Goal: Task Accomplishment & Management: Use online tool/utility

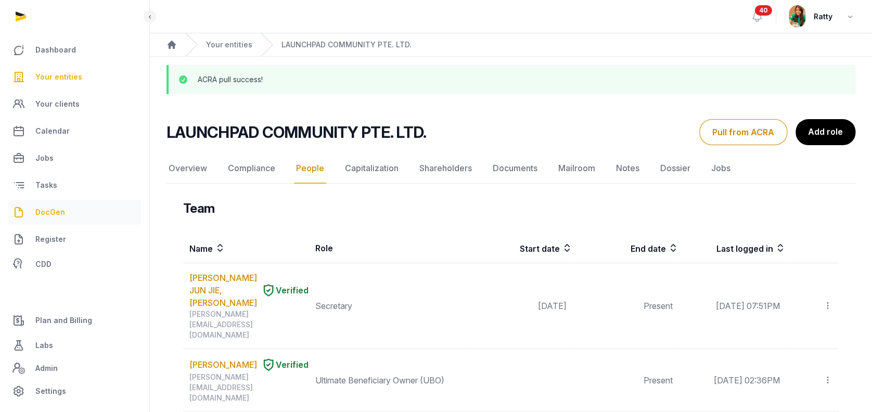
click at [52, 211] on span "DocGen" at bounding box center [50, 212] width 30 height 12
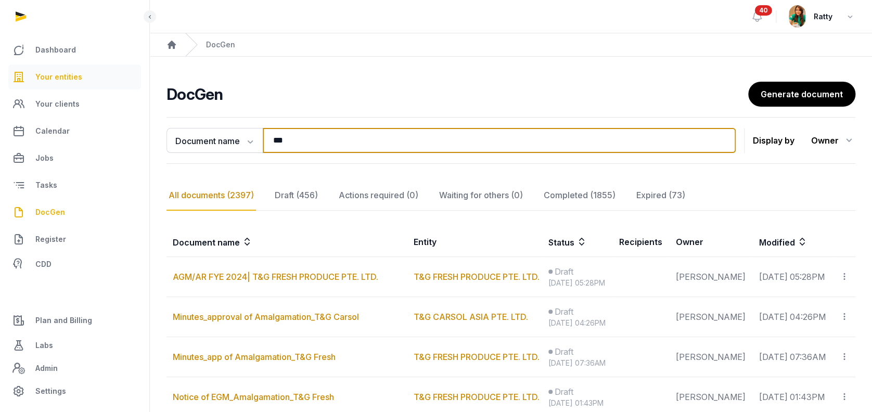
drag, startPoint x: 295, startPoint y: 142, endPoint x: 47, endPoint y: 67, distance: 258.8
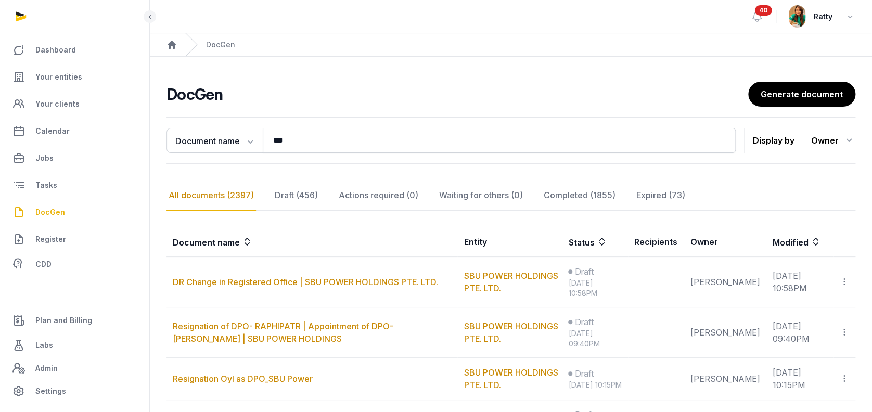
click at [412, 106] on div "DocGen Generate document" at bounding box center [511, 94] width 689 height 25
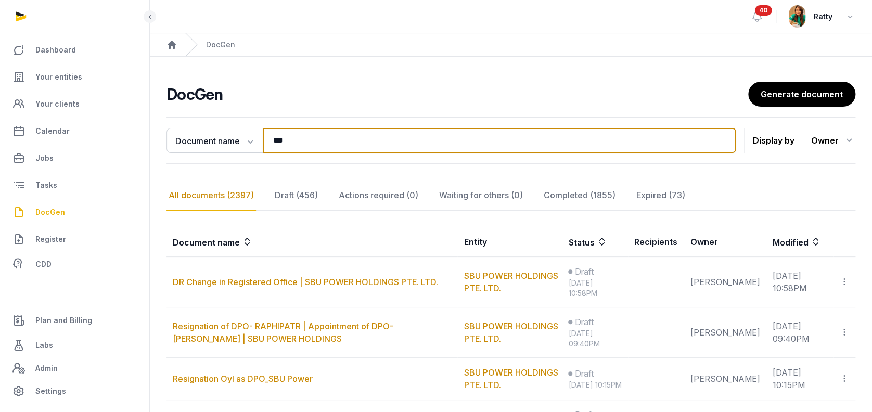
drag, startPoint x: 297, startPoint y: 145, endPoint x: 269, endPoint y: 142, distance: 27.8
click at [269, 142] on input "***" at bounding box center [499, 140] width 473 height 25
paste input "**********"
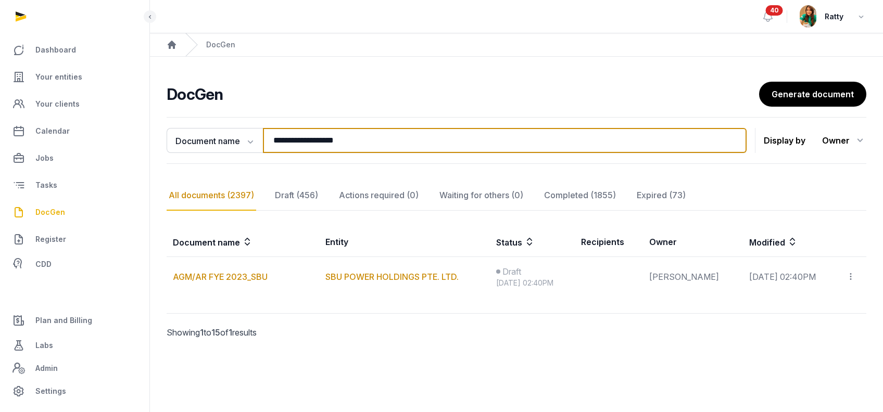
click at [345, 139] on input "**********" at bounding box center [504, 140] width 483 height 25
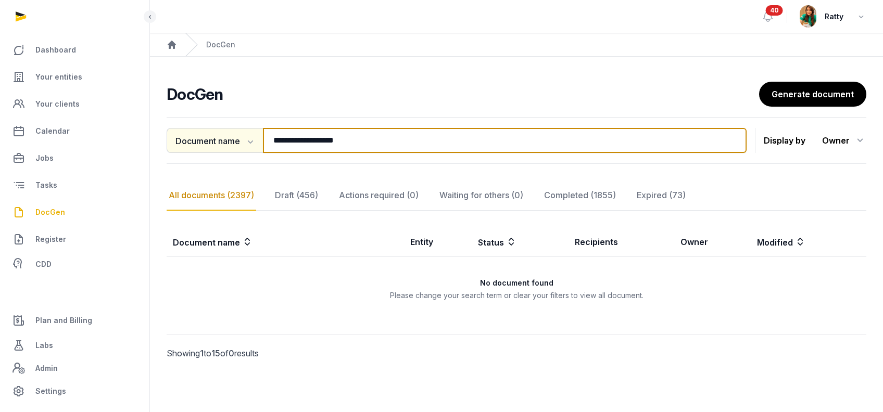
drag, startPoint x: 379, startPoint y: 141, endPoint x: 175, endPoint y: 133, distance: 204.1
click at [175, 133] on div "**********" at bounding box center [457, 140] width 580 height 25
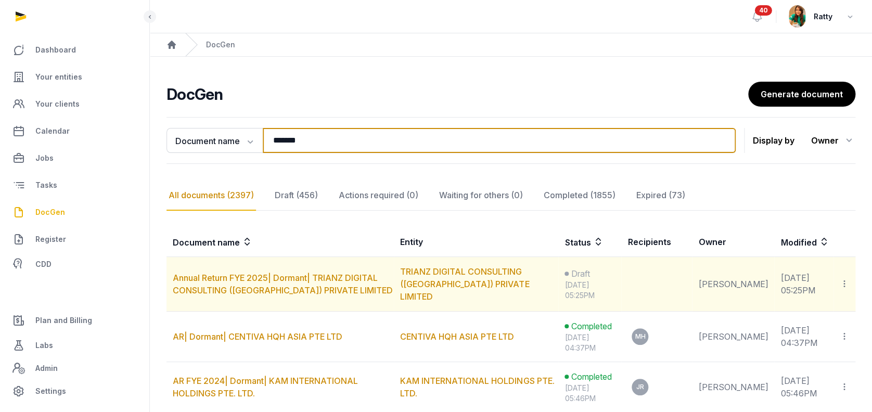
scroll to position [69, 0]
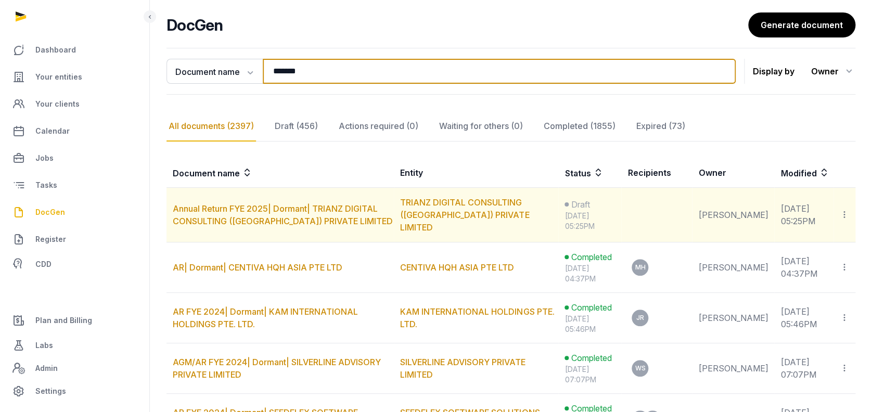
type input "*******"
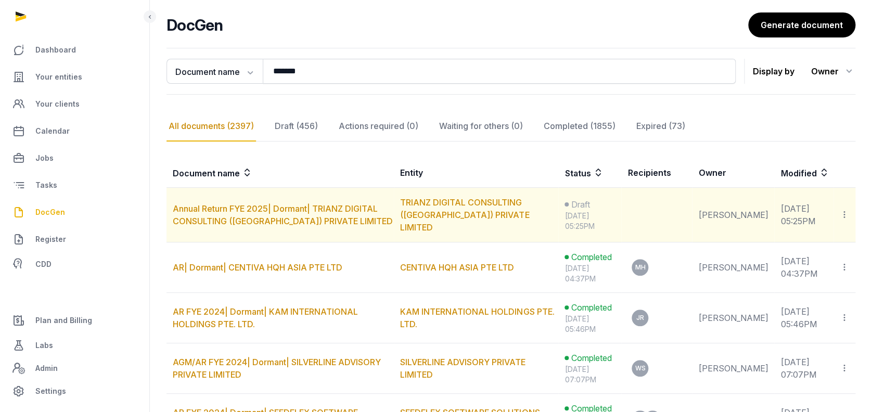
click at [354, 218] on td "Annual Return FYE 2025| Dormant| TRIANZ DIGITAL CONSULTING ([GEOGRAPHIC_DATA]) …" at bounding box center [280, 215] width 227 height 55
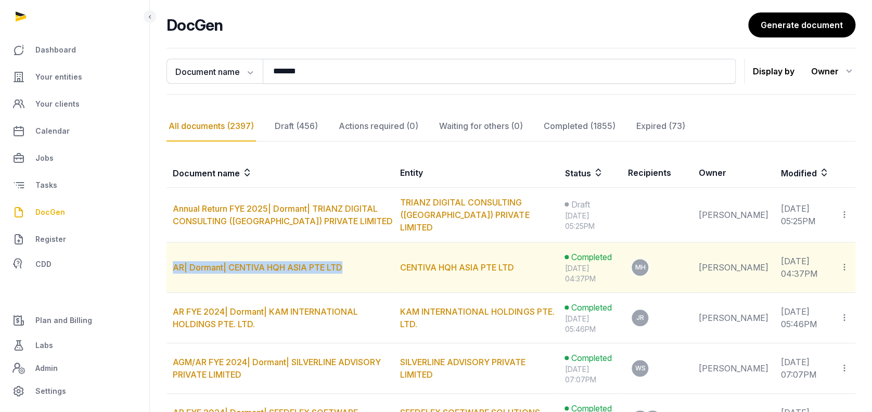
drag, startPoint x: 344, startPoint y: 264, endPoint x: 172, endPoint y: 260, distance: 172.3
click at [172, 260] on td "AR| Dormant| CENTIVA HQH ASIA PTE LTD" at bounding box center [280, 268] width 227 height 50
copy link "AR| Dormant| CENTIVA HQH ASIA PTE LTD"
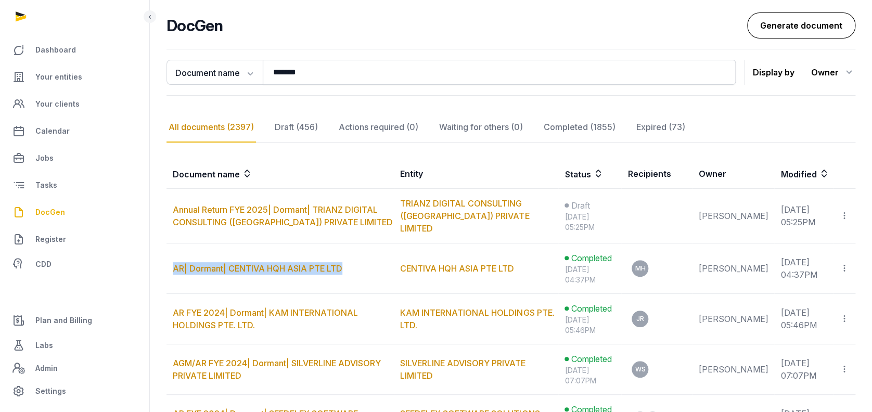
click at [790, 19] on link "Generate document" at bounding box center [801, 25] width 108 height 26
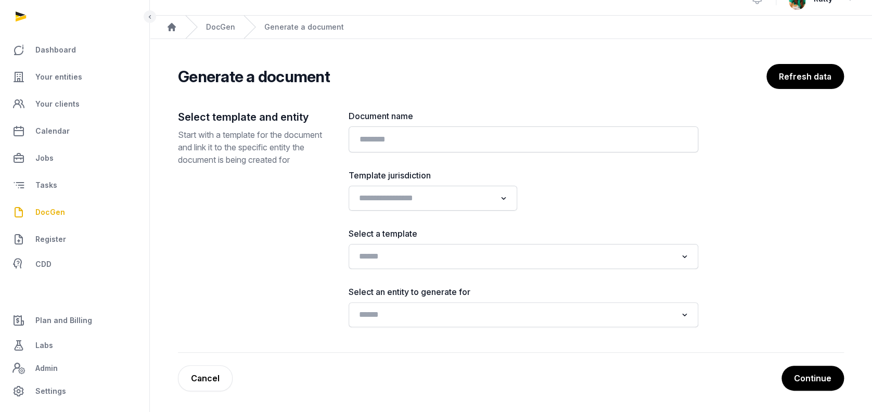
scroll to position [17, 0]
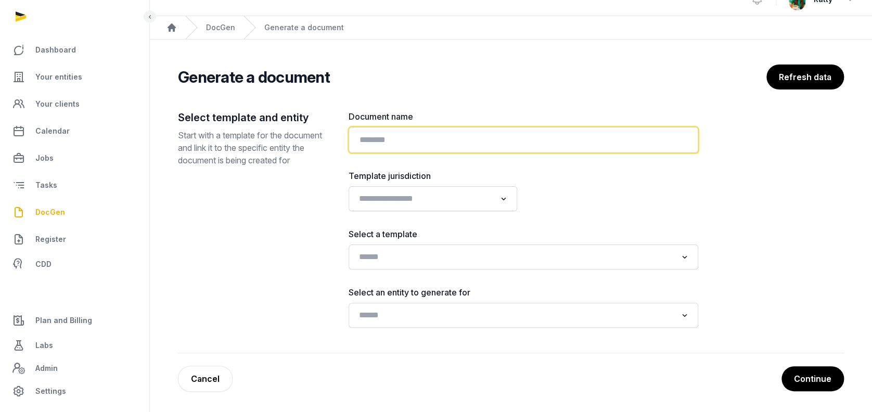
click at [387, 138] on input "text" at bounding box center [524, 140] width 350 height 26
paste input "**********"
click at [370, 142] on input "**********" at bounding box center [524, 140] width 350 height 26
type input "**********"
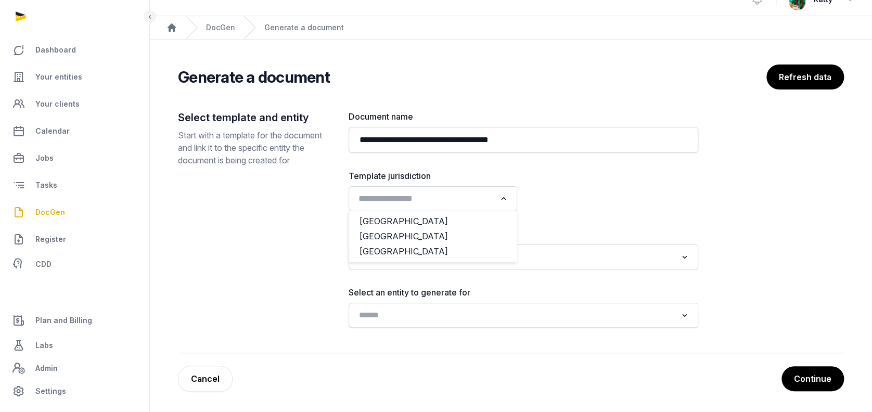
click at [400, 195] on input "Search for option" at bounding box center [425, 199] width 141 height 15
click at [391, 241] on li "Singapore" at bounding box center [433, 236] width 168 height 15
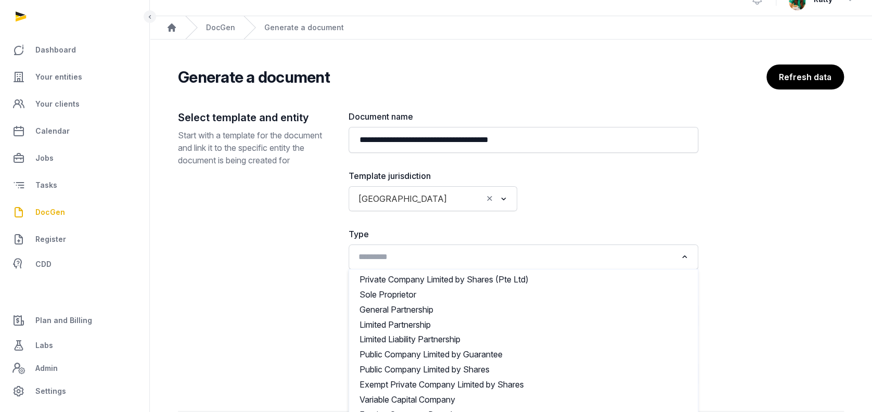
click at [382, 254] on input "Search for option" at bounding box center [516, 257] width 322 height 15
click at [461, 214] on div "**********" at bounding box center [524, 248] width 350 height 276
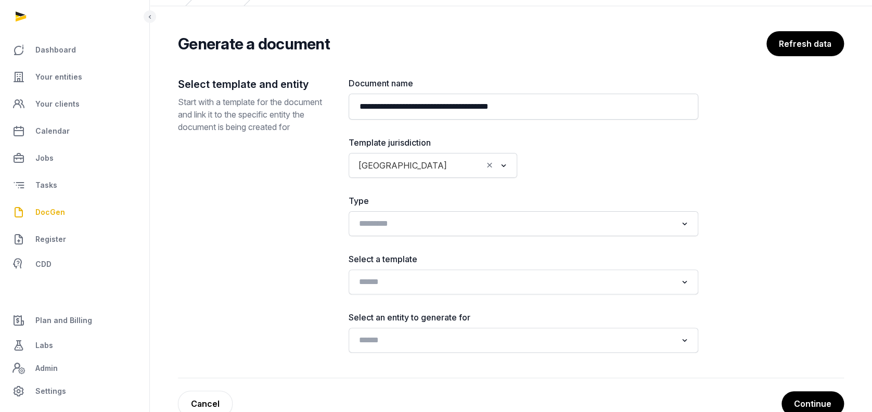
scroll to position [75, 0]
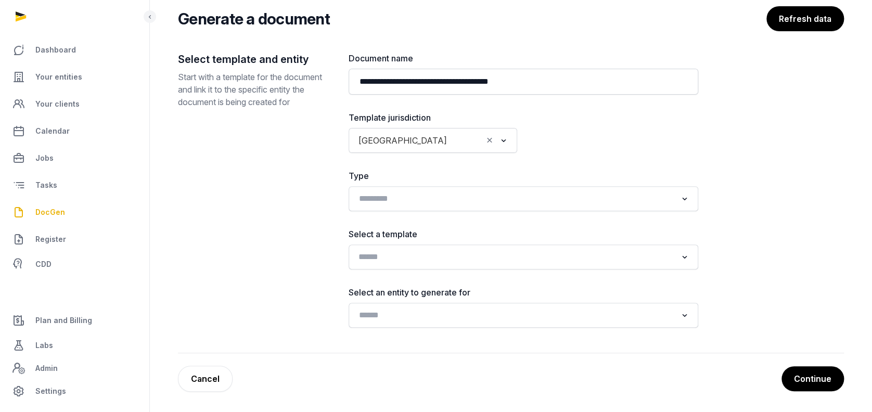
click at [419, 262] on input "Search for option" at bounding box center [516, 257] width 322 height 15
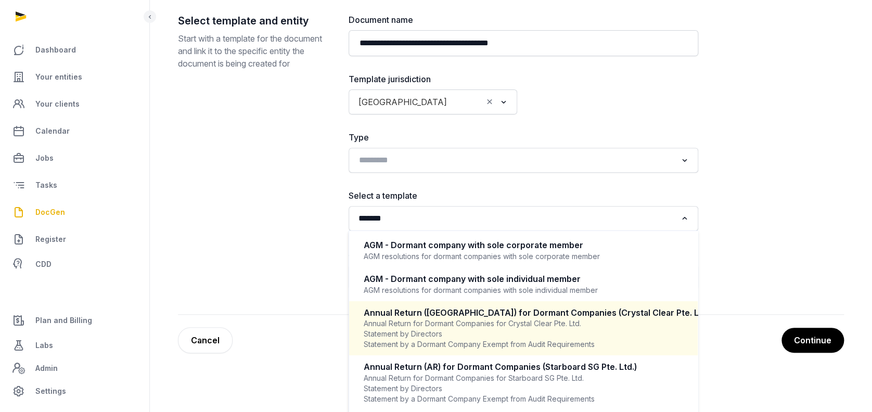
scroll to position [3, 0]
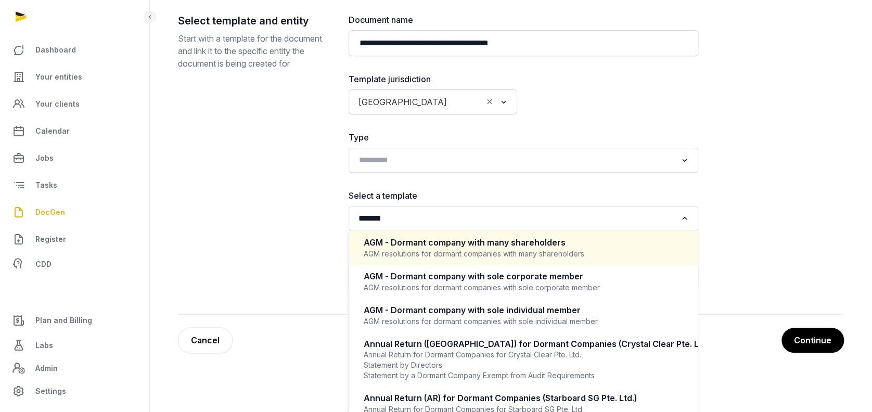
type input "*******"
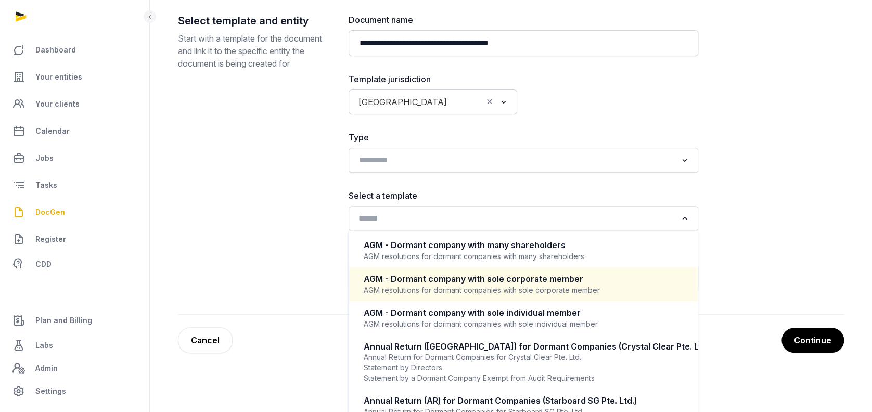
click at [533, 279] on div "AGM - Dormant company with sole corporate member" at bounding box center [524, 279] width 320 height 12
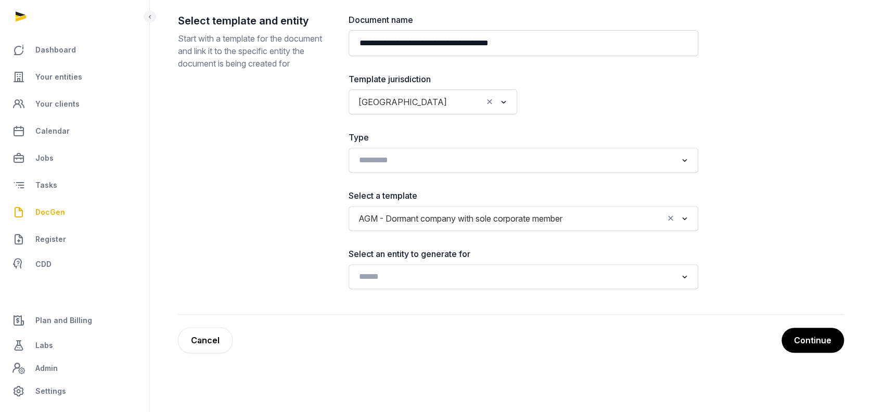
scroll to position [75, 0]
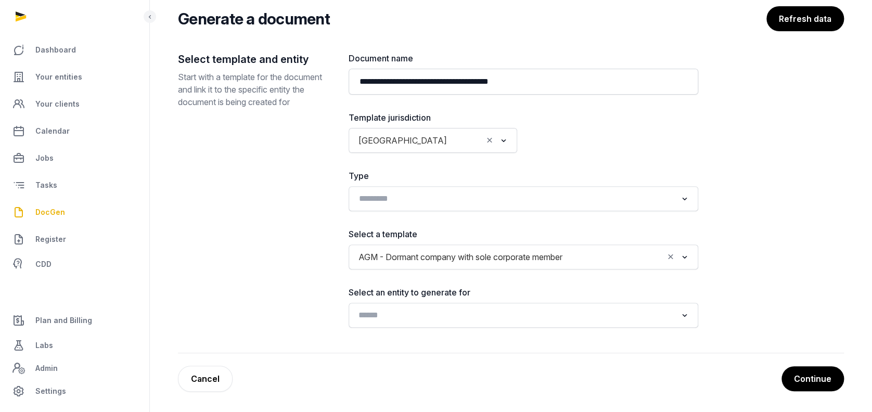
click at [432, 317] on input "Search for option" at bounding box center [516, 315] width 322 height 15
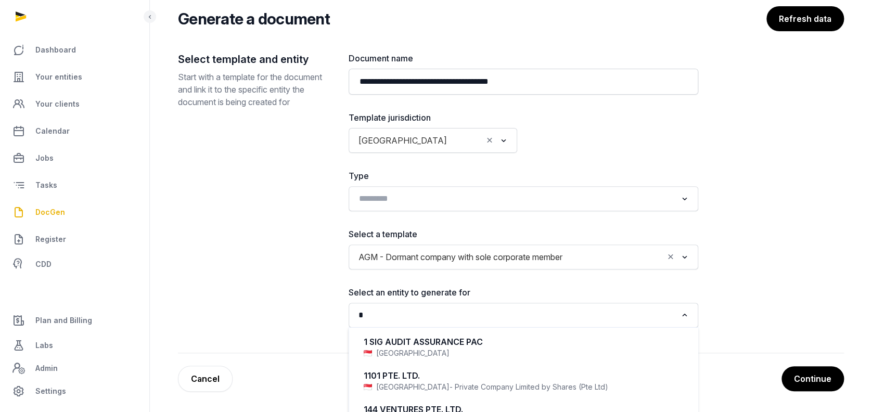
click at [432, 317] on input "*" at bounding box center [516, 315] width 322 height 15
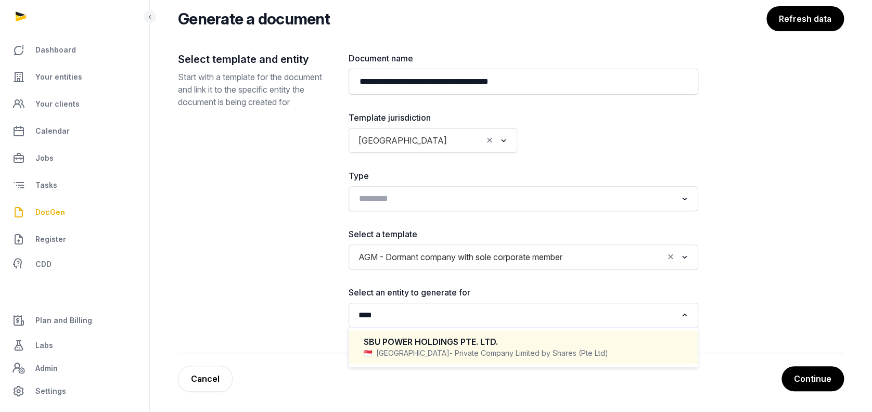
click at [460, 334] on div "SBU POWER HOLDINGS PTE. LTD. Singapore - Private Company Limited by Shares (Pte…" at bounding box center [524, 347] width 328 height 31
type input "***"
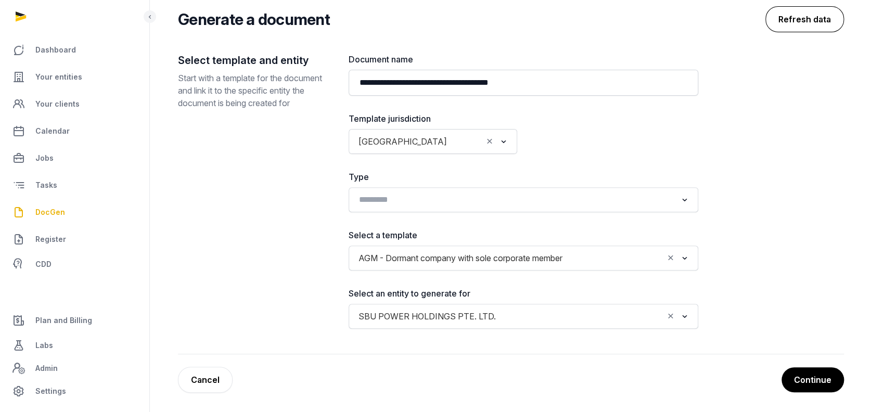
click at [810, 16] on button "Refresh data" at bounding box center [805, 19] width 79 height 26
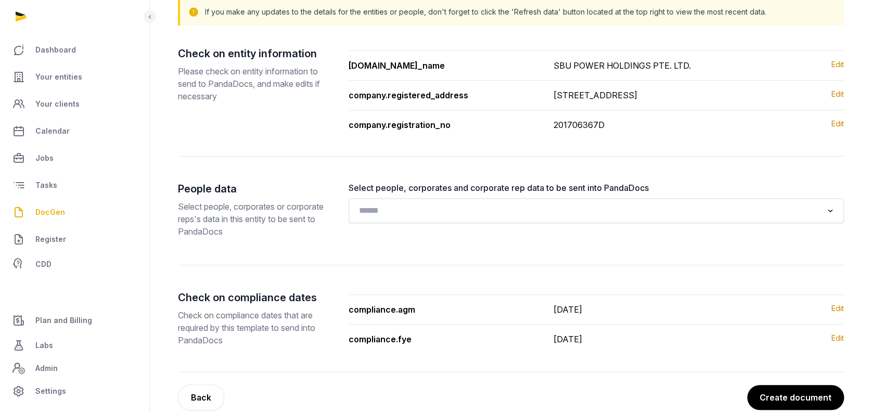
scroll to position [135, 0]
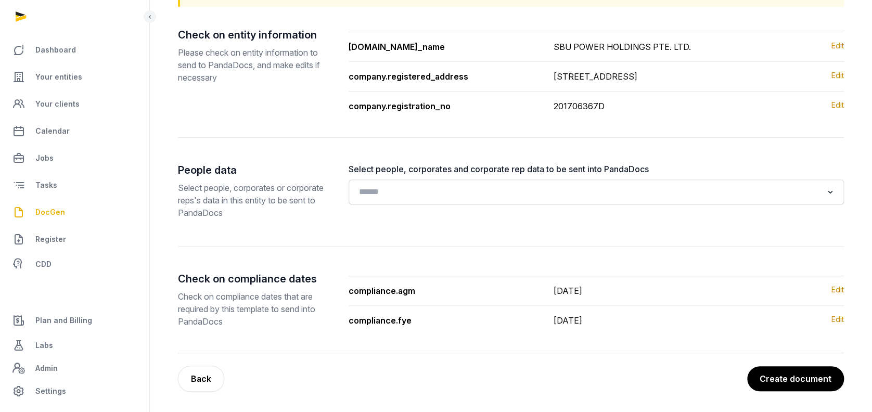
click at [820, 380] on button "Create document" at bounding box center [795, 378] width 97 height 25
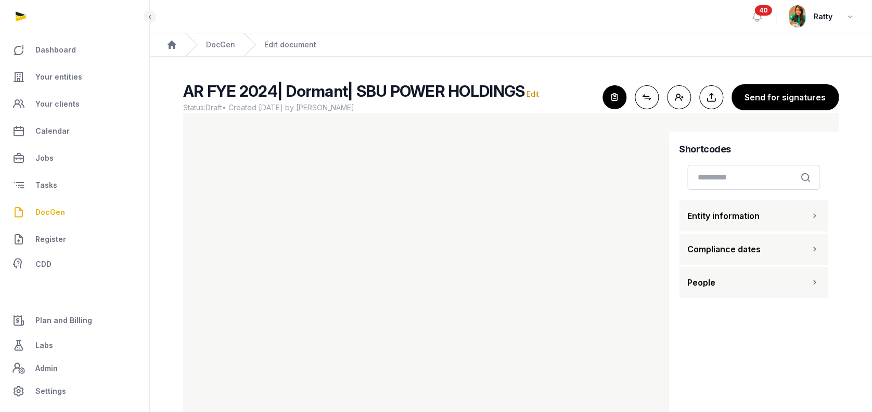
click at [53, 212] on span "DocGen" at bounding box center [50, 212] width 30 height 12
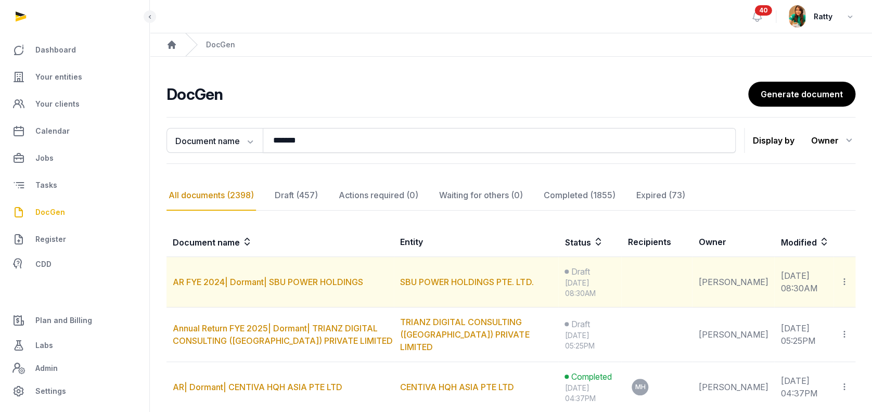
click at [843, 280] on icon at bounding box center [844, 281] width 9 height 11
click at [806, 329] on div "Delete" at bounding box center [807, 331] width 83 height 21
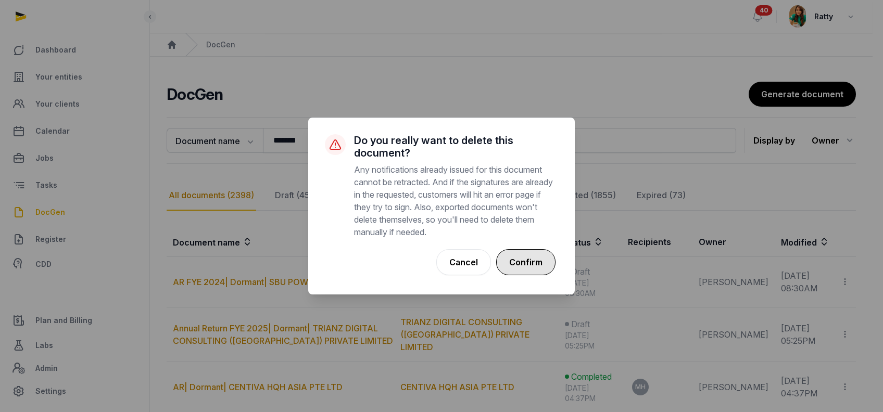
click at [527, 258] on button "Confirm" at bounding box center [525, 262] width 59 height 26
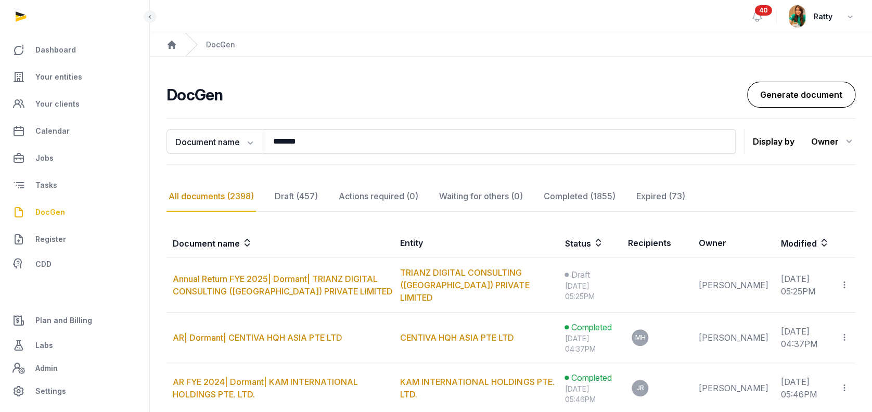
click at [787, 90] on link "Generate document" at bounding box center [801, 95] width 108 height 26
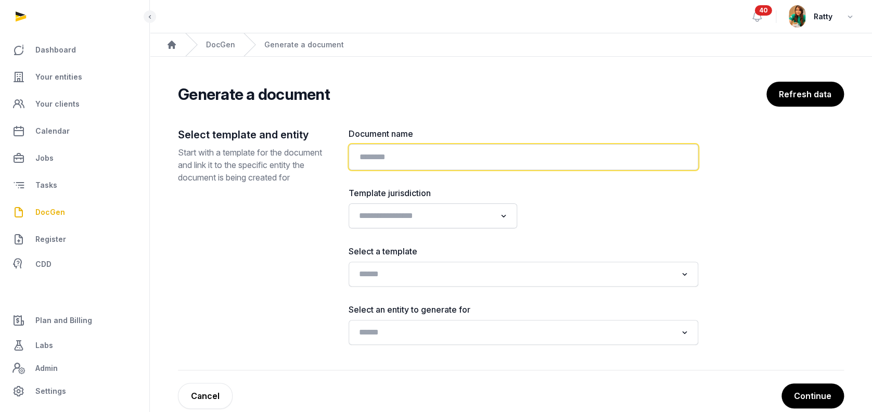
click at [379, 152] on input "text" at bounding box center [524, 157] width 350 height 26
paste input "**********"
click at [533, 151] on input "**********" at bounding box center [524, 157] width 350 height 26
type input "**********"
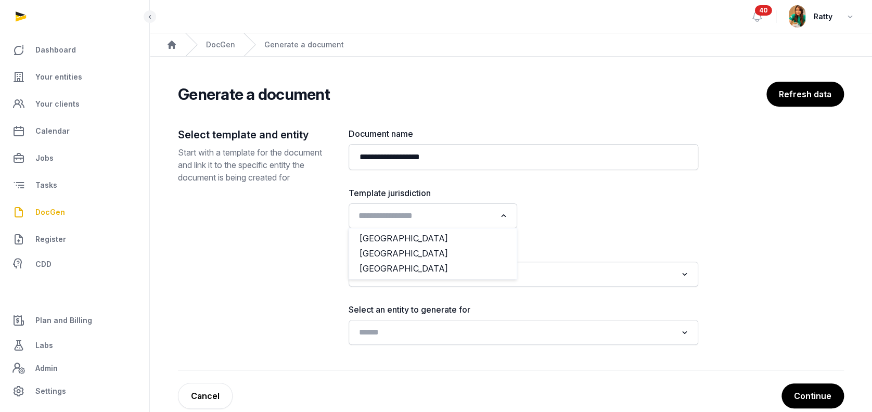
click at [409, 209] on input "Search for option" at bounding box center [425, 216] width 141 height 15
click at [380, 251] on li "Singapore" at bounding box center [433, 253] width 168 height 15
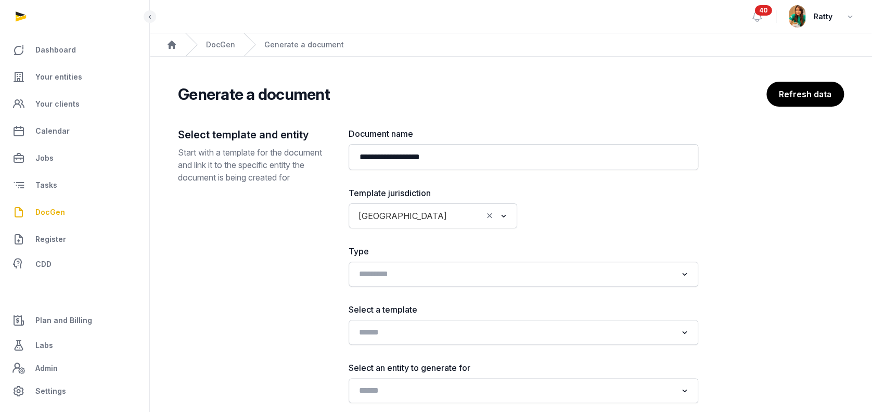
click at [200, 132] on h2 "Select template and entity" at bounding box center [255, 134] width 154 height 15
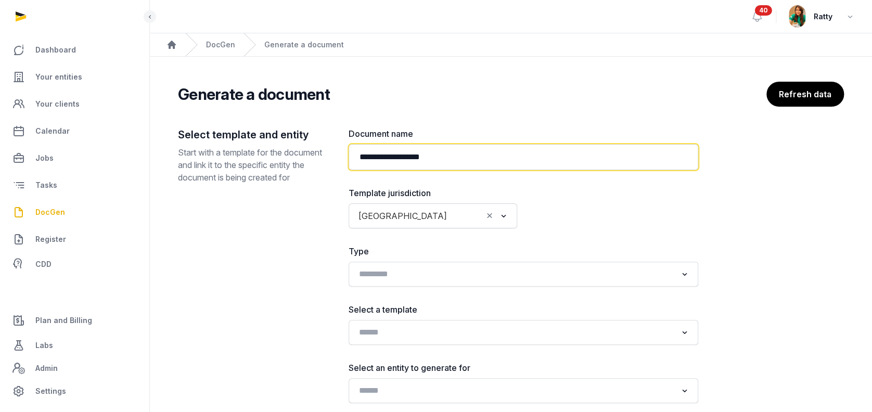
drag, startPoint x: 475, startPoint y: 159, endPoint x: 311, endPoint y: 158, distance: 163.9
click at [311, 158] on div "**********" at bounding box center [511, 277] width 666 height 301
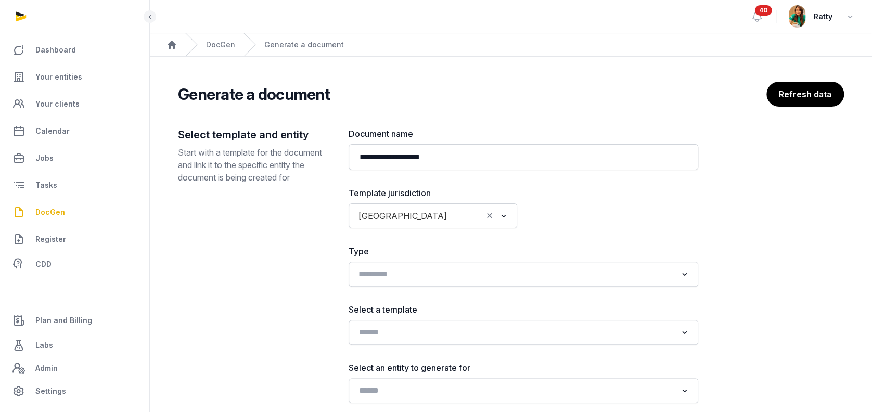
click at [412, 279] on input "Search for option" at bounding box center [516, 274] width 322 height 15
click at [481, 247] on label "Type" at bounding box center [524, 251] width 350 height 12
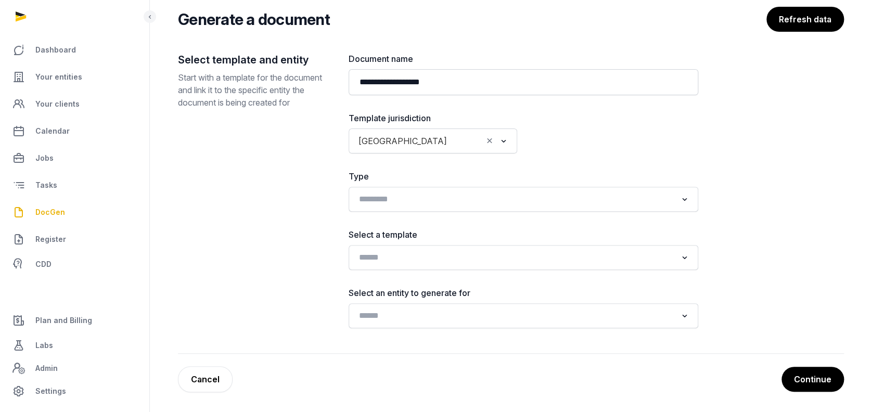
scroll to position [75, 0]
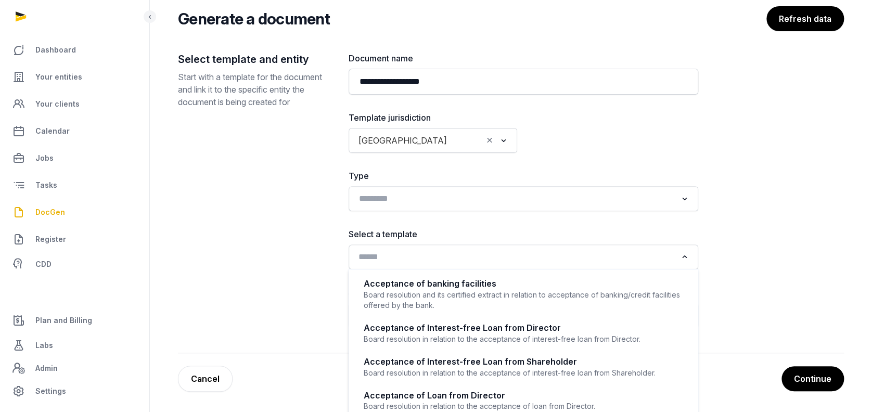
click at [362, 251] on input "Search for option" at bounding box center [516, 257] width 322 height 15
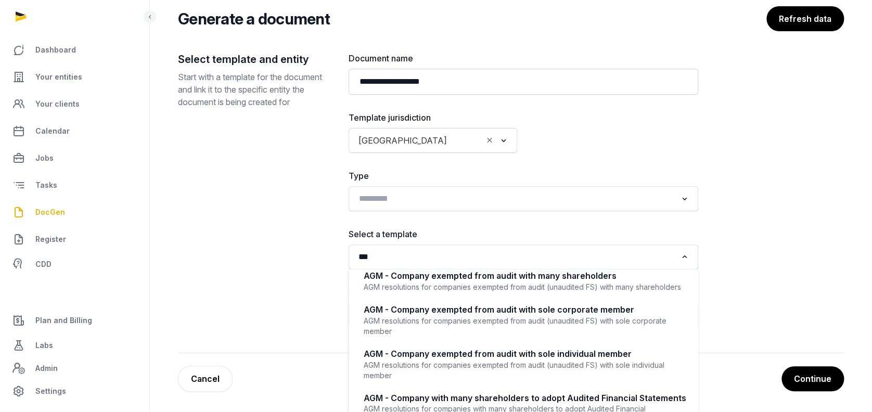
scroll to position [0, 0]
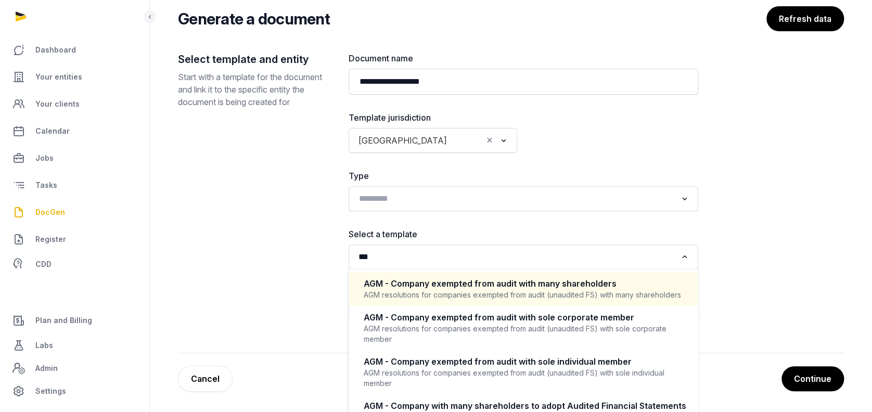
type input "***"
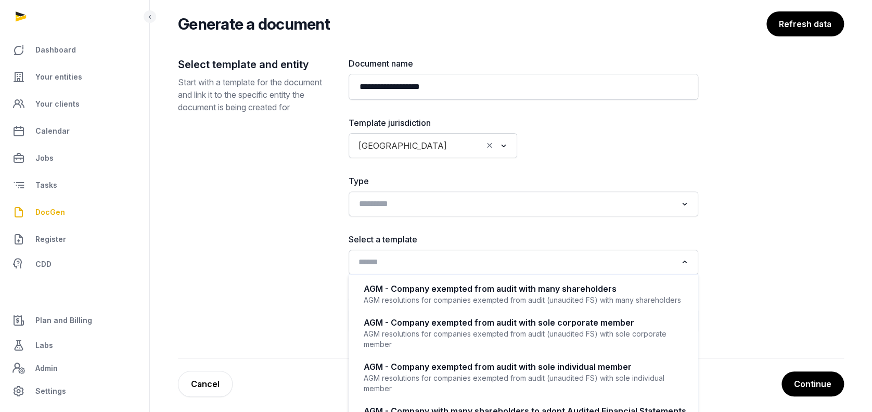
scroll to position [114, 0]
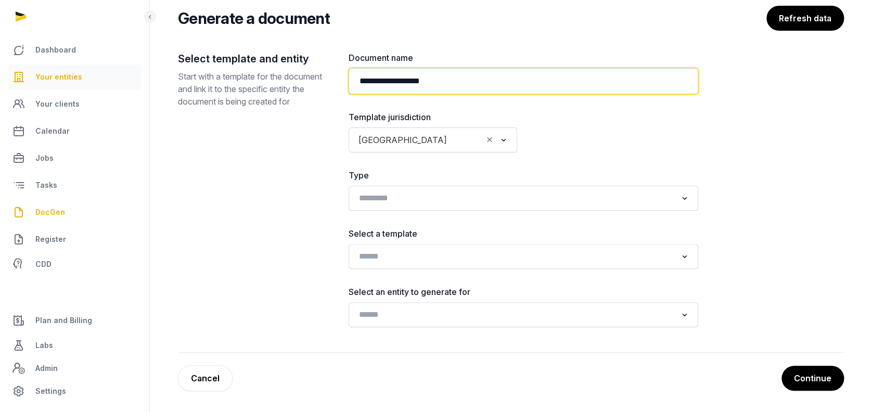
drag, startPoint x: 465, startPoint y: 45, endPoint x: 117, endPoint y: 68, distance: 348.9
click at [139, 69] on div "**********" at bounding box center [436, 168] width 872 height 488
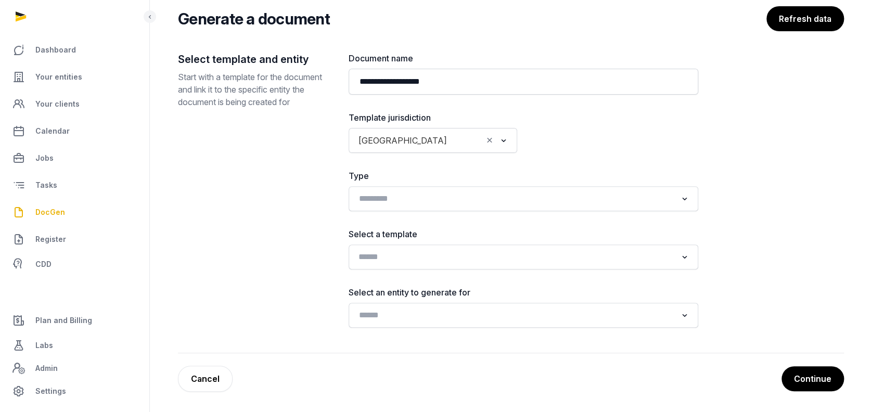
click at [398, 248] on div "Search for option" at bounding box center [516, 256] width 324 height 17
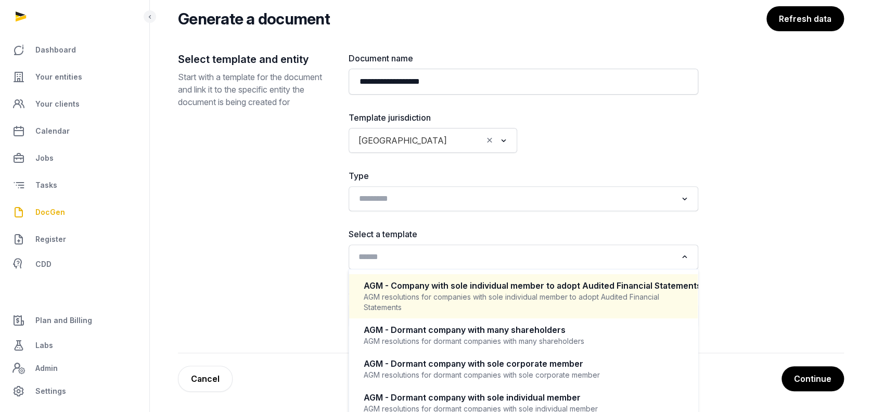
scroll to position [138, 0]
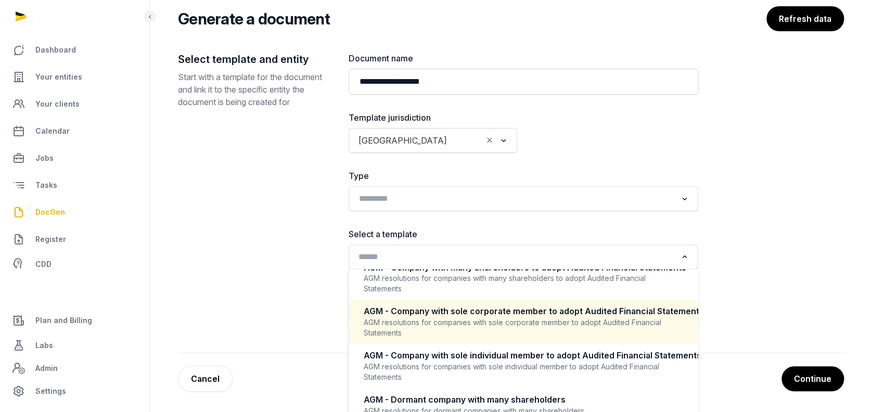
click at [504, 317] on div "AGM - Company with sole corporate member to adopt Audited Financial Statements" at bounding box center [524, 311] width 320 height 12
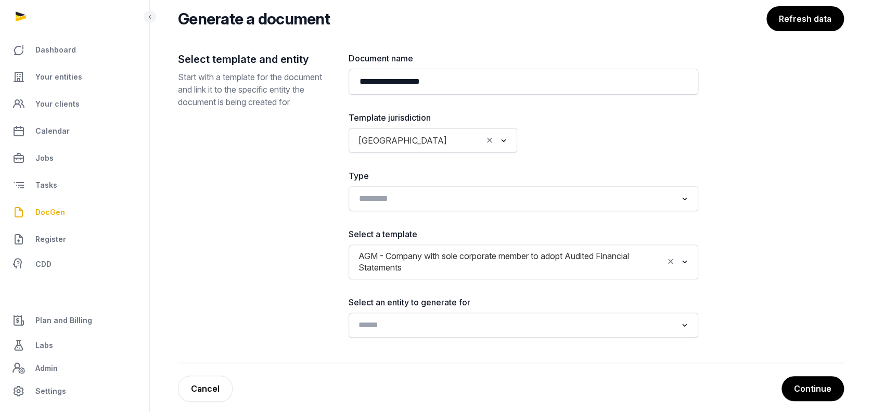
click at [438, 321] on input "Search for option" at bounding box center [516, 325] width 322 height 15
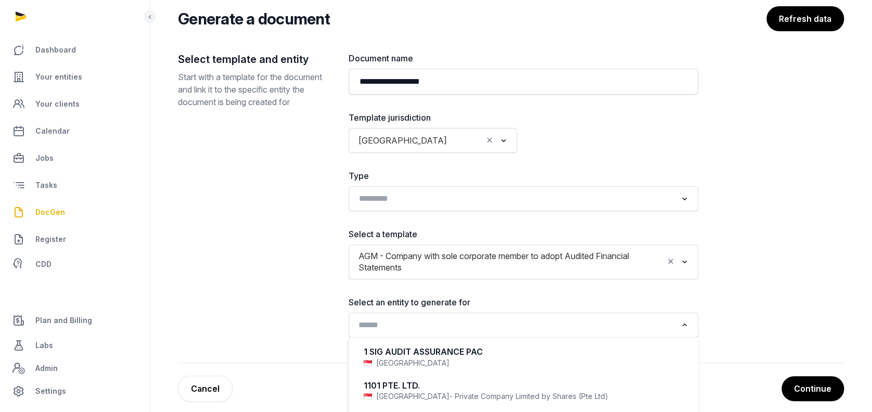
type input "*"
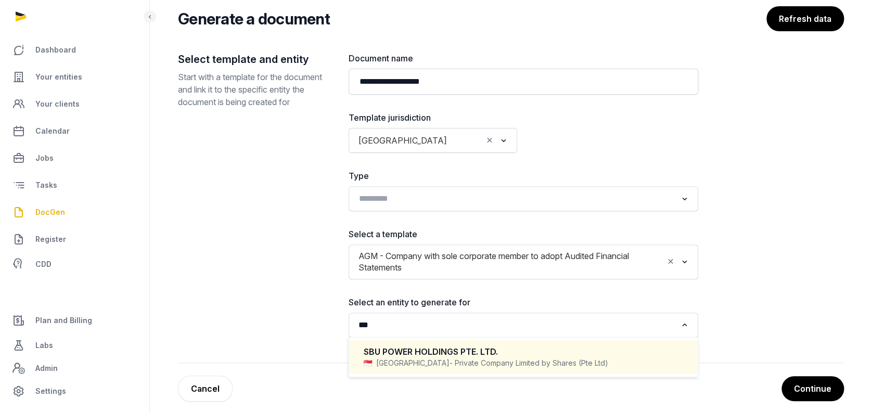
click at [437, 348] on div "SBU POWER HOLDINGS PTE. LTD." at bounding box center [524, 352] width 320 height 12
type input "***"
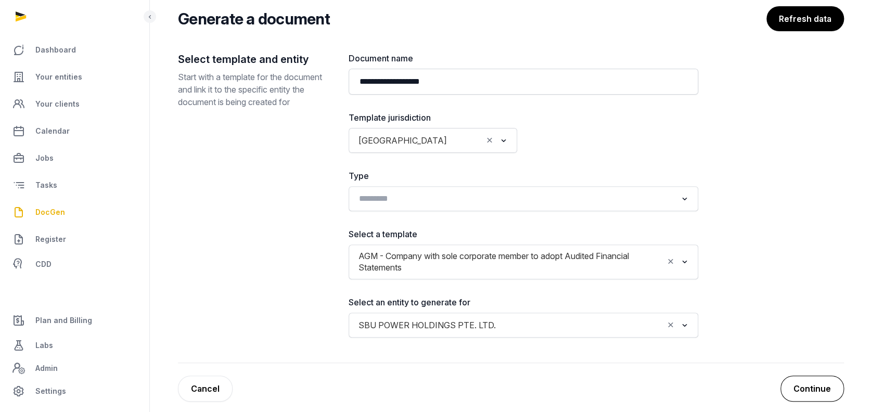
click at [826, 392] on button "Continue" at bounding box center [812, 389] width 63 height 26
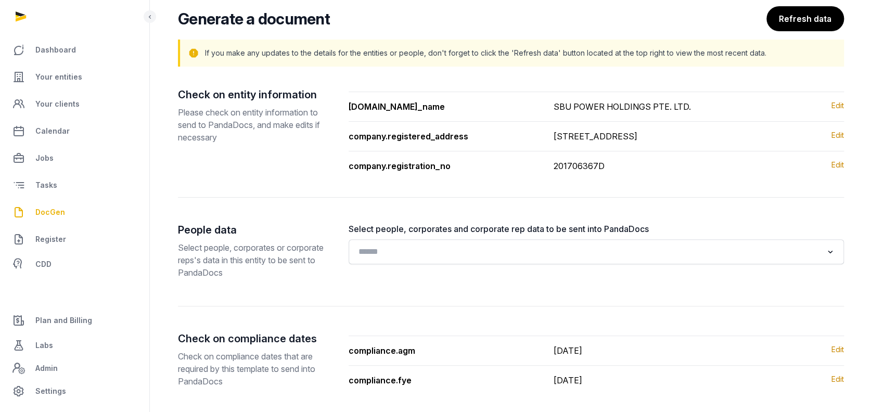
click at [385, 247] on input "Search for option" at bounding box center [589, 252] width 468 height 15
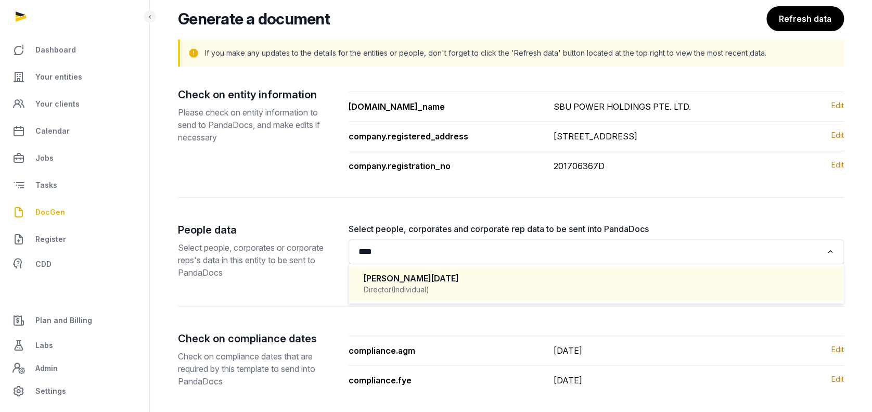
click at [427, 296] on div "RENUKA DIWALI SHARMA Director (Individual)" at bounding box center [597, 284] width 474 height 31
type input "****"
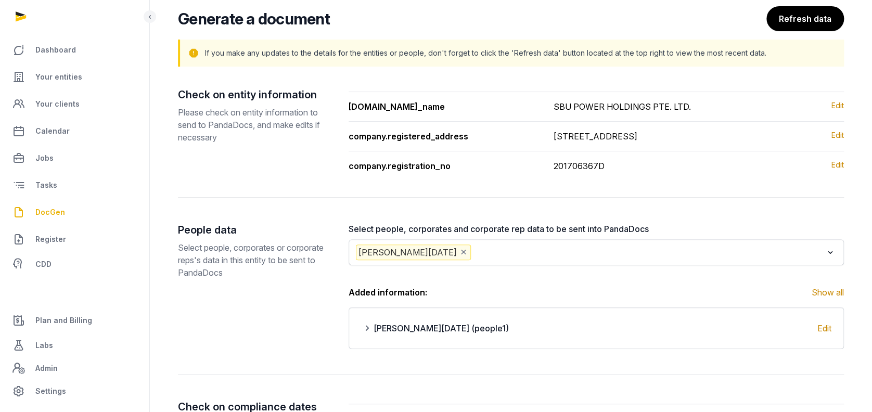
click at [555, 250] on input "Search for option" at bounding box center [648, 253] width 350 height 16
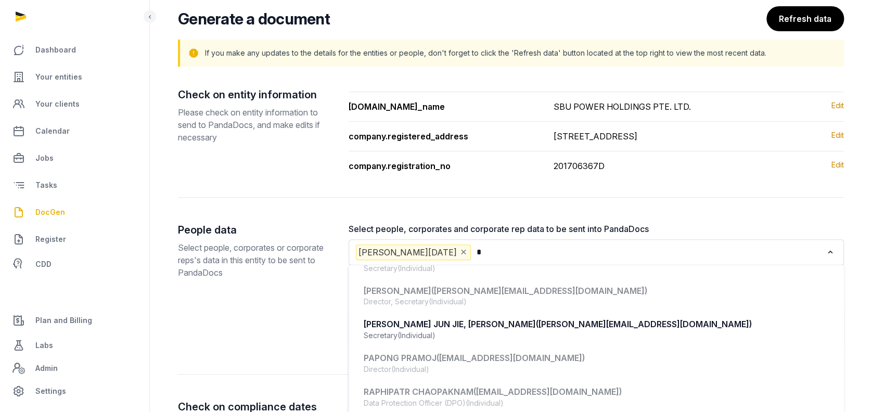
scroll to position [0, 0]
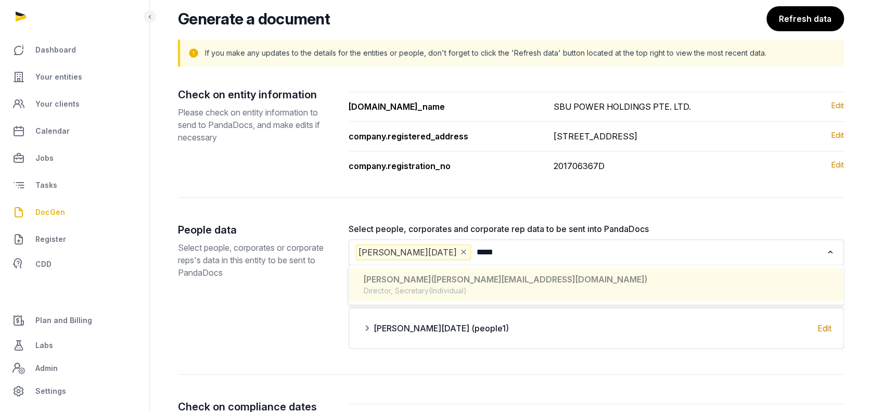
type input "*****"
click at [469, 283] on div "OLIVIER TOO (olivier.too@auptimate.com)" at bounding box center [596, 280] width 465 height 12
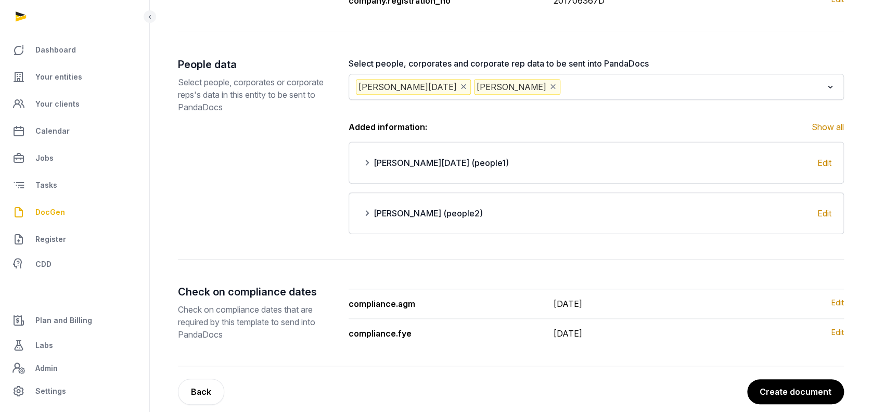
scroll to position [254, 0]
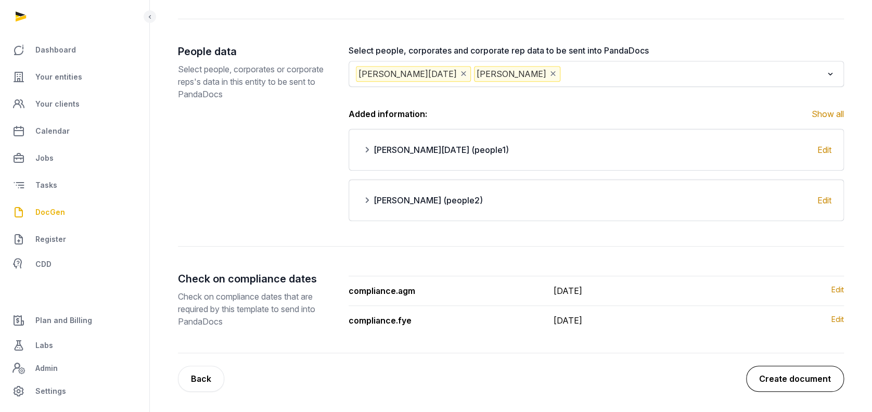
click at [797, 375] on button "Create document" at bounding box center [795, 379] width 98 height 26
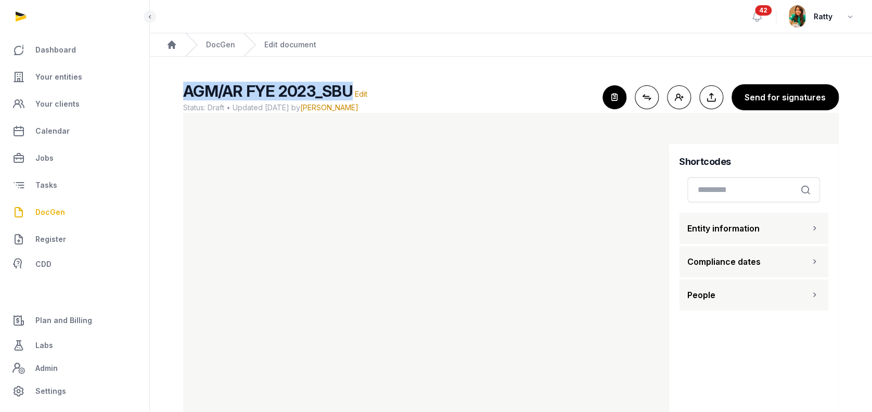
drag, startPoint x: 185, startPoint y: 87, endPoint x: 350, endPoint y: 87, distance: 165.5
click at [350, 87] on span "AGM/AR FYE 2023_SBU" at bounding box center [268, 91] width 170 height 19
copy span "AGM/AR FYE 2023_SBU"
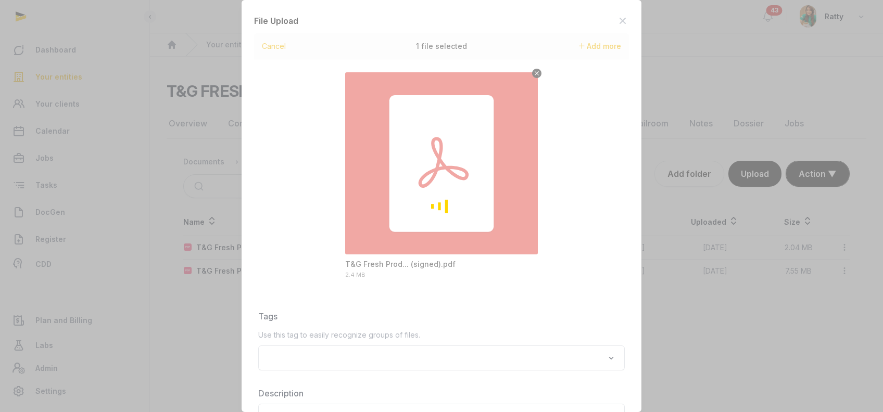
scroll to position [96, 0]
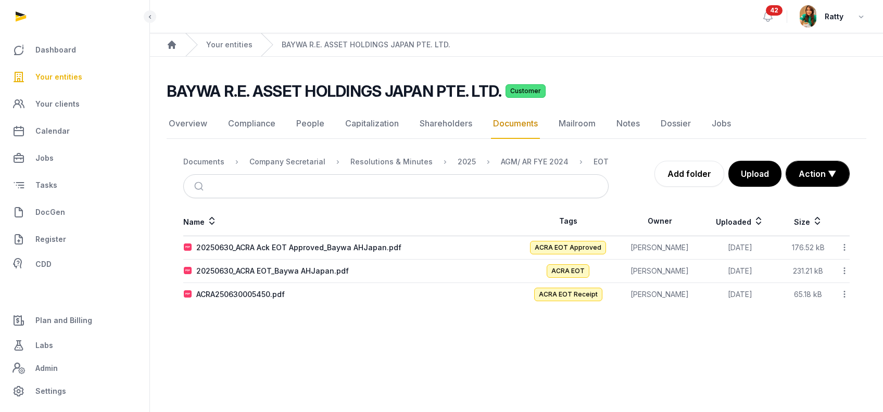
click at [57, 78] on span "Your entities" at bounding box center [58, 77] width 47 height 12
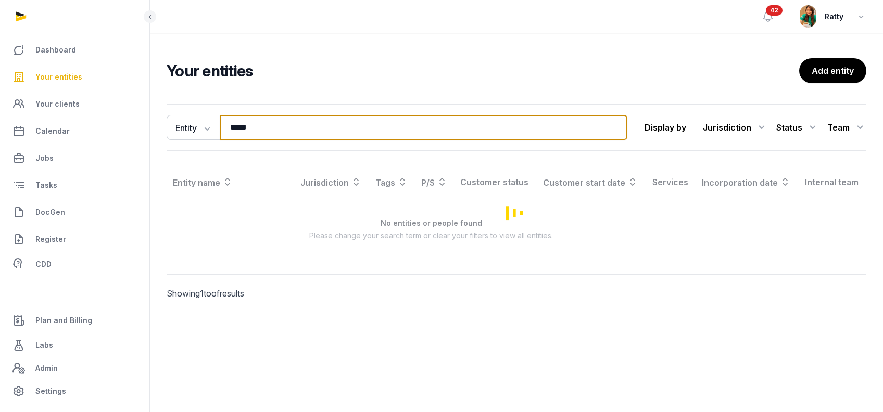
drag, startPoint x: 278, startPoint y: 127, endPoint x: -65, endPoint y: 117, distance: 342.6
click at [0, 117] on html "Dashboard Your entities Your clients Calendar Jobs Tasks DocGen Register CDD Pl…" at bounding box center [441, 206] width 883 height 412
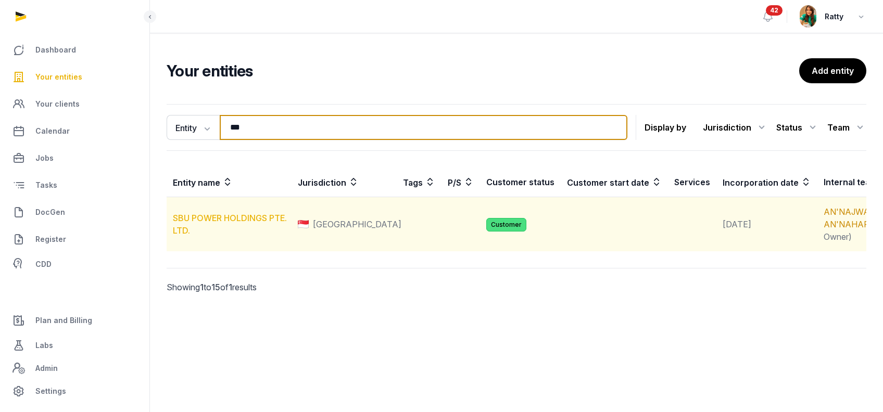
type input "***"
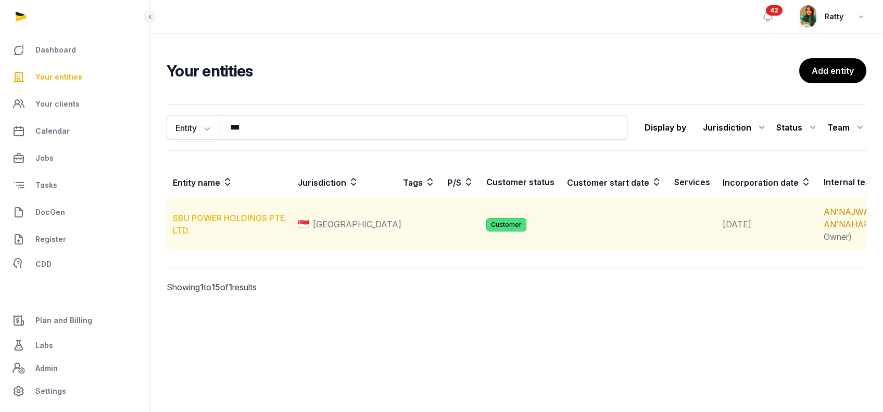
click at [219, 226] on link "SBU POWER HOLDINGS PTE. LTD." at bounding box center [230, 224] width 114 height 23
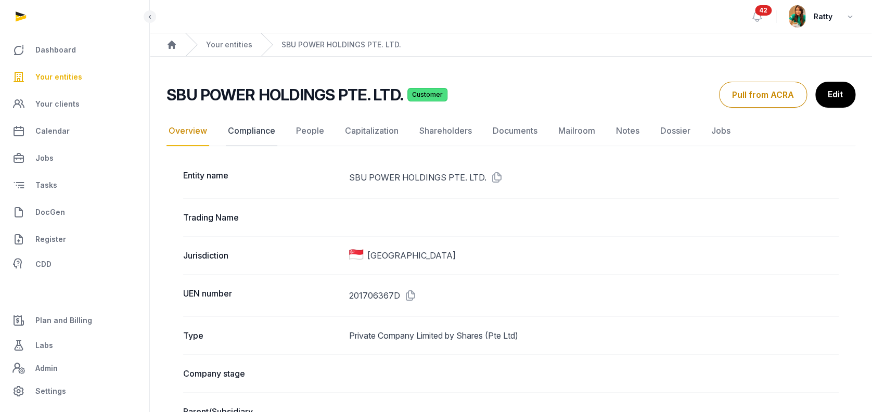
click at [238, 127] on link "Compliance" at bounding box center [252, 131] width 52 height 30
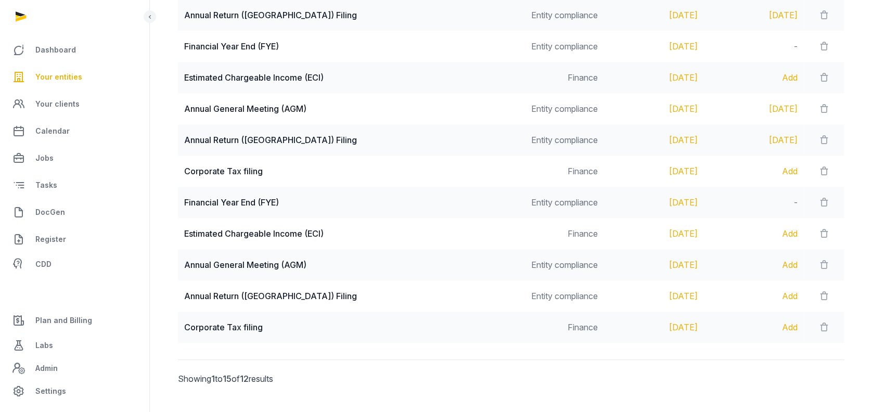
scroll to position [69, 0]
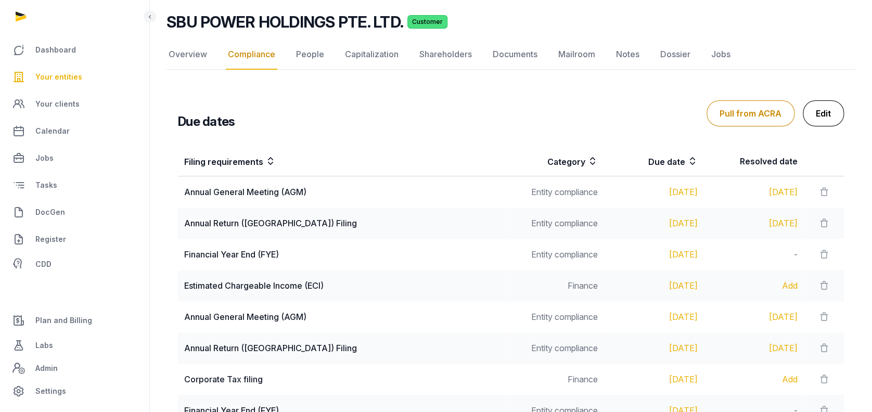
click at [832, 112] on link "Edit" at bounding box center [823, 113] width 41 height 26
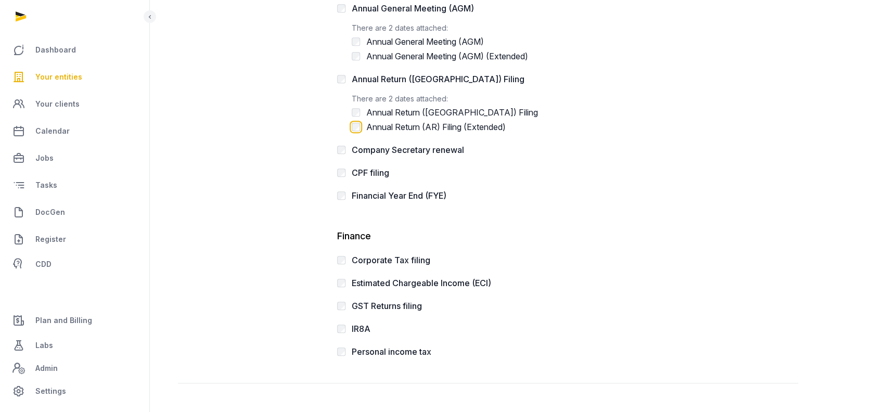
scroll to position [311, 0]
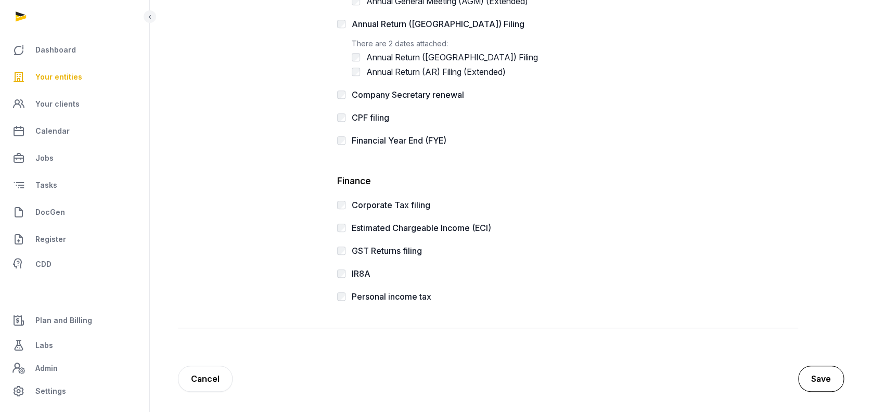
click at [813, 381] on button "Save" at bounding box center [821, 379] width 46 height 26
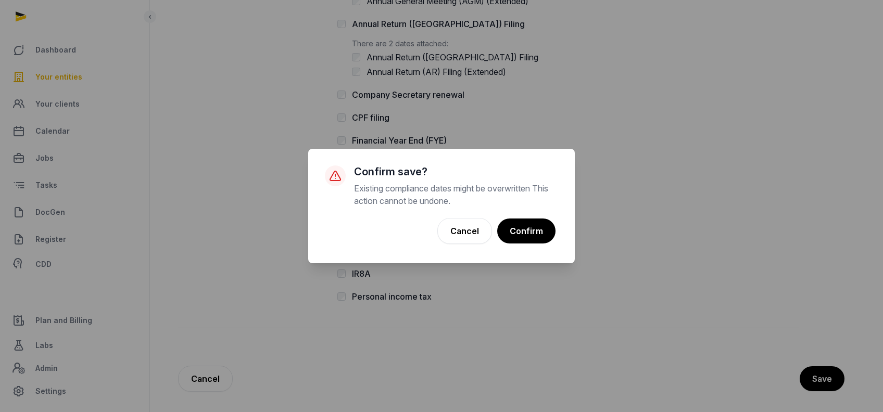
click at [511, 214] on div "× Confirm save? Existing compliance dates might be overwritten This action cann…" at bounding box center [441, 206] width 266 height 114
click at [533, 234] on button "Confirm" at bounding box center [525, 231] width 59 height 26
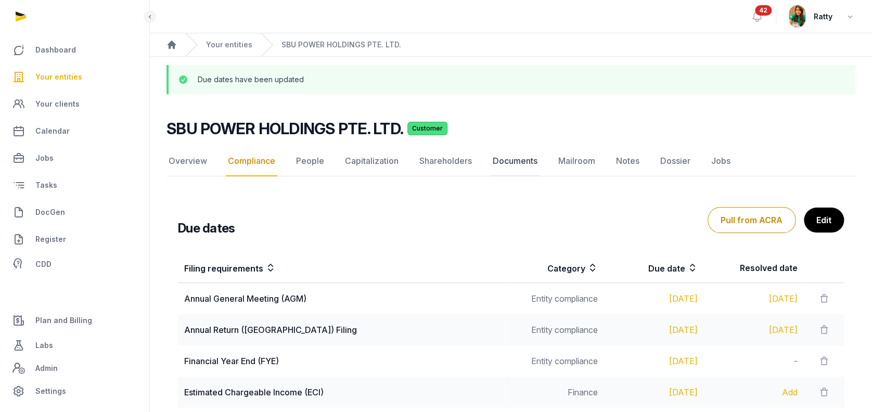
click at [506, 164] on link "Documents" at bounding box center [515, 161] width 49 height 30
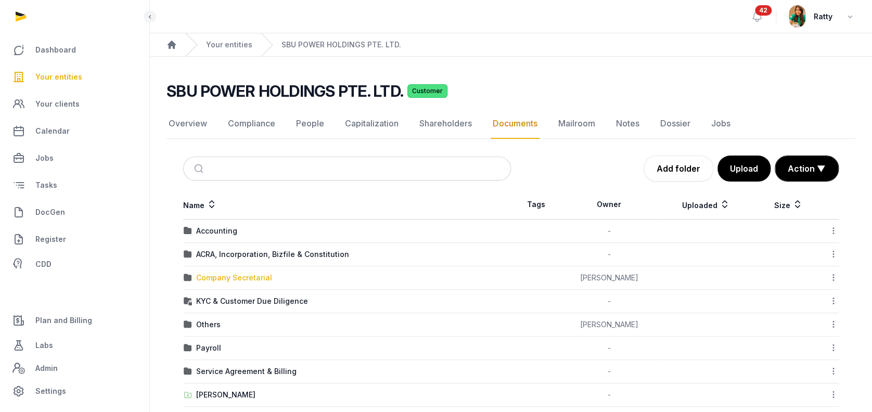
click at [216, 282] on div "Company Secretarial" at bounding box center [234, 278] width 76 height 10
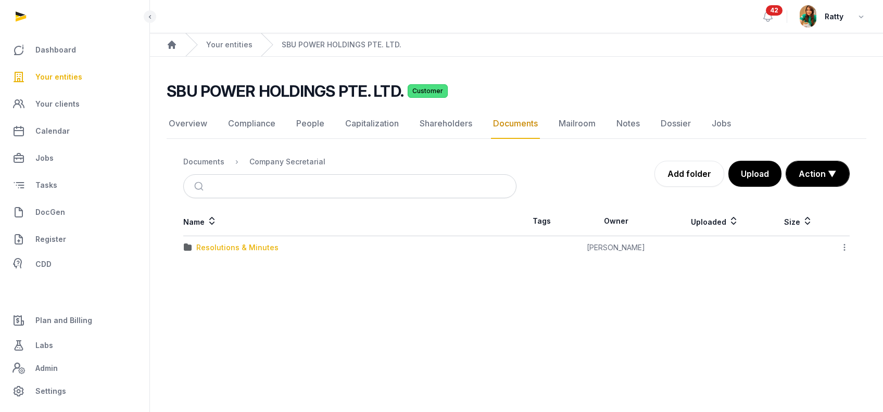
click at [212, 247] on div "Resolutions & Minutes" at bounding box center [237, 248] width 82 height 10
click at [204, 291] on div "2025" at bounding box center [205, 294] width 18 height 10
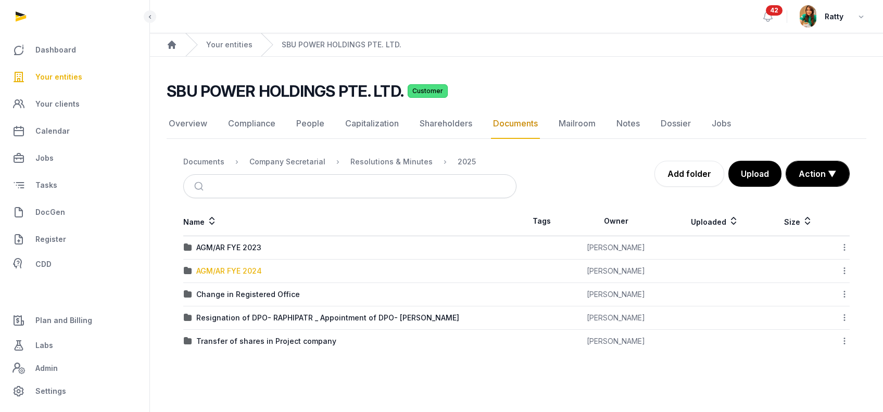
click at [215, 271] on div "AGM/AR FYE 2024" at bounding box center [229, 271] width 66 height 10
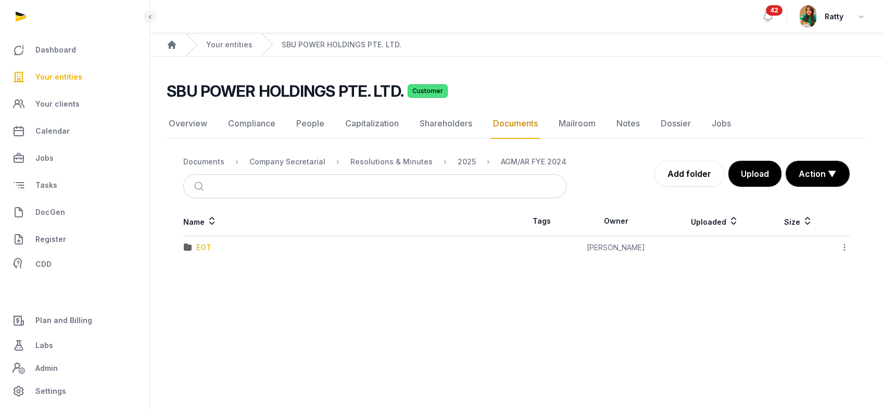
click at [205, 247] on div "EOT" at bounding box center [203, 248] width 15 height 10
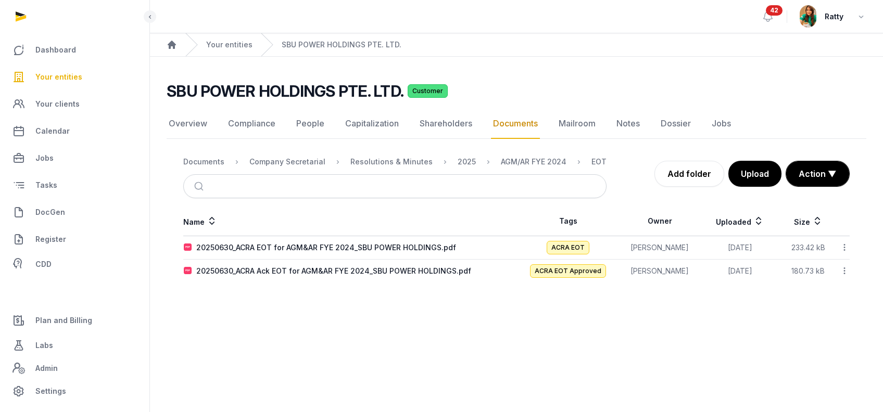
click at [445, 161] on div "2025" at bounding box center [458, 162] width 35 height 12
click at [405, 160] on div "Resolutions & Minutes" at bounding box center [391, 162] width 82 height 10
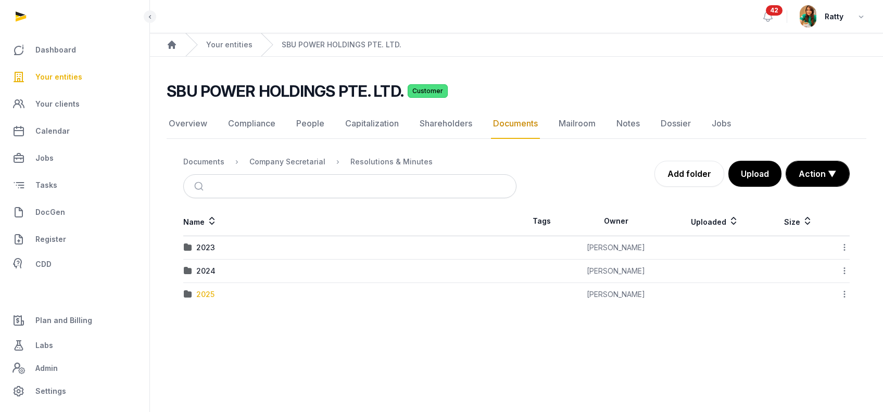
click at [207, 296] on div "2025" at bounding box center [205, 294] width 18 height 10
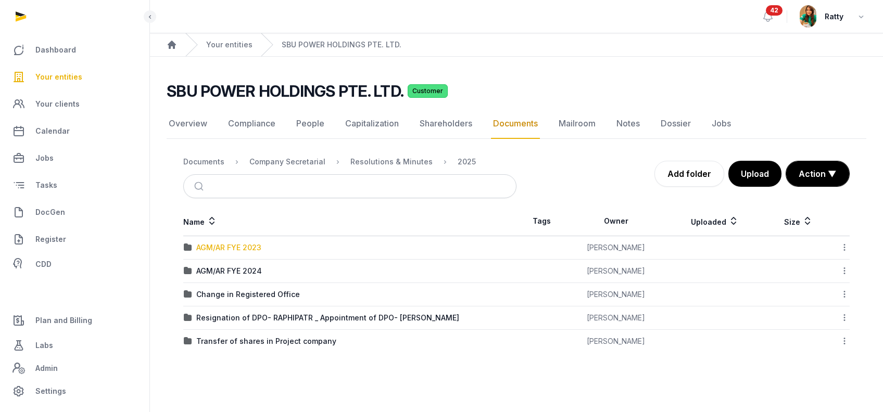
click at [235, 243] on div "AGM/AR FYE 2023" at bounding box center [228, 248] width 65 height 10
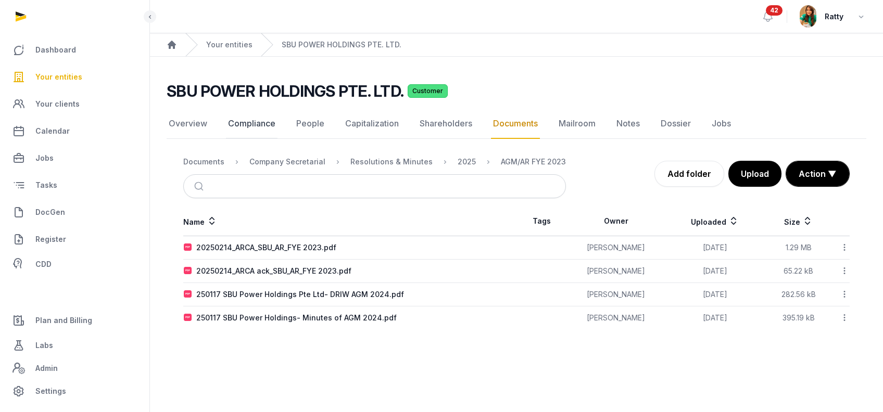
click at [261, 125] on link "Compliance" at bounding box center [252, 124] width 52 height 30
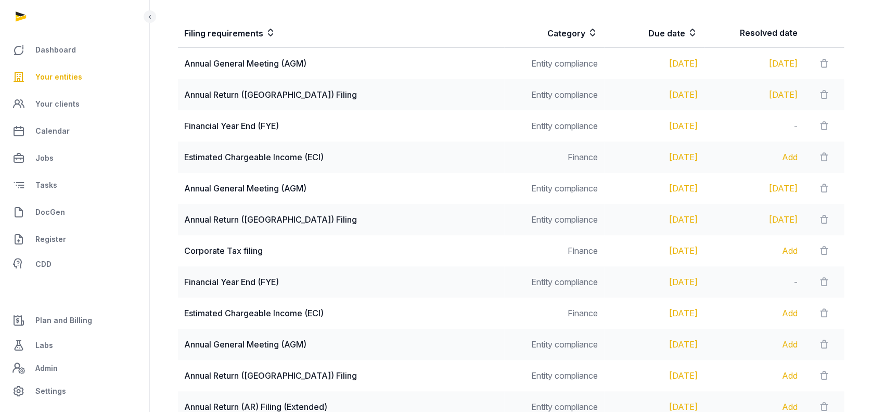
scroll to position [277, 0]
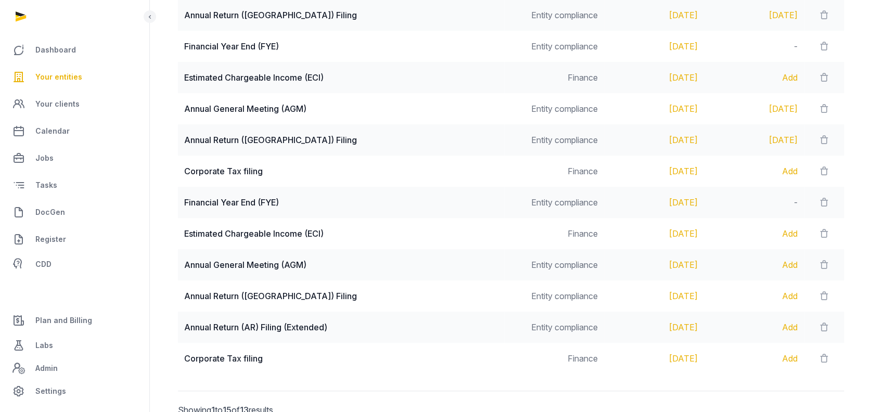
click at [779, 297] on div "Add" at bounding box center [753, 296] width 87 height 12
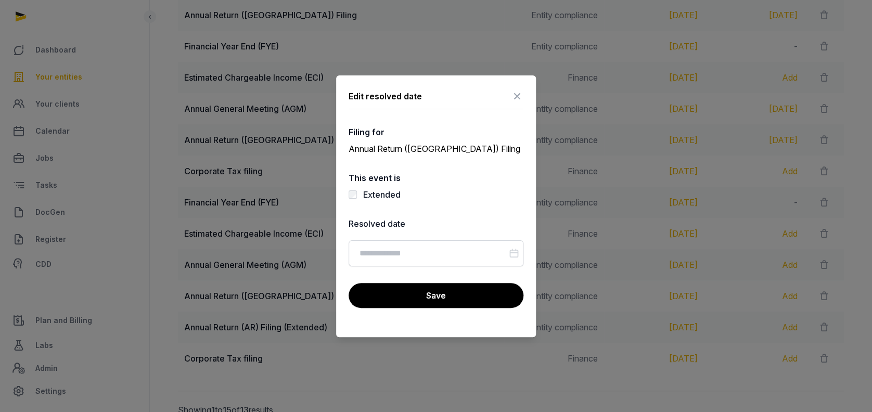
click at [357, 196] on div "Extended" at bounding box center [436, 194] width 175 height 12
click at [399, 256] on input "Datepicker input" at bounding box center [436, 253] width 175 height 26
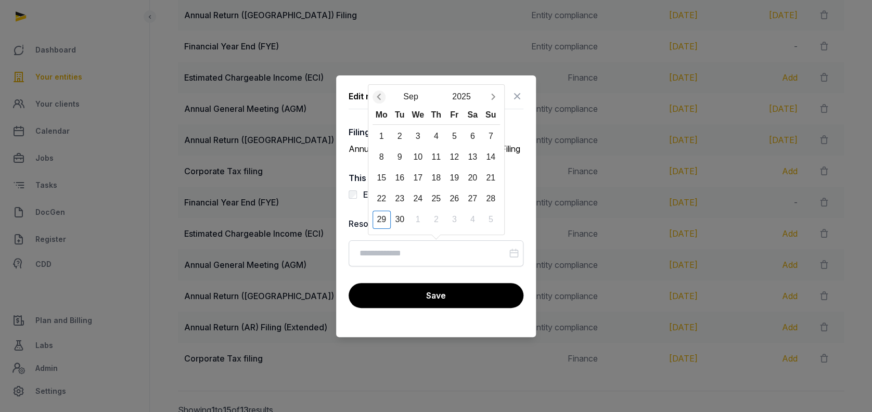
click at [377, 96] on icon "Previous month" at bounding box center [379, 97] width 10 height 10
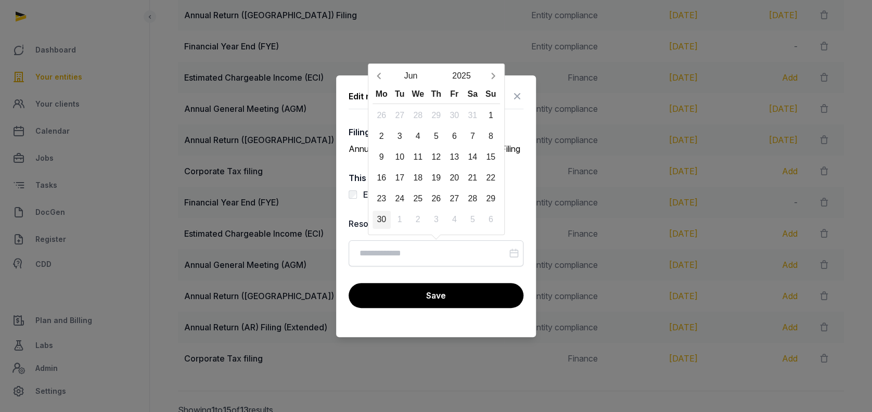
click at [385, 224] on div "30" at bounding box center [382, 220] width 18 height 18
type input "**********"
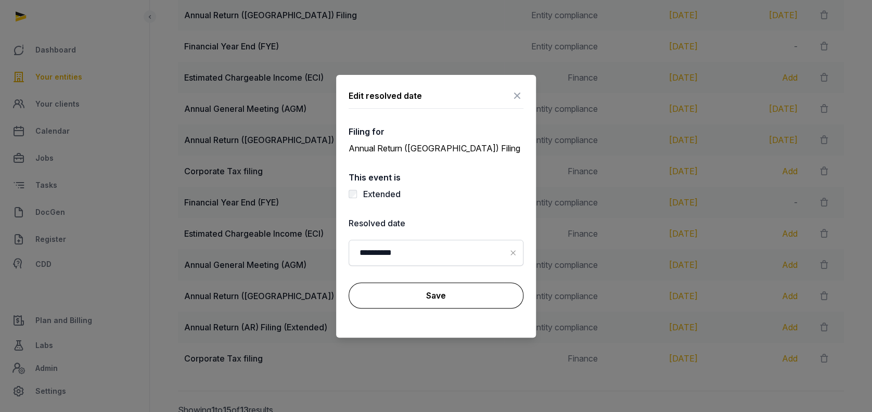
click at [398, 288] on button "Save" at bounding box center [436, 296] width 175 height 26
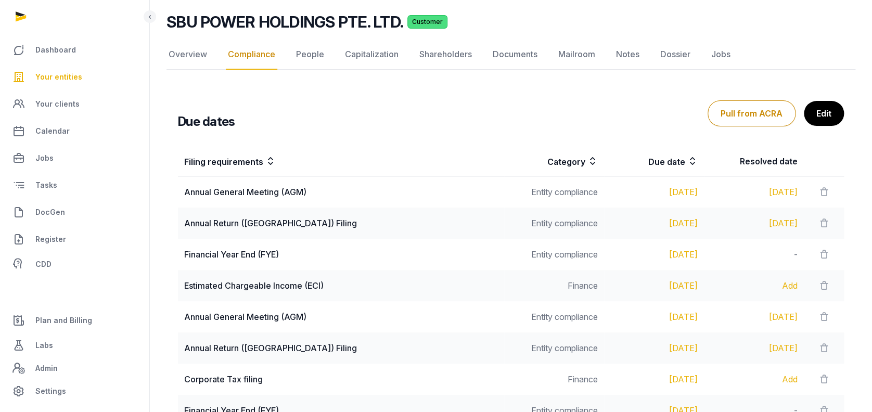
scroll to position [0, 0]
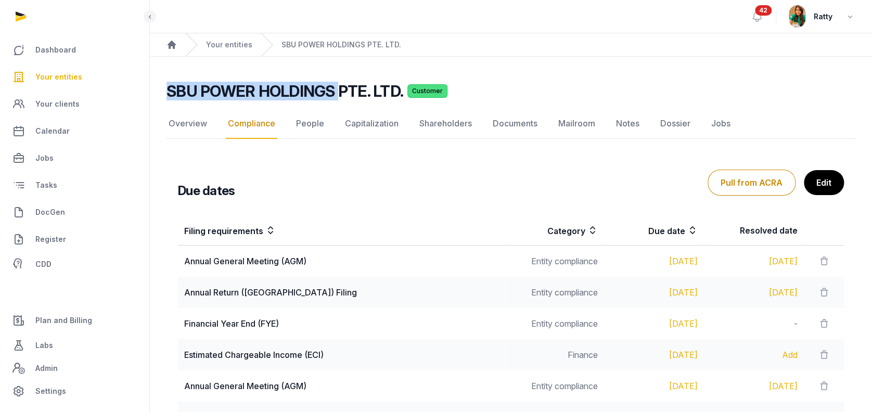
drag, startPoint x: 165, startPoint y: 87, endPoint x: 337, endPoint y: 88, distance: 172.3
copy h2 "SBU POWER HOLDINGS"
click at [322, 125] on link "People" at bounding box center [310, 124] width 32 height 30
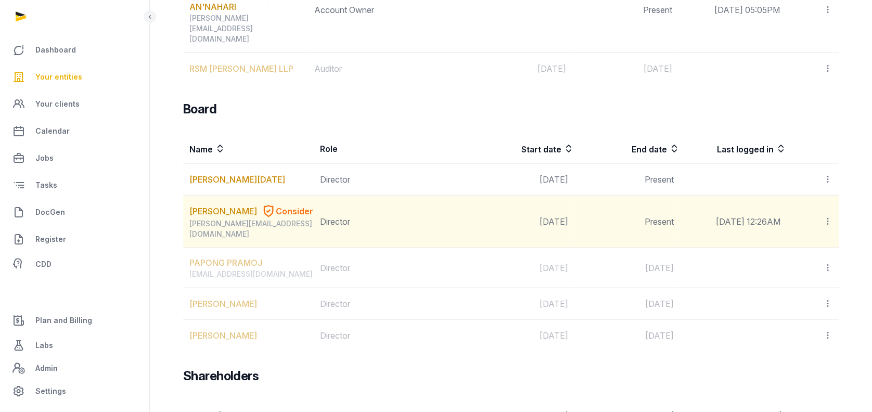
scroll to position [987, 0]
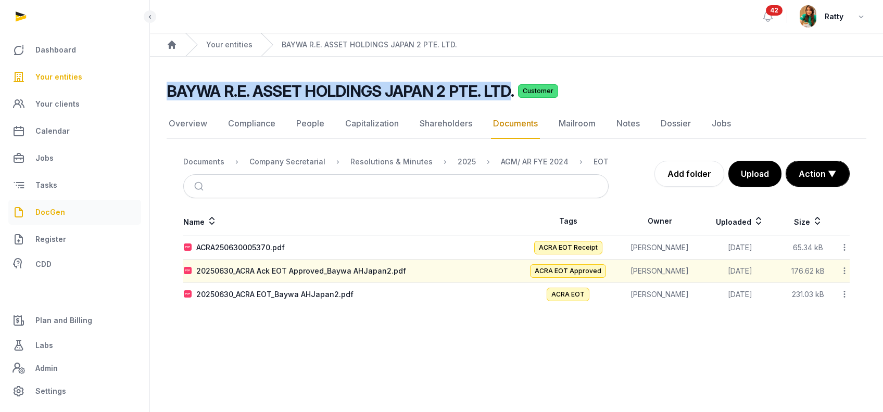
click at [39, 216] on span "DocGen" at bounding box center [50, 212] width 30 height 12
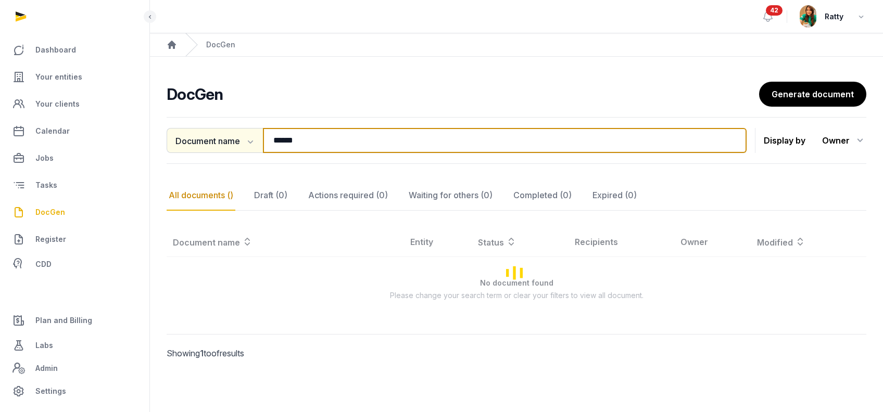
drag, startPoint x: 302, startPoint y: 136, endPoint x: 178, endPoint y: 137, distance: 123.3
click at [180, 137] on div "Document name Document name Entity Recipient ****** Search" at bounding box center [457, 140] width 580 height 25
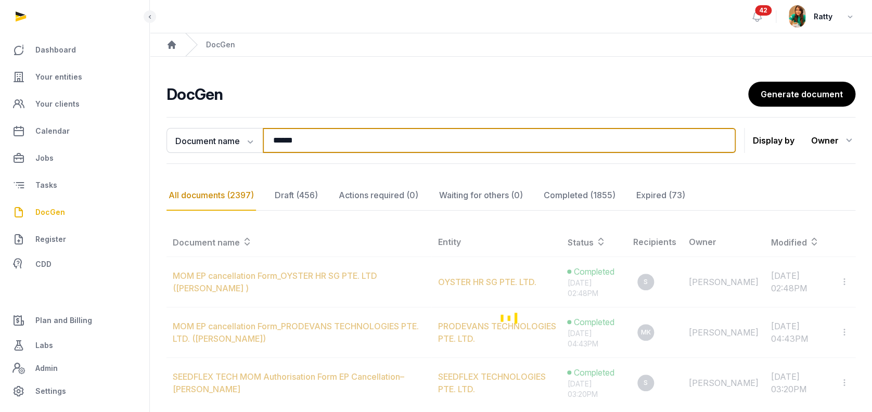
type input "******"
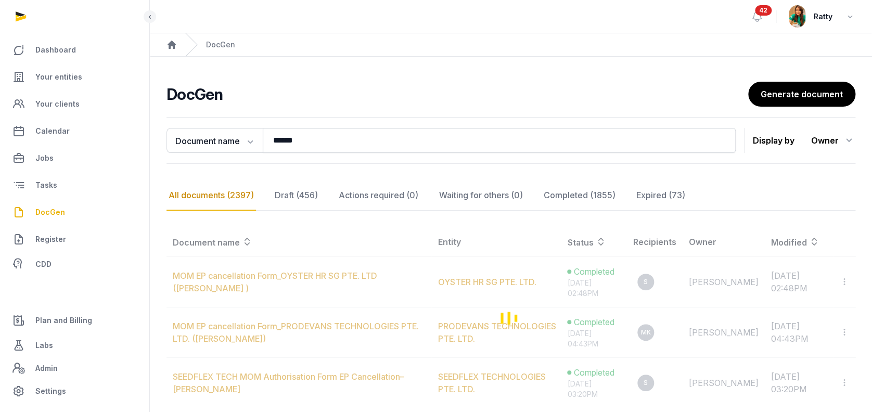
click at [345, 101] on h2 "DocGen" at bounding box center [458, 94] width 582 height 19
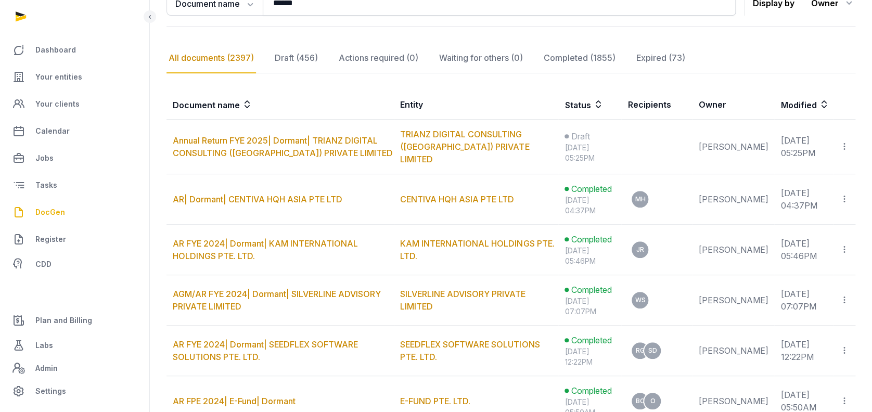
scroll to position [138, 0]
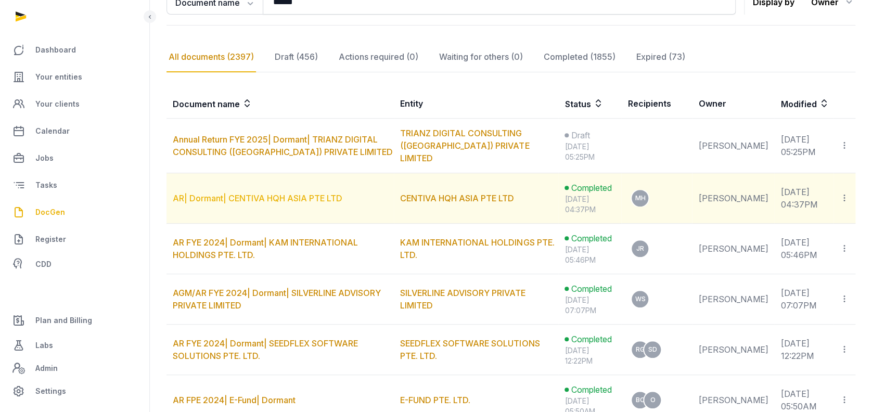
click at [254, 193] on link "AR| Dormant| CENTIVA HQH ASIA PTE LTD" at bounding box center [258, 198] width 170 height 10
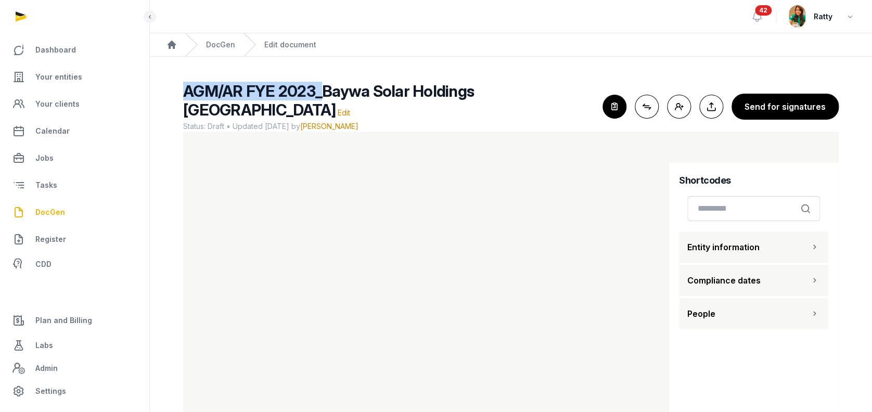
drag, startPoint x: 185, startPoint y: 91, endPoint x: 323, endPoint y: 94, distance: 137.9
click at [323, 94] on span "AGM/AR FYE 2023_Baywa Solar Holdings Singapore" at bounding box center [328, 100] width 291 height 37
copy span "AGM/AR FYE 2023_"
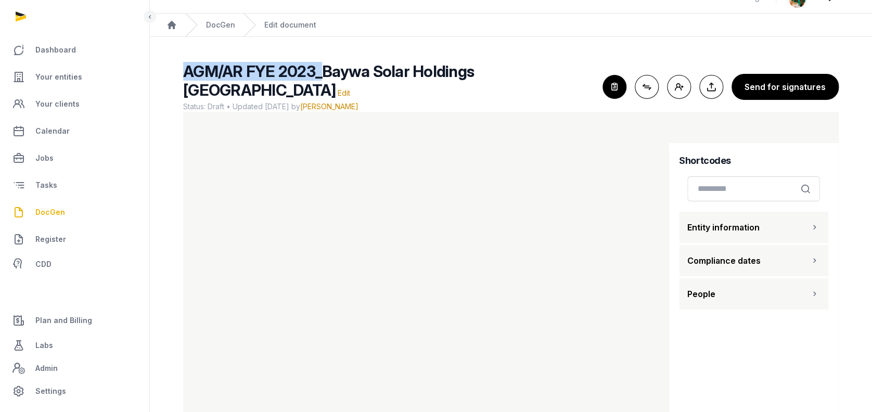
scroll to position [30, 0]
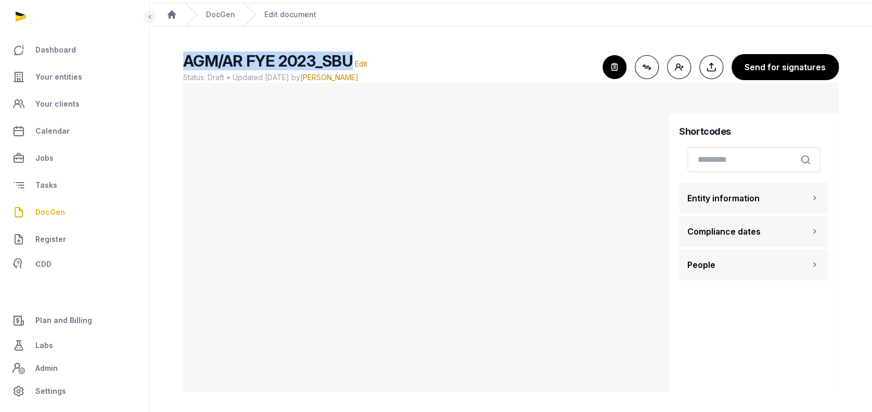
click at [522, 60] on h2 "AGM/AR FYE 2023_SBU Edit" at bounding box center [388, 61] width 411 height 19
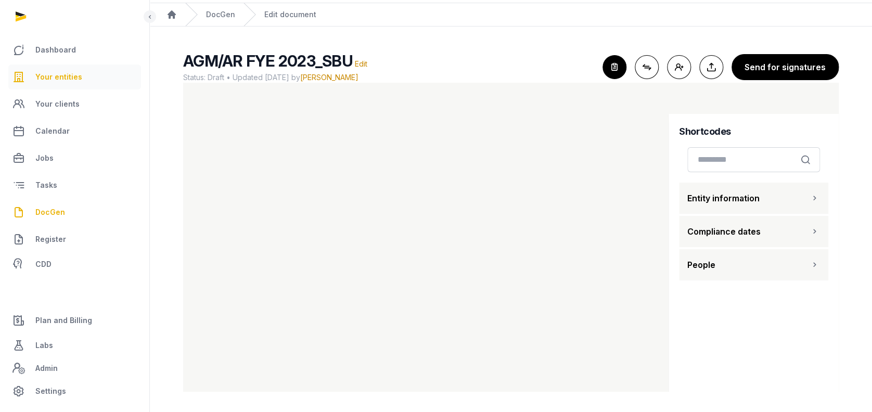
click at [58, 73] on span "Your entities" at bounding box center [58, 77] width 47 height 12
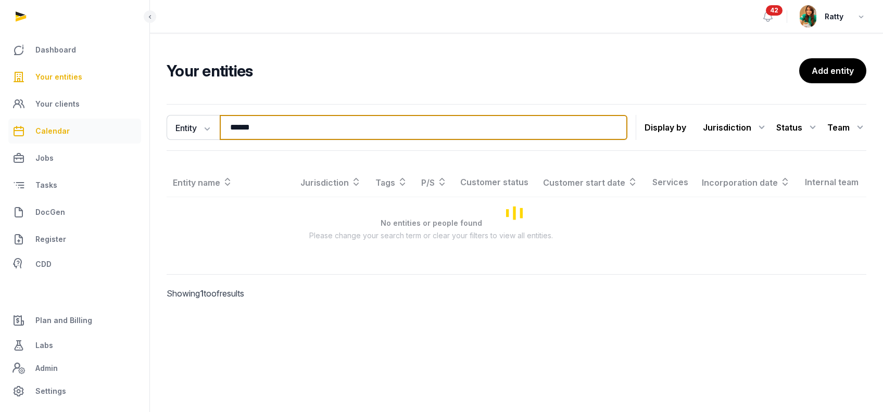
drag, startPoint x: 266, startPoint y: 127, endPoint x: 28, endPoint y: 135, distance: 239.0
click at [39, 139] on div "Dashboard Your entities Your clients Calendar Jobs Tasks DocGen Register CDD Pl…" at bounding box center [441, 206] width 883 height 412
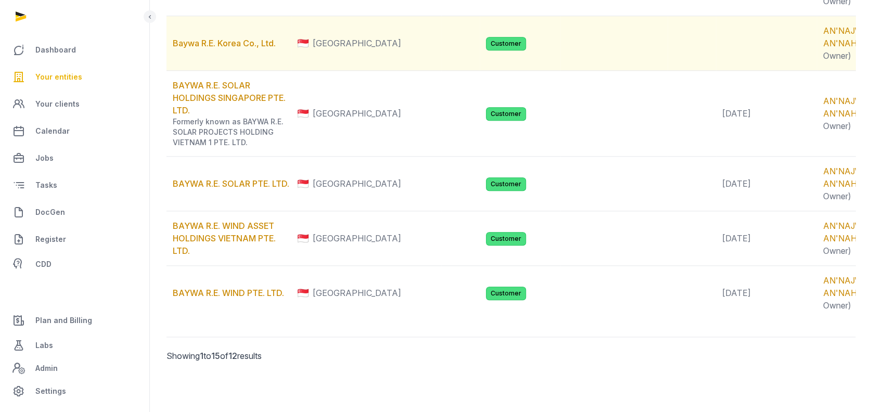
scroll to position [763, 0]
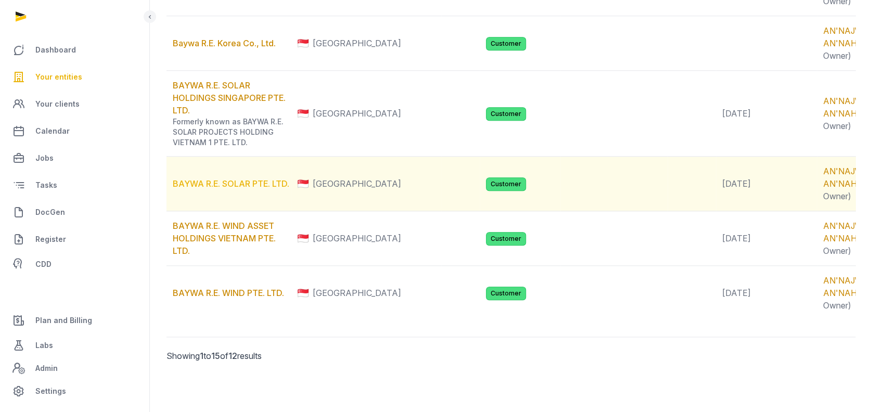
type input "*****"
click at [227, 178] on link "BAYWA R.E. SOLAR PTE. LTD." at bounding box center [231, 183] width 117 height 10
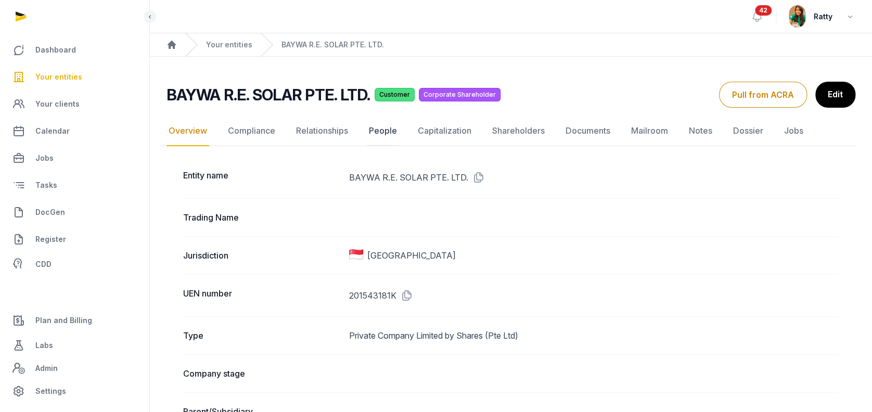
click at [385, 132] on link "People" at bounding box center [383, 131] width 32 height 30
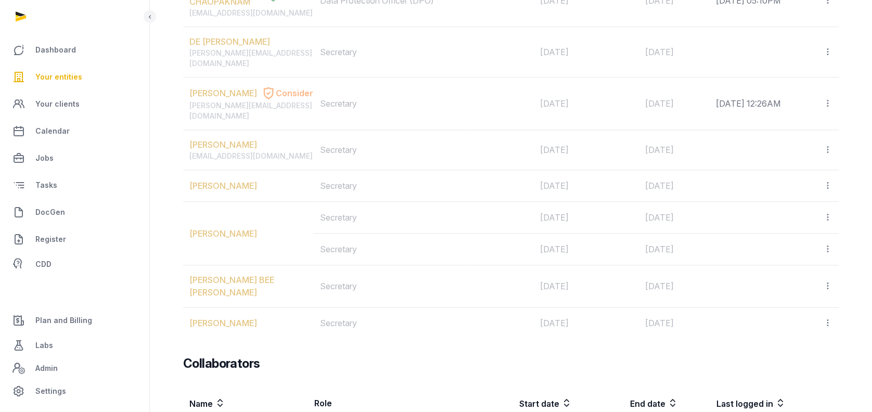
scroll to position [81, 0]
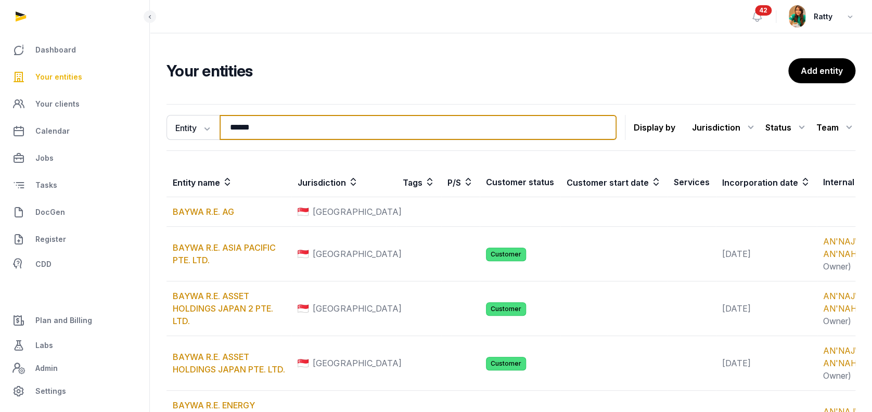
drag, startPoint x: 265, startPoint y: 124, endPoint x: -70, endPoint y: 123, distance: 335.7
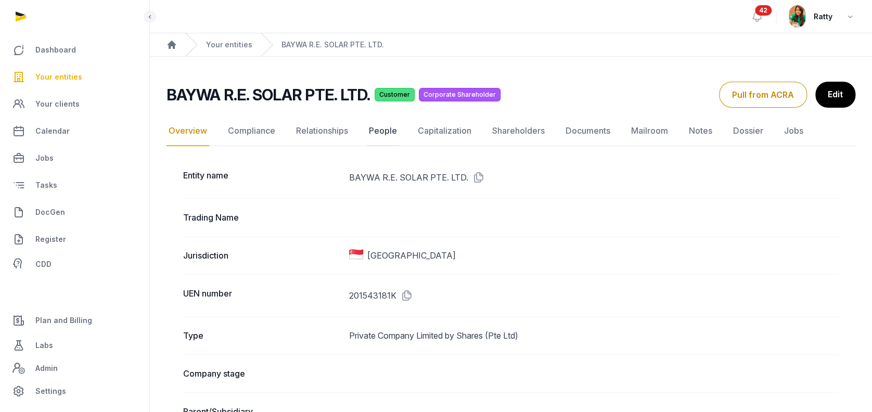
click at [378, 137] on link "People" at bounding box center [383, 131] width 32 height 30
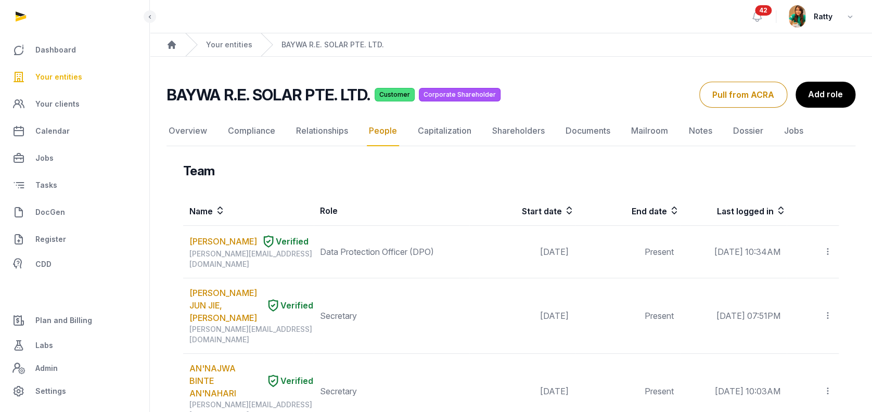
click at [71, 63] on ul "Dashboard Your entities Your clients Calendar Jobs Tasks DocGen Register CDD" at bounding box center [74, 155] width 133 height 237
click at [57, 80] on span "Your entities" at bounding box center [58, 77] width 47 height 12
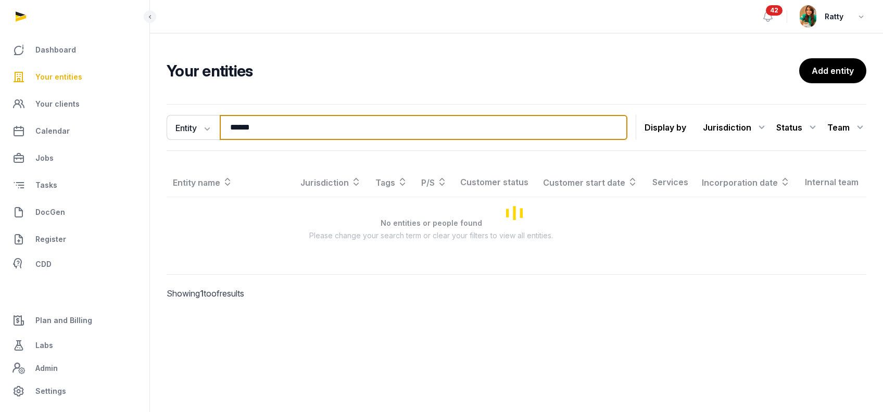
drag, startPoint x: 282, startPoint y: 124, endPoint x: -98, endPoint y: 157, distance: 381.3
click at [0, 157] on html "Dashboard Your entities Your clients Calendar Jobs Tasks DocGen Register CDD Pl…" at bounding box center [441, 206] width 883 height 412
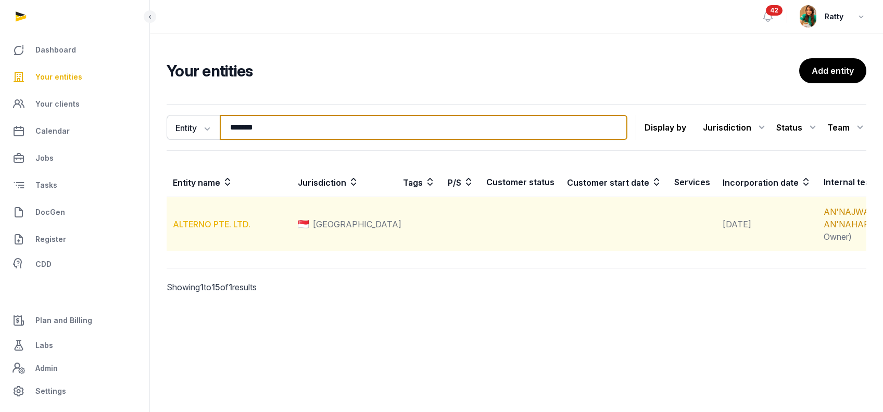
type input "*******"
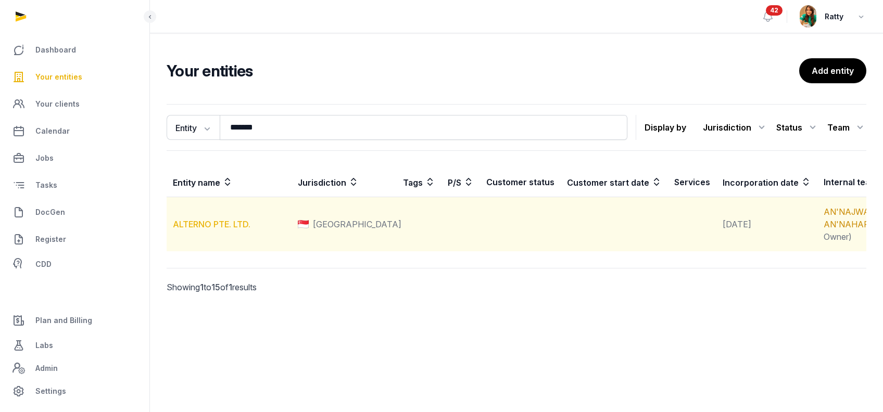
click at [212, 229] on link "ALTERNO PTE. LTD." at bounding box center [212, 224] width 78 height 10
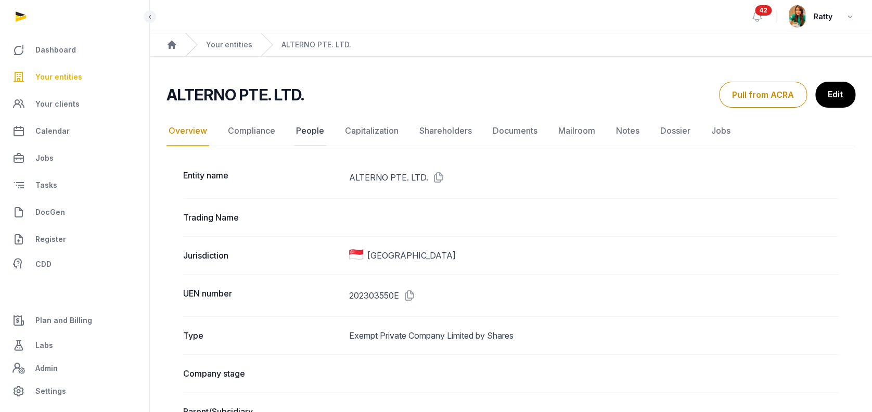
click at [299, 132] on link "People" at bounding box center [310, 131] width 32 height 30
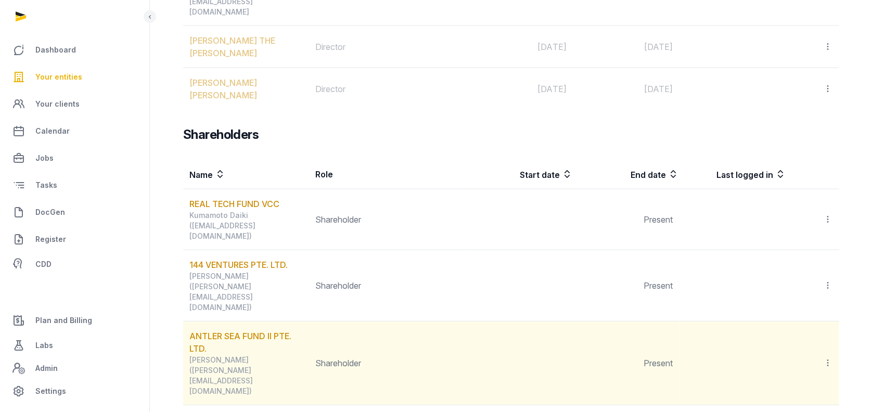
scroll to position [1179, 0]
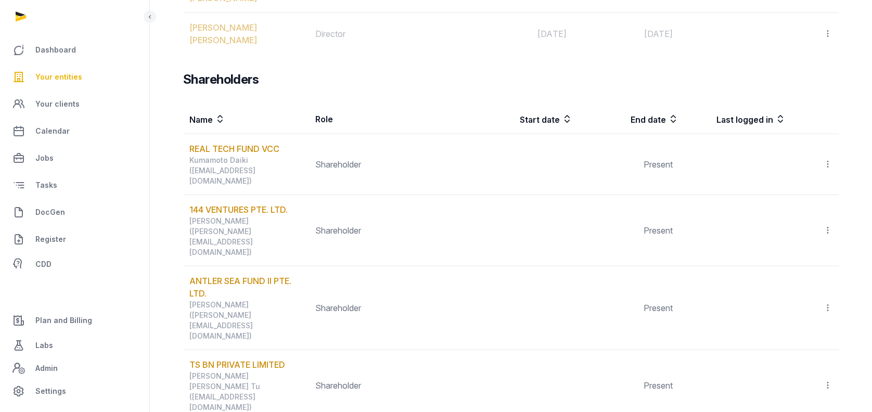
drag, startPoint x: 222, startPoint y: 171, endPoint x: 197, endPoint y: 167, distance: 25.2
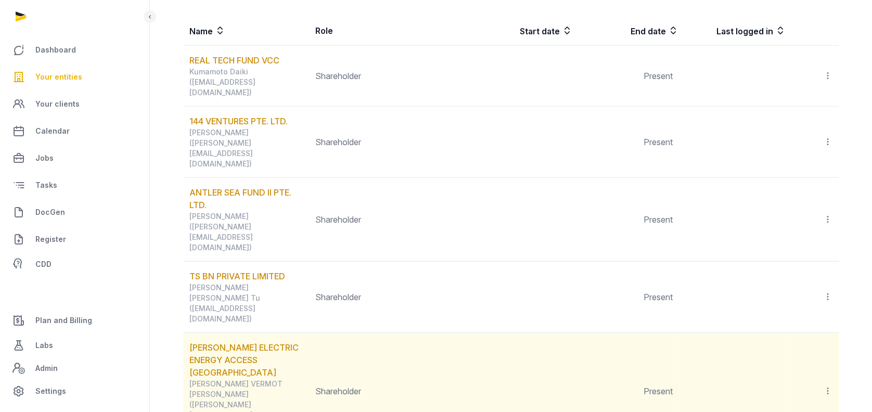
scroll to position [1277, 0]
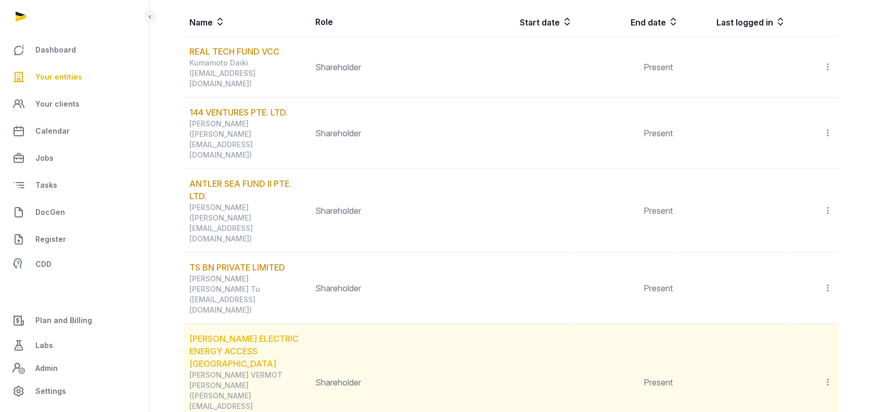
click at [227, 334] on link "[PERSON_NAME] ELECTRIC ENERGY ACCESS [GEOGRAPHIC_DATA]" at bounding box center [243, 351] width 109 height 35
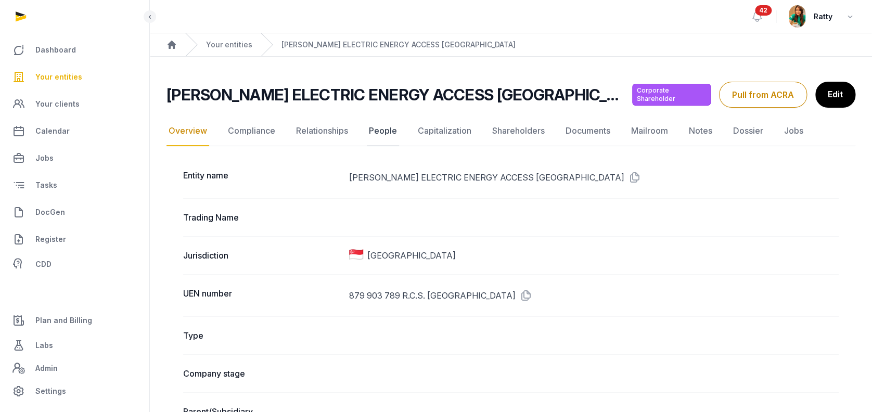
click at [378, 132] on link "People" at bounding box center [383, 131] width 32 height 30
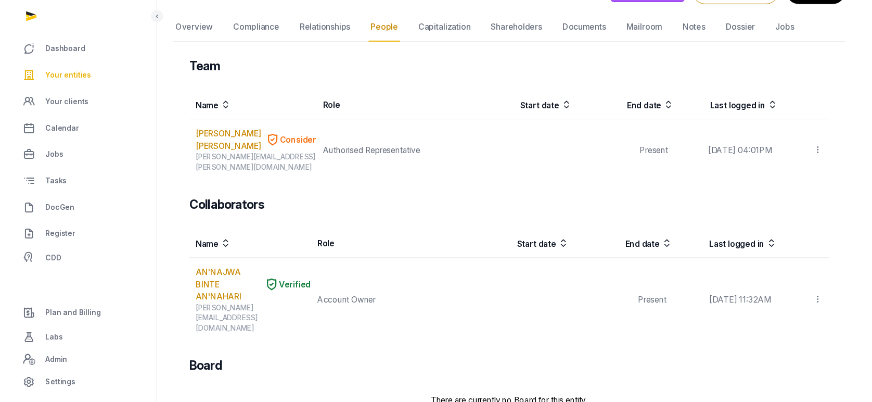
scroll to position [171, 0]
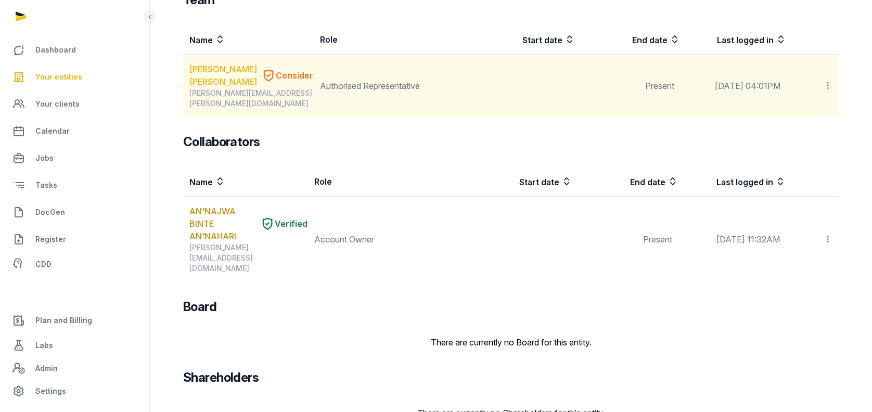
click at [205, 63] on link "Gilles VERMOT DESROCHES" at bounding box center [223, 75] width 68 height 25
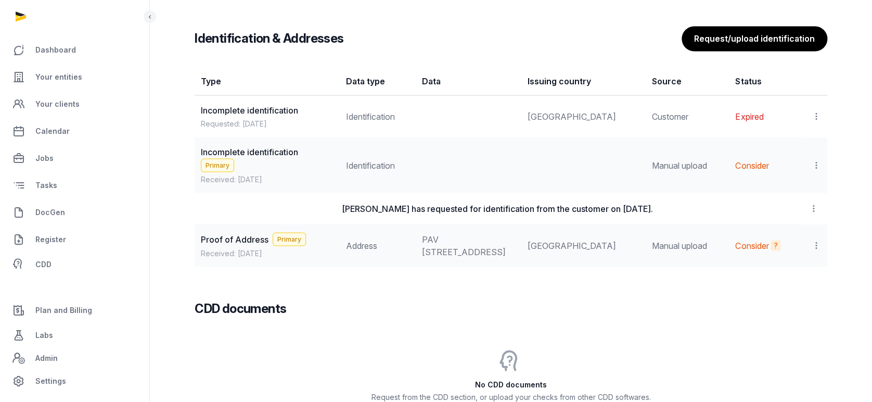
scroll to position [865, 0]
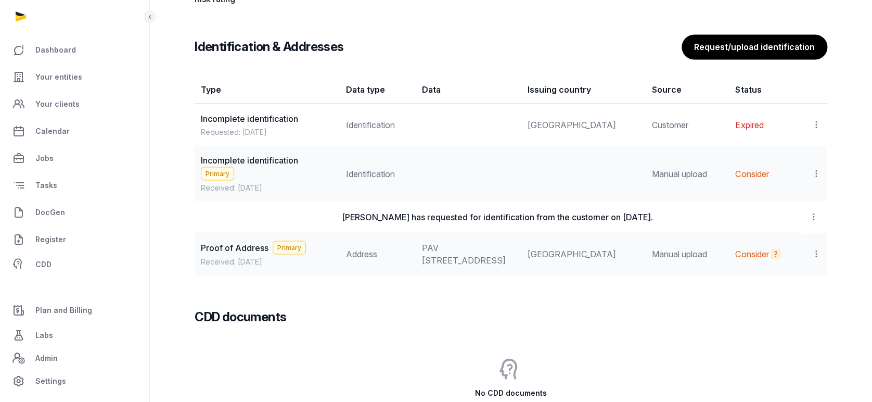
click at [816, 168] on icon at bounding box center [816, 173] width 9 height 11
click at [796, 198] on span "View" at bounding box center [801, 201] width 19 height 10
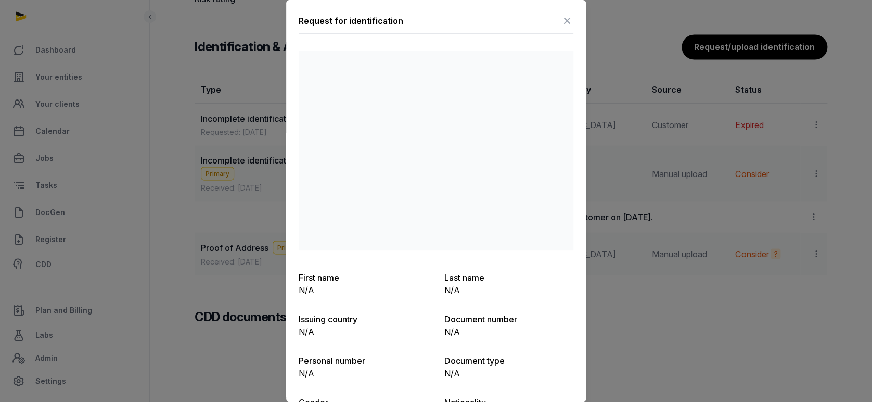
click at [561, 15] on icon at bounding box center [567, 20] width 12 height 17
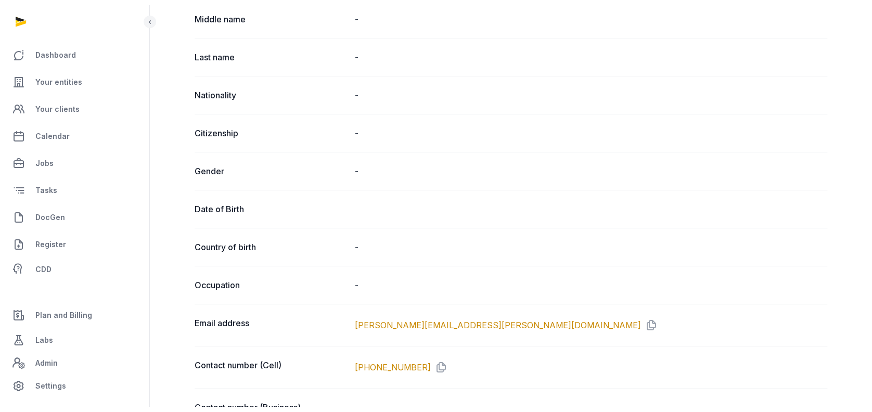
scroll to position [0, 0]
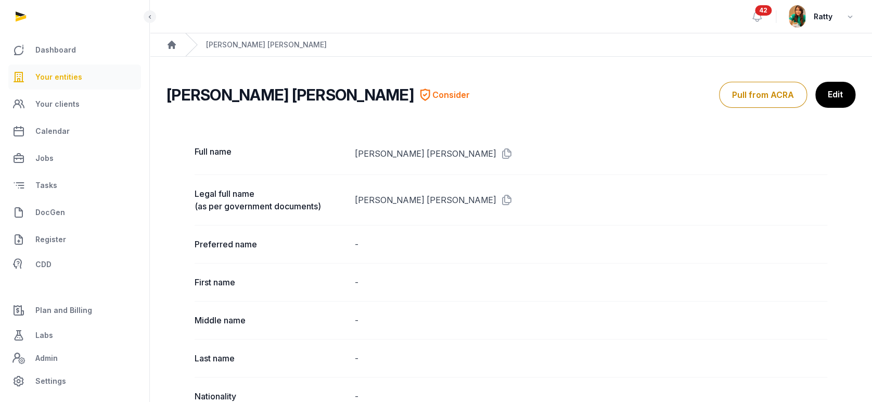
click at [53, 75] on span "Your entities" at bounding box center [58, 77] width 47 height 12
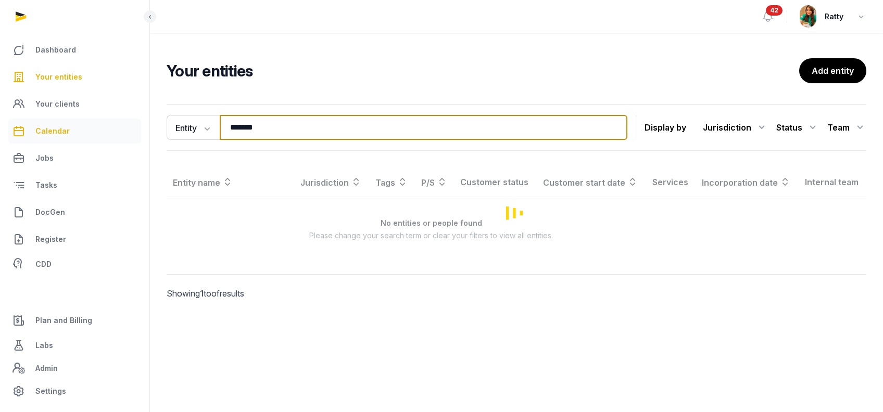
drag, startPoint x: 266, startPoint y: 123, endPoint x: 48, endPoint y: 142, distance: 218.3
click at [52, 142] on div "Dashboard Your entities Your clients Calendar Jobs Tasks DocGen Register CDD Pl…" at bounding box center [441, 206] width 883 height 412
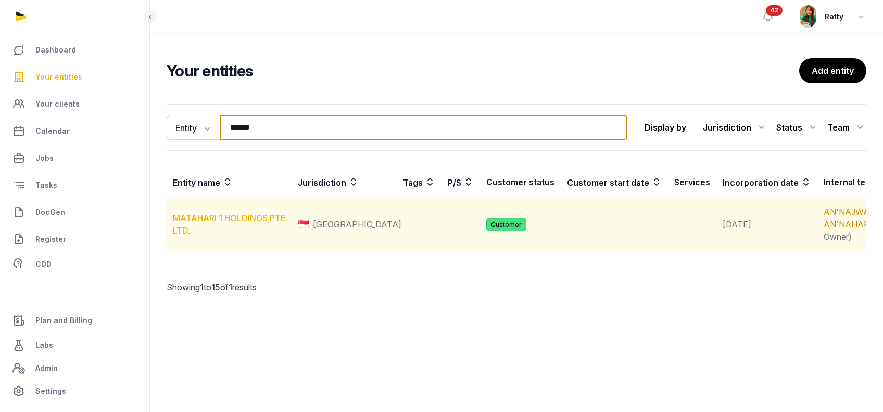
type input "******"
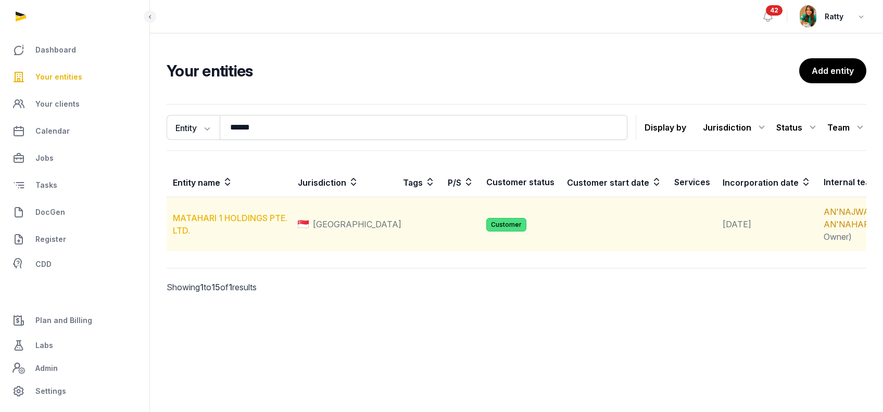
click at [250, 231] on link "MATAHARI 1 HOLDINGS PTE. LTD." at bounding box center [230, 224] width 114 height 23
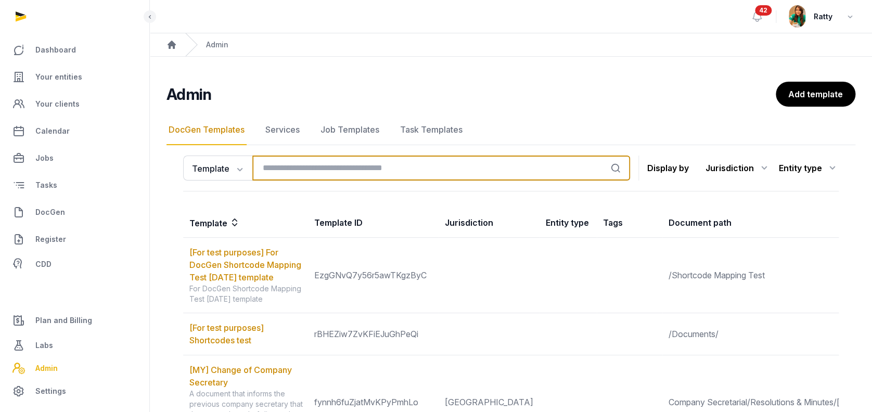
click at [296, 170] on input "search" at bounding box center [441, 168] width 378 height 25
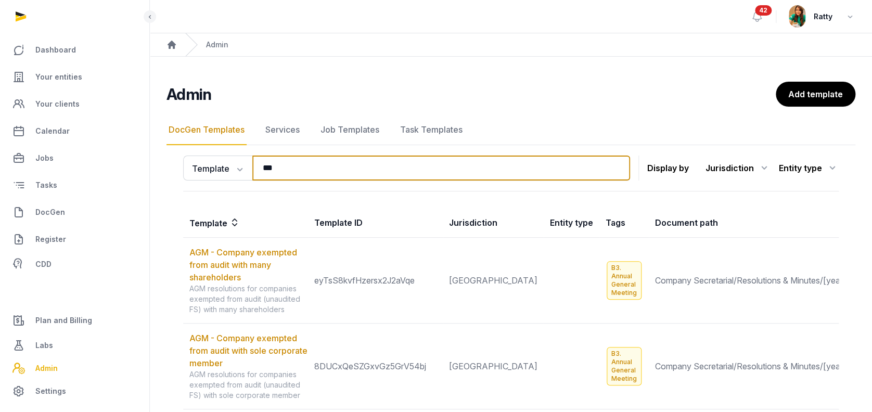
type input "***"
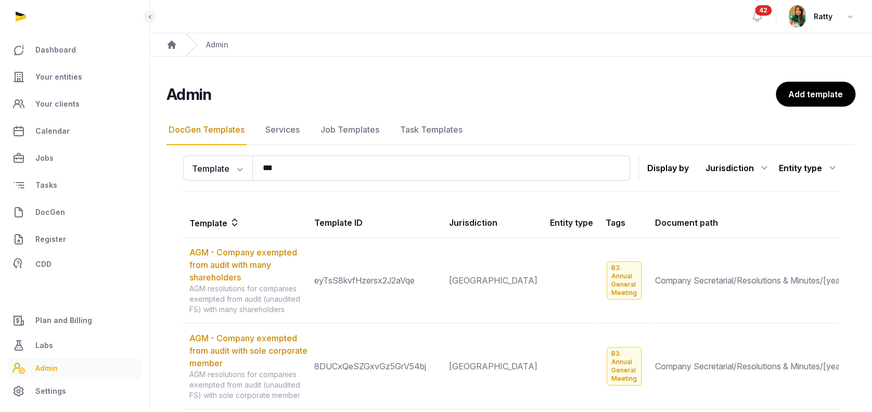
click at [48, 368] on span "Admin" at bounding box center [46, 368] width 22 height 12
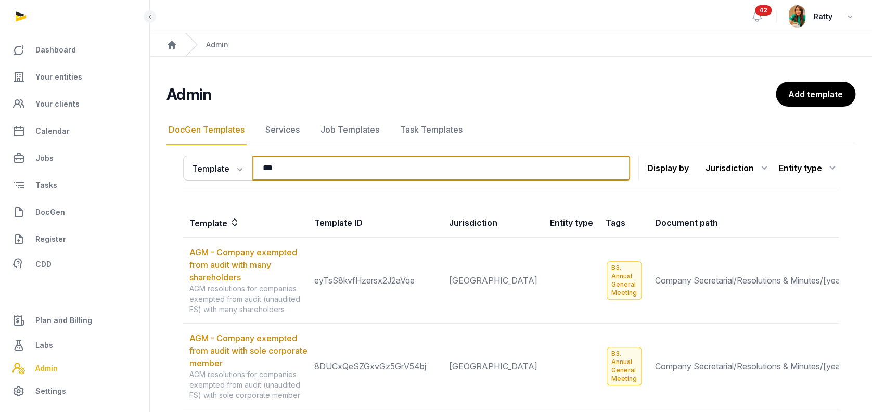
click at [296, 168] on input "***" at bounding box center [441, 168] width 378 height 25
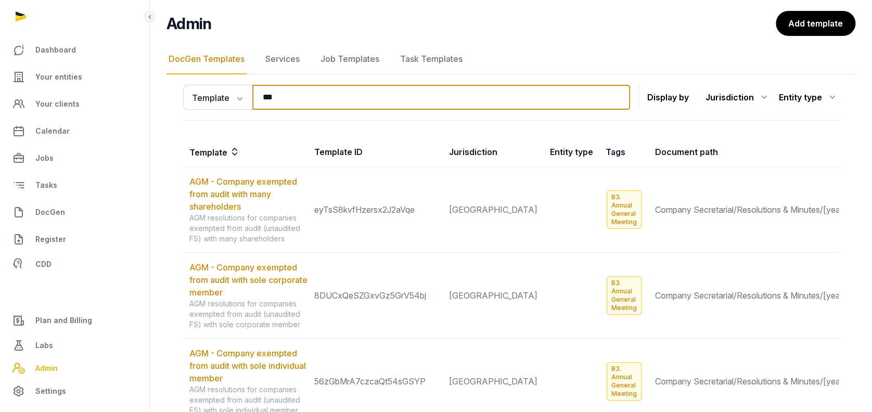
scroll to position [138, 0]
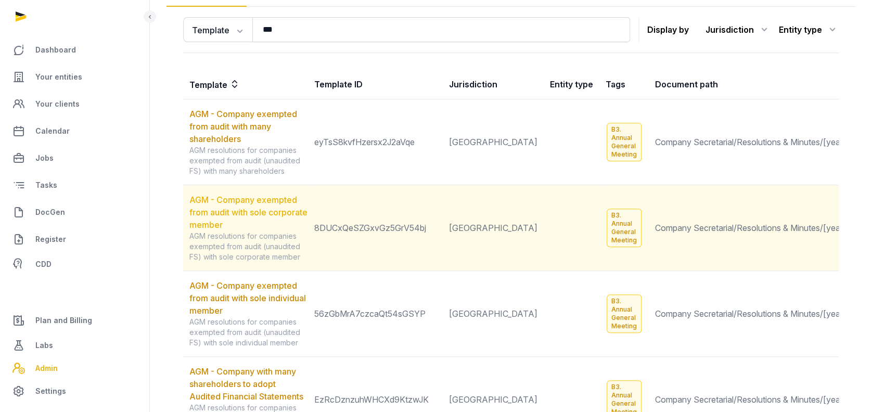
click at [235, 209] on link "AGM - Company exempted from audit with sole corporate member" at bounding box center [248, 212] width 118 height 35
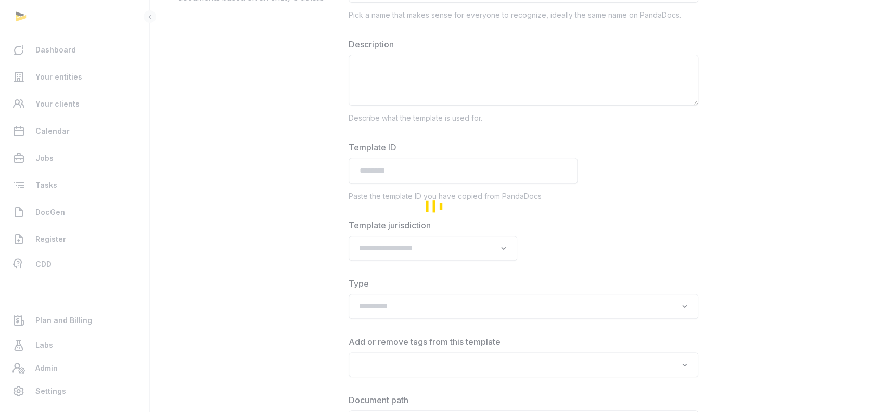
type input "**********"
type textarea "**********"
type input "**********"
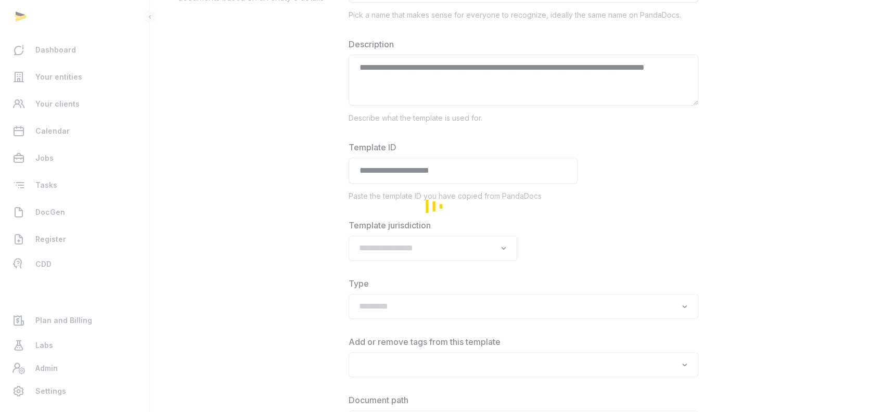
type input "**********"
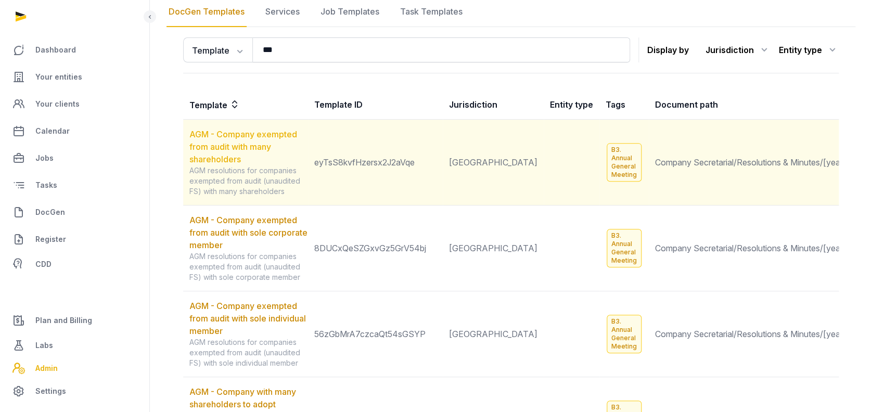
scroll to position [138, 0]
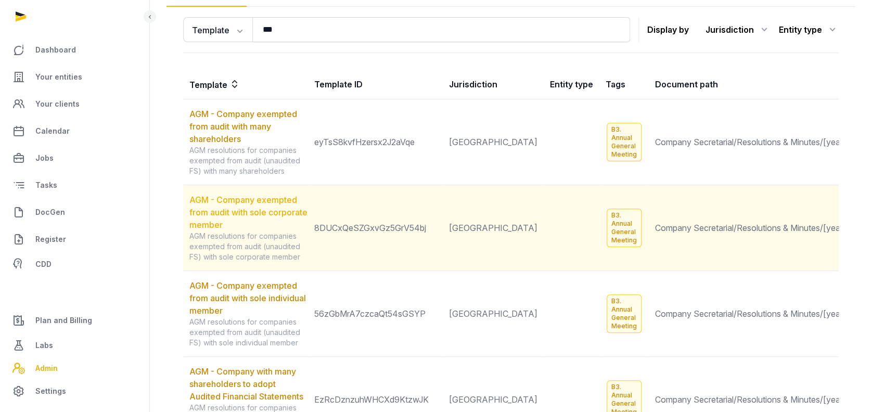
click at [233, 213] on link "AGM - Company exempted from audit with sole corporate member" at bounding box center [248, 212] width 118 height 35
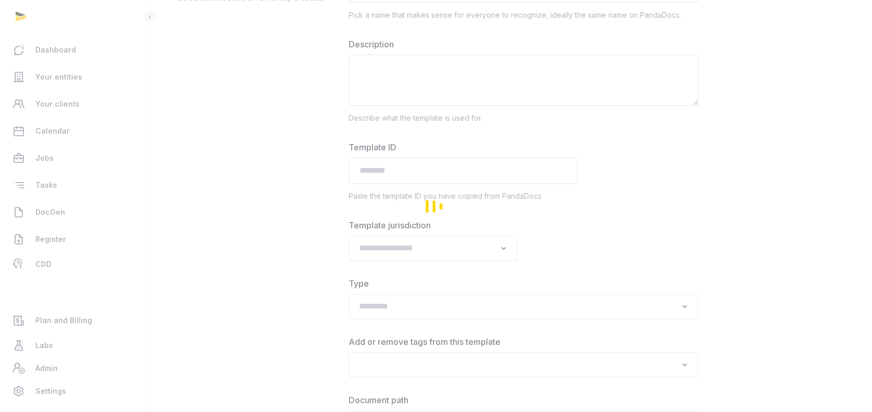
type input "**********"
type textarea "**********"
type input "**********"
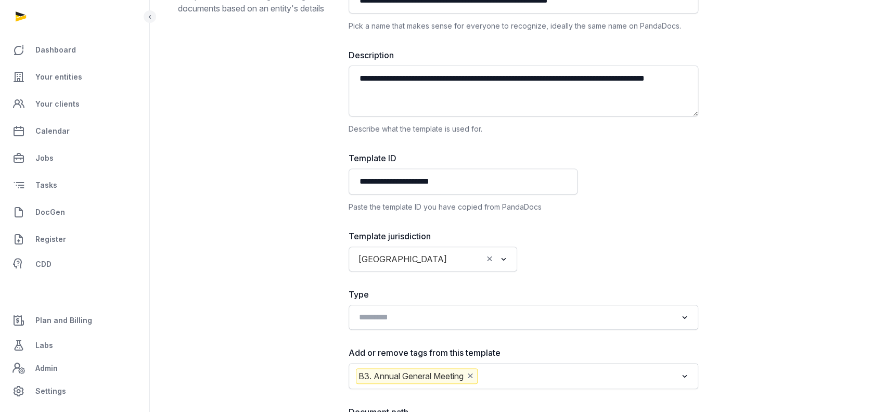
scroll to position [2, 0]
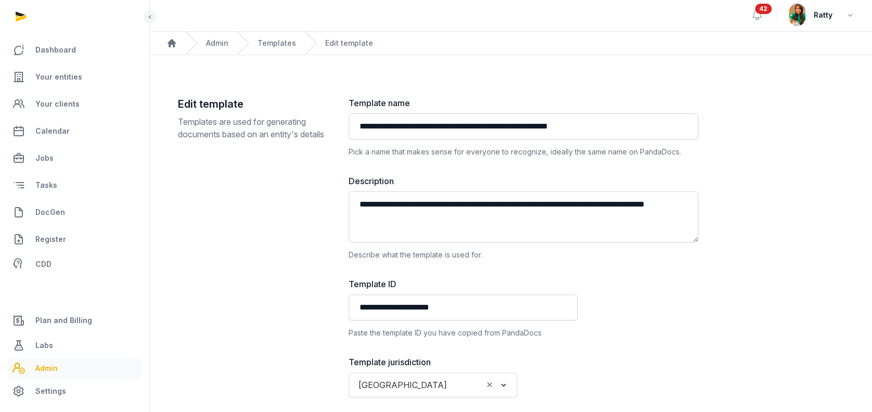
click at [50, 364] on span "Admin" at bounding box center [46, 368] width 22 height 12
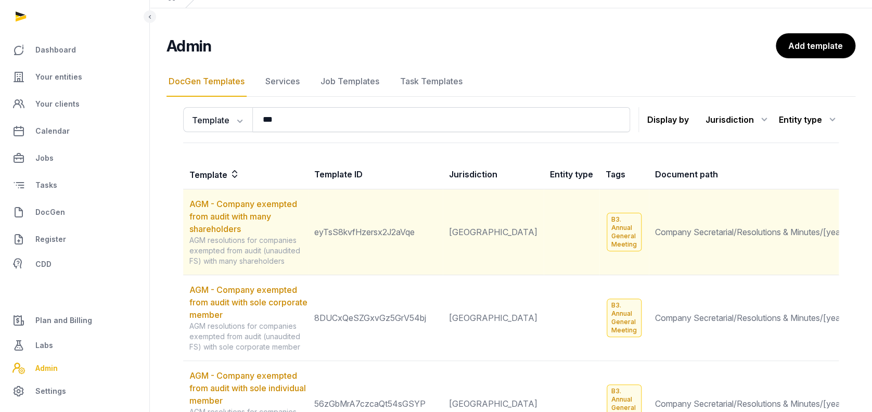
scroll to position [69, 0]
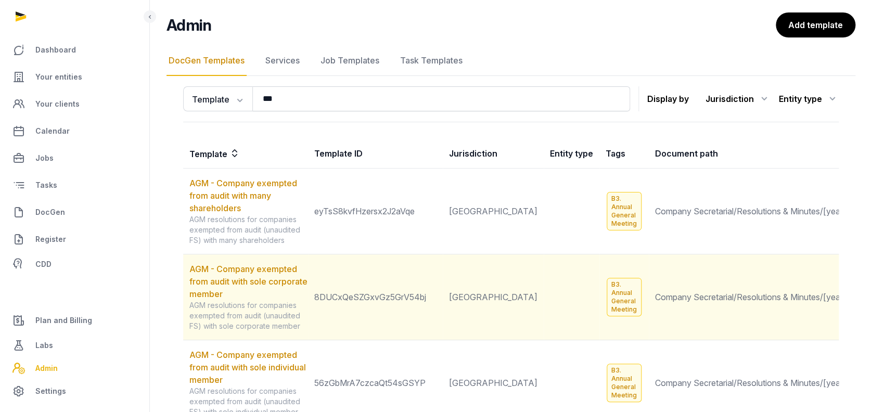
click at [654, 299] on td "Company Secretarial/Resolutions & Minutes/[year]/AGM" at bounding box center [772, 297] width 247 height 86
click at [383, 299] on td "8DUCxQeSZGxvGz5GrV54bj" at bounding box center [375, 297] width 135 height 86
click at [229, 289] on link "AGM - Company exempted from audit with sole corporate member" at bounding box center [248, 281] width 118 height 35
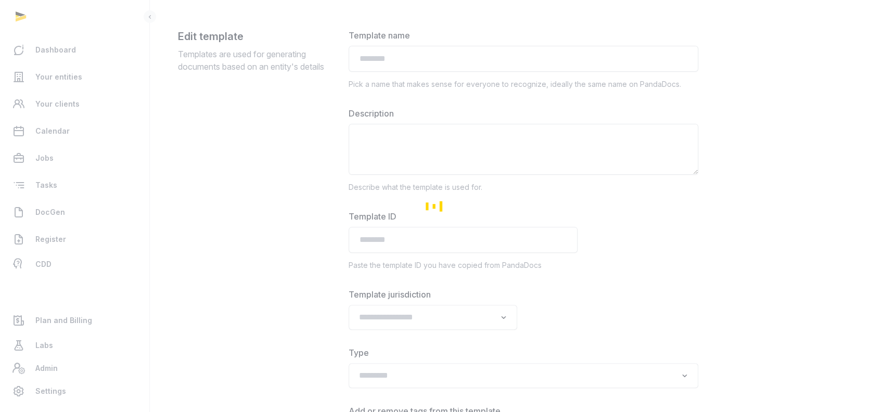
type input "**********"
type textarea "**********"
type input "**********"
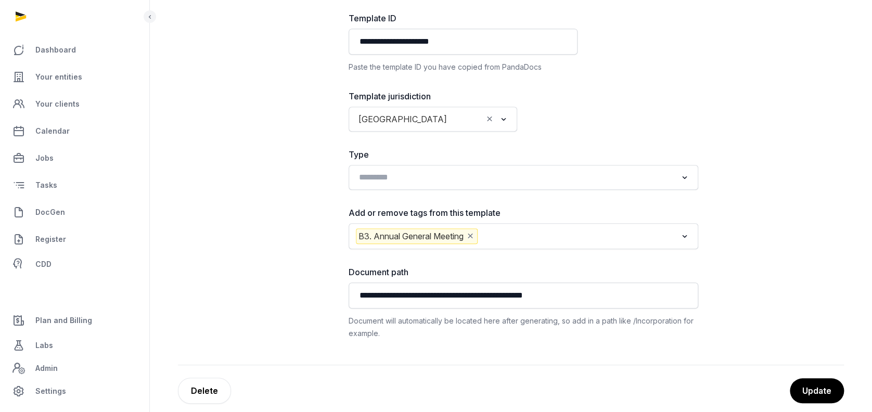
scroll to position [279, 0]
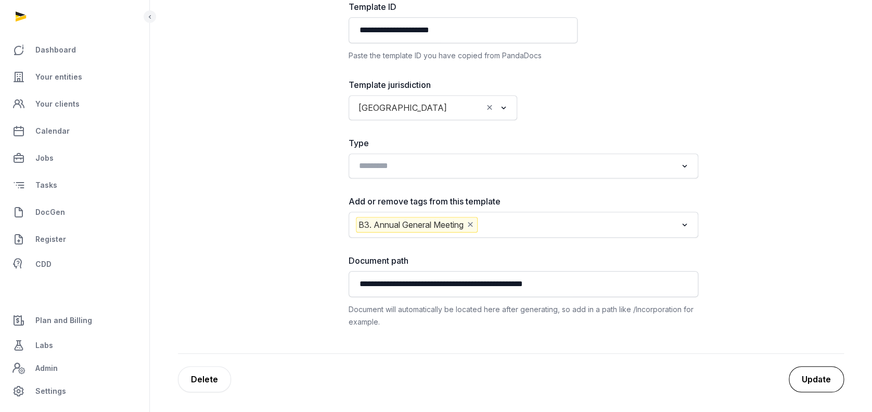
click at [819, 382] on button "Update" at bounding box center [816, 379] width 55 height 26
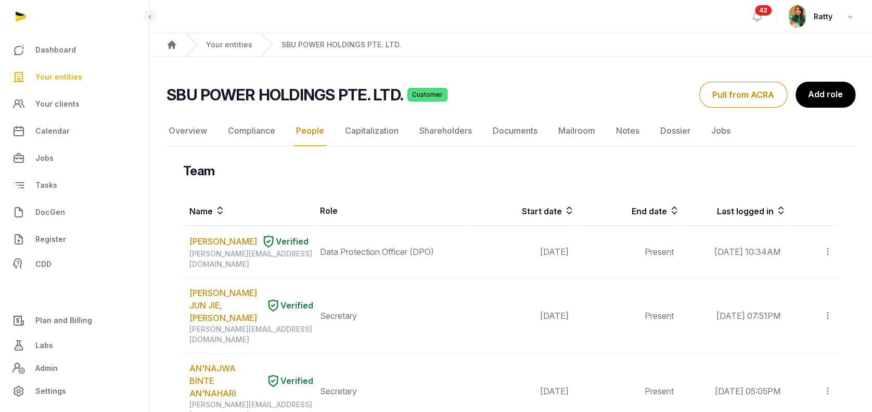
drag, startPoint x: 303, startPoint y: 138, endPoint x: 392, endPoint y: 112, distance: 93.2
click at [303, 138] on link "People" at bounding box center [310, 131] width 32 height 30
click at [728, 82] on button "Pull from ACRA" at bounding box center [743, 95] width 88 height 26
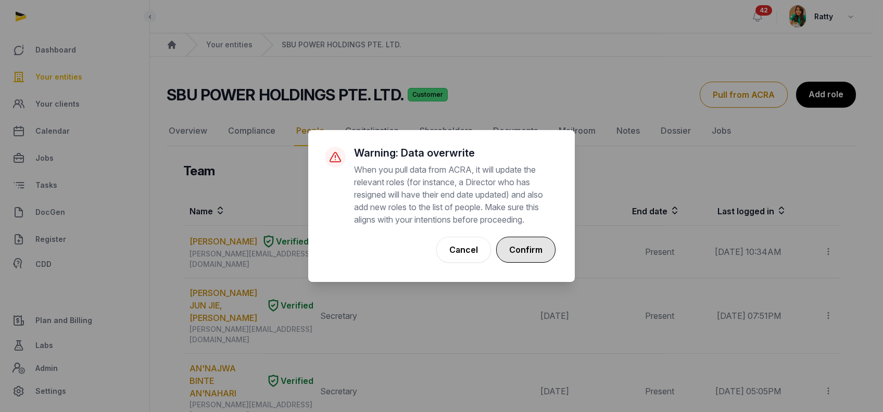
click at [516, 243] on button "Confirm" at bounding box center [525, 250] width 59 height 26
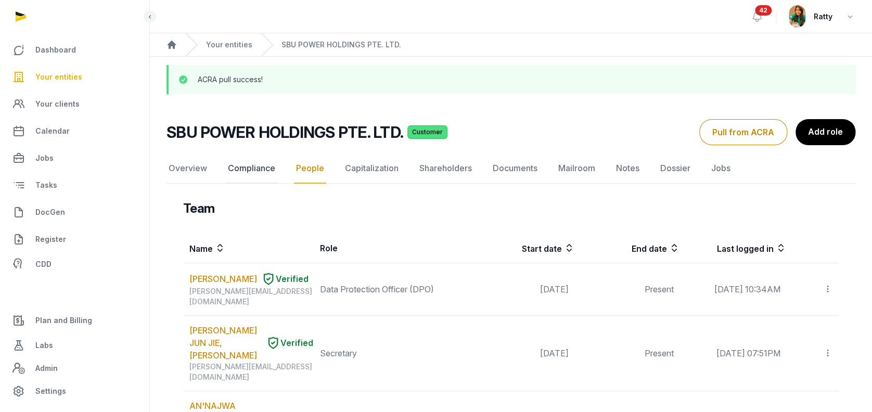
click at [242, 162] on link "Compliance" at bounding box center [252, 169] width 52 height 30
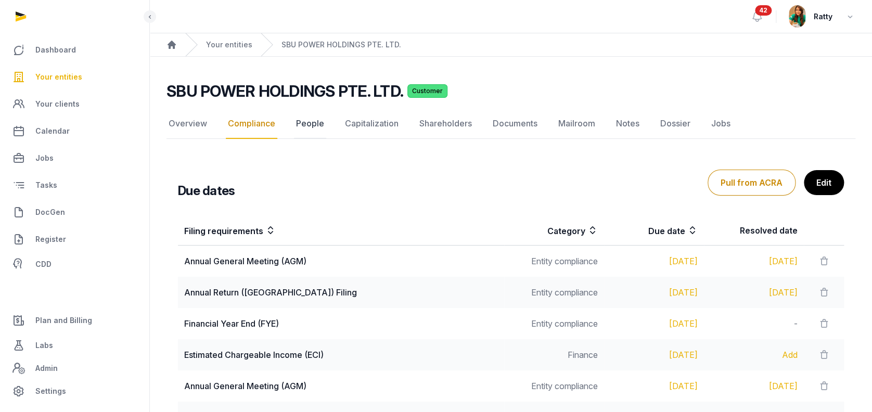
click at [308, 121] on link "People" at bounding box center [310, 124] width 32 height 30
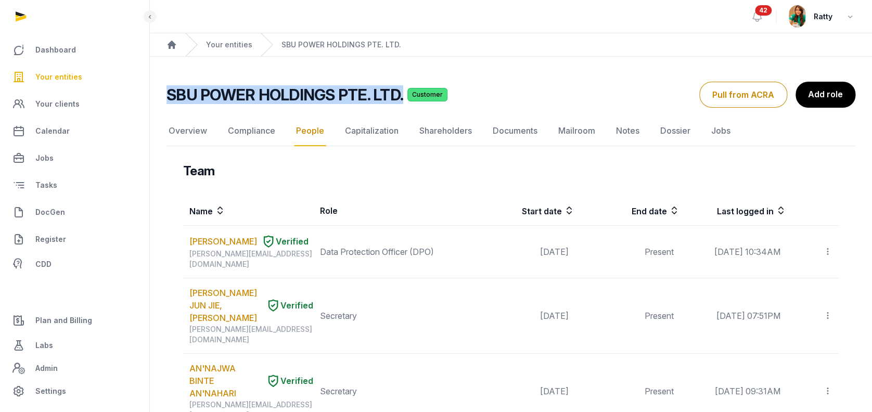
drag, startPoint x: 168, startPoint y: 98, endPoint x: 402, endPoint y: 97, distance: 234.2
click at [402, 97] on div "SBU POWER HOLDINGS PTE. LTD. Customer" at bounding box center [429, 94] width 525 height 19
copy h2 "SBU POWER HOLDINGS PTE. LTD."
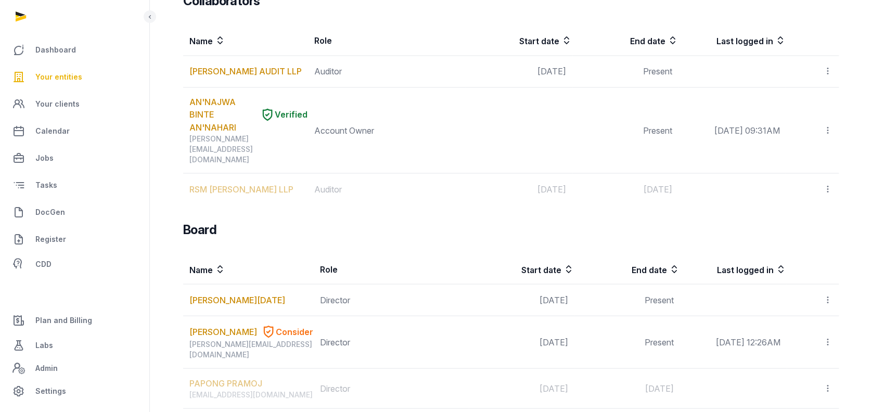
scroll to position [987, 0]
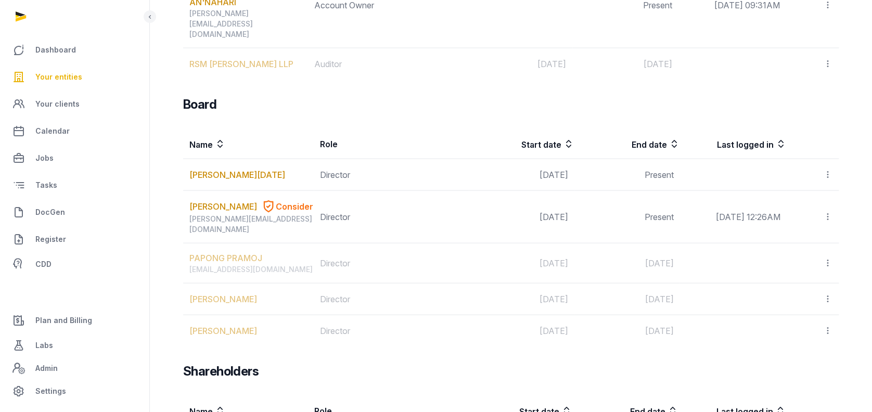
drag, startPoint x: 183, startPoint y: 369, endPoint x: 305, endPoint y: 372, distance: 122.3
copy link "BAYWA R.E. SOLAR PTE. LTD."
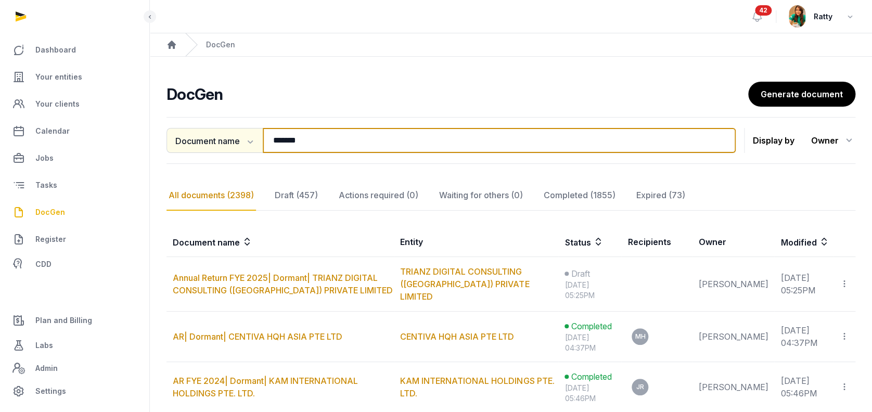
drag, startPoint x: 315, startPoint y: 137, endPoint x: 186, endPoint y: 135, distance: 129.1
click at [187, 139] on div "Document name Document name Entity Recipient ******* Search" at bounding box center [451, 140] width 569 height 25
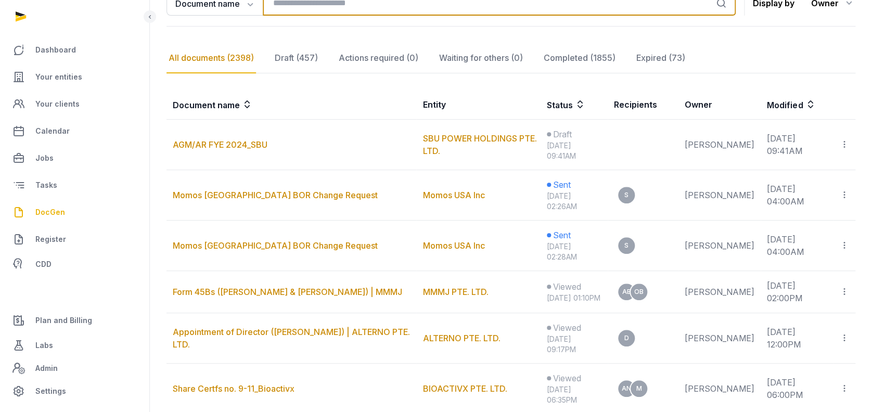
scroll to position [138, 0]
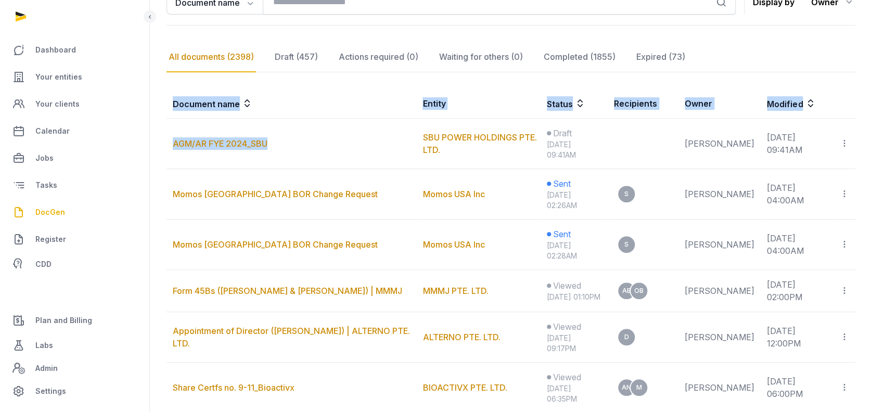
drag, startPoint x: 278, startPoint y: 146, endPoint x: 165, endPoint y: 149, distance: 113.0
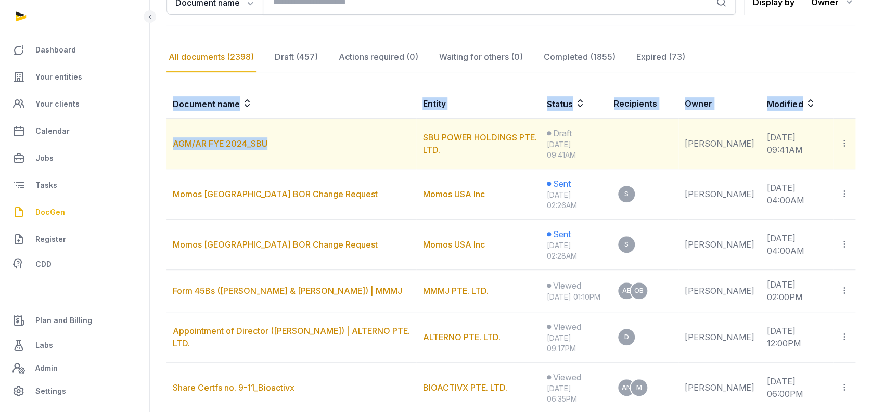
drag, startPoint x: 165, startPoint y: 149, endPoint x: 303, endPoint y: 153, distance: 138.5
click at [303, 153] on td "AGM/AR FYE 2024_SBU" at bounding box center [292, 144] width 250 height 50
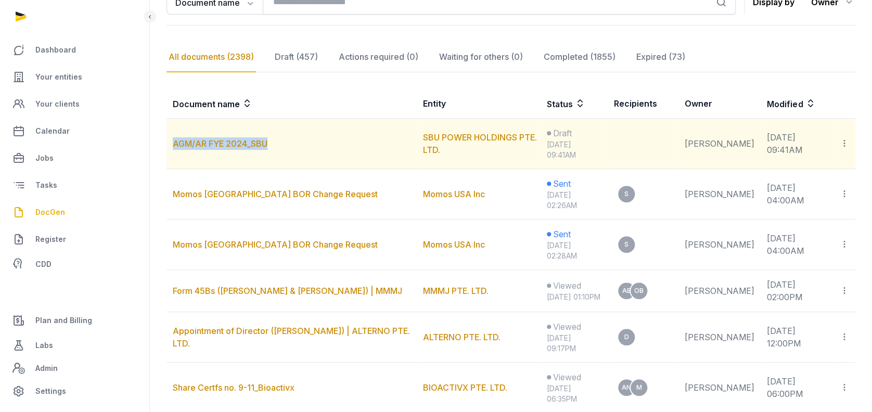
drag, startPoint x: 279, startPoint y: 138, endPoint x: 170, endPoint y: 146, distance: 109.6
click at [170, 146] on td "AGM/AR FYE 2024_SBU" at bounding box center [292, 144] width 250 height 50
copy link "AGM/AR FYE 2024_SBU"
click at [847, 138] on icon at bounding box center [844, 143] width 9 height 11
click at [795, 192] on span "Delete" at bounding box center [788, 192] width 24 height 10
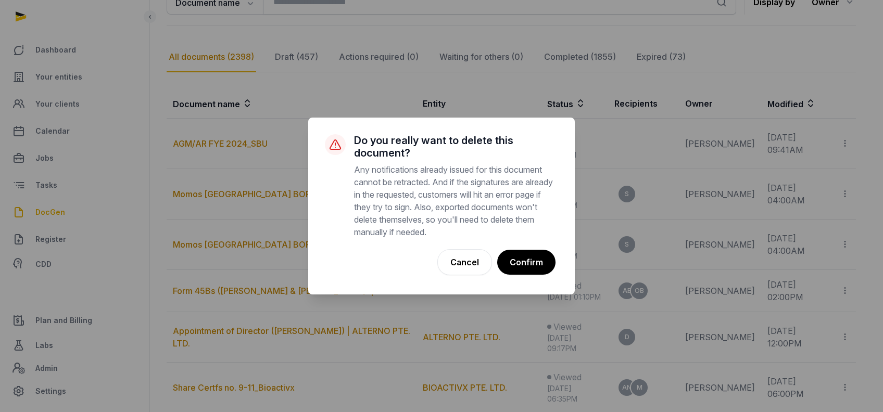
drag, startPoint x: 550, startPoint y: 257, endPoint x: 753, endPoint y: 69, distance: 277.3
click at [744, 123] on div "× Do you really want to delete this document? Any notifications already issued …" at bounding box center [441, 206] width 883 height 412
click at [474, 263] on button "Cancel" at bounding box center [464, 262] width 55 height 26
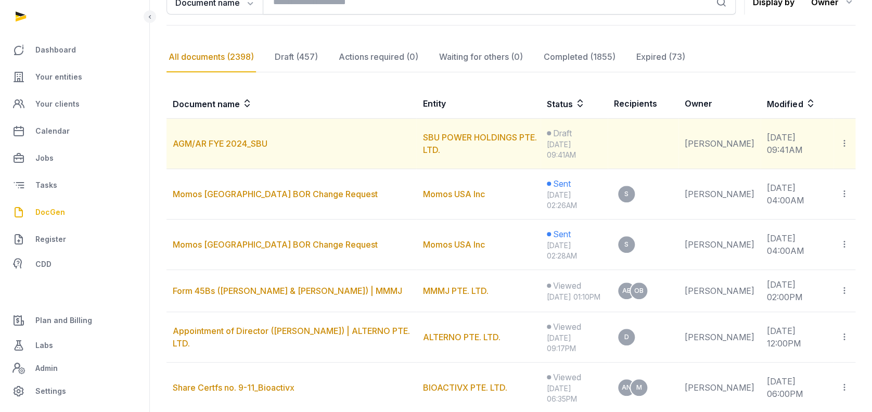
scroll to position [0, 0]
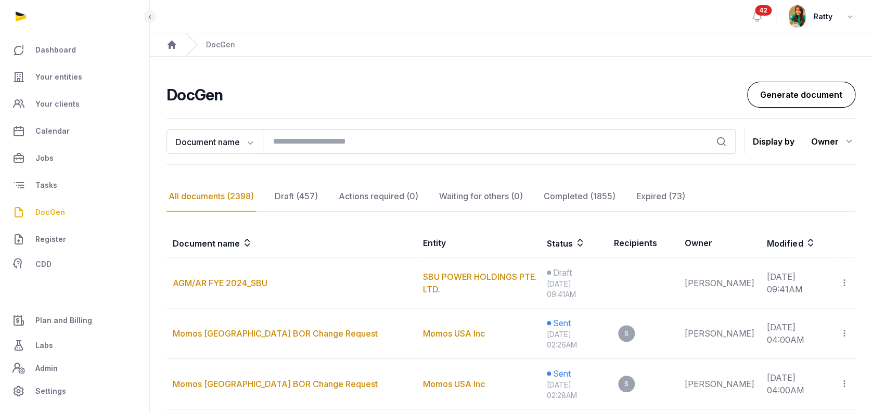
click at [801, 98] on link "Generate document" at bounding box center [801, 95] width 108 height 26
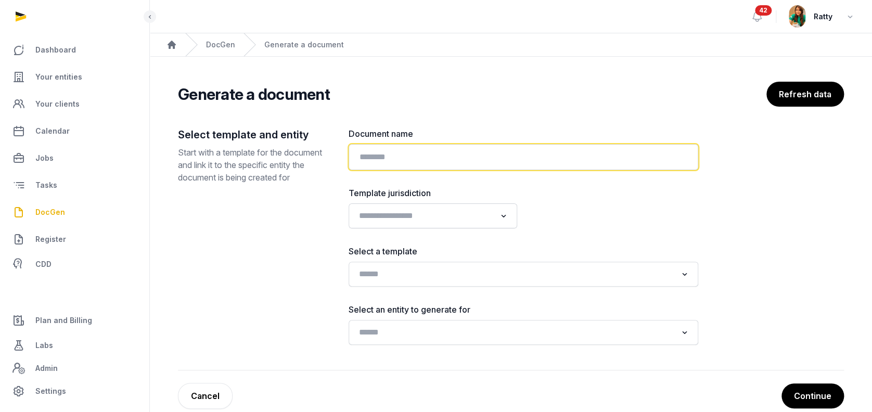
click at [372, 157] on input "text" at bounding box center [524, 157] width 350 height 26
paste input "**********"
type input "**********"
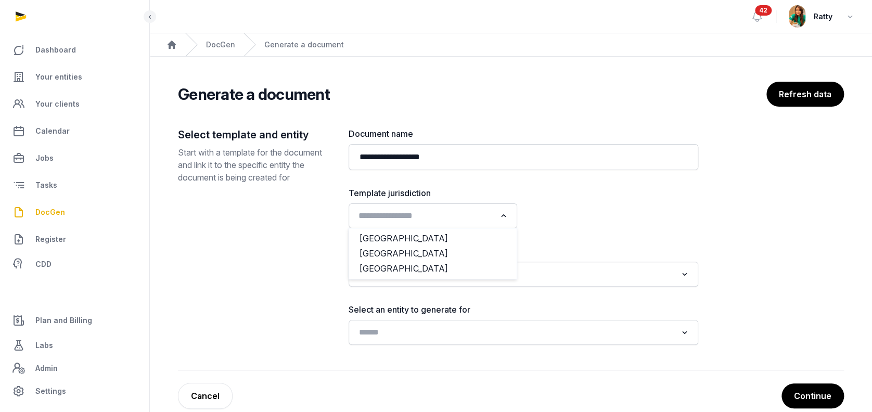
click at [413, 217] on input "Search for option" at bounding box center [425, 216] width 141 height 15
click at [404, 253] on li "[GEOGRAPHIC_DATA]" at bounding box center [433, 253] width 168 height 15
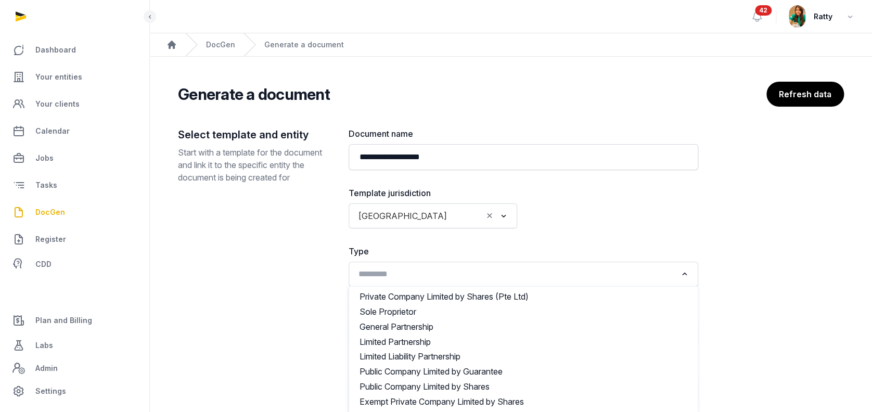
click at [397, 274] on input "Search for option" at bounding box center [516, 274] width 322 height 15
click at [483, 258] on div "Type Loading... Private Company Limited by Shares (Pte Ltd) Sole Proprietor Gen…" at bounding box center [524, 266] width 350 height 42
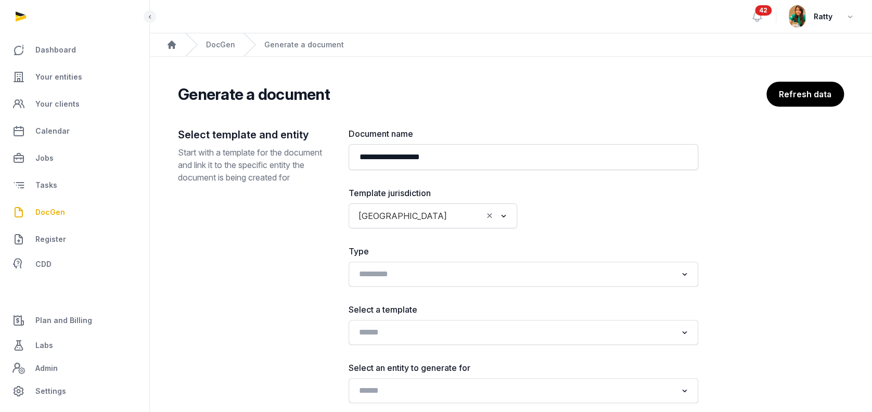
scroll to position [69, 0]
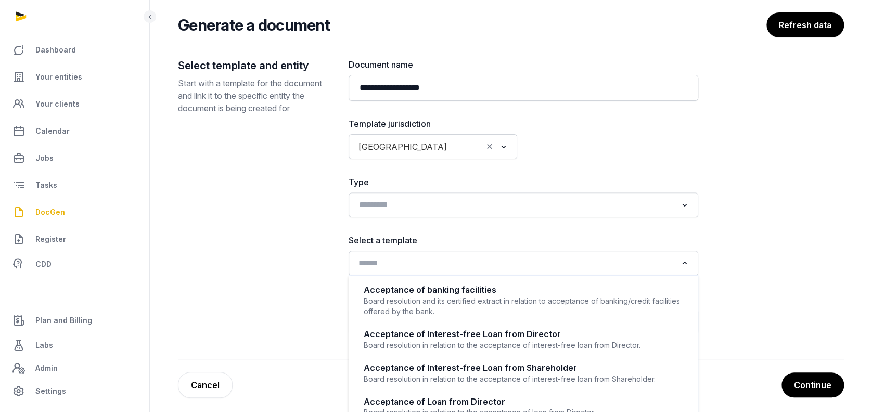
click at [456, 259] on input "Search for option" at bounding box center [516, 263] width 322 height 15
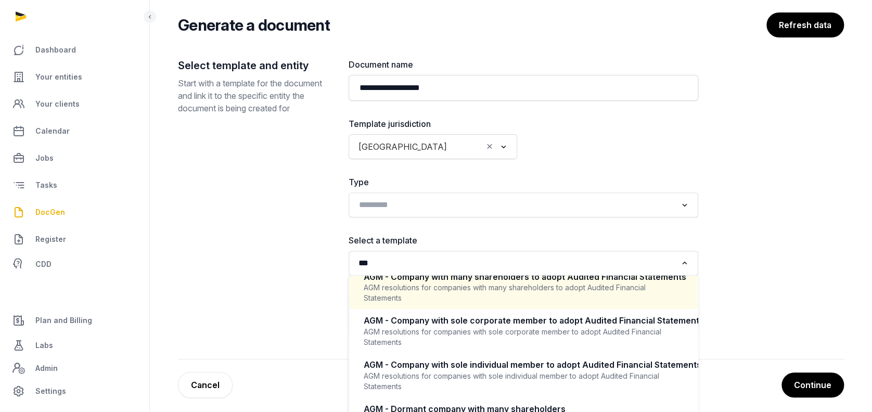
scroll to position [205, 0]
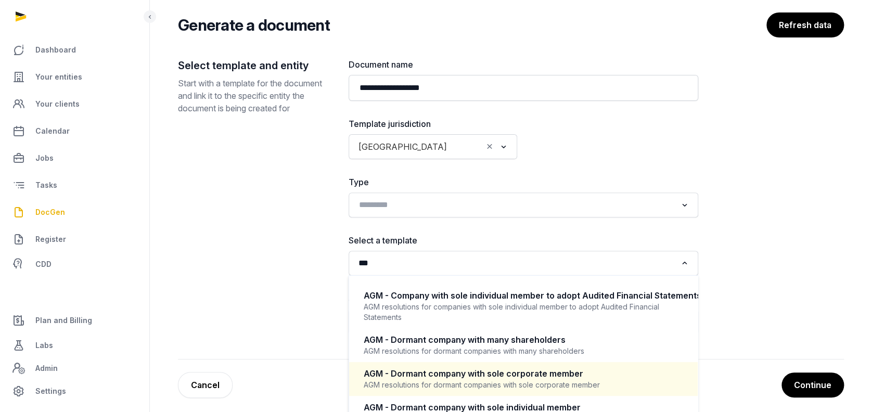
click at [513, 390] on div "AGM resolutions for dormant companies with sole corporate member" at bounding box center [524, 385] width 320 height 10
type input "***"
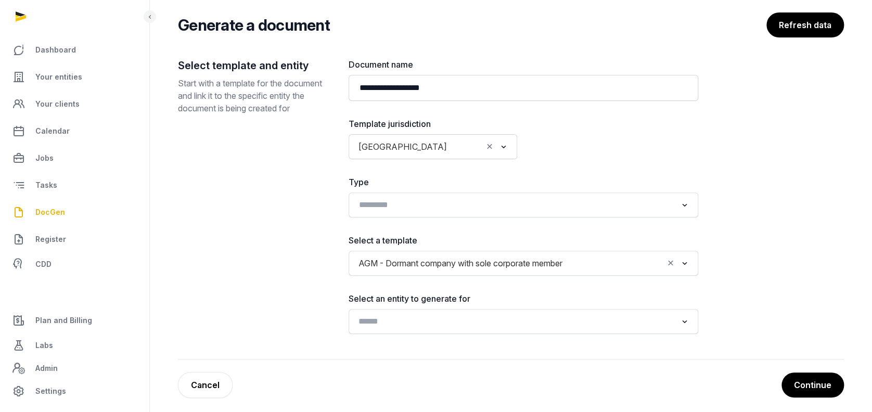
click at [481, 323] on input "Search for option" at bounding box center [516, 321] width 322 height 15
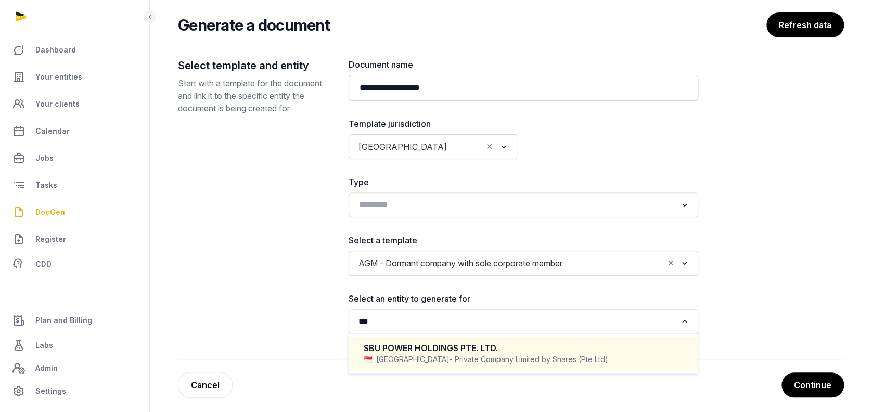
click at [466, 345] on div "SBU POWER HOLDINGS PTE. LTD." at bounding box center [524, 348] width 320 height 12
type input "***"
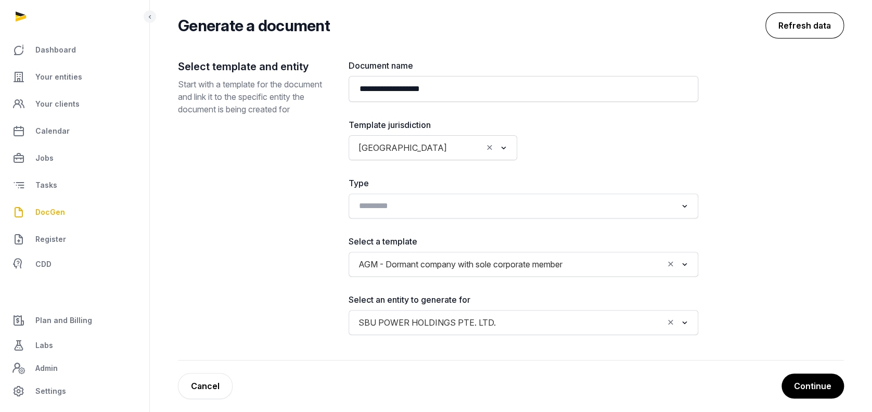
click at [822, 31] on button "Refresh data" at bounding box center [805, 25] width 79 height 26
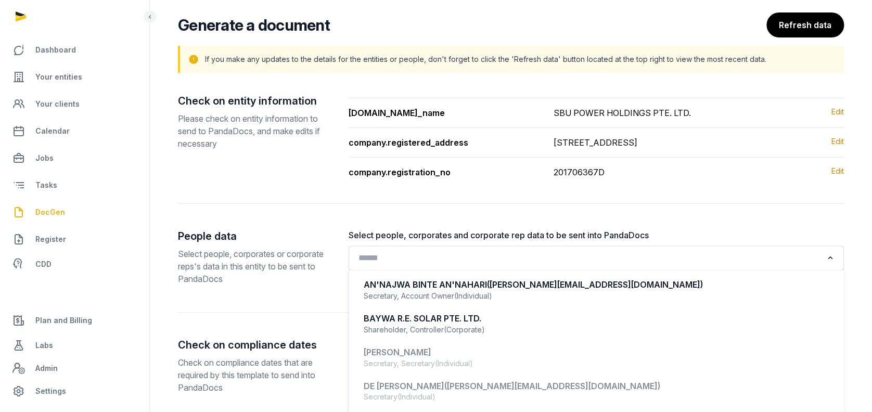
click at [426, 264] on input "Search for option" at bounding box center [589, 258] width 468 height 15
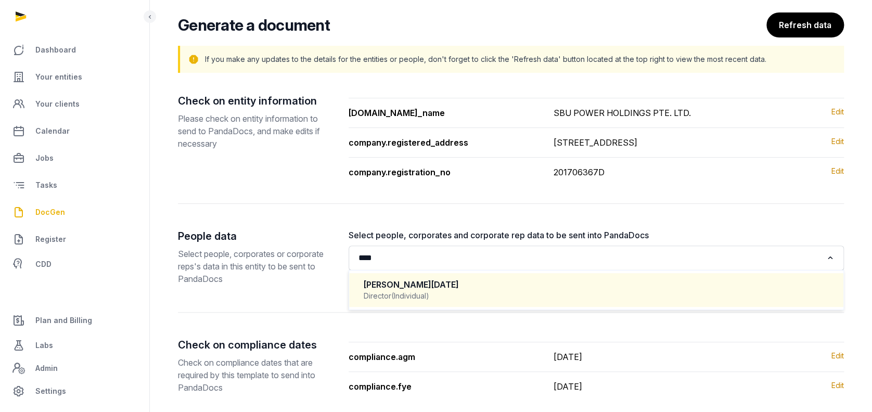
click at [422, 276] on div "RENUKA DIWALI SHARMA Director (Individual)" at bounding box center [597, 290] width 474 height 31
type input "****"
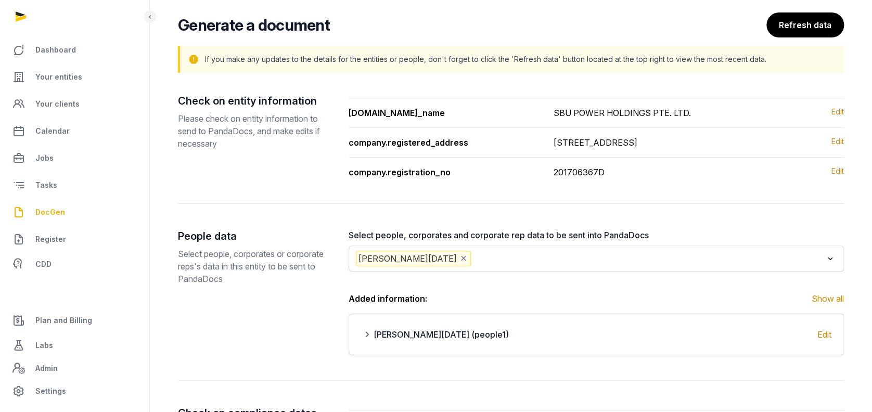
click at [515, 260] on input "Search for option" at bounding box center [648, 259] width 350 height 16
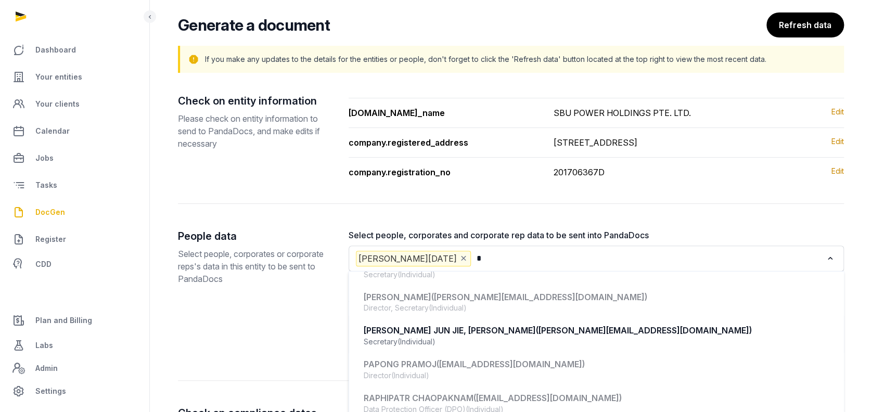
scroll to position [0, 0]
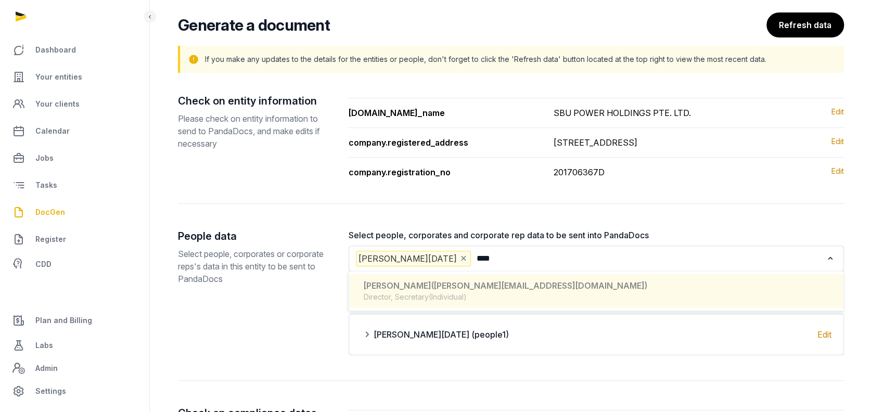
click at [504, 282] on span "(olivier.too@auptimate.com)" at bounding box center [539, 285] width 216 height 10
type input "****"
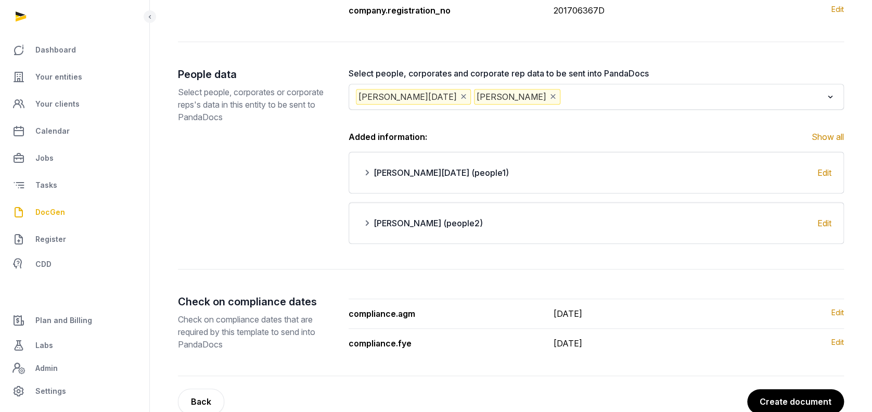
scroll to position [254, 0]
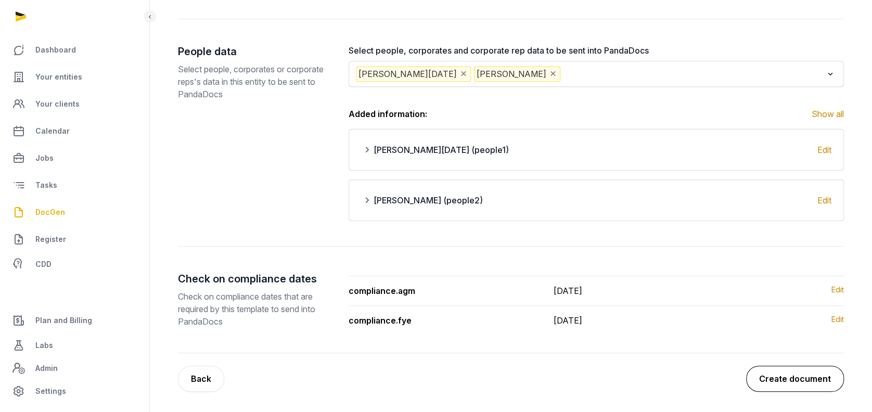
click at [813, 375] on button "Create document" at bounding box center [795, 379] width 98 height 26
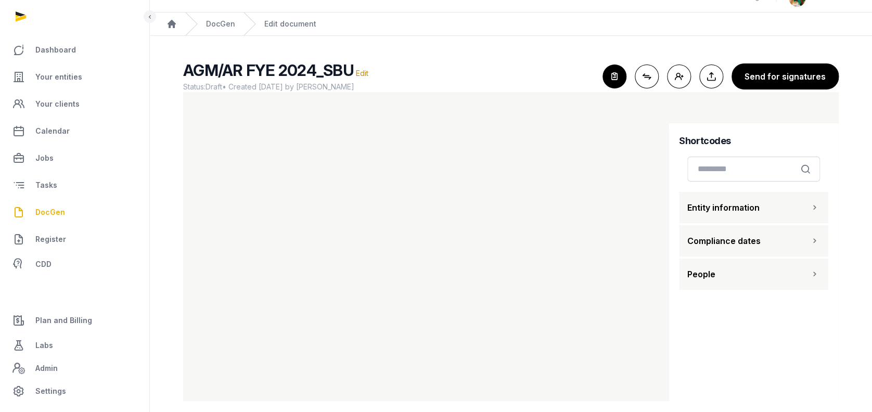
scroll to position [30, 0]
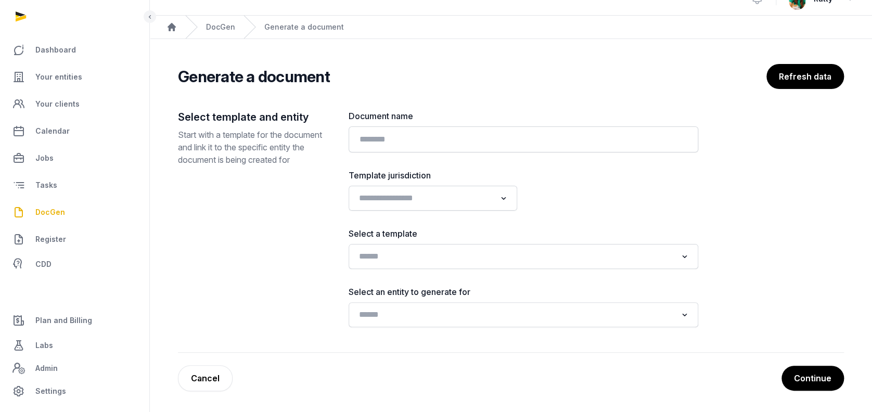
scroll to position [17, 0]
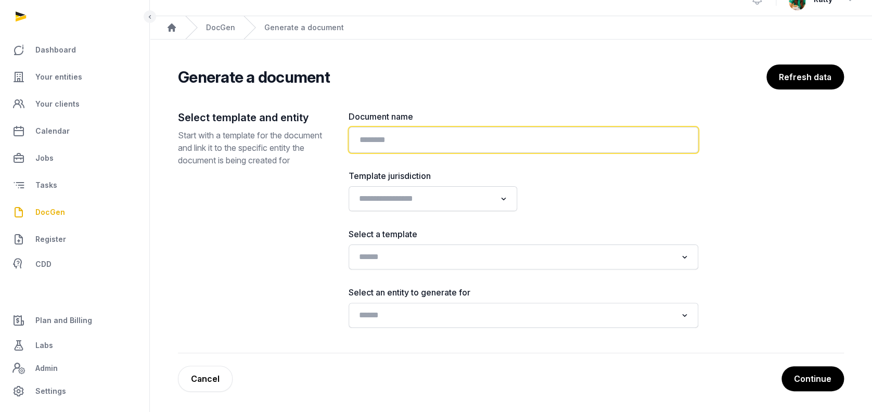
click at [378, 141] on input "text" at bounding box center [524, 140] width 350 height 26
paste input "**********"
type input "**********"
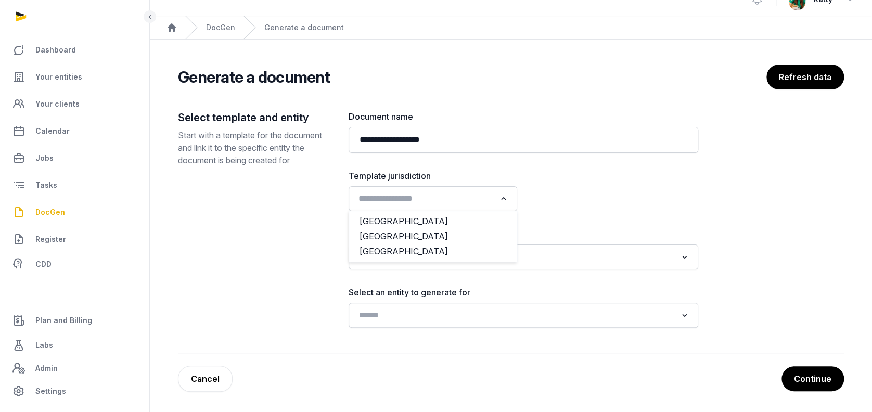
click at [420, 197] on input "Search for option" at bounding box center [425, 199] width 141 height 15
click at [396, 232] on li "[GEOGRAPHIC_DATA]" at bounding box center [433, 236] width 168 height 15
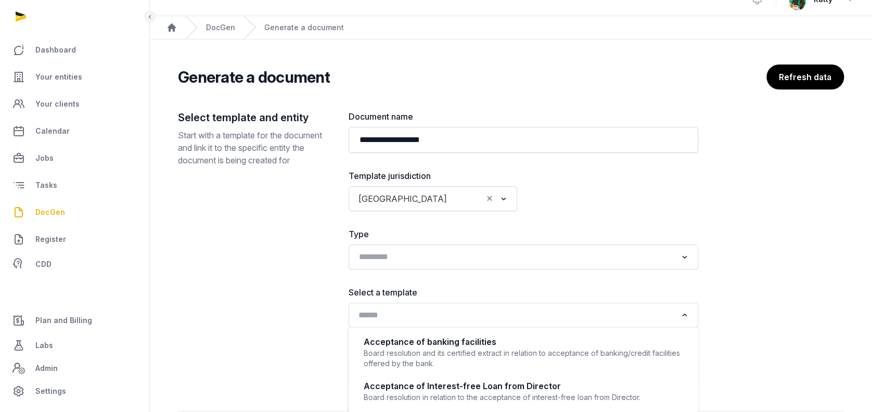
click at [404, 316] on input "Search for option" at bounding box center [516, 315] width 322 height 15
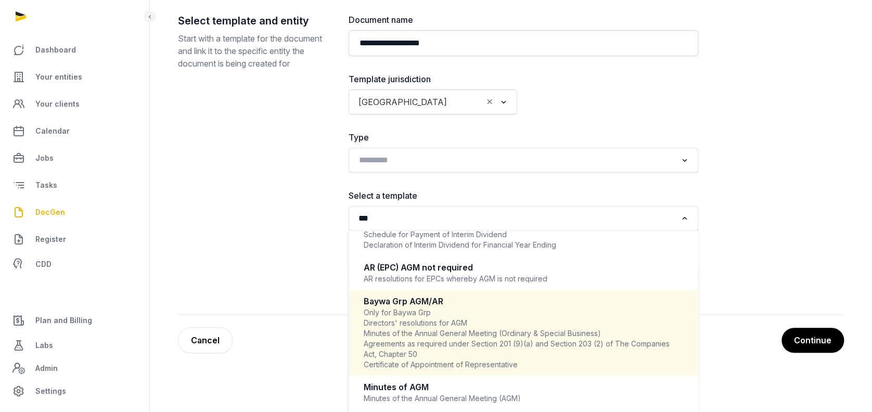
scroll to position [538, 0]
click at [414, 320] on div "Only for Baywa Grp Directors' resolutions for AGM Minutes of the Annual General…" at bounding box center [524, 339] width 320 height 62
type input "***"
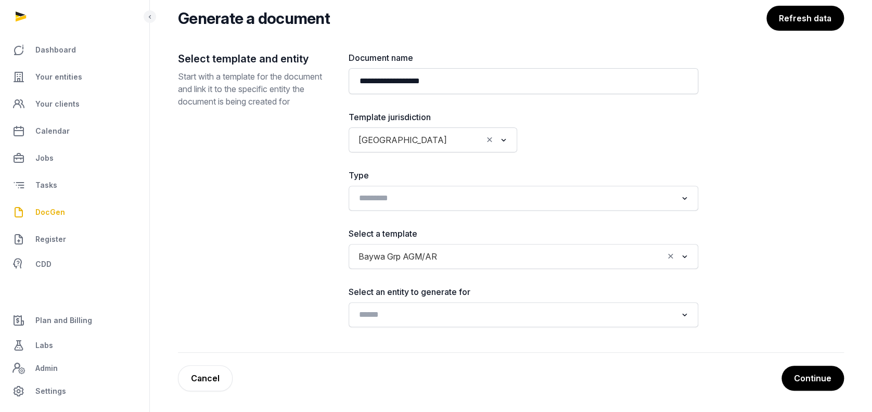
scroll to position [75, 0]
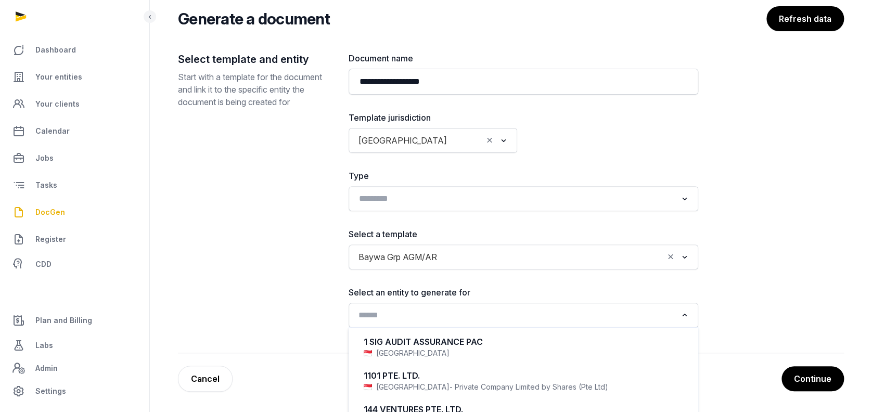
click at [414, 320] on input "Search for option" at bounding box center [516, 315] width 322 height 15
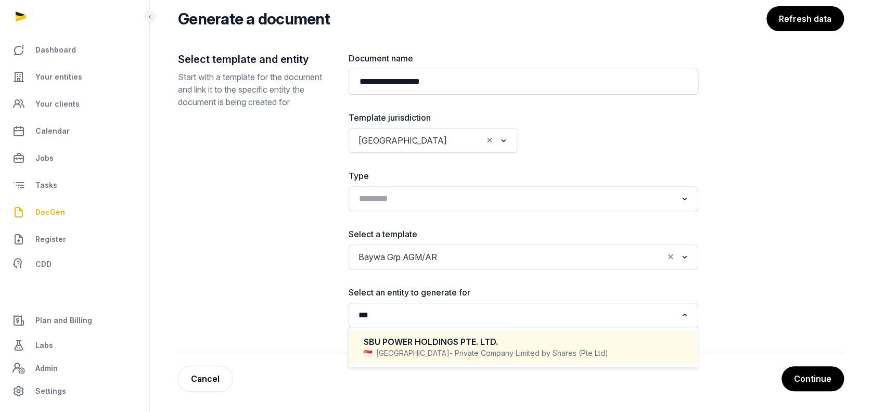
click at [437, 343] on div "SBU POWER HOLDINGS PTE. LTD." at bounding box center [524, 342] width 320 height 12
type input "***"
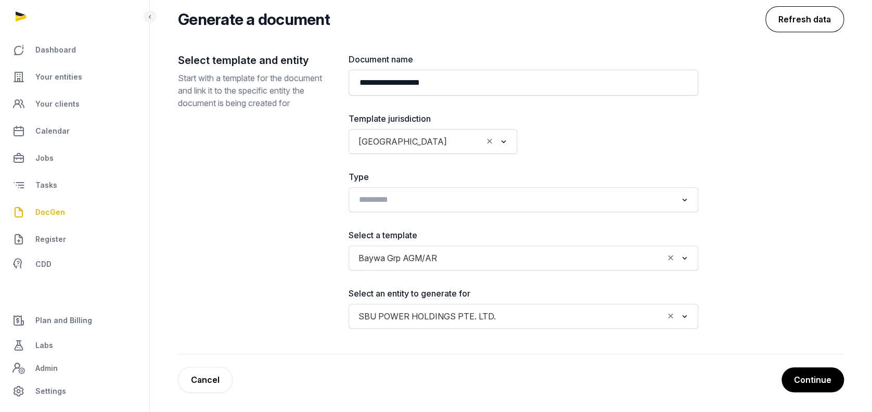
click at [801, 21] on button "Refresh data" at bounding box center [805, 19] width 79 height 26
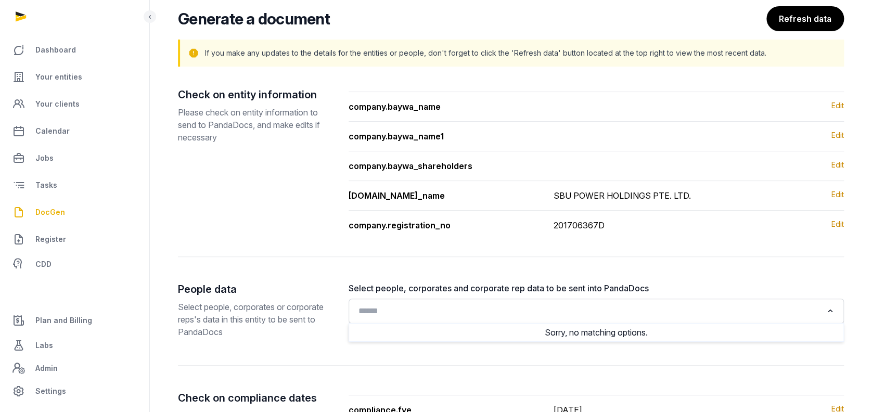
click at [412, 312] on input "Search for option" at bounding box center [589, 311] width 468 height 15
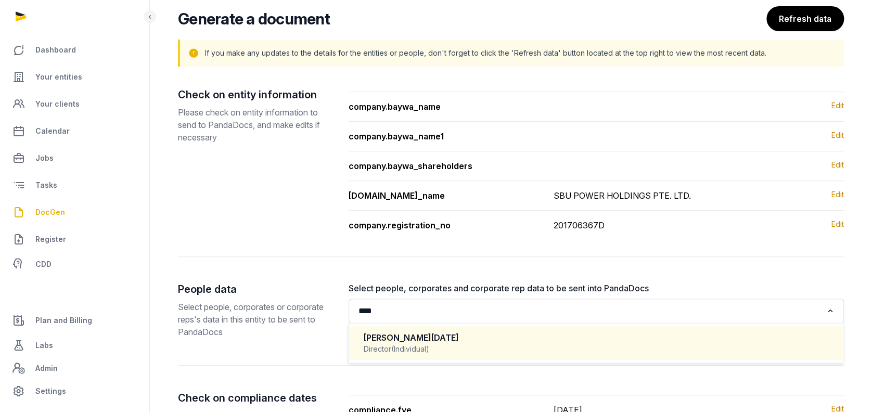
click at [433, 341] on div "RENUKA DIWALI SHARMA" at bounding box center [596, 338] width 465 height 12
type input "****"
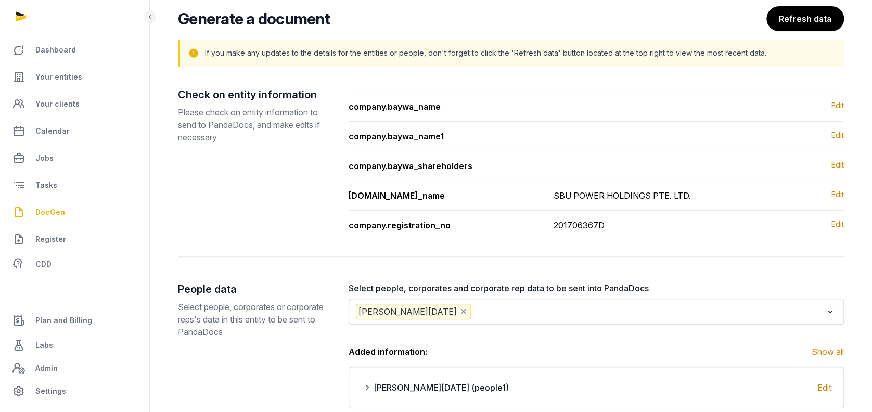
click at [549, 307] on input "Search for option" at bounding box center [648, 312] width 350 height 16
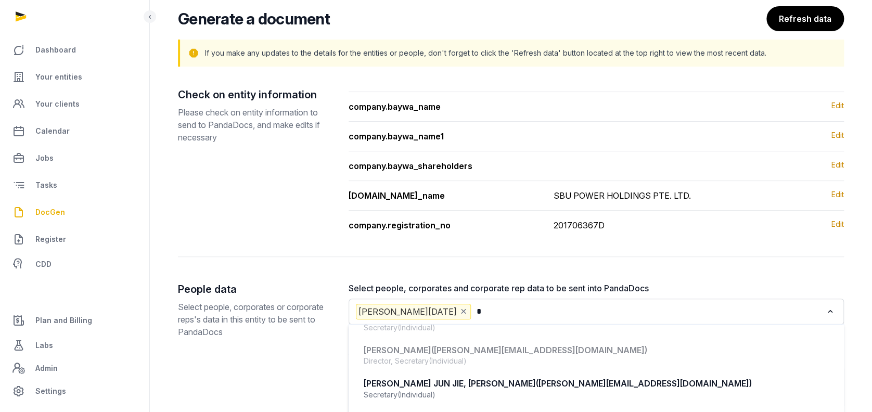
scroll to position [0, 0]
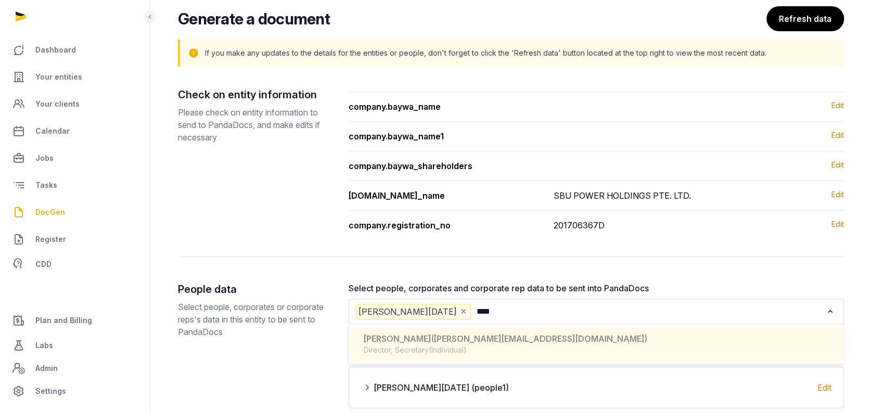
click at [523, 338] on span "(olivier.too@auptimate.com)" at bounding box center [539, 339] width 216 height 10
type input "****"
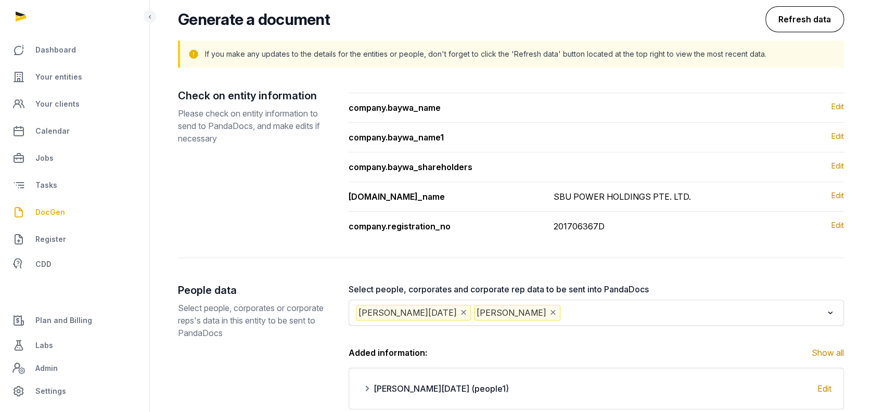
click at [810, 24] on button "Refresh data" at bounding box center [805, 19] width 79 height 26
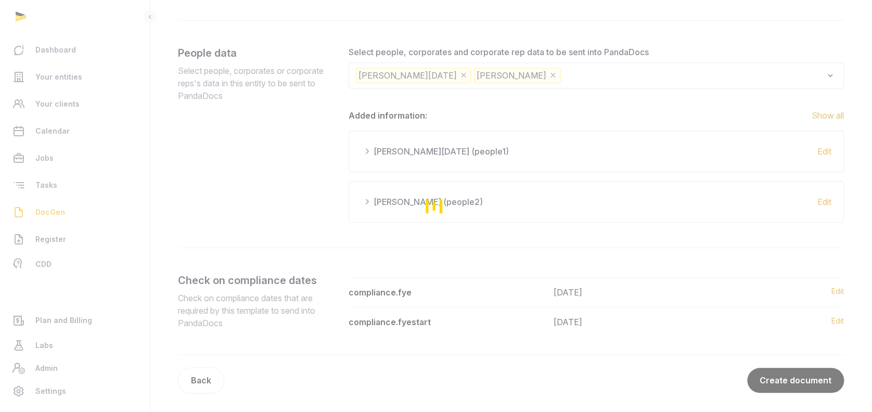
scroll to position [313, 0]
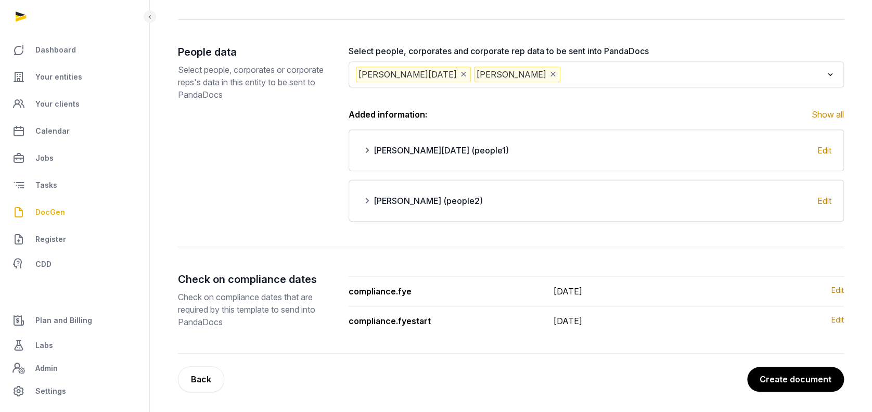
click at [801, 371] on button "Create document" at bounding box center [795, 379] width 97 height 25
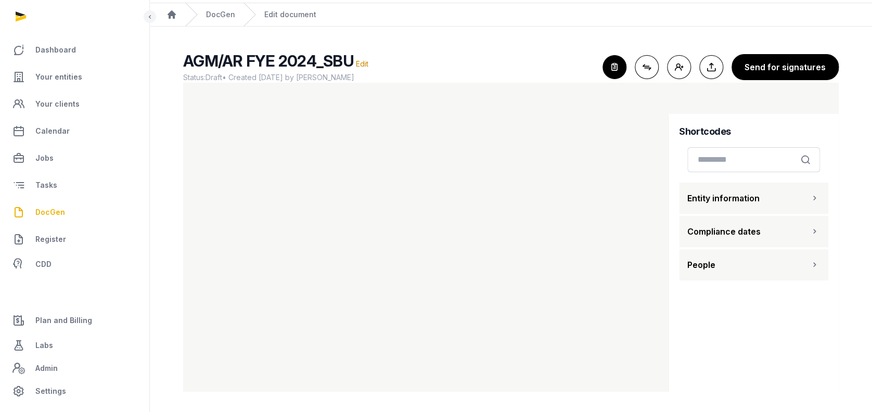
scroll to position [12, 0]
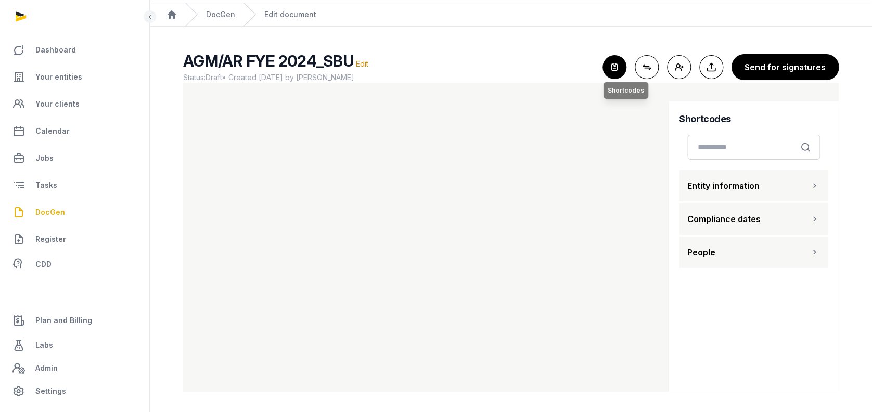
click at [608, 66] on icon "button" at bounding box center [614, 67] width 23 height 23
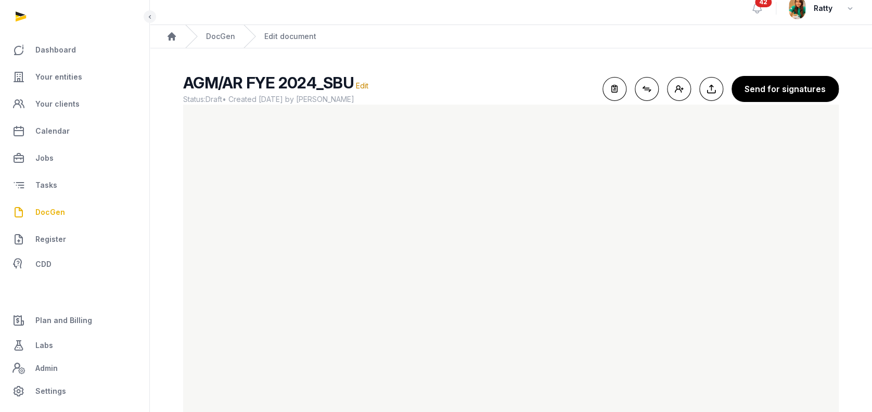
scroll to position [0, 0]
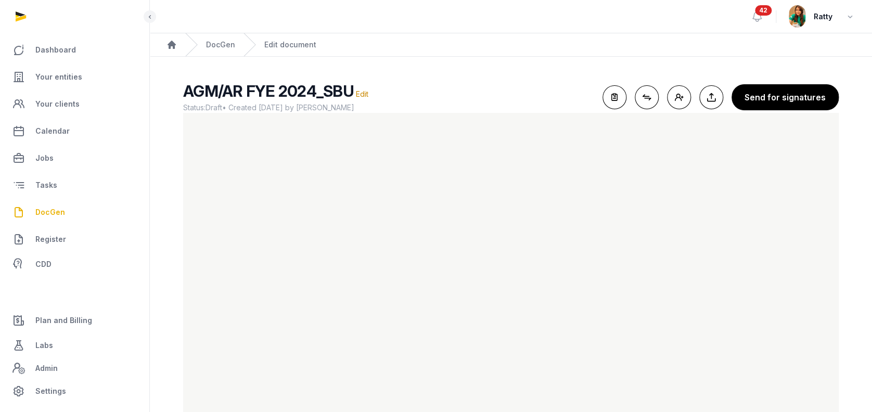
click at [457, 79] on main "AGM/AR FYE 2024_SBU Edit Status: Draft • Created 2025-09-29 by Rathika Rajoo Fo…" at bounding box center [511, 250] width 722 height 386
click at [843, 73] on main "AGM/AR FYE 2024_SBU Edit Status: Draft • Created 2025-09-29 by Rathika Rajoo Fo…" at bounding box center [511, 250] width 722 height 386
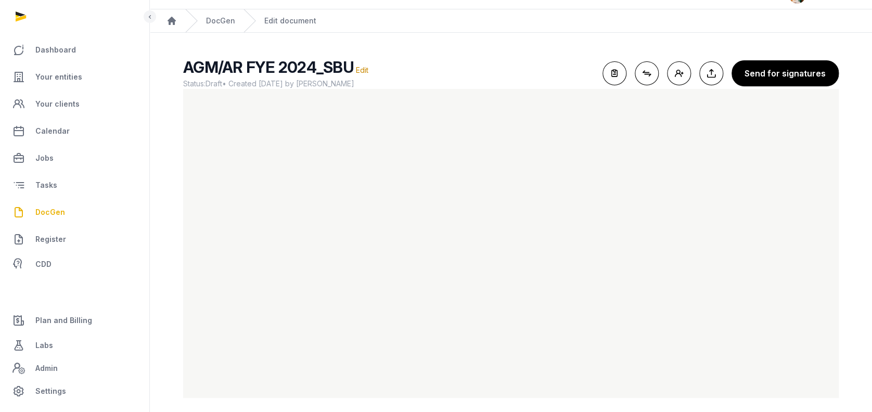
scroll to position [30, 0]
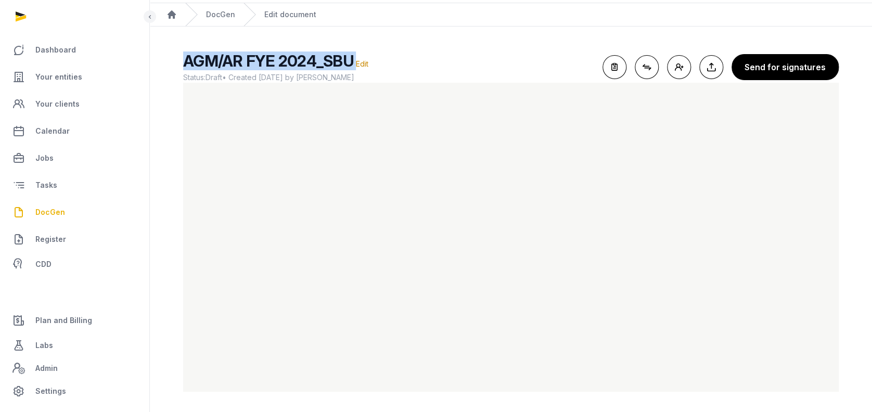
drag, startPoint x: 182, startPoint y: 60, endPoint x: 353, endPoint y: 62, distance: 171.7
click at [353, 62] on div "AGM/AR FYE 2024_SBU Edit Status: Draft • Created 2025-09-29 by Rathika Rajoo Fo…" at bounding box center [511, 222] width 689 height 340
copy h2 "AGM/AR FYE 2024_SBU"
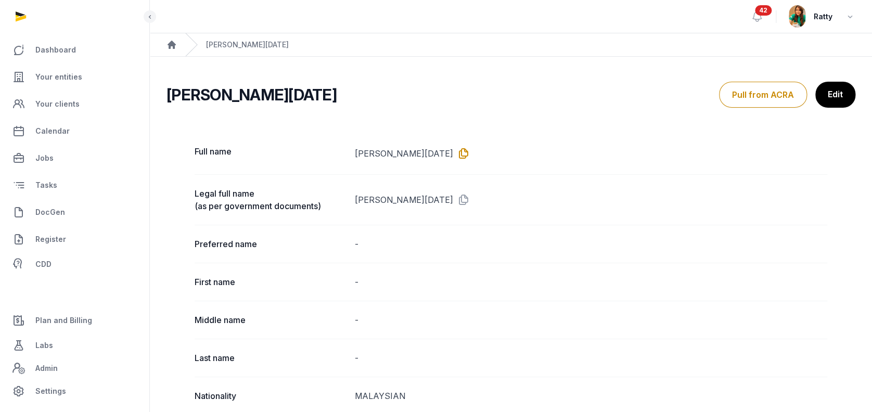
click at [467, 151] on icon at bounding box center [461, 153] width 17 height 17
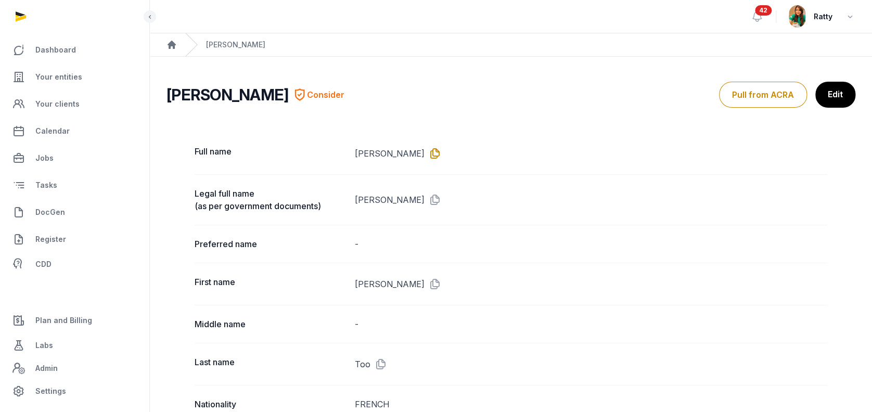
click at [425, 148] on icon at bounding box center [433, 153] width 17 height 17
click at [824, 92] on link "Edit" at bounding box center [834, 95] width 41 height 26
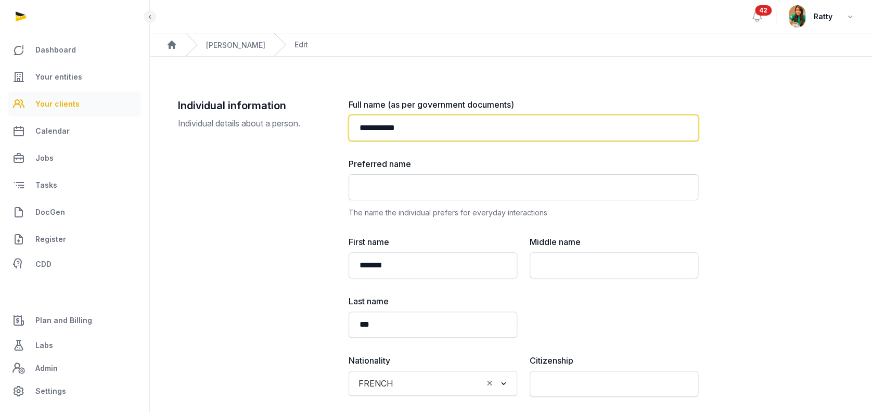
drag, startPoint x: 437, startPoint y: 126, endPoint x: 133, endPoint y: 116, distance: 304.6
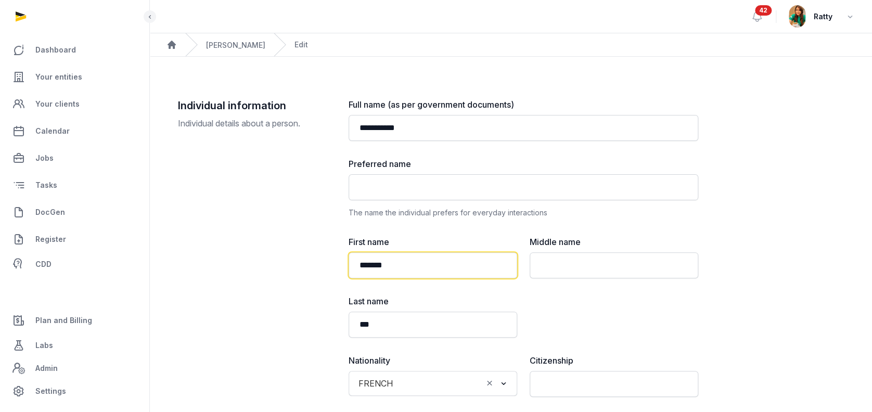
drag, startPoint x: 429, startPoint y: 264, endPoint x: 215, endPoint y: 225, distance: 217.4
click at [216, 226] on div "**********" at bounding box center [511, 379] width 666 height 562
paste input "****"
type input "**********"
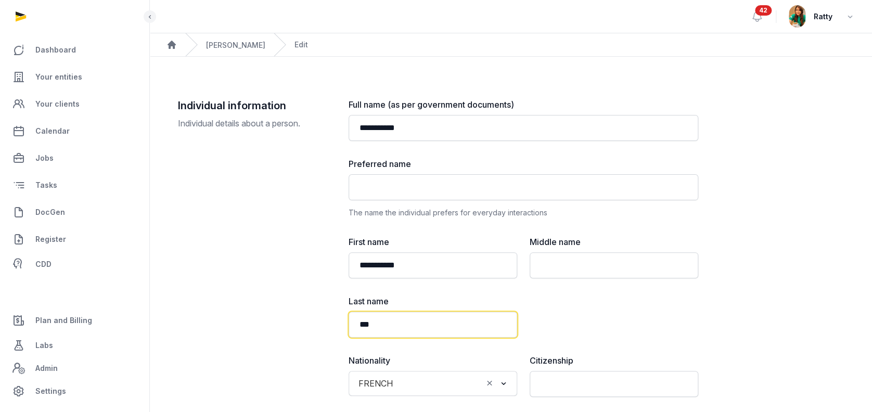
drag, startPoint x: 403, startPoint y: 316, endPoint x: 57, endPoint y: 305, distance: 346.8
paste input "********"
drag, startPoint x: 391, startPoint y: 323, endPoint x: 130, endPoint y: 330, distance: 261.3
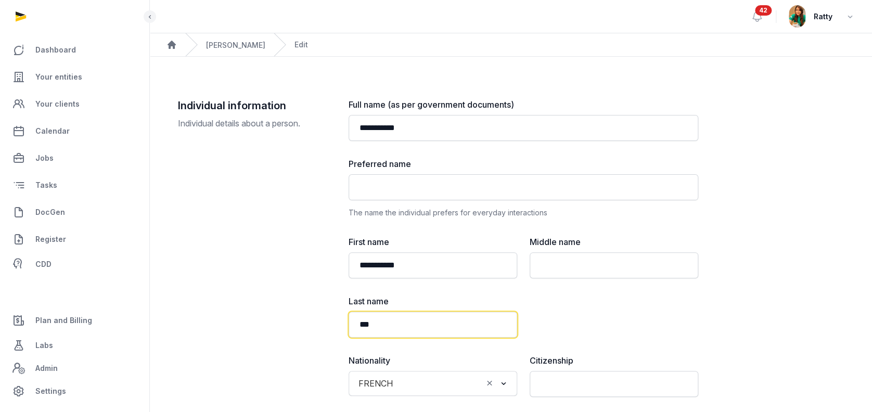
type input "***"
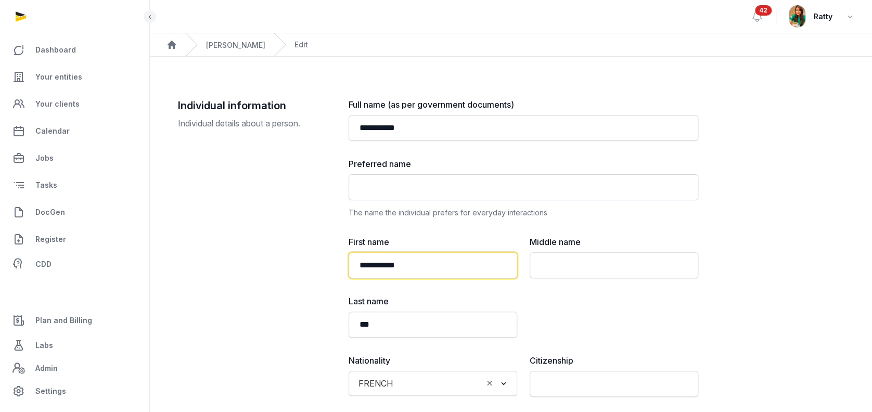
click at [448, 273] on input "**********" at bounding box center [433, 265] width 169 height 26
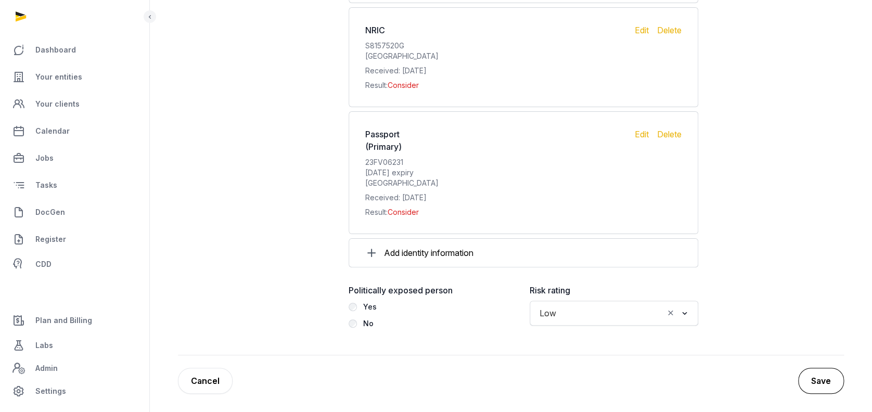
type input "*******"
click at [808, 375] on button "Save" at bounding box center [821, 381] width 46 height 26
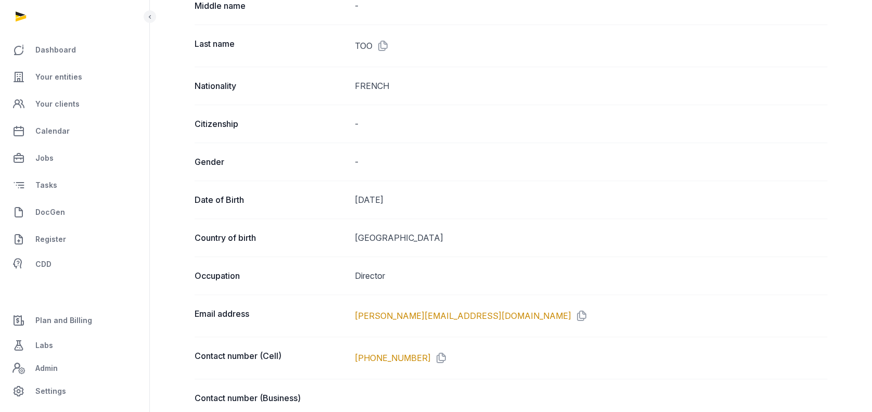
scroll to position [224, 0]
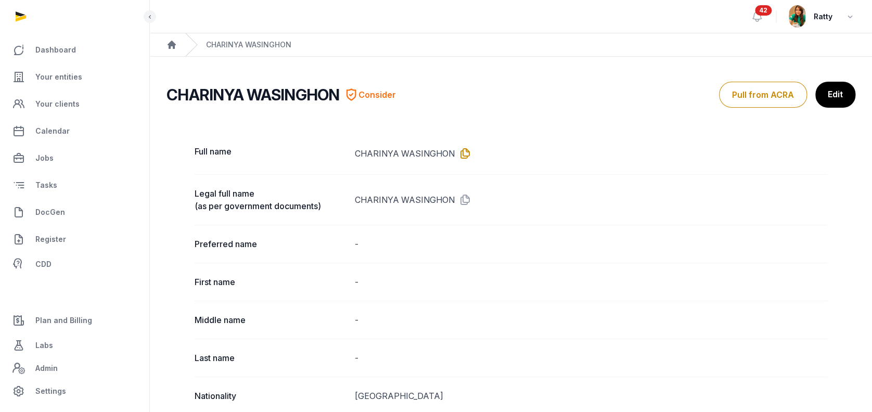
click at [460, 149] on icon at bounding box center [463, 153] width 17 height 17
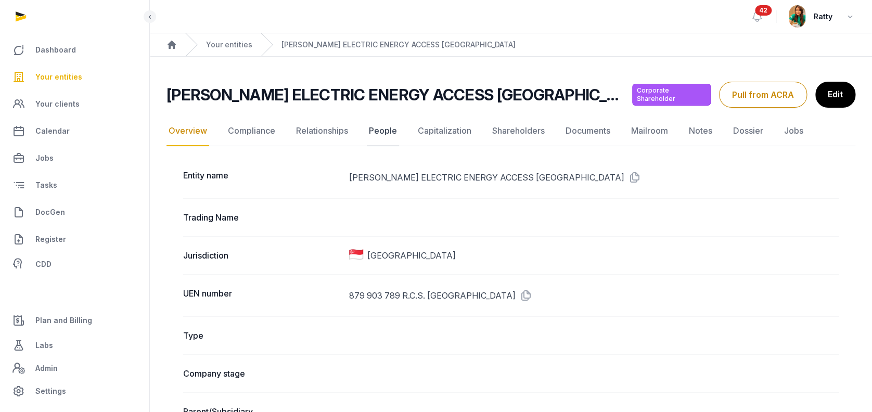
click at [373, 129] on link "People" at bounding box center [383, 131] width 32 height 30
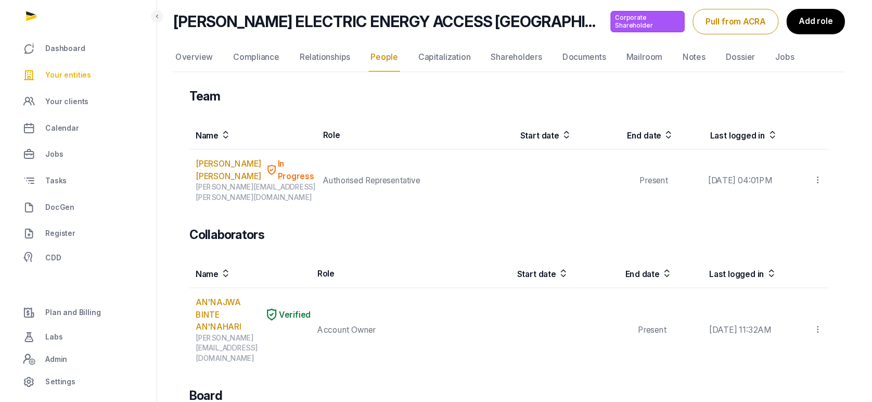
scroll to position [138, 0]
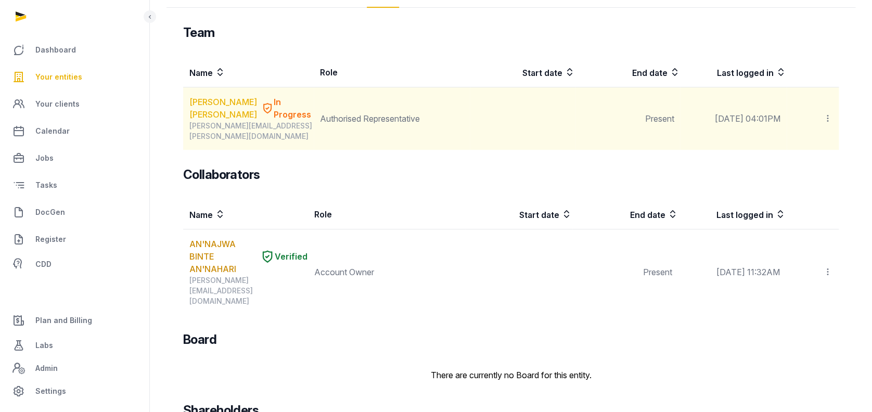
click at [229, 104] on link "[PERSON_NAME] [PERSON_NAME]" at bounding box center [223, 108] width 68 height 25
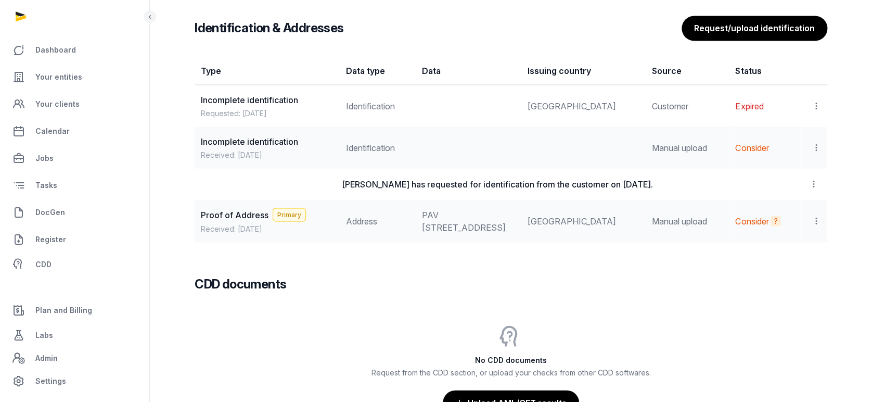
scroll to position [902, 0]
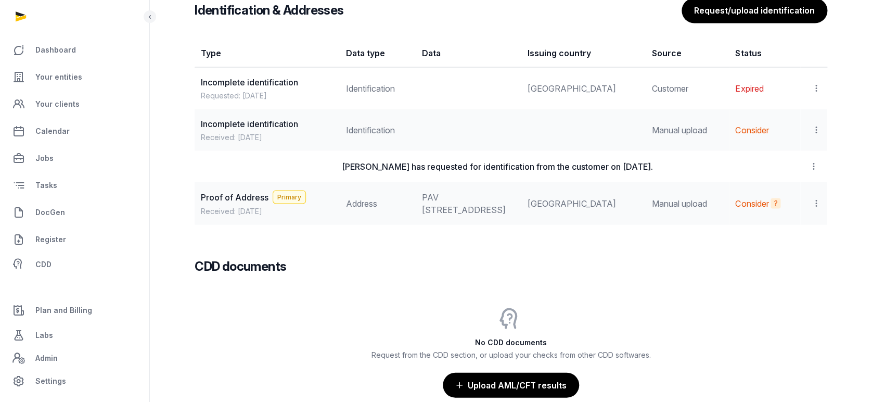
click at [818, 131] on icon at bounding box center [816, 129] width 9 height 11
click at [781, 174] on span "Set as primary" at bounding box center [784, 178] width 54 height 10
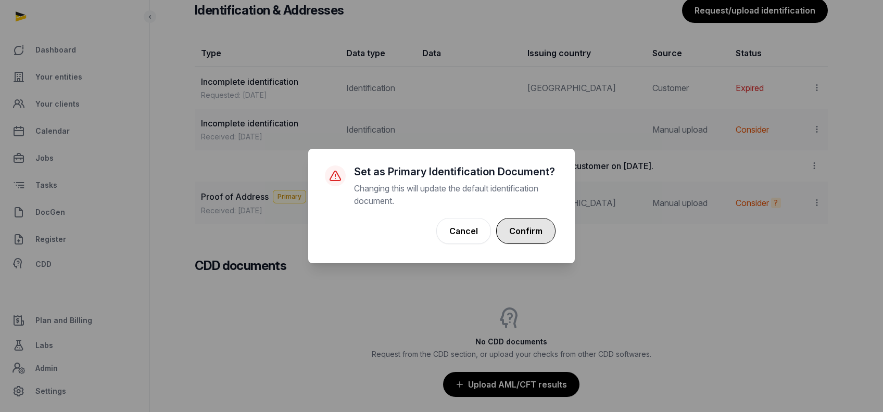
click at [534, 226] on button "Confirm" at bounding box center [525, 231] width 59 height 26
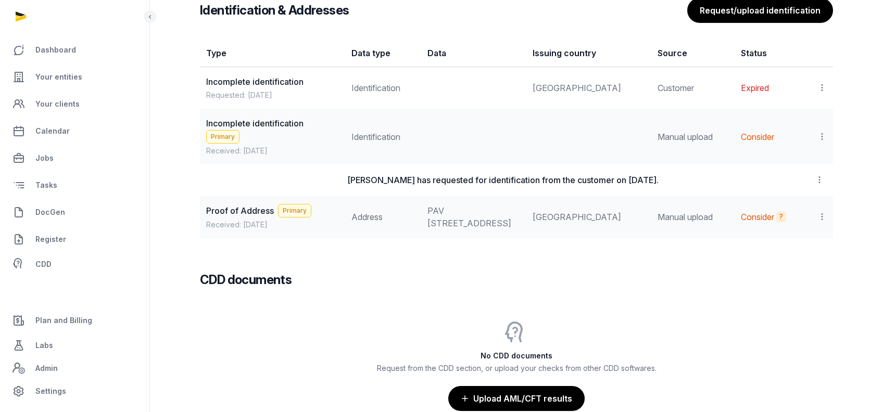
click at [715, 288] on div "CDD documents" at bounding box center [516, 271] width 633 height 33
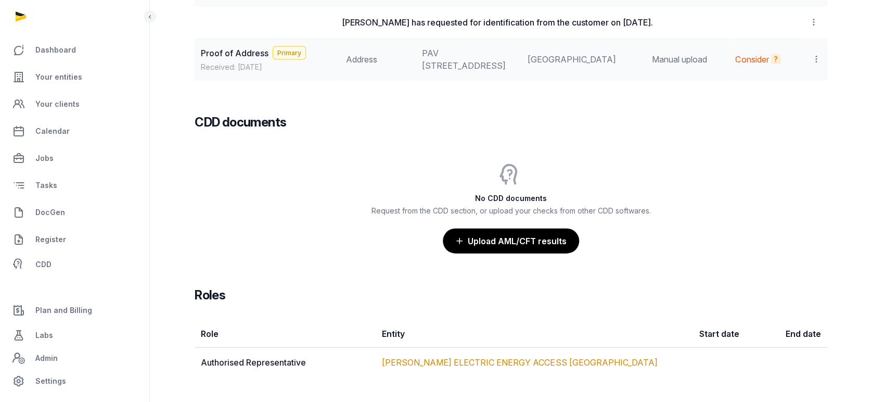
scroll to position [1069, 0]
click at [48, 267] on span "CDD" at bounding box center [43, 264] width 16 height 12
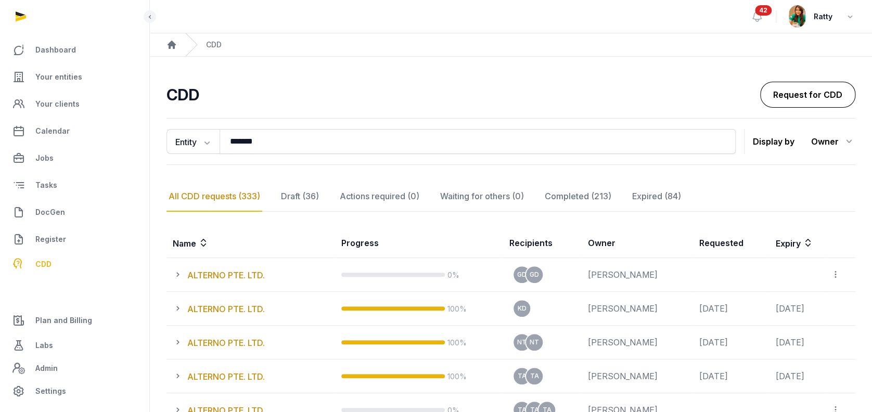
click at [814, 92] on link "Request for CDD" at bounding box center [807, 95] width 95 height 26
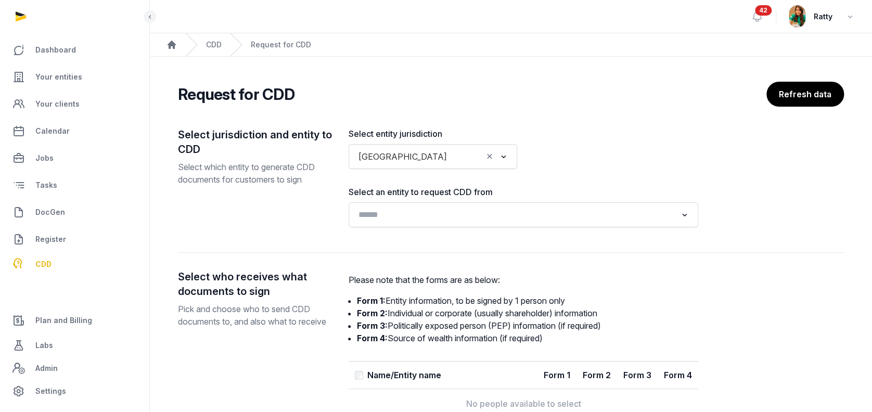
click at [405, 214] on input "Search for option" at bounding box center [516, 215] width 322 height 15
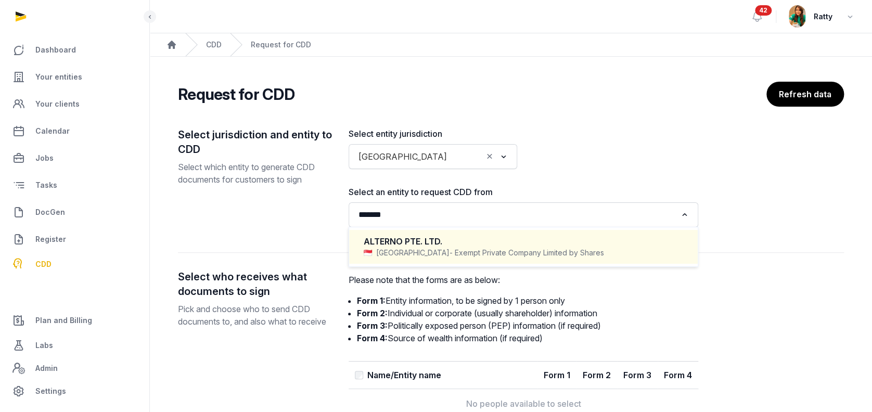
click at [429, 241] on div "ALTERNO PTE. LTD." at bounding box center [524, 242] width 320 height 12
type input "*******"
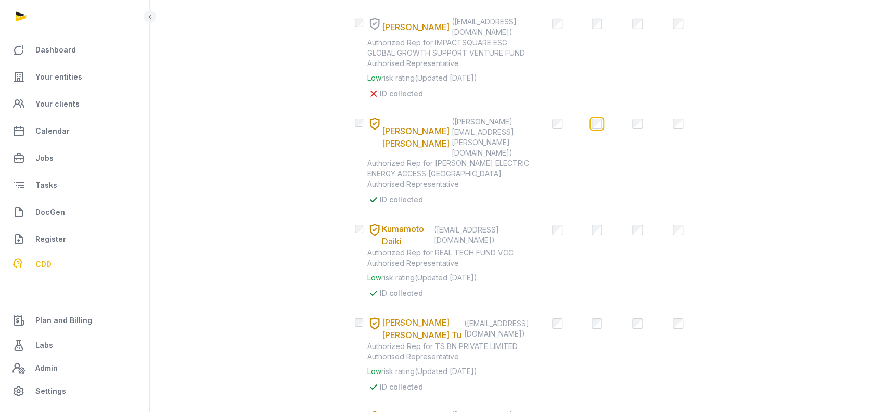
scroll to position [1631, 0]
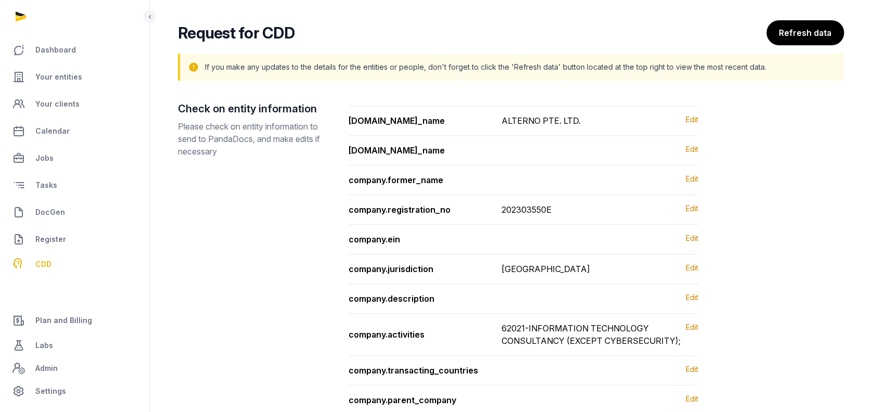
scroll to position [0, 0]
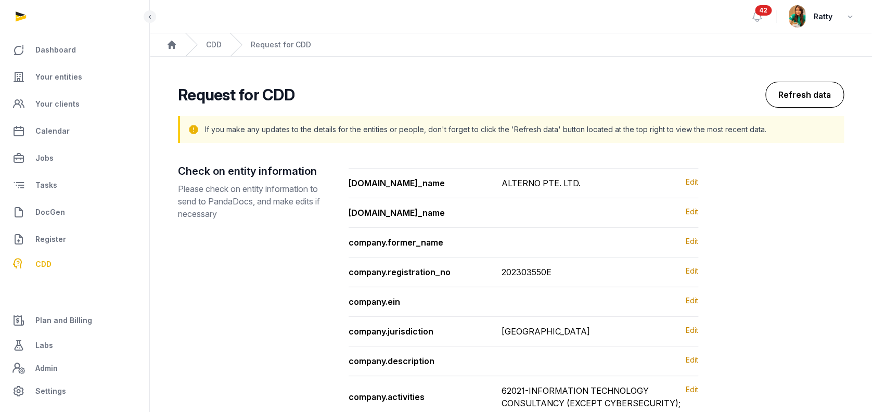
click at [821, 96] on button "Refresh data" at bounding box center [805, 95] width 79 height 26
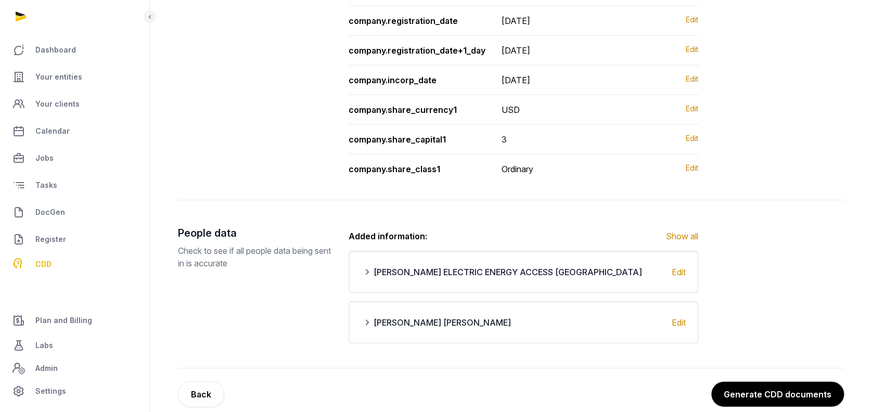
scroll to position [1001, 0]
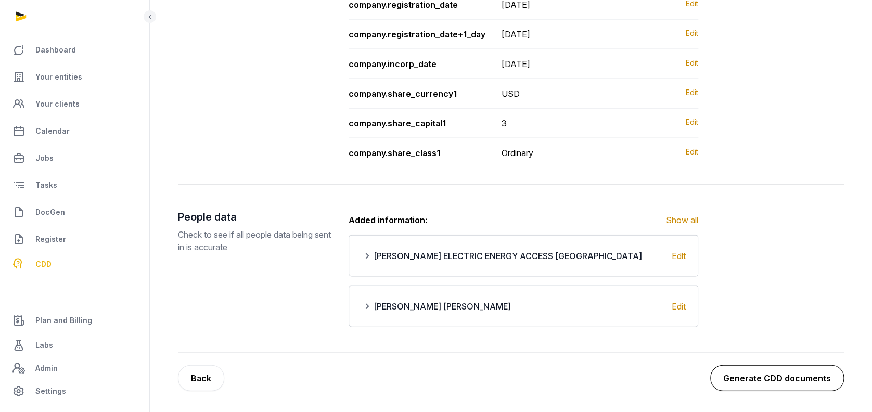
click at [799, 383] on button "Generate CDD documents" at bounding box center [777, 378] width 134 height 26
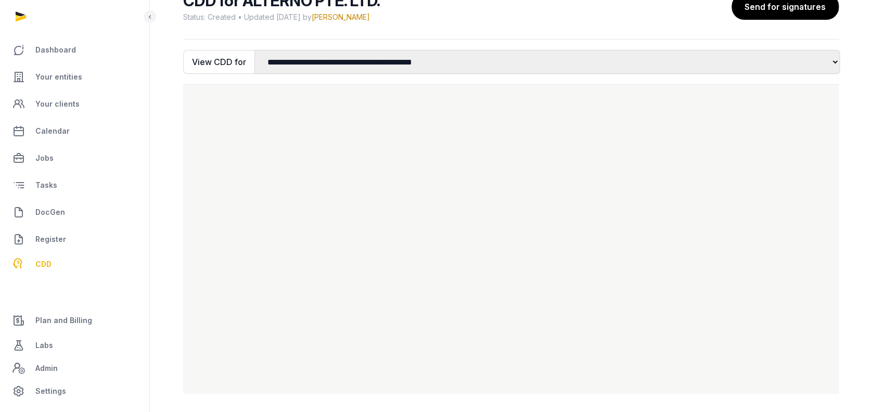
scroll to position [93, 0]
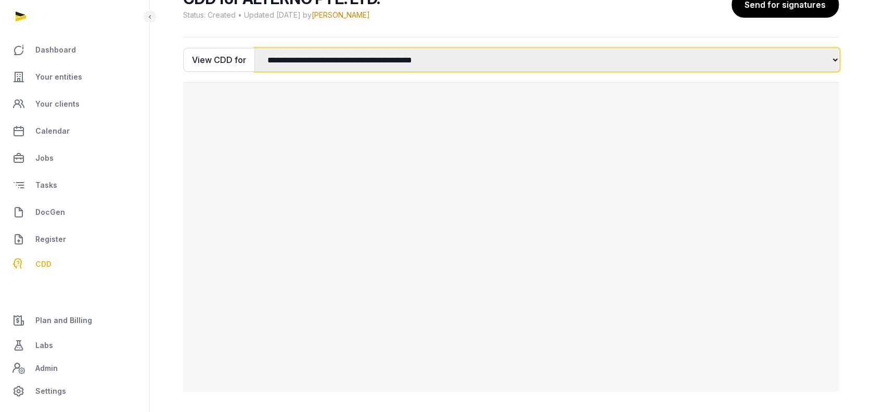
click at [452, 59] on select "**********" at bounding box center [546, 60] width 585 height 24
select select "*"
click at [254, 48] on select "**********" at bounding box center [546, 60] width 585 height 24
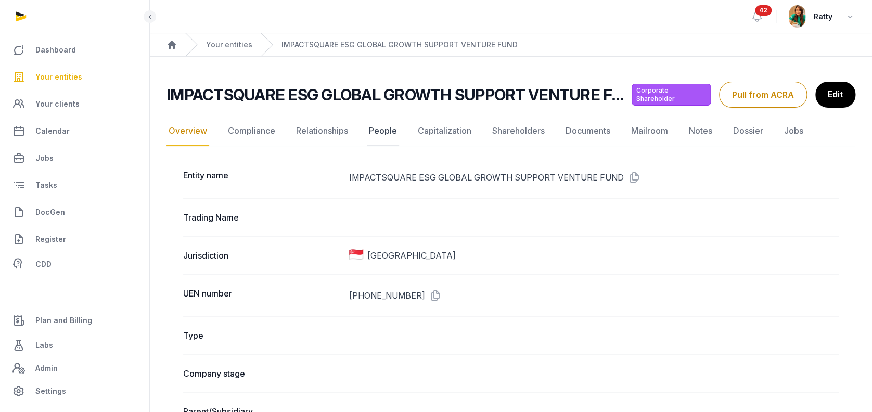
click at [379, 131] on link "People" at bounding box center [383, 131] width 32 height 30
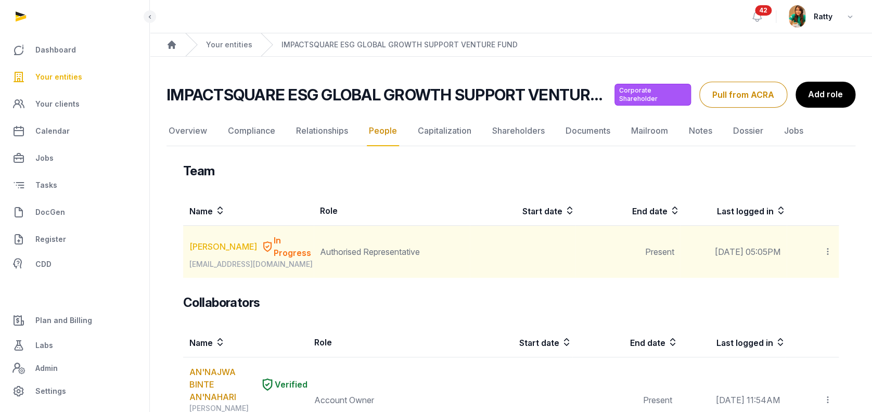
click at [212, 246] on link "[PERSON_NAME]" at bounding box center [223, 246] width 68 height 12
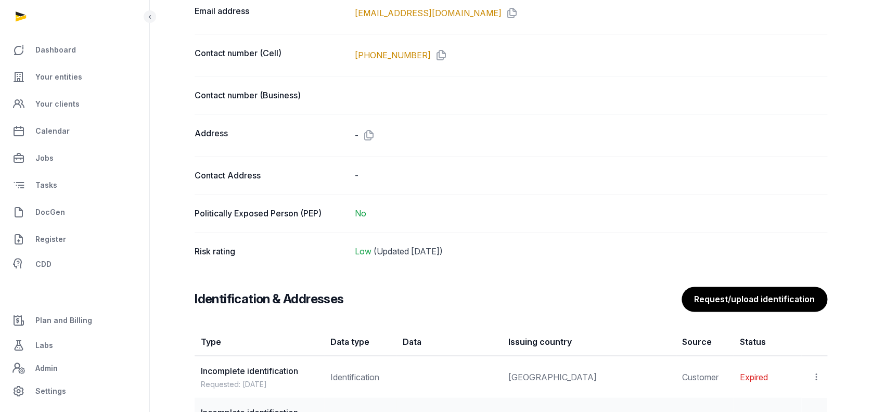
scroll to position [512, 0]
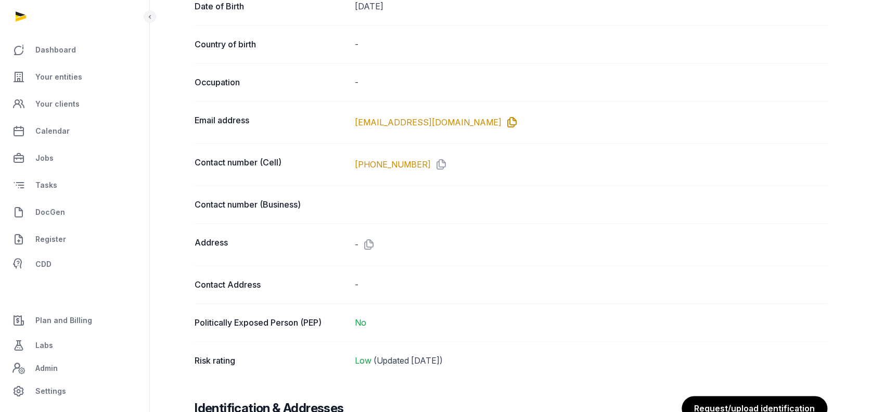
click at [502, 120] on icon at bounding box center [510, 122] width 17 height 17
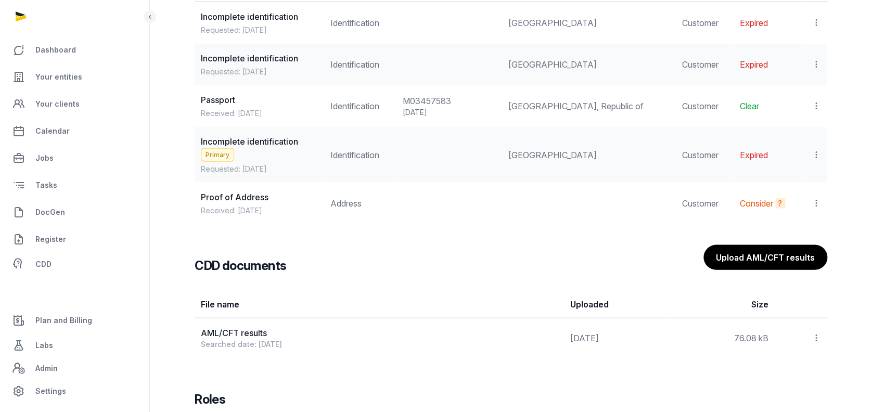
scroll to position [1067, 0]
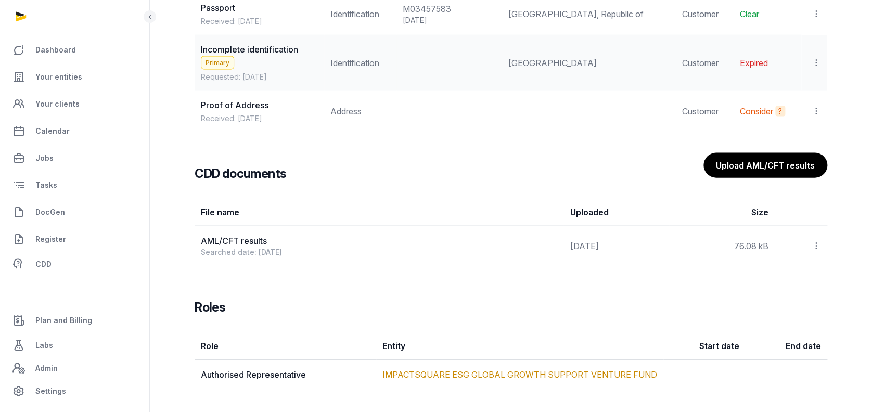
click at [818, 109] on icon at bounding box center [816, 111] width 9 height 11
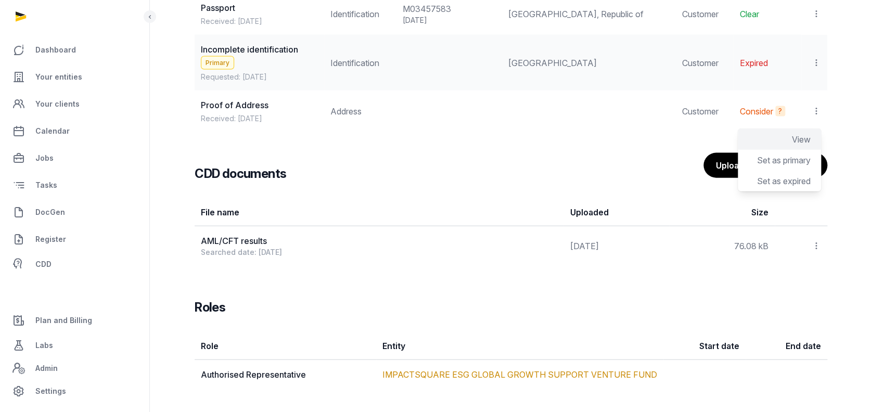
click at [787, 133] on div "View" at bounding box center [779, 139] width 83 height 21
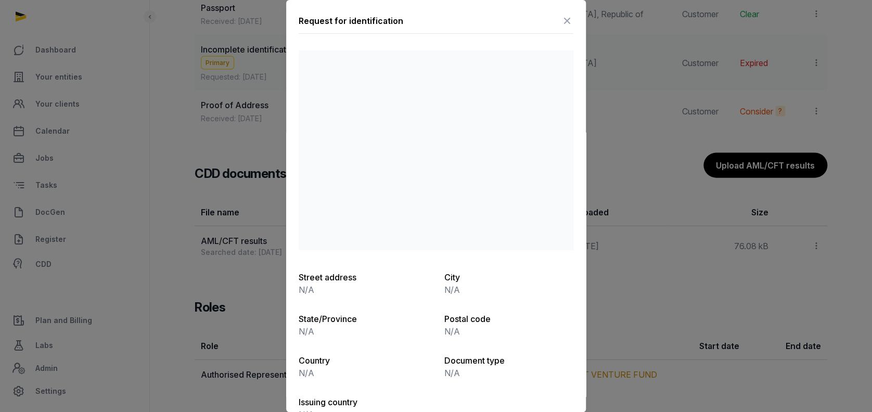
click at [561, 19] on icon at bounding box center [567, 20] width 12 height 17
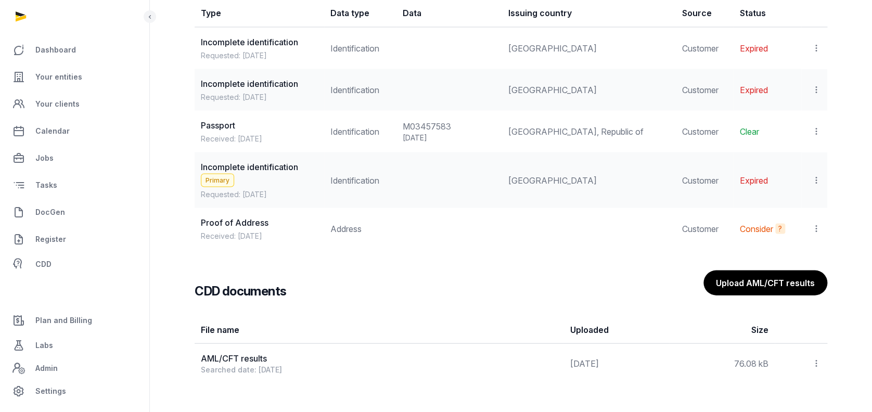
scroll to position [928, 0]
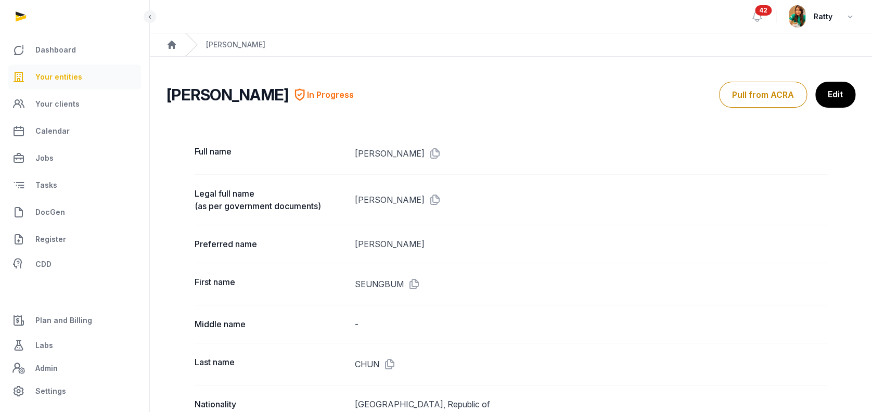
click at [74, 70] on link "Your entities" at bounding box center [74, 77] width 133 height 25
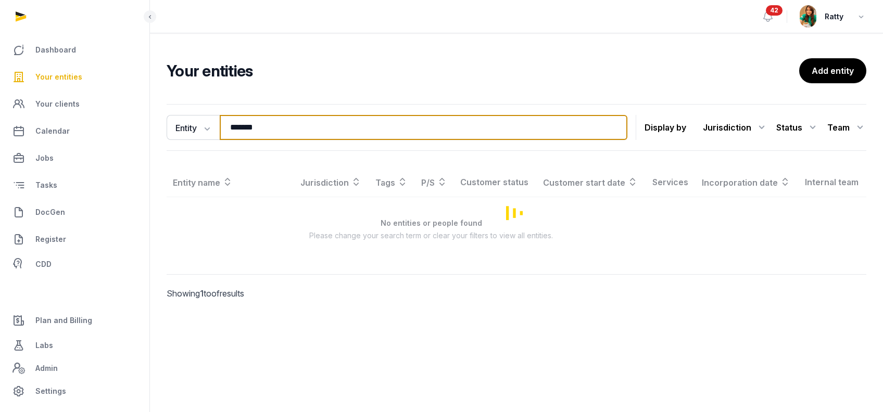
drag, startPoint x: 352, startPoint y: 135, endPoint x: -56, endPoint y: 110, distance: 409.3
click at [0, 110] on html "Dashboard Your entities Your clients Calendar Jobs Tasks DocGen Register CDD Pl…" at bounding box center [441, 206] width 883 height 412
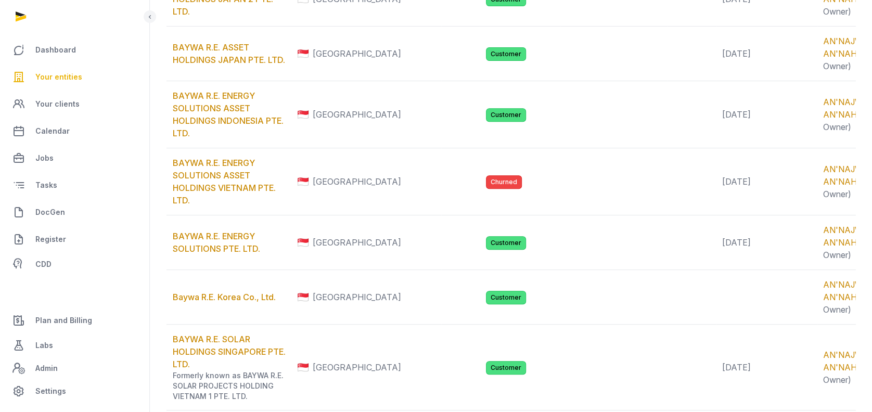
scroll to position [302, 0]
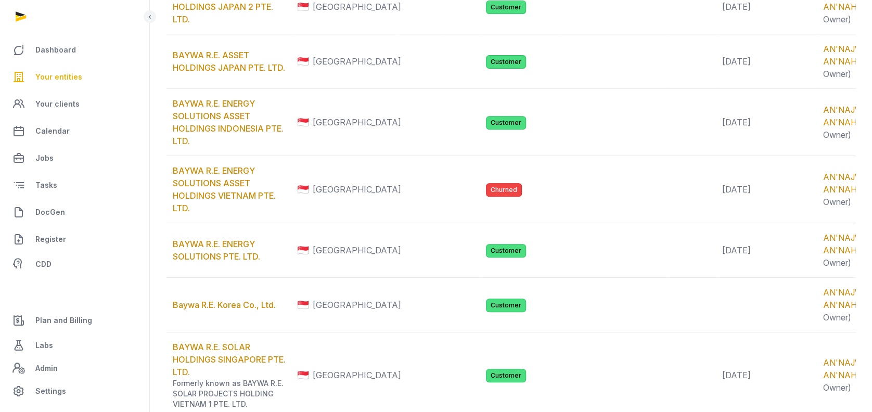
type input "*****"
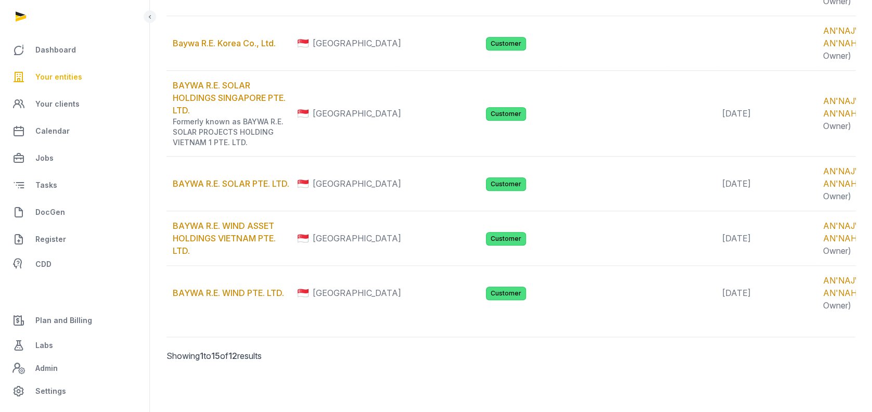
scroll to position [787, 0]
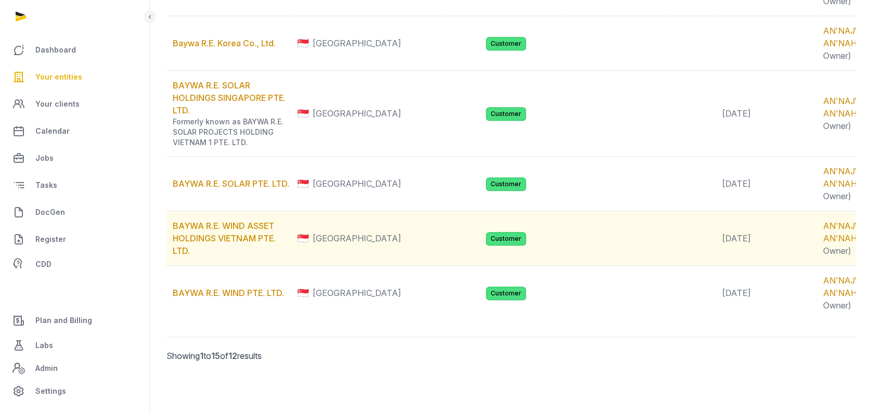
click at [229, 211] on td "BAYWA R.E. WIND ASSET HOLDINGS VIETNAM PTE. LTD." at bounding box center [229, 238] width 125 height 55
click at [232, 221] on link "BAYWA R.E. WIND ASSET HOLDINGS VIETNAM PTE. LTD." at bounding box center [224, 238] width 103 height 35
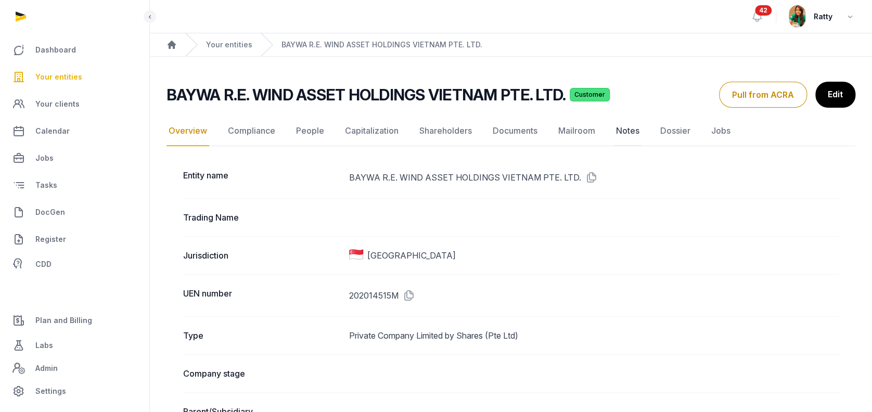
click at [619, 135] on link "Notes" at bounding box center [628, 131] width 28 height 30
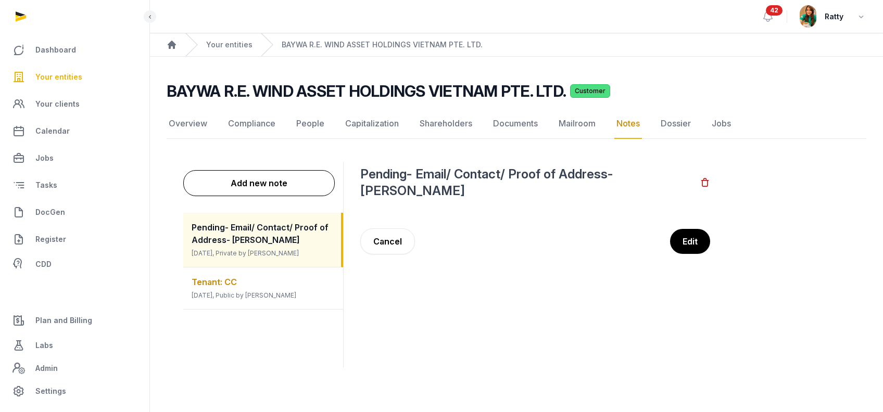
click at [255, 302] on div "Tenant: CC 1 year ago, Public by Rathika Rajoo" at bounding box center [263, 288] width 160 height 42
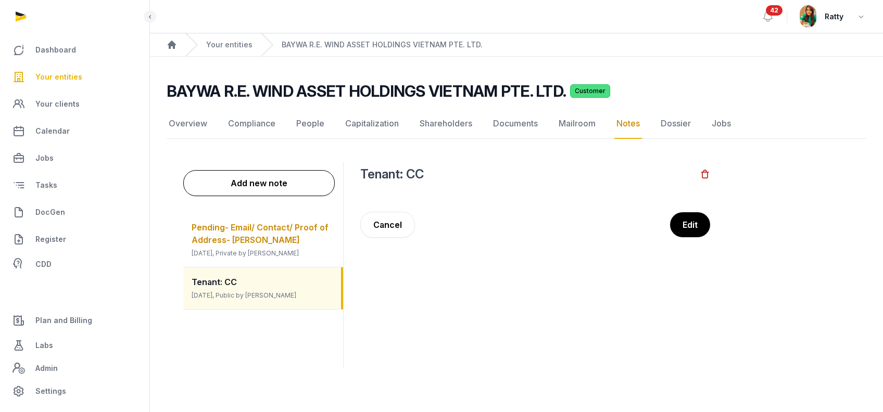
click at [263, 235] on span "Pending- Email/ Contact/ Proof of Address- RAYMOND ALBERT GILFEDDER" at bounding box center [260, 233] width 137 height 23
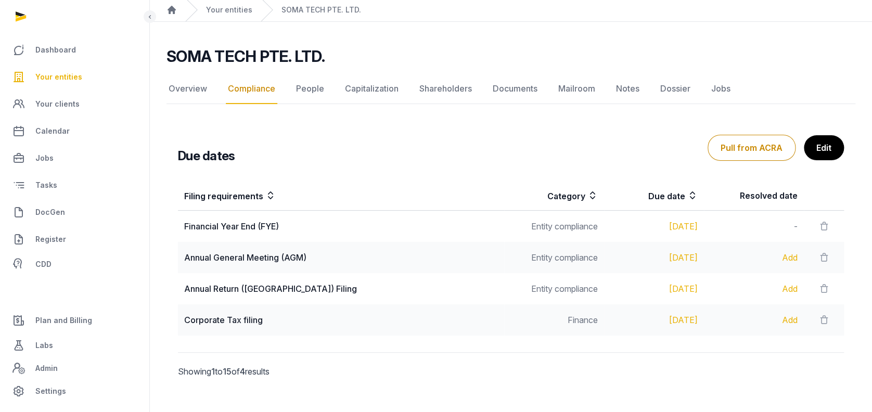
scroll to position [50, 0]
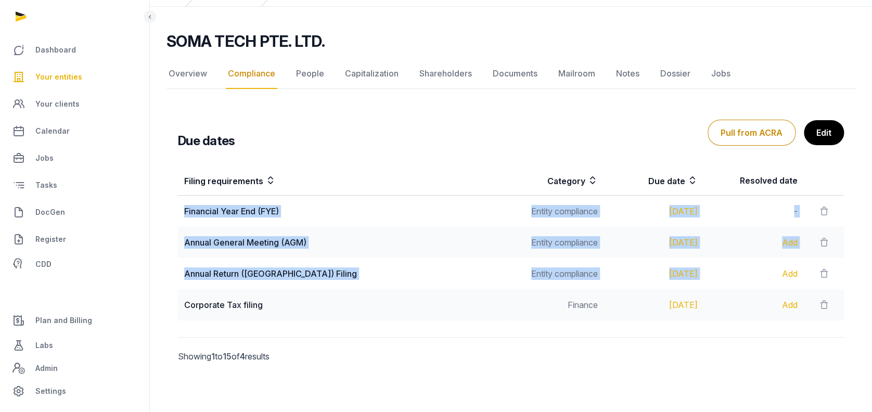
drag, startPoint x: 185, startPoint y: 211, endPoint x: 719, endPoint y: 281, distance: 538.5
click at [719, 281] on tbody "Financial Year End (FYE) Entity compliance Nov 30, 2025 - Annual General Meetin…" at bounding box center [511, 258] width 666 height 125
copy tbody "Financial Year End (FYE) Entity compliance Nov 30, 2025 - Annual General Meetin…"
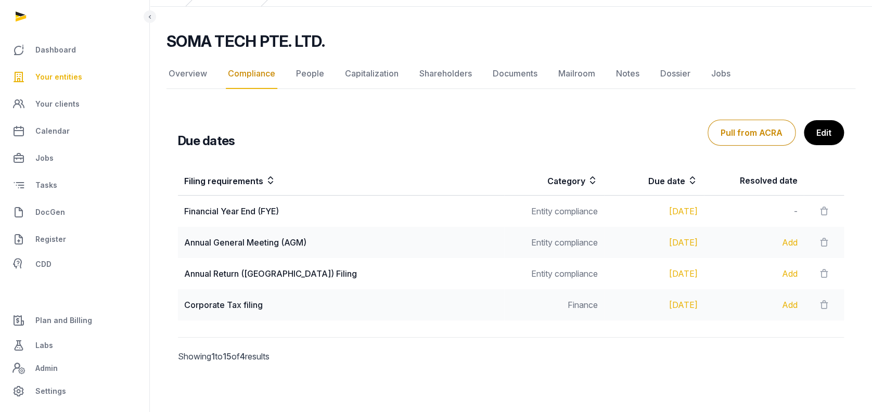
click at [621, 345] on div at bounding box center [511, 356] width 325 height 37
drag, startPoint x: 184, startPoint y: 302, endPoint x: 686, endPoint y: 300, distance: 502.2
click at [686, 300] on tr "Corporate Tax filing Finance Nov 30, 2026 Add" at bounding box center [511, 304] width 666 height 31
copy tr "Corporate Tax filing Finance Nov 30, 2026"
click at [180, 71] on link "Overview" at bounding box center [188, 74] width 43 height 30
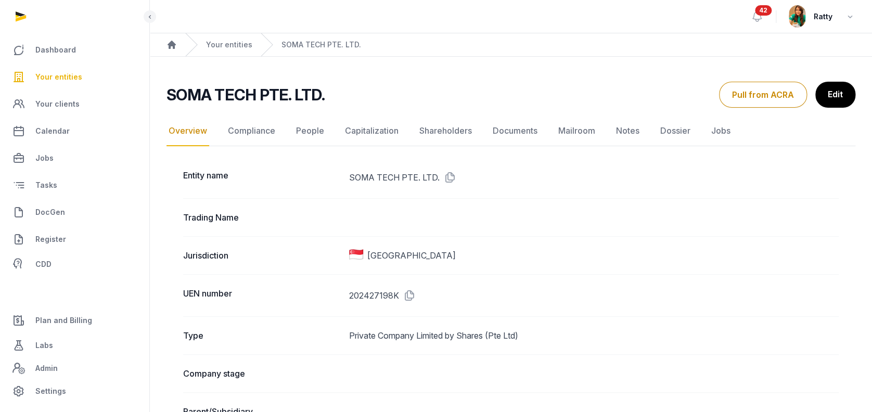
click at [61, 75] on span "Your entities" at bounding box center [58, 77] width 47 height 12
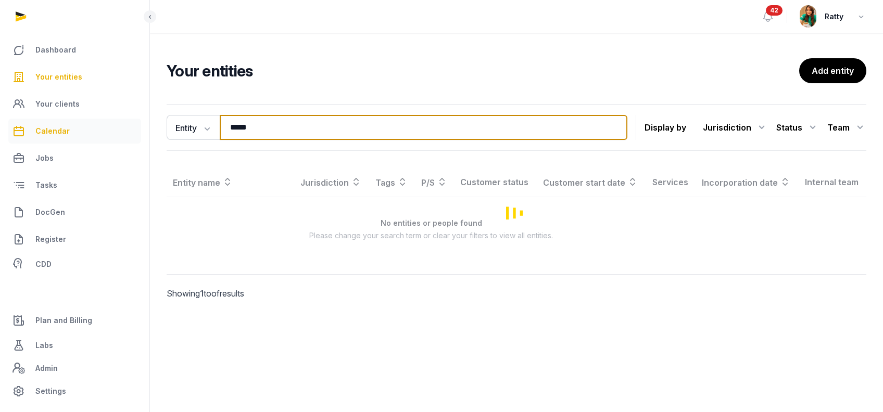
drag, startPoint x: 261, startPoint y: 135, endPoint x: 55, endPoint y: 129, distance: 206.7
click at [57, 131] on div "Dashboard Your entities Your clients Calendar Jobs Tasks DocGen Register CDD Pl…" at bounding box center [441, 206] width 883 height 412
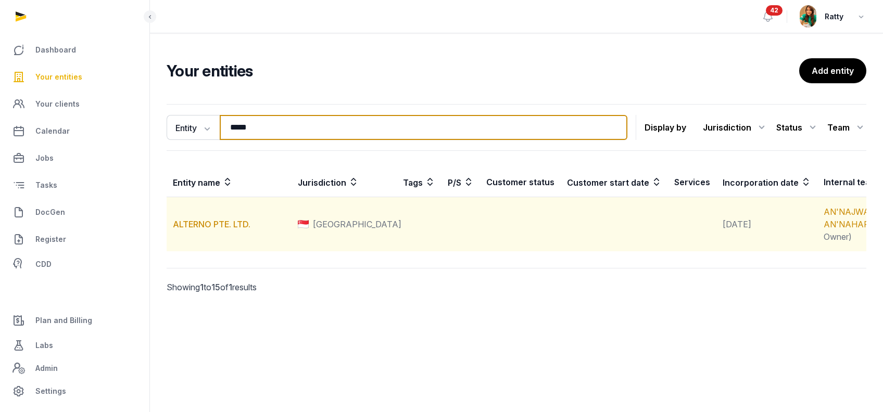
type input "*****"
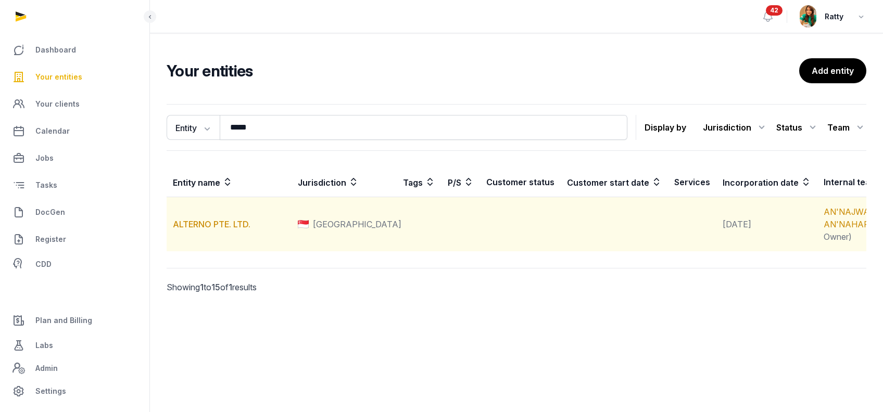
click at [228, 224] on td "ALTERNO PTE. LTD." at bounding box center [229, 224] width 125 height 55
click at [225, 229] on link "ALTERNO PTE. LTD." at bounding box center [212, 224] width 78 height 10
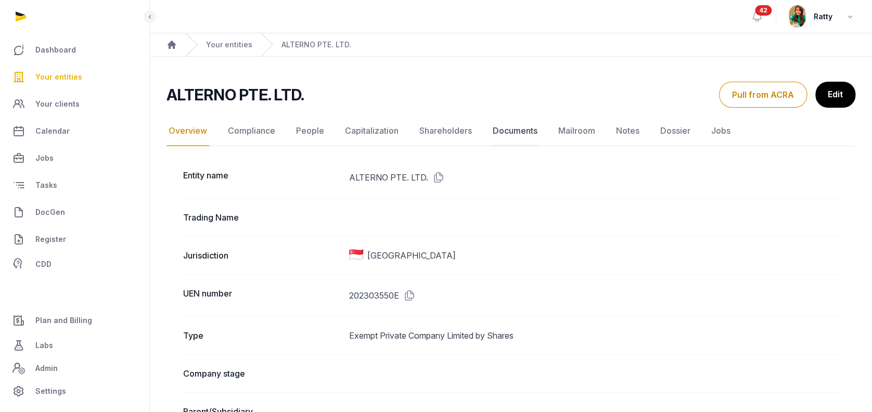
click at [520, 129] on link "Documents" at bounding box center [515, 131] width 49 height 30
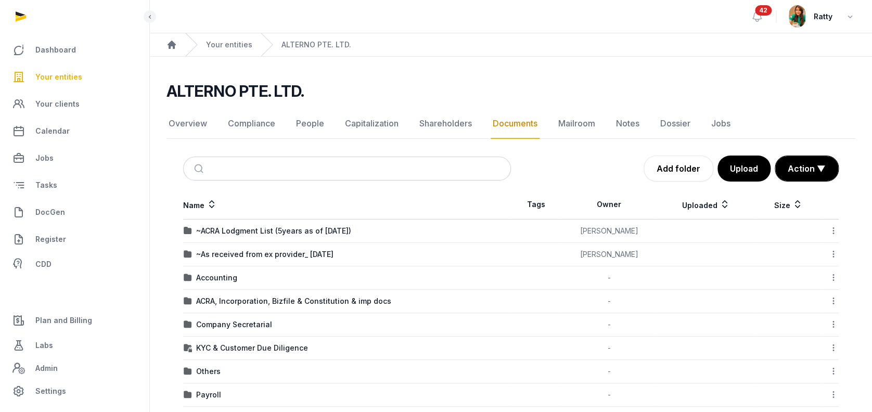
scroll to position [154, 0]
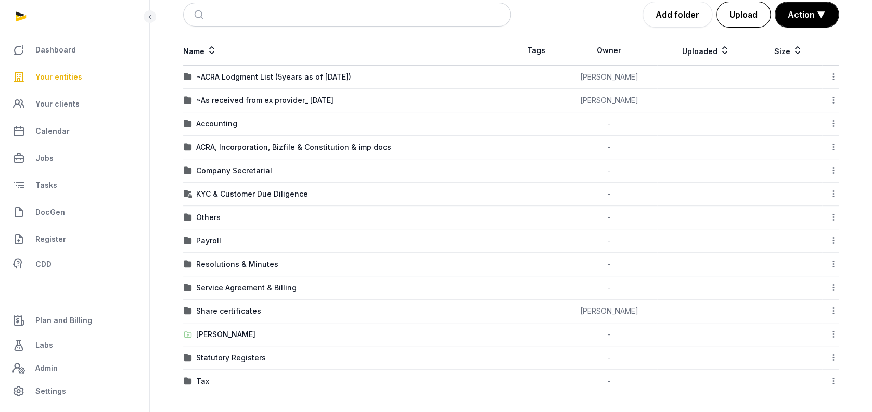
click at [735, 20] on button "Upload" at bounding box center [744, 15] width 54 height 26
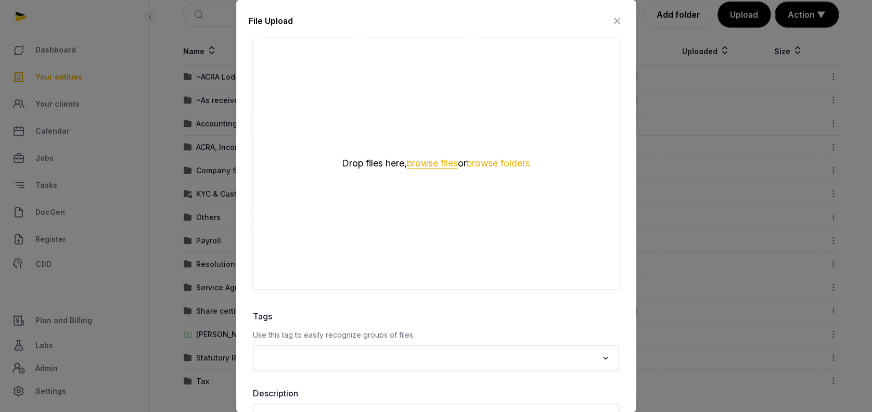
click at [428, 159] on button "browse files" at bounding box center [432, 164] width 51 height 10
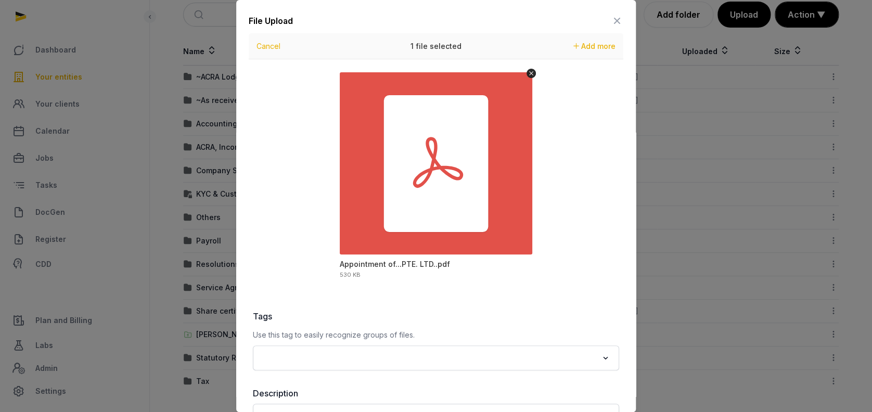
click at [611, 23] on icon at bounding box center [617, 20] width 12 height 17
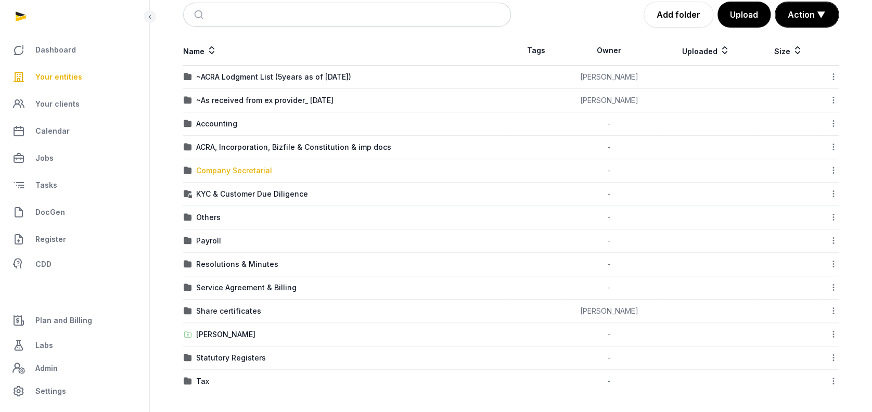
click at [229, 165] on div "Company Secretarial" at bounding box center [234, 170] width 76 height 10
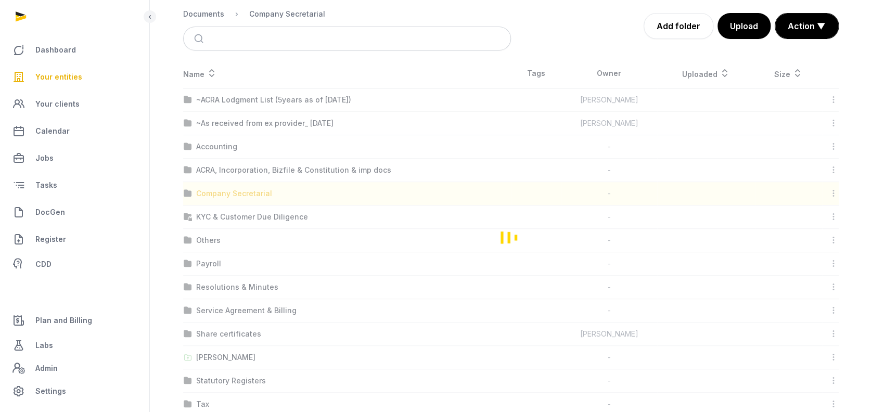
scroll to position [0, 0]
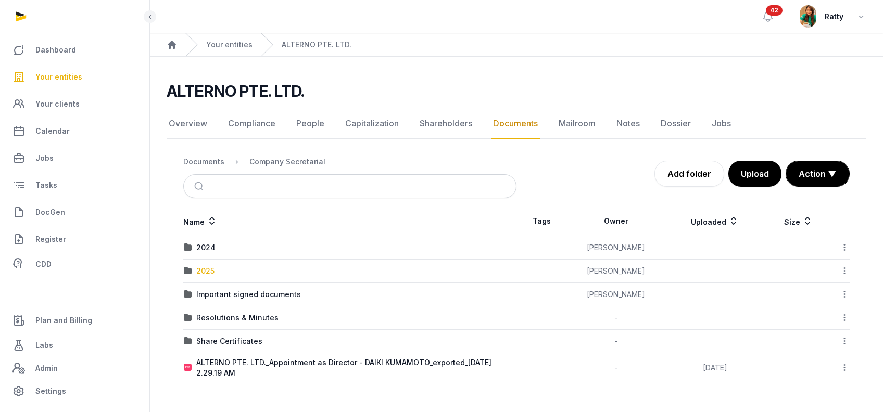
click at [201, 273] on div "2025" at bounding box center [205, 271] width 18 height 10
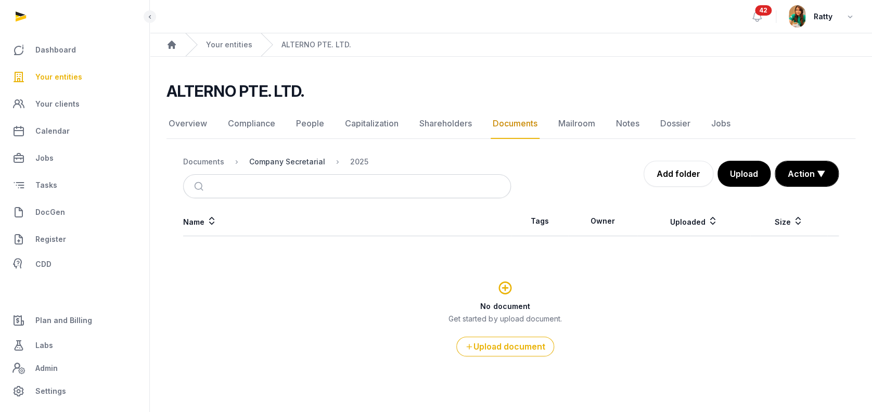
click at [268, 162] on div "Company Secretarial" at bounding box center [287, 162] width 76 height 10
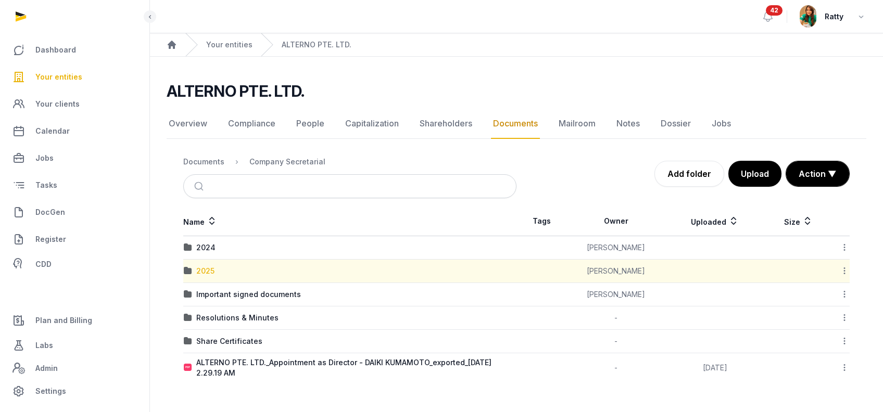
click at [206, 271] on div "2025" at bounding box center [205, 271] width 18 height 10
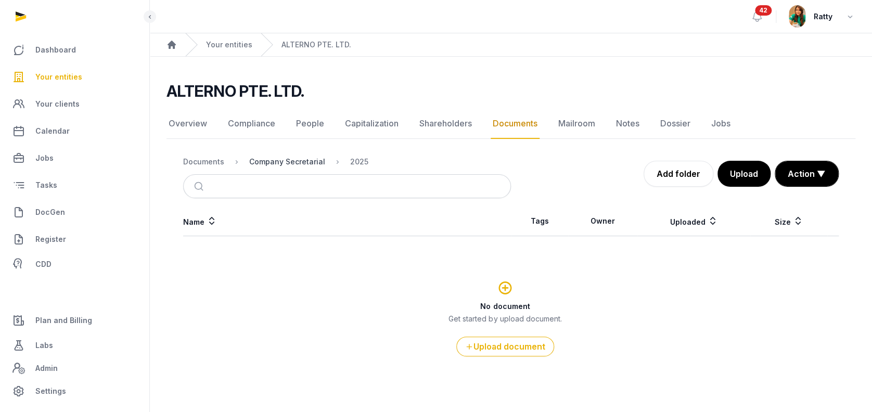
click at [277, 160] on div "Company Secretarial" at bounding box center [287, 162] width 76 height 10
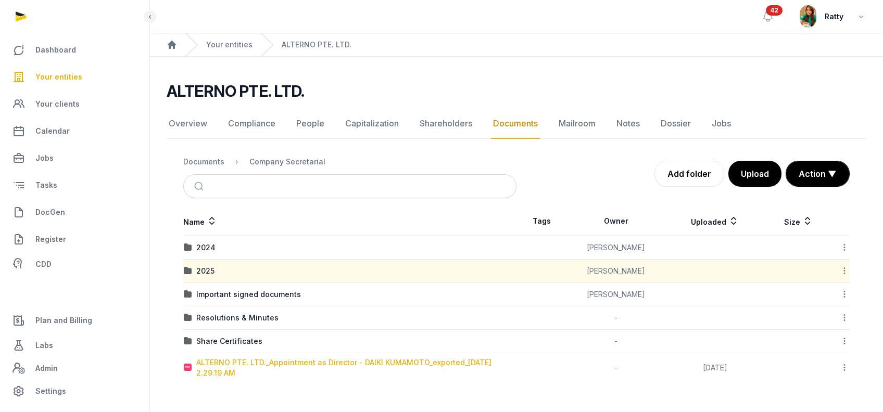
click at [279, 358] on div "ALTERNO PTE. LTD._Appointment as Director - DAIKI KUMAMOTO_exported_2025-07-23 …" at bounding box center [356, 368] width 320 height 21
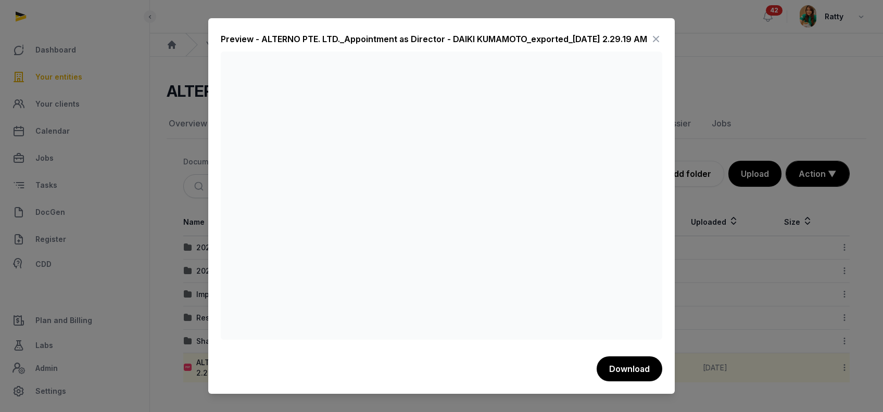
click at [657, 41] on icon at bounding box center [655, 39] width 12 height 17
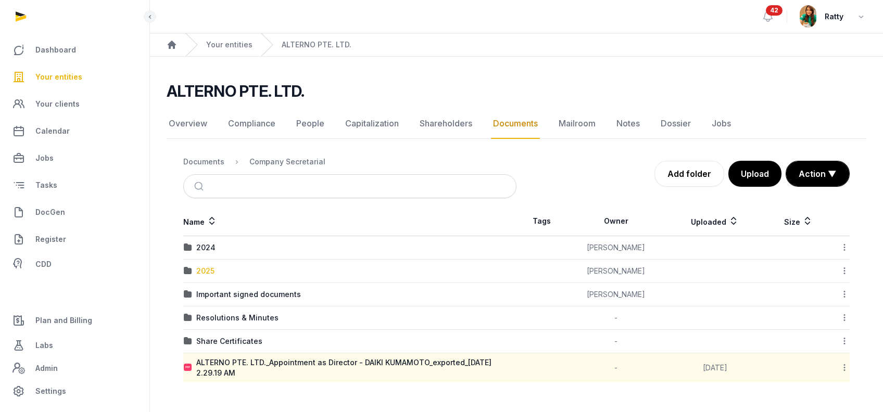
click at [211, 270] on div "2025" at bounding box center [205, 271] width 18 height 10
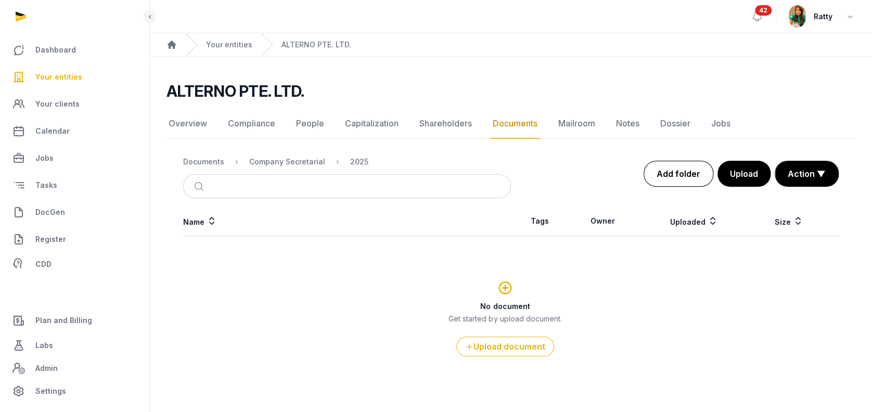
click at [676, 175] on link "Add folder" at bounding box center [679, 174] width 70 height 26
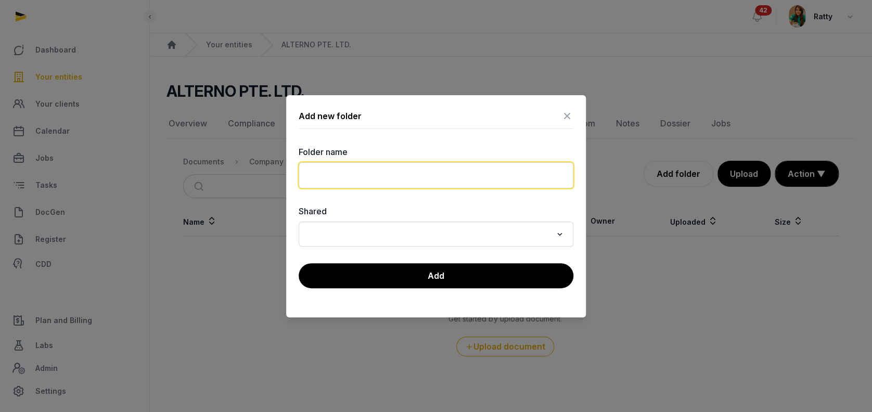
click at [321, 180] on input "text" at bounding box center [436, 175] width 275 height 26
type input "*"
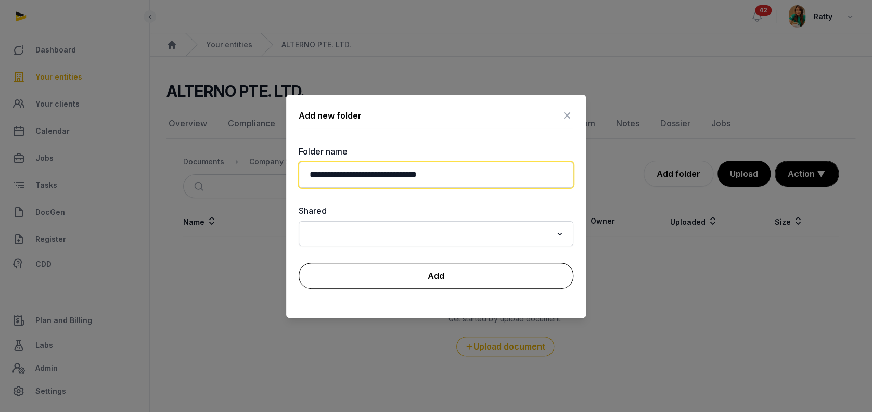
type input "**********"
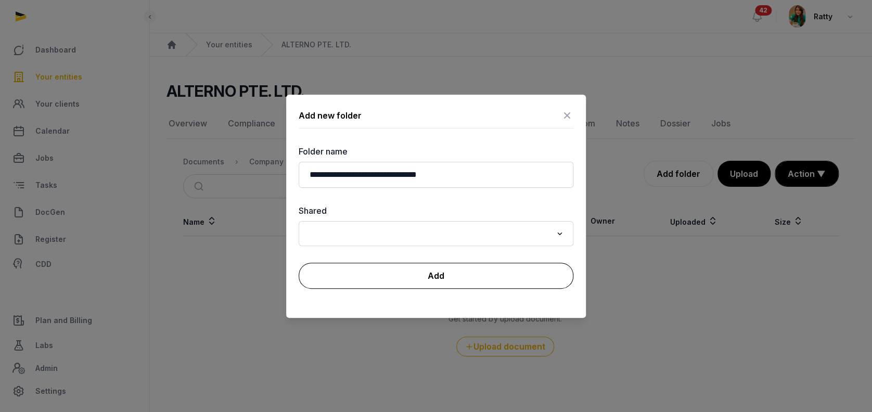
click at [435, 270] on button "Add" at bounding box center [436, 276] width 275 height 26
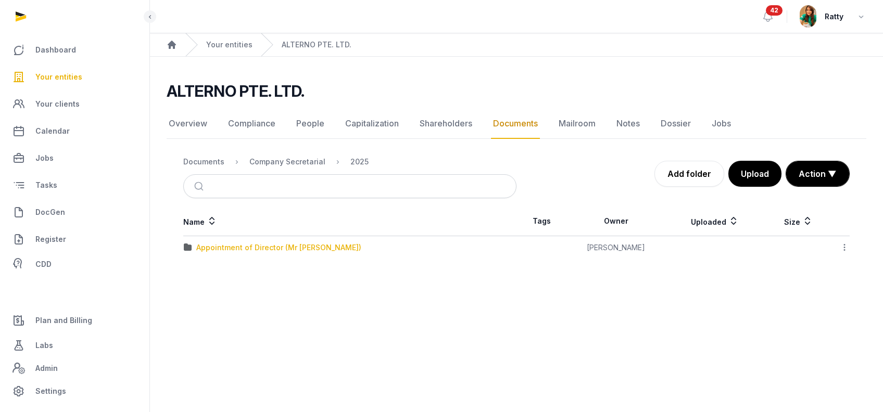
click at [259, 249] on div "Appointment of Director (Mr Daiki)" at bounding box center [278, 248] width 165 height 10
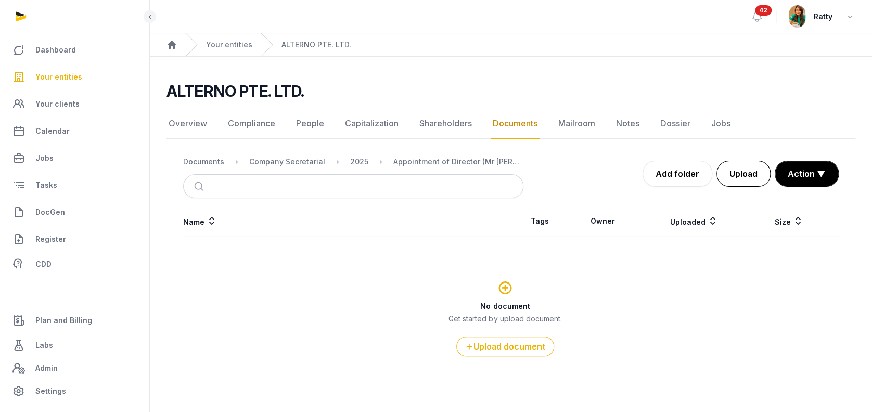
click at [742, 170] on button "Upload" at bounding box center [744, 174] width 54 height 26
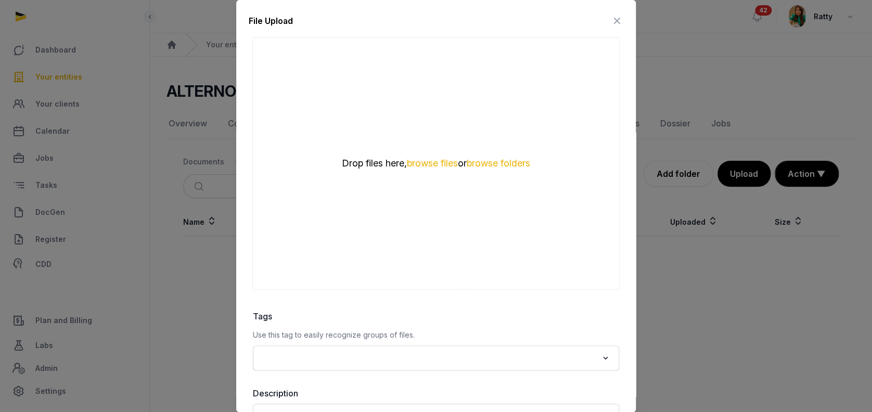
click at [410, 171] on div "Drop files here, browse files or browse folders" at bounding box center [435, 163] width 367 height 253
click at [415, 160] on button "browse files" at bounding box center [432, 164] width 51 height 10
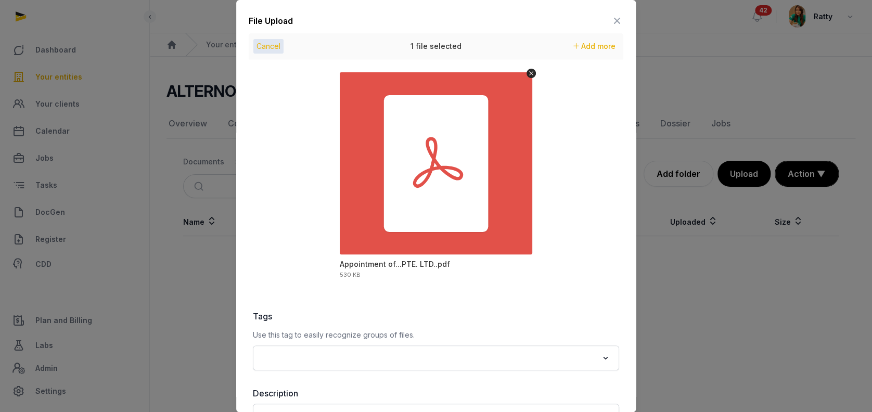
scroll to position [96, 0]
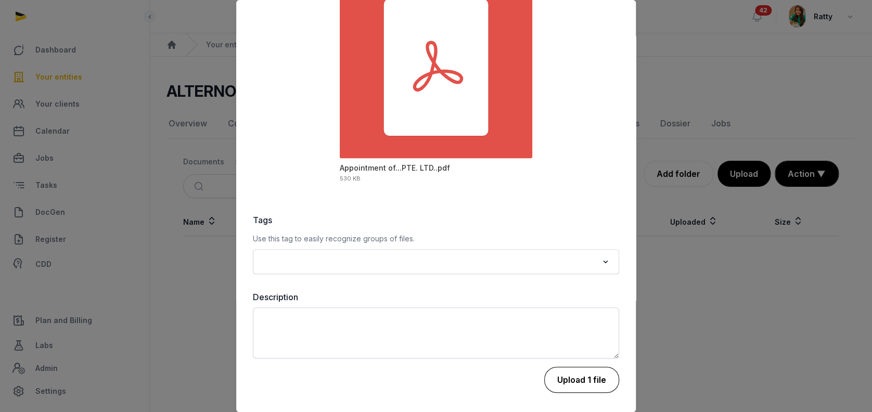
click at [565, 373] on button "Upload 1 file" at bounding box center [581, 380] width 75 height 26
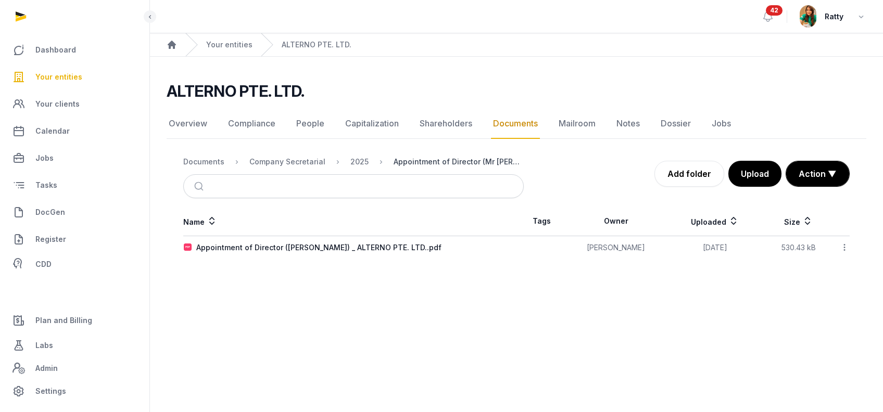
click at [413, 162] on div "Appointment of Director (Mr Daiki)" at bounding box center [458, 162] width 130 height 10
click at [359, 158] on div "2025" at bounding box center [359, 162] width 18 height 10
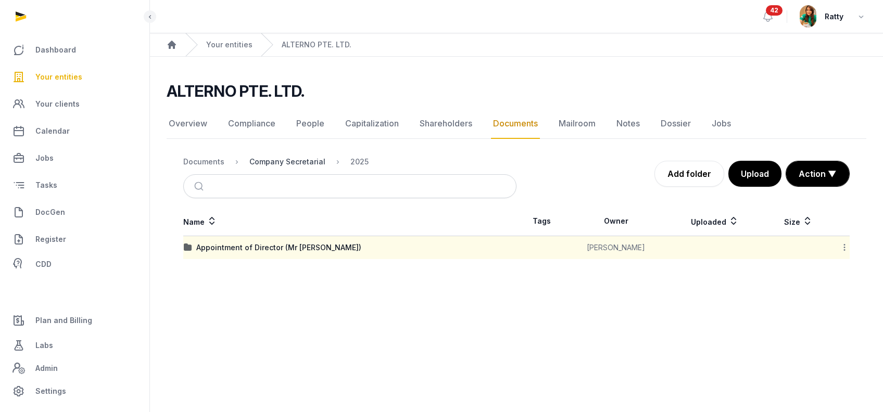
click at [297, 162] on div "Company Secretarial" at bounding box center [287, 162] width 76 height 10
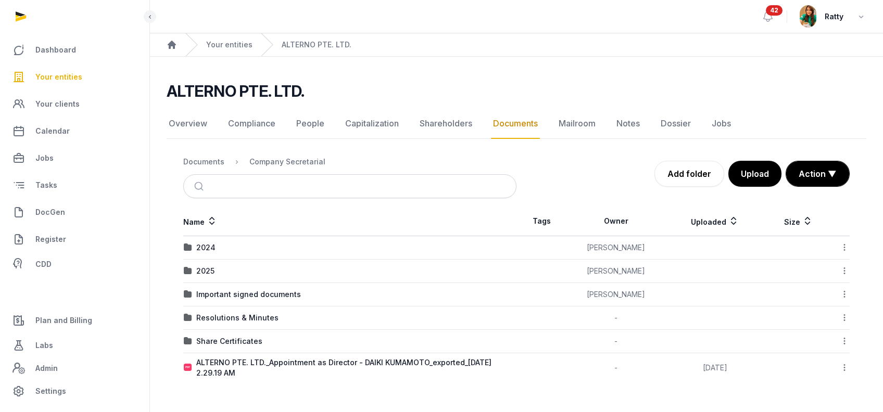
click at [844, 366] on icon at bounding box center [843, 367] width 9 height 11
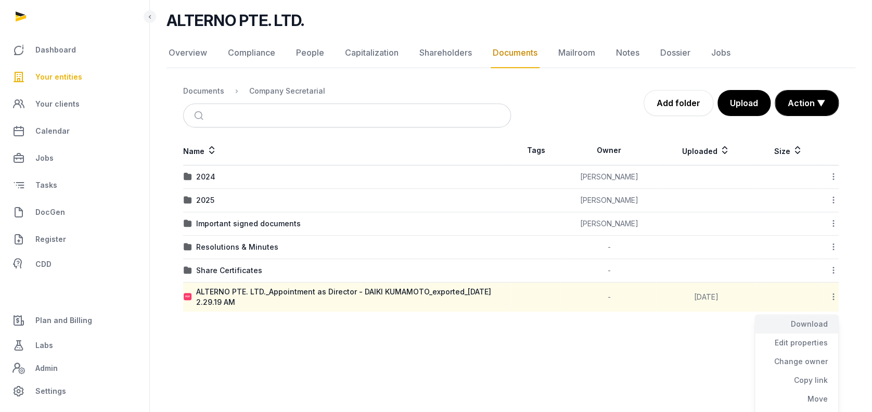
scroll to position [104, 0]
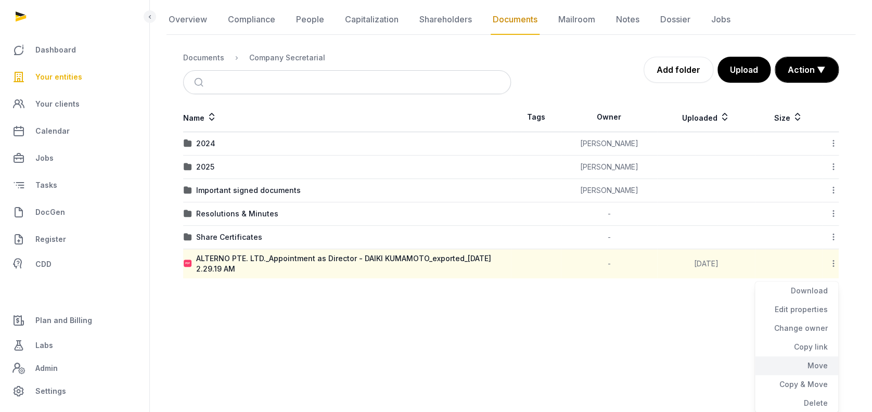
click at [822, 364] on div "Move" at bounding box center [796, 365] width 83 height 19
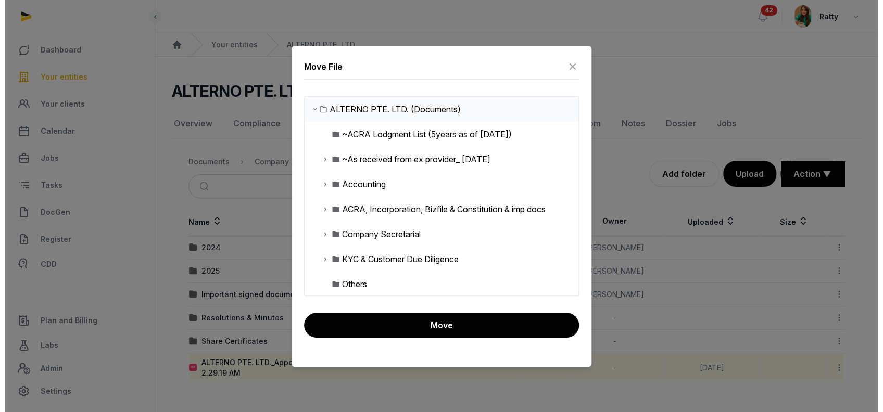
scroll to position [0, 0]
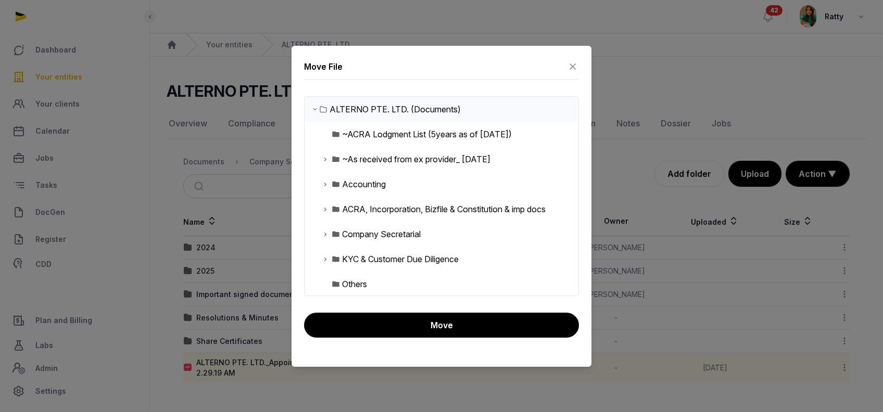
click at [323, 235] on icon at bounding box center [325, 234] width 8 height 12
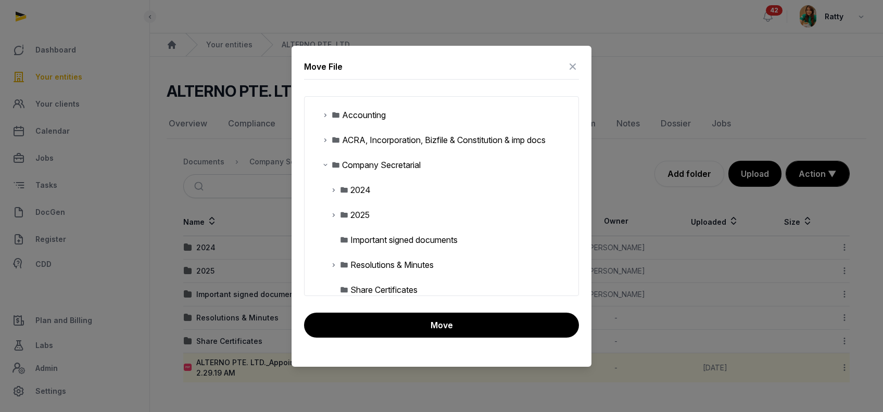
click at [331, 214] on icon at bounding box center [333, 215] width 8 height 12
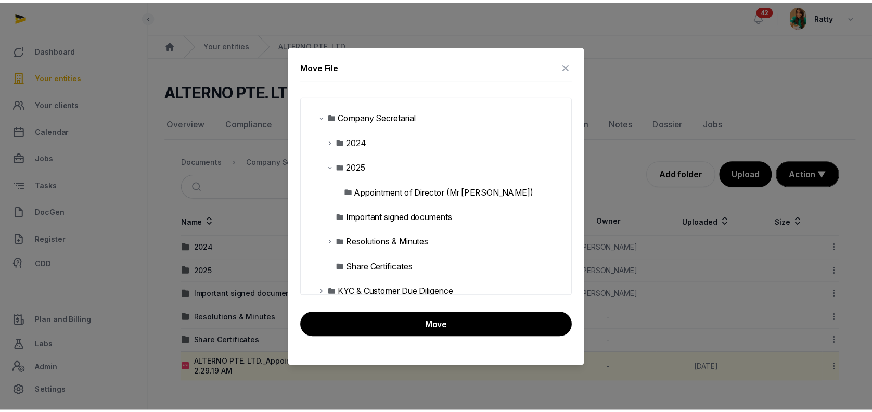
scroll to position [138, 0]
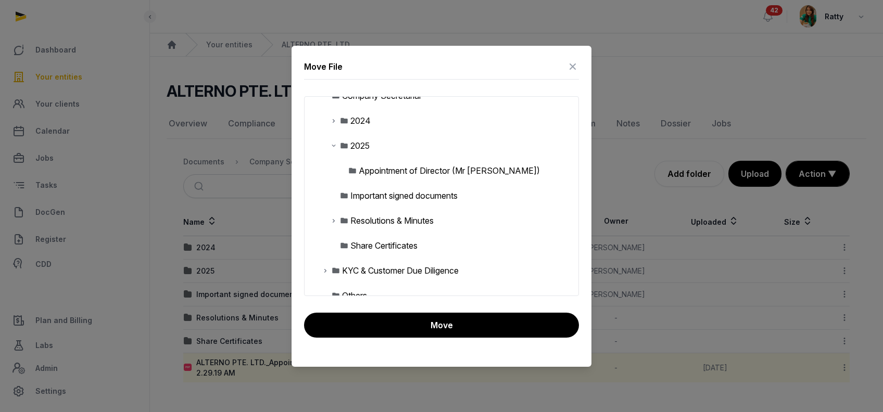
click at [391, 167] on div "Appointment of Director (Mr Daiki)" at bounding box center [449, 170] width 181 height 12
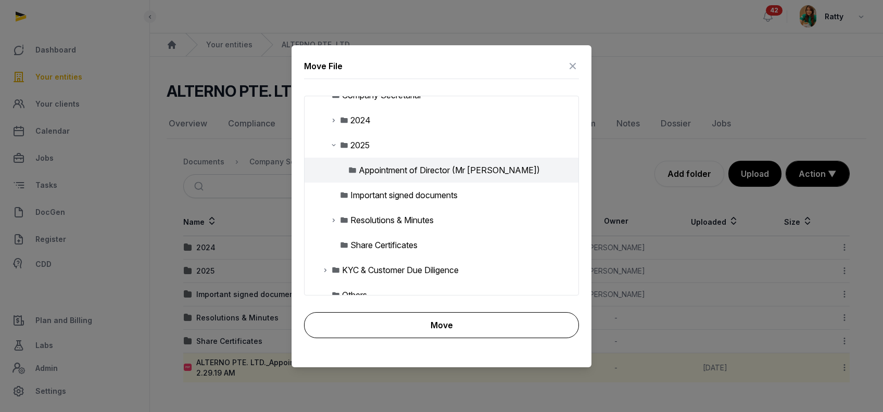
click at [421, 322] on button "Move" at bounding box center [441, 325] width 275 height 26
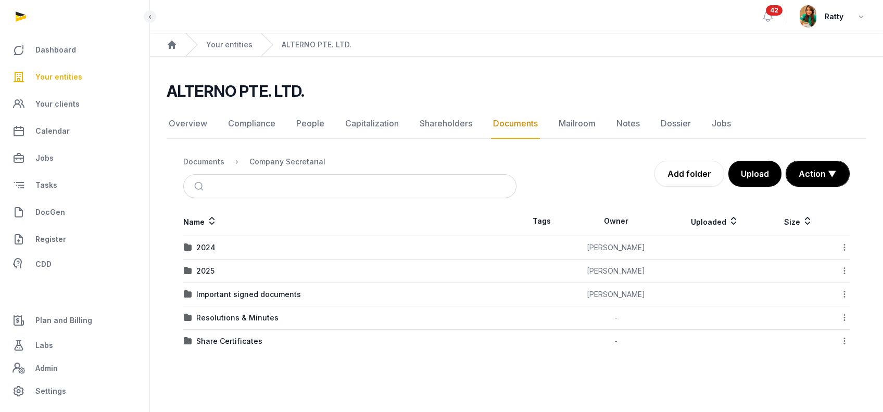
click at [71, 73] on span "Your entities" at bounding box center [58, 77] width 47 height 12
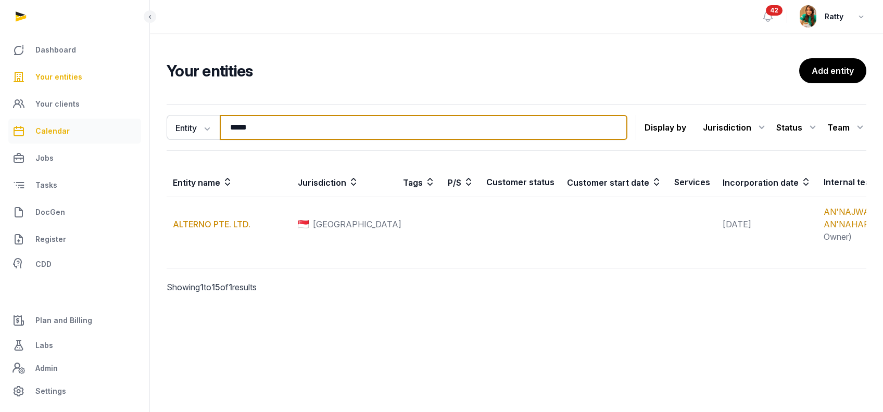
drag, startPoint x: 266, startPoint y: 131, endPoint x: 61, endPoint y: 112, distance: 205.9
click at [71, 122] on div "Dashboard Your entities Your clients Calendar Jobs Tasks DocGen Register CDD Pl…" at bounding box center [441, 206] width 883 height 412
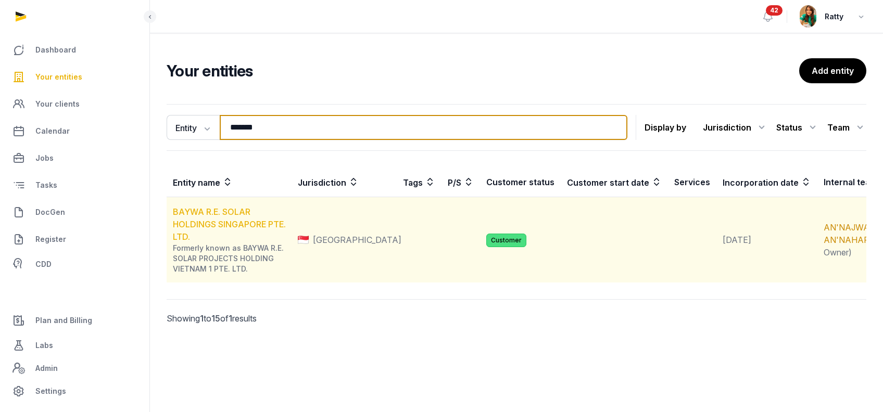
type input "*******"
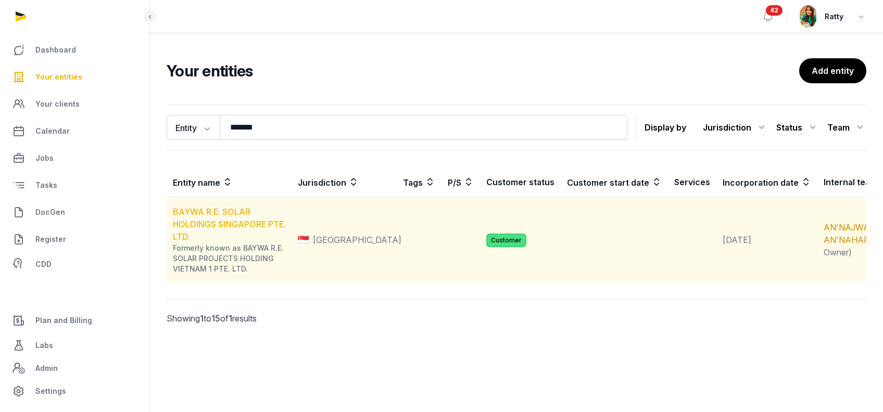
click at [210, 212] on link "BAYWA R.E. SOLAR HOLDINGS SINGAPORE PTE. LTD." at bounding box center [229, 224] width 113 height 35
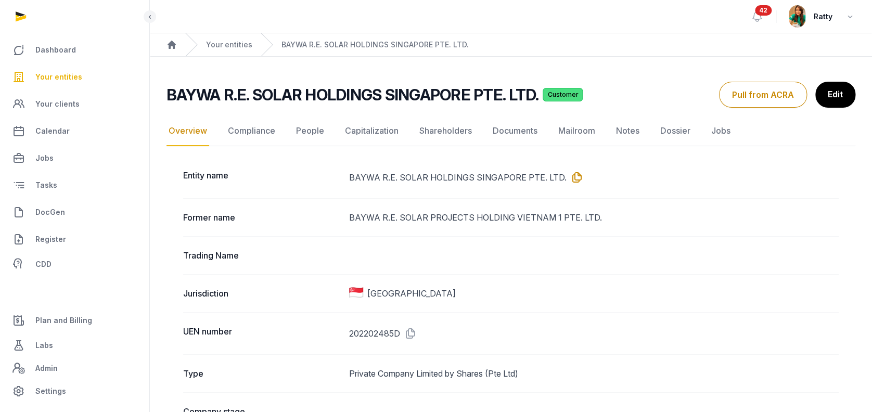
click at [573, 175] on icon at bounding box center [575, 177] width 17 height 17
click at [513, 125] on link "Documents" at bounding box center [515, 131] width 49 height 30
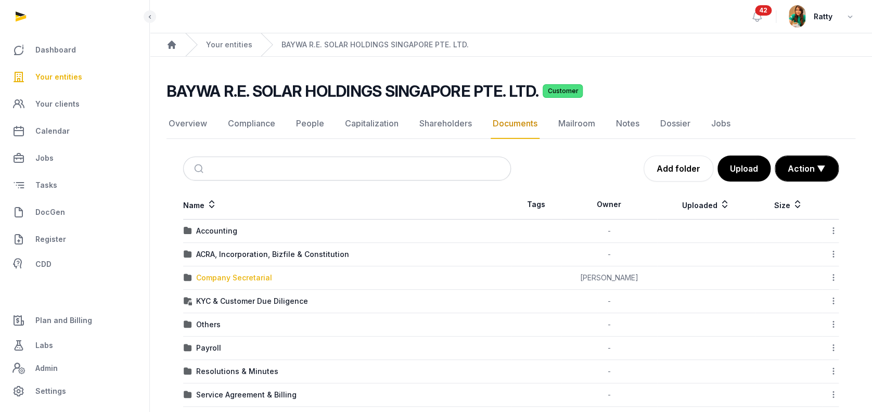
click at [214, 275] on div "Company Secretarial" at bounding box center [234, 278] width 76 height 10
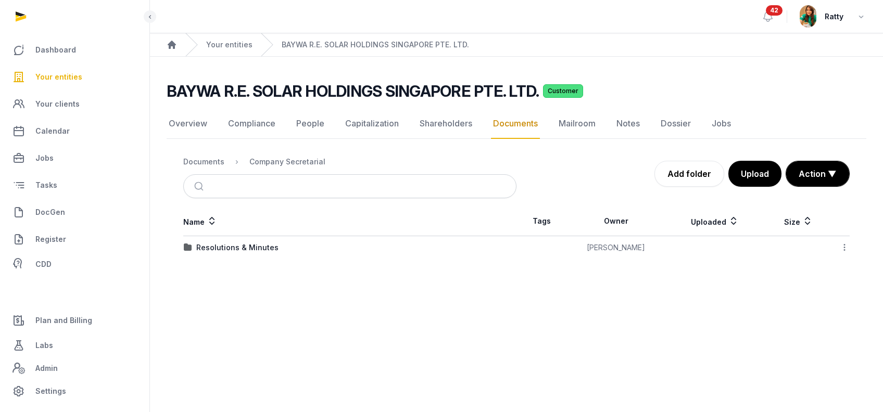
click at [221, 240] on td "Resolutions & Minutes" at bounding box center [349, 247] width 333 height 23
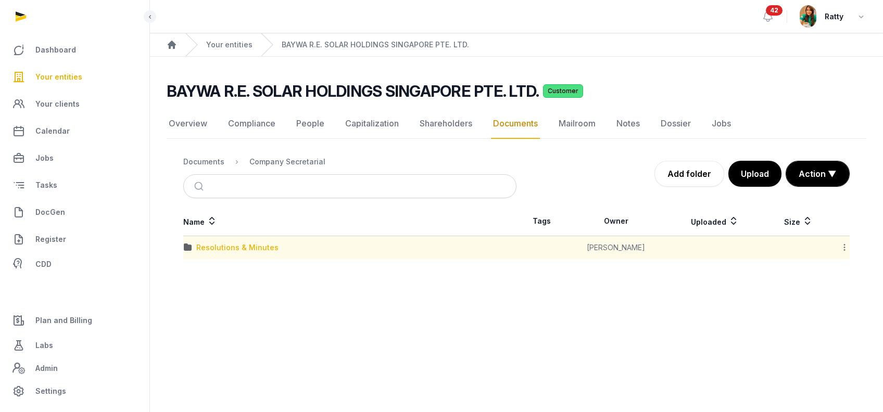
click at [220, 246] on div "Resolutions & Minutes" at bounding box center [237, 248] width 82 height 10
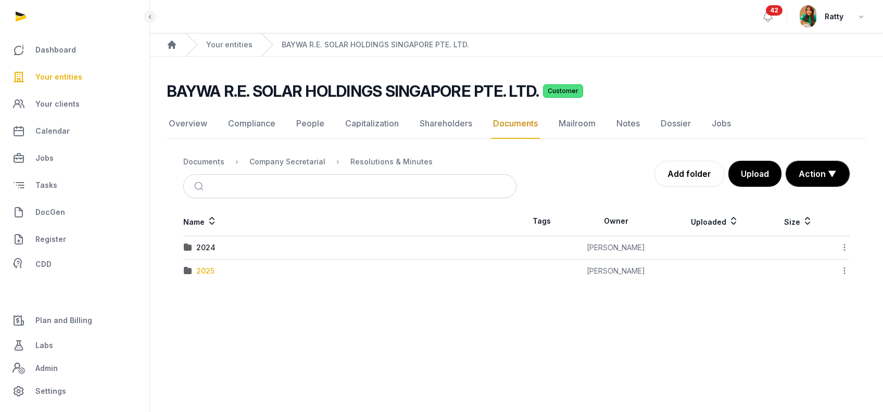
click at [202, 267] on div "2025" at bounding box center [205, 271] width 18 height 10
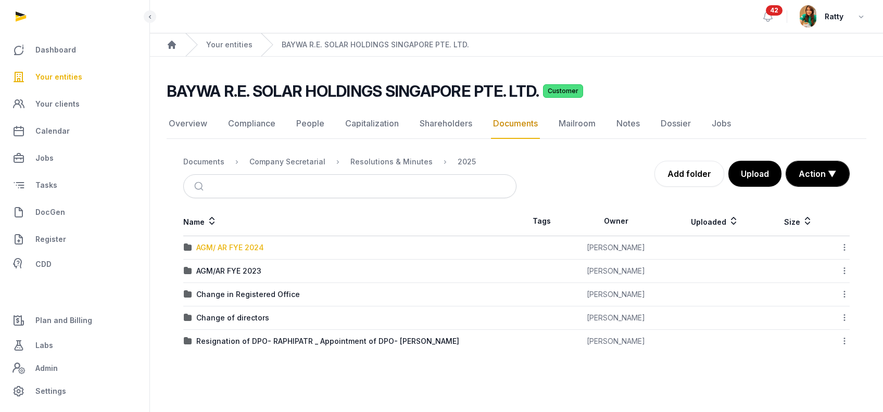
click at [221, 245] on div "AGM/ AR FYE 2024" at bounding box center [230, 248] width 68 height 10
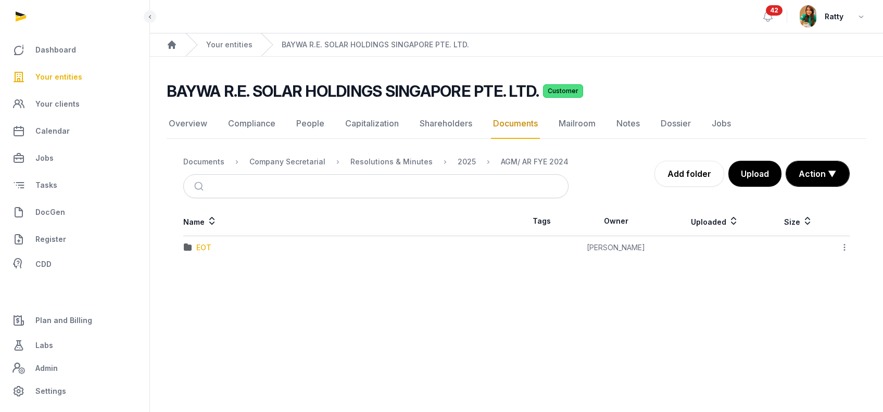
click at [207, 245] on div "EOT" at bounding box center [203, 248] width 15 height 10
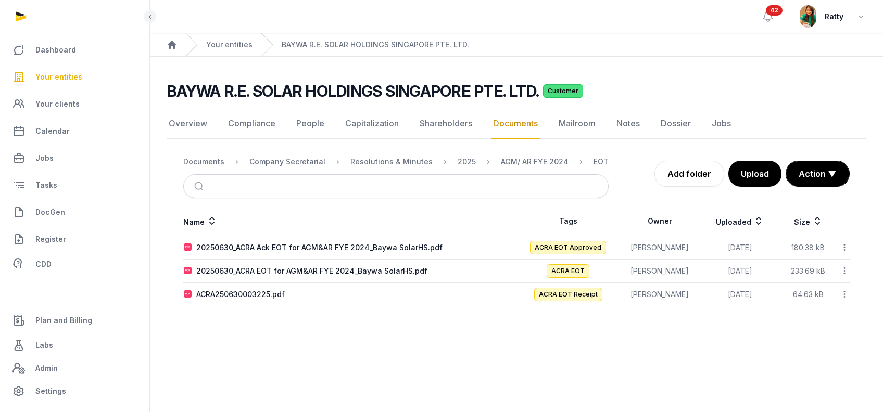
click at [66, 73] on span "Your entities" at bounding box center [58, 77] width 47 height 12
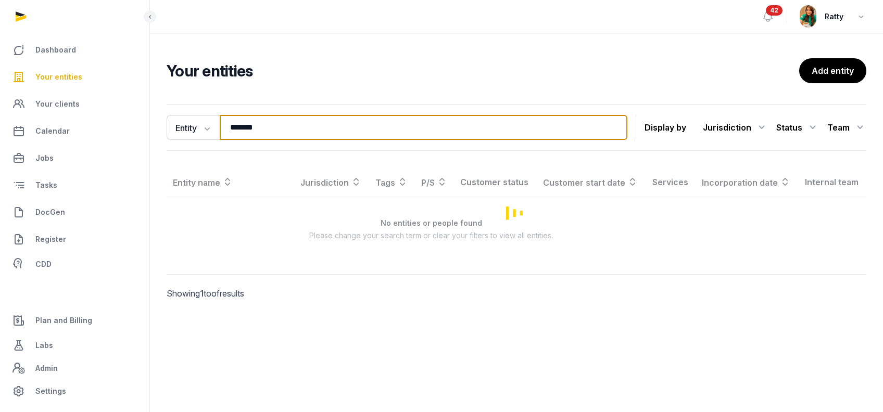
drag, startPoint x: 284, startPoint y: 129, endPoint x: -24, endPoint y: 125, distance: 307.6
click at [0, 125] on html "Dashboard Your entities Your clients Calendar Jobs Tasks DocGen Register CDD Pl…" at bounding box center [441, 206] width 883 height 412
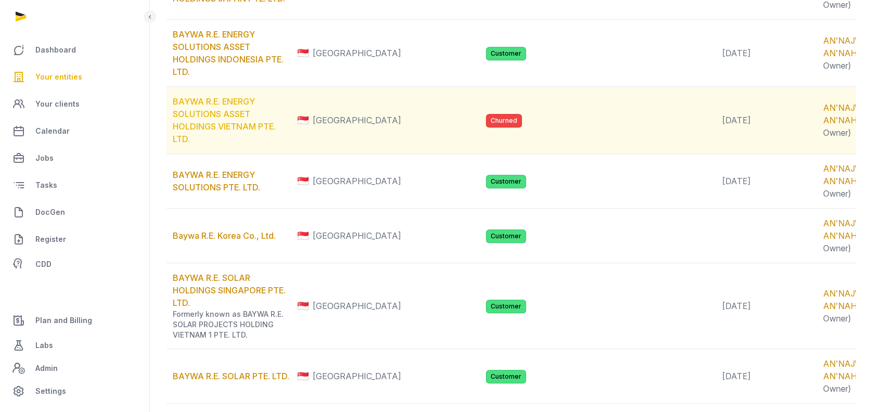
scroll to position [302, 0]
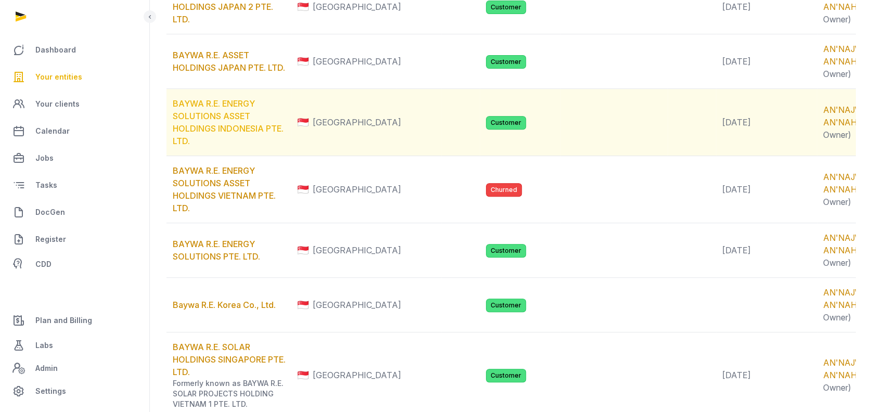
type input "*****"
click at [211, 146] on link "BAYWA R.E. ENERGY SOLUTIONS ASSET HOLDINGS INDONESIA PTE. LTD." at bounding box center [228, 122] width 111 height 48
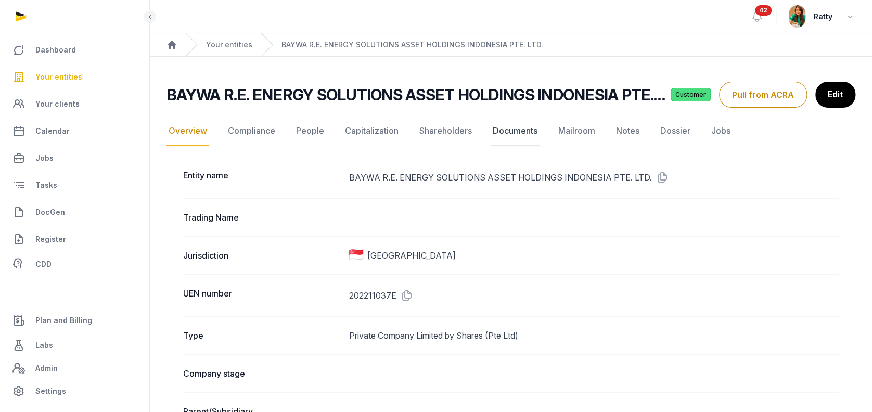
click at [505, 127] on link "Documents" at bounding box center [515, 131] width 49 height 30
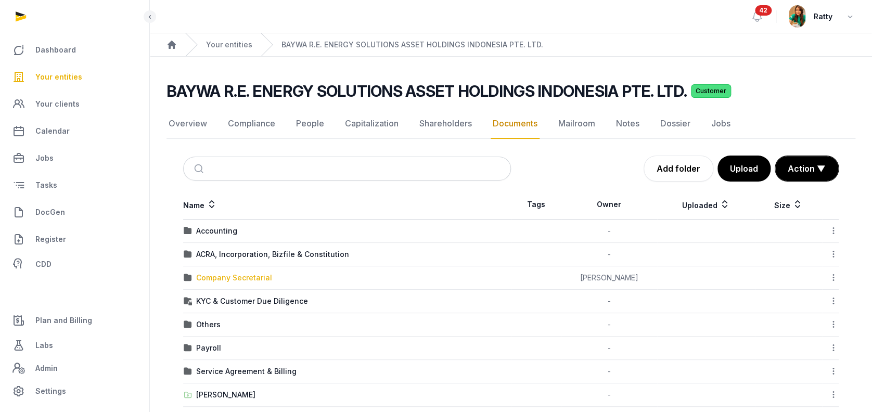
click at [227, 279] on div "Company Secretarial" at bounding box center [234, 278] width 76 height 10
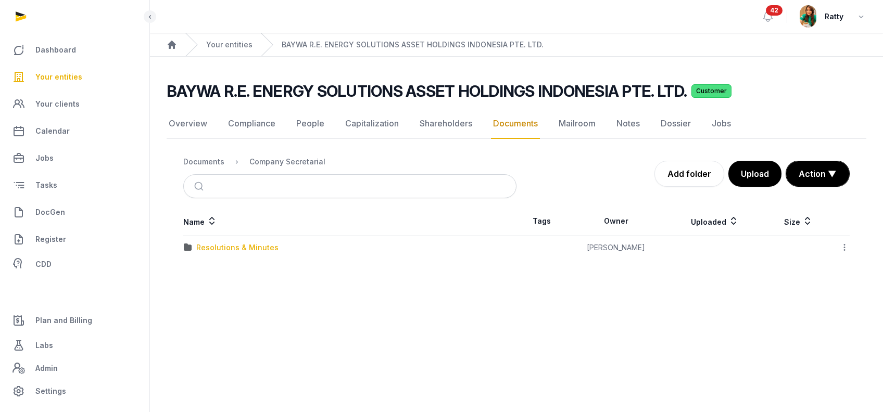
click at [212, 246] on div "Resolutions & Minutes" at bounding box center [237, 248] width 82 height 10
click at [202, 291] on div "2025" at bounding box center [205, 294] width 18 height 10
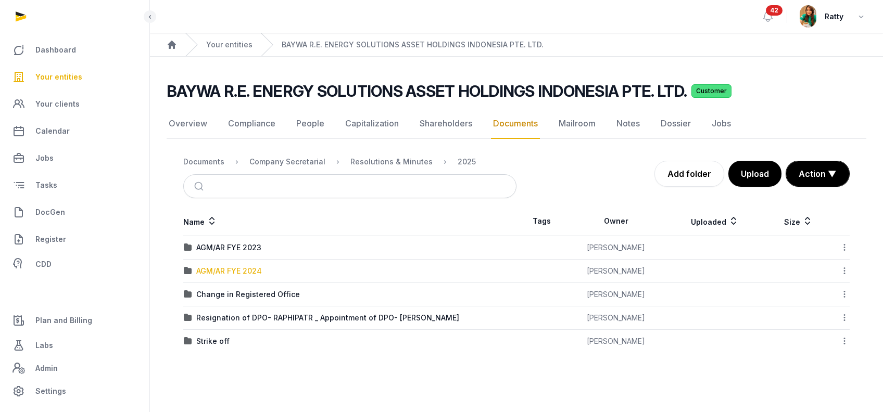
click at [222, 273] on div "AGM/AR FYE 2024" at bounding box center [229, 271] width 66 height 10
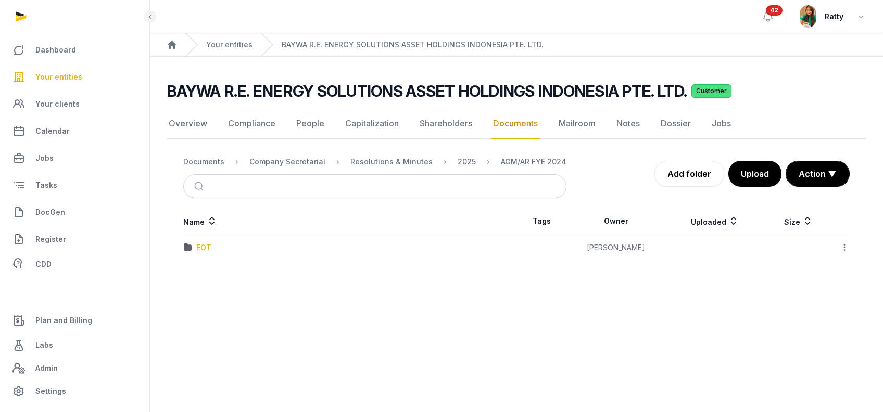
click at [200, 243] on div "EOT" at bounding box center [203, 248] width 15 height 10
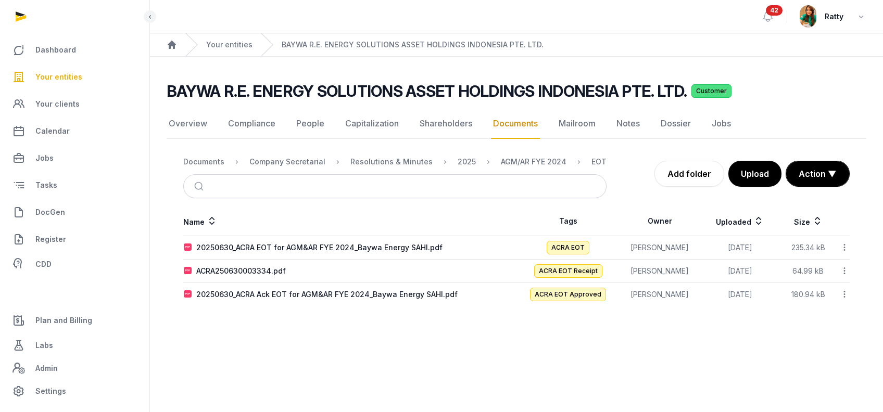
click at [69, 78] on span "Your entities" at bounding box center [58, 77] width 47 height 12
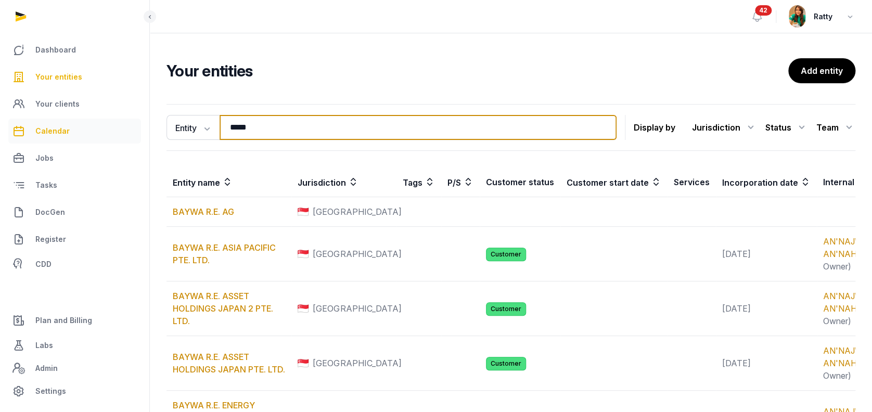
drag, startPoint x: 279, startPoint y: 126, endPoint x: 54, endPoint y: 121, distance: 224.9
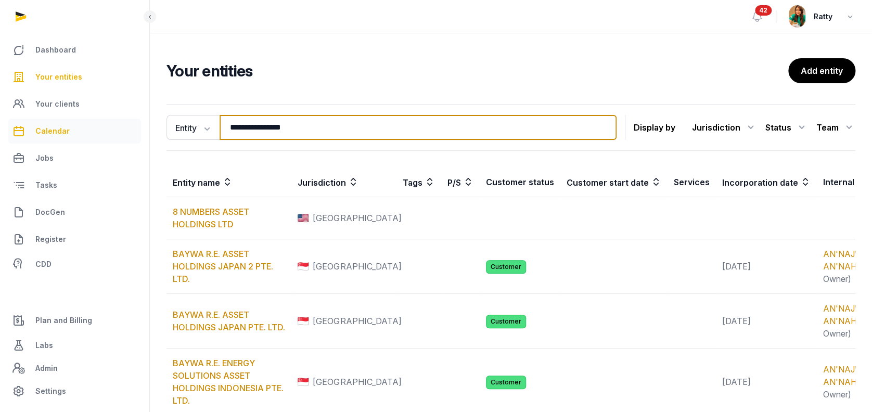
type input "**********"
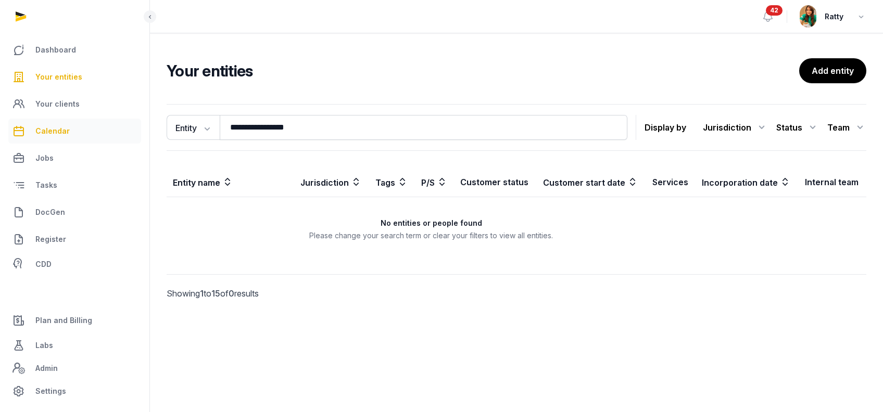
click at [54, 121] on link "Calendar" at bounding box center [74, 131] width 133 height 25
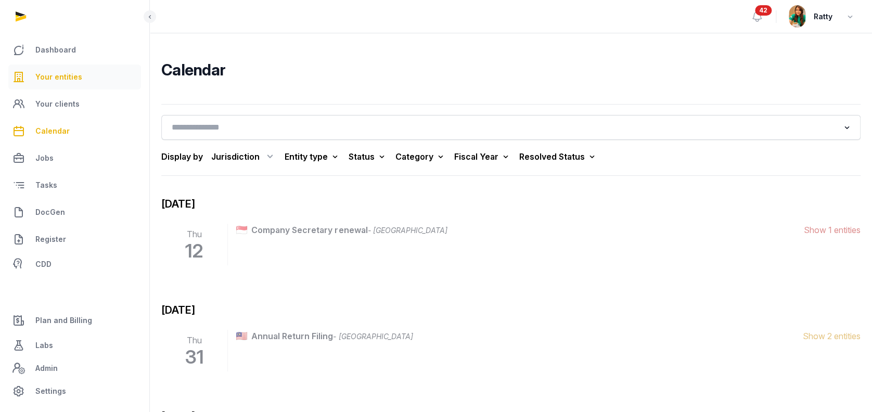
click at [61, 74] on span "Your entities" at bounding box center [58, 77] width 47 height 12
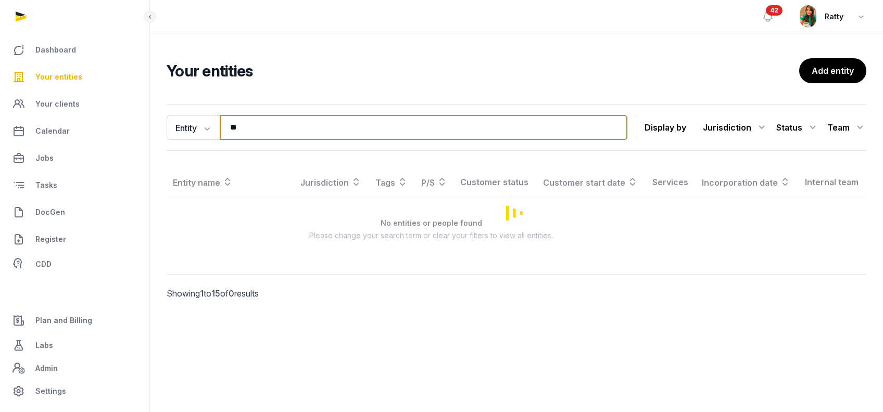
type input "*"
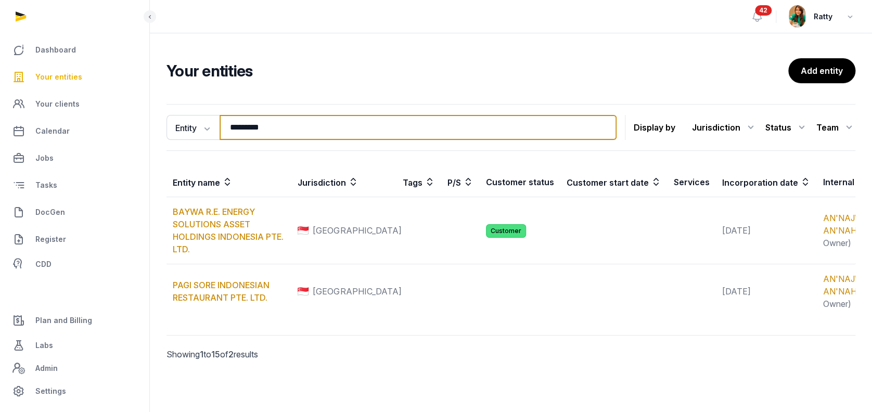
drag, startPoint x: 286, startPoint y: 133, endPoint x: -101, endPoint y: 130, distance: 387.2
click at [0, 130] on html "Dashboard Your entities Your clients Calendar Jobs Tasks DocGen Register CDD Pl…" at bounding box center [436, 206] width 872 height 412
paste input "**********"
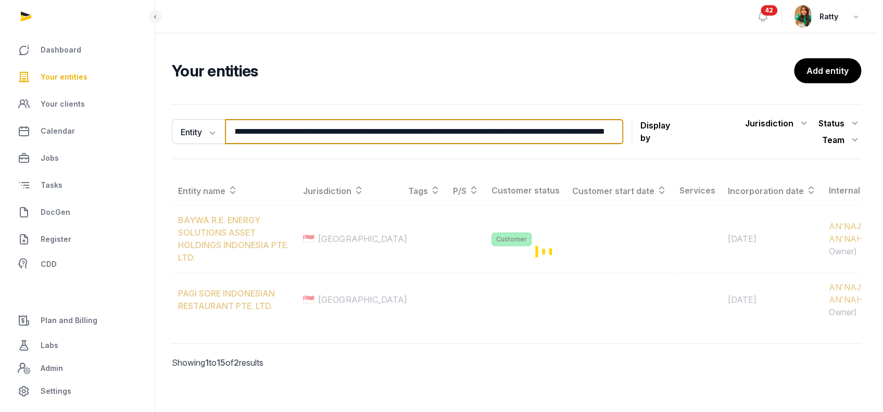
scroll to position [0, 583]
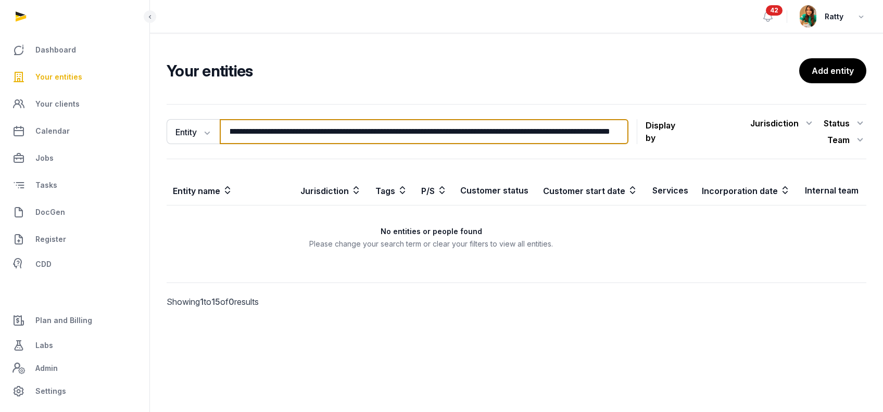
type input "**********"
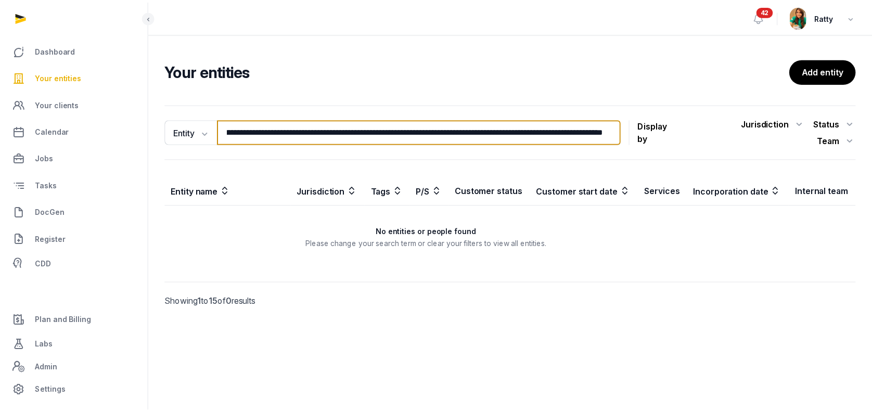
scroll to position [0, 0]
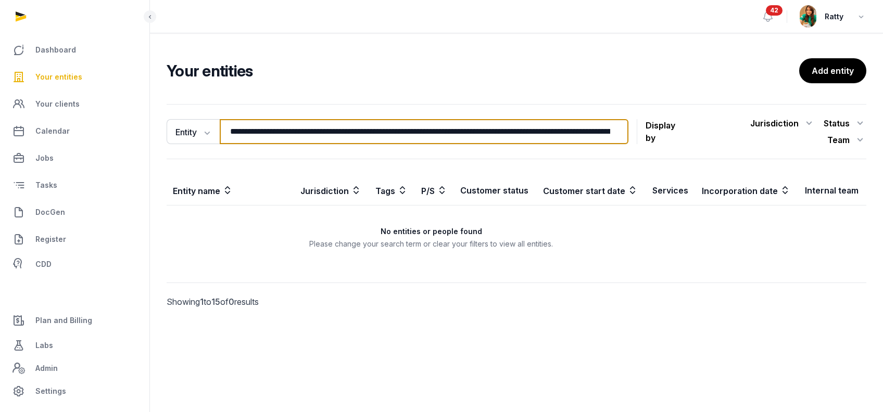
click at [298, 129] on input "**********" at bounding box center [424, 131] width 409 height 25
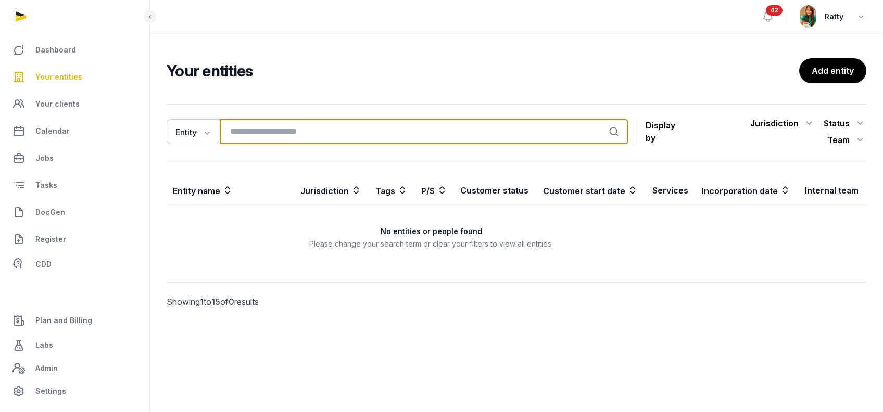
paste input "**********"
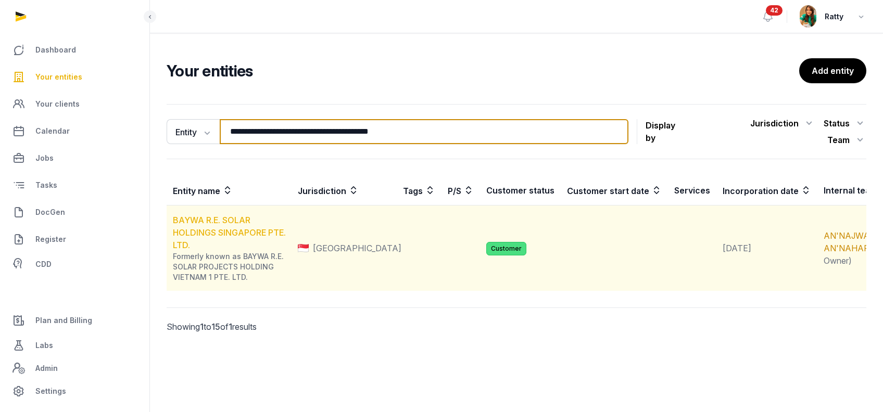
type input "**********"
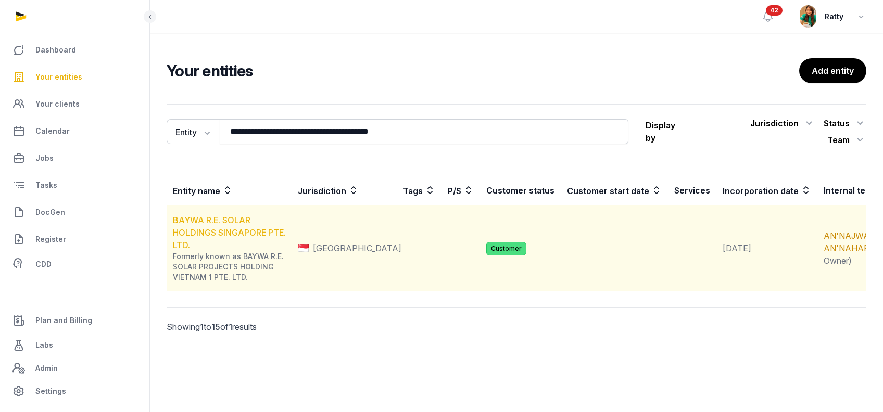
click at [224, 219] on link "BAYWA R.E. SOLAR HOLDINGS SINGAPORE PTE. LTD." at bounding box center [229, 232] width 113 height 35
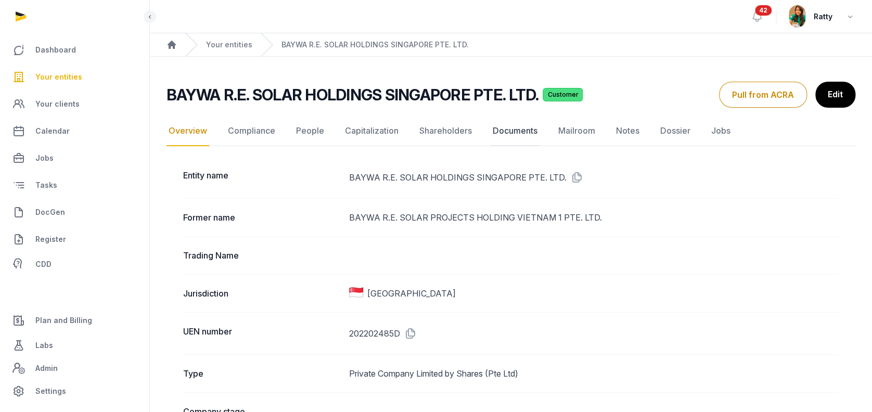
click at [502, 130] on link "Documents" at bounding box center [515, 131] width 49 height 30
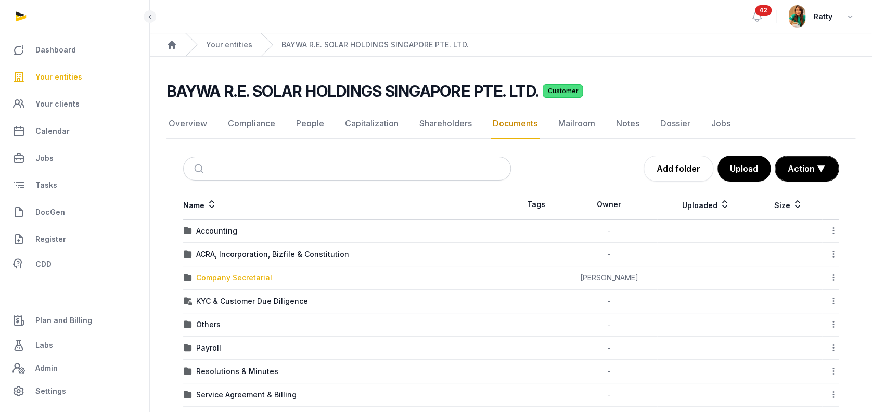
click at [232, 275] on div "Company Secretarial" at bounding box center [234, 278] width 76 height 10
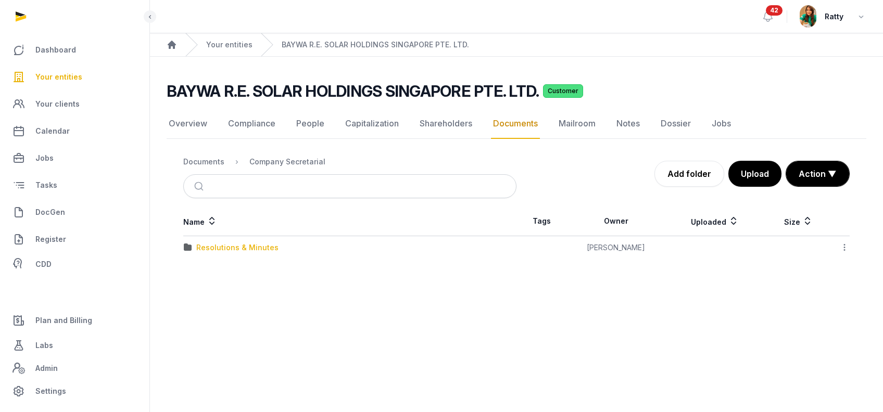
click at [218, 244] on div "Resolutions & Minutes" at bounding box center [237, 248] width 82 height 10
click at [205, 270] on div "2025" at bounding box center [205, 271] width 18 height 10
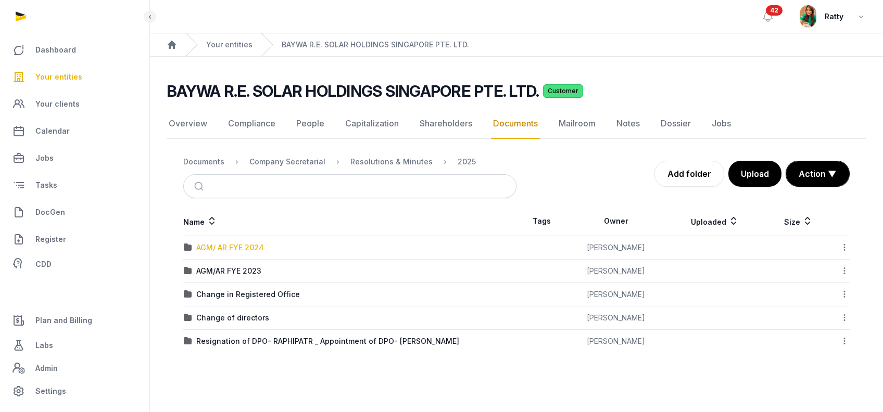
click at [219, 246] on div "AGM/ AR FYE 2024" at bounding box center [230, 248] width 68 height 10
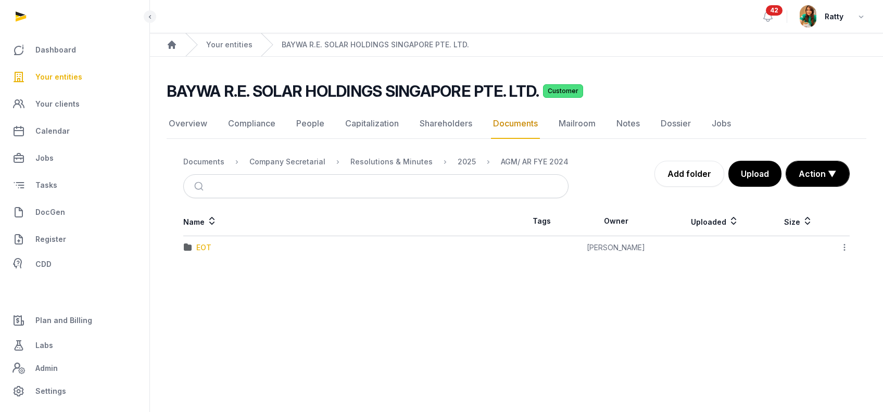
click at [210, 250] on div "EOT" at bounding box center [203, 248] width 15 height 10
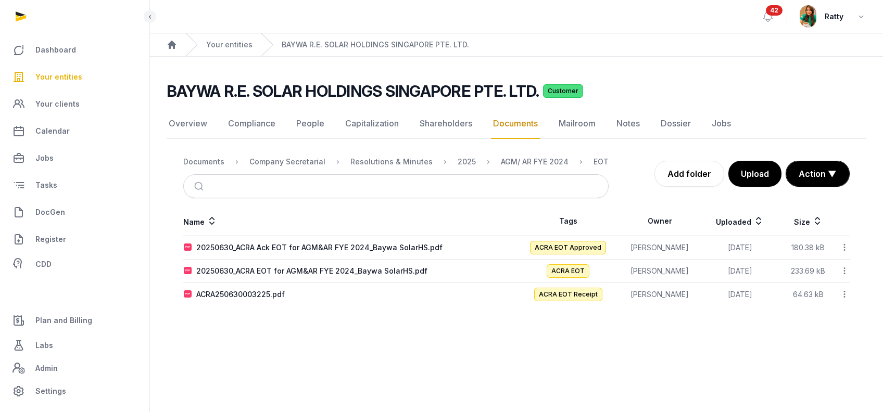
click at [45, 80] on span "Your entities" at bounding box center [58, 77] width 47 height 12
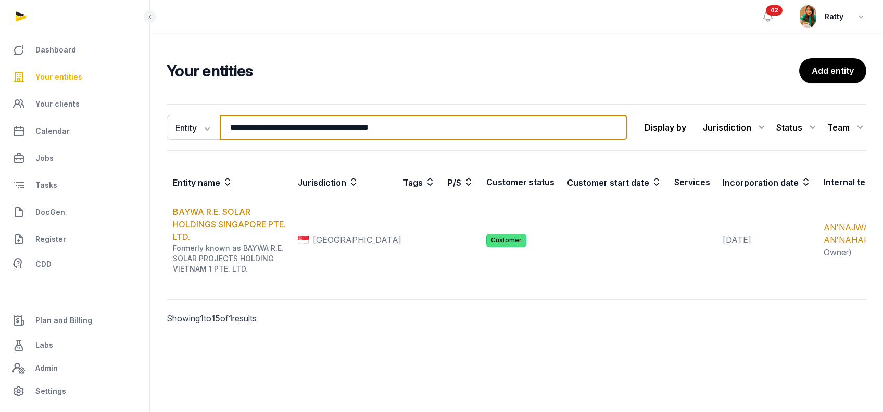
drag, startPoint x: 452, startPoint y: 129, endPoint x: 2, endPoint y: 121, distance: 450.2
click at [2, 121] on div "**********" at bounding box center [441, 206] width 883 height 412
paste input "**********"
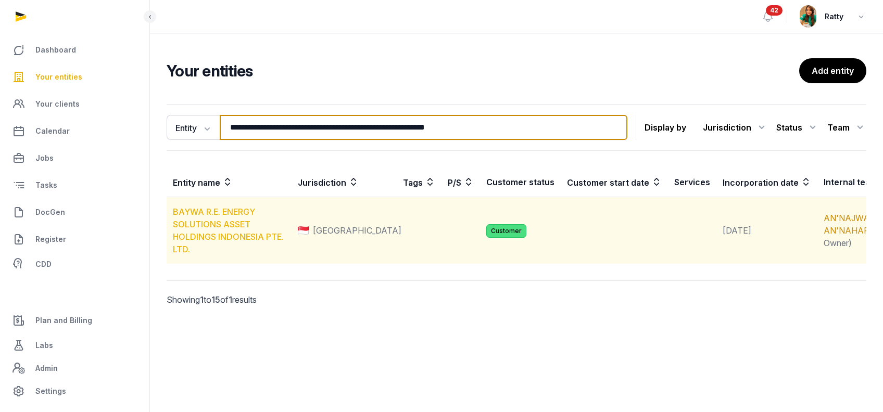
type input "**********"
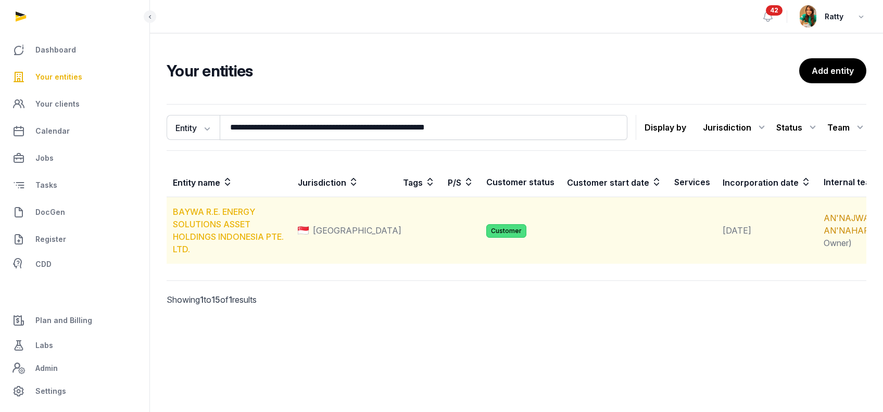
click at [204, 228] on link "BAYWA R.E. ENERGY SOLUTIONS ASSET HOLDINGS INDONESIA PTE. LTD." at bounding box center [228, 231] width 111 height 48
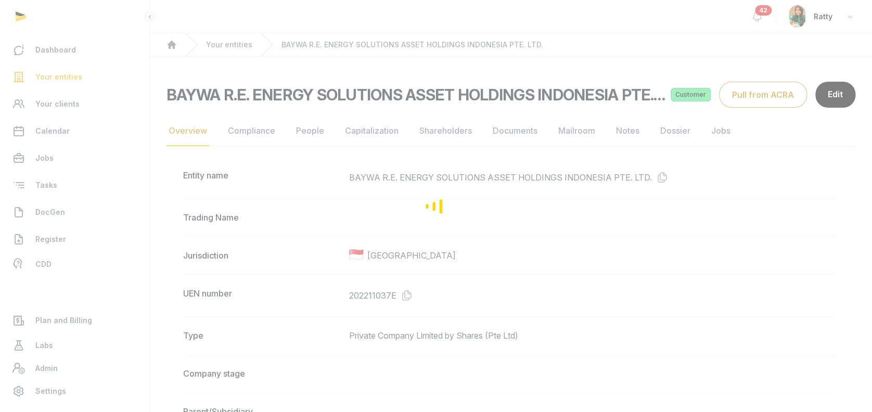
click at [504, 130] on link "Documents" at bounding box center [515, 131] width 49 height 30
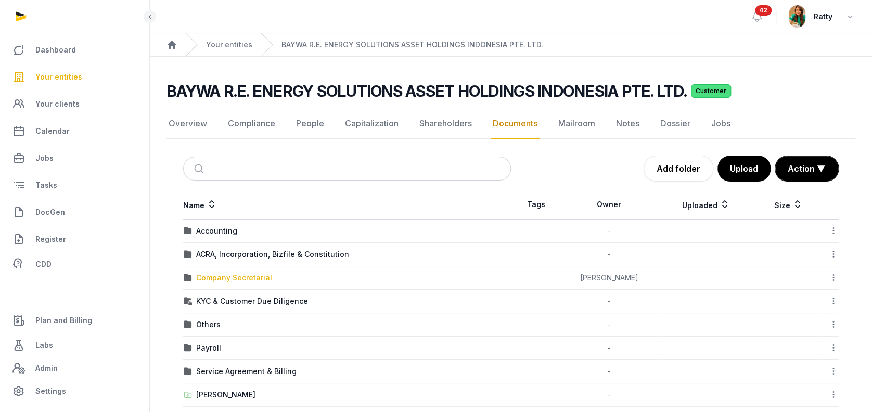
click at [212, 275] on div "Company Secretarial" at bounding box center [234, 278] width 76 height 10
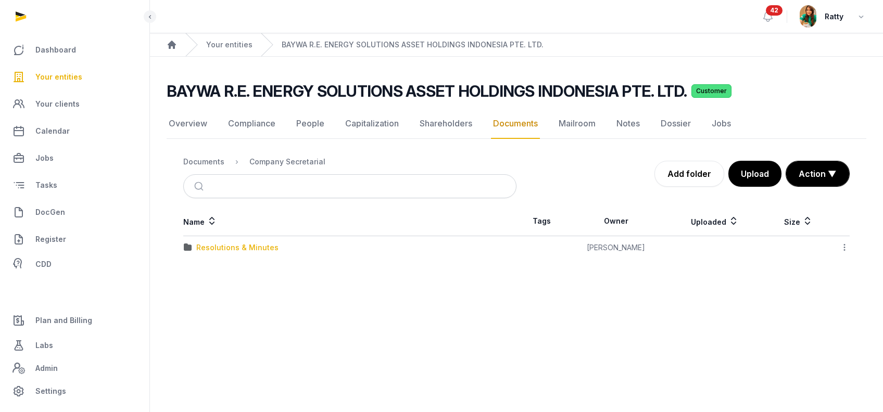
click at [218, 244] on div "Resolutions & Minutes" at bounding box center [237, 248] width 82 height 10
click at [204, 296] on div "2025" at bounding box center [205, 294] width 18 height 10
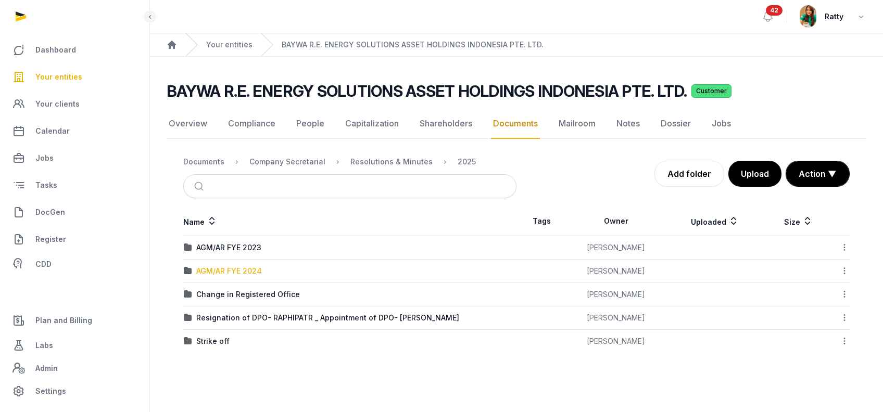
click at [226, 270] on div "AGM/AR FYE 2024" at bounding box center [229, 271] width 66 height 10
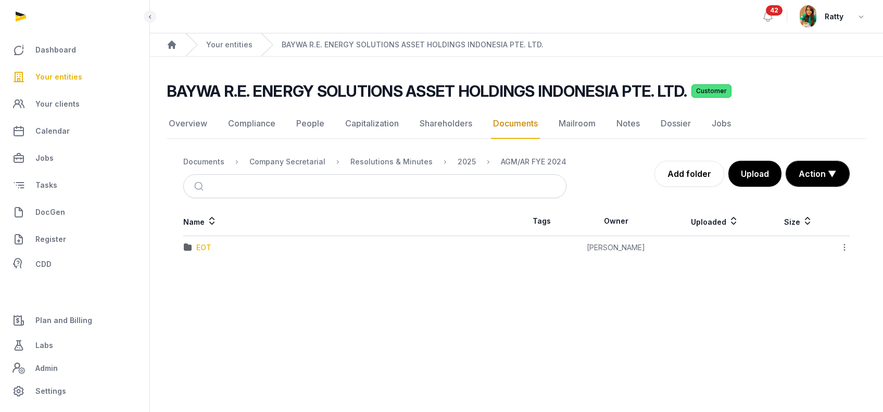
click at [207, 248] on div "EOT" at bounding box center [203, 248] width 15 height 10
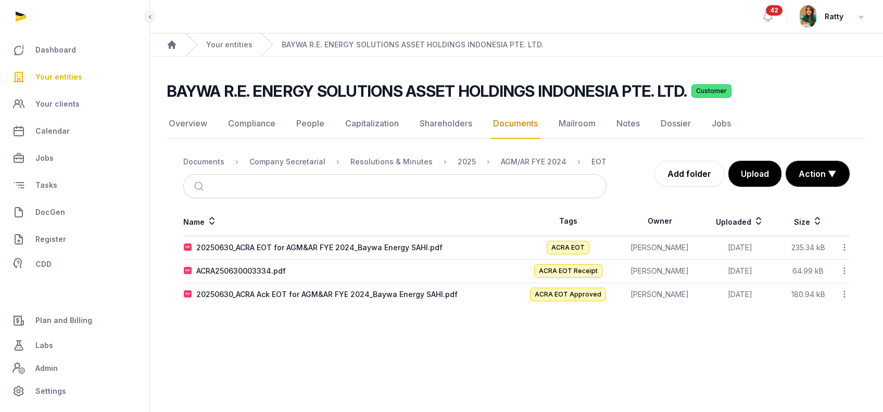
click at [48, 78] on span "Your entities" at bounding box center [58, 77] width 47 height 12
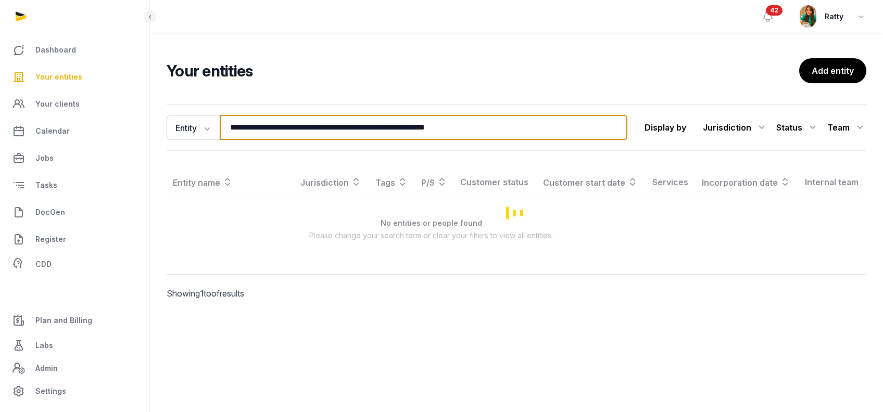
drag, startPoint x: 488, startPoint y: 127, endPoint x: -189, endPoint y: 147, distance: 677.3
click at [0, 147] on html "**********" at bounding box center [441, 206] width 883 height 412
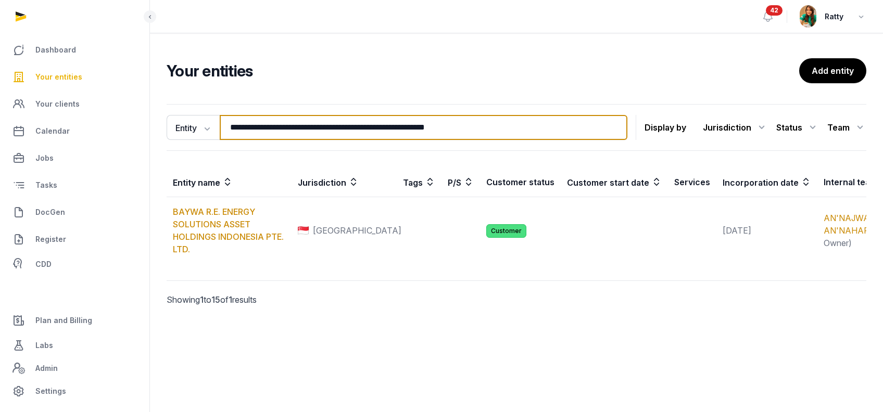
paste input "search"
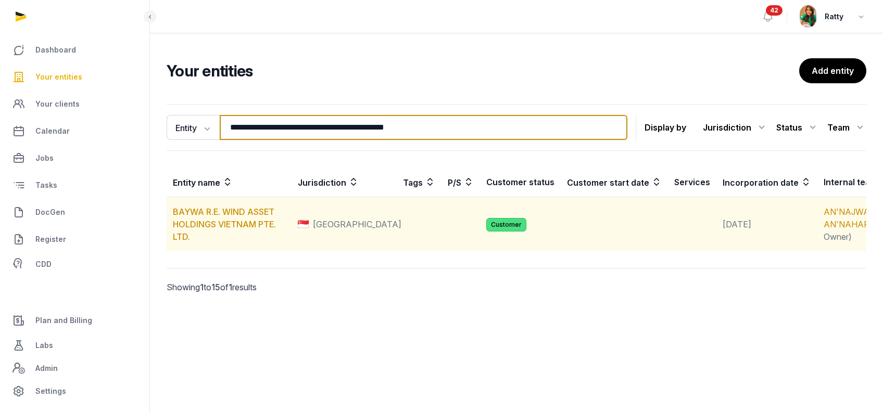
type input "**********"
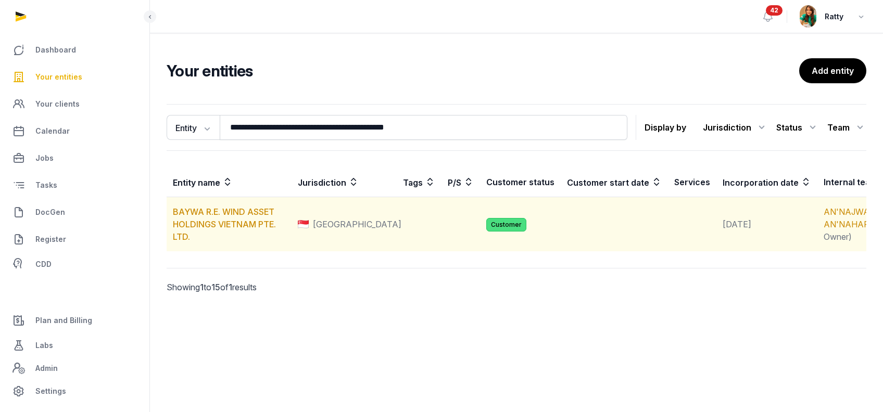
click at [236, 236] on td "BAYWA R.E. WIND ASSET HOLDINGS VIETNAM PTE. LTD." at bounding box center [229, 224] width 125 height 55
click at [240, 227] on link "BAYWA R.E. WIND ASSET HOLDINGS VIETNAM PTE. LTD." at bounding box center [224, 224] width 103 height 35
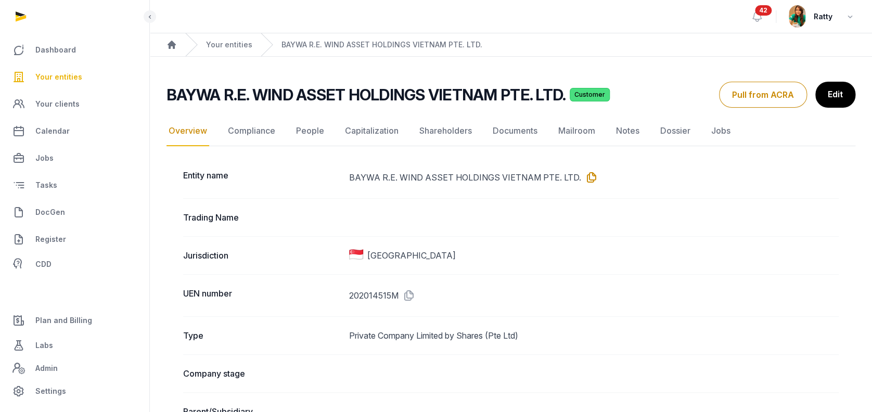
click at [584, 176] on icon at bounding box center [589, 177] width 17 height 17
click at [83, 76] on link "Your entities" at bounding box center [74, 77] width 133 height 25
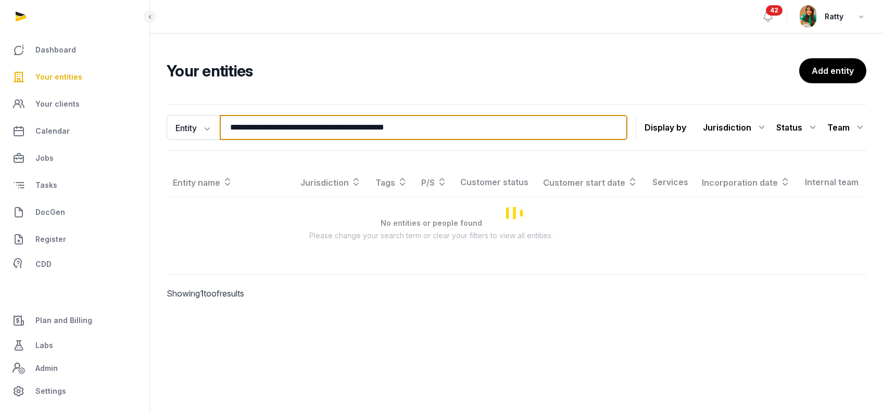
drag, startPoint x: 435, startPoint y: 128, endPoint x: -283, endPoint y: 203, distance: 722.0
click at [0, 203] on html "**********" at bounding box center [441, 206] width 883 height 412
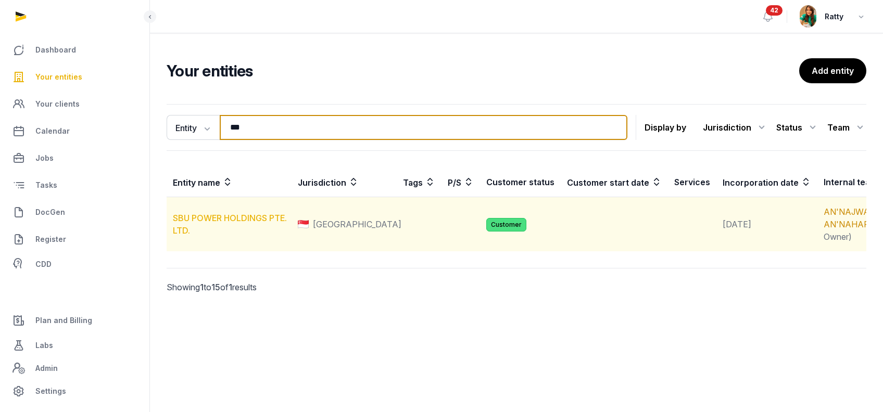
type input "***"
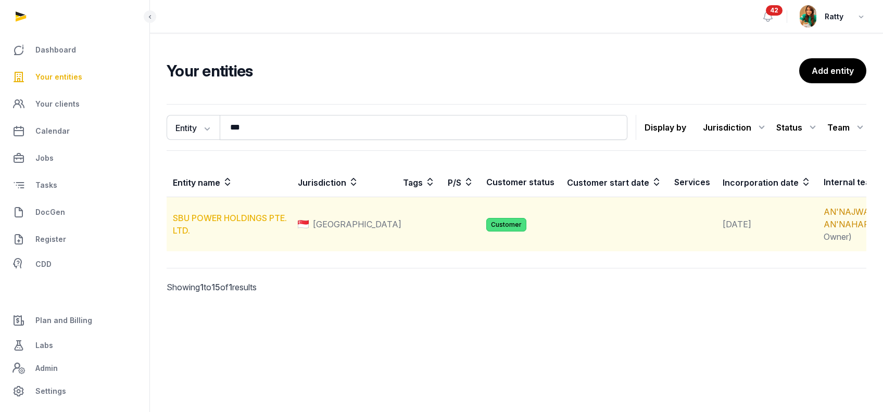
click at [237, 228] on link "SBU POWER HOLDINGS PTE. LTD." at bounding box center [230, 224] width 114 height 23
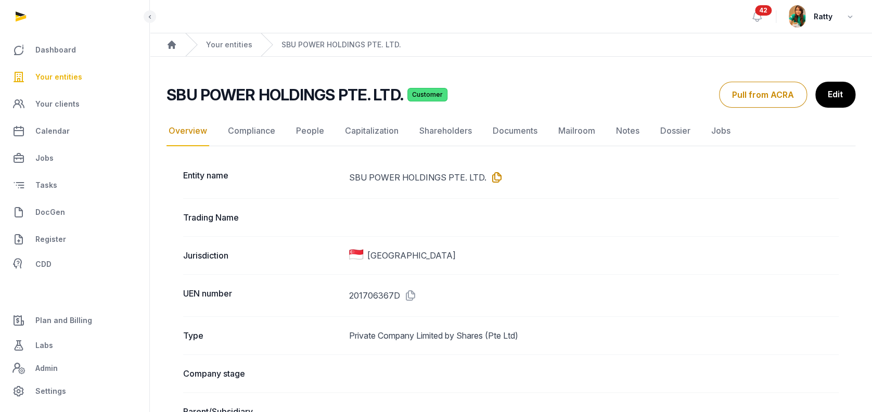
click at [497, 179] on icon at bounding box center [495, 177] width 17 height 17
click at [53, 74] on span "Your entities" at bounding box center [58, 77] width 47 height 12
click at [493, 179] on icon at bounding box center [495, 177] width 17 height 17
click at [490, 176] on icon at bounding box center [495, 177] width 17 height 17
click at [68, 79] on span "Your entities" at bounding box center [58, 77] width 47 height 12
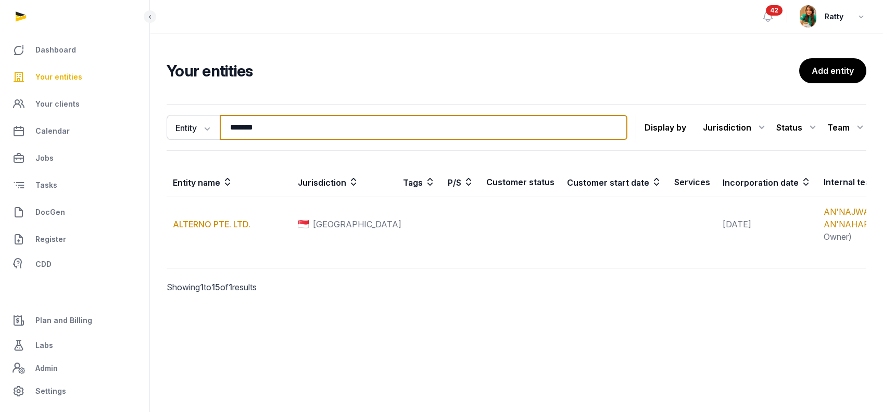
drag, startPoint x: 262, startPoint y: 123, endPoint x: -213, endPoint y: 141, distance: 474.9
click at [0, 141] on html "Dashboard Your entities Your clients Calendar Jobs Tasks DocGen Register CDD Pl…" at bounding box center [441, 206] width 883 height 412
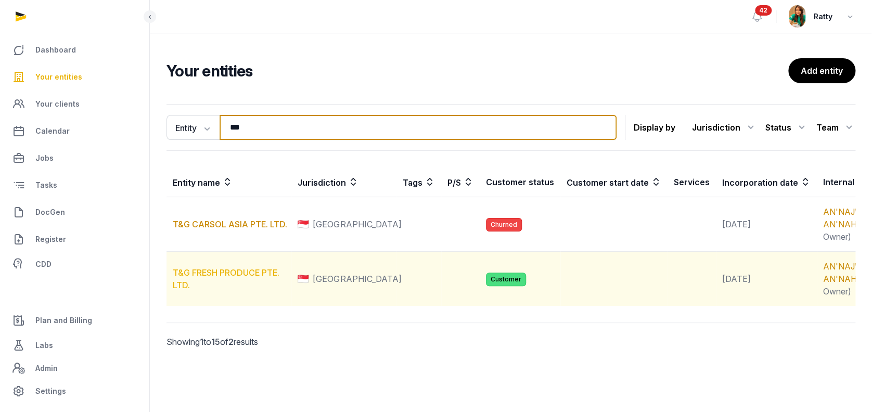
type input "***"
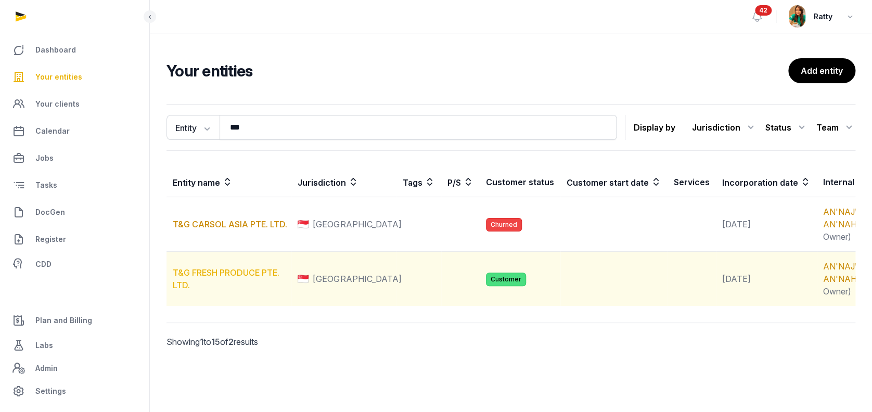
click at [250, 290] on link "T&G FRESH PRODUCE PTE. LTD." at bounding box center [226, 278] width 107 height 23
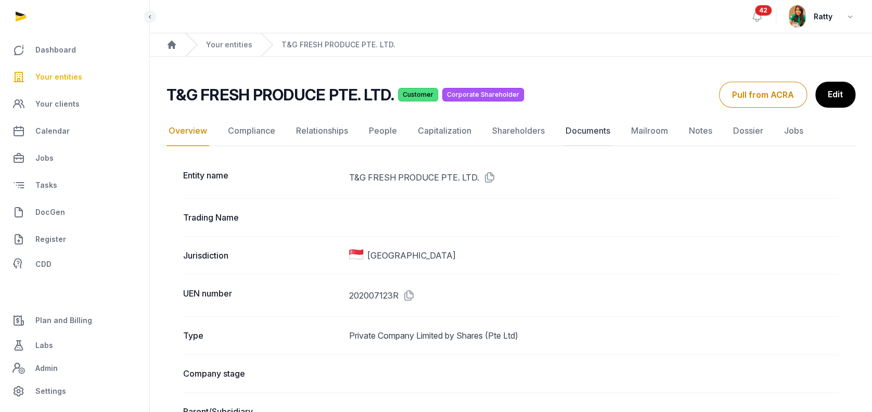
click at [599, 134] on link "Documents" at bounding box center [588, 131] width 49 height 30
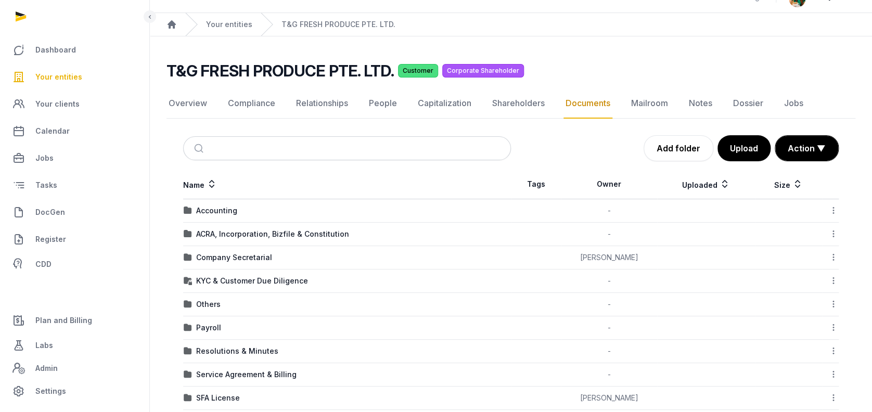
scroll to position [108, 0]
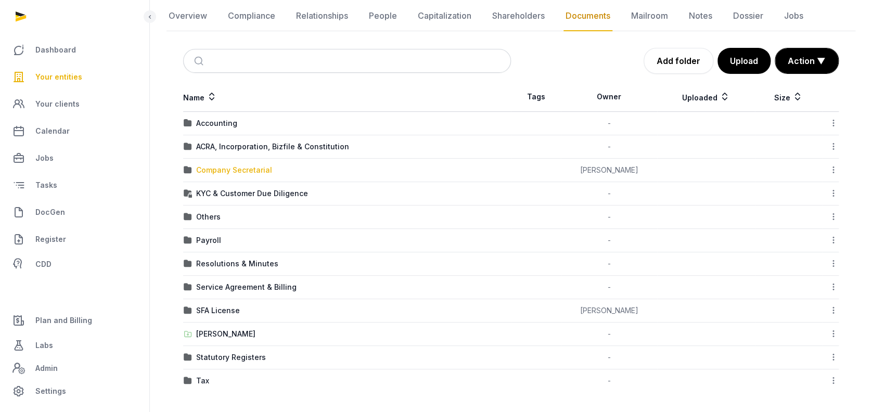
click at [236, 166] on div "Company Secretarial" at bounding box center [234, 170] width 76 height 10
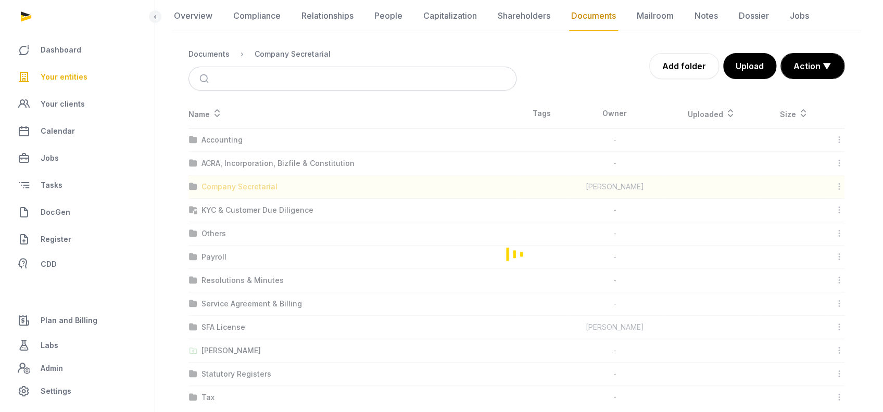
scroll to position [0, 0]
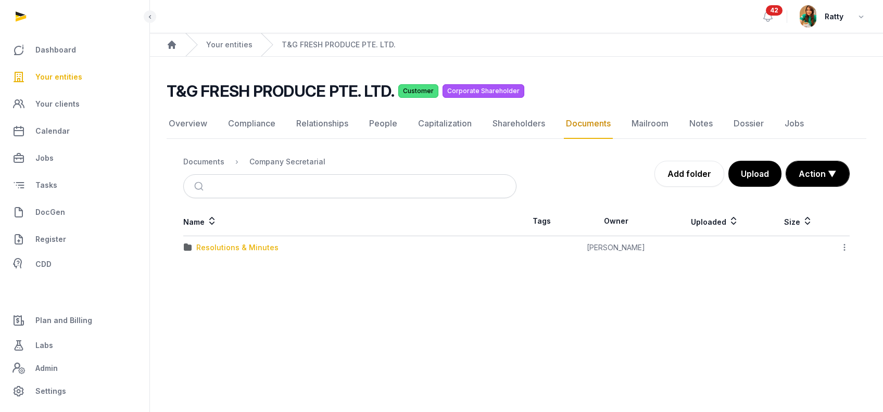
click at [229, 247] on div "Resolutions & Minutes" at bounding box center [237, 248] width 82 height 10
click at [202, 271] on div "2025" at bounding box center [205, 271] width 18 height 10
click at [216, 247] on div "AGM/AR FYE 2024" at bounding box center [229, 248] width 66 height 10
click at [204, 249] on div "EOT" at bounding box center [203, 248] width 15 height 10
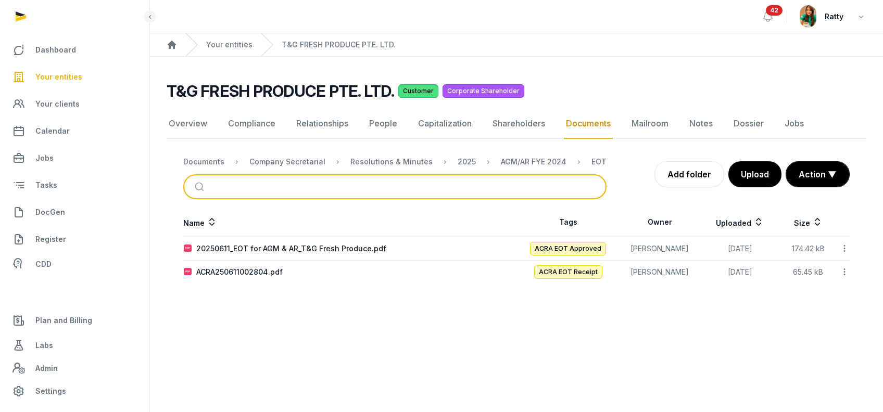
click at [248, 195] on input "search" at bounding box center [407, 186] width 388 height 23
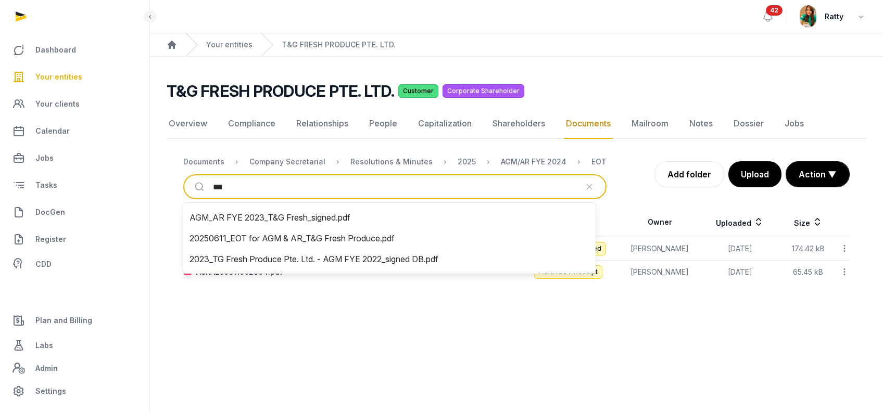
type input "***"
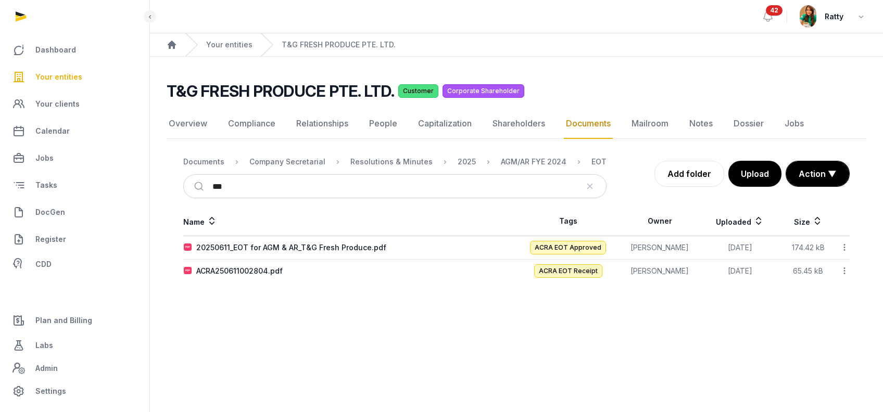
click at [443, 386] on main "Open sidebar 42 Ratty Home Your entities T&G FRESH PRODUCE PTE. LTD. T&G FRESH …" at bounding box center [441, 206] width 883 height 412
click at [457, 160] on div "2025" at bounding box center [466, 162] width 18 height 10
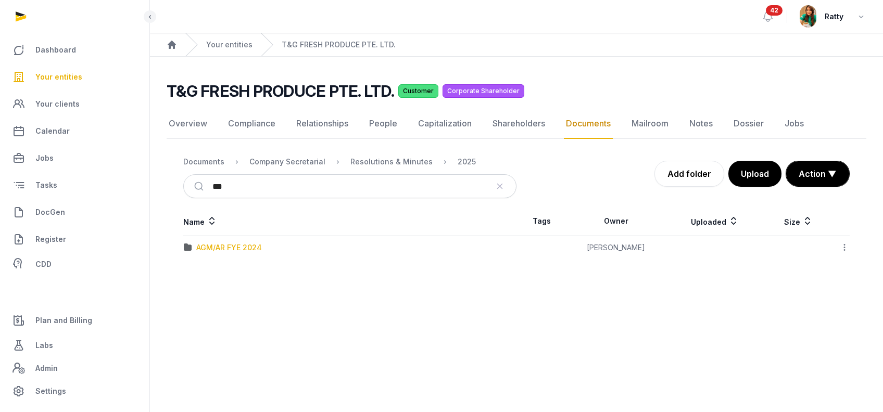
click at [234, 247] on div "AGM/AR FYE 2024" at bounding box center [229, 248] width 66 height 10
click at [756, 171] on button "Upload" at bounding box center [754, 174] width 54 height 26
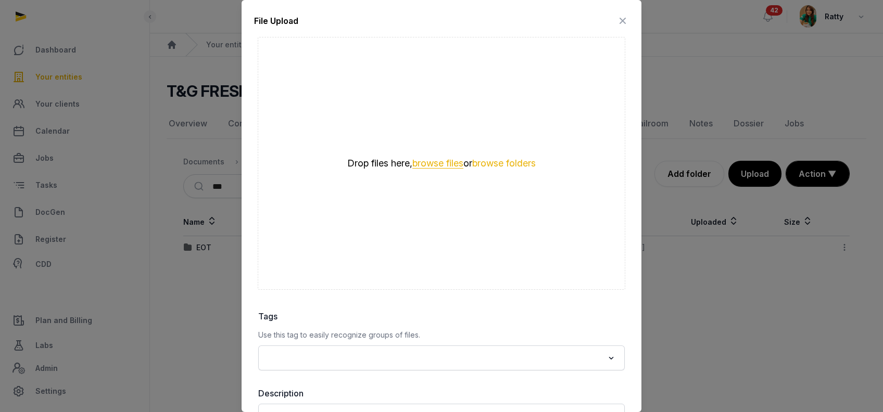
click at [424, 160] on button "browse files" at bounding box center [437, 164] width 51 height 10
click at [436, 164] on button "browse files" at bounding box center [437, 164] width 51 height 10
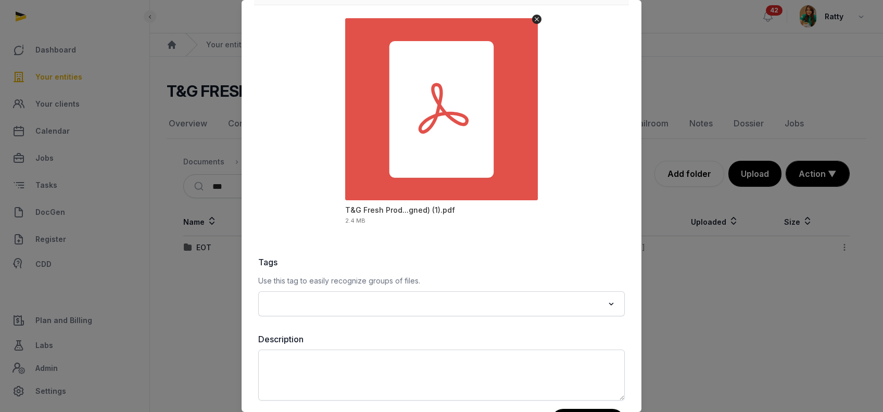
scroll to position [96, 0]
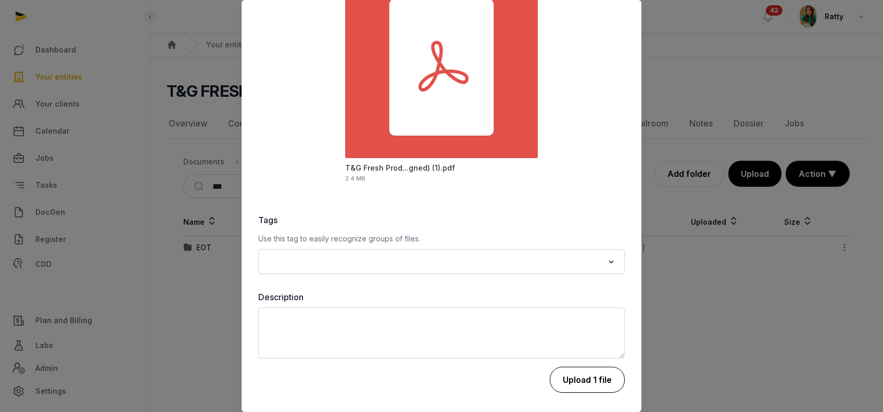
click at [568, 379] on button "Upload 1 file" at bounding box center [587, 380] width 75 height 26
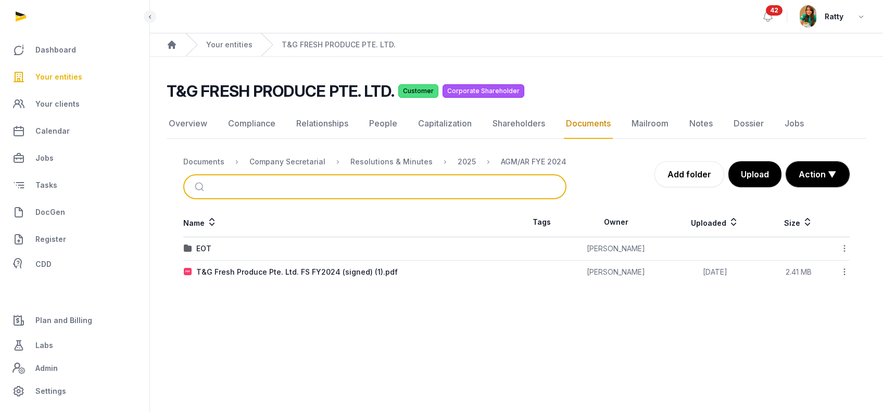
click at [249, 187] on input "search" at bounding box center [387, 186] width 348 height 23
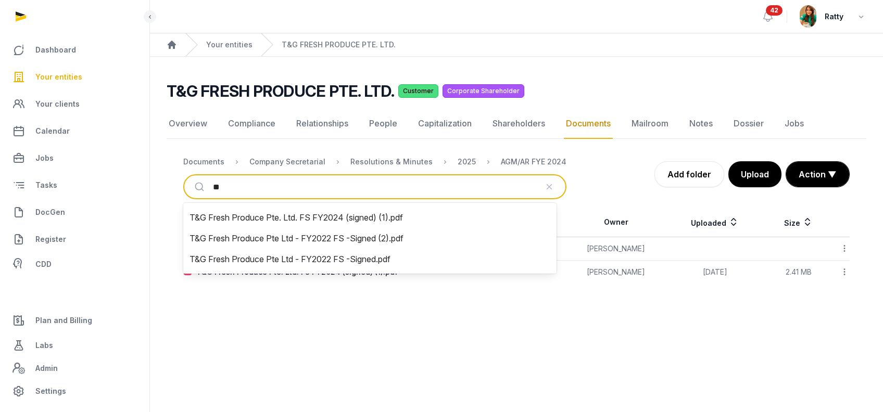
type input "**"
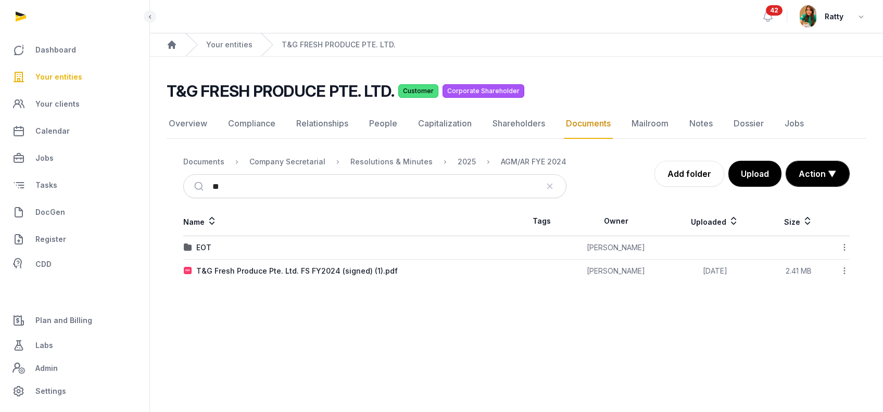
click at [410, 300] on main "T&G FRESH PRODUCE PTE. LTD. Customer Corporate Shareholder Documents Overview C…" at bounding box center [516, 180] width 733 height 247
click at [756, 177] on button "Upload" at bounding box center [754, 174] width 54 height 26
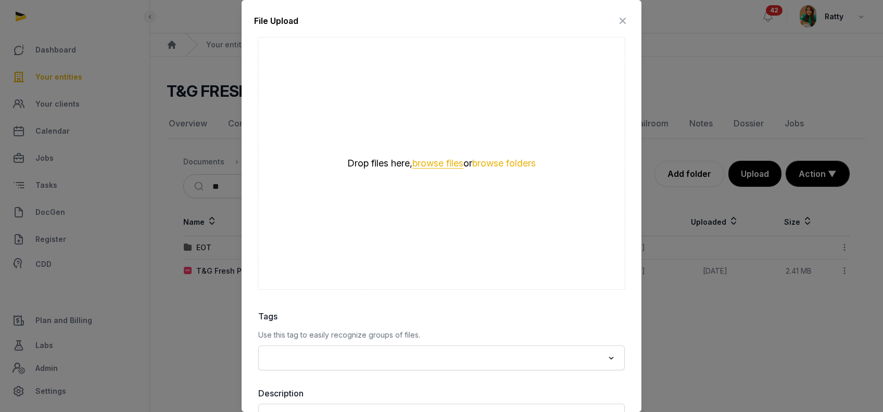
click at [443, 164] on button "browse files" at bounding box center [437, 164] width 51 height 10
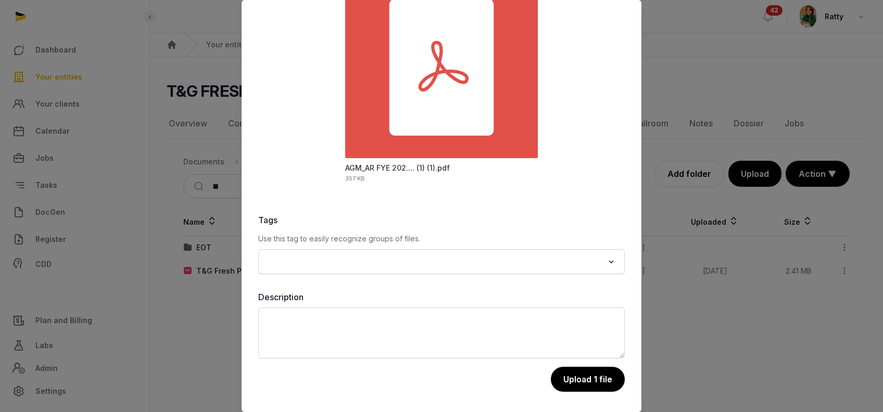
click at [435, 262] on input "Search for option" at bounding box center [433, 261] width 339 height 15
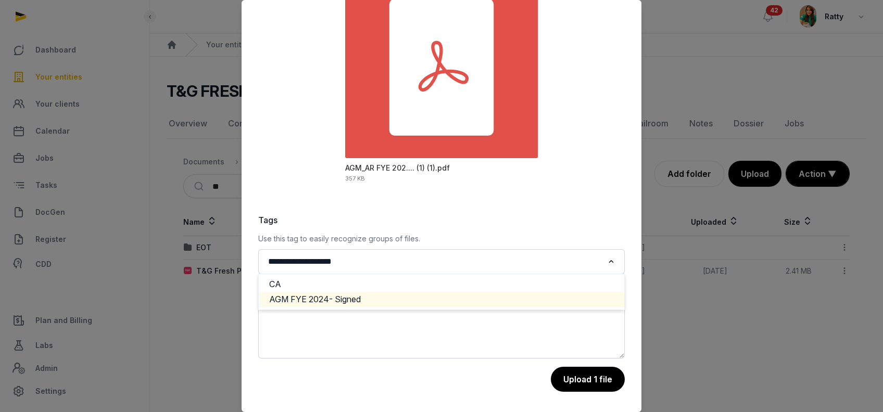
click at [409, 298] on li "AGM FYE 2024- Signed" at bounding box center [441, 299] width 365 height 15
type input "**********"
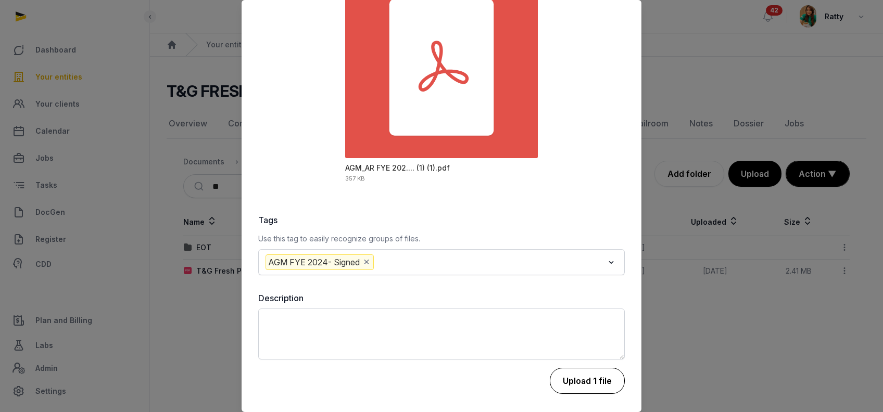
click at [565, 377] on button "Upload 1 file" at bounding box center [587, 381] width 75 height 26
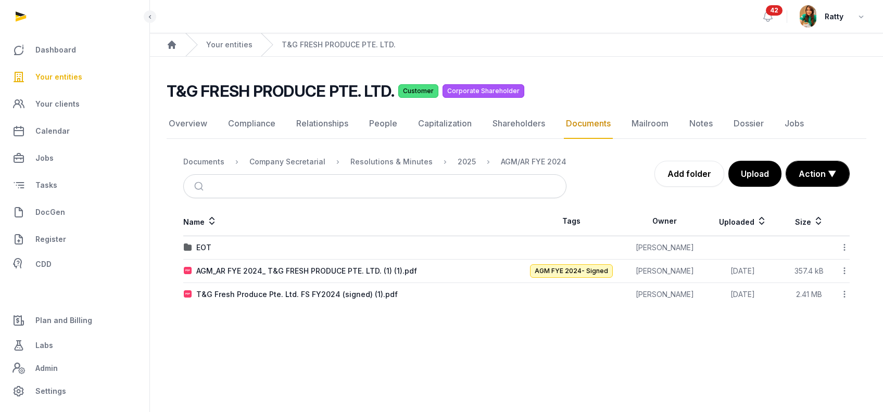
click at [61, 77] on span "Your entities" at bounding box center [58, 77] width 47 height 12
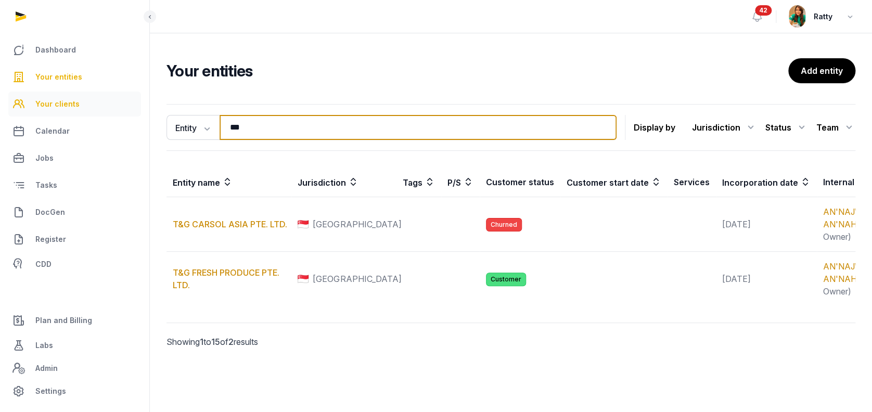
drag, startPoint x: 268, startPoint y: 129, endPoint x: 82, endPoint y: 108, distance: 187.5
click at [120, 121] on div "Dashboard Your entities Your clients Calendar Jobs Tasks DocGen Register CDD Pl…" at bounding box center [436, 206] width 872 height 412
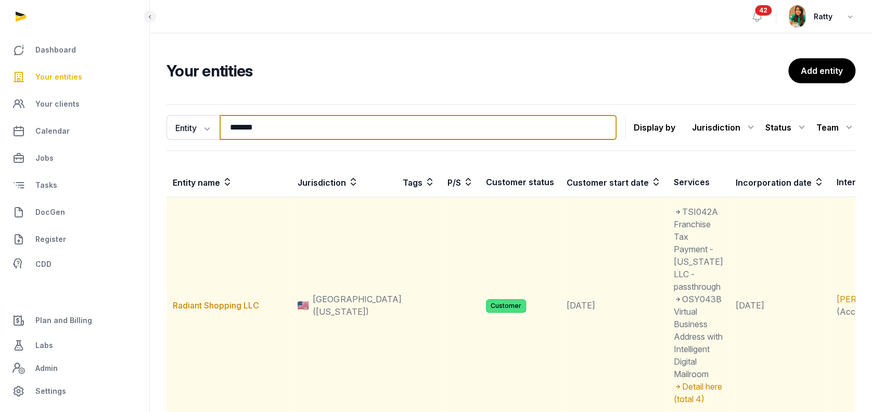
scroll to position [208, 0]
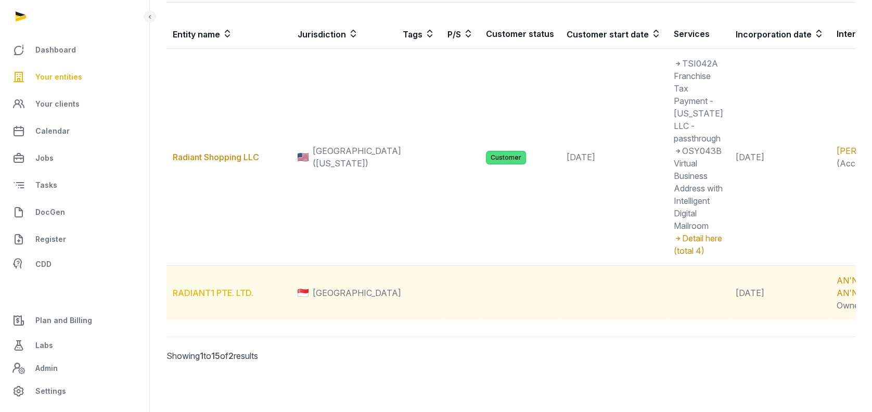
type input "*******"
click at [221, 288] on link "RADIANT1 PTE. LTD." at bounding box center [213, 293] width 81 height 10
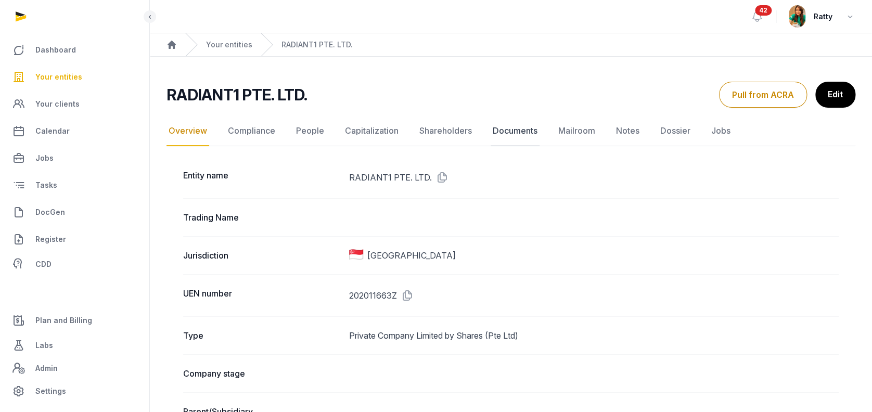
click at [516, 133] on link "Documents" at bounding box center [515, 131] width 49 height 30
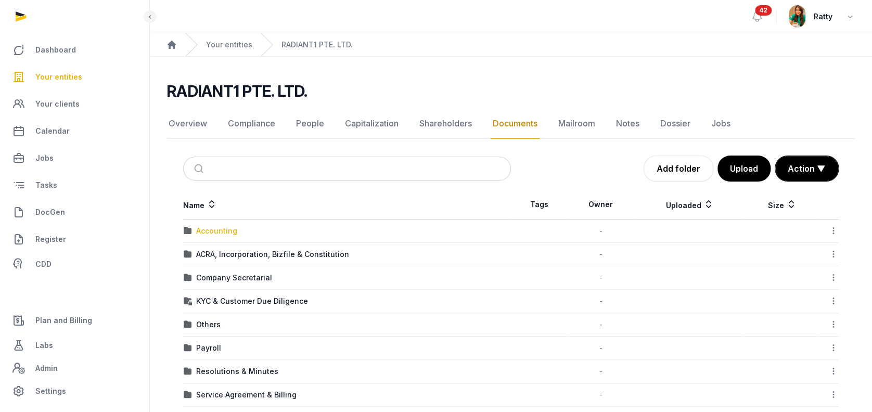
click at [225, 232] on div "Accounting" at bounding box center [216, 231] width 41 height 10
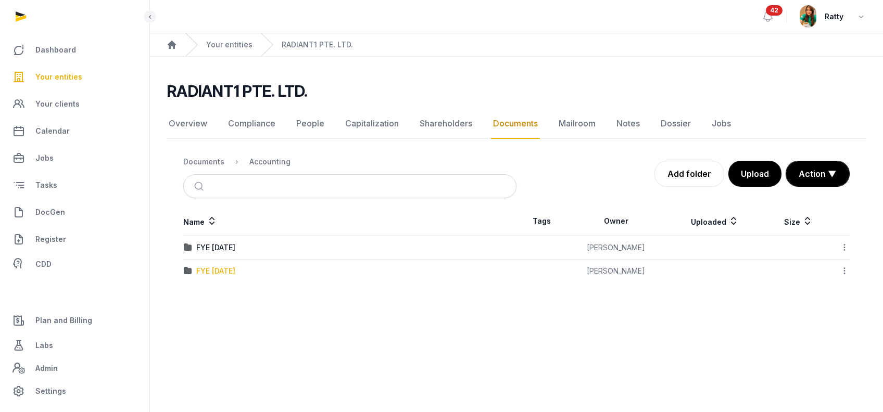
click at [214, 273] on div "FYE Dec 2024" at bounding box center [215, 271] width 39 height 10
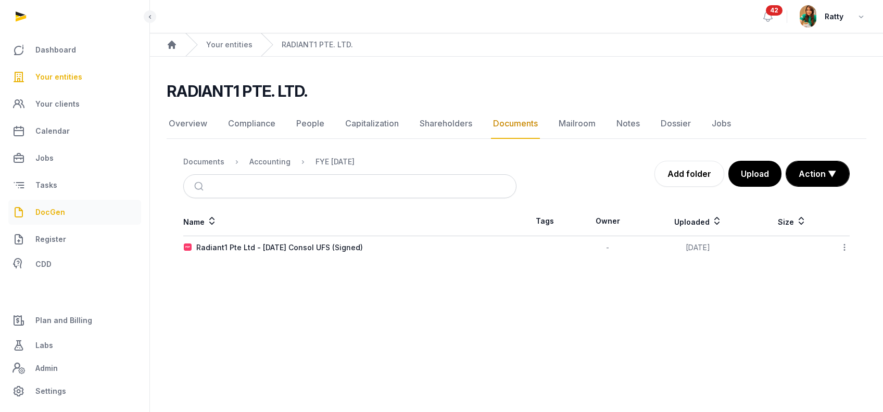
click at [55, 207] on span "DocGen" at bounding box center [50, 212] width 30 height 12
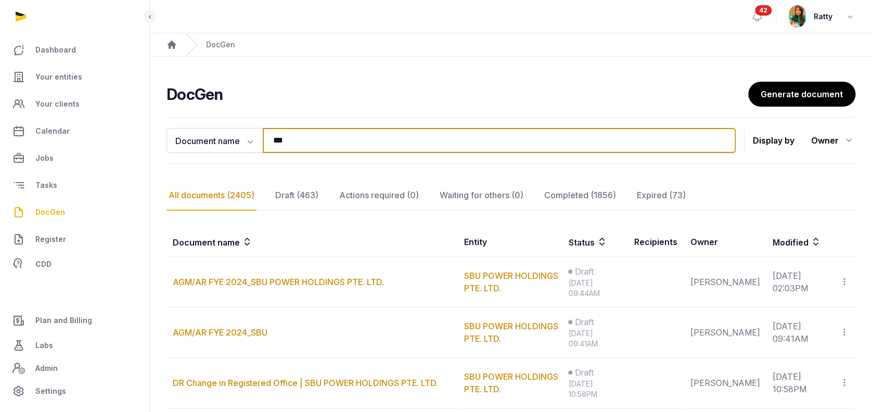
drag, startPoint x: 299, startPoint y: 138, endPoint x: 37, endPoint y: 144, distance: 261.3
click at [95, 156] on div "**********" at bounding box center [436, 397] width 872 height 795
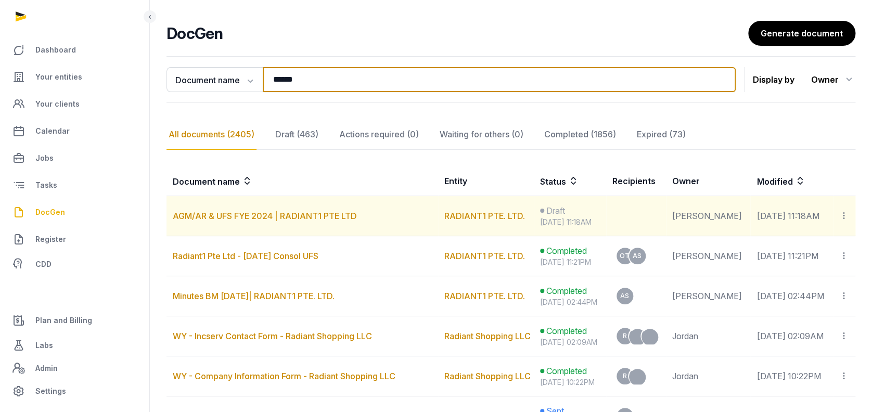
scroll to position [138, 0]
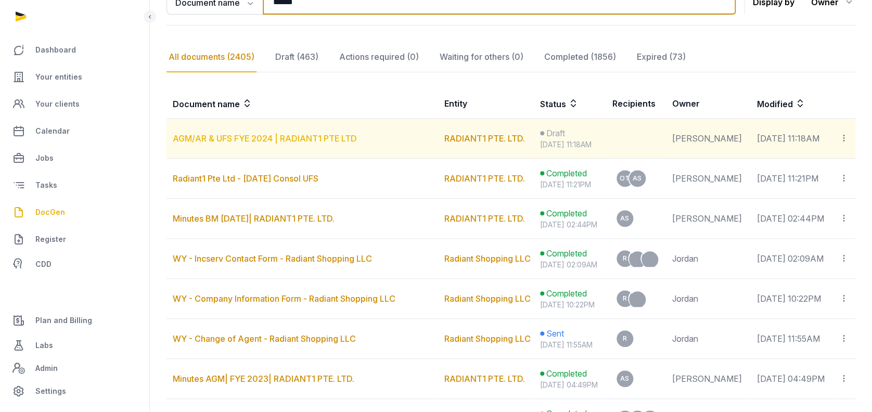
type input "******"
click at [242, 137] on link "AGM/AR & UFS FYE 2024 | RADIANT1 PTE LTD" at bounding box center [265, 138] width 184 height 10
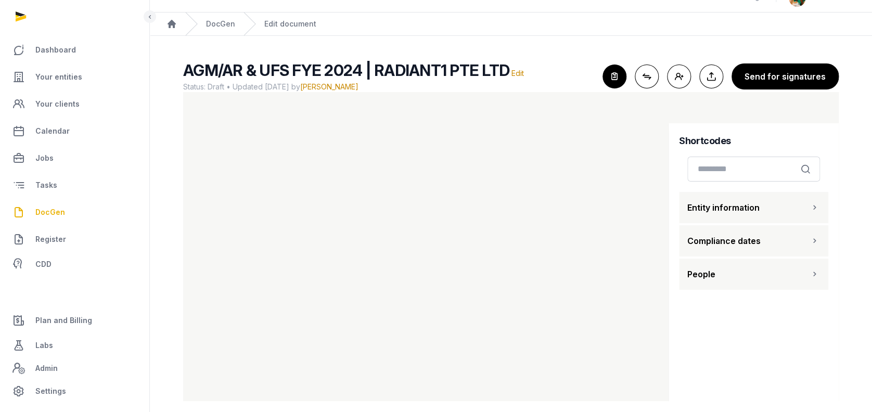
scroll to position [30, 0]
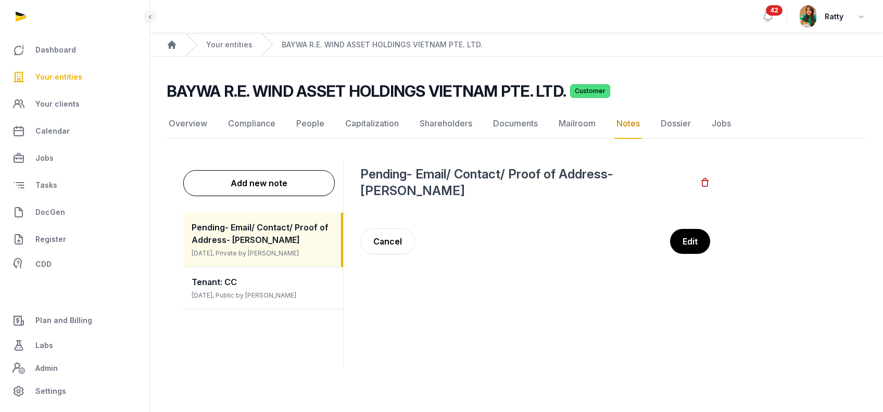
click at [70, 80] on span "Your entities" at bounding box center [58, 77] width 47 height 12
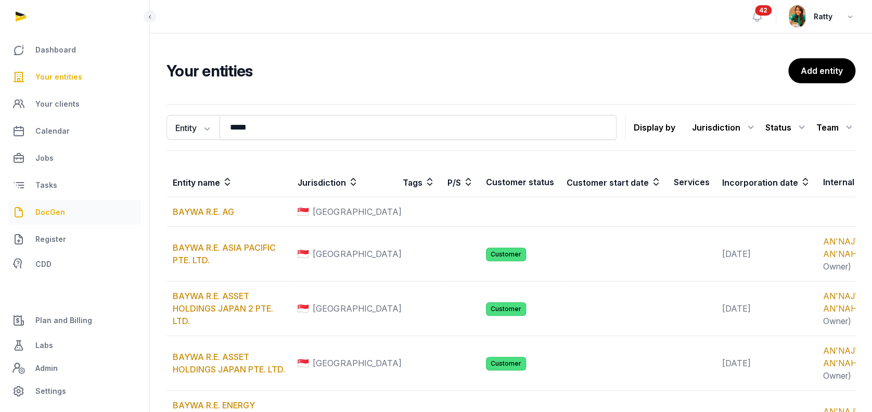
click at [55, 212] on span "DocGen" at bounding box center [50, 212] width 30 height 12
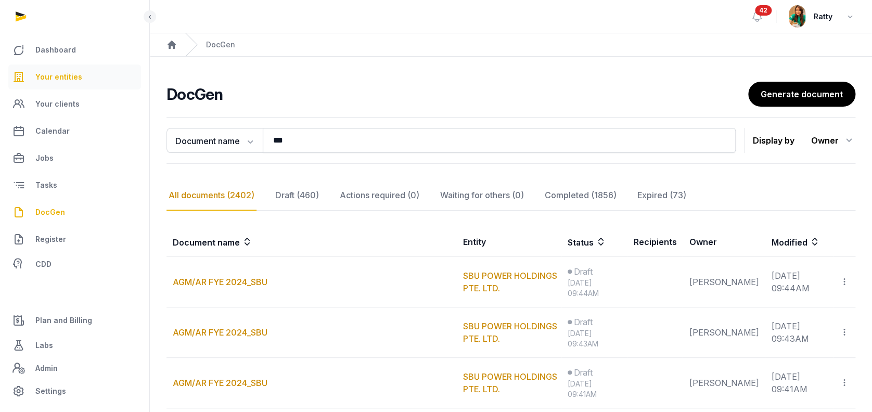
click at [62, 75] on span "Your entities" at bounding box center [58, 77] width 47 height 12
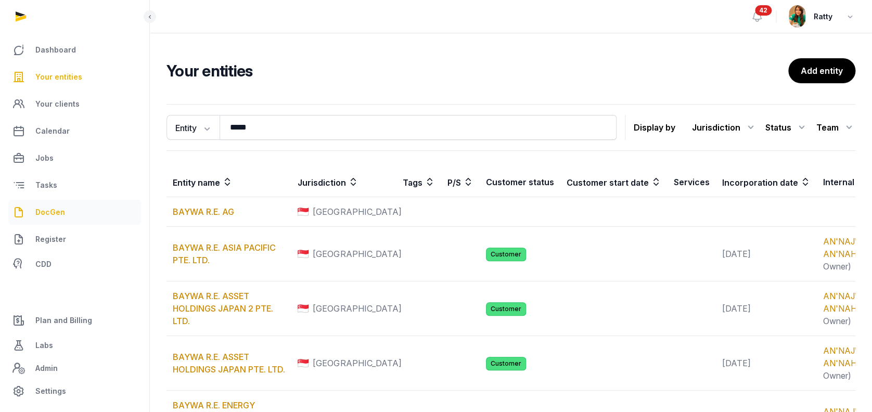
click at [57, 211] on span "DocGen" at bounding box center [50, 212] width 30 height 12
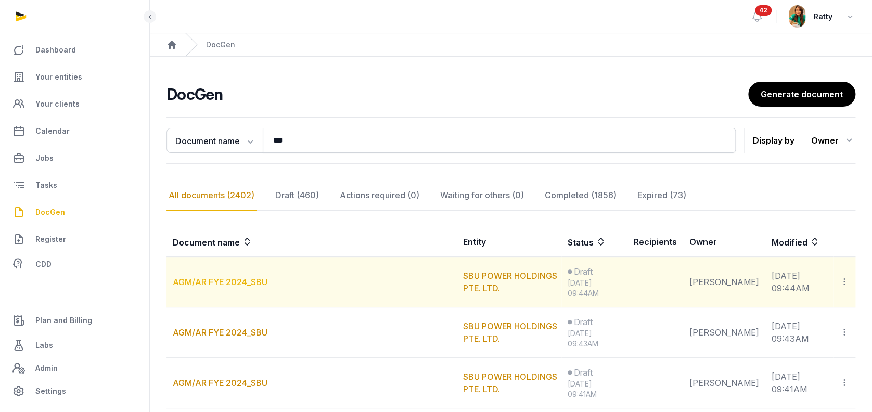
click at [214, 280] on link "AGM/AR FYE 2024_SBU" at bounding box center [220, 282] width 95 height 10
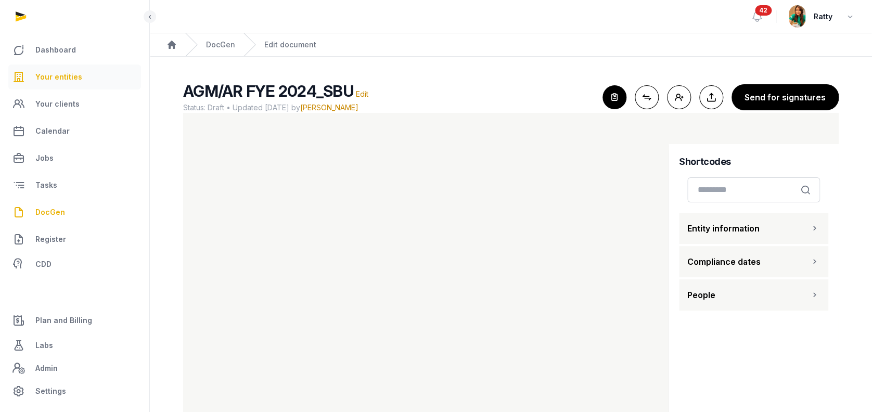
click at [42, 75] on span "Your entities" at bounding box center [58, 77] width 47 height 12
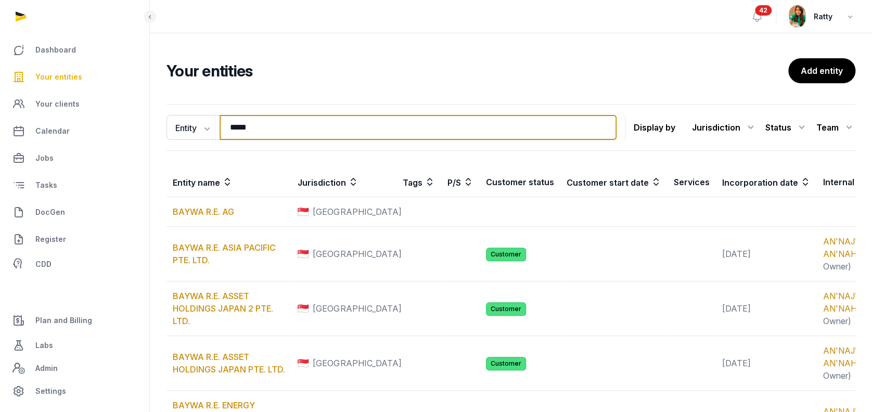
drag, startPoint x: 262, startPoint y: 130, endPoint x: 40, endPoint y: 84, distance: 227.0
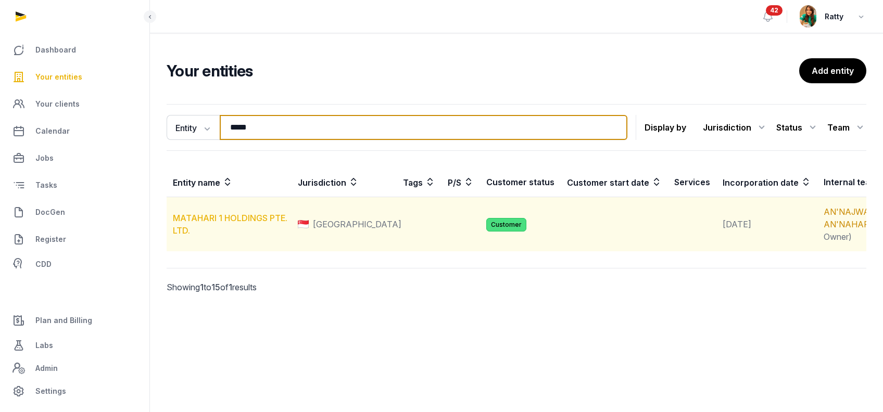
type input "*****"
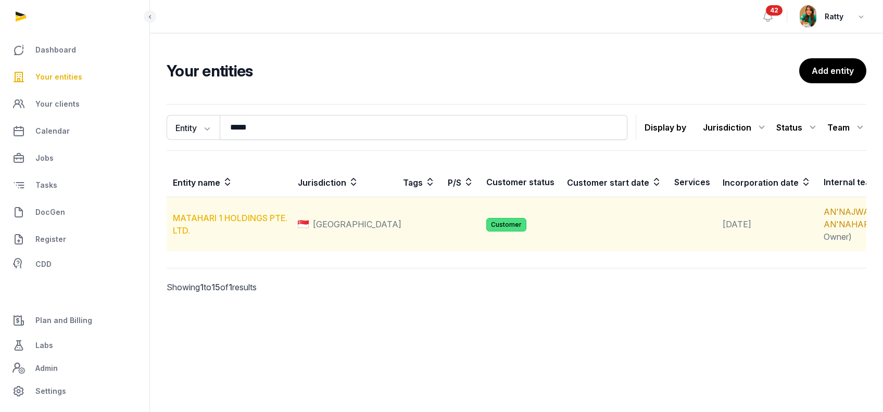
click at [221, 227] on link "MATAHARI 1 HOLDINGS PTE. LTD." at bounding box center [230, 224] width 114 height 23
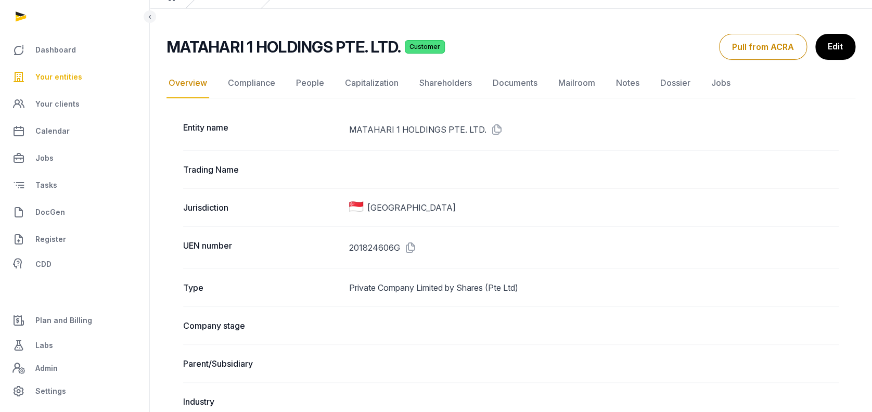
scroll to position [69, 0]
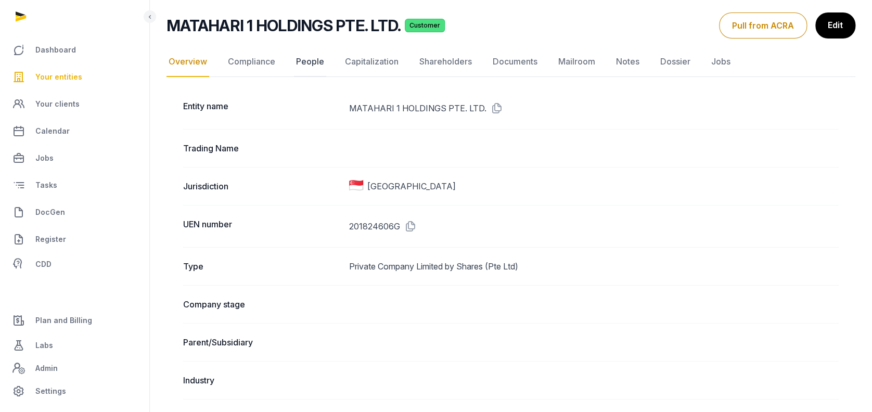
click at [308, 60] on link "People" at bounding box center [310, 62] width 32 height 30
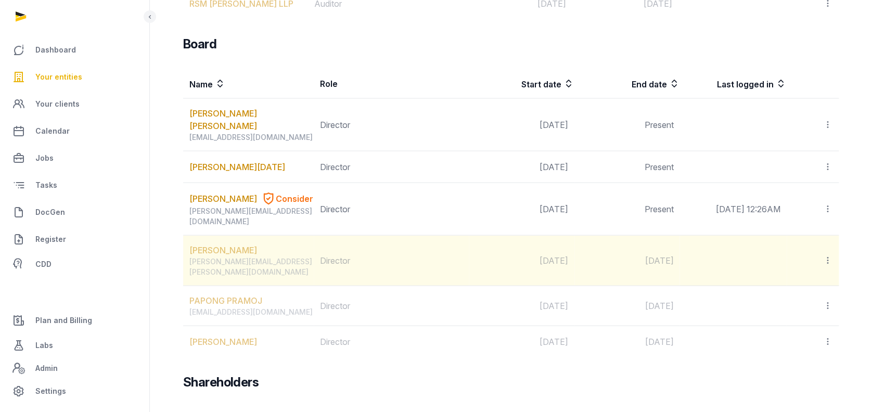
scroll to position [775, 0]
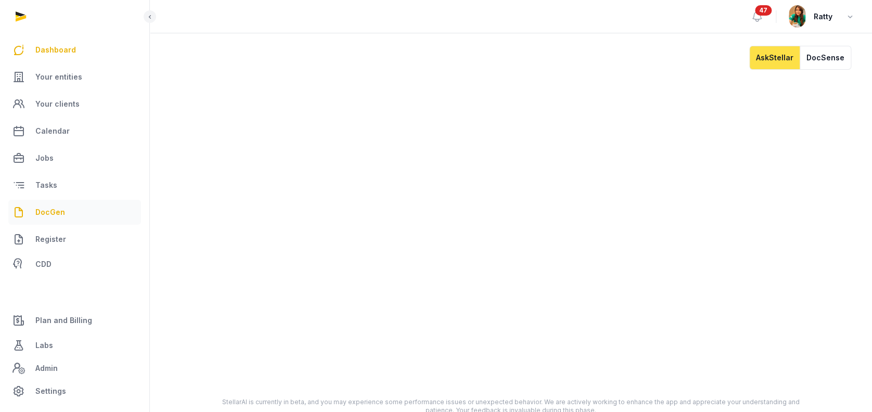
click at [51, 219] on link "DocGen" at bounding box center [74, 212] width 133 height 25
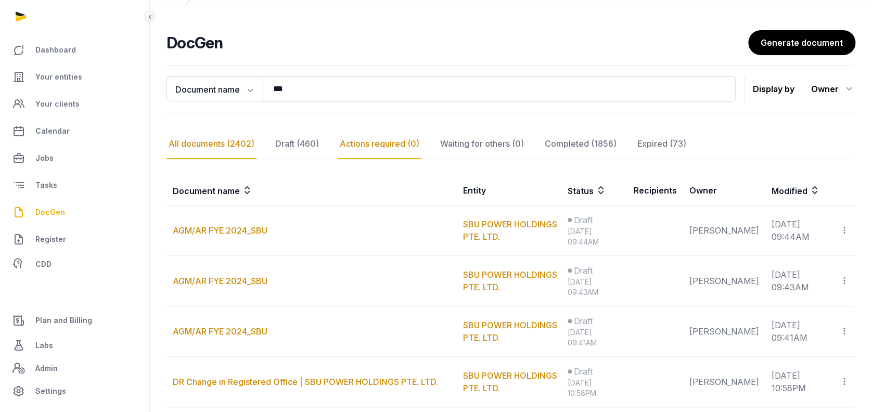
scroll to position [69, 0]
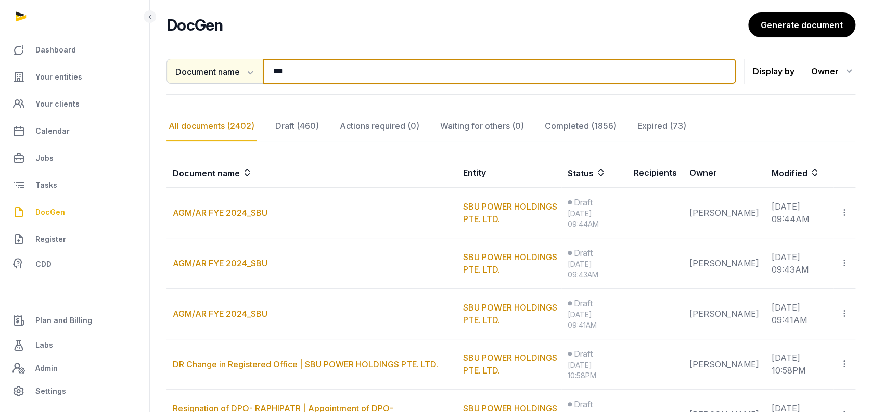
drag, startPoint x: 301, startPoint y: 70, endPoint x: 197, endPoint y: 70, distance: 103.6
click at [199, 71] on div "Document name Document name Entity Recipient *** Search" at bounding box center [451, 71] width 569 height 25
paste input "**********"
type input "**********"
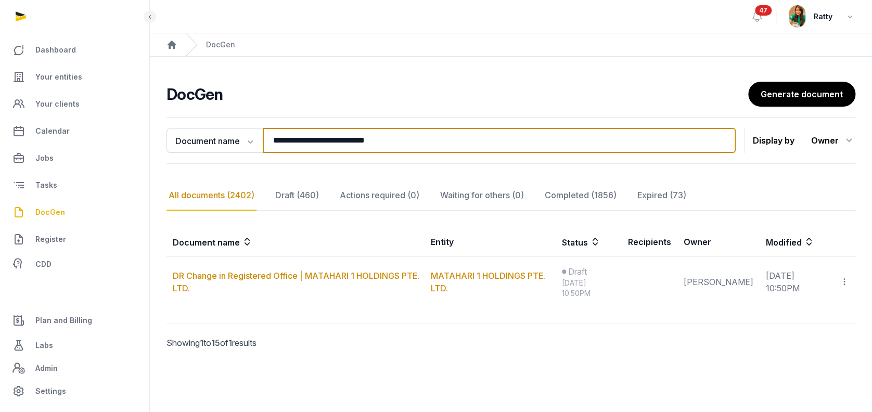
scroll to position [0, 0]
drag, startPoint x: 411, startPoint y: 142, endPoint x: 3, endPoint y: 133, distance: 408.1
click at [14, 133] on div "**********" at bounding box center [441, 206] width 883 height 412
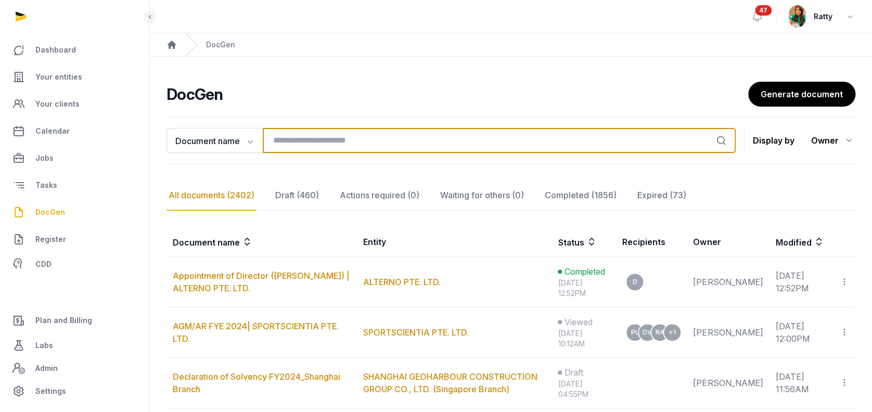
scroll to position [69, 0]
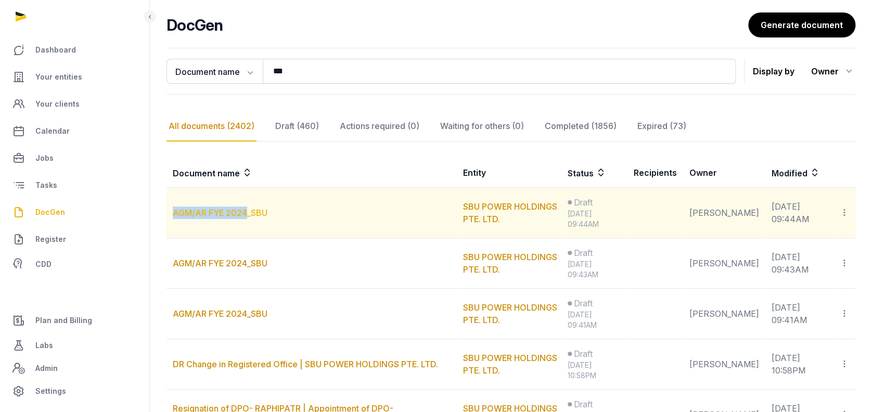
drag, startPoint x: 171, startPoint y: 212, endPoint x: 246, endPoint y: 213, distance: 74.9
click at [246, 213] on td "AGM/AR FYE 2024_SBU" at bounding box center [312, 213] width 290 height 50
copy link "AGM/AR FYE 2024"
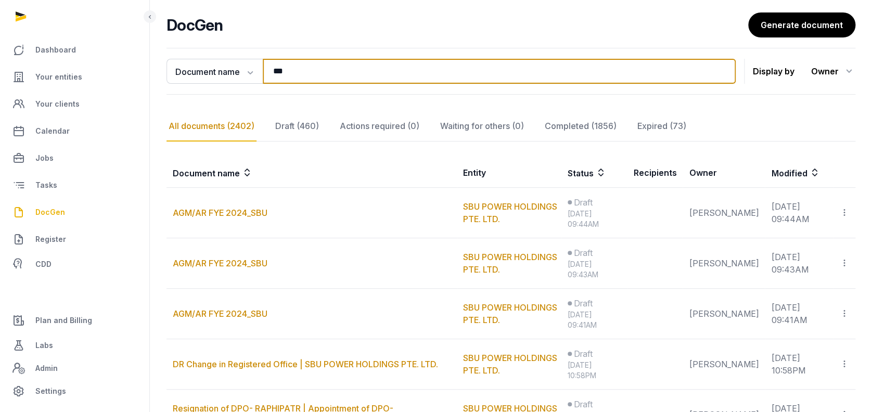
drag, startPoint x: 296, startPoint y: 66, endPoint x: 159, endPoint y: 89, distance: 138.3
click at [192, 91] on div "Document name Document name Entity Recipient *** Search Display by Owner All me…" at bounding box center [511, 71] width 689 height 47
paste input "**********"
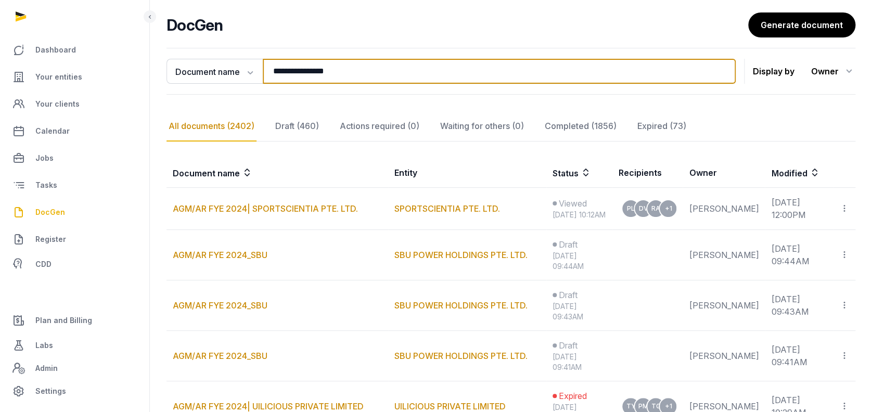
paste input "**********"
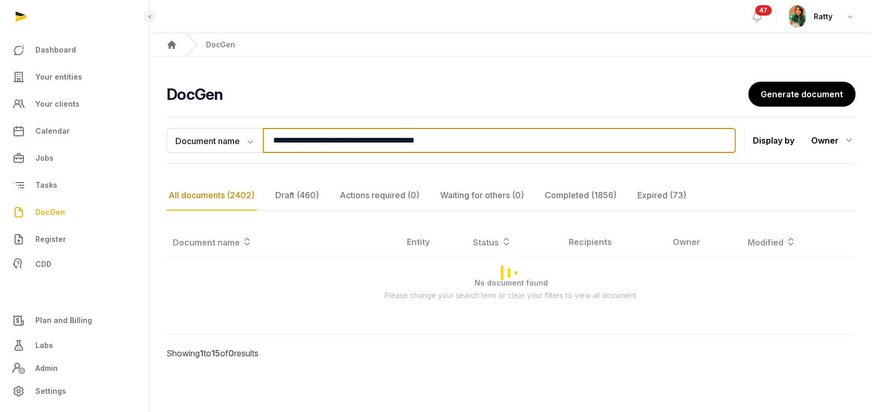
scroll to position [0, 0]
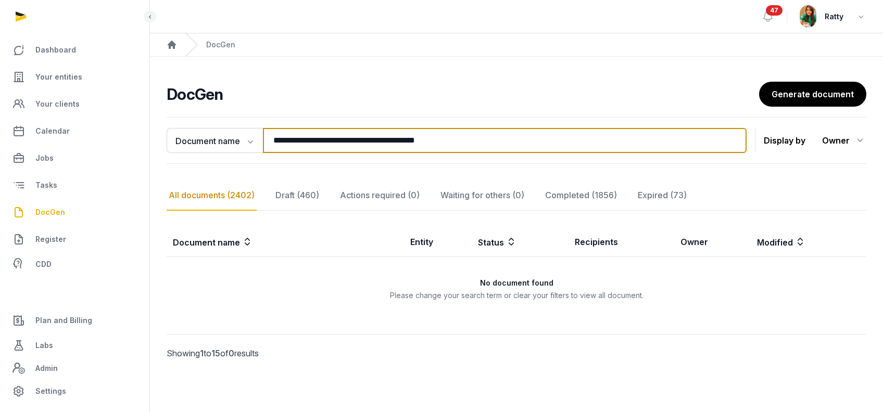
type input "**********"
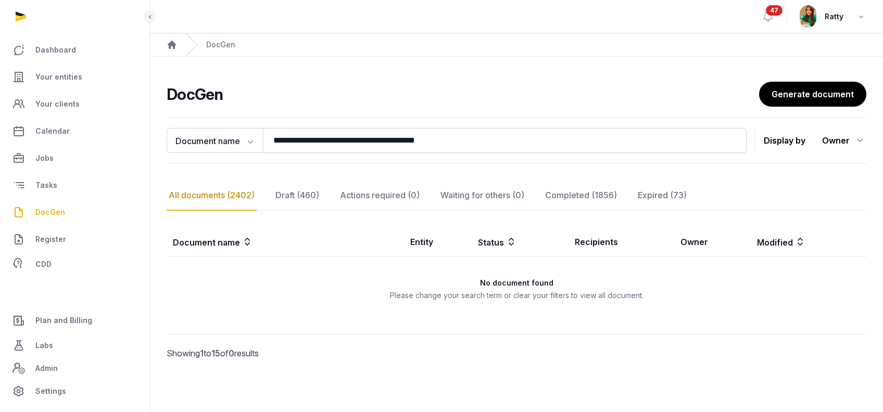
click at [515, 68] on main "**********" at bounding box center [516, 233] width 733 height 353
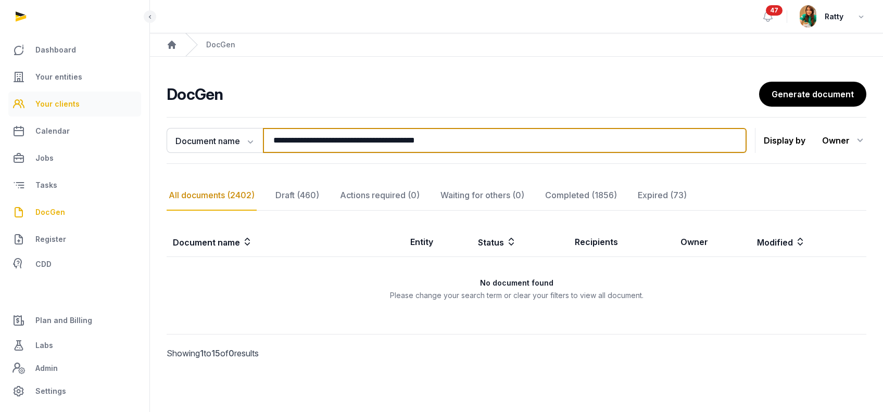
drag, startPoint x: 505, startPoint y: 136, endPoint x: 136, endPoint y: 112, distance: 369.7
click at [139, 116] on div "**********" at bounding box center [441, 206] width 883 height 412
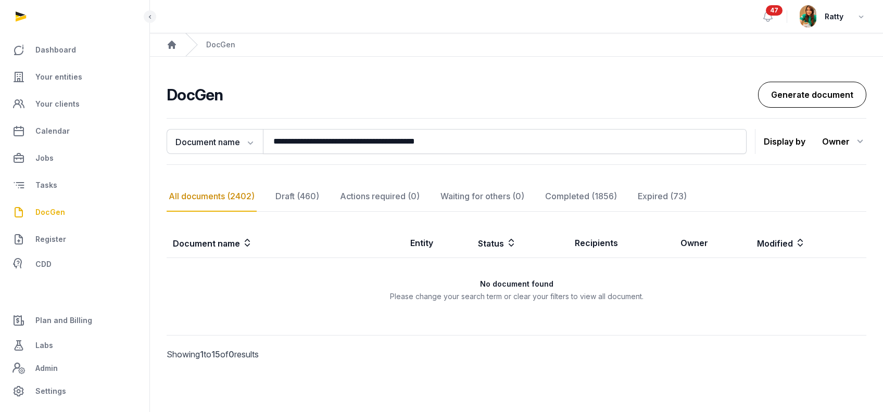
click at [849, 99] on link "Generate document" at bounding box center [812, 95] width 108 height 26
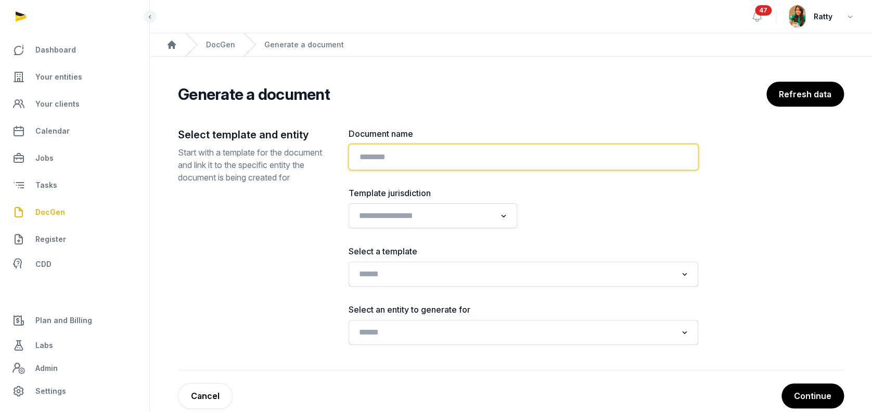
click at [445, 158] on input "text" at bounding box center [524, 157] width 350 height 26
paste input "**********"
type input "**********"
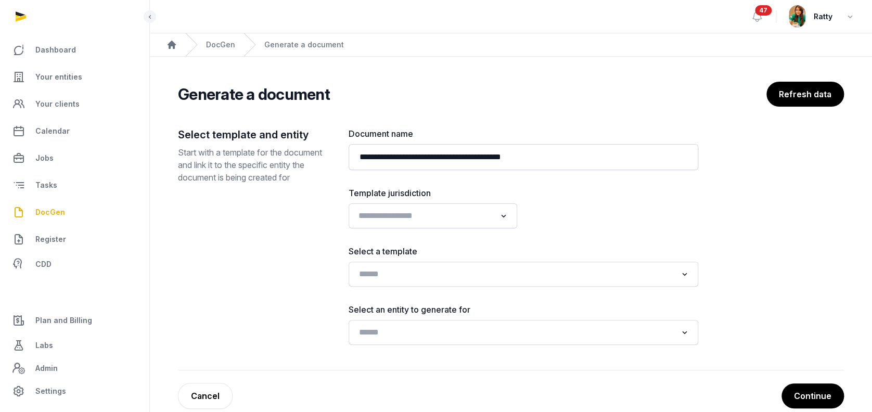
click at [373, 221] on input "Search for option" at bounding box center [425, 216] width 141 height 15
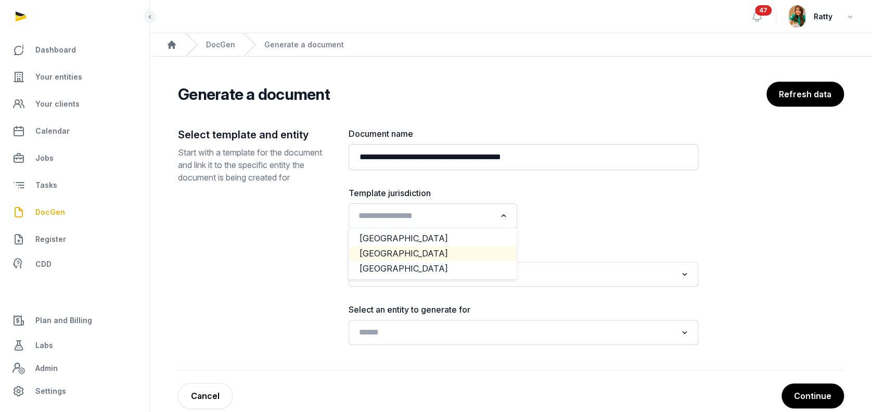
click at [388, 250] on li "[GEOGRAPHIC_DATA]" at bounding box center [433, 253] width 168 height 15
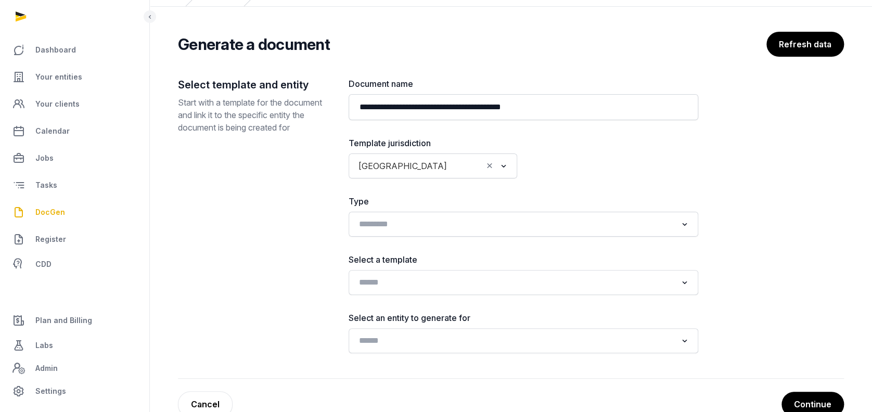
scroll to position [69, 0]
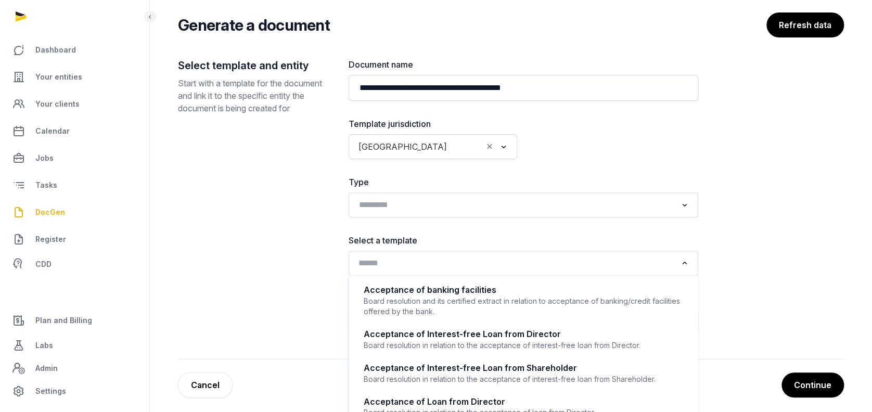
click at [416, 257] on input "Search for option" at bounding box center [516, 263] width 322 height 15
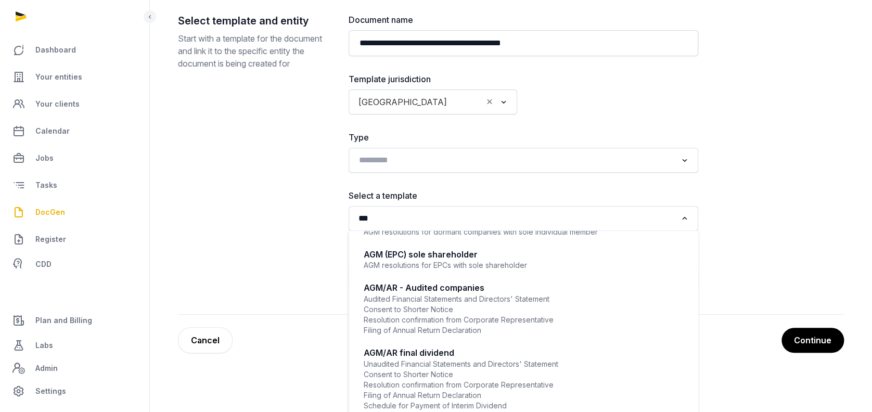
scroll to position [538, 0]
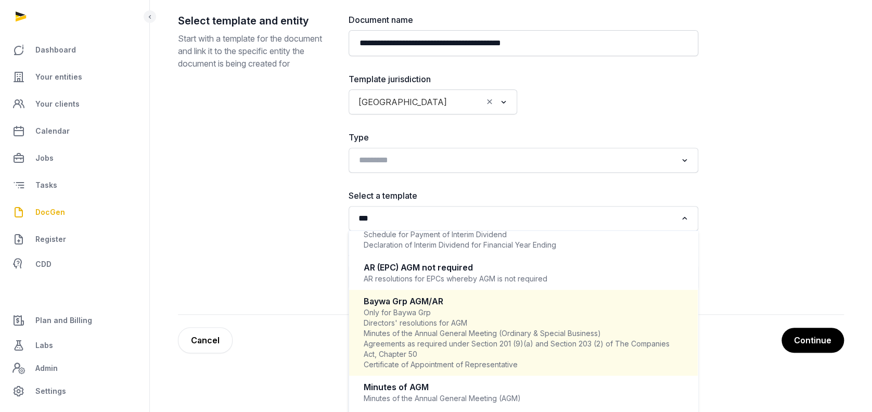
click at [409, 308] on div "Only for Baywa Grp Directors' resolutions for AGM Minutes of the Annual General…" at bounding box center [524, 339] width 320 height 62
type input "***"
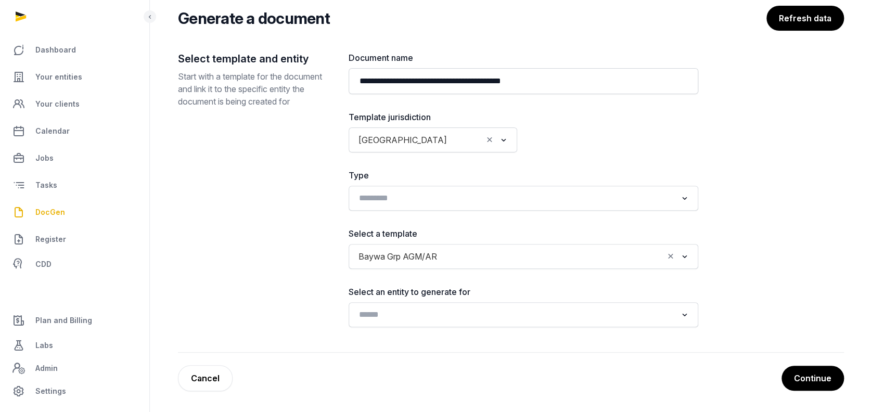
scroll to position [75, 0]
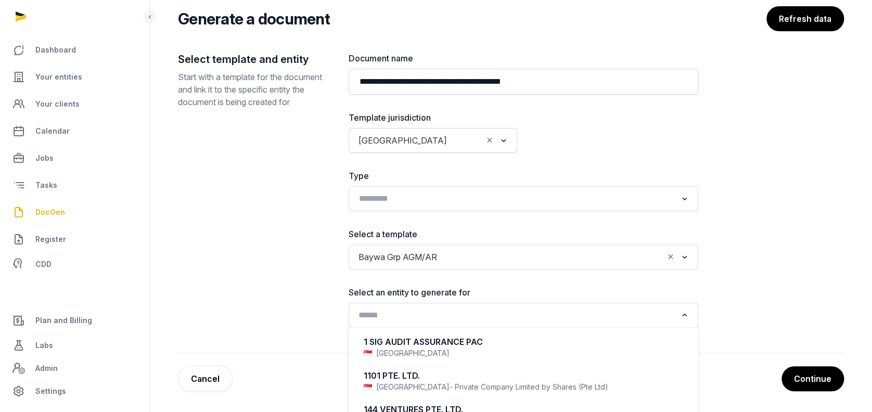
click at [416, 309] on input "Search for option" at bounding box center [516, 315] width 322 height 15
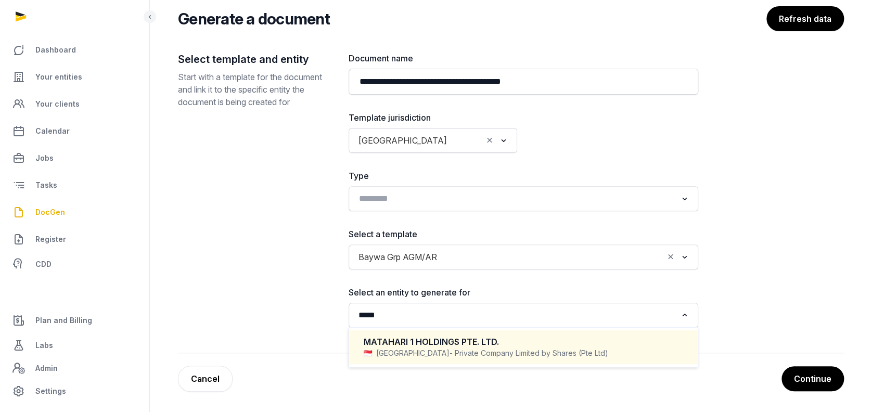
click at [413, 341] on div "MATAHARI 1 HOLDINGS PTE. LTD." at bounding box center [524, 342] width 320 height 12
type input "*****"
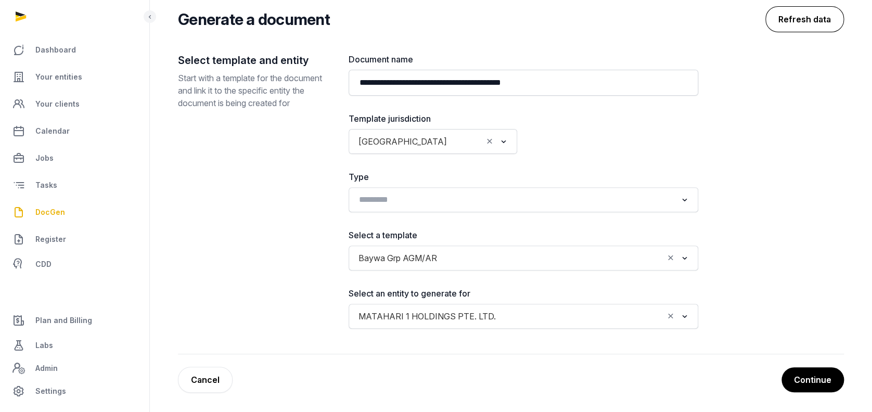
click at [828, 17] on button "Refresh data" at bounding box center [805, 19] width 79 height 26
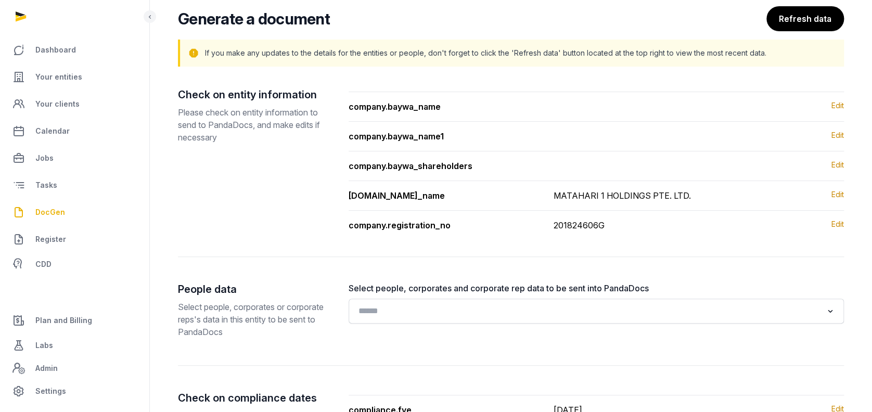
click at [420, 308] on input "Search for option" at bounding box center [589, 311] width 468 height 15
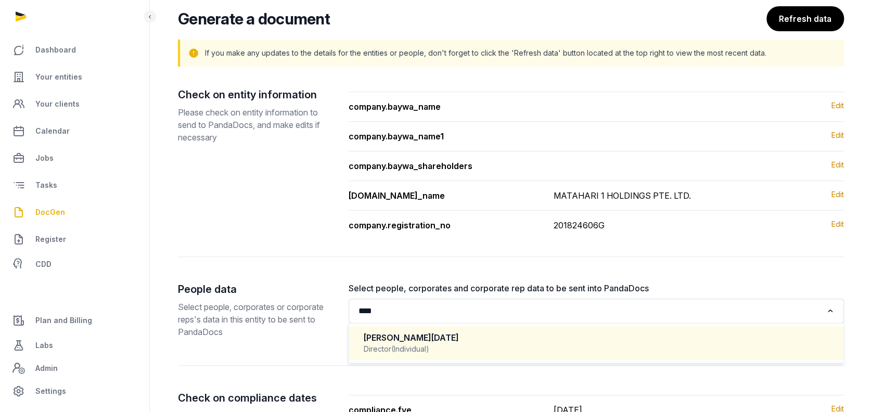
click at [420, 335] on div "[PERSON_NAME][DATE]" at bounding box center [596, 338] width 465 height 12
type input "****"
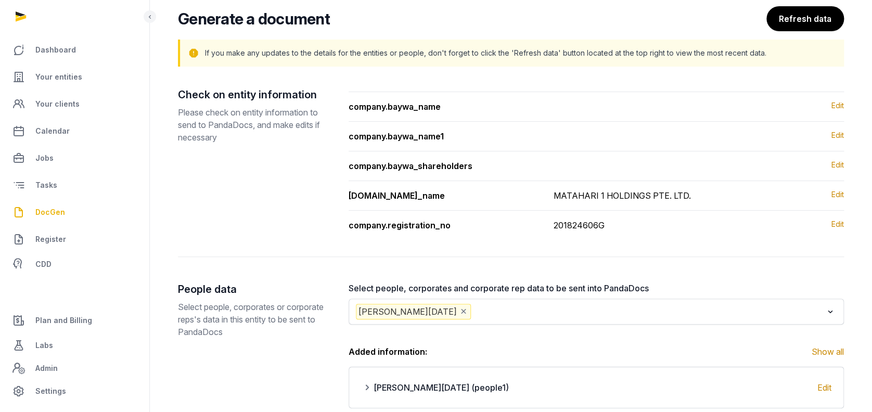
click at [521, 310] on input "Search for option" at bounding box center [648, 312] width 350 height 16
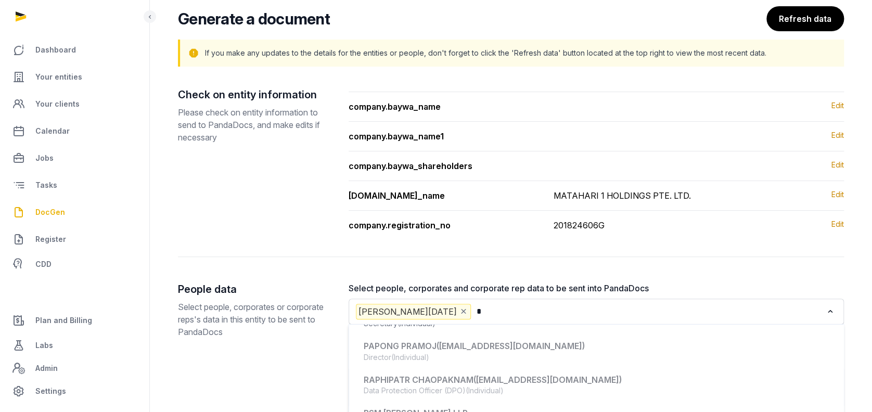
scroll to position [0, 0]
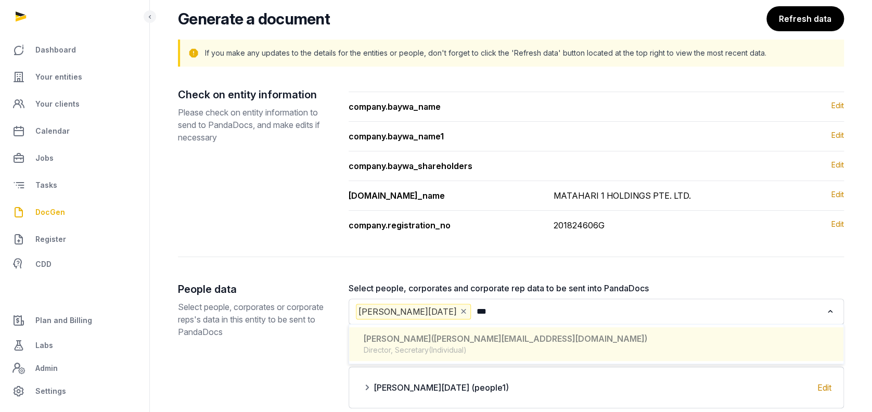
click at [491, 337] on span "([PERSON_NAME][EMAIL_ADDRESS][DOMAIN_NAME])" at bounding box center [539, 339] width 216 height 10
type input "***"
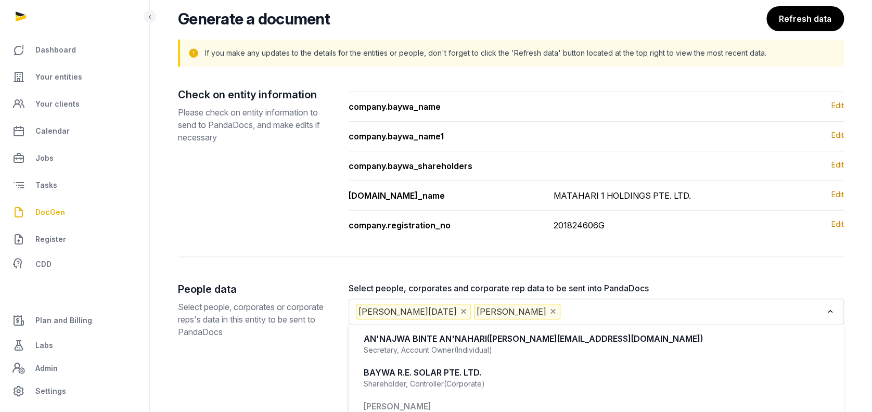
click at [594, 312] on input "Search for option" at bounding box center [693, 312] width 260 height 16
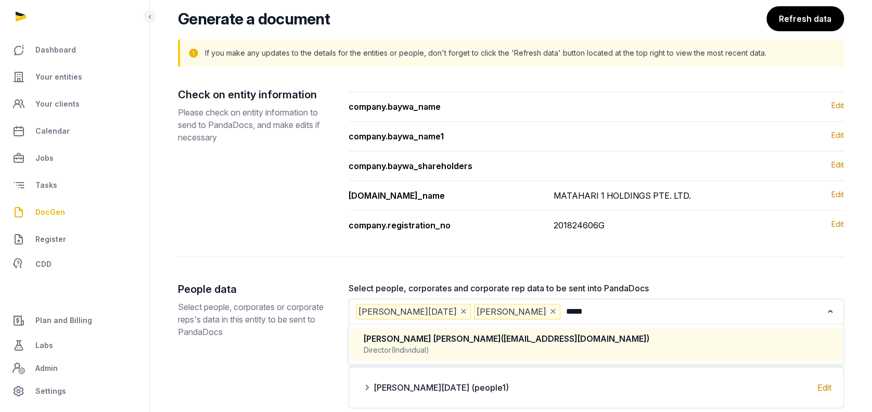
click at [588, 336] on span "([EMAIL_ADDRESS][DOMAIN_NAME])" at bounding box center [575, 339] width 148 height 10
type input "*****"
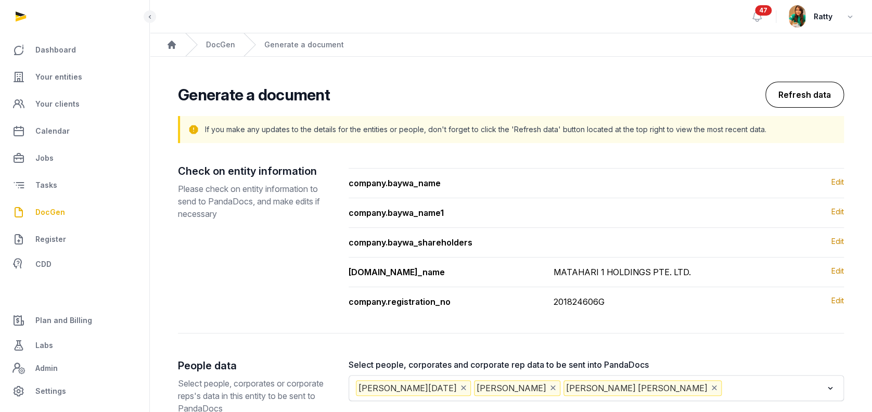
click at [805, 98] on button "Refresh data" at bounding box center [805, 95] width 79 height 26
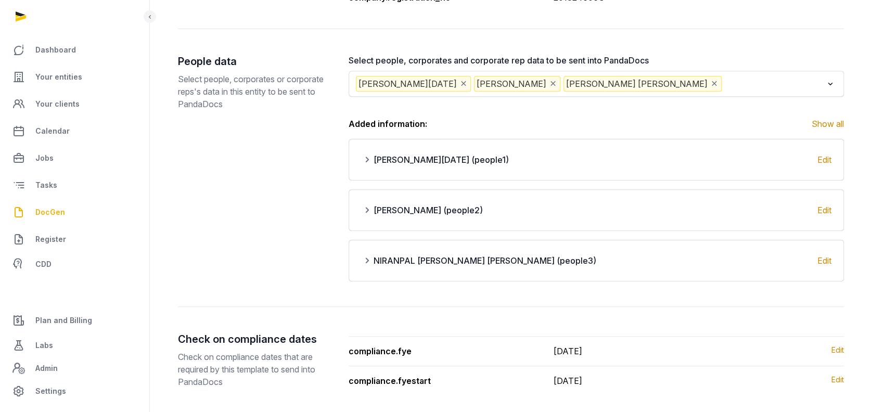
scroll to position [363, 0]
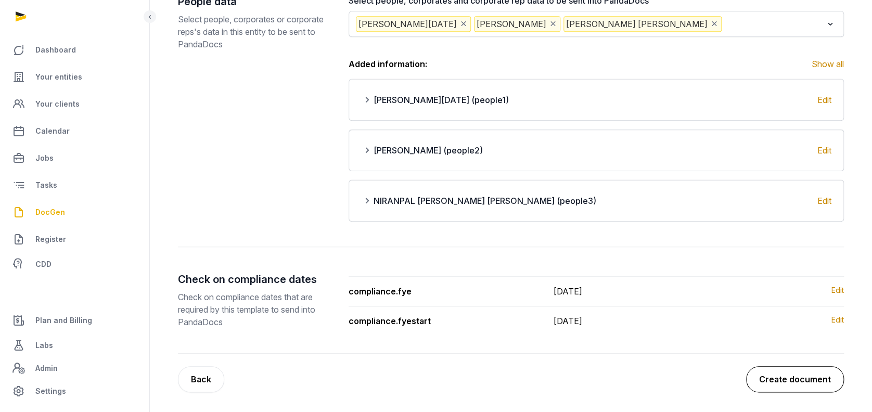
click at [790, 375] on button "Create document" at bounding box center [795, 379] width 98 height 26
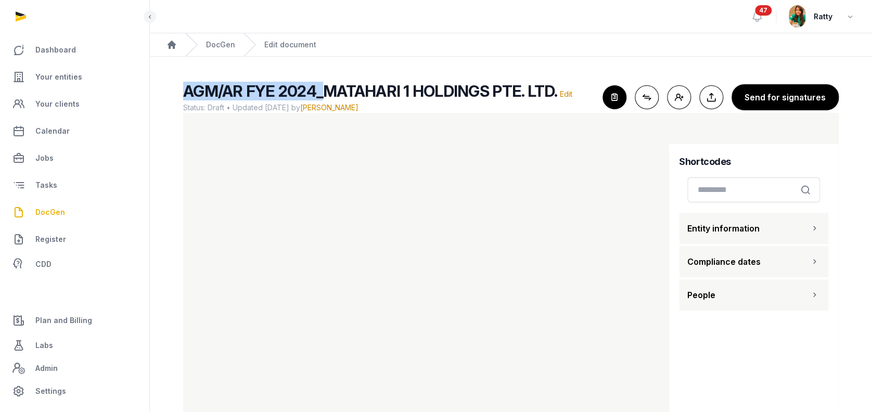
drag, startPoint x: 185, startPoint y: 86, endPoint x: 320, endPoint y: 91, distance: 134.3
click at [320, 91] on span "AGM/AR FYE 2024_MATAHARI 1 HOLDINGS PTE. LTD." at bounding box center [370, 91] width 374 height 19
copy span "AGM/AR FYE 2024_"
click at [55, 213] on span "DocGen" at bounding box center [50, 212] width 30 height 12
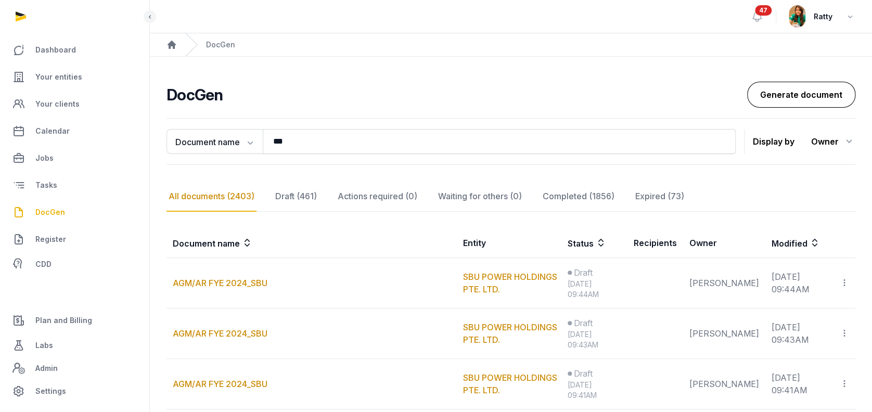
click at [770, 95] on link "Generate document" at bounding box center [801, 95] width 108 height 26
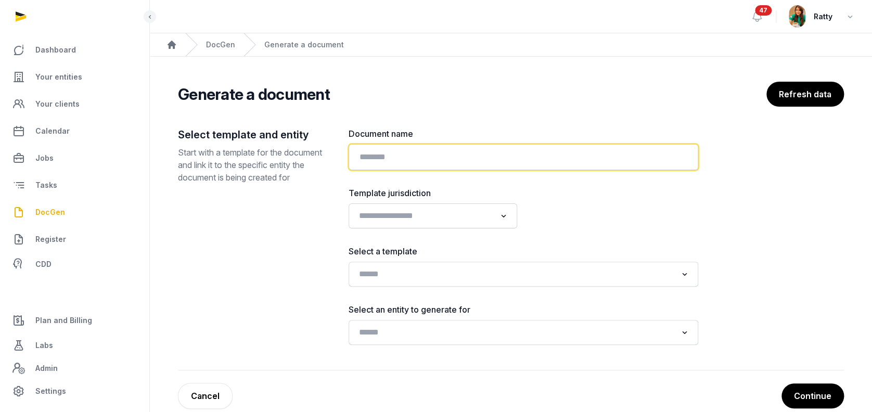
click at [434, 164] on input "text" at bounding box center [524, 157] width 350 height 26
paste input "**********"
type input "**********"
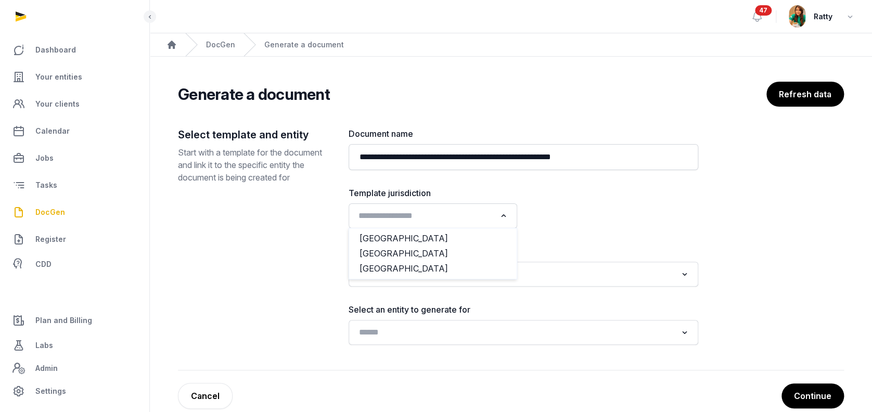
click at [391, 214] on input "Search for option" at bounding box center [425, 216] width 141 height 15
click at [387, 257] on li "[GEOGRAPHIC_DATA]" at bounding box center [433, 253] width 168 height 15
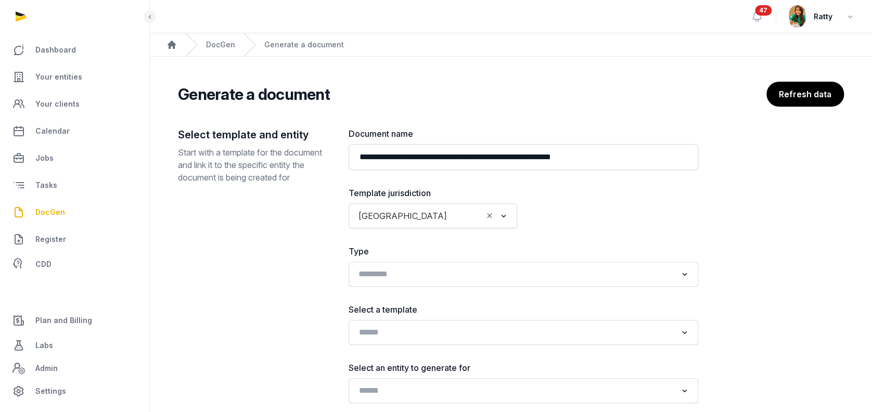
click at [384, 267] on input "Search for option" at bounding box center [516, 274] width 322 height 15
click at [337, 265] on div "**********" at bounding box center [511, 277] width 666 height 301
click at [379, 331] on input "Search for option" at bounding box center [516, 332] width 322 height 15
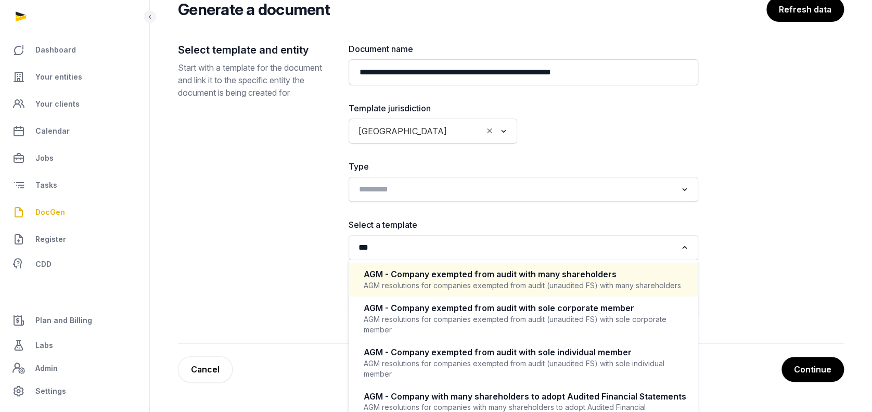
scroll to position [114, 0]
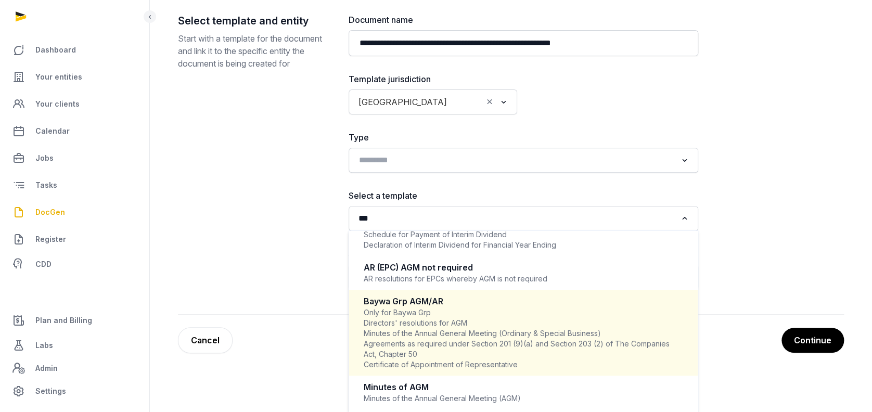
click at [452, 308] on div "Only for Baywa Grp Directors' resolutions for AGM Minutes of the Annual General…" at bounding box center [524, 339] width 320 height 62
type input "***"
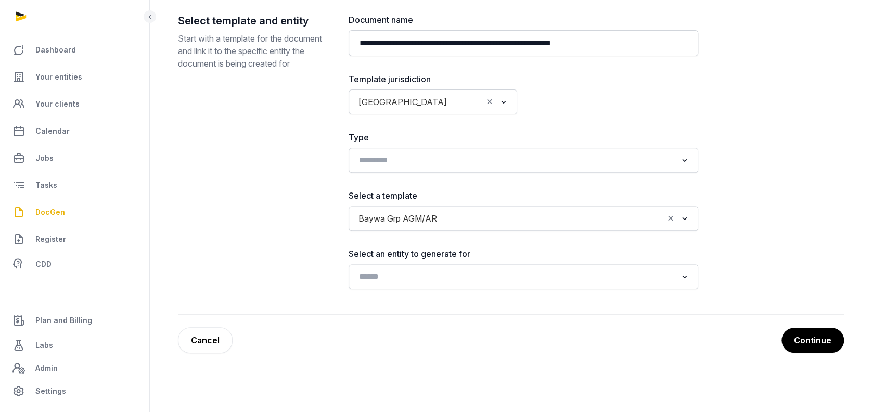
scroll to position [75, 0]
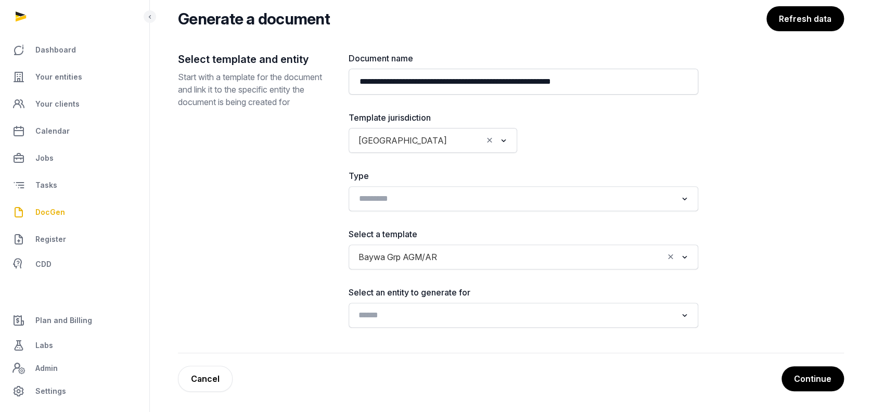
click at [409, 309] on input "Search for option" at bounding box center [516, 315] width 322 height 15
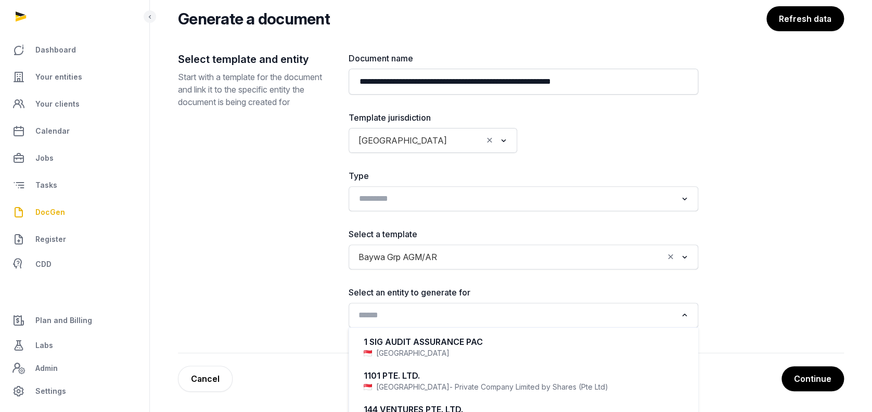
paste input "**********"
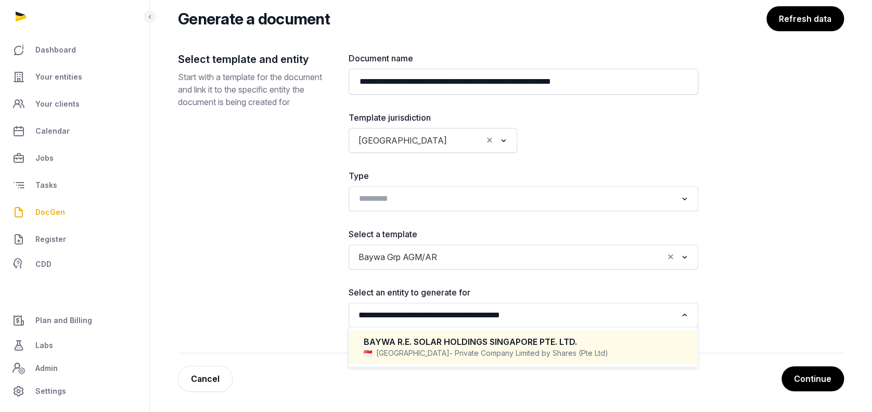
click at [469, 337] on div "BAYWA R.E. SOLAR HOLDINGS SINGAPORE PTE. LTD." at bounding box center [524, 342] width 320 height 12
type input "**********"
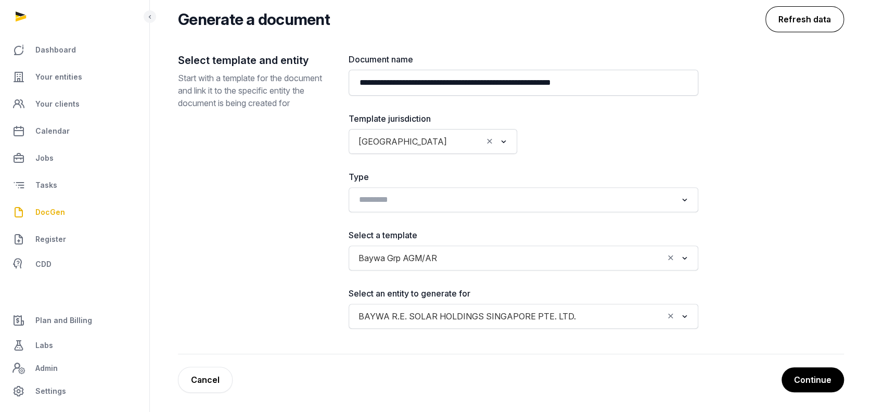
click at [807, 29] on button "Refresh data" at bounding box center [805, 19] width 79 height 26
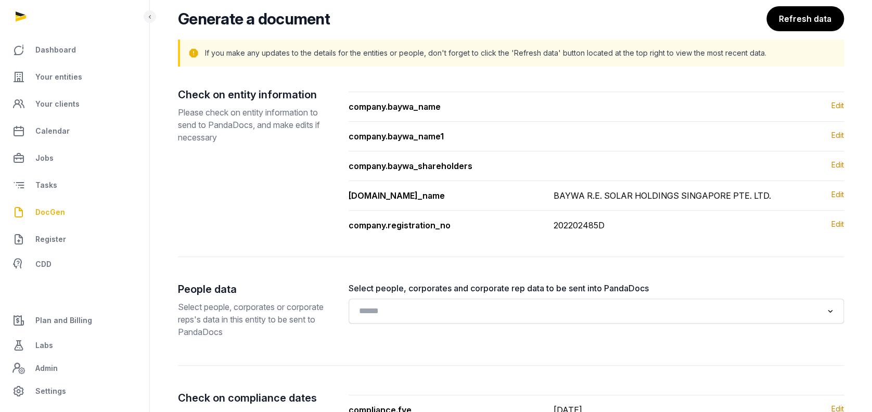
scroll to position [195, 0]
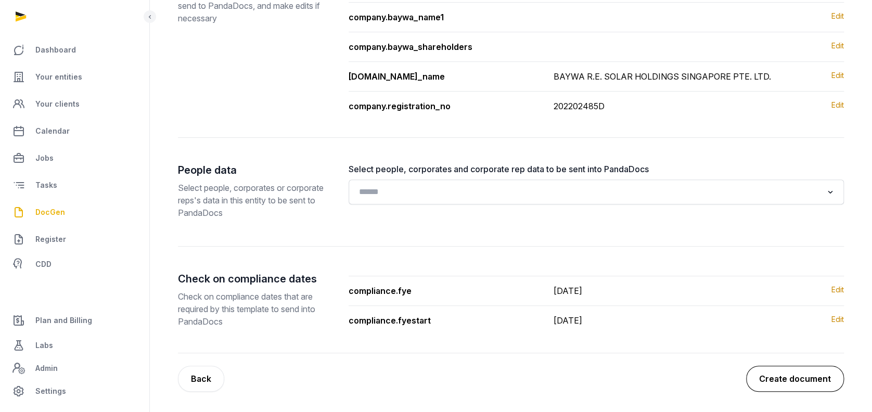
click at [803, 375] on button "Create document" at bounding box center [795, 379] width 98 height 26
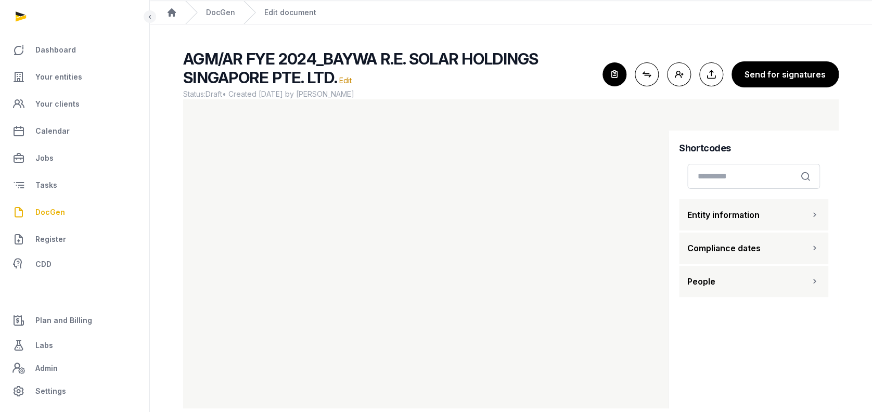
scroll to position [49, 0]
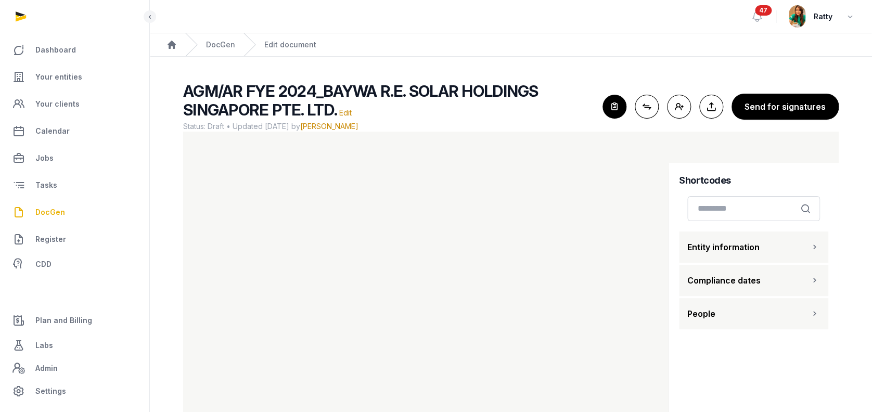
click at [46, 210] on span "DocGen" at bounding box center [50, 212] width 30 height 12
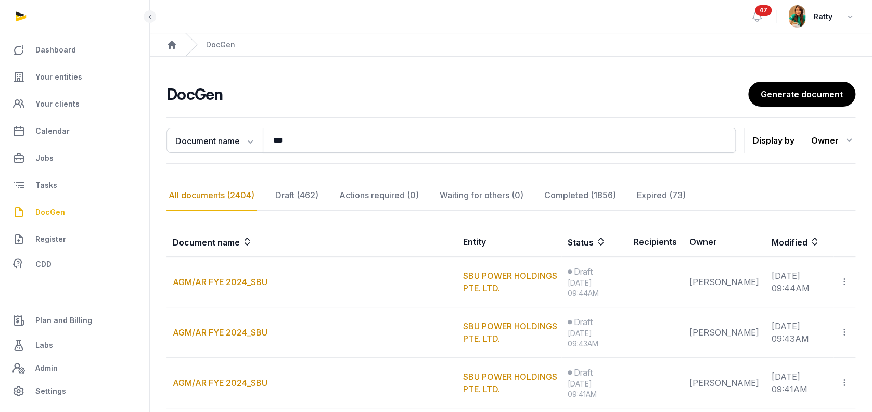
click at [817, 100] on link "Generate document" at bounding box center [801, 95] width 108 height 26
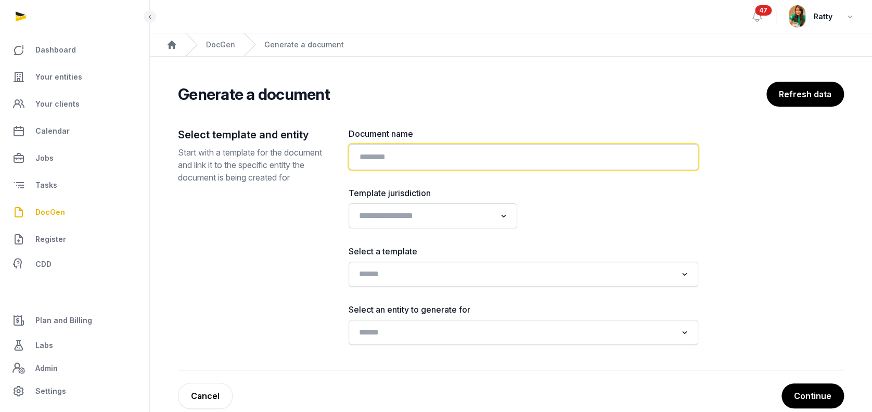
click at [445, 165] on input "text" at bounding box center [524, 157] width 350 height 26
paste input "**********"
click at [357, 158] on input "**********" at bounding box center [524, 157] width 350 height 26
type input "**********"
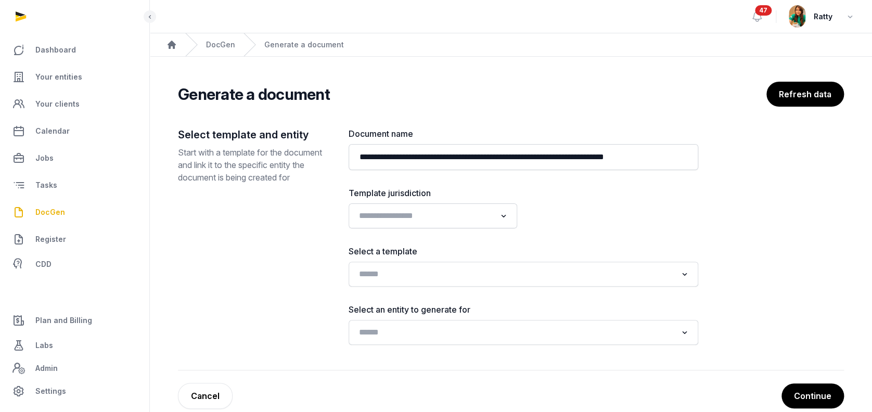
click at [418, 225] on div "Loading..." at bounding box center [433, 215] width 169 height 25
click at [418, 216] on input "Search for option" at bounding box center [425, 216] width 141 height 15
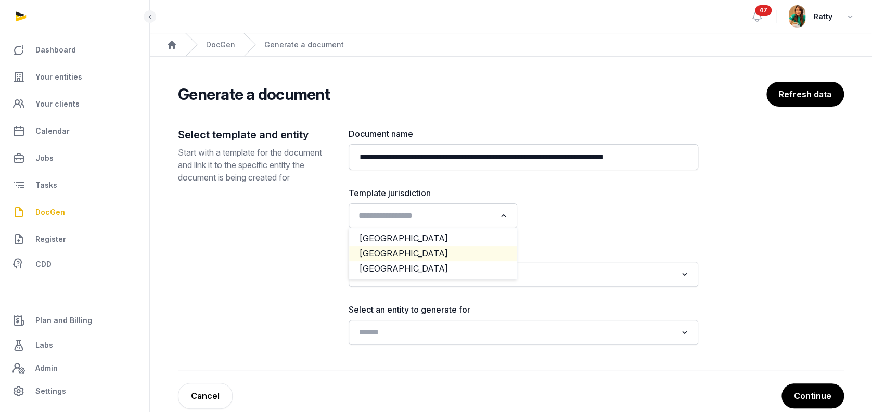
click at [400, 253] on li "[GEOGRAPHIC_DATA]" at bounding box center [433, 253] width 168 height 15
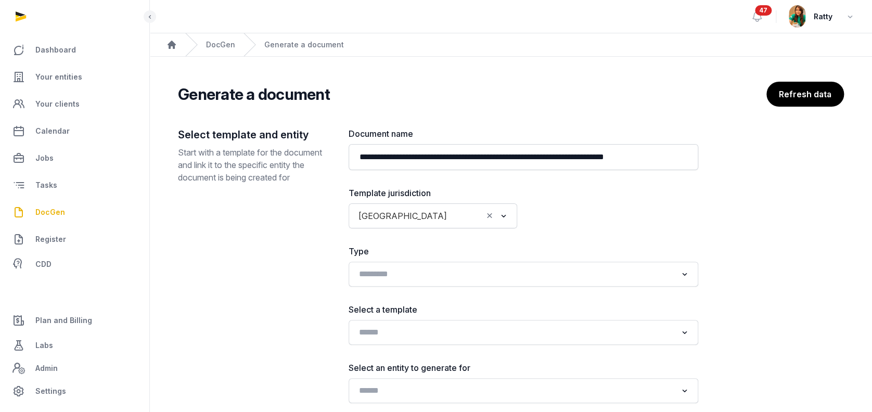
click at [378, 285] on div "Loading..." at bounding box center [524, 274] width 350 height 25
click at [366, 333] on input "Search for option" at bounding box center [516, 332] width 322 height 15
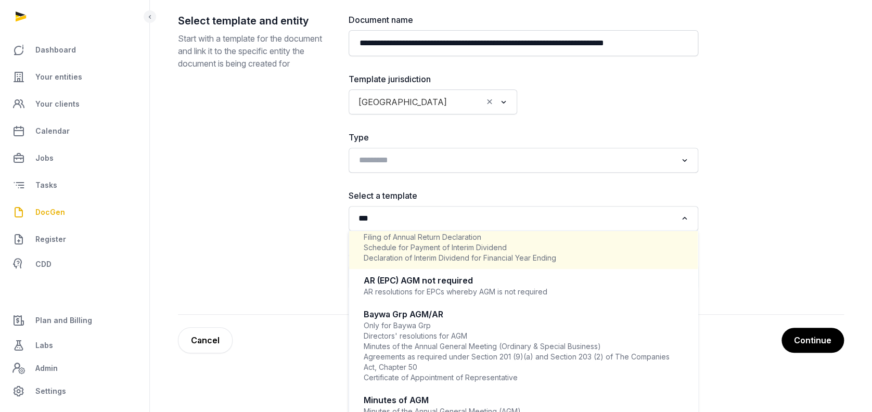
scroll to position [538, 0]
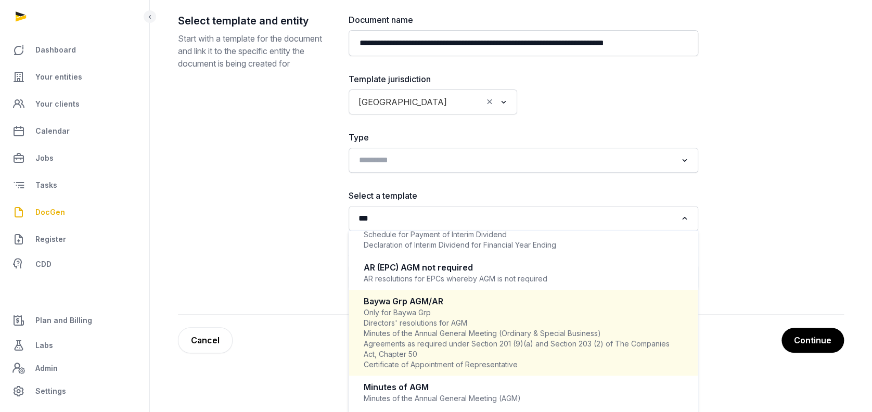
click at [455, 317] on div "Only for Baywa Grp Directors' resolutions for AGM Minutes of the Annual General…" at bounding box center [524, 339] width 320 height 62
type input "***"
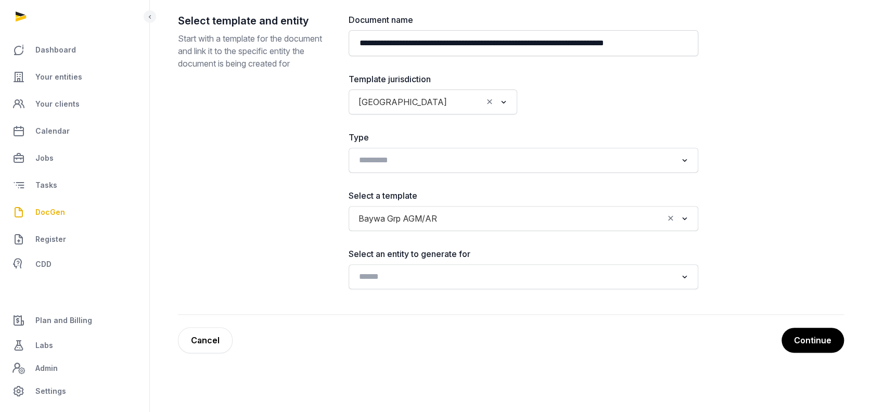
scroll to position [75, 0]
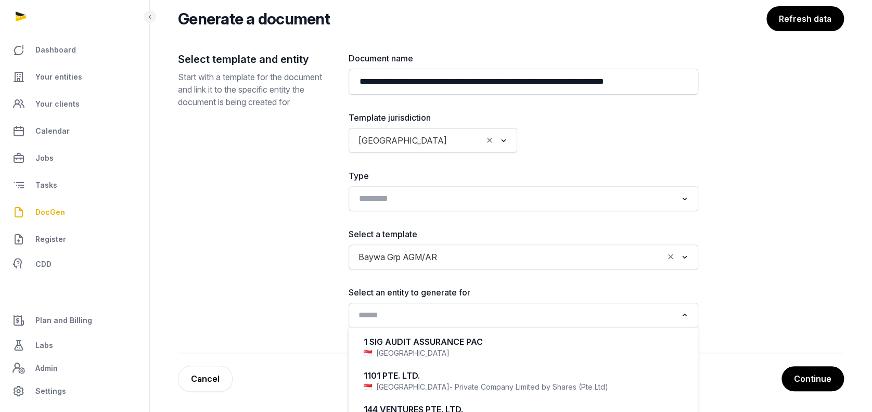
click at [425, 309] on input "Search for option" at bounding box center [516, 315] width 322 height 15
paste input "**********"
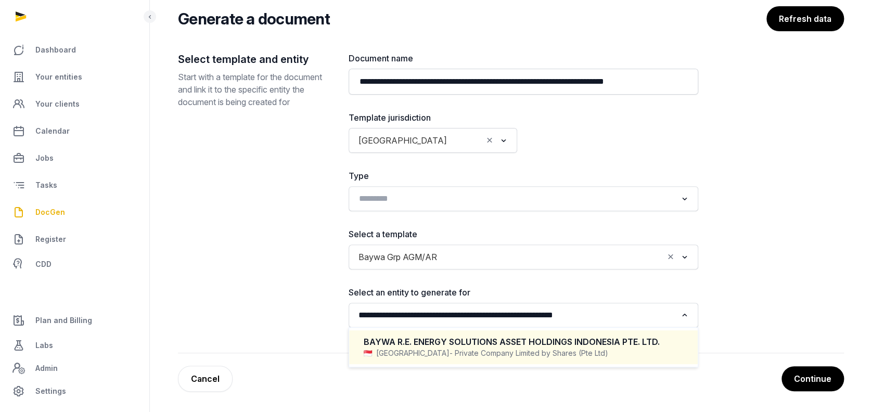
click at [450, 353] on span "- Private Company Limited by Shares (Pte Ltd)" at bounding box center [529, 353] width 159 height 10
type input "**********"
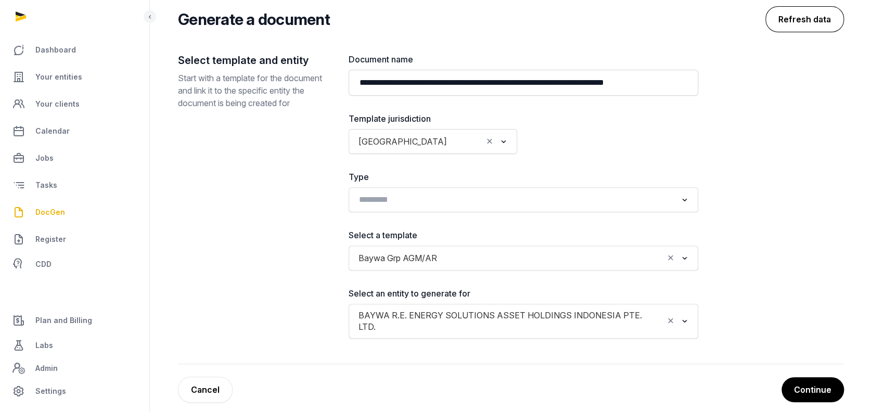
click at [797, 13] on button "Refresh data" at bounding box center [805, 19] width 79 height 26
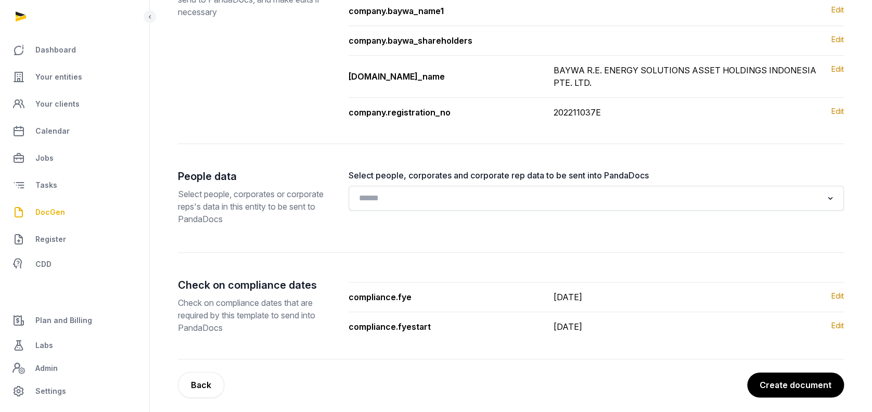
scroll to position [207, 0]
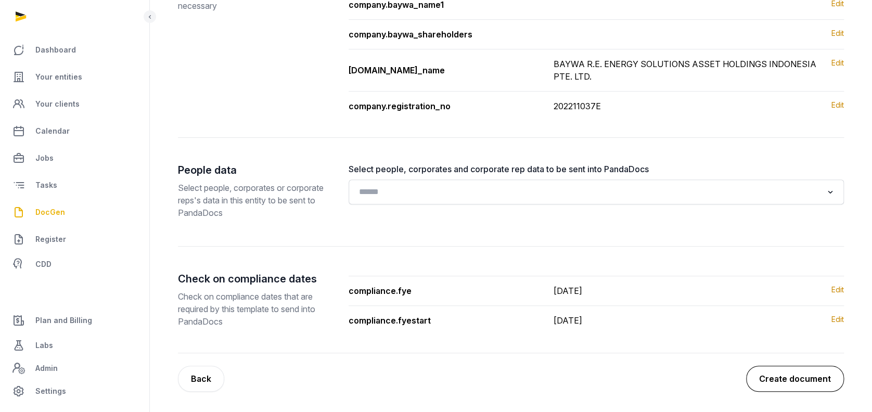
click at [807, 390] on button "Create document" at bounding box center [795, 379] width 98 height 26
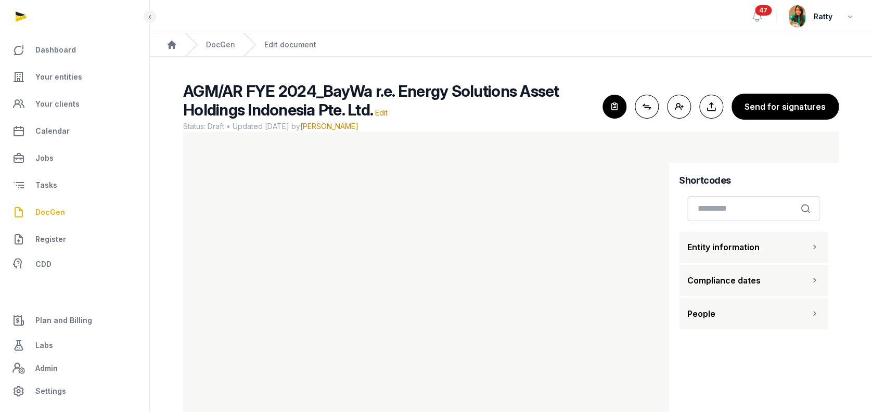
click at [50, 209] on span "DocGen" at bounding box center [50, 212] width 30 height 12
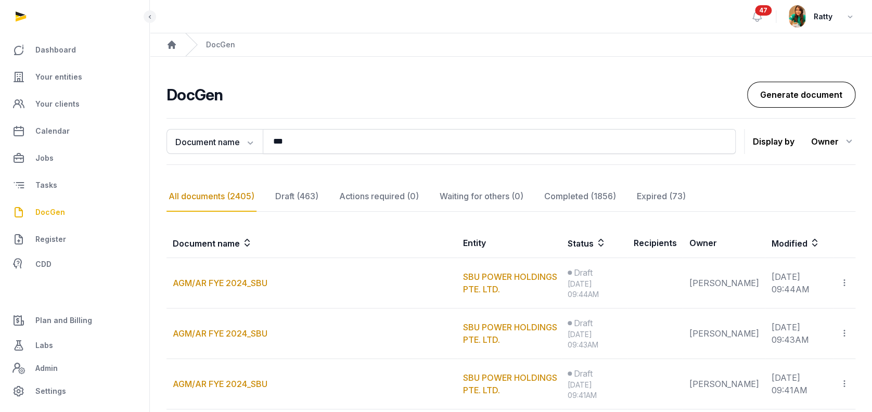
click at [793, 84] on link "Generate document" at bounding box center [801, 95] width 108 height 26
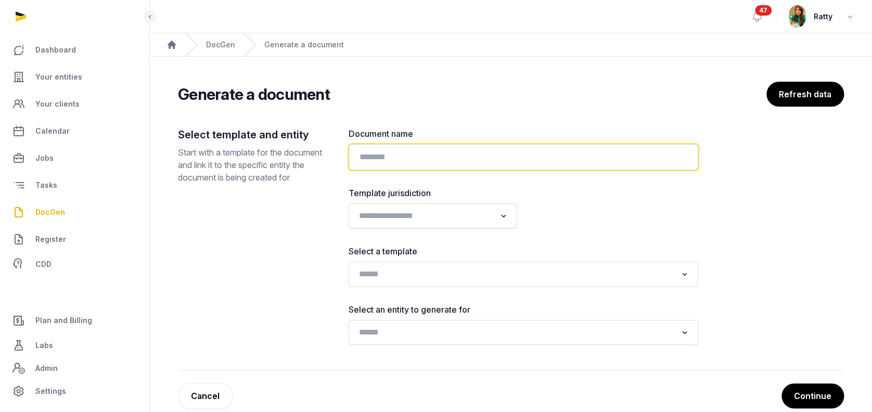
click at [384, 152] on input "text" at bounding box center [524, 157] width 350 height 26
paste input "**********"
type input "**********"
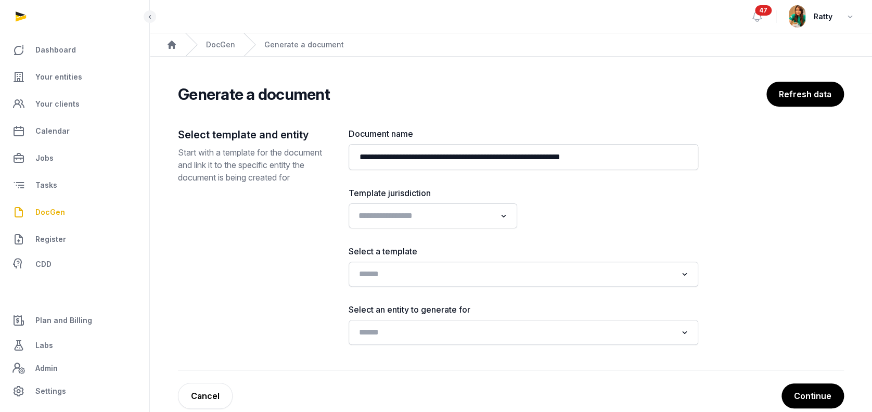
click at [458, 220] on input "Search for option" at bounding box center [425, 216] width 141 height 15
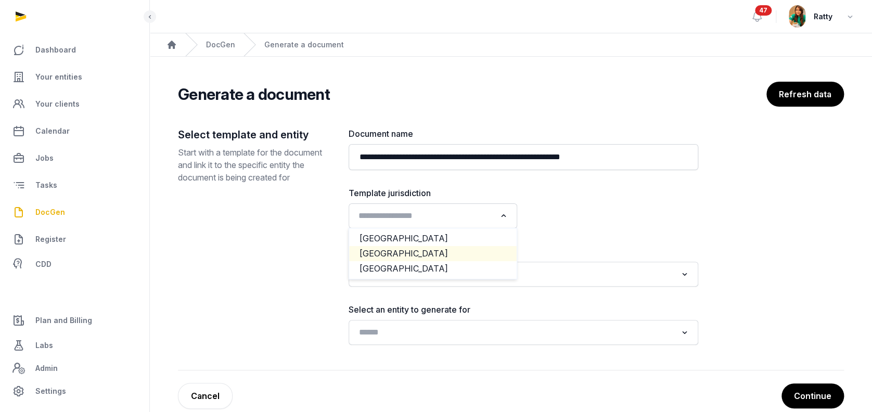
click at [393, 251] on li "Singapore" at bounding box center [433, 253] width 168 height 15
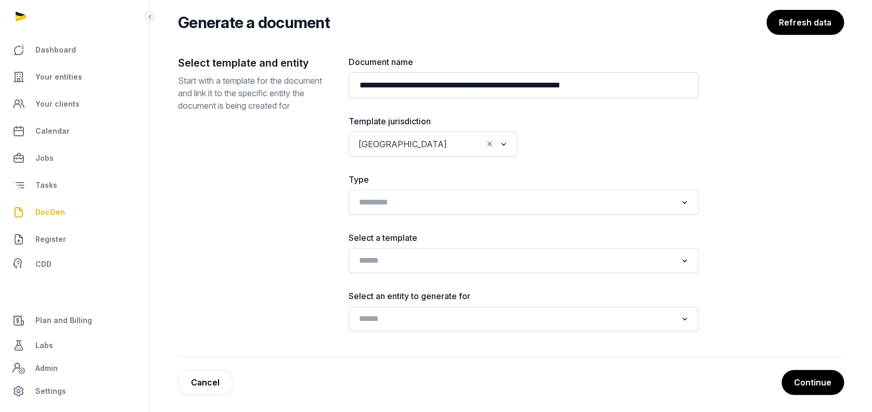
scroll to position [75, 0]
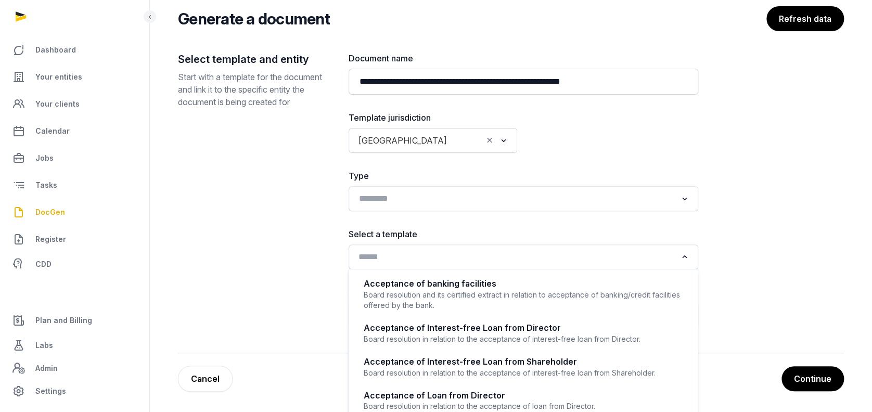
click at [378, 262] on input "Search for option" at bounding box center [516, 257] width 322 height 15
paste input "**********"
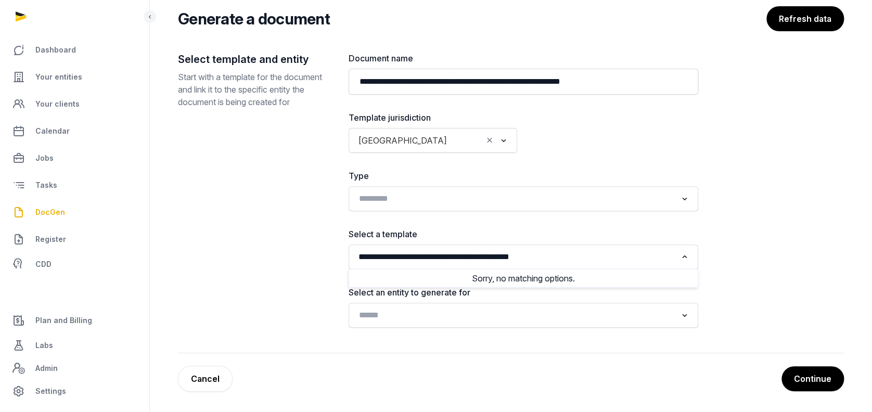
drag, startPoint x: 589, startPoint y: 257, endPoint x: -14, endPoint y: 251, distance: 603.2
click at [0, 251] on html "**********" at bounding box center [436, 169] width 872 height 488
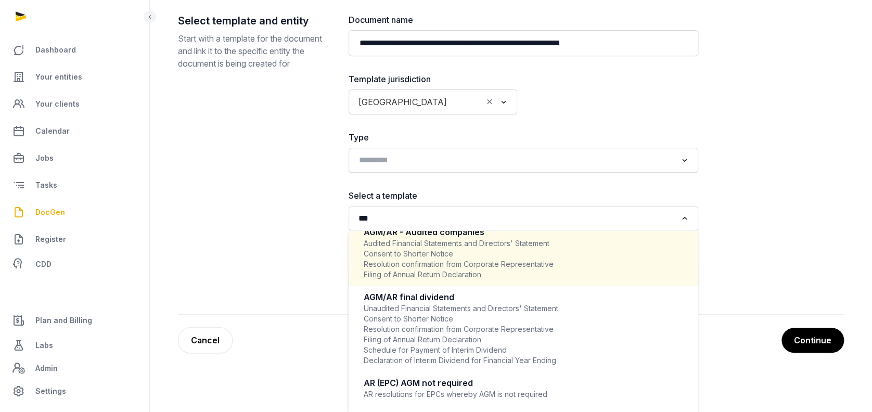
scroll to position [538, 0]
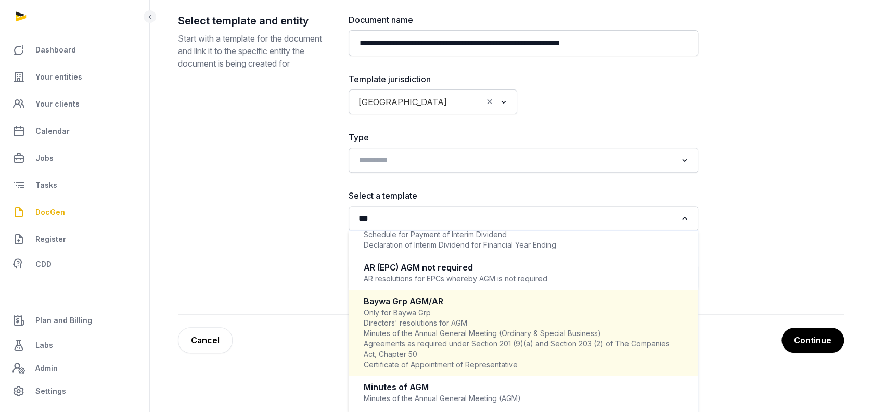
click at [417, 308] on div "Only for Baywa Grp Directors' resolutions for AGM Minutes of the Annual General…" at bounding box center [524, 339] width 320 height 62
type input "***"
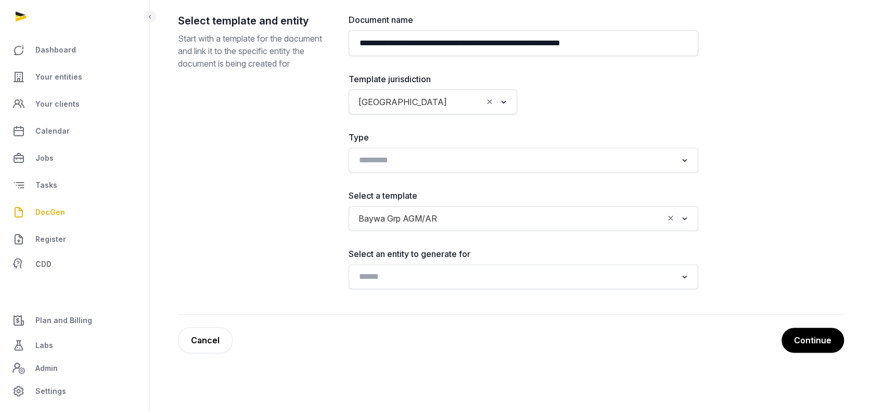
scroll to position [75, 0]
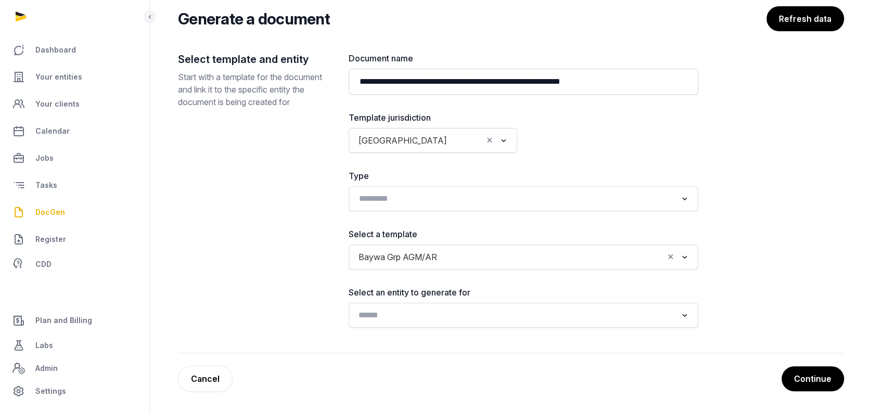
click at [427, 314] on input "Search for option" at bounding box center [516, 315] width 322 height 15
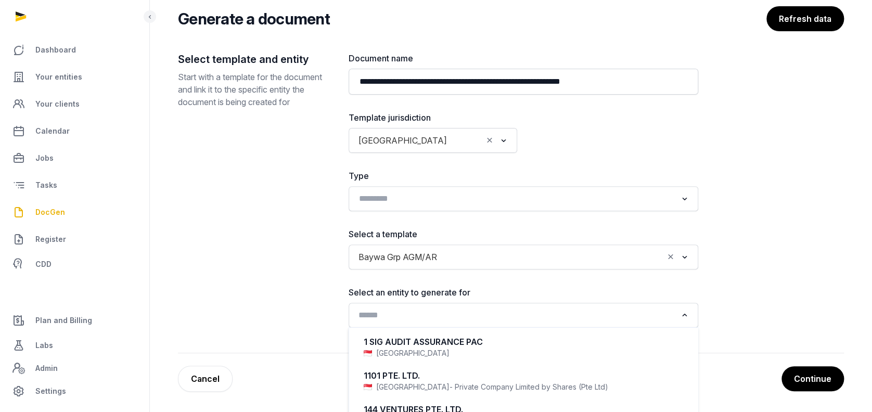
paste input "**********"
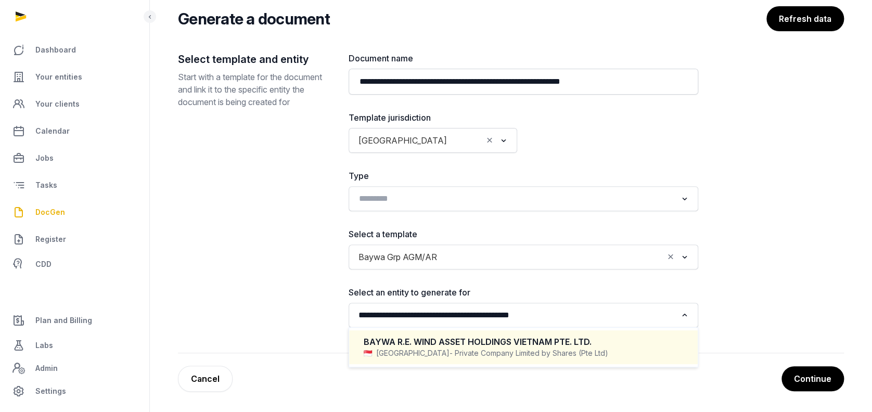
click at [543, 351] on span "- Private Company Limited by Shares (Pte Ltd)" at bounding box center [529, 353] width 159 height 10
type input "**********"
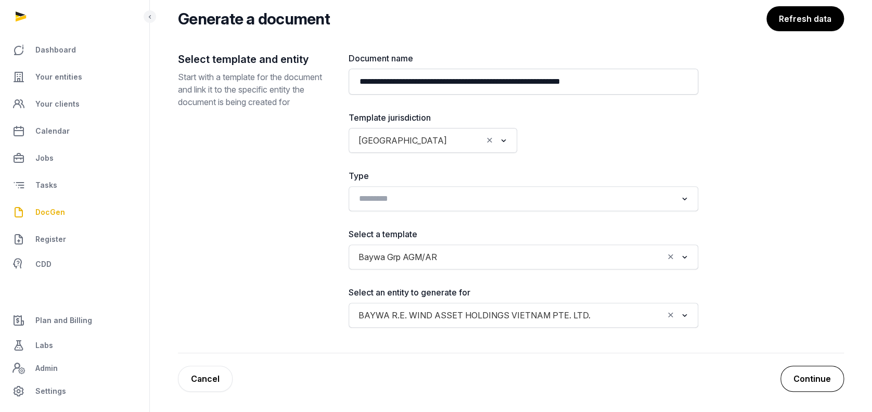
click at [800, 375] on button "Continue" at bounding box center [812, 379] width 63 height 26
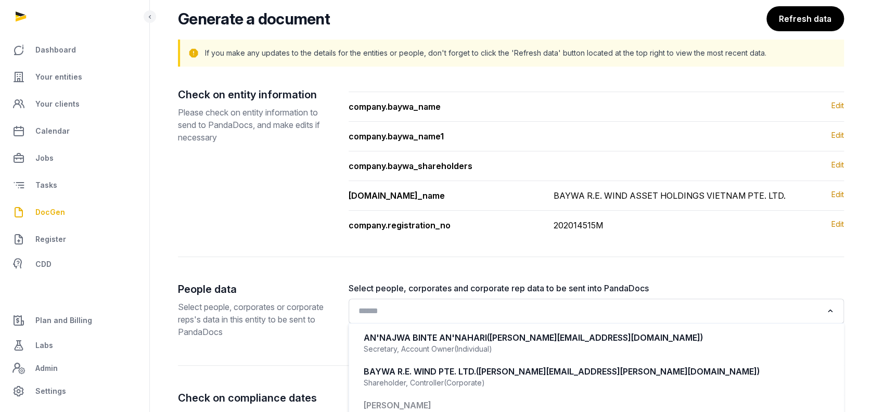
click at [424, 316] on input "Search for option" at bounding box center [589, 311] width 468 height 15
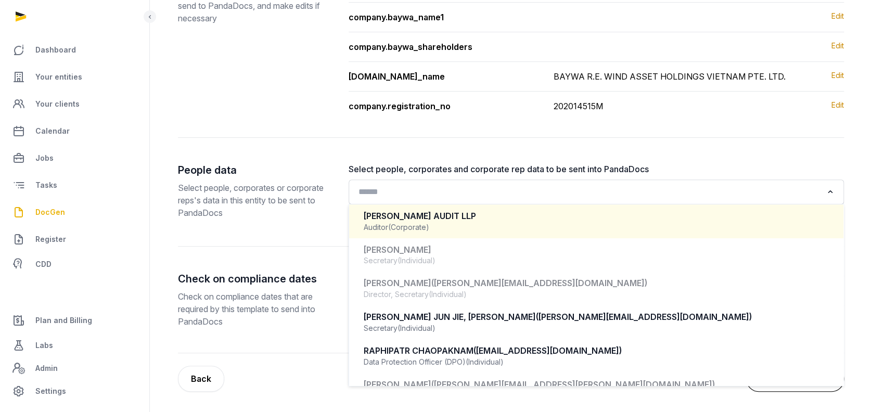
scroll to position [292, 0]
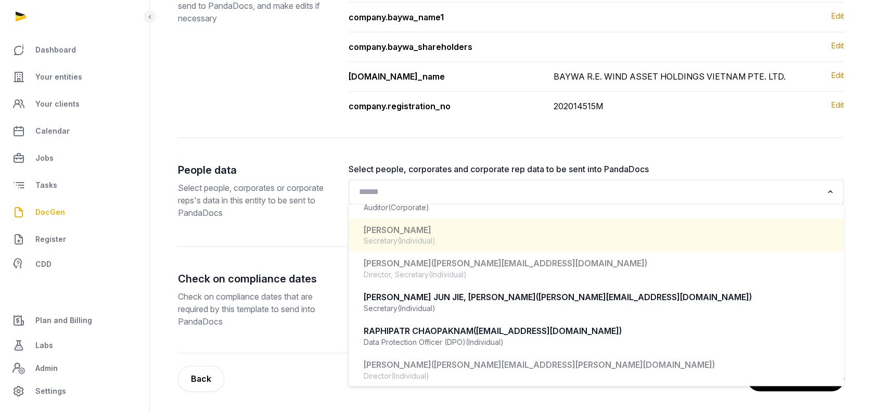
click at [704, 146] on div "Check on entity information Please check on entity information to send to Panda…" at bounding box center [511, 160] width 666 height 385
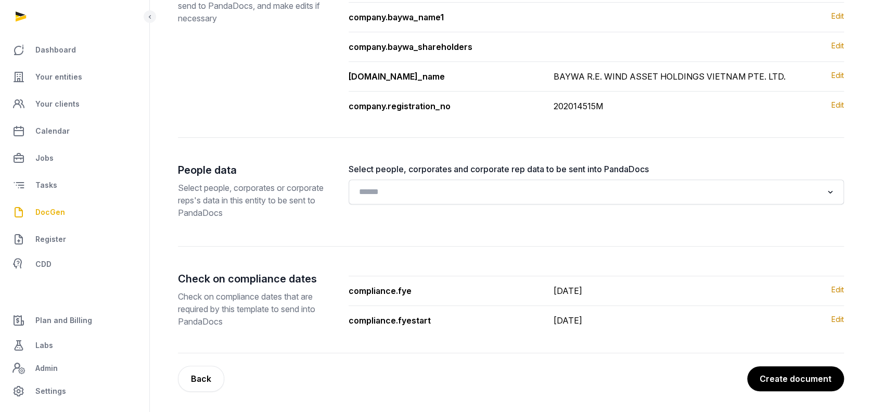
click at [812, 401] on main "Generate a document Refresh data If you make any updates to the details for the…" at bounding box center [511, 137] width 722 height 551
click at [808, 384] on button "Create document" at bounding box center [795, 379] width 98 height 26
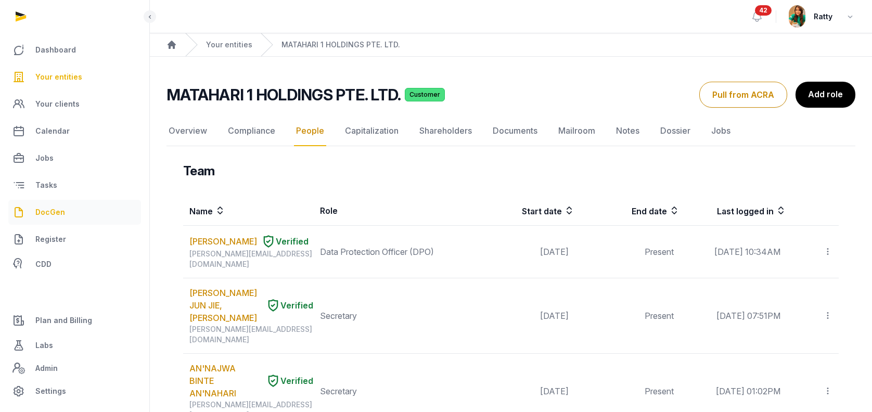
click at [47, 213] on span "DocGen" at bounding box center [50, 212] width 30 height 12
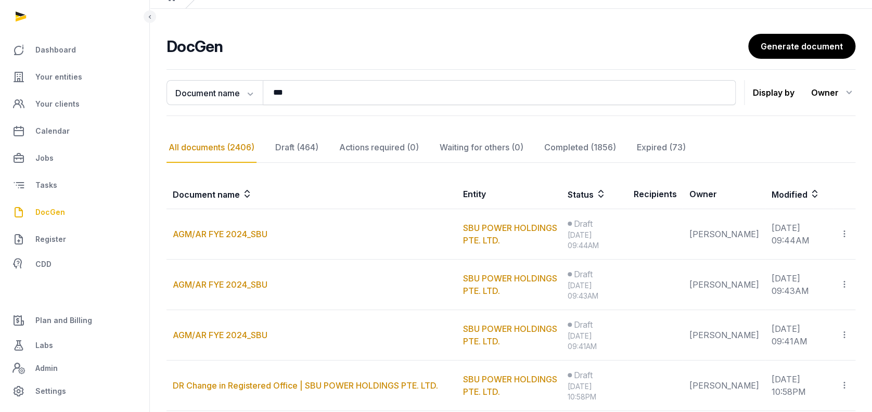
scroll to position [69, 0]
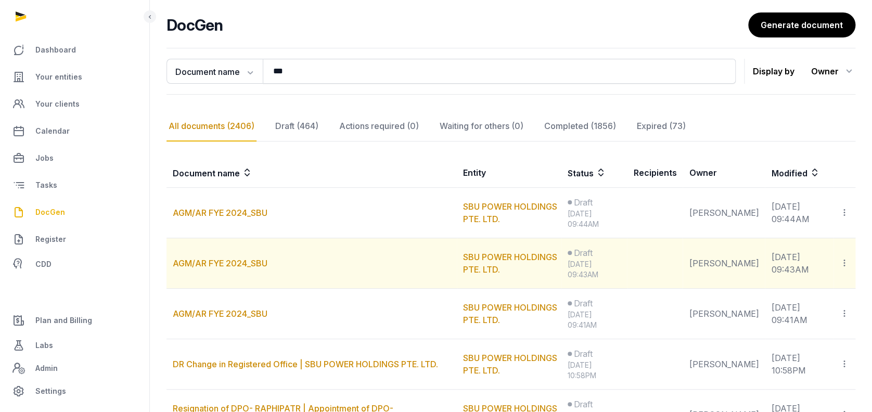
click at [843, 260] on icon at bounding box center [844, 263] width 9 height 11
click at [795, 310] on span "Delete" at bounding box center [788, 312] width 24 height 10
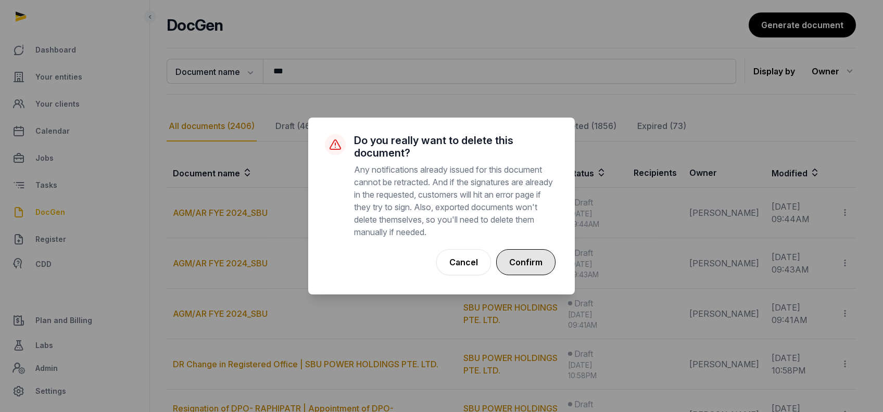
click at [513, 258] on button "Confirm" at bounding box center [525, 262] width 59 height 26
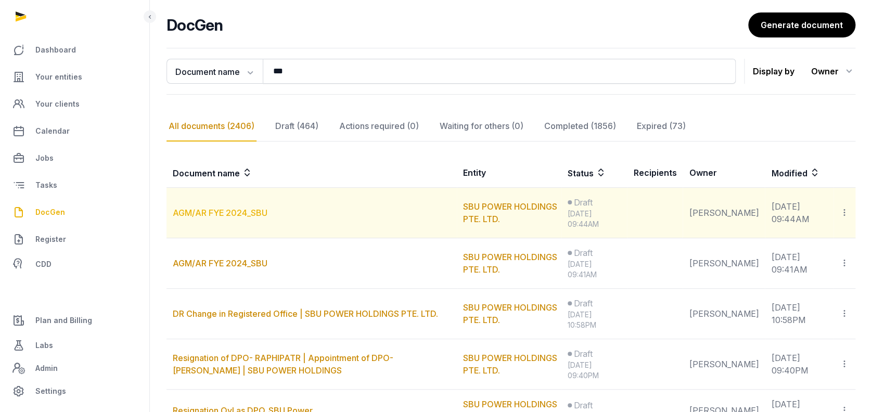
click at [223, 210] on link "AGM/AR FYE 2024_SBU" at bounding box center [220, 213] width 95 height 10
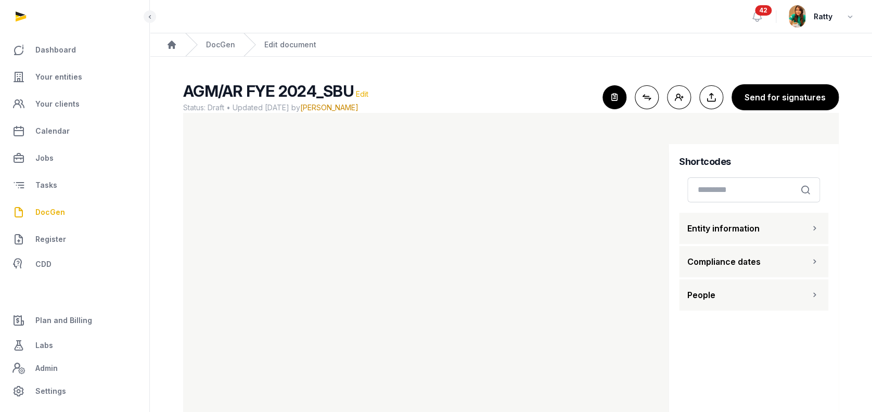
click at [358, 94] on span "Edit" at bounding box center [362, 94] width 12 height 9
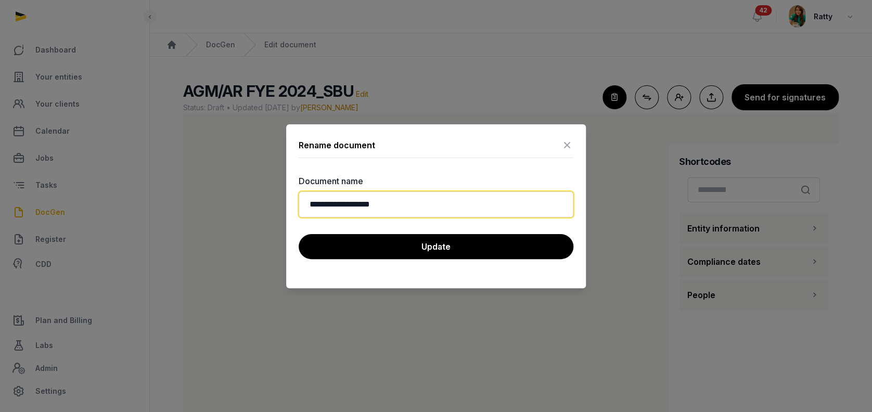
click at [420, 207] on input "**********" at bounding box center [436, 205] width 275 height 26
paste input "**********"
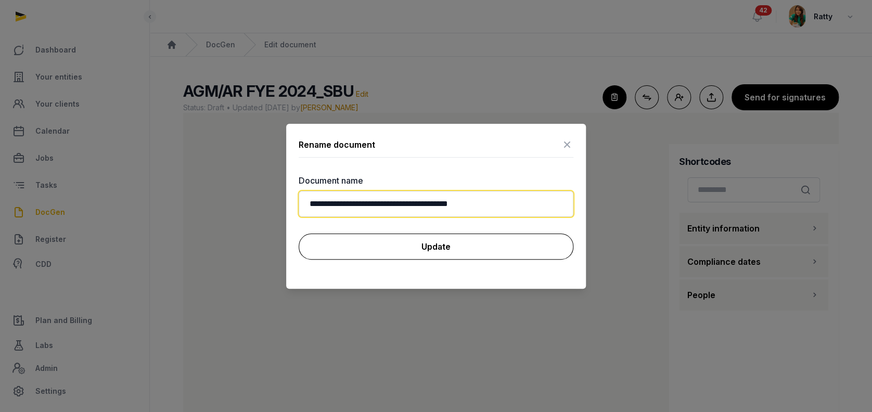
type input "**********"
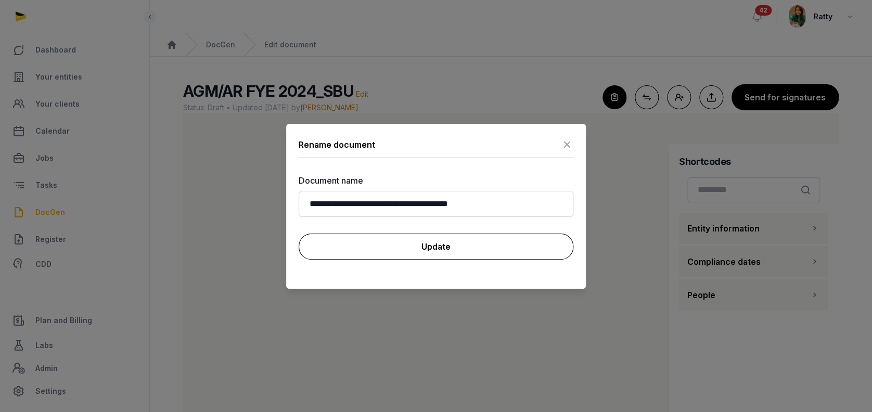
click at [438, 240] on button "Update" at bounding box center [436, 247] width 275 height 26
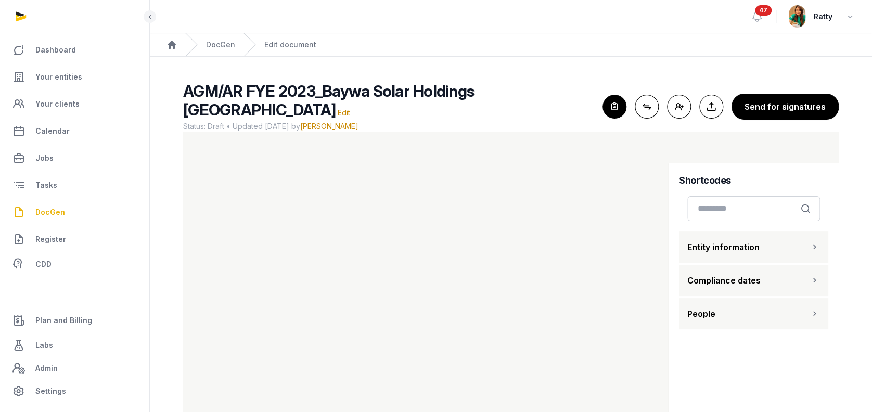
scroll to position [30, 0]
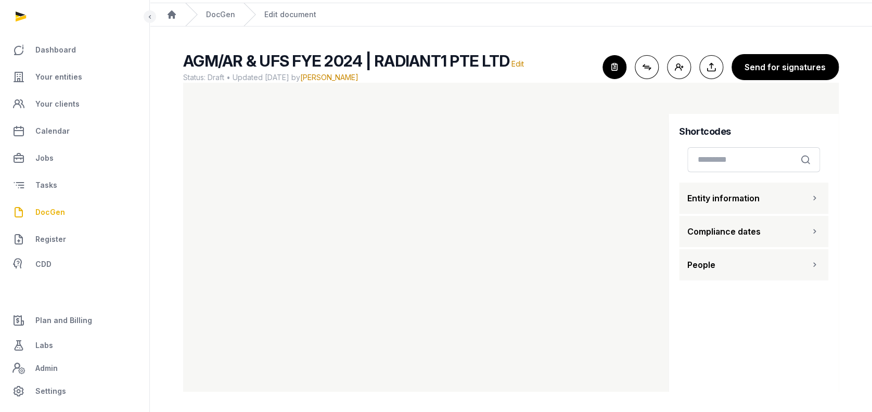
scroll to position [12, 0]
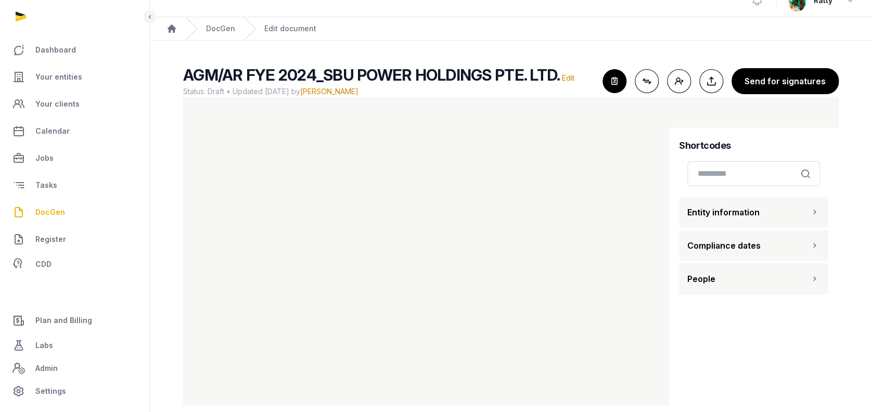
scroll to position [30, 0]
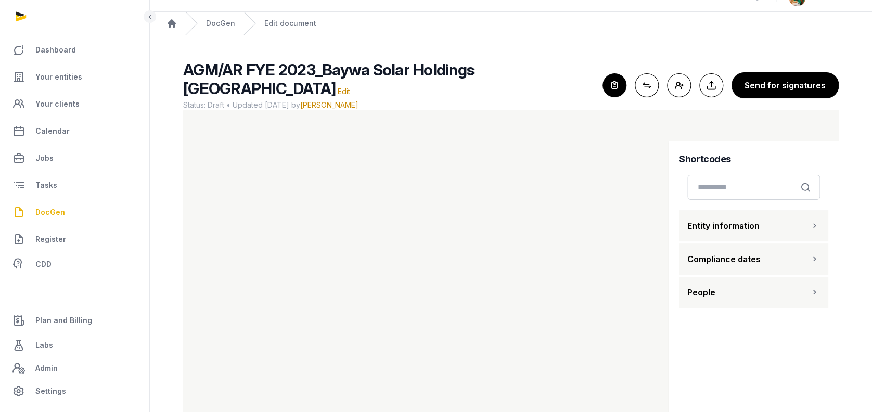
scroll to position [30, 0]
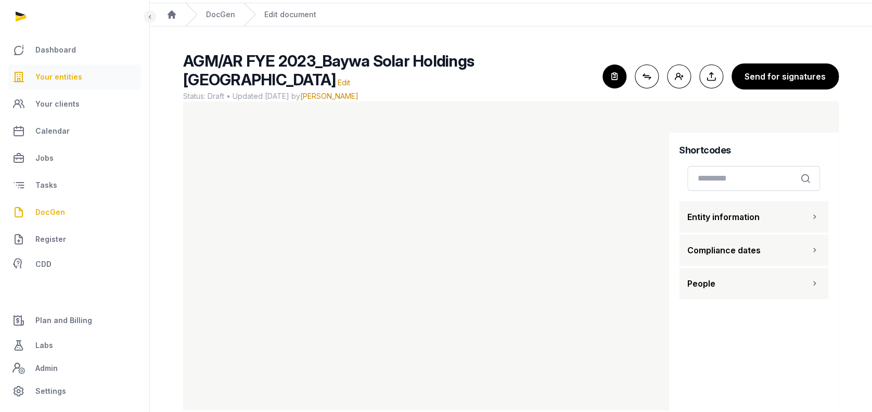
click at [59, 80] on span "Your entities" at bounding box center [58, 77] width 47 height 12
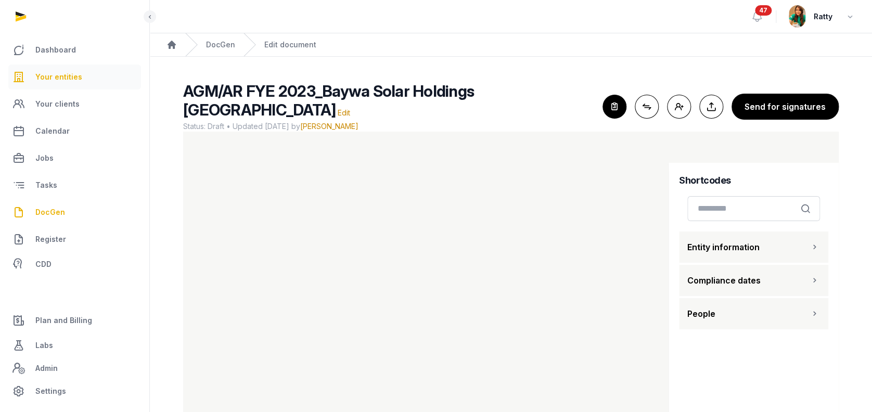
click at [64, 88] on link "Your entities" at bounding box center [74, 77] width 133 height 25
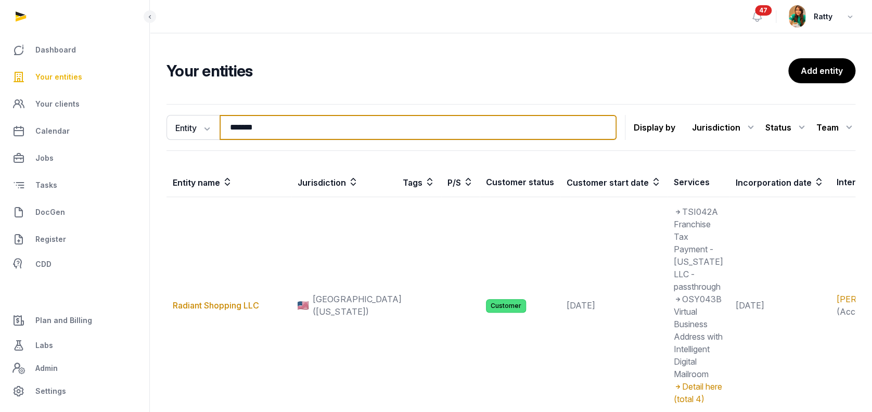
drag, startPoint x: 280, startPoint y: 132, endPoint x: 161, endPoint y: 131, distance: 119.7
click at [161, 131] on div "Entity Entity People Tags Services ******* Search Display by Jurisdiction All j…" at bounding box center [511, 322] width 722 height 444
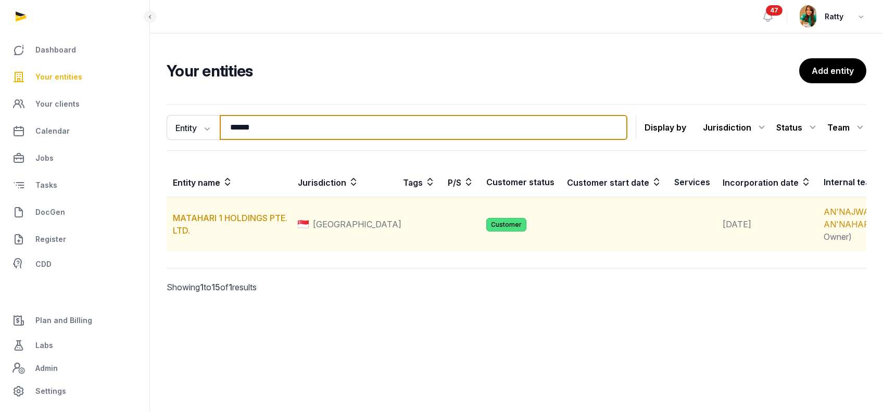
type input "******"
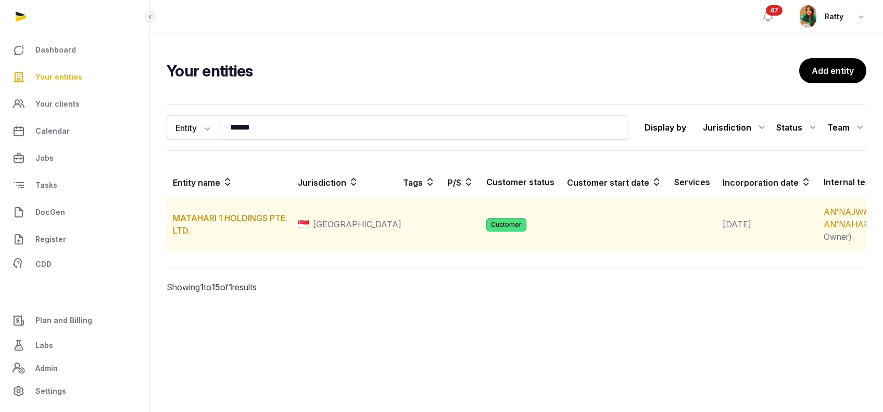
click at [187, 235] on td "MATAHARI 1 HOLDINGS PTE. LTD." at bounding box center [229, 224] width 125 height 55
click at [187, 229] on link "MATAHARI 1 HOLDINGS PTE. LTD." at bounding box center [230, 224] width 114 height 23
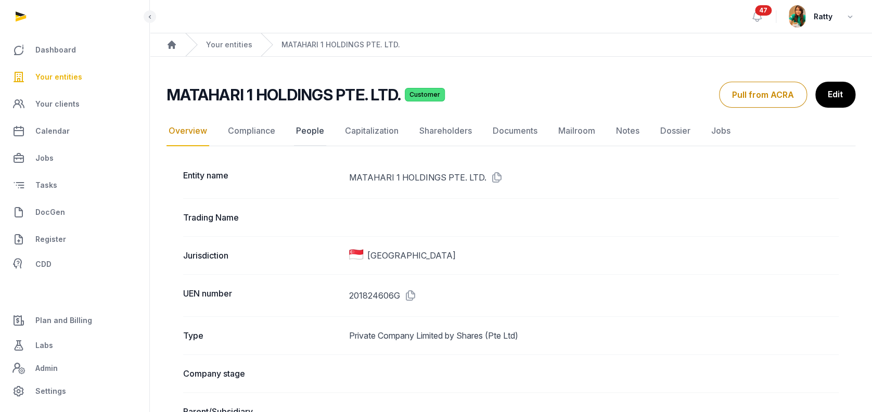
click at [311, 129] on link "People" at bounding box center [310, 131] width 32 height 30
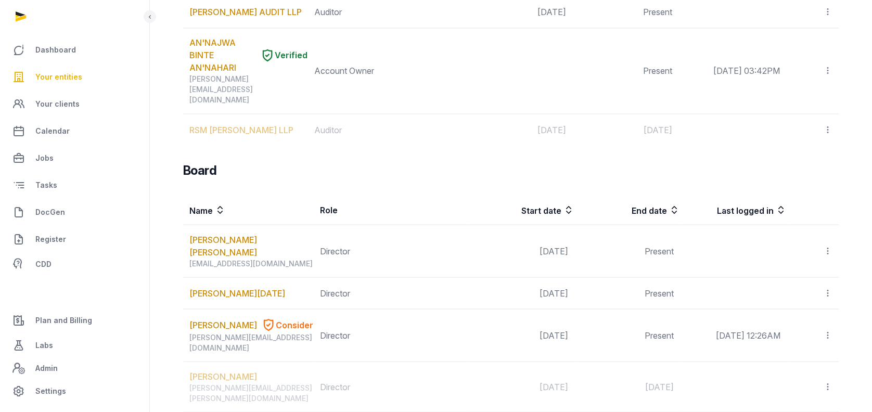
scroll to position [845, 0]
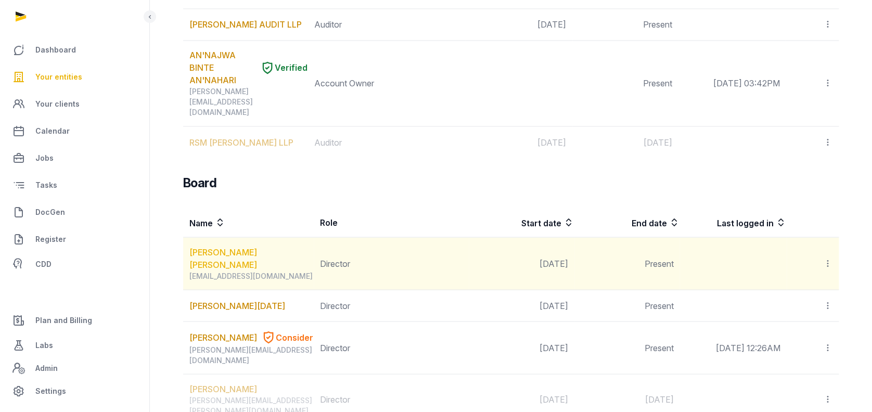
click at [237, 246] on link "NIRANPAL SINGH AJMER SINGH" at bounding box center [251, 258] width 124 height 25
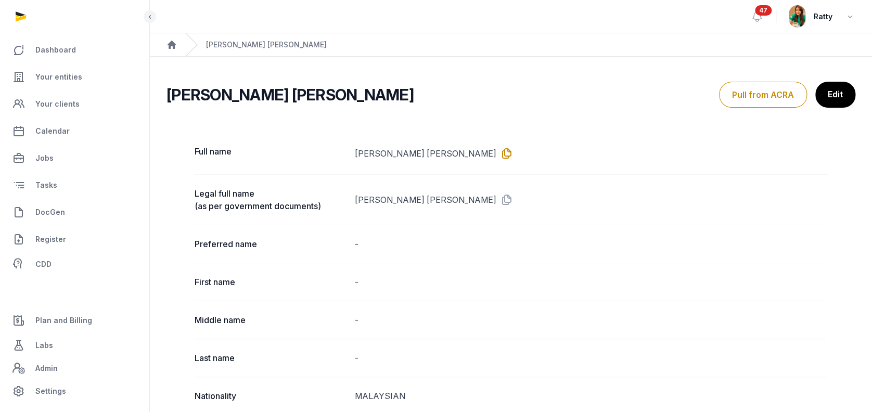
click at [499, 149] on icon at bounding box center [504, 153] width 17 height 17
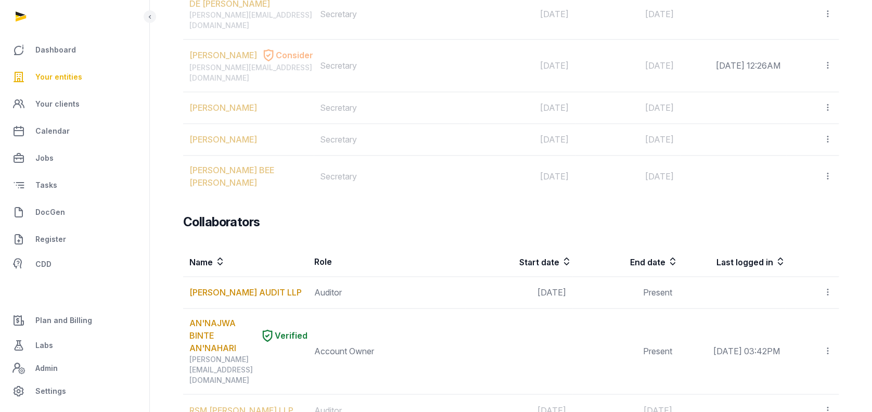
scroll to position [833, 0]
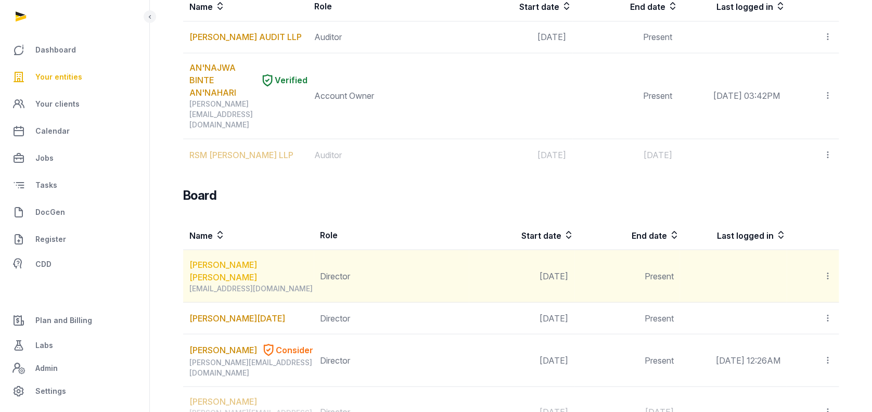
click at [204, 258] on link "NIRANPAL SINGH AJMER SINGH" at bounding box center [251, 270] width 124 height 25
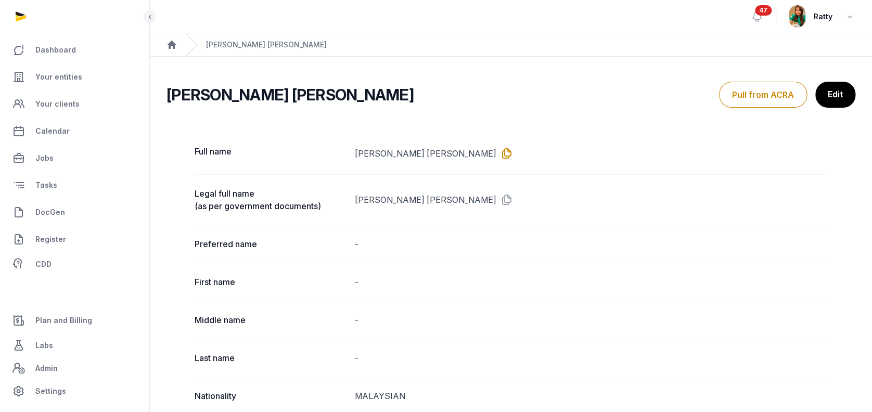
click at [496, 154] on icon at bounding box center [504, 153] width 17 height 17
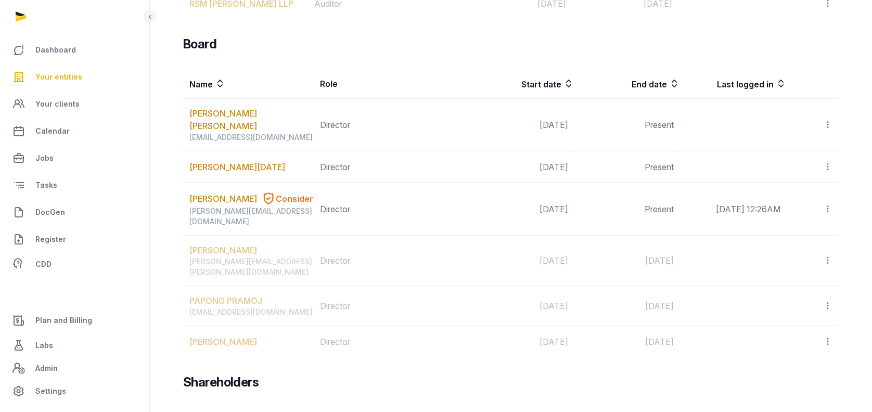
scroll to position [498, 0]
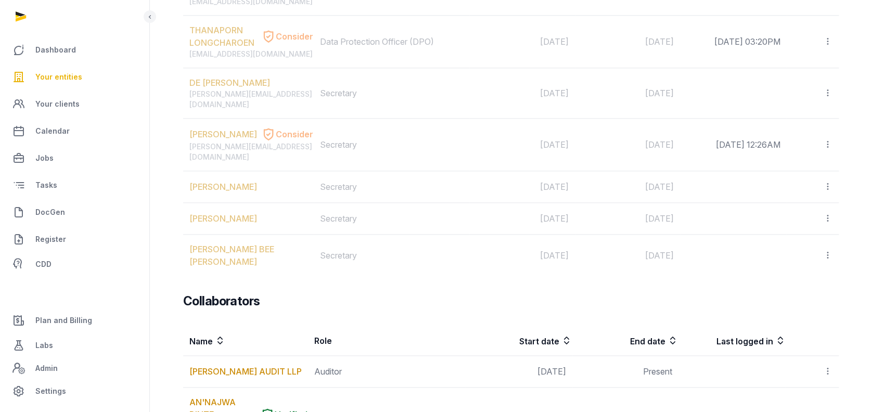
click at [80, 77] on link "Your entities" at bounding box center [74, 77] width 133 height 25
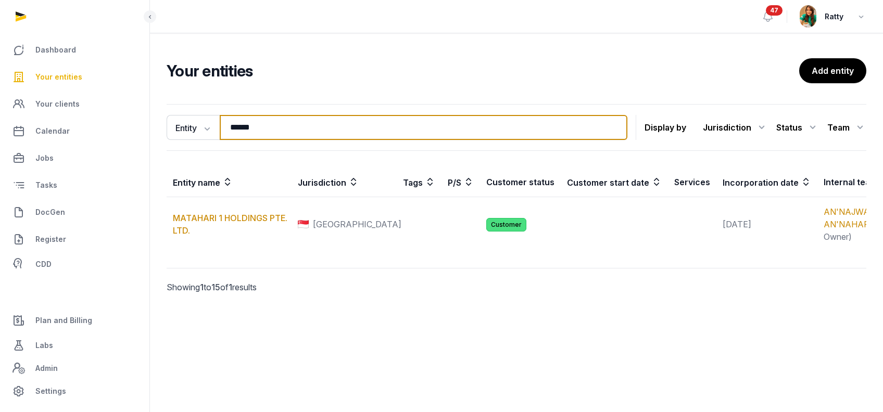
drag, startPoint x: 281, startPoint y: 125, endPoint x: -17, endPoint y: 81, distance: 300.9
click at [0, 81] on html "Dashboard Your entities Your clients Calendar Jobs Tasks DocGen Register CDD Pl…" at bounding box center [441, 206] width 883 height 412
paste input "**********"
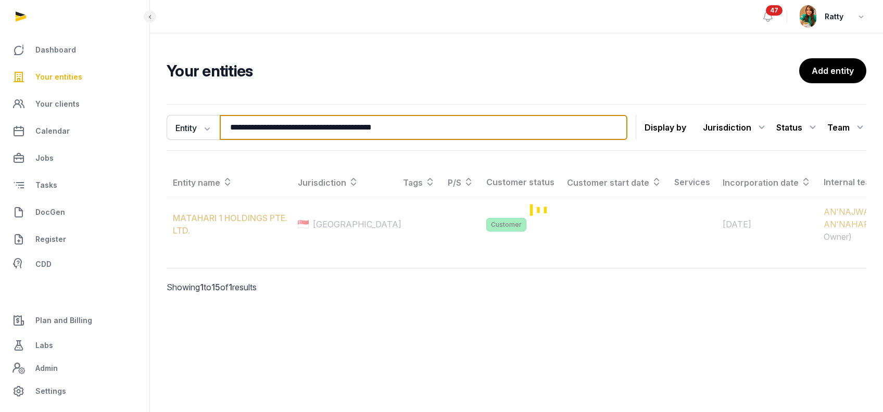
type input "**********"
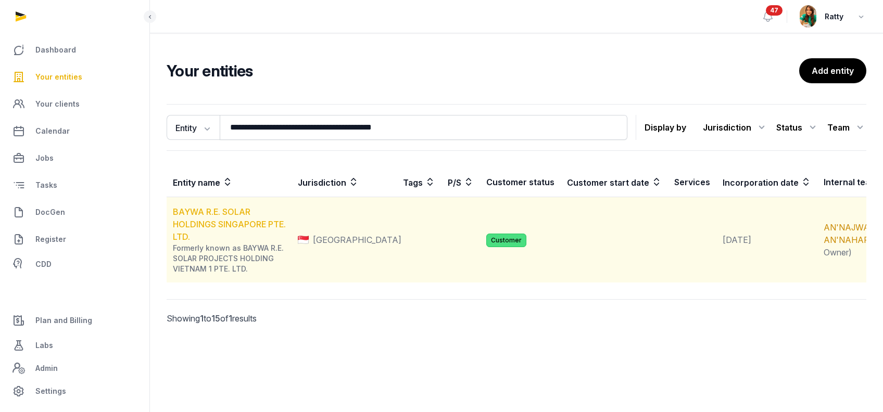
click at [229, 216] on link "BAYWA R.E. SOLAR HOLDINGS SINGAPORE PTE. LTD." at bounding box center [229, 224] width 113 height 35
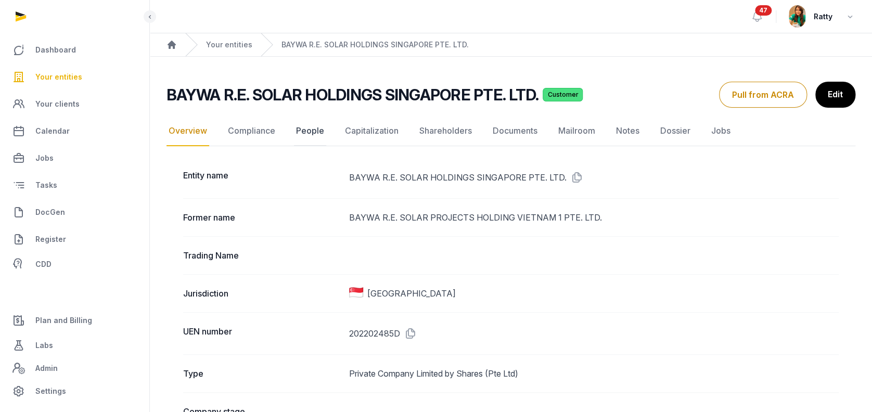
click at [308, 133] on link "People" at bounding box center [310, 131] width 32 height 30
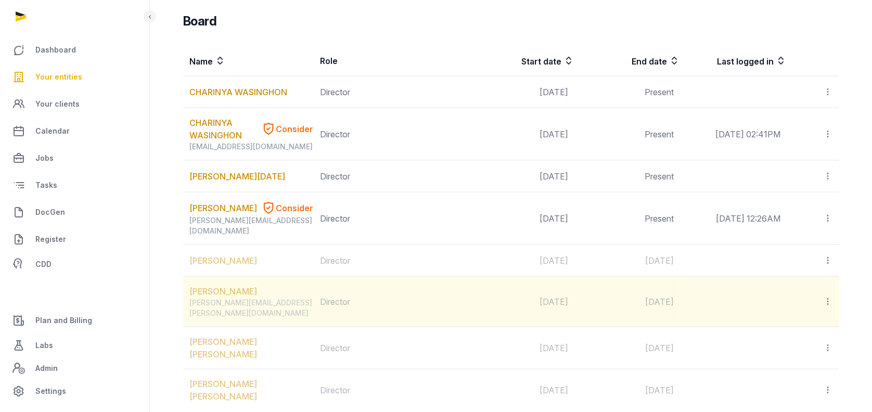
scroll to position [803, 0]
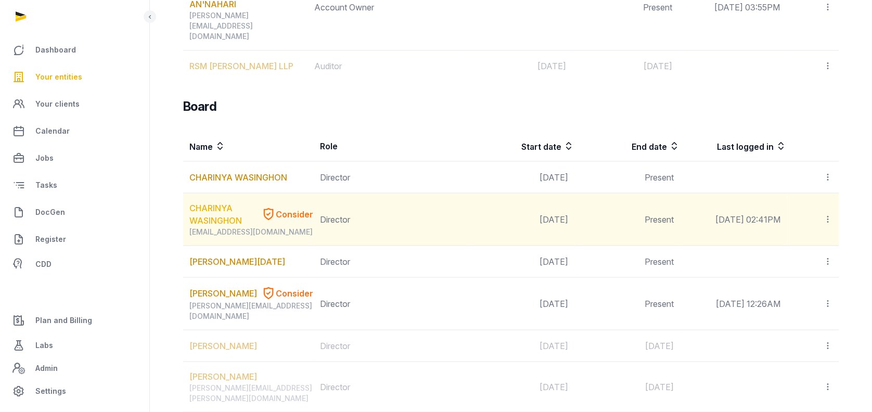
click at [209, 201] on link "CHARINYA WASINGHON" at bounding box center [223, 213] width 68 height 25
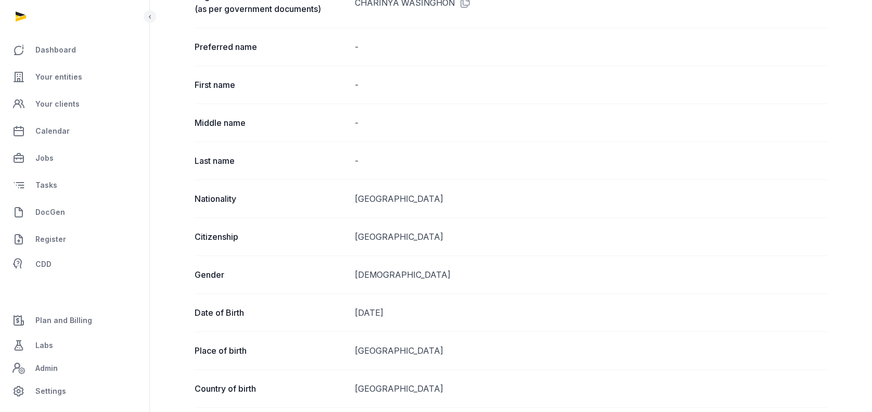
scroll to position [109, 0]
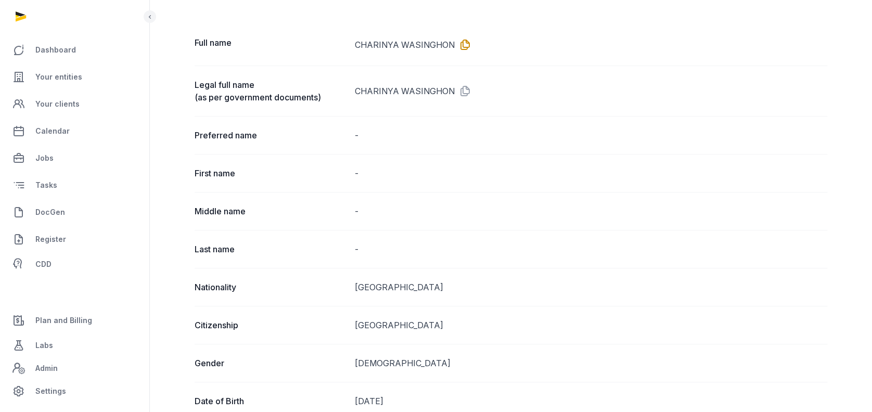
click at [463, 43] on icon at bounding box center [463, 44] width 17 height 17
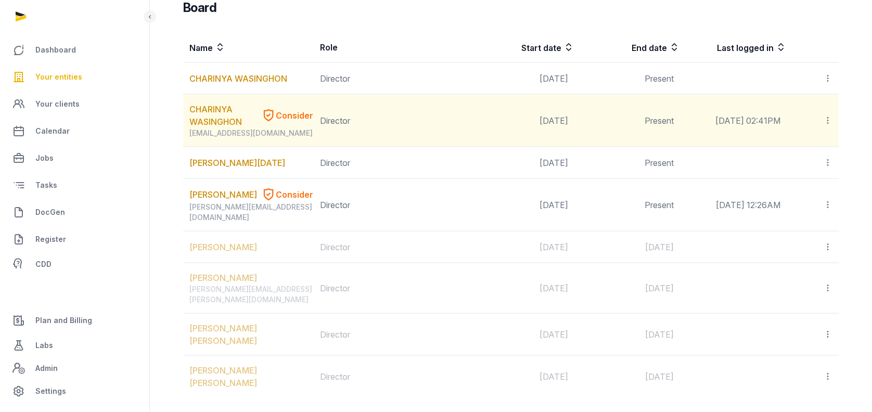
scroll to position [763, 0]
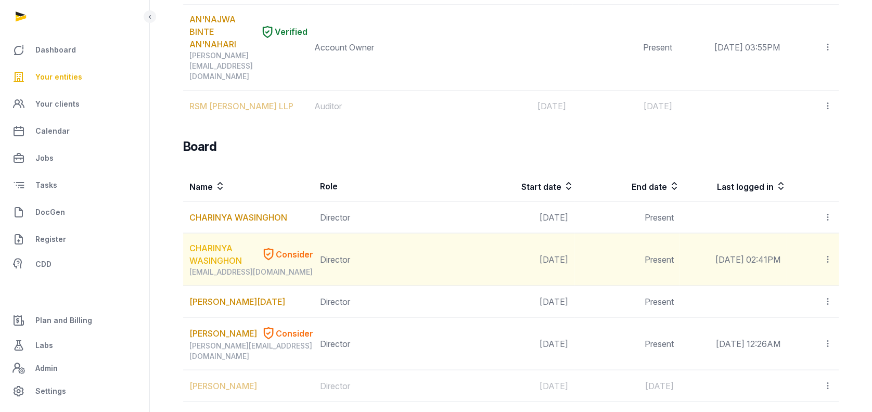
click at [214, 241] on link "CHARINYA WASINGHON" at bounding box center [223, 253] width 68 height 25
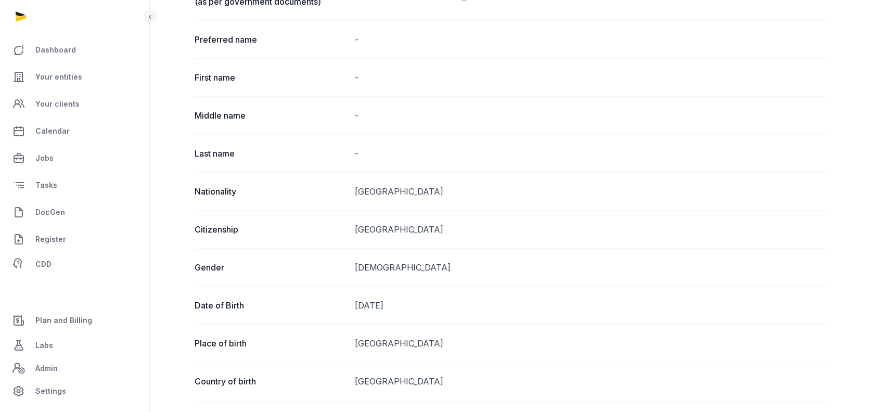
scroll to position [25, 0]
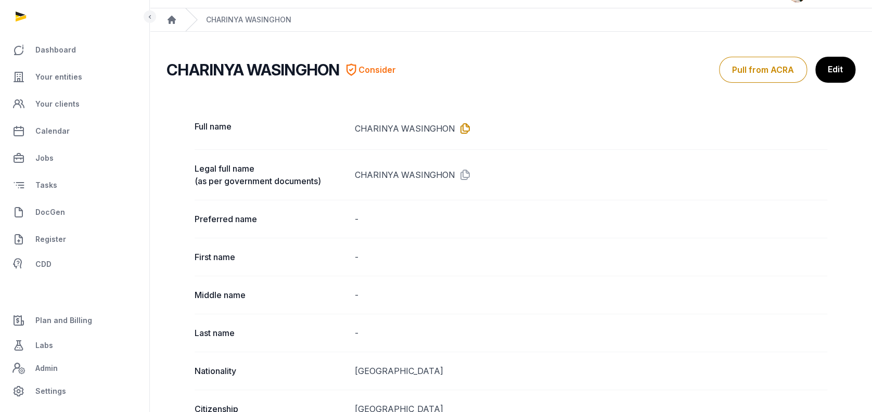
click at [463, 129] on icon at bounding box center [463, 128] width 17 height 17
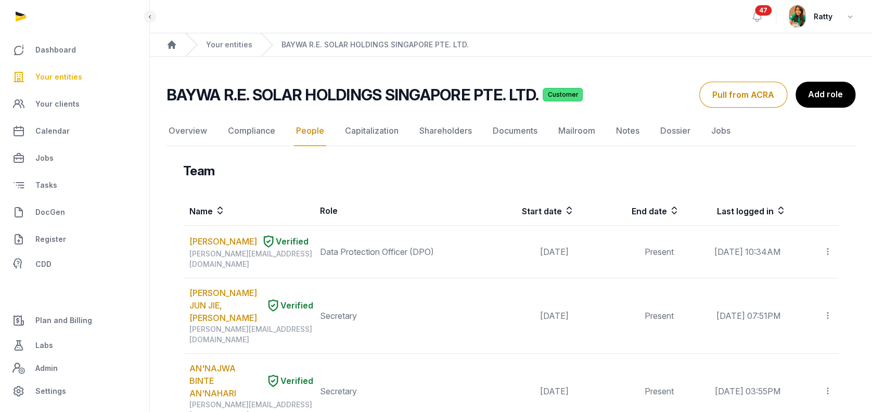
click at [60, 71] on span "Your entities" at bounding box center [58, 77] width 47 height 12
click at [46, 72] on span "Your entities" at bounding box center [58, 77] width 47 height 12
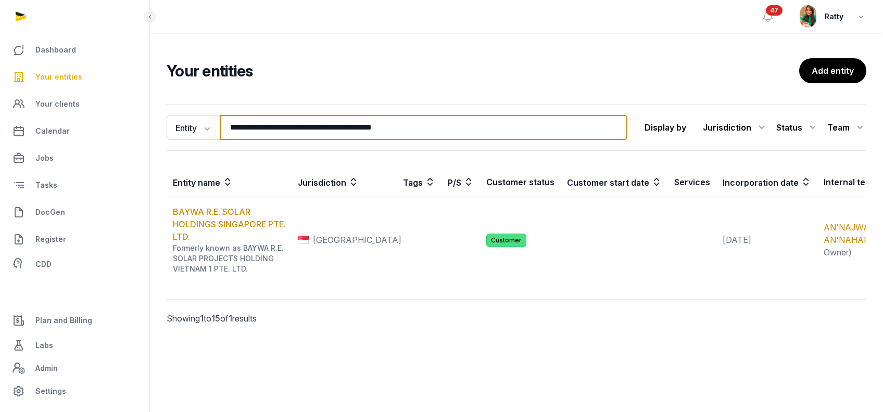
drag, startPoint x: 448, startPoint y: 129, endPoint x: -35, endPoint y: 141, distance: 482.6
click at [0, 141] on html "**********" at bounding box center [441, 206] width 883 height 412
paste input "**********"
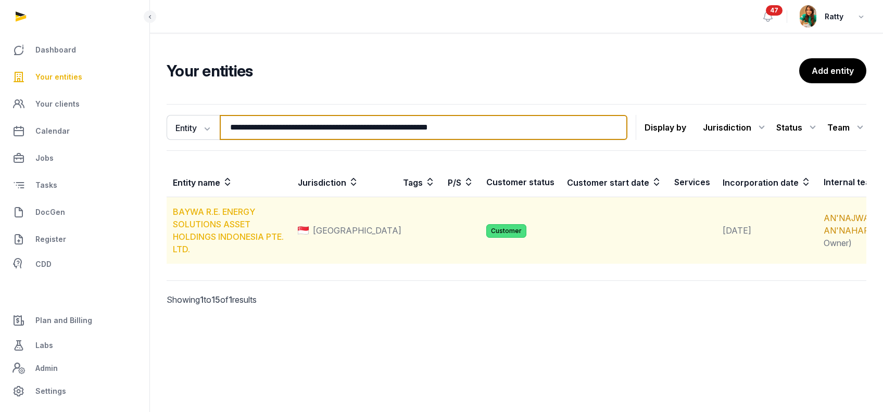
type input "**********"
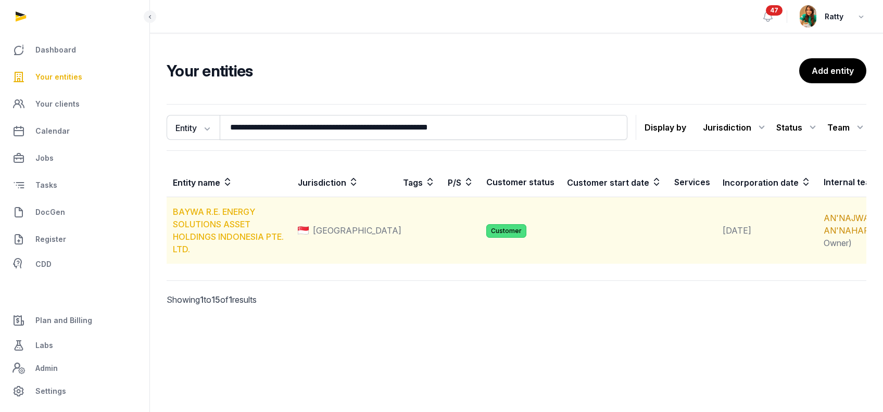
click at [252, 237] on link "BAYWA R.E. ENERGY SOLUTIONS ASSET HOLDINGS INDONESIA PTE. LTD." at bounding box center [228, 231] width 111 height 48
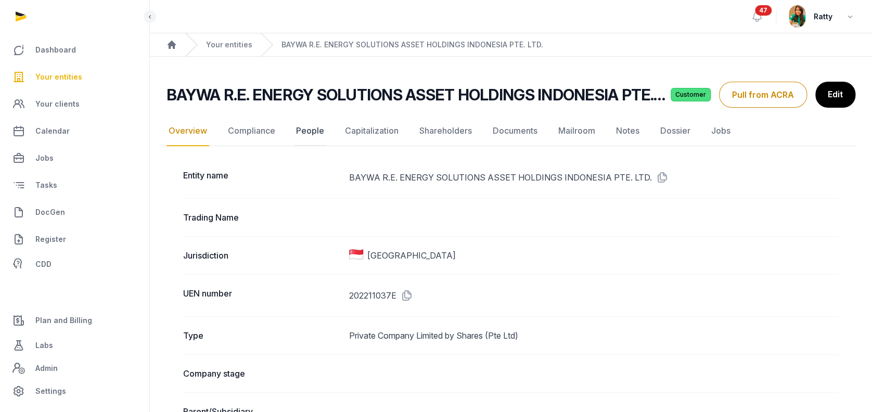
click at [309, 125] on link "People" at bounding box center [310, 131] width 32 height 30
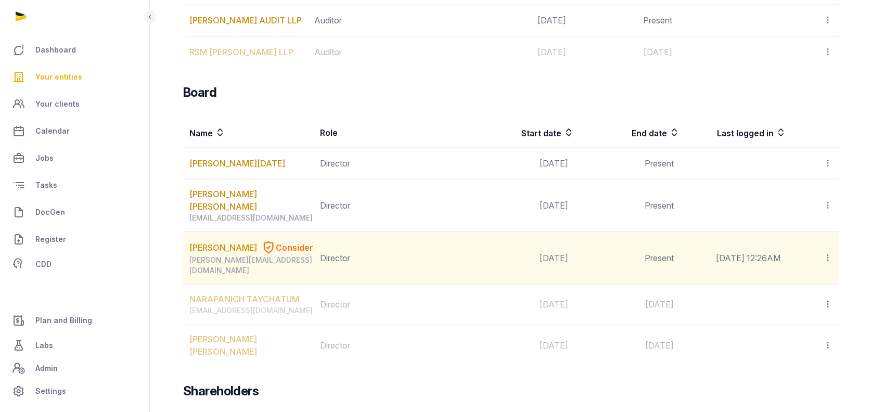
scroll to position [887, 0]
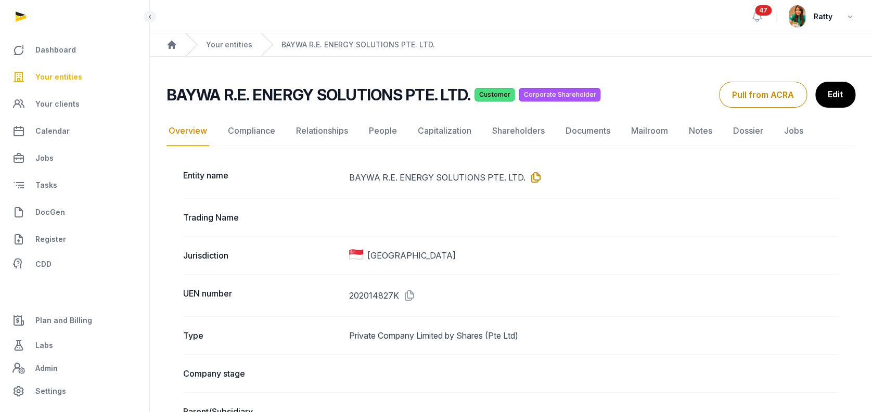
click at [532, 177] on icon at bounding box center [534, 177] width 17 height 17
click at [384, 128] on link "People" at bounding box center [383, 131] width 32 height 30
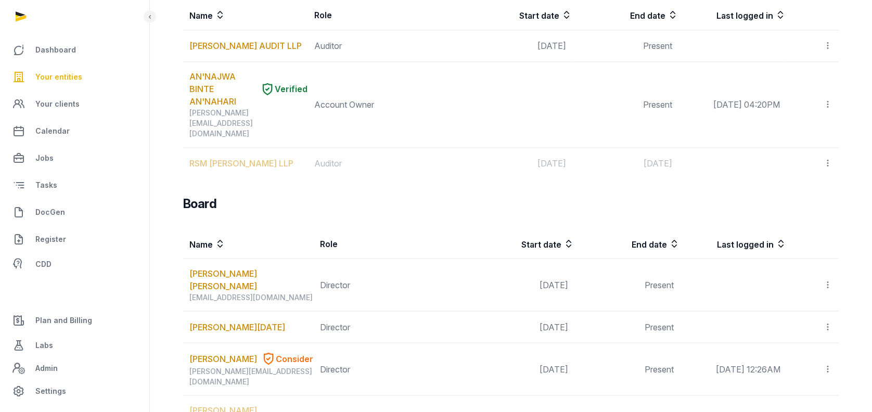
scroll to position [887, 0]
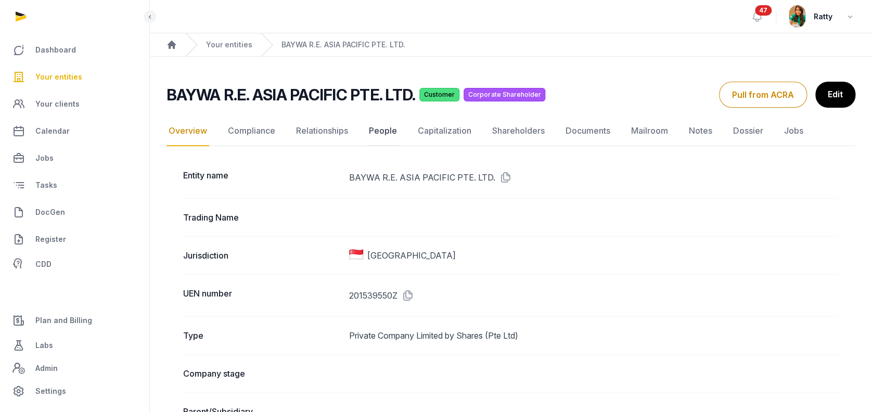
click at [375, 130] on link "People" at bounding box center [383, 131] width 32 height 30
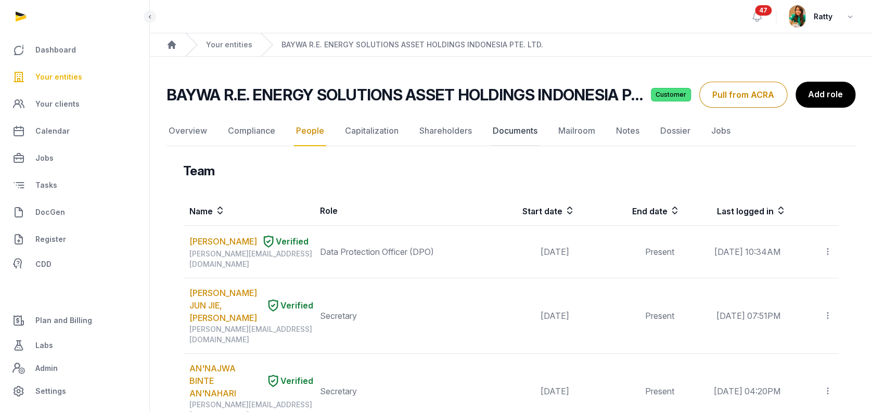
click at [503, 133] on link "Documents" at bounding box center [515, 131] width 49 height 30
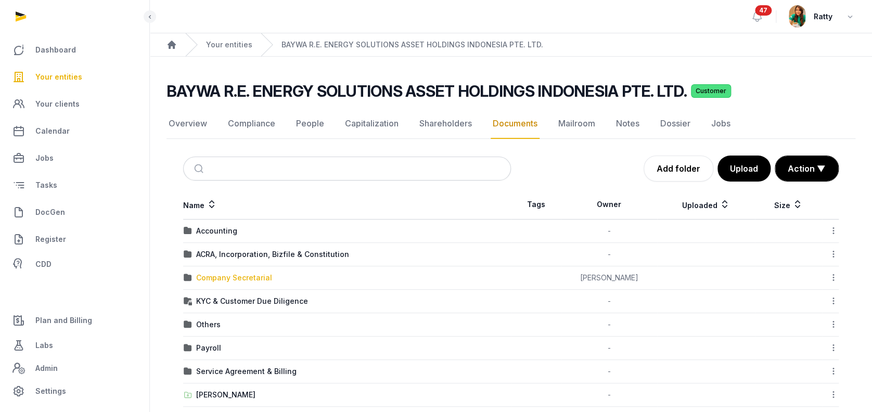
click at [236, 280] on div "Company Secretarial" at bounding box center [234, 278] width 76 height 10
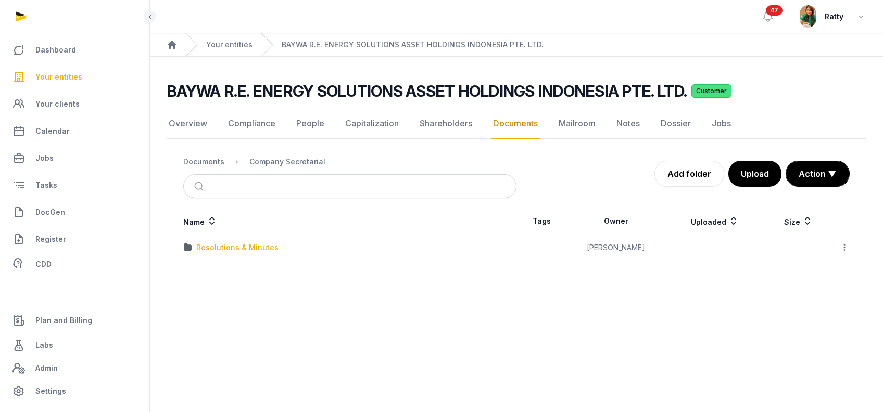
click at [221, 244] on div "Resolutions & Minutes" at bounding box center [237, 248] width 82 height 10
click at [203, 266] on div "2024" at bounding box center [205, 271] width 19 height 10
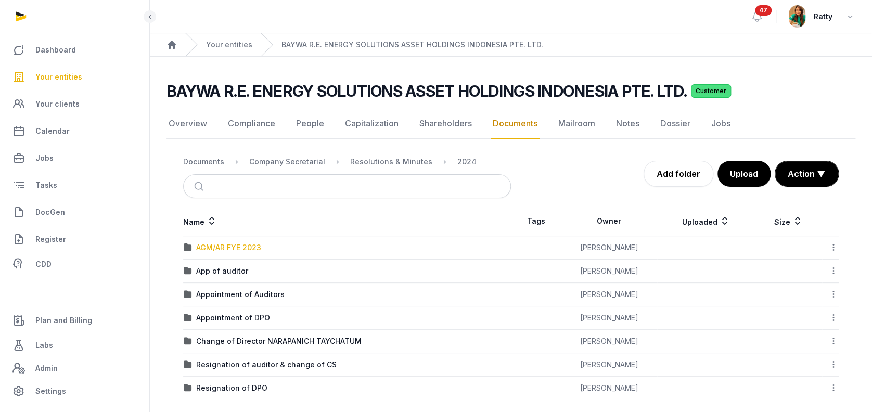
click at [225, 246] on div "AGM/AR FYE 2023" at bounding box center [228, 248] width 65 height 10
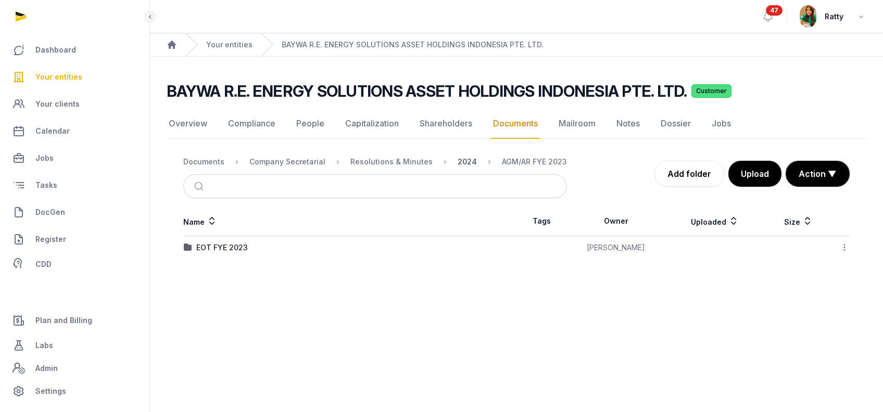
click at [457, 160] on div "2024" at bounding box center [466, 162] width 19 height 10
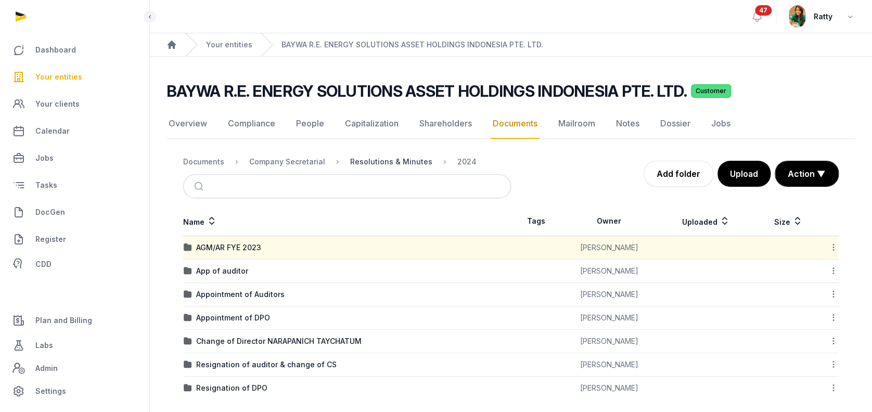
click at [388, 159] on div "Resolutions & Minutes" at bounding box center [391, 162] width 82 height 10
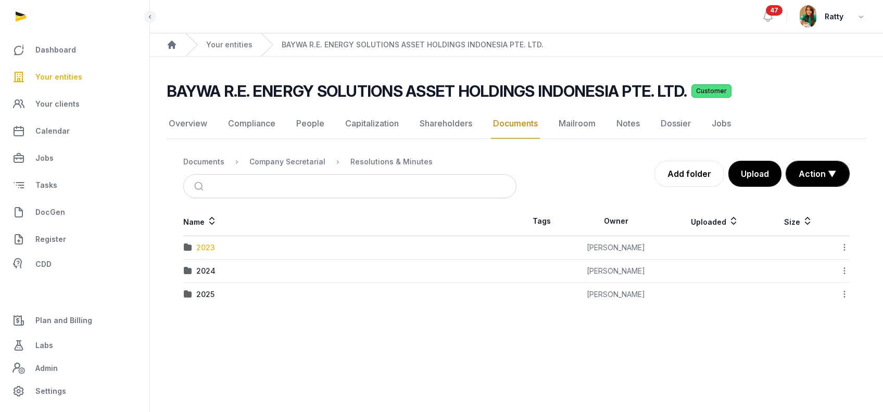
click at [204, 245] on div "2023" at bounding box center [205, 248] width 19 height 10
click at [233, 249] on div "AGM & AR FYE 2022" at bounding box center [232, 248] width 72 height 10
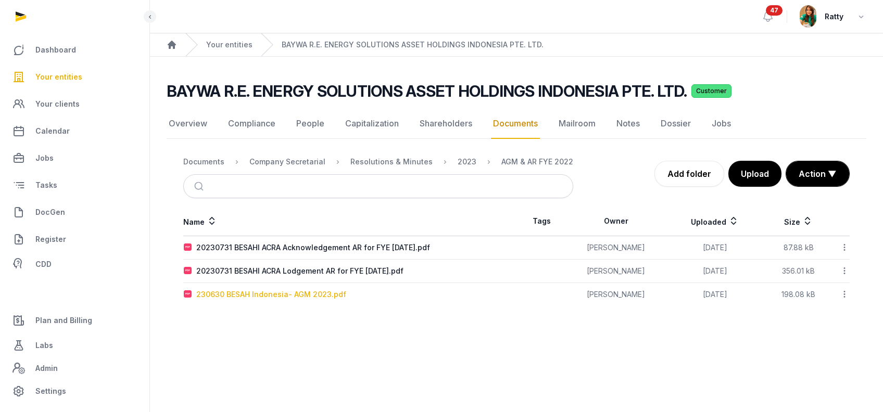
click at [254, 291] on div "230630 BESAH Indonesia- AGM 2023.pdf" at bounding box center [271, 294] width 150 height 10
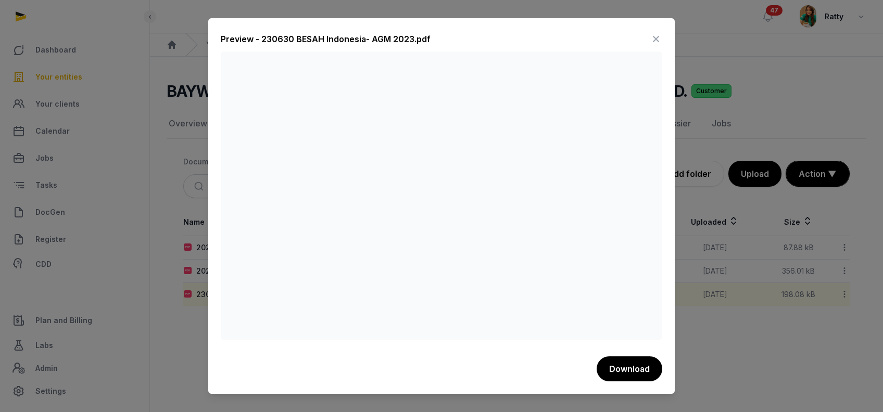
click at [656, 38] on icon at bounding box center [655, 39] width 12 height 17
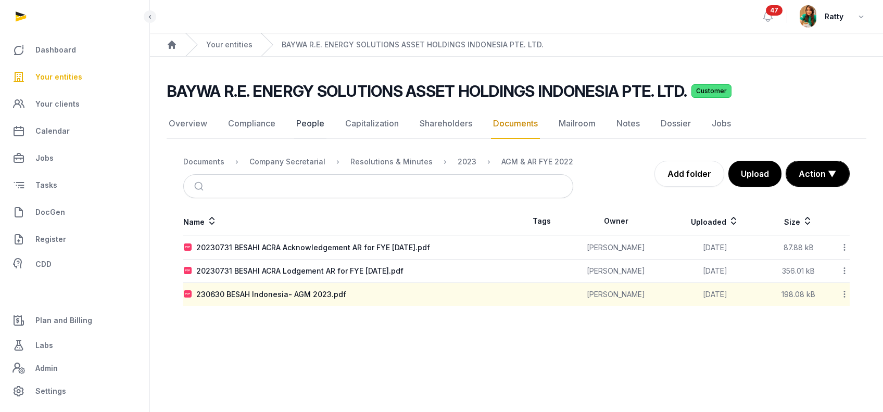
click at [305, 123] on link "People" at bounding box center [310, 124] width 32 height 30
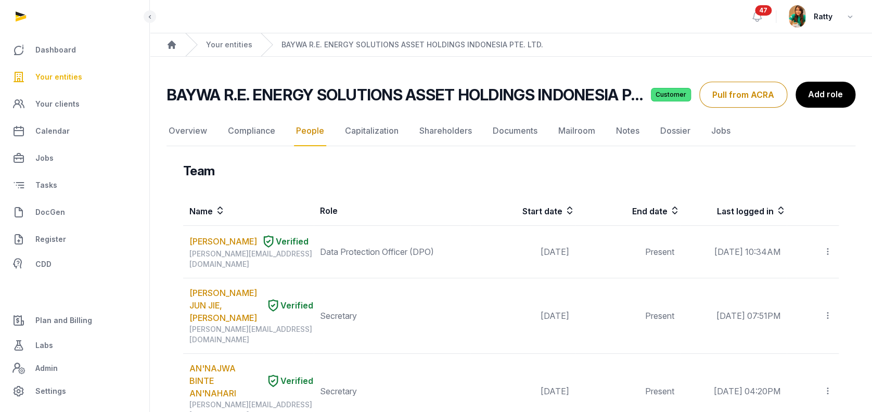
click at [61, 72] on span "Your entities" at bounding box center [58, 77] width 47 height 12
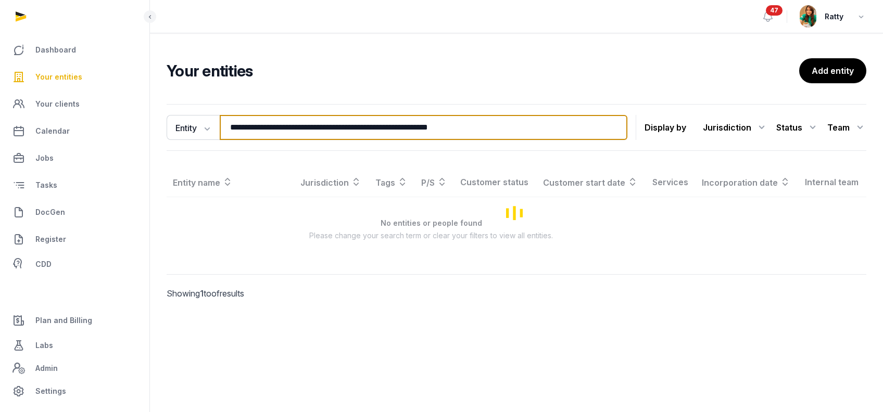
drag, startPoint x: 508, startPoint y: 130, endPoint x: -197, endPoint y: 133, distance: 705.1
click at [0, 133] on html "**********" at bounding box center [441, 206] width 883 height 412
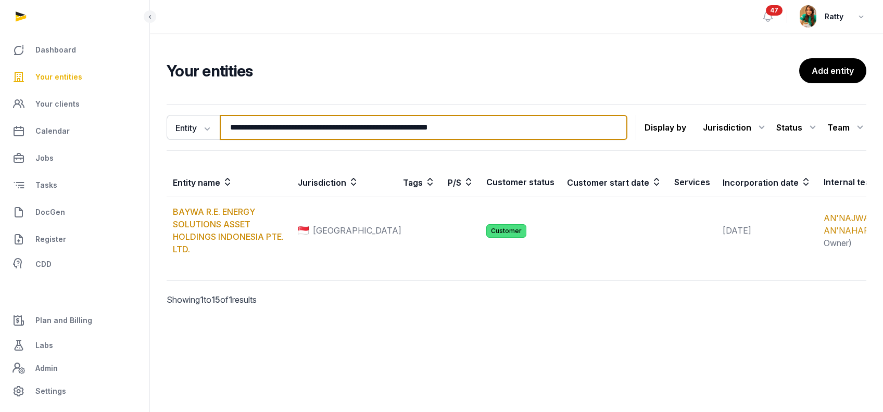
paste input "search"
type input "**********"
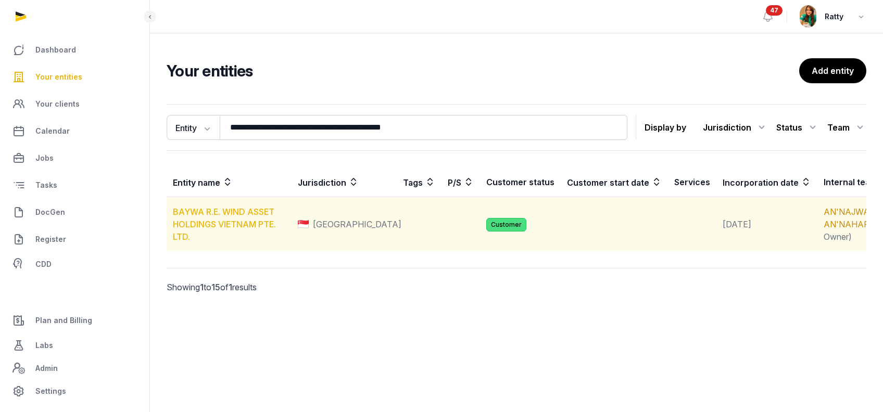
click at [216, 228] on link "BAYWA R.E. WIND ASSET HOLDINGS VIETNAM PTE. LTD." at bounding box center [224, 224] width 103 height 35
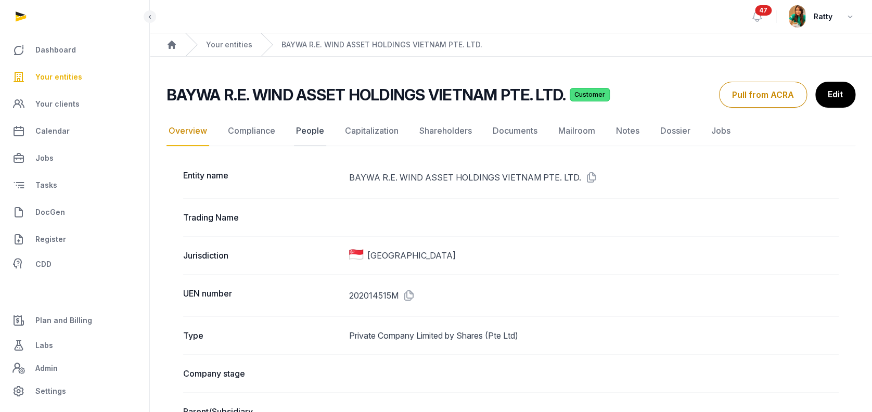
click at [301, 123] on link "People" at bounding box center [310, 131] width 32 height 30
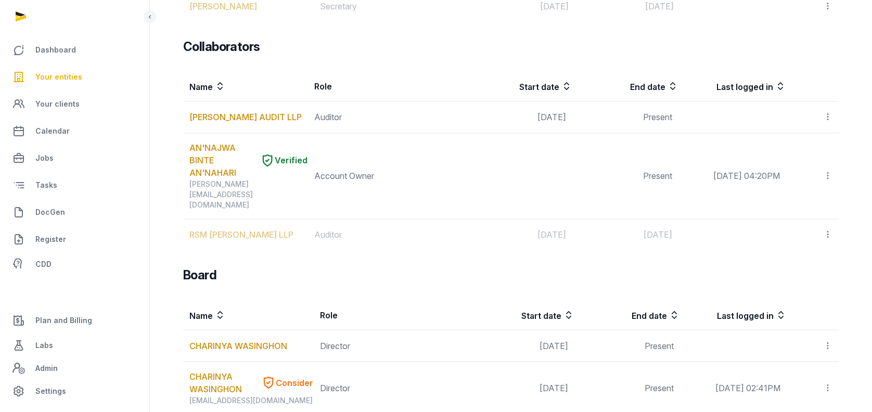
scroll to position [487, 0]
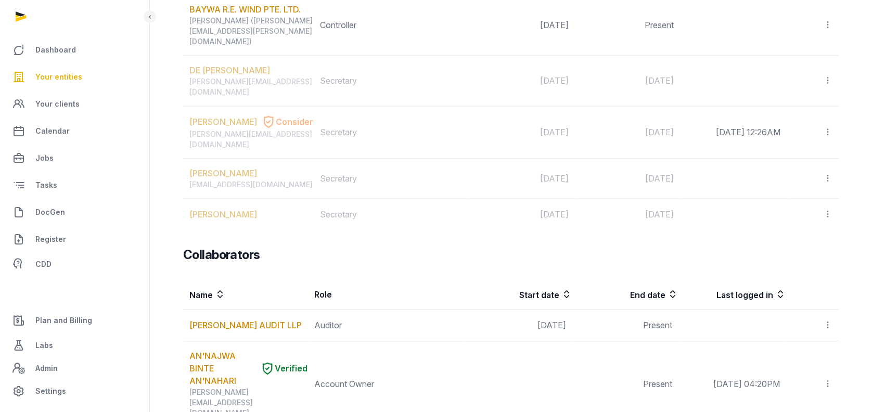
click at [59, 82] on span "Your entities" at bounding box center [58, 77] width 47 height 12
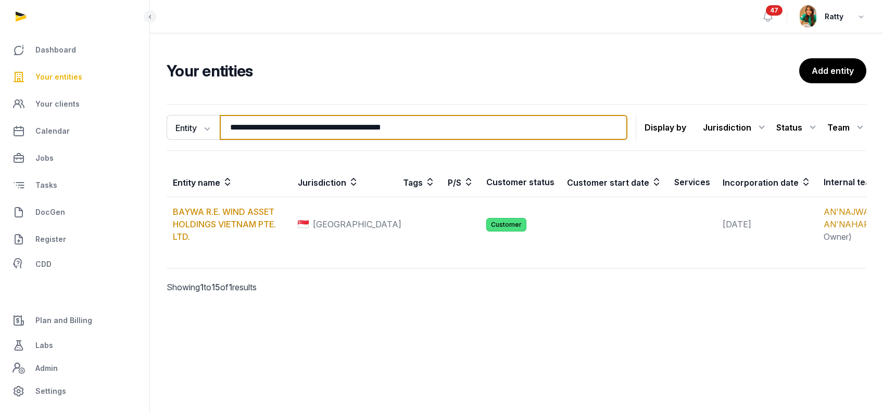
drag, startPoint x: 475, startPoint y: 127, endPoint x: -393, endPoint y: 101, distance: 868.4
click at [0, 101] on html "**********" at bounding box center [441, 206] width 883 height 412
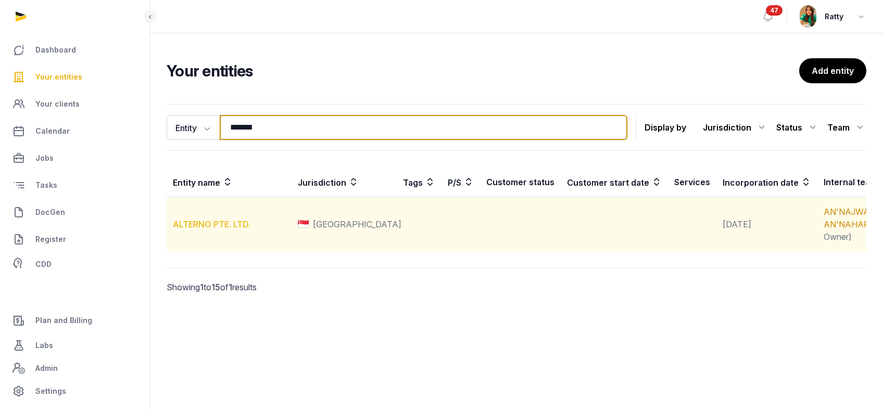
type input "*******"
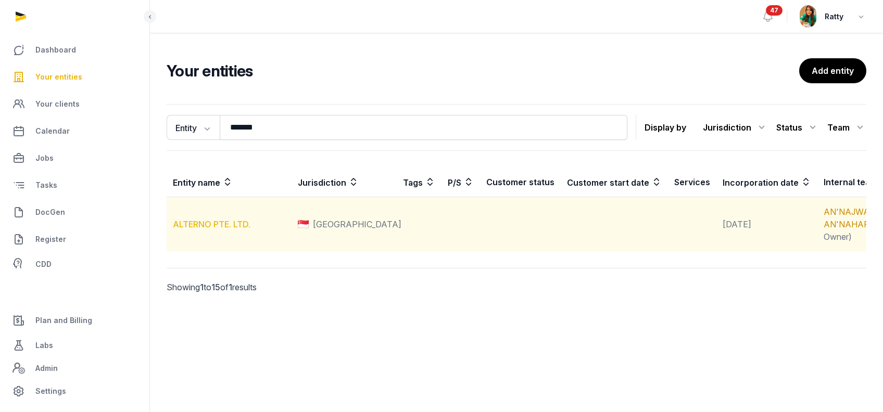
click at [216, 229] on link "ALTERNO PTE. LTD." at bounding box center [212, 224] width 78 height 10
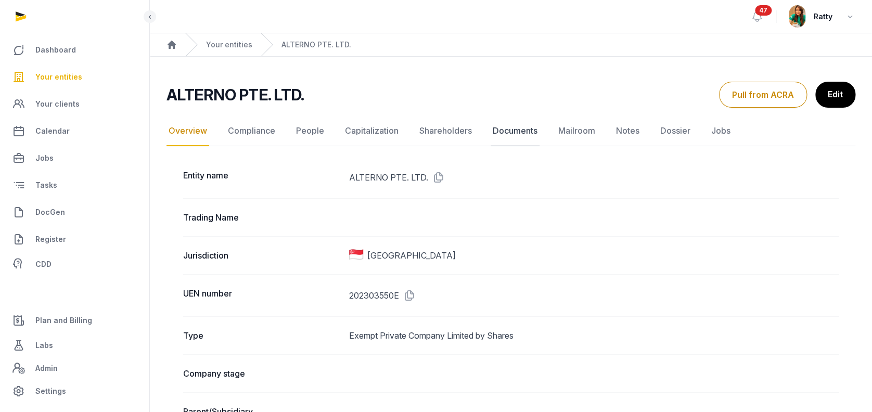
click at [512, 130] on link "Documents" at bounding box center [515, 131] width 49 height 30
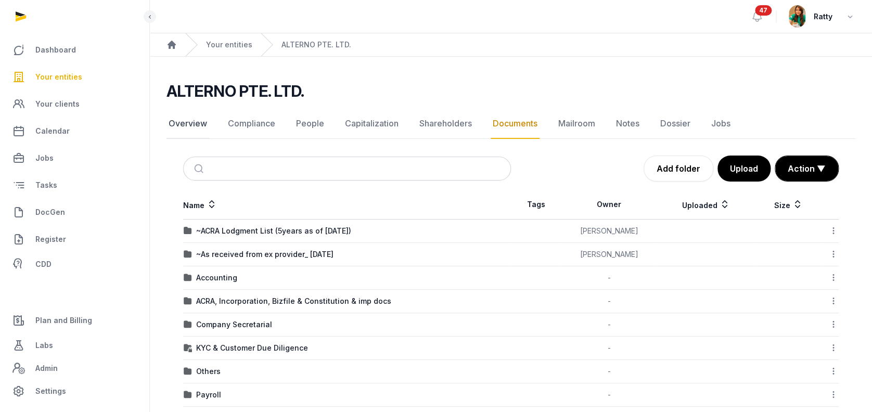
click at [182, 122] on link "Overview" at bounding box center [188, 124] width 43 height 30
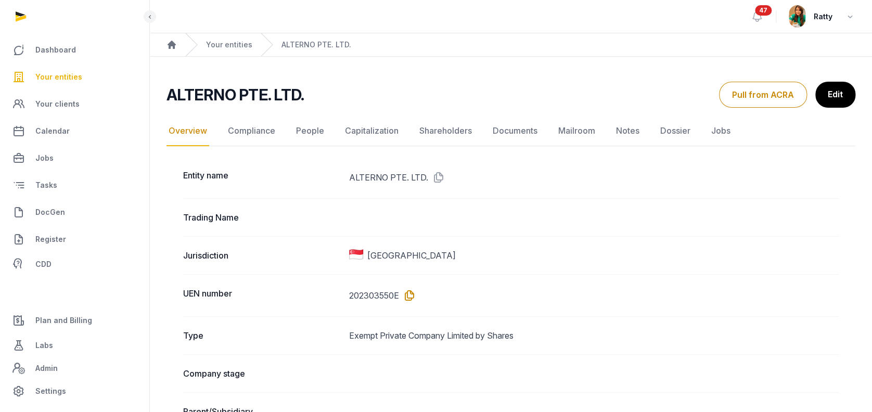
click at [410, 290] on icon at bounding box center [407, 295] width 17 height 17
click at [487, 134] on nav "Overview Compliance People Capitalization Shareholders Documents Mailroom Notes…" at bounding box center [511, 131] width 689 height 30
click at [494, 131] on link "Documents" at bounding box center [515, 131] width 49 height 30
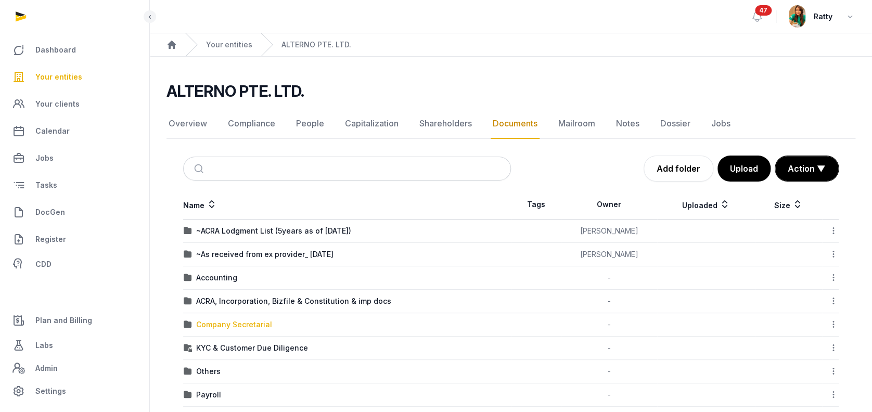
click at [229, 322] on div "Company Secretarial" at bounding box center [234, 325] width 76 height 10
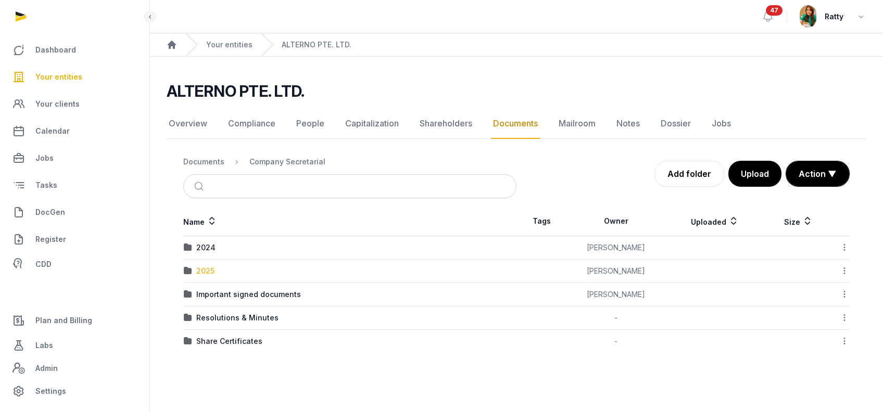
click at [204, 266] on div "2025" at bounding box center [205, 271] width 18 height 10
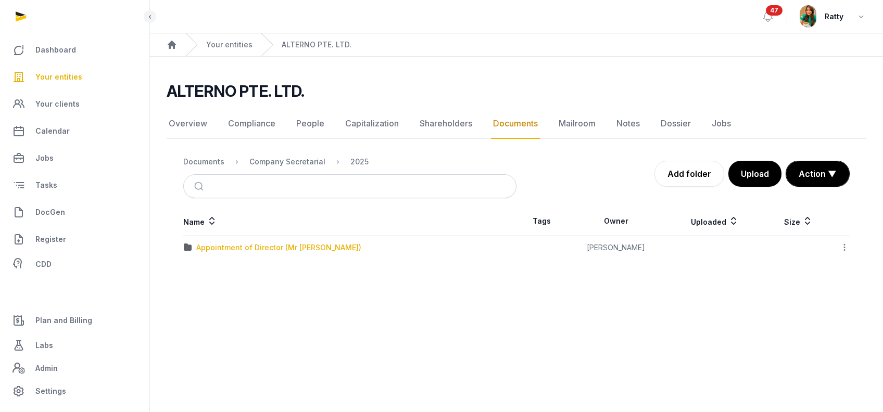
click at [227, 246] on div "Appointment of Director (Mr Daiki)" at bounding box center [278, 248] width 165 height 10
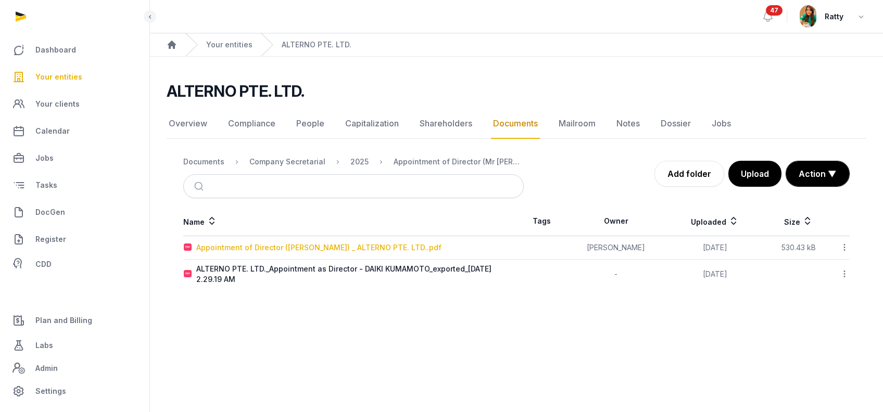
click at [272, 247] on div "Appointment of Director (KUMAMOTO DAIKI) _ ALTERNO PTE. LTD..pdf" at bounding box center [318, 248] width 245 height 10
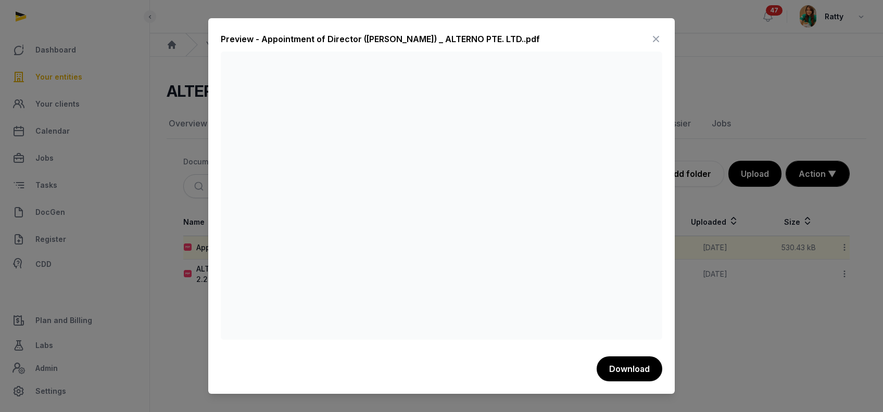
click at [654, 36] on icon at bounding box center [655, 39] width 12 height 17
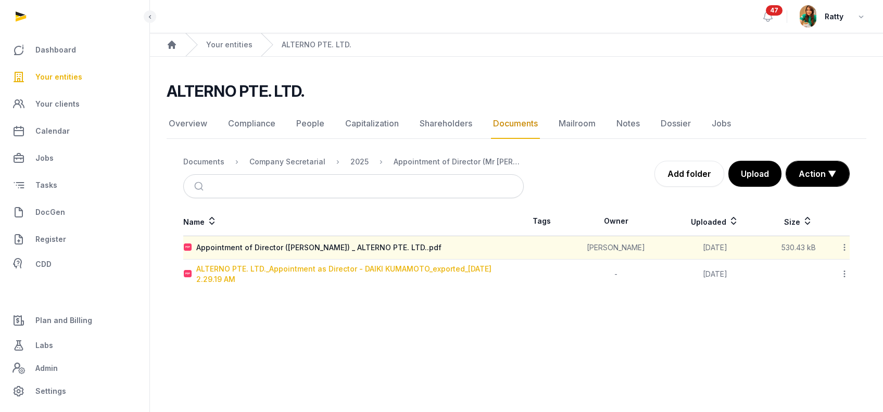
click at [325, 267] on div "ALTERNO PTE. LTD._Appointment as Director - DAIKI KUMAMOTO_exported_2025-07-23 …" at bounding box center [356, 274] width 320 height 21
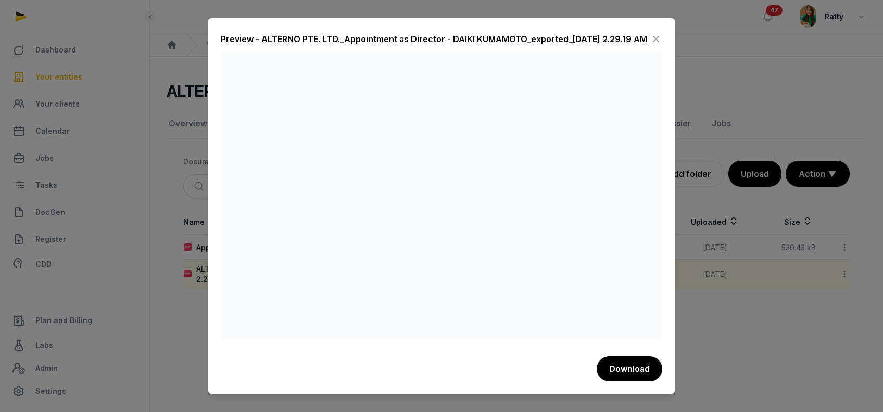
click at [657, 38] on icon at bounding box center [655, 39] width 12 height 17
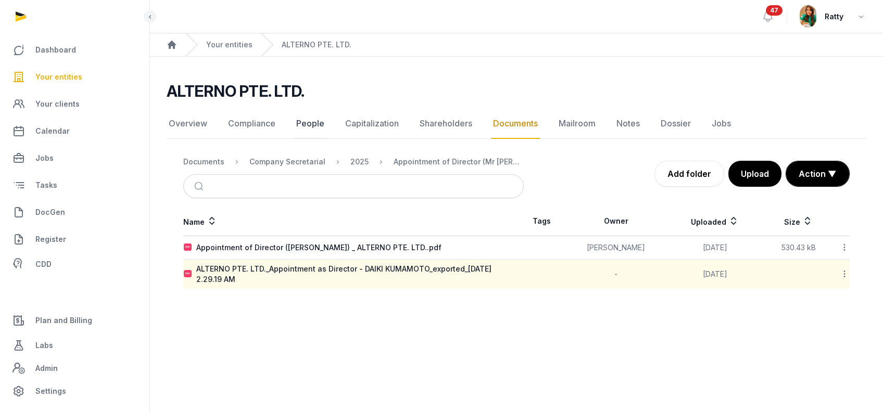
click at [314, 123] on link "People" at bounding box center [310, 124] width 32 height 30
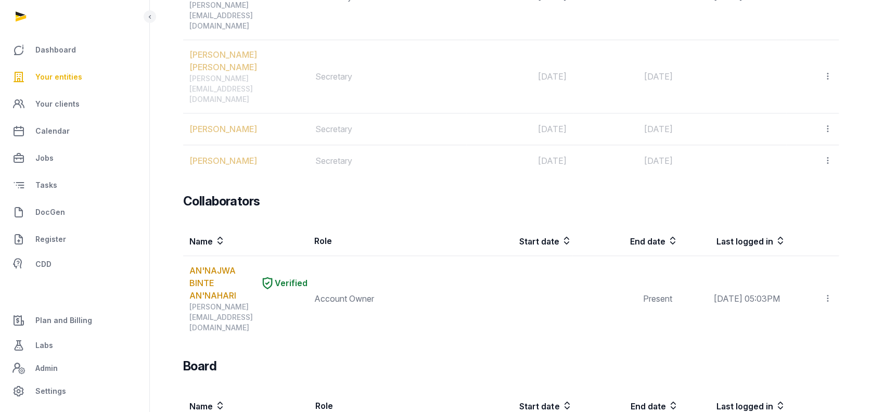
scroll to position [624, 0]
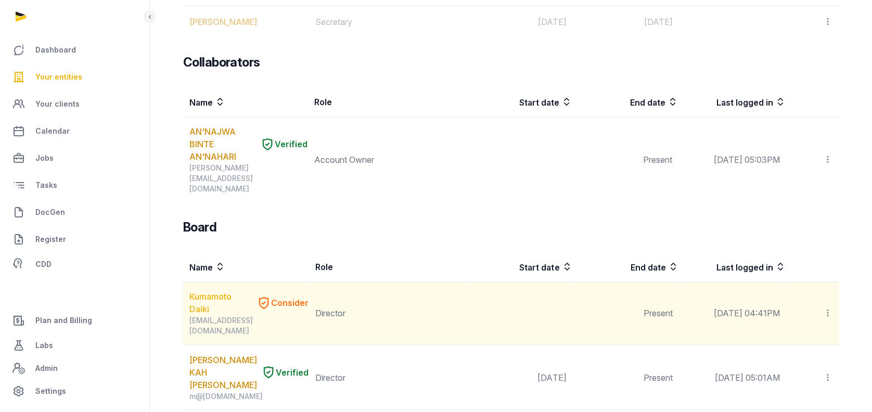
click at [202, 290] on link "Kumamoto Daiki" at bounding box center [220, 302] width 63 height 25
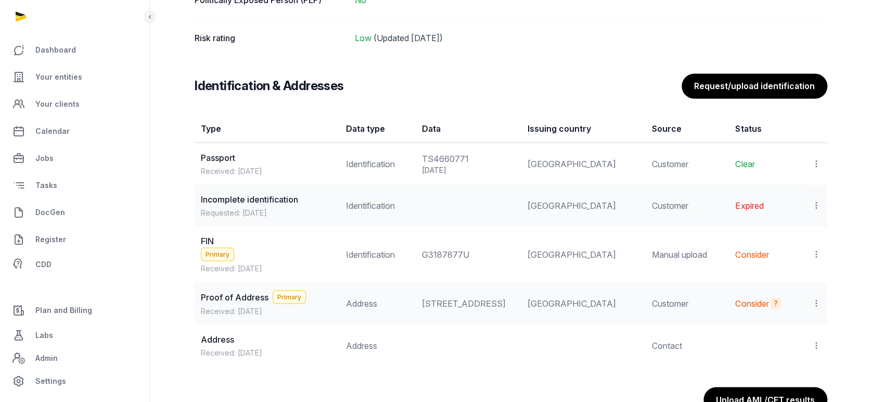
scroll to position [902, 0]
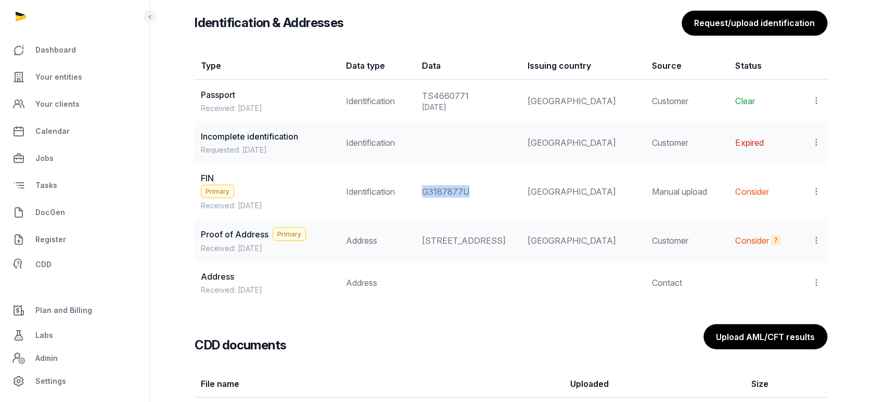
drag, startPoint x: 435, startPoint y: 181, endPoint x: 482, endPoint y: 194, distance: 49.3
click at [482, 194] on td "G3187877U" at bounding box center [469, 191] width 106 height 56
copy div "G3187877U"
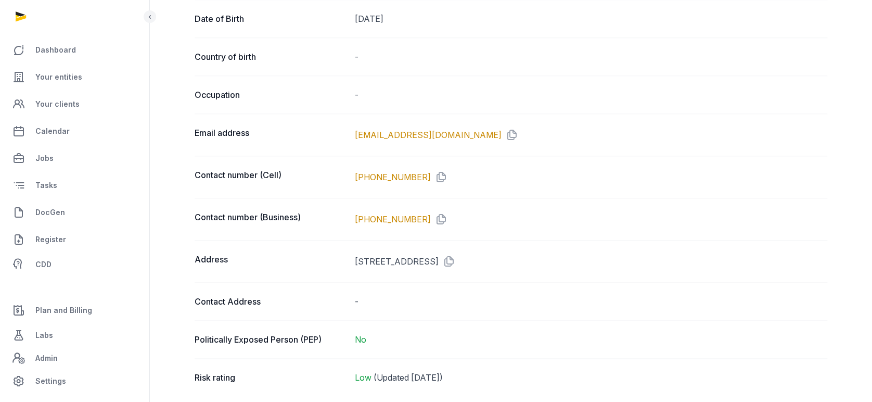
scroll to position [486, 0]
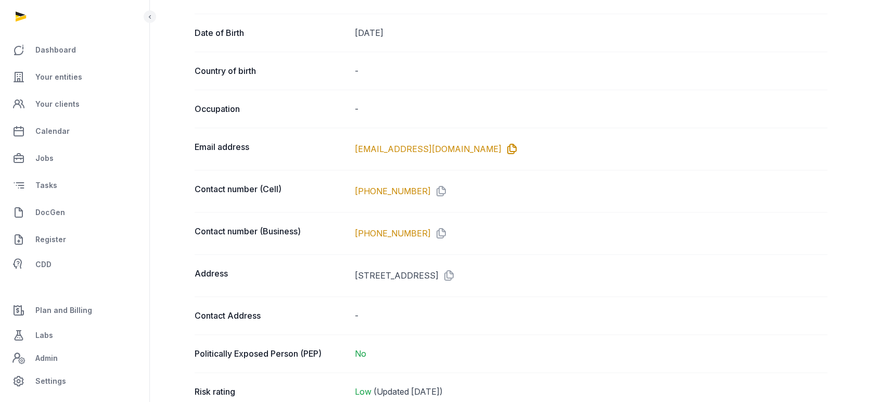
click at [502, 143] on icon at bounding box center [510, 149] width 17 height 17
click at [431, 185] on icon at bounding box center [439, 191] width 17 height 17
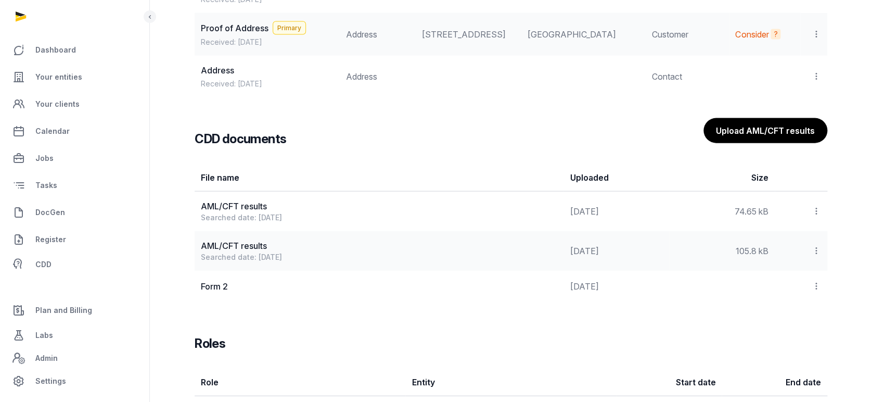
scroll to position [1195, 0]
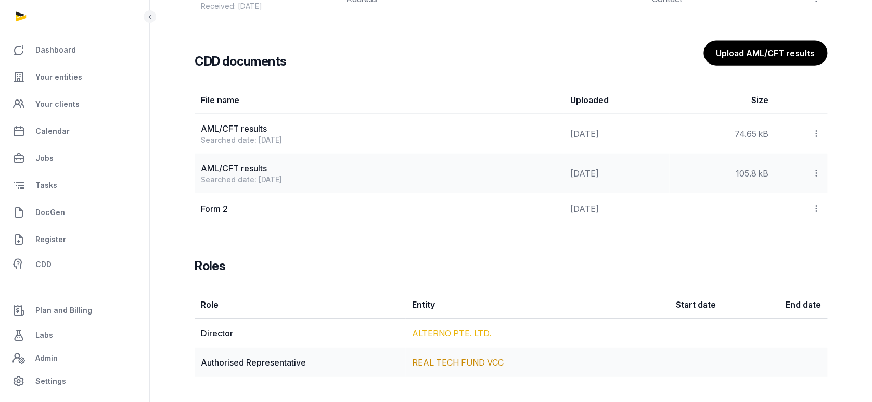
click at [456, 333] on link "ALTERNO PTE. LTD." at bounding box center [451, 333] width 79 height 10
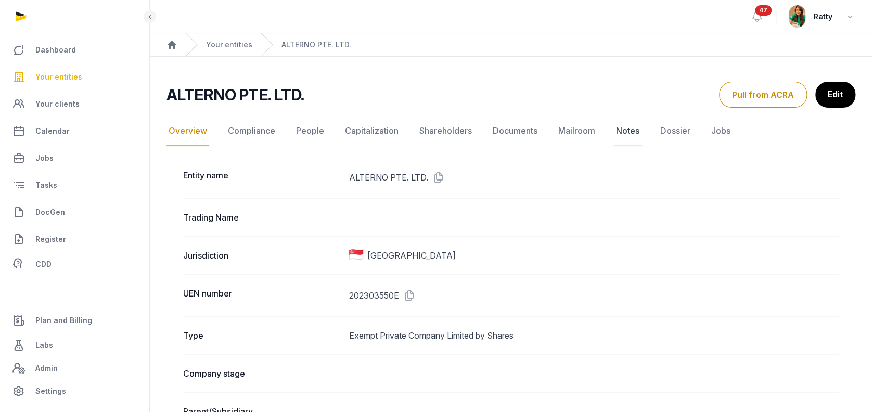
click at [627, 128] on link "Notes" at bounding box center [628, 131] width 28 height 30
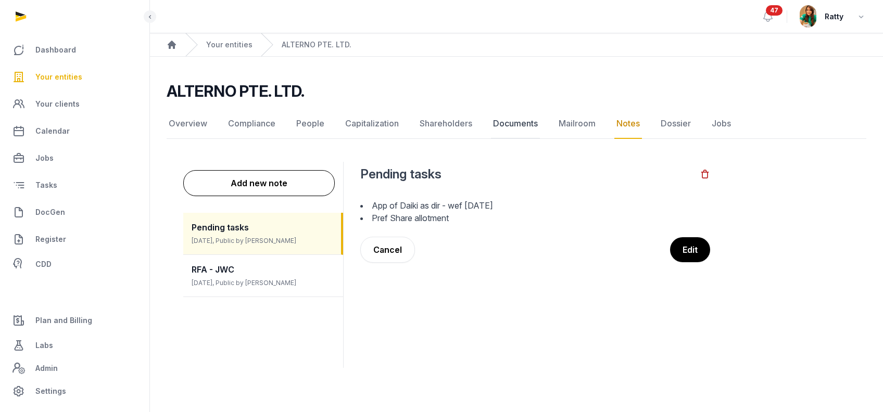
click at [506, 113] on link "Documents" at bounding box center [515, 124] width 49 height 30
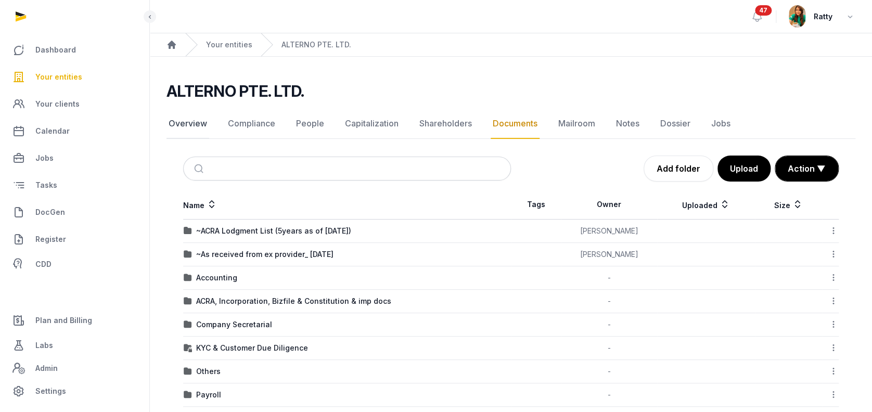
click at [201, 117] on link "Overview" at bounding box center [188, 124] width 43 height 30
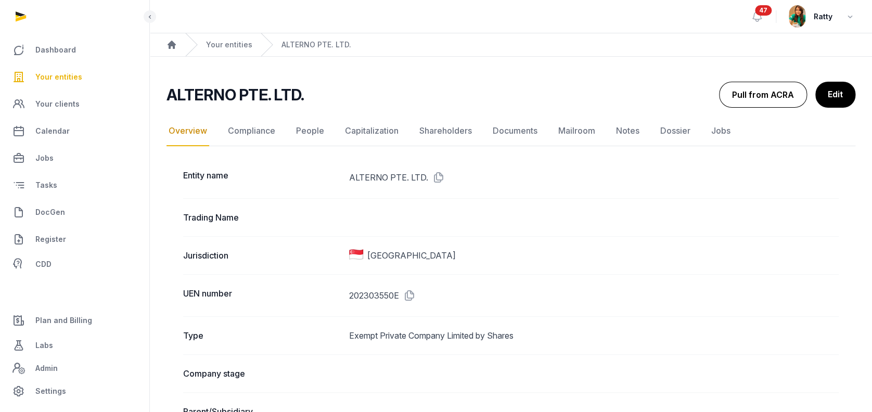
click at [764, 101] on button "Pull from ACRA" at bounding box center [763, 95] width 88 height 26
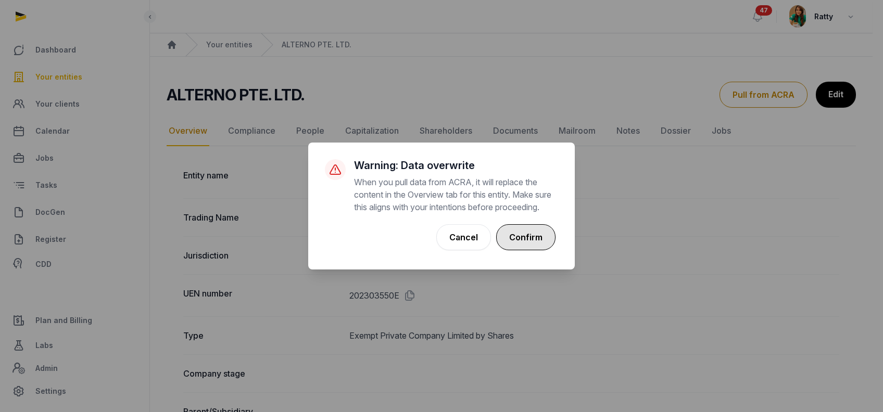
click at [537, 245] on button "Confirm" at bounding box center [525, 237] width 59 height 26
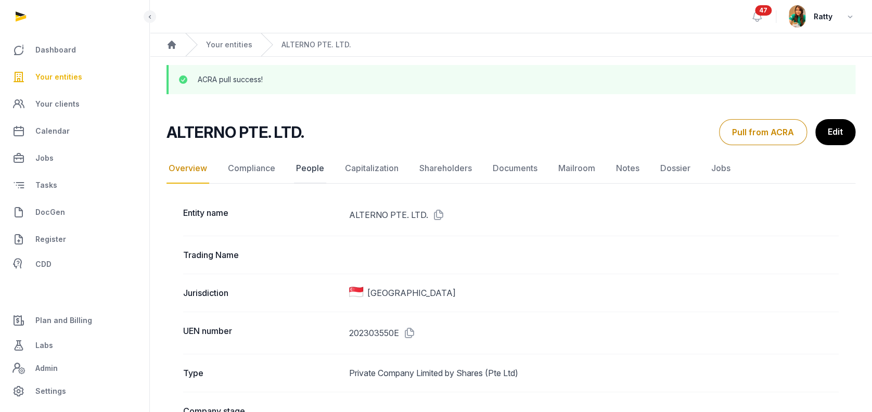
click at [308, 168] on link "People" at bounding box center [310, 169] width 32 height 30
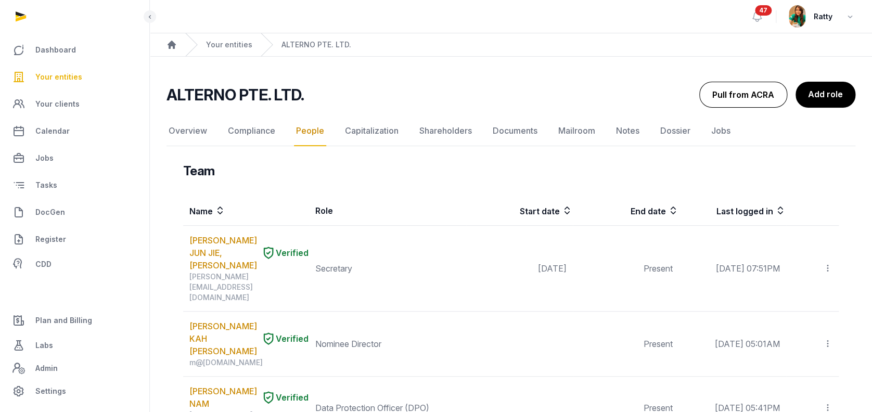
click at [733, 96] on button "Pull from ACRA" at bounding box center [743, 95] width 88 height 26
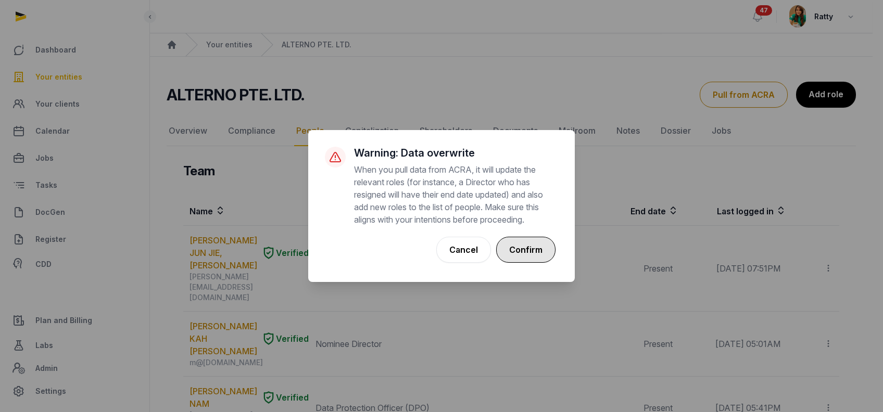
click at [516, 247] on button "Confirm" at bounding box center [525, 250] width 59 height 26
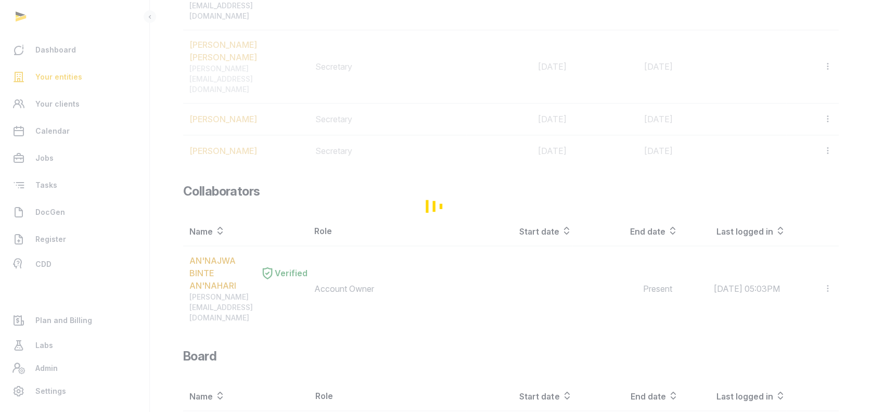
scroll to position [555, 0]
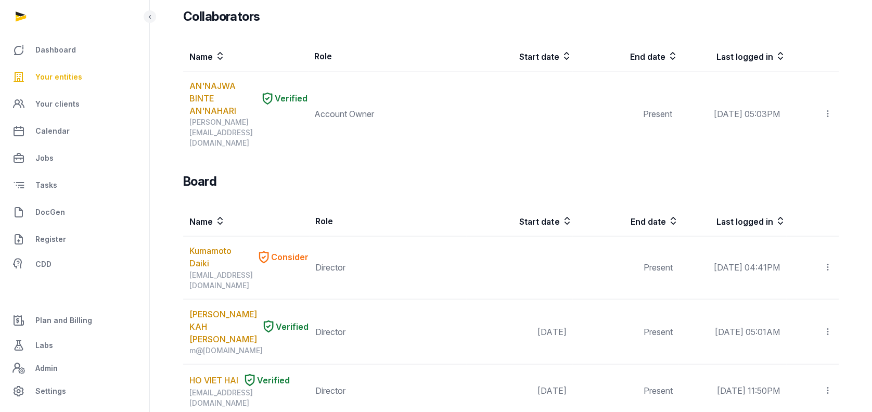
scroll to position [620, 0]
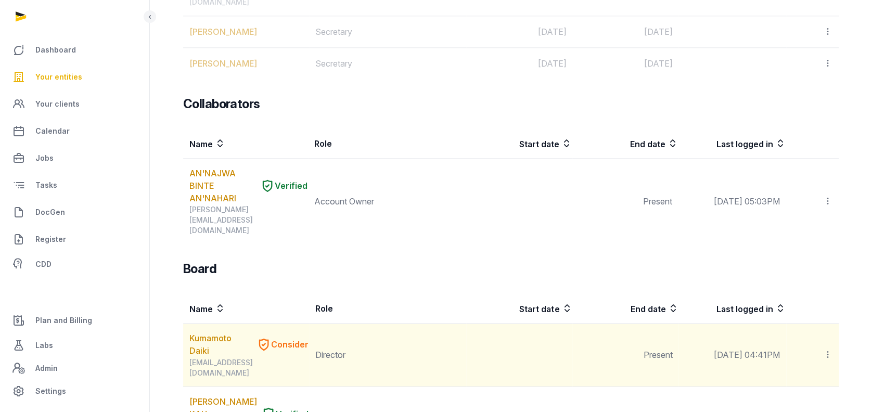
click at [825, 349] on icon at bounding box center [827, 354] width 9 height 11
click at [806, 399] on span "Edit role" at bounding box center [807, 404] width 30 height 10
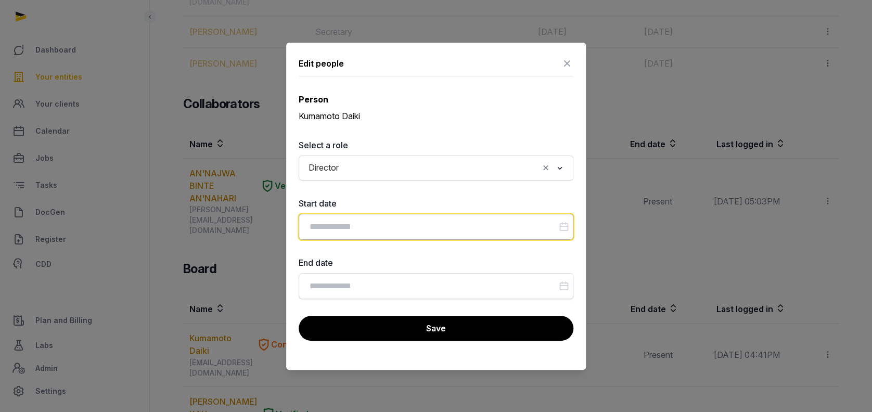
click at [353, 227] on input "Datepicker input" at bounding box center [436, 227] width 275 height 26
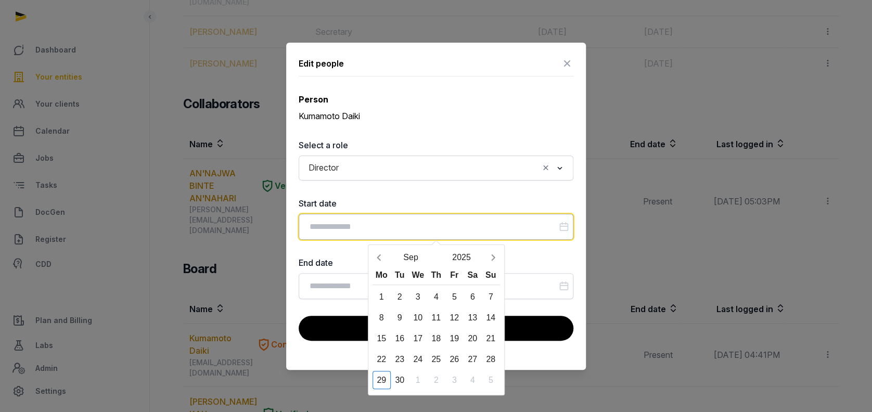
click at [353, 227] on input "Datepicker input" at bounding box center [436, 227] width 275 height 26
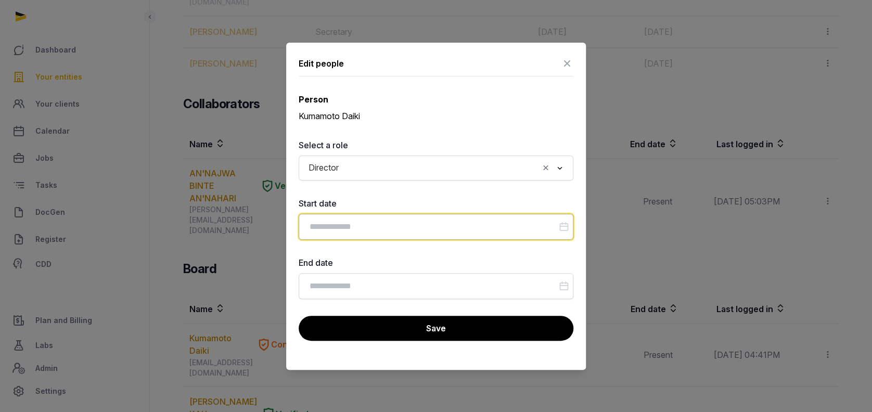
click at [353, 227] on input "Datepicker input" at bounding box center [436, 227] width 275 height 26
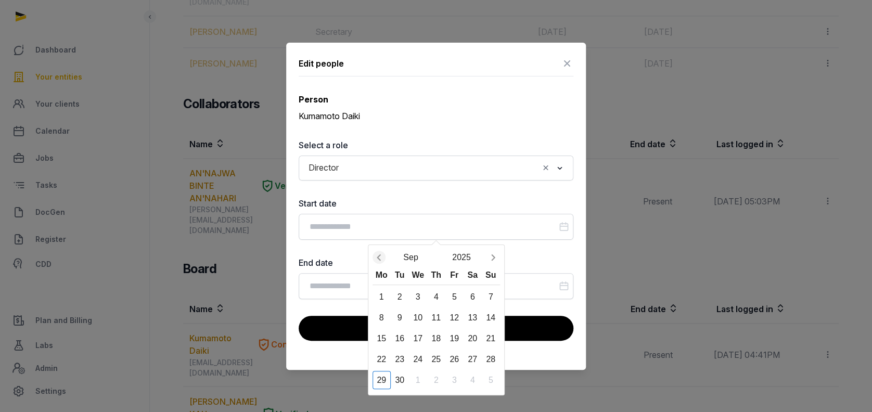
click at [376, 255] on icon "Previous month" at bounding box center [379, 257] width 10 height 10
click at [454, 379] on div "30" at bounding box center [454, 380] width 18 height 18
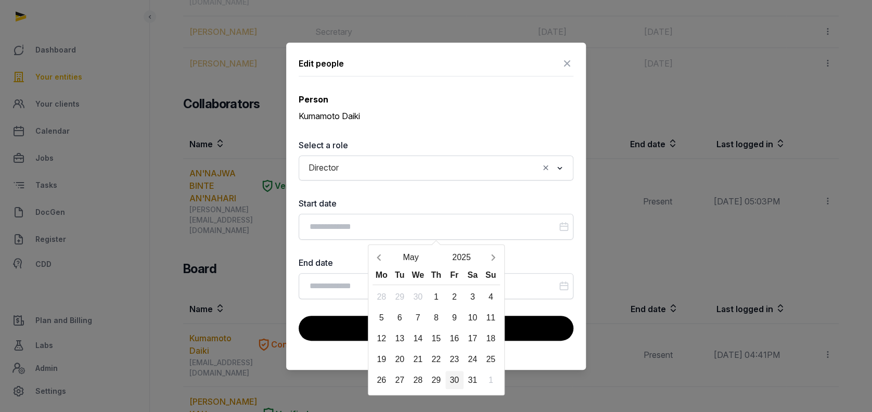
type input "**********"
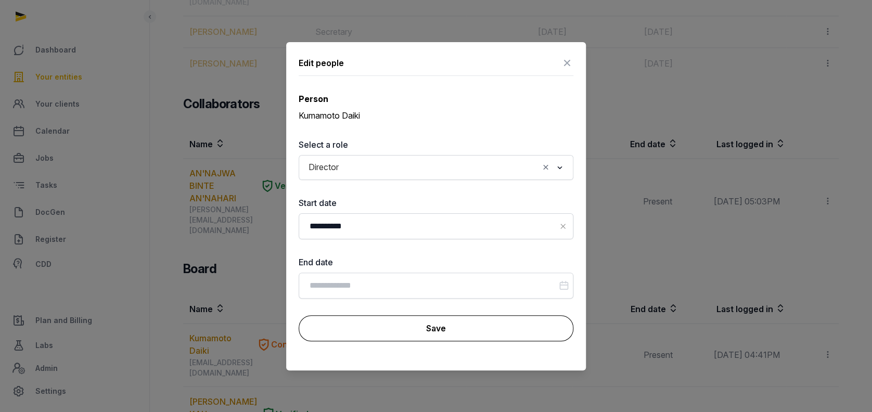
click at [439, 340] on button "Save" at bounding box center [436, 328] width 275 height 26
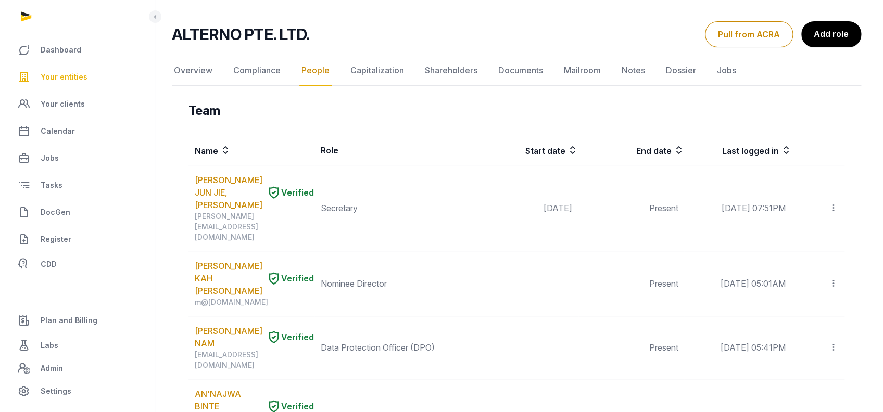
scroll to position [0, 0]
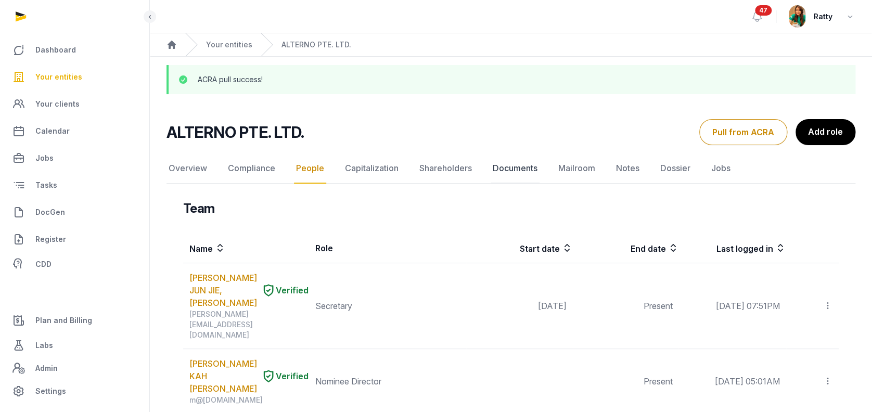
click at [514, 174] on link "Documents" at bounding box center [515, 169] width 49 height 30
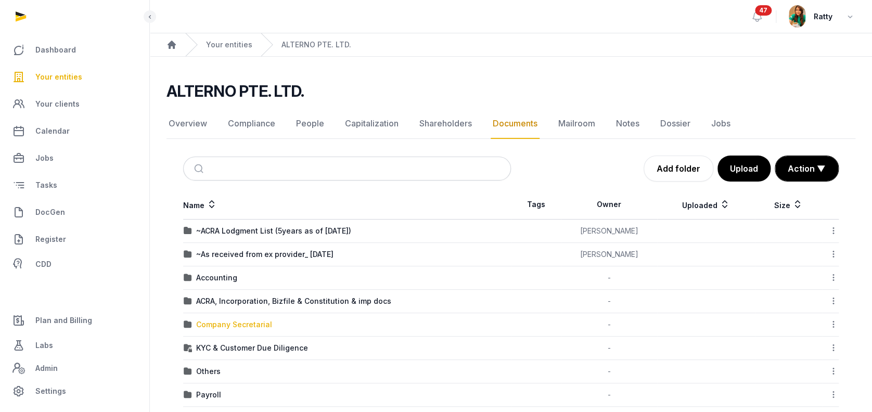
click at [223, 327] on div "Company Secretarial" at bounding box center [234, 325] width 76 height 10
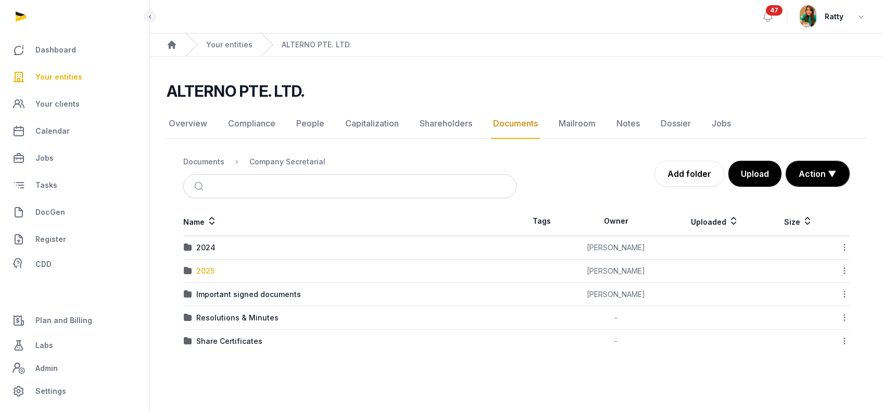
click at [201, 270] on div "2025" at bounding box center [205, 271] width 18 height 10
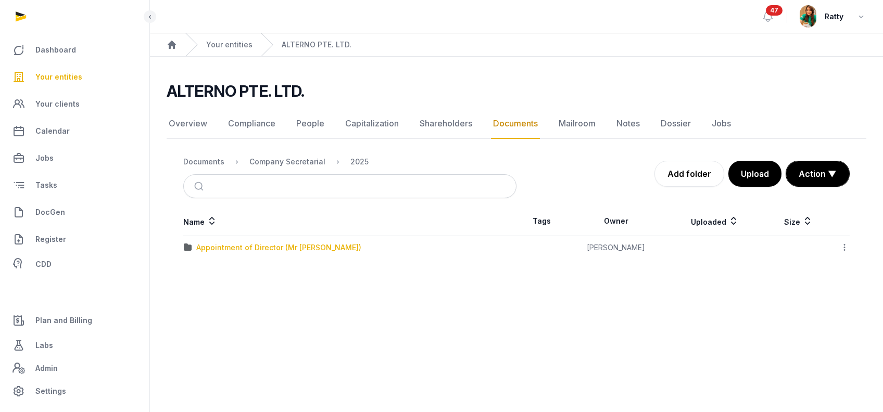
click at [269, 246] on div "Appointment of Director (Mr Daiki)" at bounding box center [278, 248] width 165 height 10
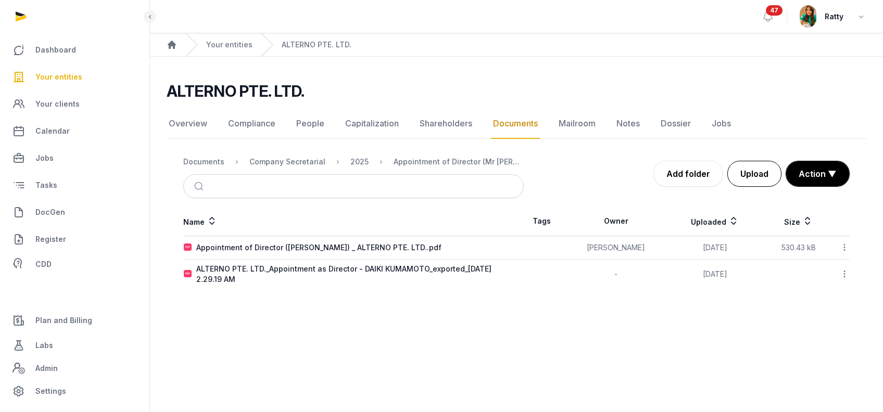
click at [746, 182] on button "Upload" at bounding box center [754, 174] width 54 height 26
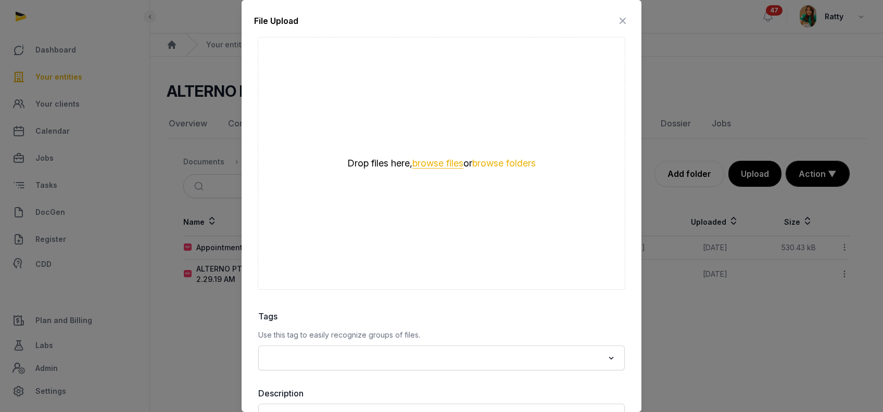
click at [417, 159] on button "browse files" at bounding box center [437, 164] width 51 height 10
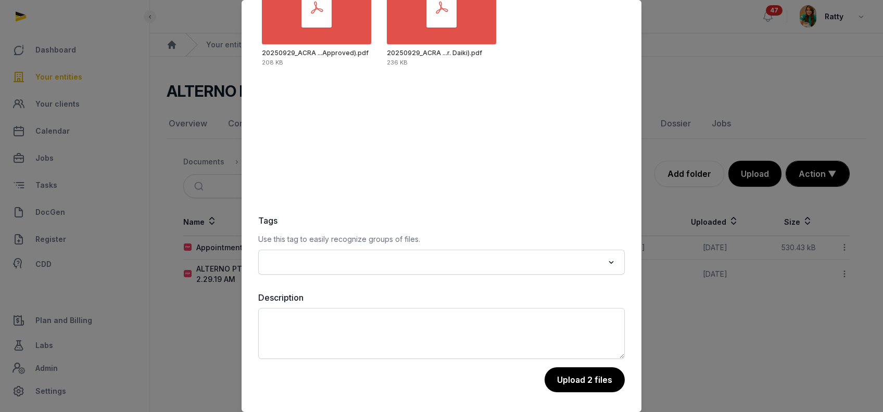
scroll to position [96, 0]
click at [560, 381] on button "Upload 2 files" at bounding box center [583, 380] width 81 height 26
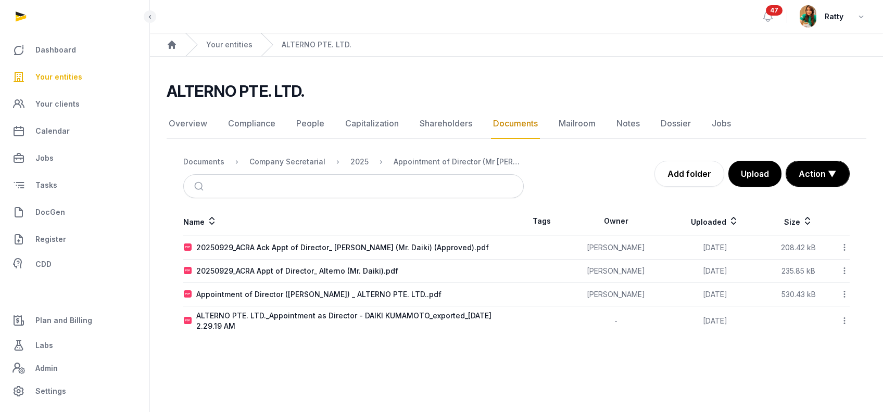
click at [843, 248] on icon at bounding box center [843, 247] width 9 height 11
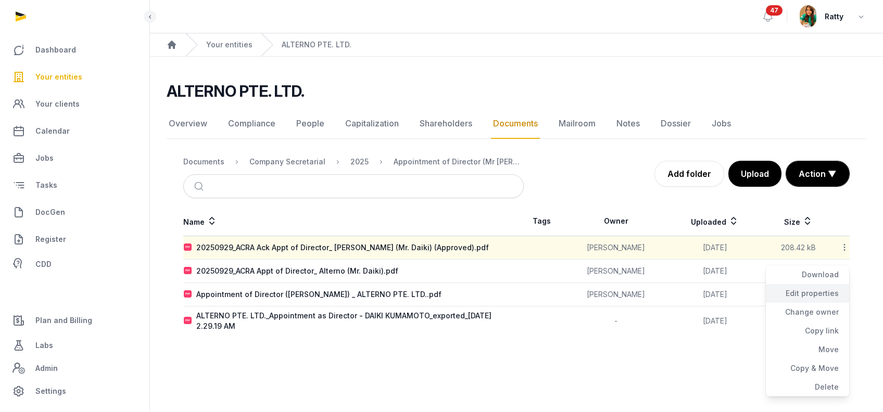
click at [818, 292] on div "Edit properties" at bounding box center [807, 293] width 83 height 19
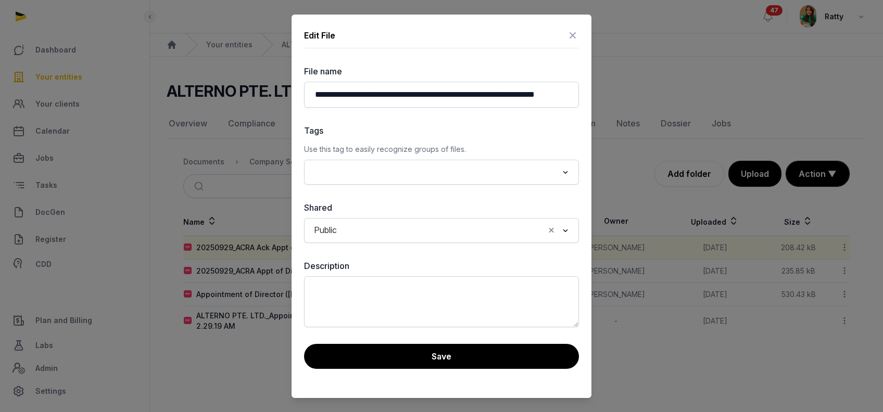
click at [383, 172] on input "Search for option" at bounding box center [433, 172] width 247 height 15
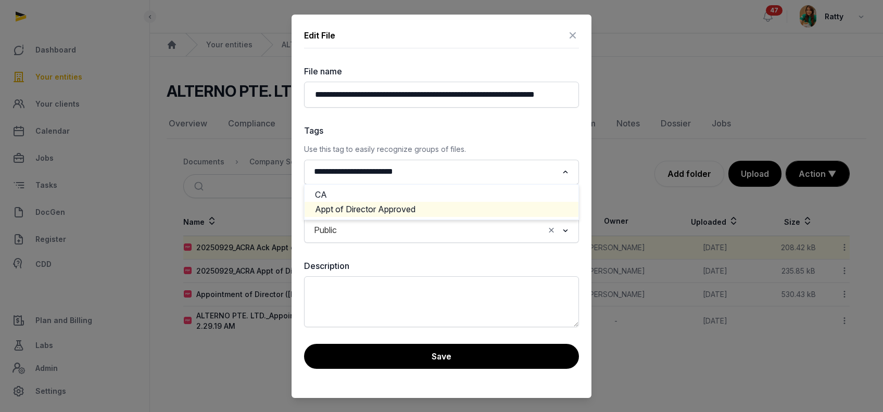
click at [418, 204] on li "Appt of Director Approved" at bounding box center [441, 209] width 274 height 15
type input "**********"
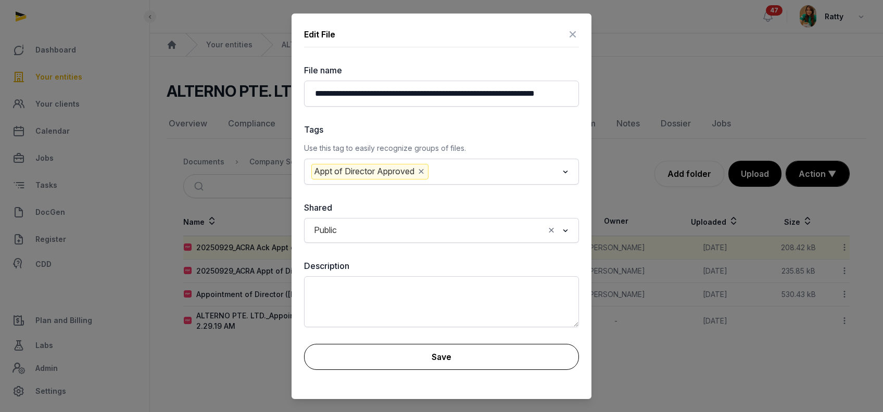
click at [458, 352] on button "Save" at bounding box center [441, 357] width 275 height 26
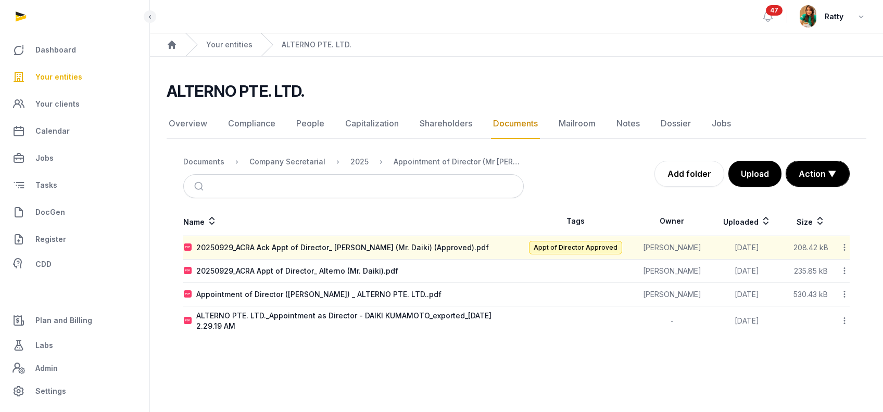
click at [846, 248] on icon at bounding box center [843, 247] width 9 height 11
click at [824, 335] on div "Copy link" at bounding box center [807, 331] width 83 height 19
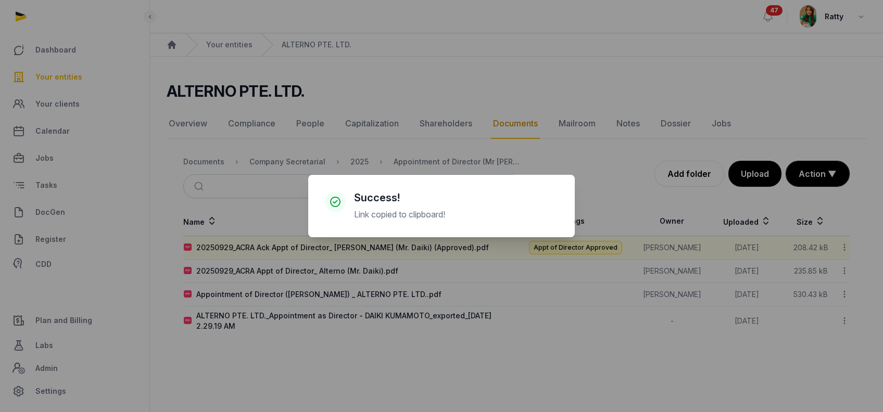
click at [303, 245] on div "× Success! Link copied to clipboard! Cancel No OK" at bounding box center [441, 206] width 883 height 412
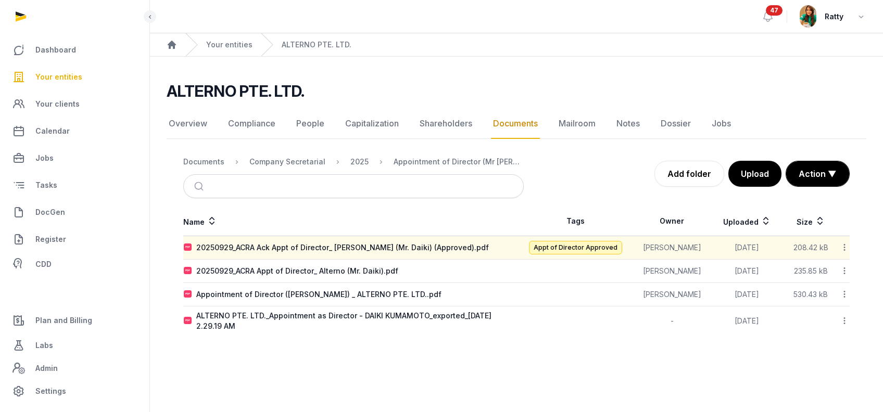
click at [303, 245] on div "20250929_ACRA Ack Appt of Director_ Alterno (Mr. Daiki) (Approved).pdf" at bounding box center [342, 248] width 292 height 10
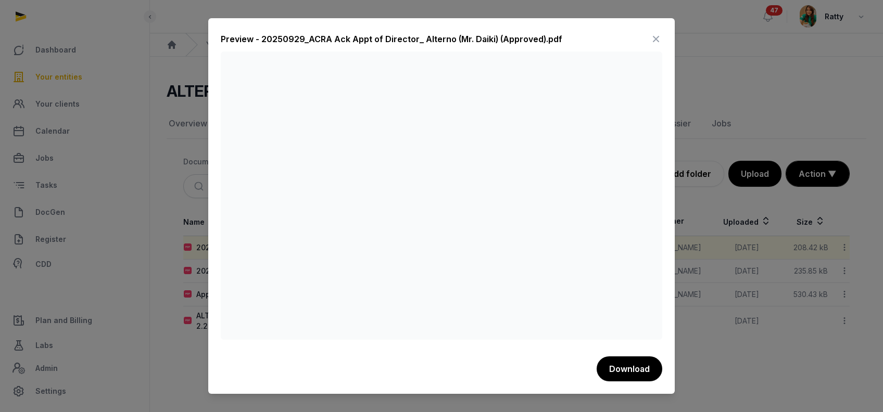
click at [653, 38] on icon at bounding box center [655, 39] width 12 height 17
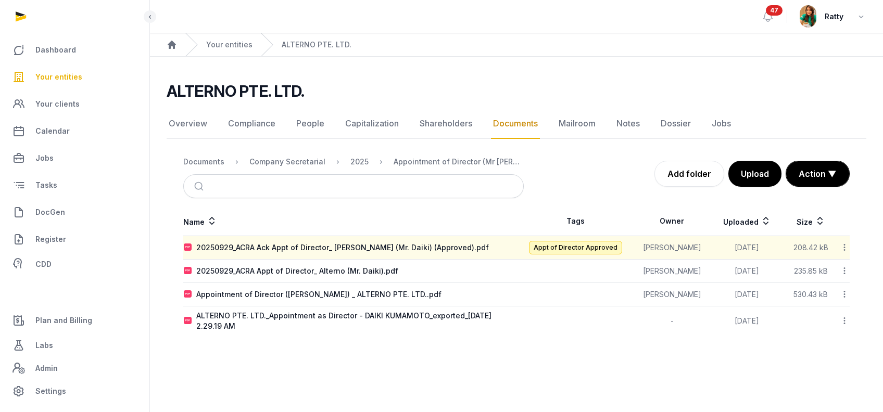
click at [843, 270] on icon at bounding box center [843, 270] width 9 height 11
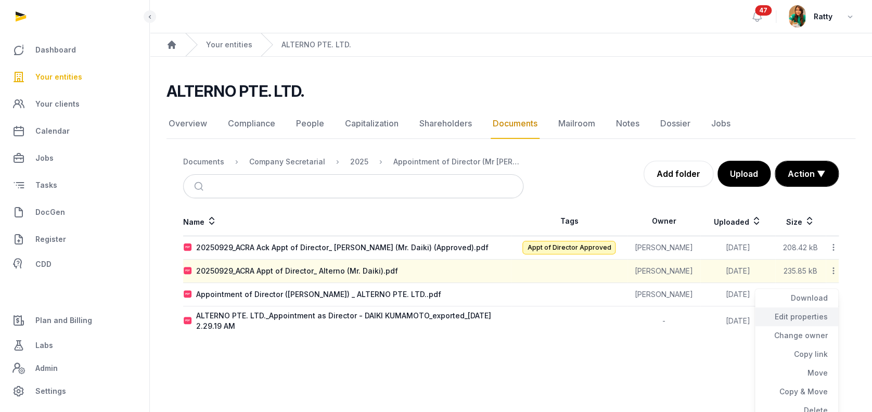
click at [810, 322] on div "Edit properties" at bounding box center [796, 317] width 83 height 19
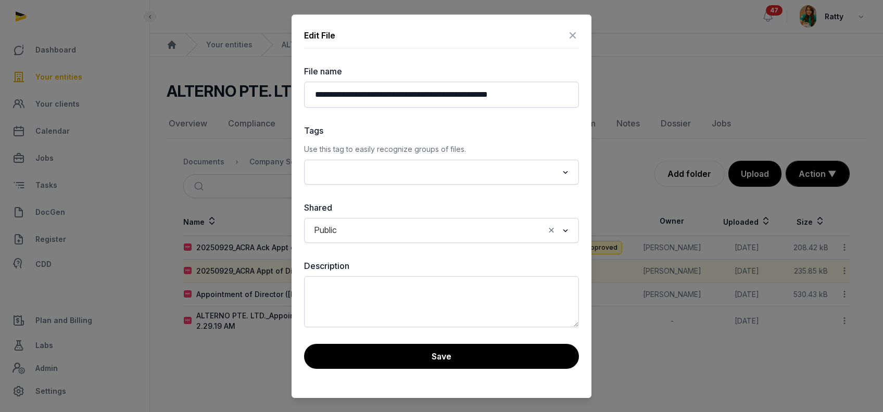
click at [407, 167] on input "Search for option" at bounding box center [433, 172] width 247 height 15
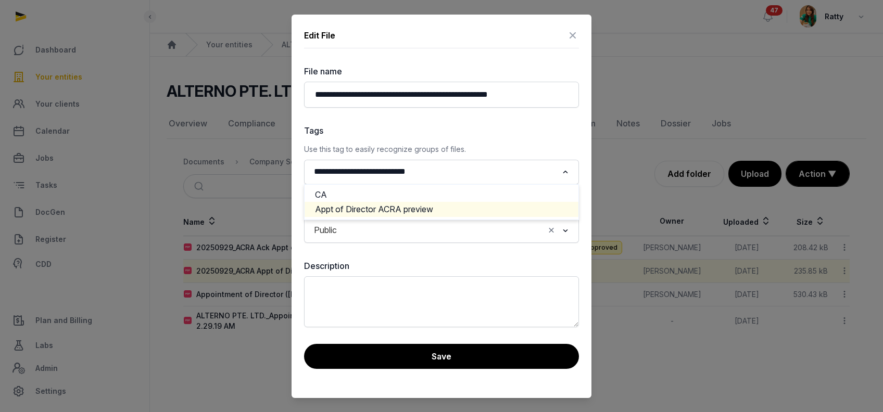
click at [426, 212] on li "Appt of Director ACRA preview" at bounding box center [441, 209] width 274 height 15
type input "**********"
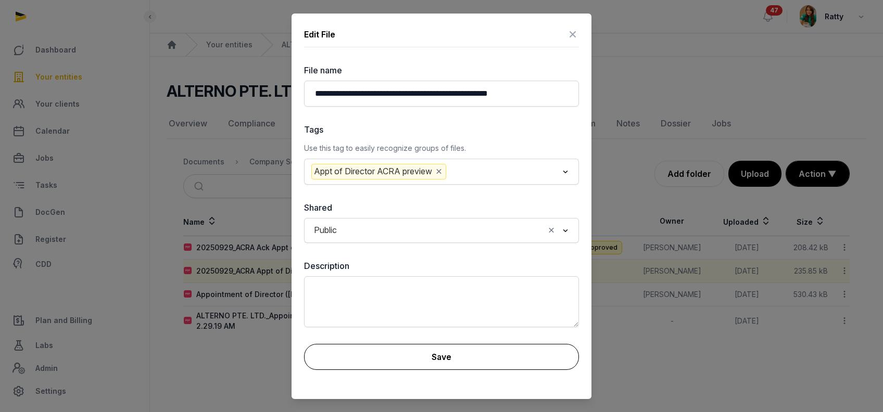
click at [462, 351] on button "Save" at bounding box center [441, 357] width 275 height 26
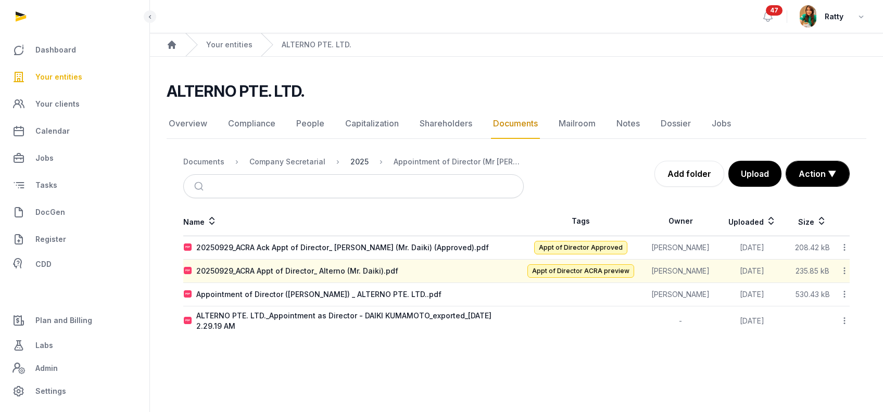
click at [350, 160] on div "2025" at bounding box center [359, 162] width 18 height 10
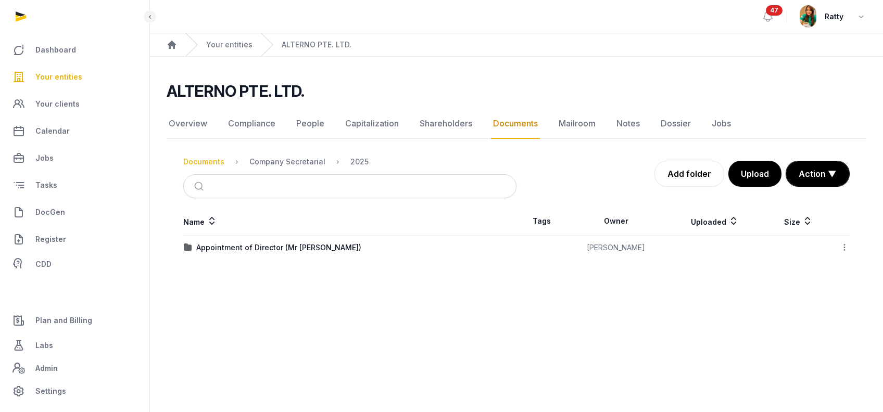
click at [203, 161] on div "Documents" at bounding box center [203, 162] width 41 height 10
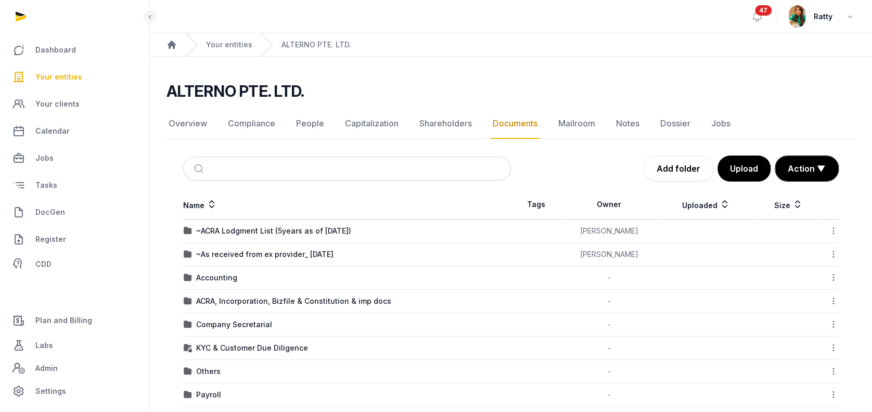
click at [225, 290] on td "ACRA, Incorporation, Bizfile & Constitution & imp docs" at bounding box center [347, 301] width 328 height 23
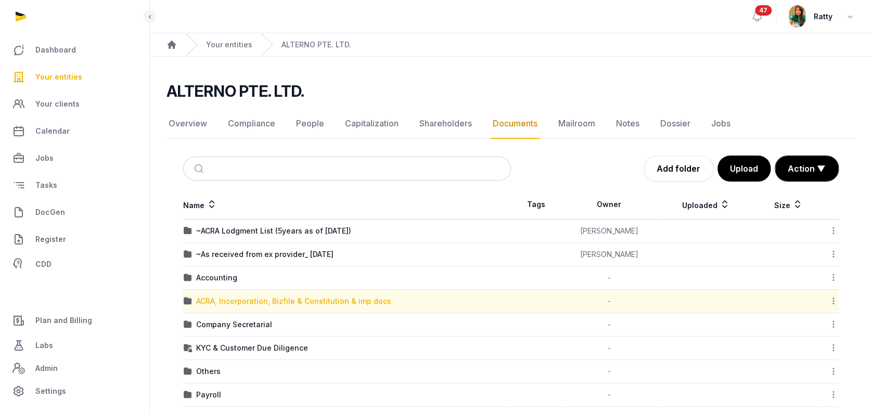
click at [224, 298] on div "ACRA, Incorporation, Bizfile & Constitution & imp docs" at bounding box center [293, 301] width 195 height 10
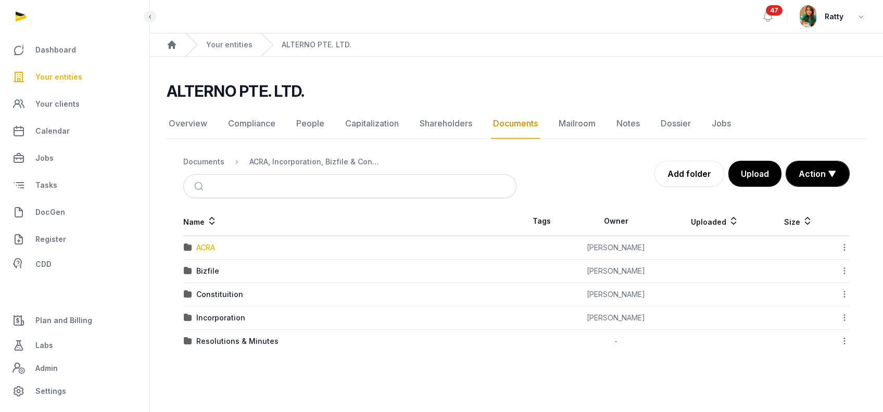
click at [200, 247] on div "ACRA" at bounding box center [205, 248] width 19 height 10
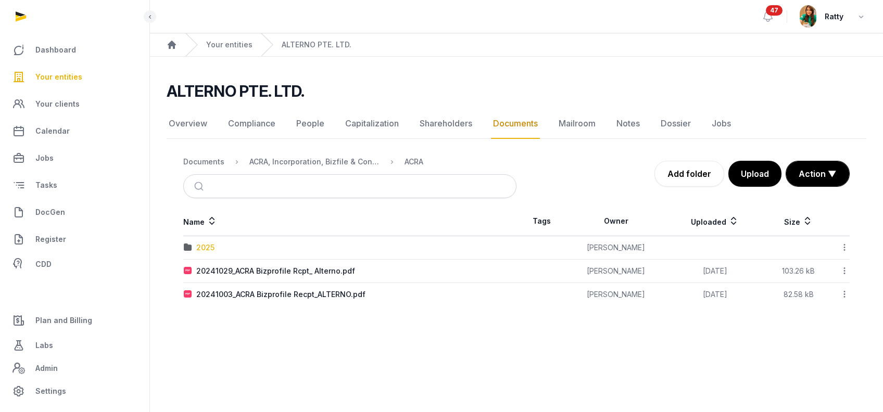
click at [202, 243] on div "2025" at bounding box center [205, 248] width 18 height 10
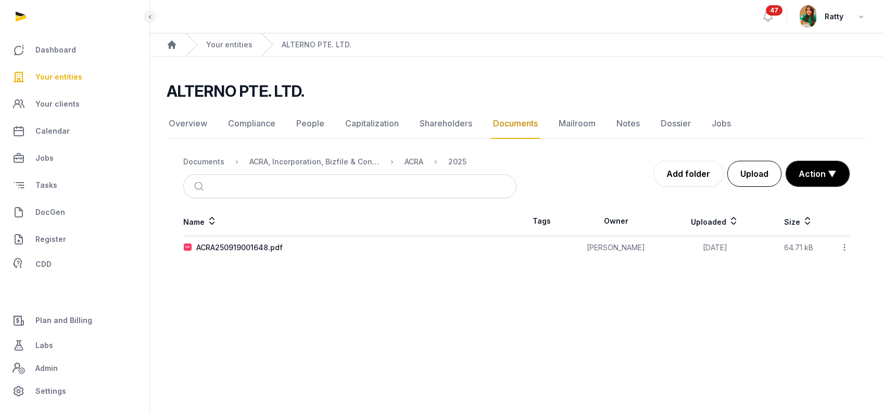
click at [746, 175] on button "Upload" at bounding box center [754, 174] width 54 height 26
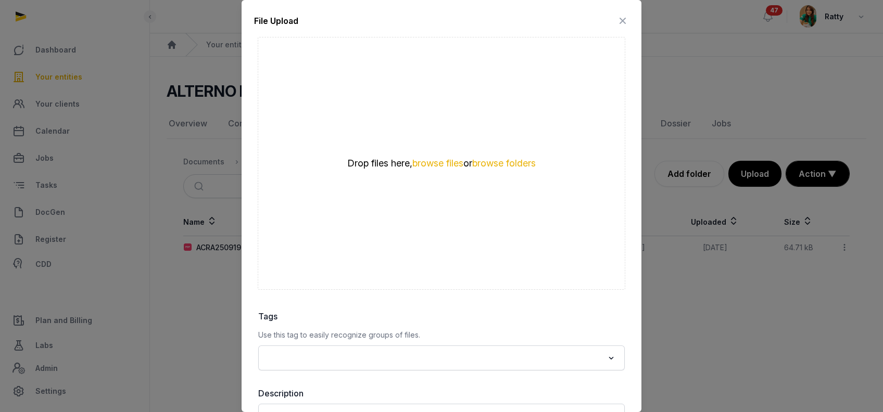
click at [616, 13] on icon at bounding box center [622, 20] width 12 height 17
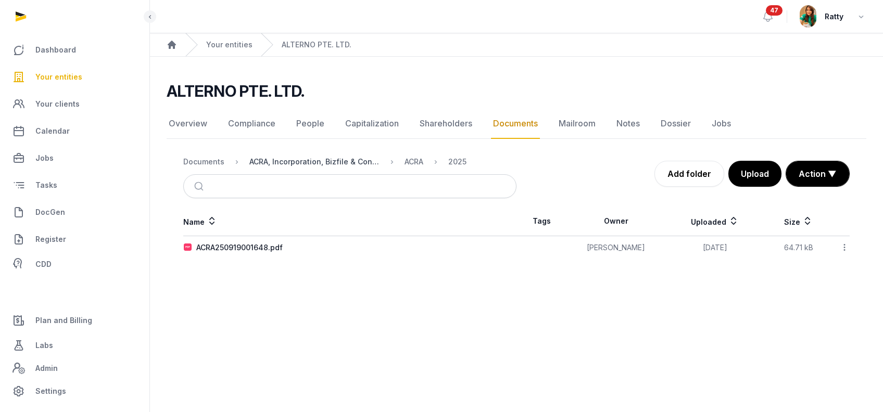
click at [345, 157] on div "ACRA, Incorporation, Bizfile & Constitution & imp docs" at bounding box center [314, 162] width 130 height 10
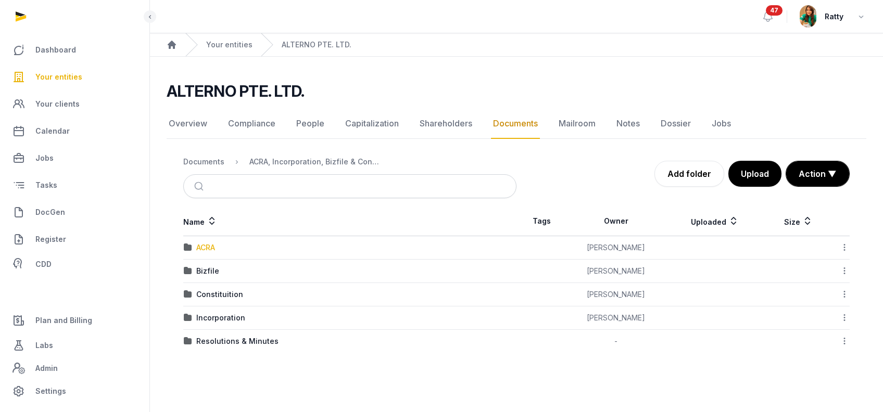
click at [203, 243] on div "ACRA" at bounding box center [205, 248] width 19 height 10
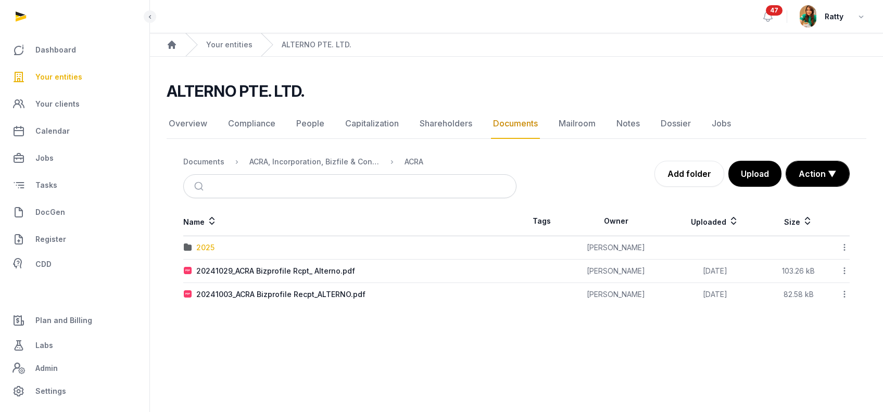
click at [203, 243] on div "2025" at bounding box center [205, 248] width 18 height 10
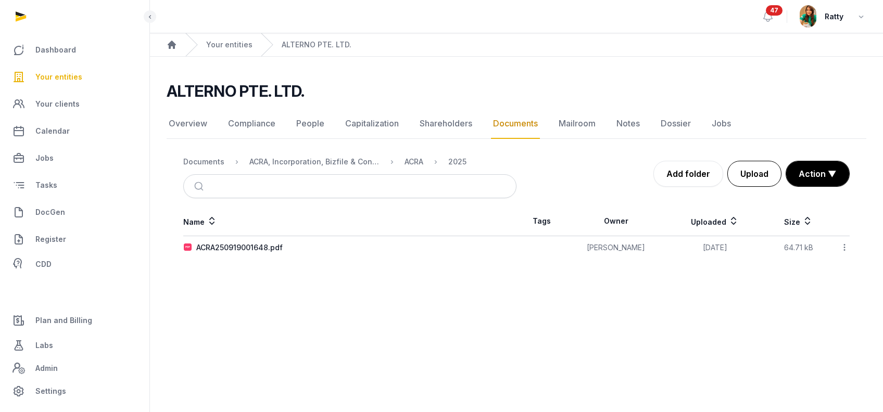
click at [759, 178] on button "Upload" at bounding box center [754, 174] width 54 height 26
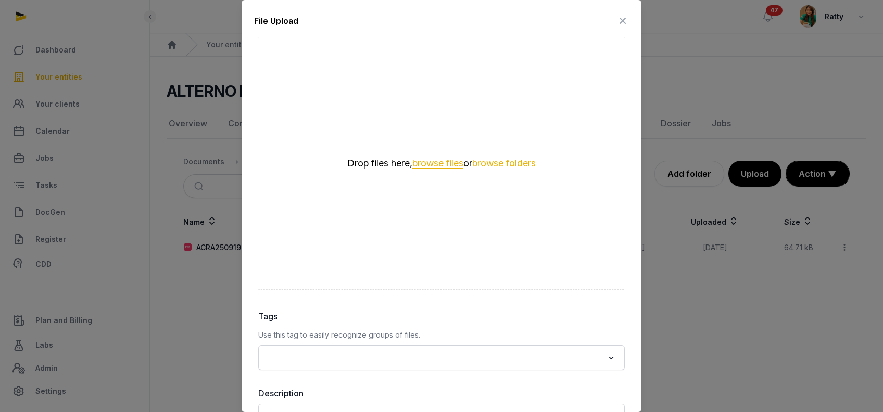
click at [419, 164] on button "browse files" at bounding box center [437, 164] width 51 height 10
click at [616, 21] on icon at bounding box center [622, 20] width 12 height 17
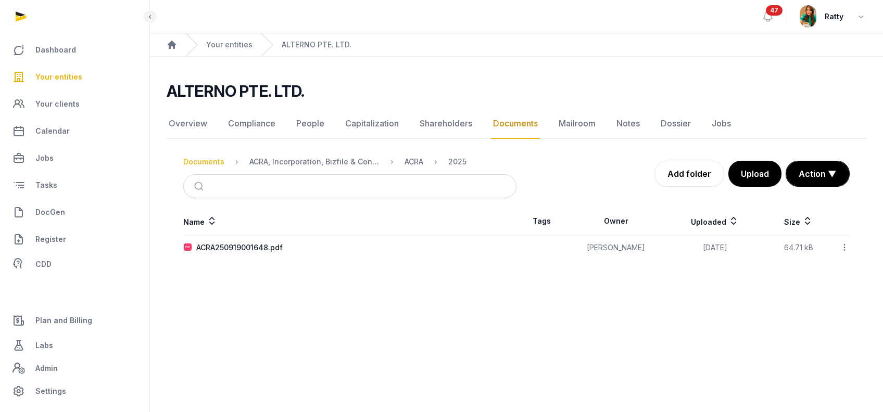
click at [194, 161] on div "Documents" at bounding box center [203, 162] width 41 height 10
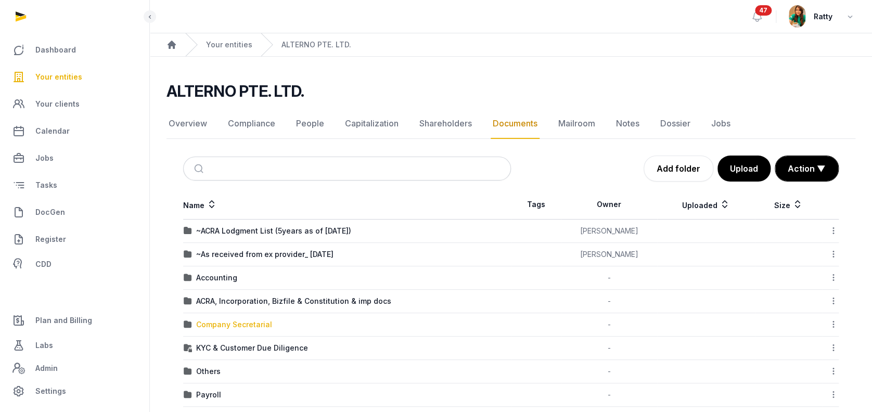
click at [218, 323] on div "Company Secretarial" at bounding box center [234, 325] width 76 height 10
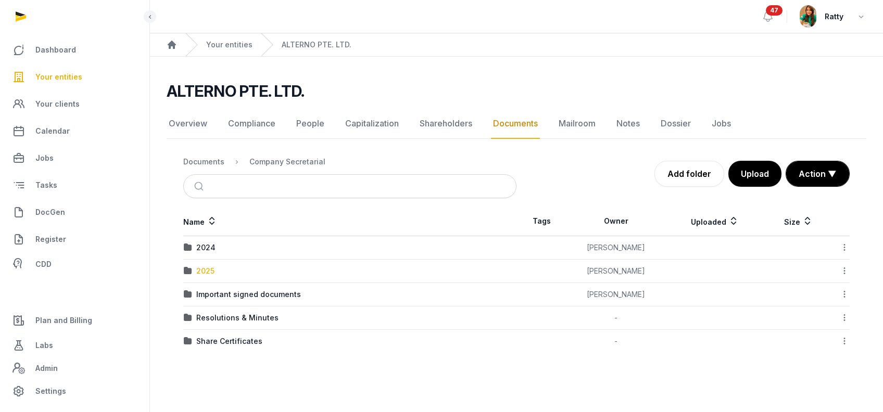
click at [201, 267] on div "2025" at bounding box center [205, 271] width 18 height 10
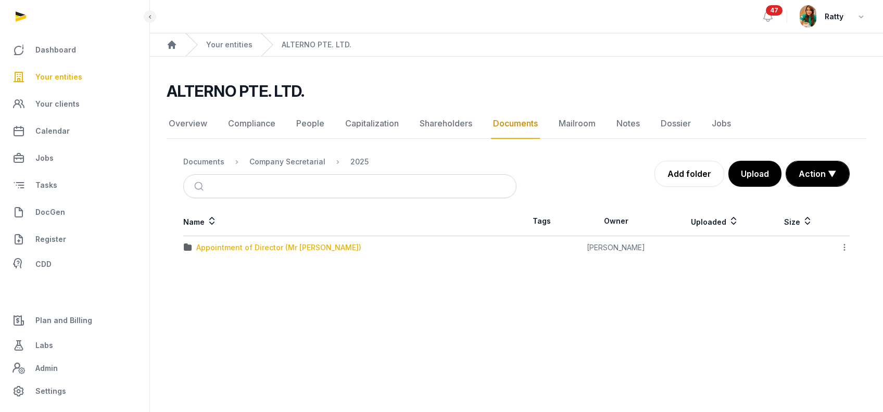
click at [218, 245] on div "Appointment of Director (Mr Daiki)" at bounding box center [278, 248] width 165 height 10
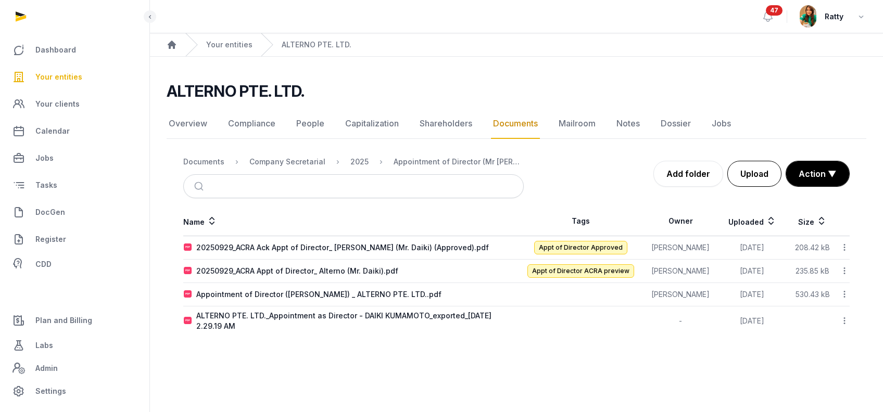
click at [742, 175] on button "Upload" at bounding box center [754, 174] width 54 height 26
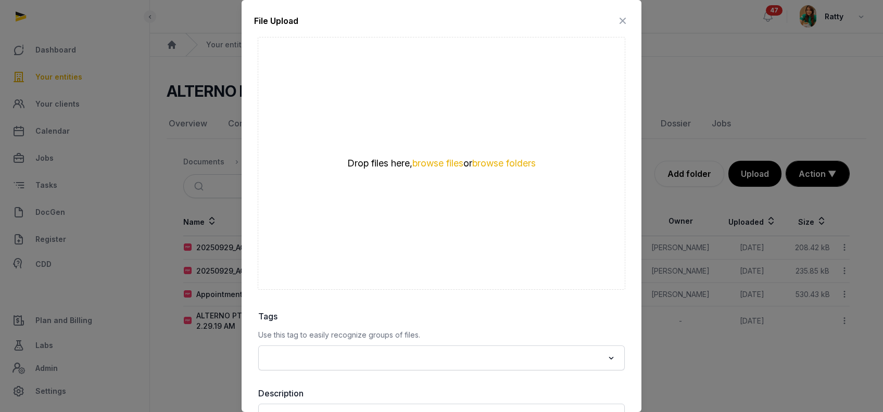
click at [433, 174] on div "Drop files here, browse files or browse folders" at bounding box center [441, 163] width 367 height 253
click at [436, 163] on button "browse files" at bounding box center [437, 164] width 51 height 10
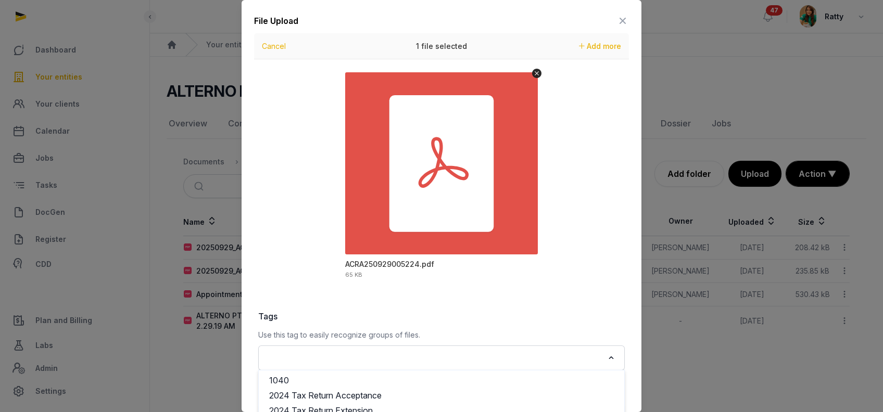
click at [330, 355] on input "Search for option" at bounding box center [433, 358] width 339 height 15
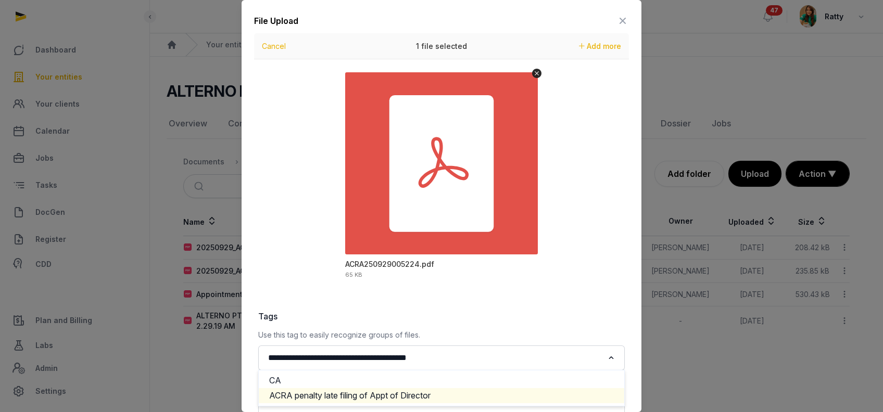
click at [368, 401] on li "ACRA penalty late filing of Appt of Director" at bounding box center [441, 395] width 365 height 15
type input "**********"
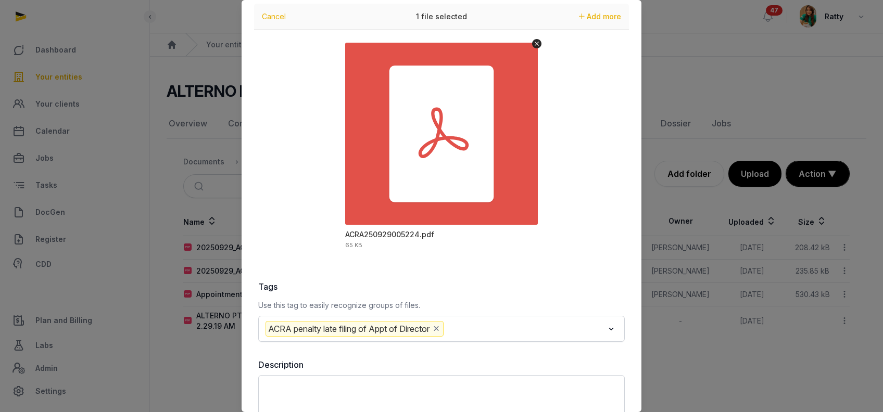
scroll to position [97, 0]
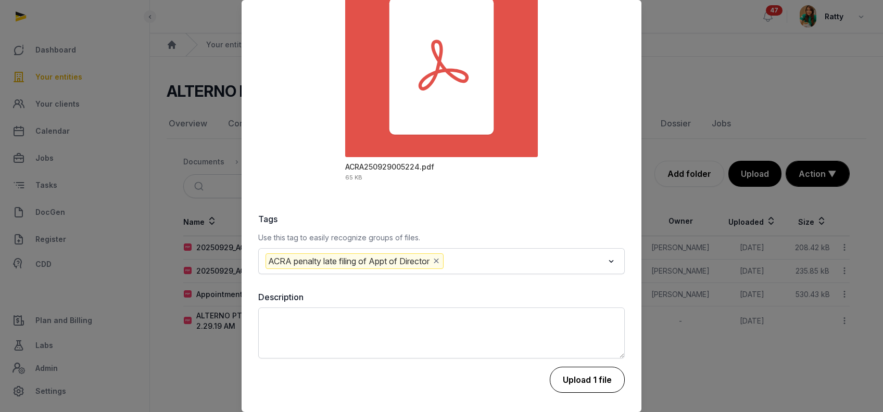
click at [577, 384] on button "Upload 1 file" at bounding box center [587, 380] width 75 height 26
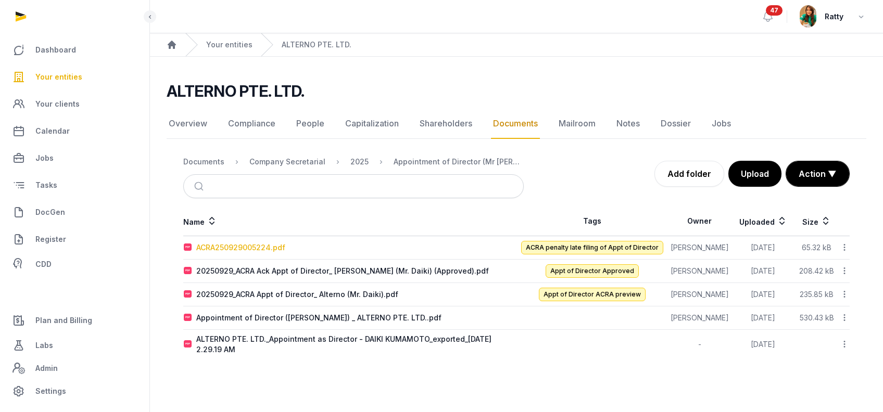
click at [262, 245] on div "ACRA250929005224.pdf" at bounding box center [240, 248] width 89 height 10
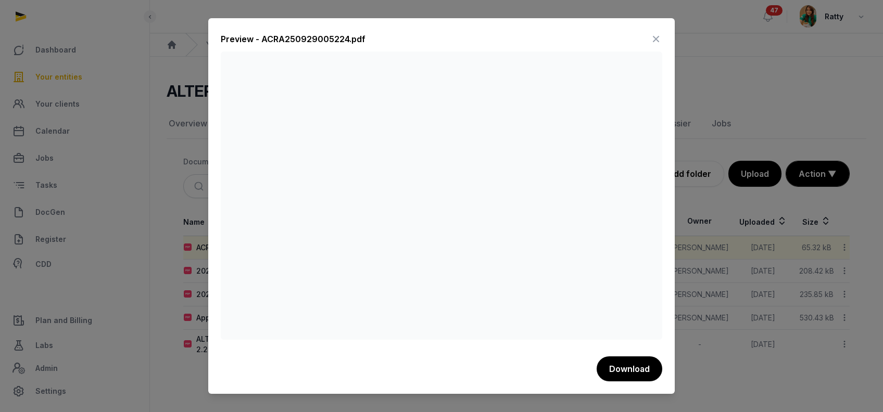
click at [658, 39] on icon at bounding box center [655, 39] width 12 height 17
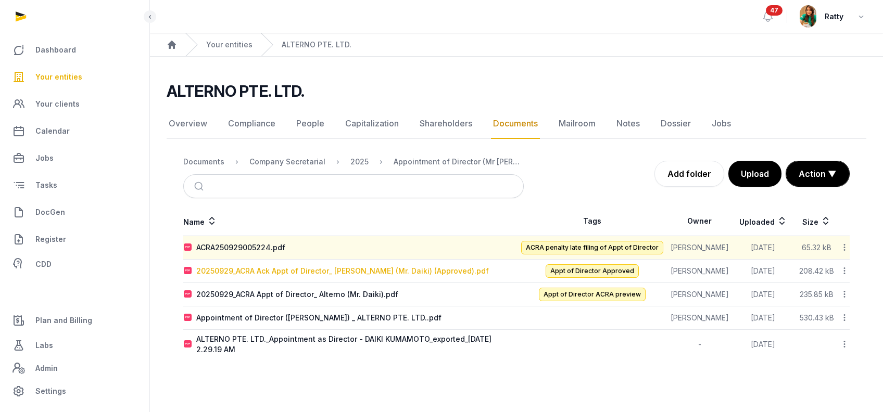
click at [317, 270] on div "20250929_ACRA Ack Appt of Director_ Alterno (Mr. Daiki) (Approved).pdf" at bounding box center [342, 271] width 292 height 10
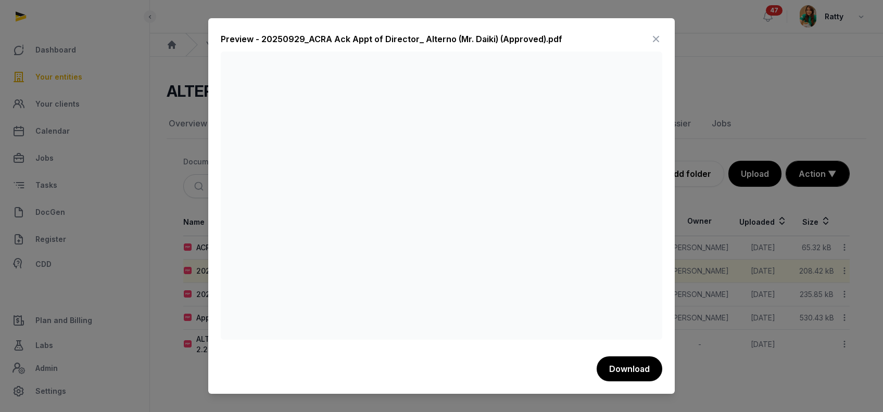
click at [652, 38] on icon at bounding box center [655, 39] width 12 height 17
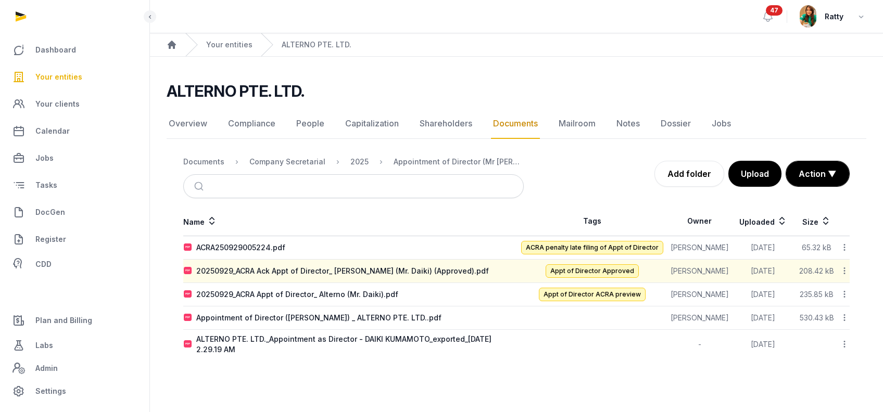
click at [841, 269] on icon at bounding box center [843, 270] width 9 height 11
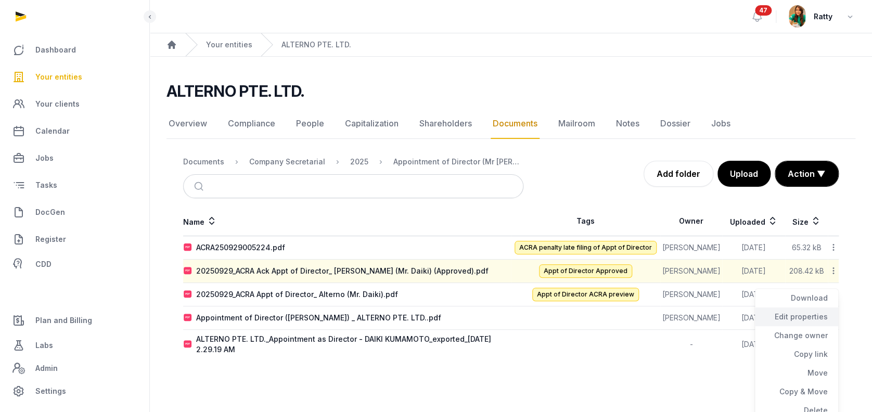
click at [811, 314] on div "Edit properties" at bounding box center [796, 317] width 83 height 19
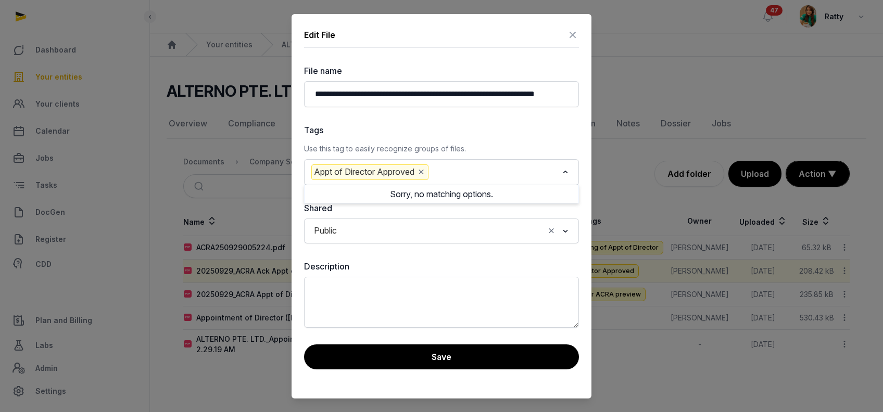
click at [465, 175] on input "Search for option" at bounding box center [493, 172] width 127 height 16
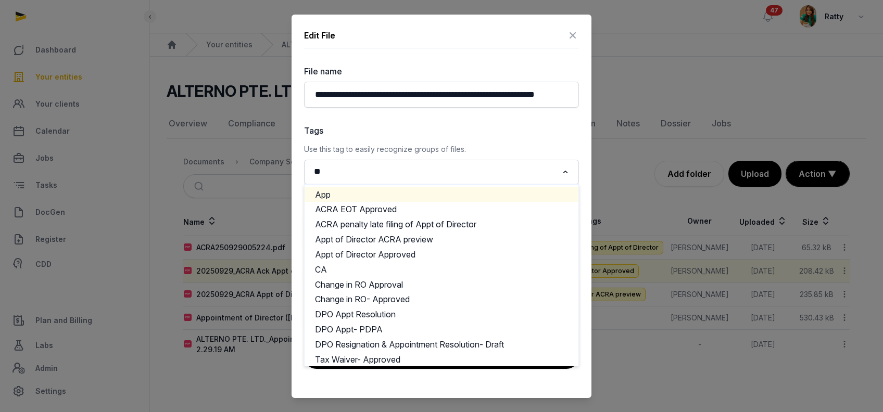
type input "*"
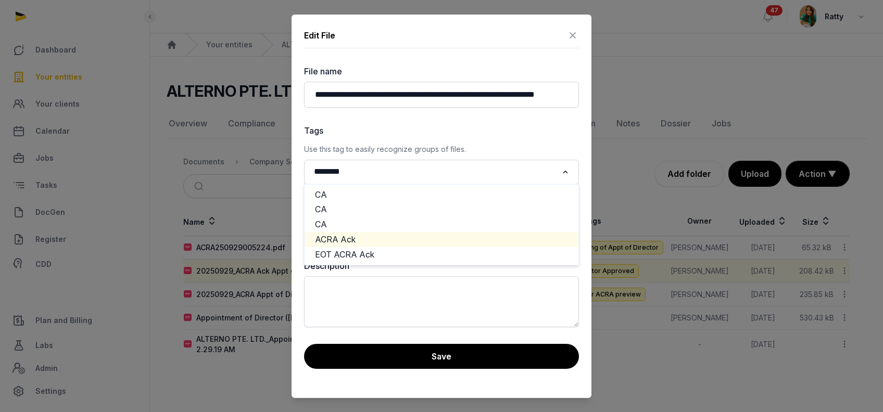
click at [381, 241] on li "ACRA Ack" at bounding box center [441, 239] width 274 height 15
type input "********"
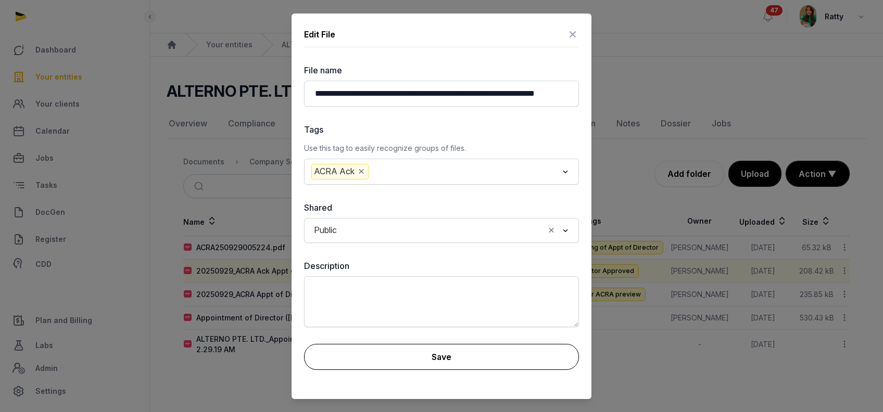
click at [438, 360] on button "Save" at bounding box center [441, 357] width 275 height 26
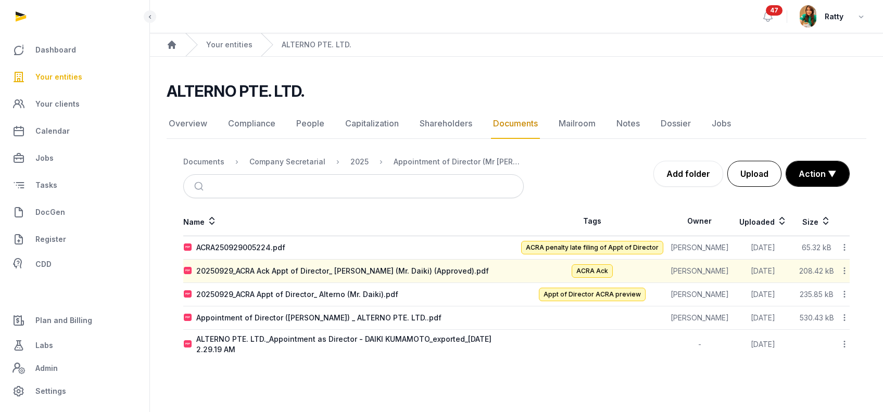
click at [744, 169] on button "Upload" at bounding box center [754, 174] width 54 height 26
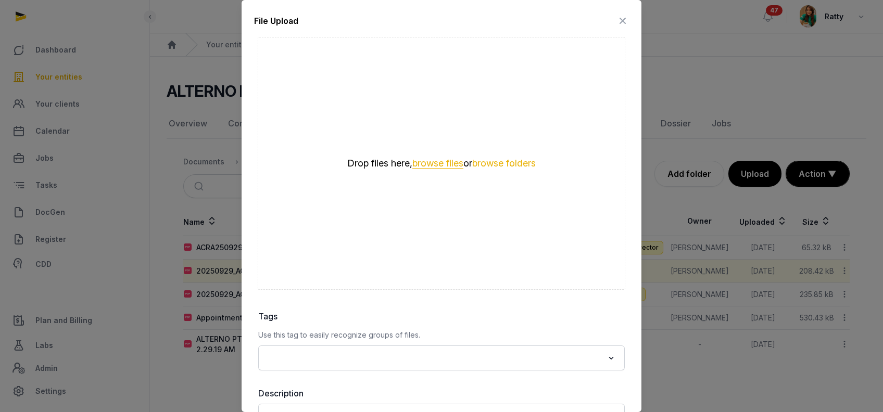
click at [441, 168] on button "browse files" at bounding box center [437, 164] width 51 height 10
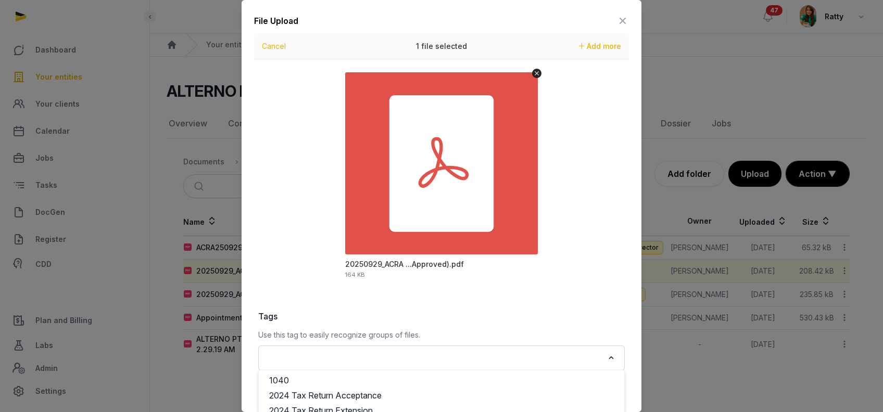
click at [342, 366] on div "Loading..." at bounding box center [441, 358] width 356 height 19
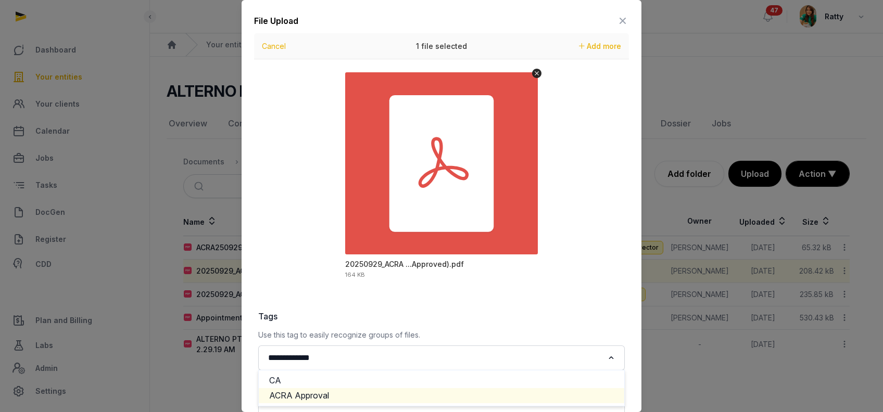
click at [316, 392] on li "ACRA Approval" at bounding box center [441, 395] width 365 height 15
type input "**********"
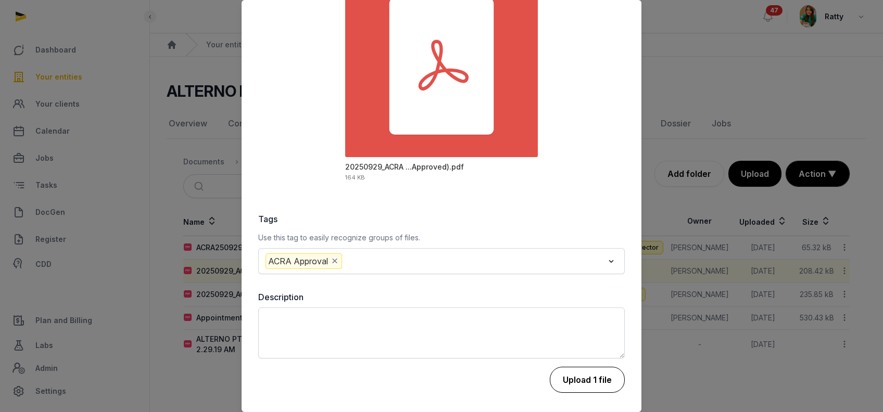
click at [591, 381] on button "Upload 1 file" at bounding box center [587, 380] width 75 height 26
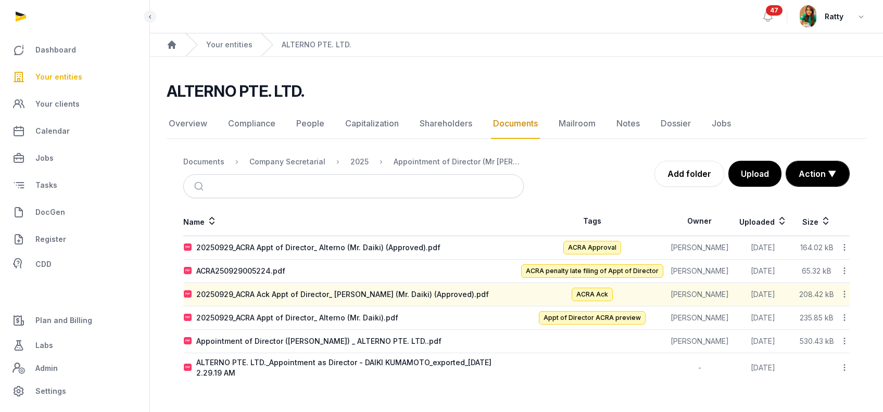
click at [843, 292] on icon at bounding box center [843, 294] width 9 height 11
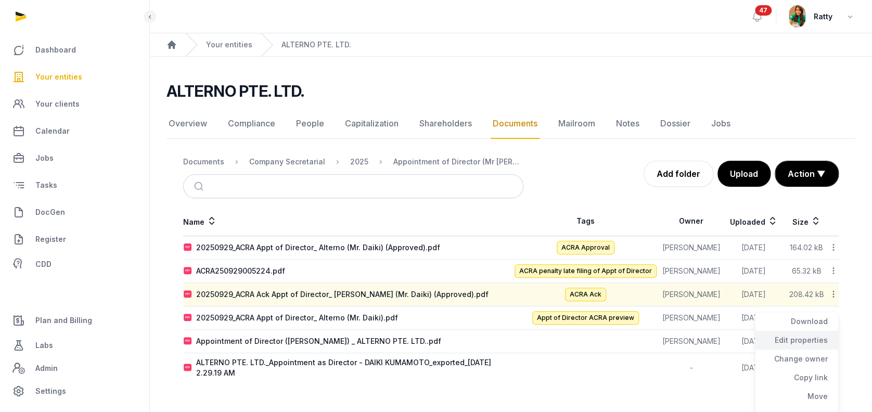
click at [809, 336] on div "Edit properties" at bounding box center [796, 340] width 83 height 19
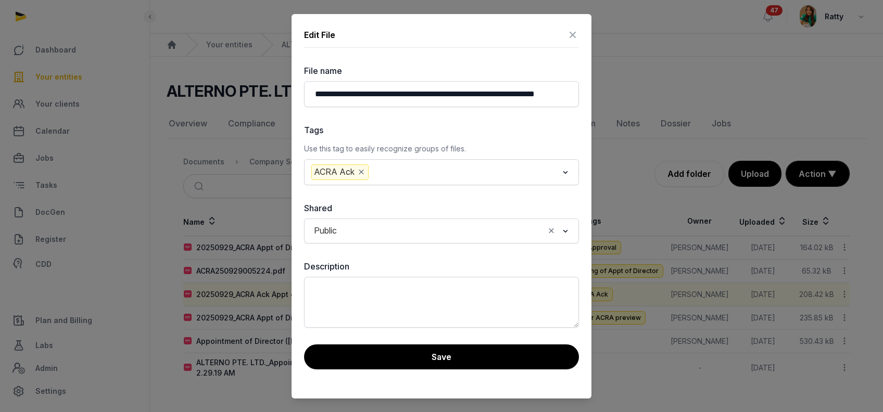
click at [387, 172] on input "Search for option" at bounding box center [464, 172] width 187 height 16
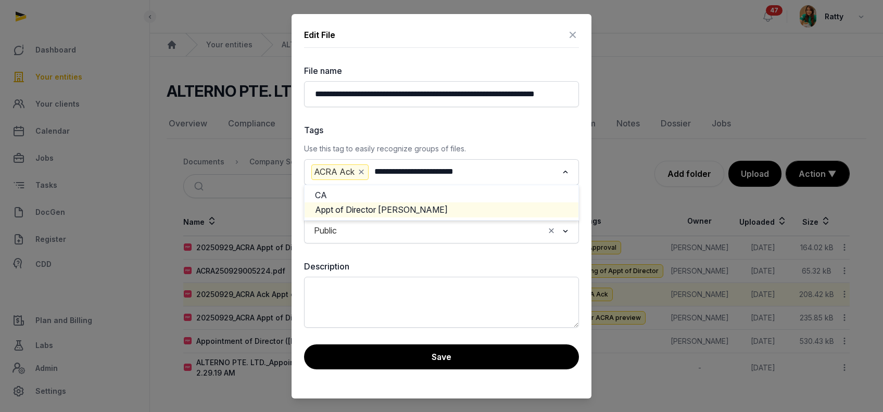
click at [404, 208] on li "Appt of Director ACRA Ack" at bounding box center [441, 209] width 274 height 15
type input "**********"
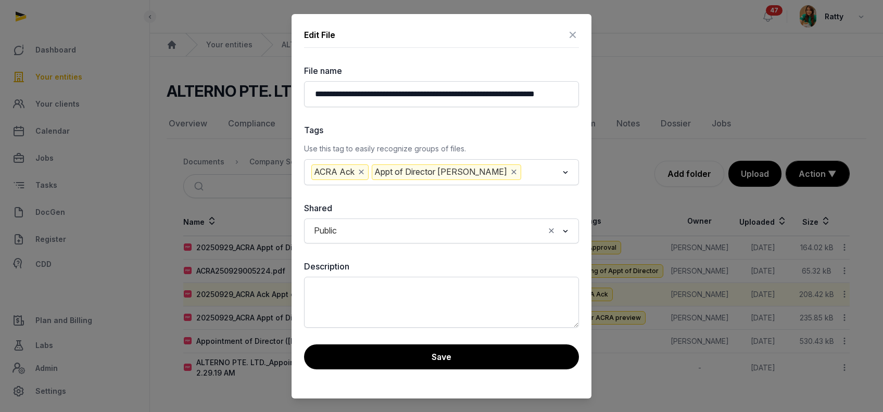
click at [362, 170] on icon "Deselect ACRA Ack" at bounding box center [360, 172] width 9 height 11
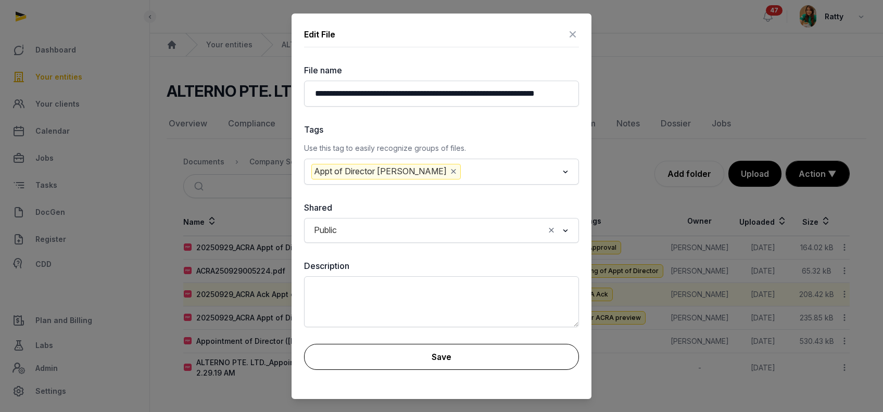
click at [413, 356] on button "Save" at bounding box center [441, 357] width 275 height 26
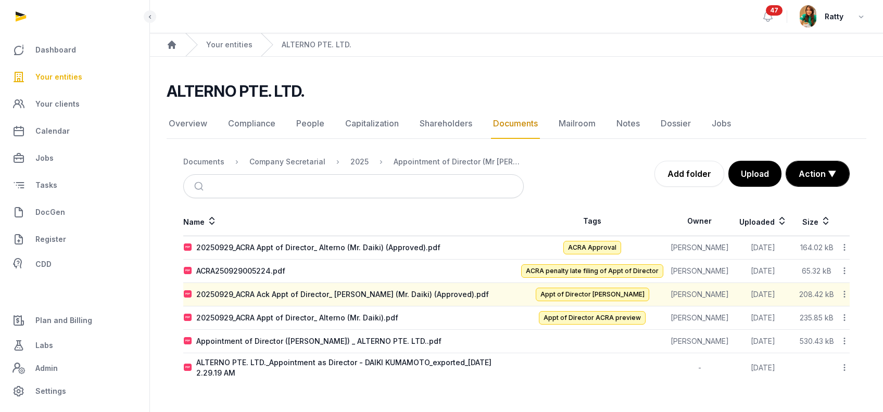
click at [846, 245] on icon at bounding box center [843, 247] width 9 height 11
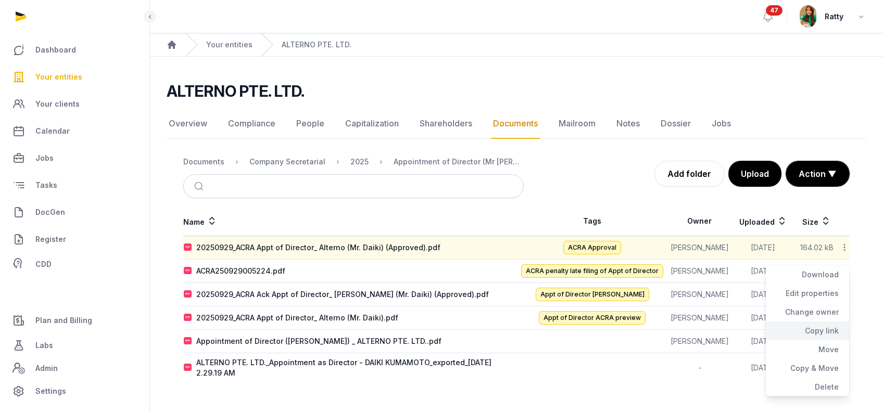
click at [832, 323] on div "Copy link" at bounding box center [807, 331] width 83 height 19
click at [73, 76] on span "Your entities" at bounding box center [58, 77] width 47 height 12
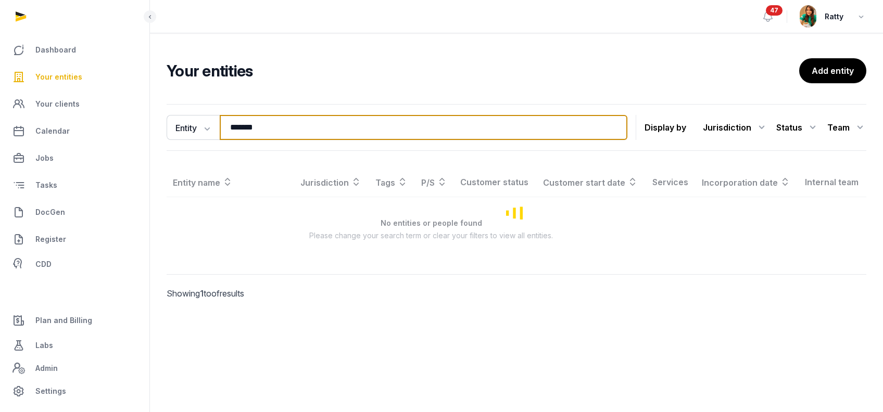
drag, startPoint x: 280, startPoint y: 131, endPoint x: 7, endPoint y: 119, distance: 273.5
click at [42, 126] on div "Dashboard Your entities Your clients Calendar Jobs Tasks DocGen Register CDD Pl…" at bounding box center [441, 206] width 883 height 412
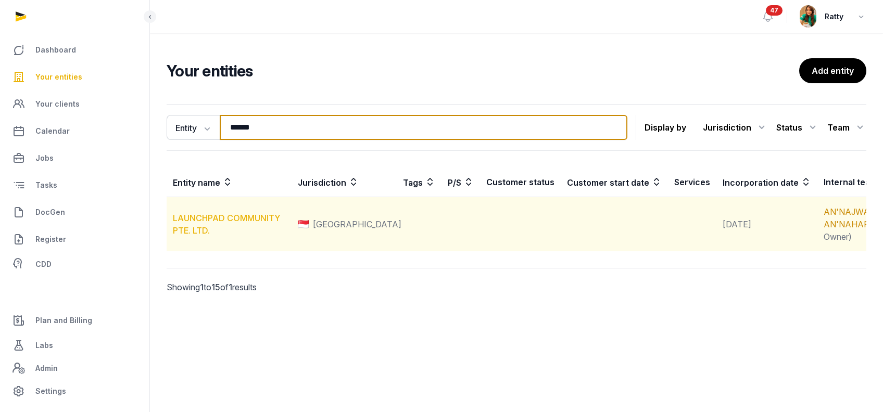
type input "******"
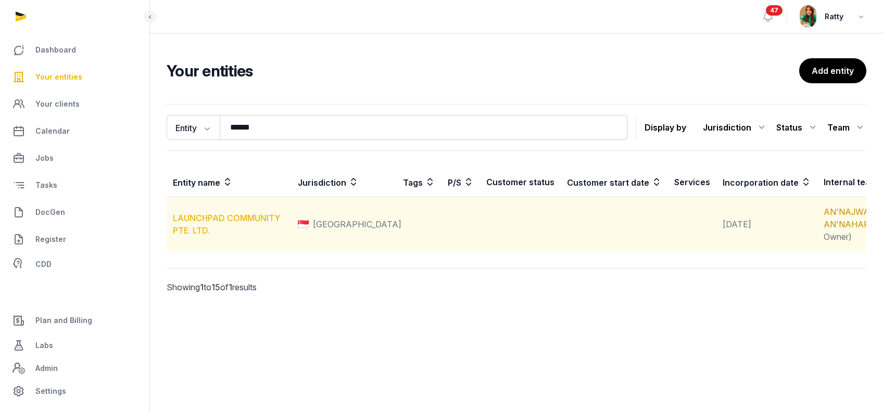
click at [196, 226] on link "LAUNCHPAD COMMUNITY PTE. LTD." at bounding box center [226, 224] width 107 height 23
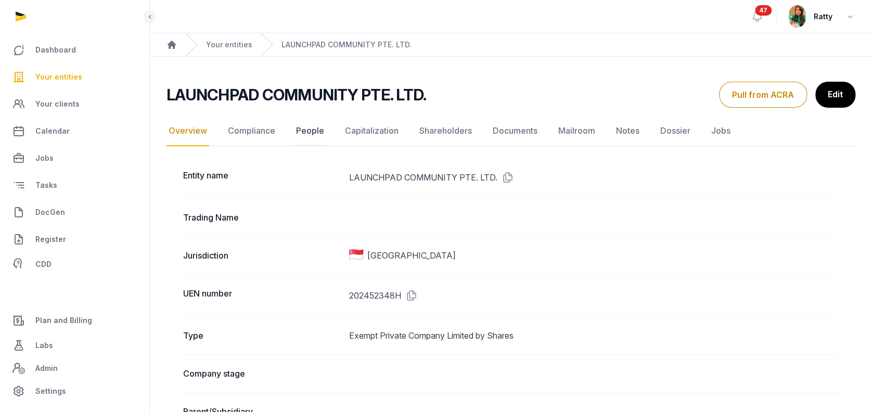
click at [314, 130] on link "People" at bounding box center [310, 131] width 32 height 30
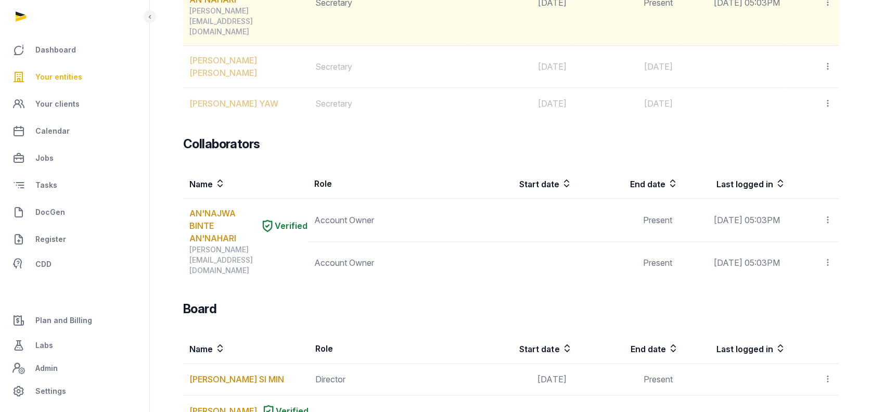
scroll to position [486, 0]
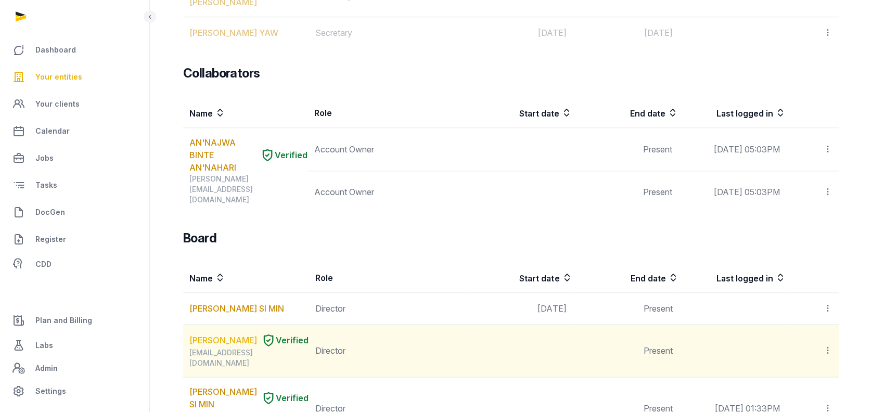
click at [235, 334] on link "Kate Sarginson" at bounding box center [223, 340] width 68 height 12
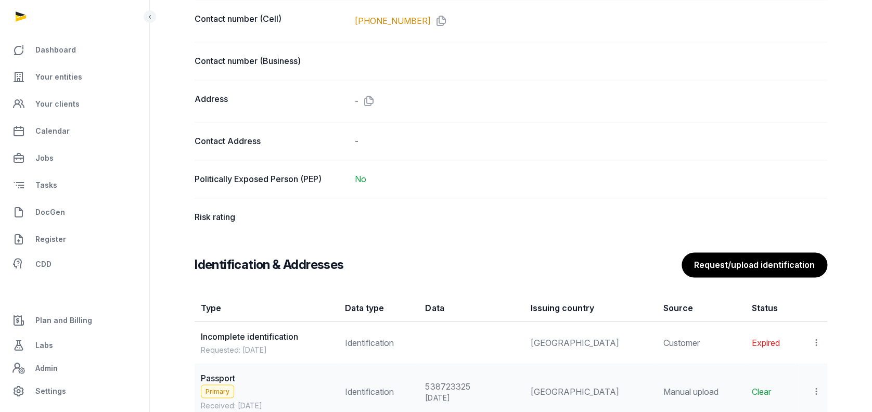
scroll to position [902, 0]
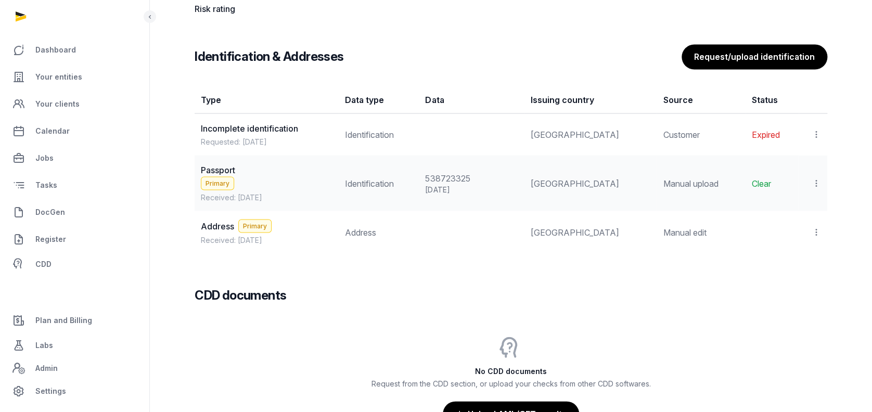
click at [818, 228] on icon at bounding box center [816, 231] width 9 height 11
click at [801, 255] on span "View" at bounding box center [801, 260] width 19 height 10
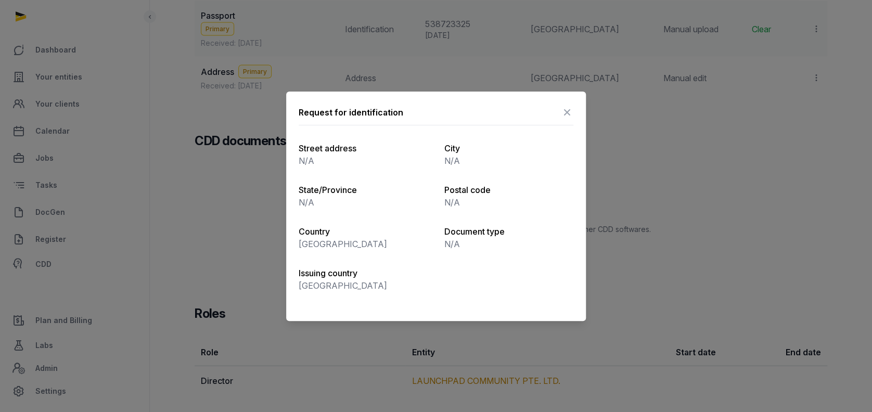
scroll to position [1062, 0]
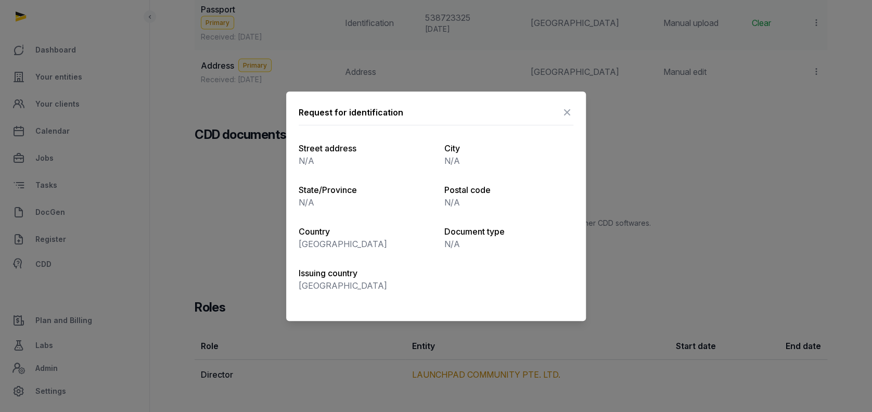
click at [571, 108] on icon at bounding box center [567, 112] width 12 height 17
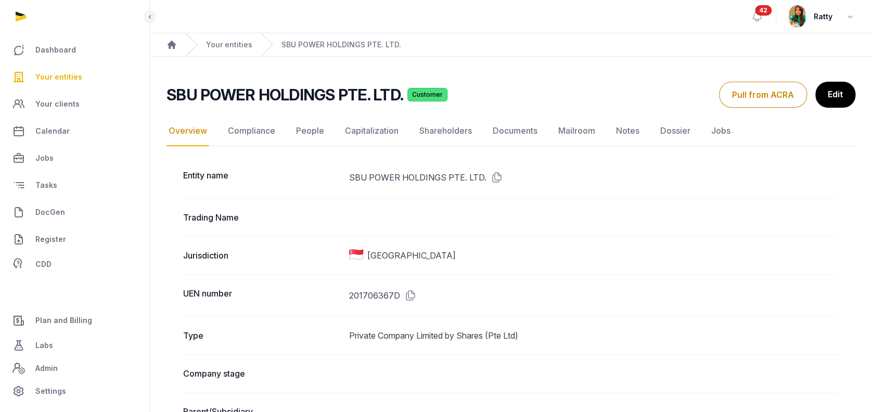
click at [58, 78] on span "Your entities" at bounding box center [58, 77] width 47 height 12
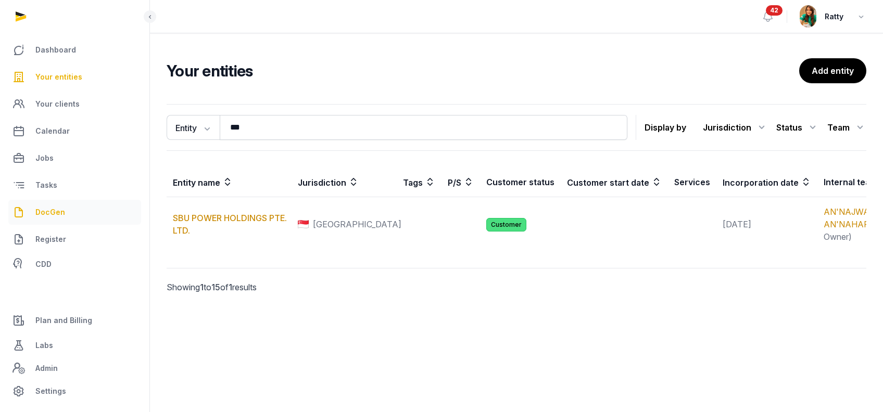
click at [52, 209] on span "DocGen" at bounding box center [50, 212] width 30 height 12
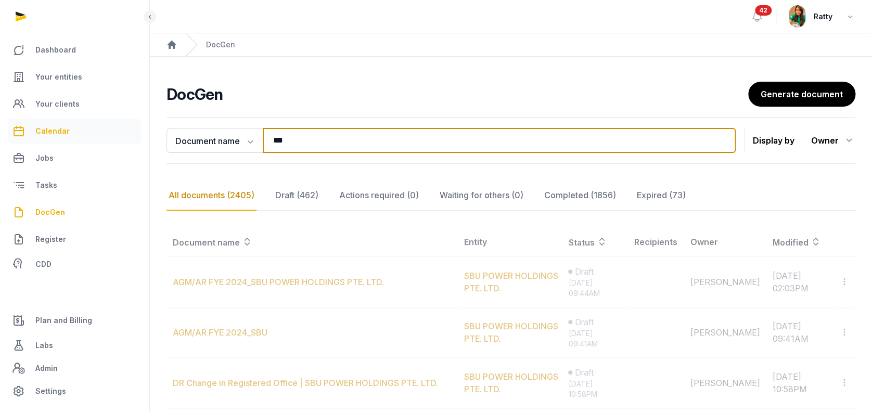
drag, startPoint x: 253, startPoint y: 142, endPoint x: 31, endPoint y: 130, distance: 222.5
click at [31, 130] on div "**********" at bounding box center [436, 397] width 872 height 795
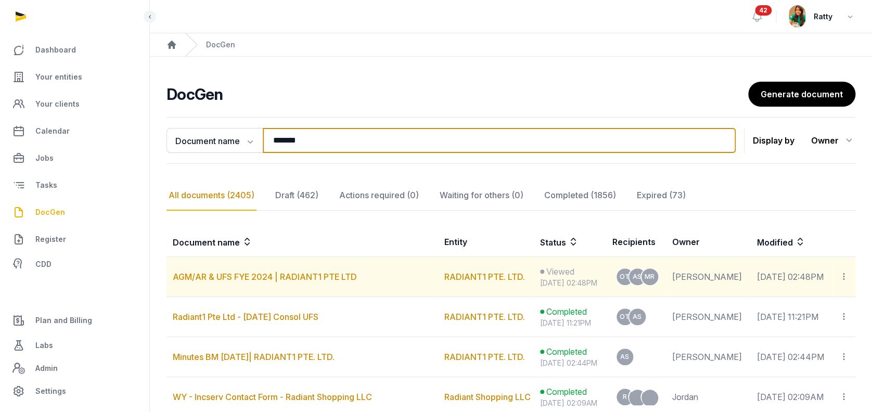
scroll to position [69, 0]
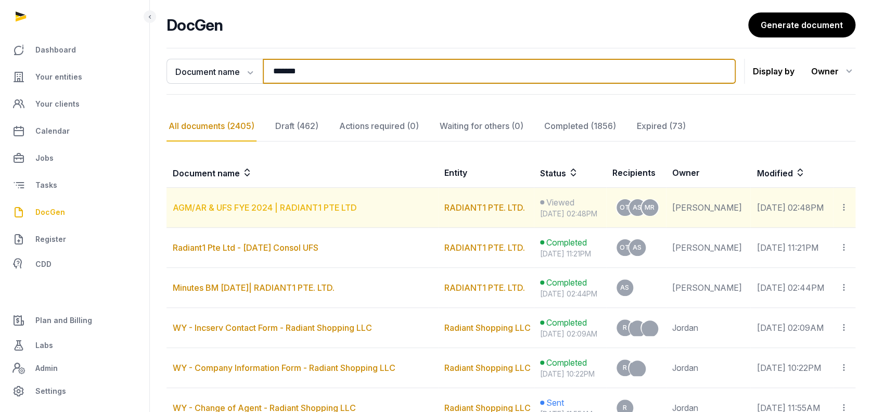
type input "*******"
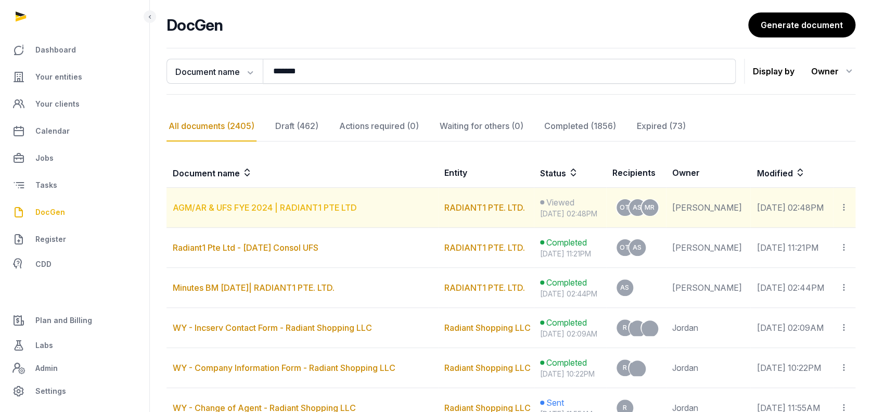
click at [254, 204] on link "AGM/AR & UFS FYE 2024 | RADIANT1 PTE LTD" at bounding box center [265, 207] width 184 height 10
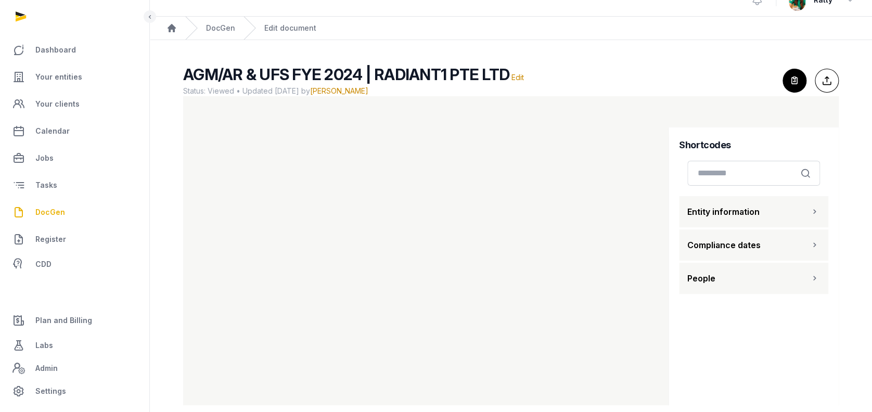
scroll to position [30, 0]
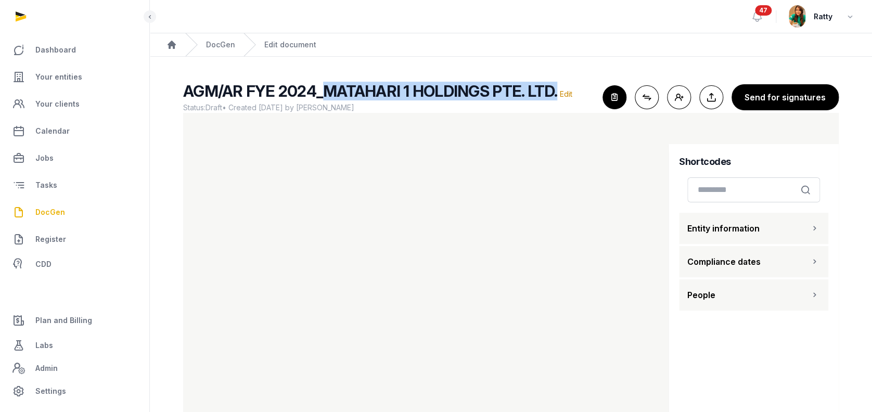
drag, startPoint x: 323, startPoint y: 88, endPoint x: 555, endPoint y: 87, distance: 231.6
click at [555, 87] on h2 "AGM/AR FYE 2024_MATAHARI 1 HOLDINGS PTE. LTD. Edit" at bounding box center [388, 91] width 411 height 19
copy span "MATAHARI 1 HOLDINGS PTE. LTD."
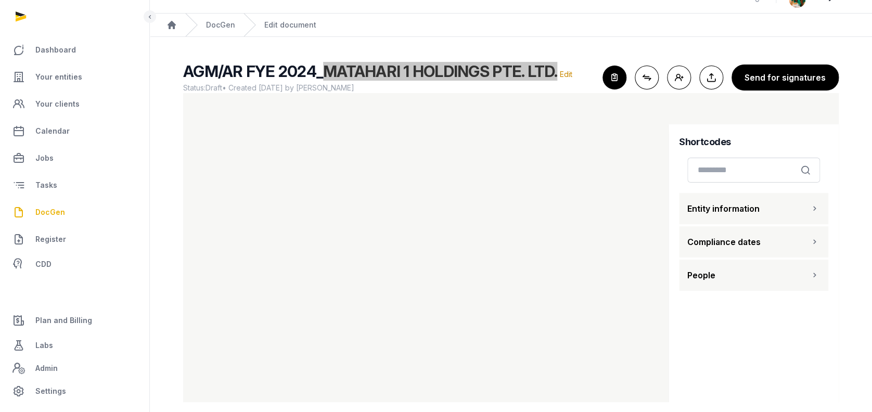
scroll to position [30, 0]
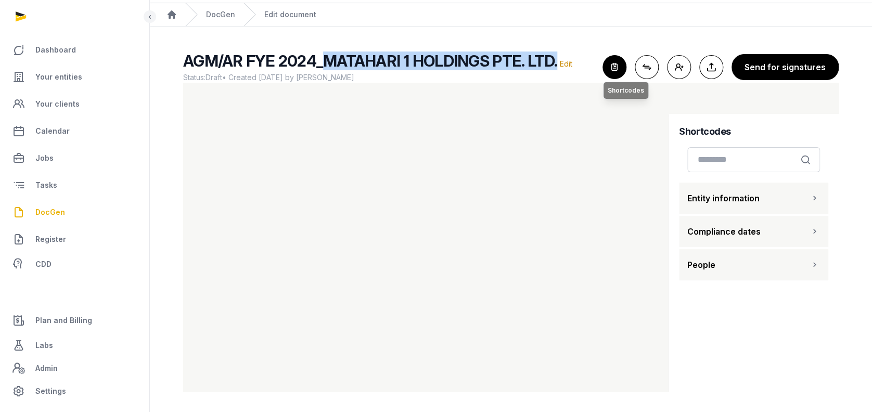
click at [624, 60] on icon "button" at bounding box center [614, 67] width 23 height 23
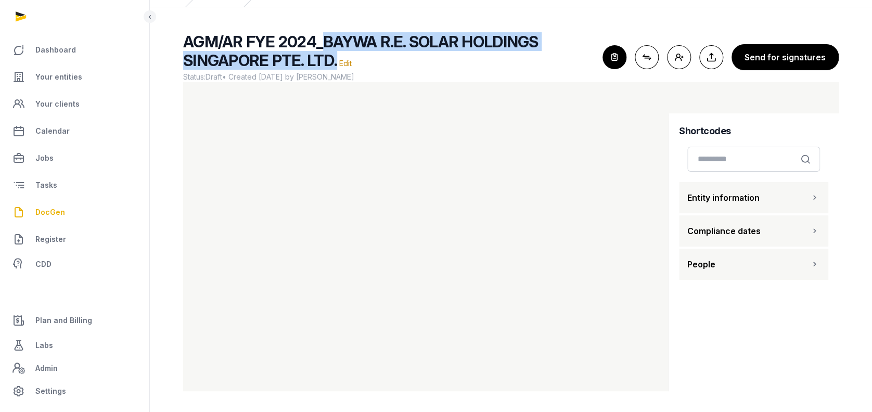
drag, startPoint x: 321, startPoint y: 40, endPoint x: 336, endPoint y: 56, distance: 21.7
click at [336, 56] on h2 "AGM/AR FYE 2024_BAYWA R.E. SOLAR HOLDINGS SINGAPORE PTE. LTD. Edit" at bounding box center [388, 50] width 411 height 37
copy span "BAYWA R.E. SOLAR HOLDINGS SINGAPORE PTE. LTD."
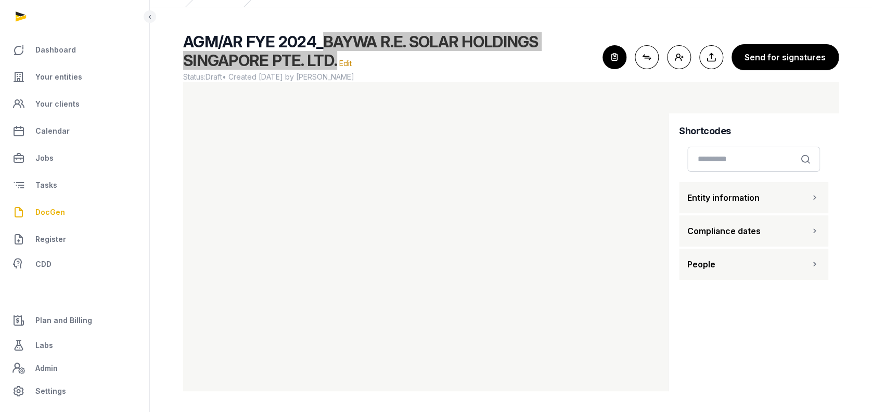
scroll to position [12, 0]
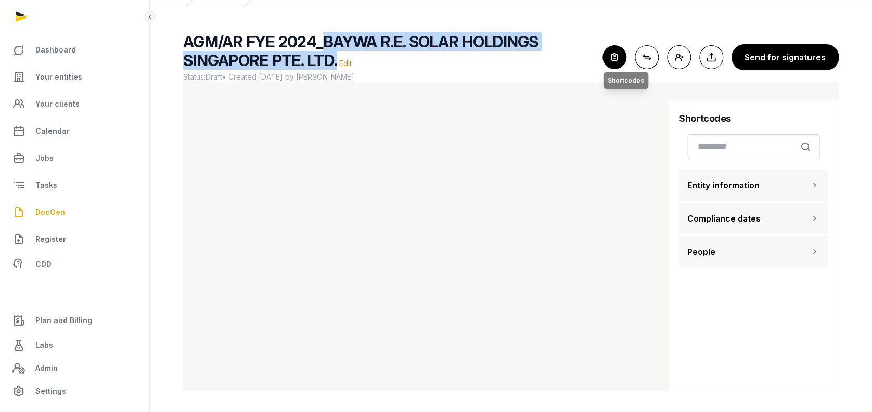
click at [620, 59] on icon "button" at bounding box center [614, 57] width 23 height 23
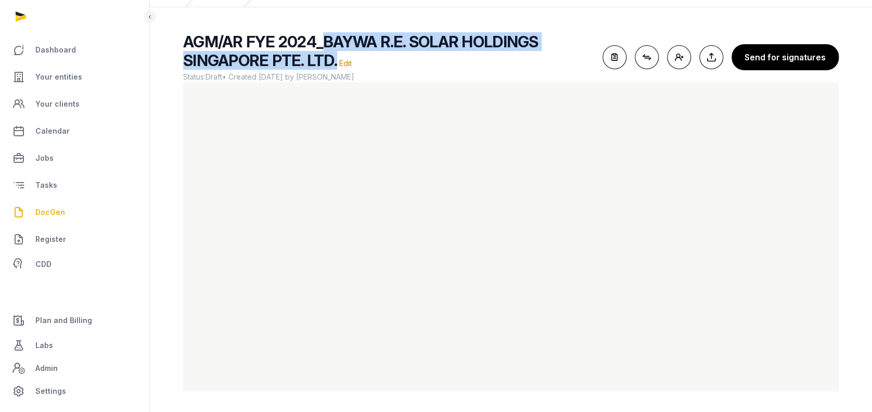
scroll to position [0, 0]
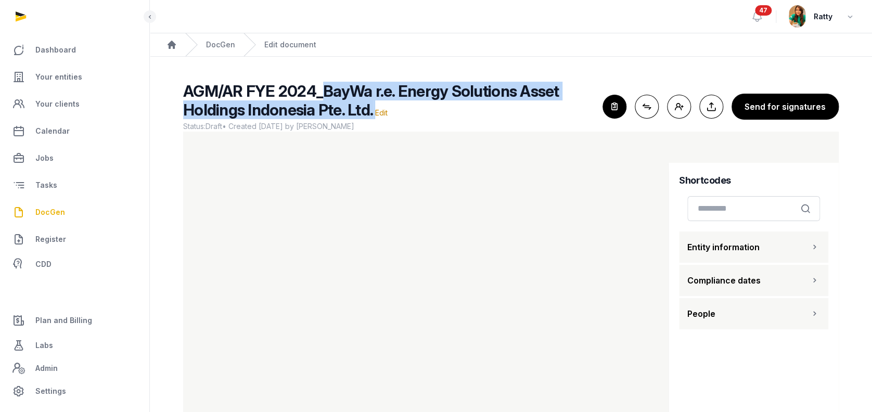
drag, startPoint x: 325, startPoint y: 90, endPoint x: 374, endPoint y: 109, distance: 53.1
click at [374, 109] on h2 "AGM/AR FYE 2024_BayWa r.e. Energy Solutions Asset Holdings Indonesia Pte. Ltd. …" at bounding box center [388, 100] width 411 height 37
copy h2 "BayWa r.e. Energy Solutions Asset Holdings Indonesia Pte. Ltd."
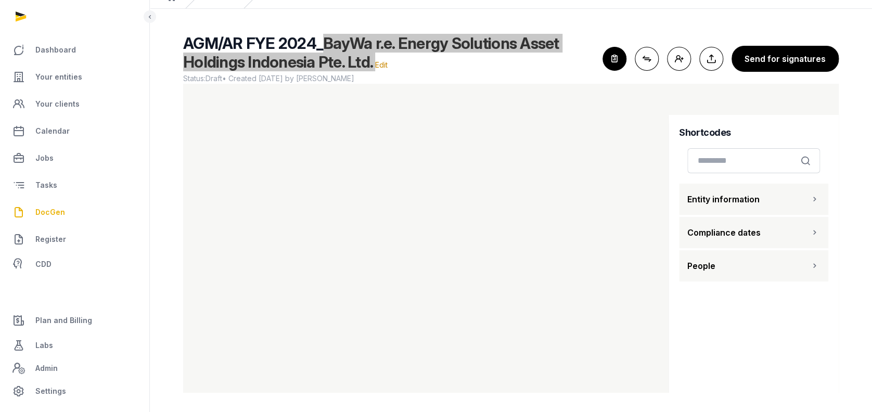
scroll to position [49, 0]
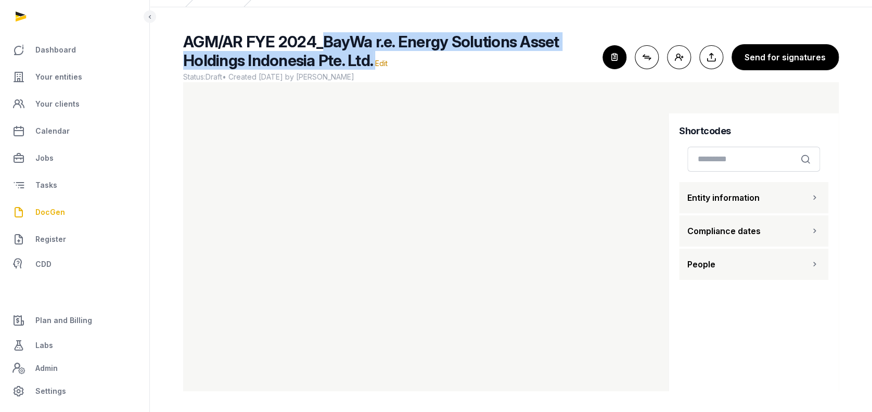
copy h2 "BayWa r.e. Energy Solutions Asset Holdings Indonesia Pte. Ltd."
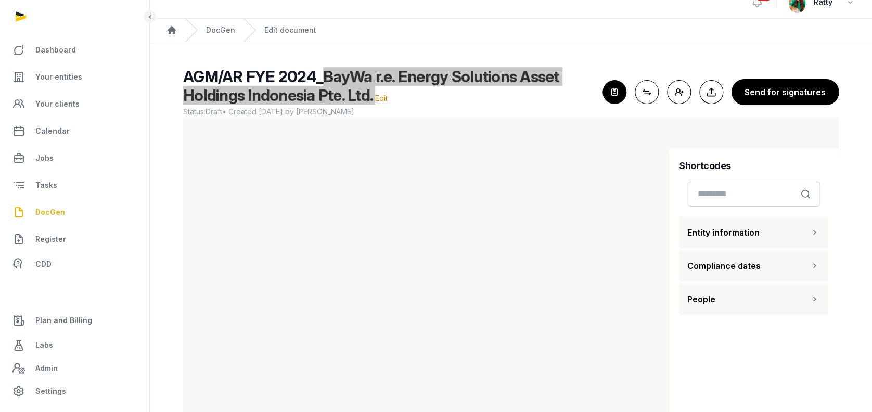
scroll to position [0, 0]
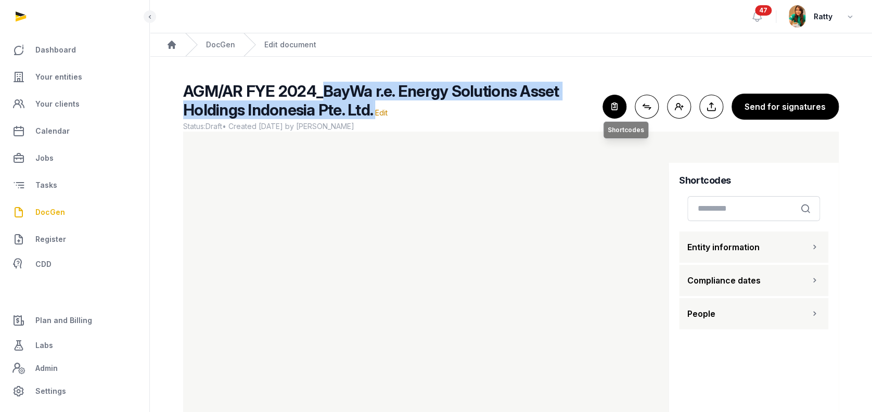
click at [626, 104] on icon "button" at bounding box center [614, 106] width 23 height 23
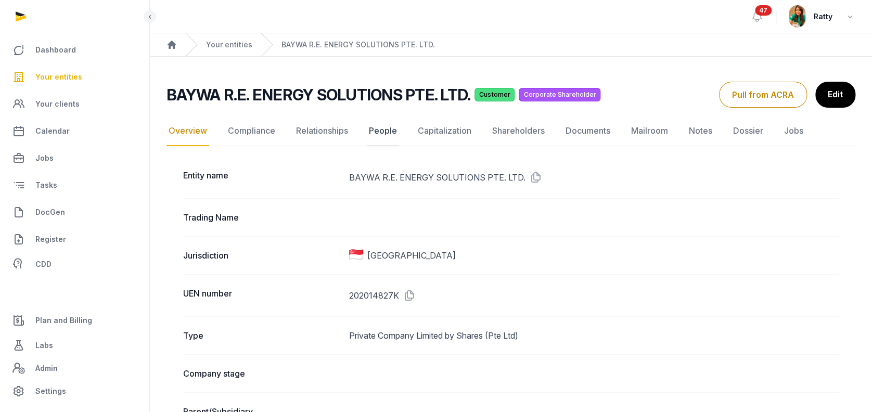
click at [379, 130] on link "People" at bounding box center [383, 131] width 32 height 30
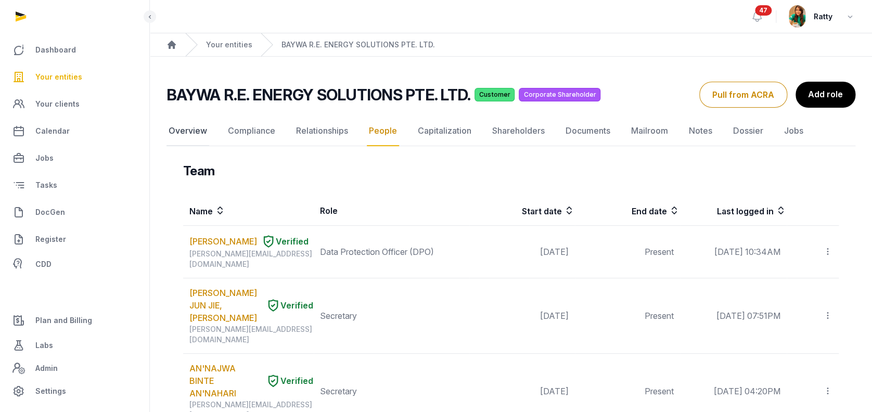
click at [195, 129] on link "Overview" at bounding box center [188, 131] width 43 height 30
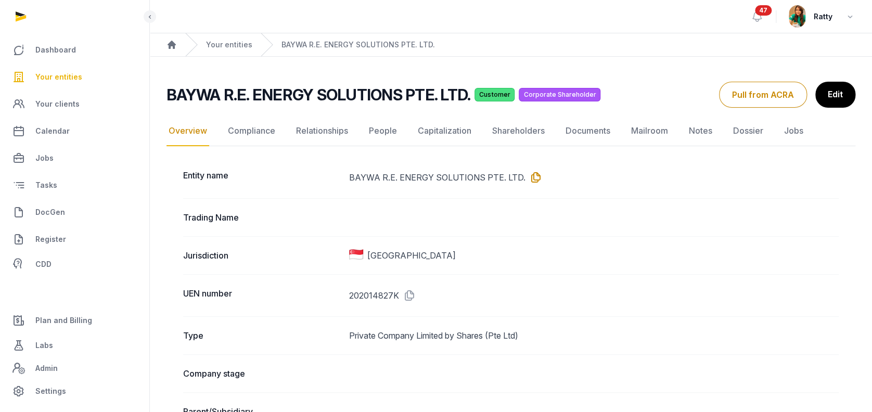
click at [532, 175] on icon at bounding box center [534, 177] width 17 height 17
click at [382, 130] on link "People" at bounding box center [383, 131] width 32 height 30
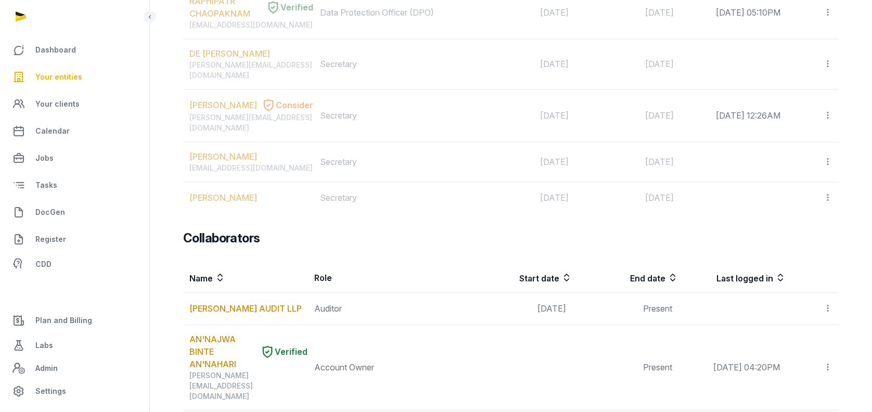
scroll to position [347, 0]
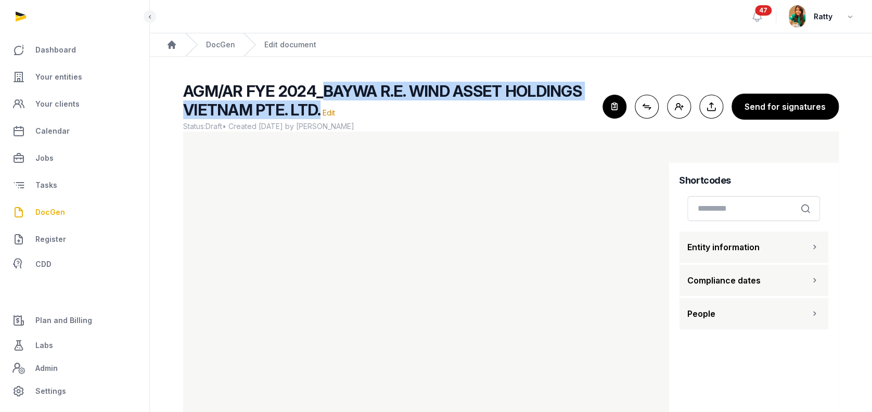
drag, startPoint x: 321, startPoint y: 84, endPoint x: 318, endPoint y: 116, distance: 31.8
click at [318, 116] on h2 "AGM/AR FYE 2024_BAYWA R.E. WIND ASSET HOLDINGS VIETNAM PTE. LTD. Edit" at bounding box center [388, 100] width 411 height 37
copy span "BAYWA R.E. WIND ASSET HOLDINGS VIETNAM PTE. LTD."
drag, startPoint x: 459, startPoint y: 90, endPoint x: 462, endPoint y: 95, distance: 5.8
copy span "BAYWA R.E. WIND ASSET HOLDINGS VIETNAM PTE. LTD."
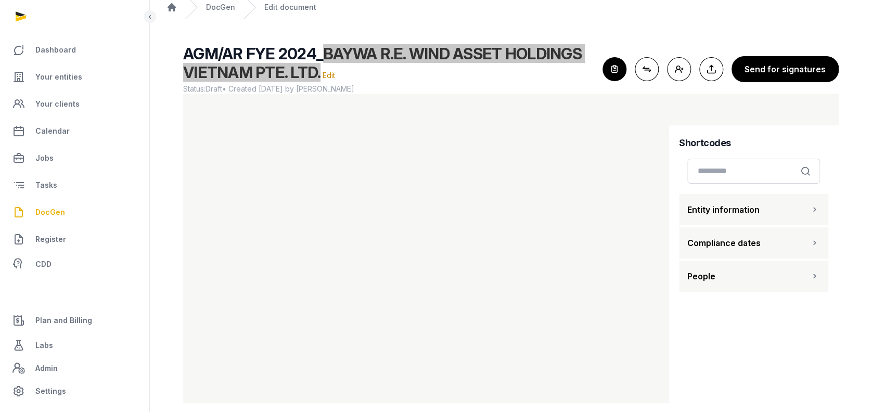
scroll to position [49, 0]
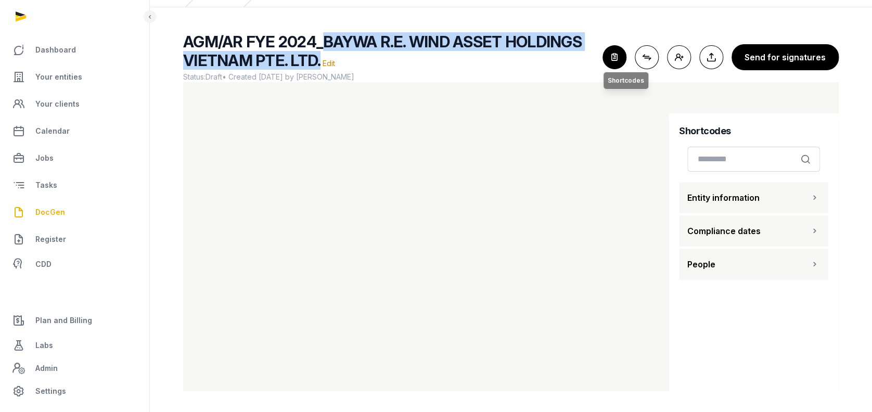
click at [618, 57] on icon "button" at bounding box center [614, 57] width 23 height 23
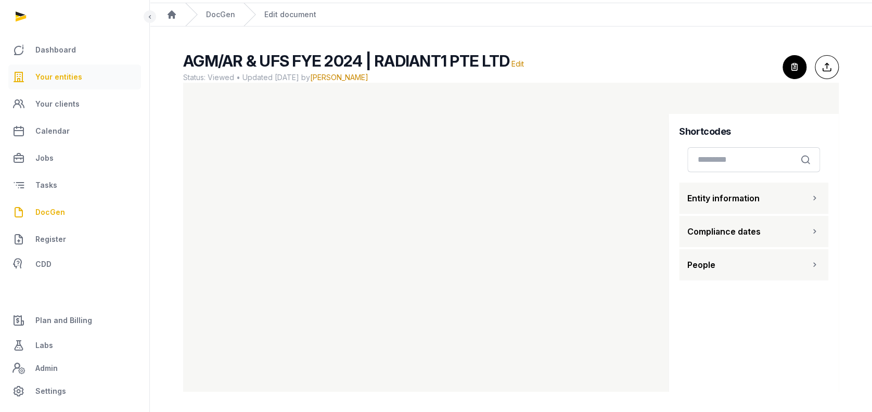
click at [58, 72] on span "Your entities" at bounding box center [58, 77] width 47 height 12
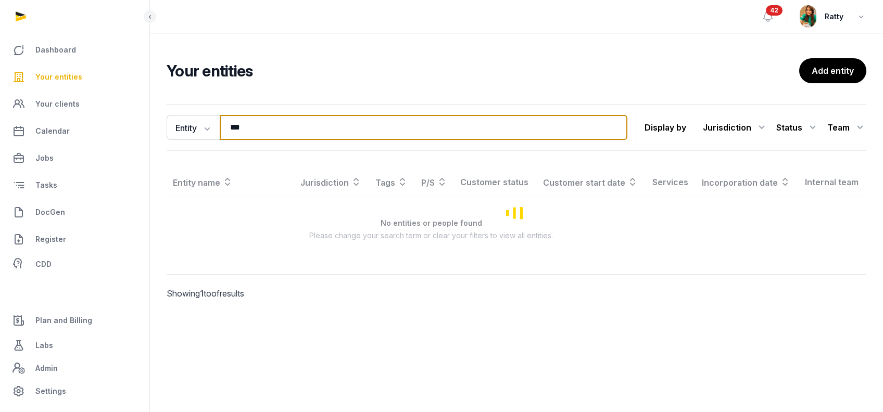
drag, startPoint x: 269, startPoint y: 124, endPoint x: -218, endPoint y: 52, distance: 492.0
click at [0, 52] on html "Dashboard Your entities Your clients Calendar Jobs Tasks DocGen Register CDD Pl…" at bounding box center [441, 206] width 883 height 412
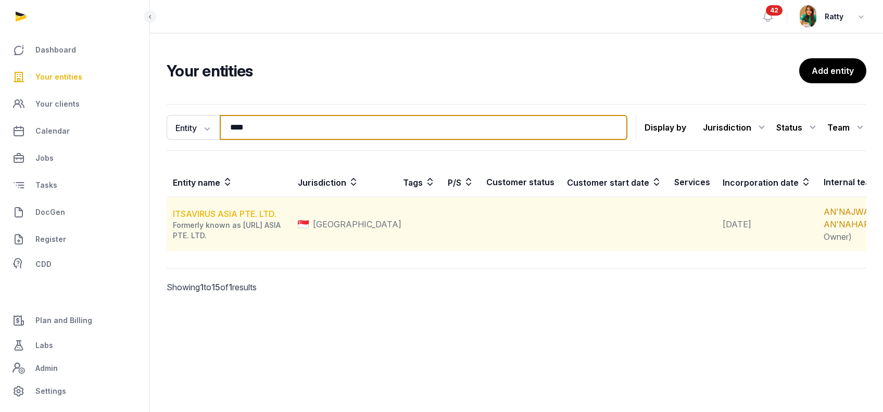
type input "****"
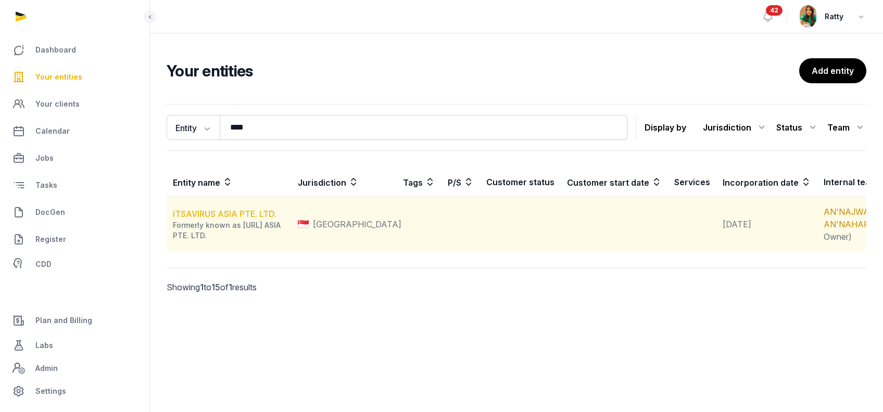
click at [199, 219] on link "ITSAVIRUS ASIA PTE. LTD." at bounding box center [225, 214] width 104 height 10
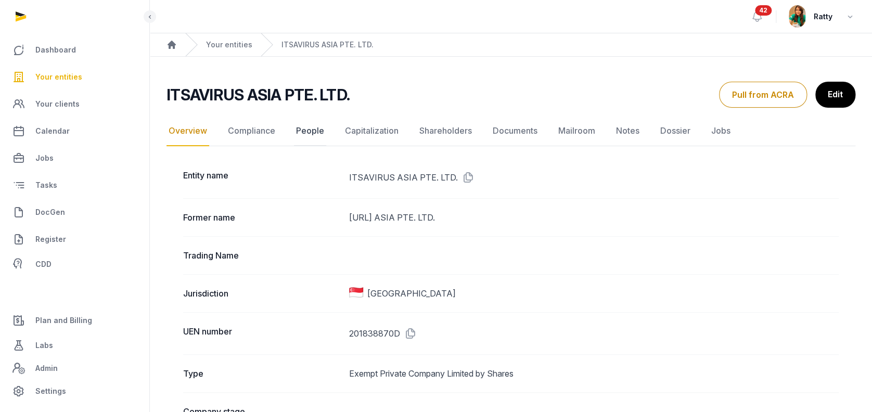
click at [307, 132] on link "People" at bounding box center [310, 131] width 32 height 30
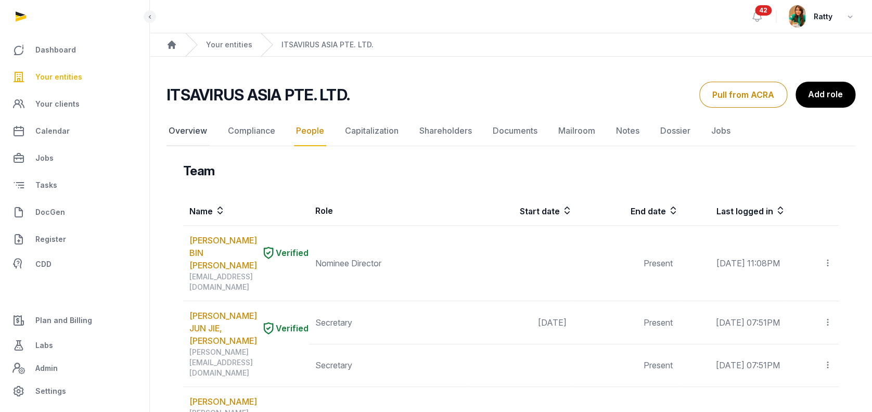
click at [199, 132] on link "Overview" at bounding box center [188, 131] width 43 height 30
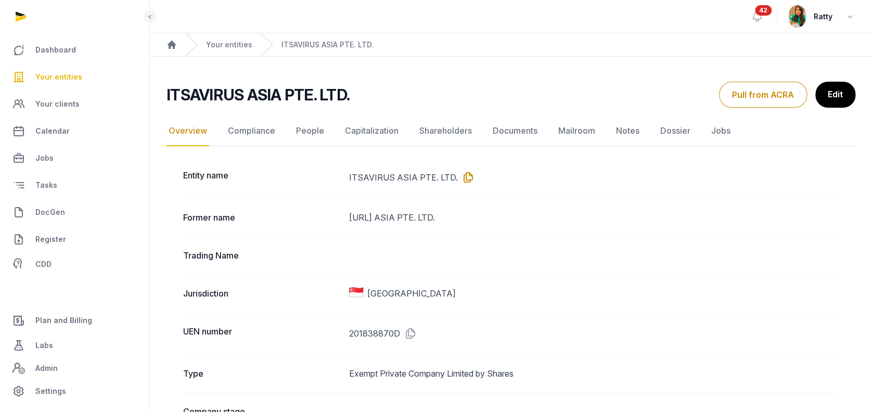
click at [462, 173] on icon at bounding box center [466, 177] width 17 height 17
click at [410, 329] on icon at bounding box center [408, 333] width 17 height 17
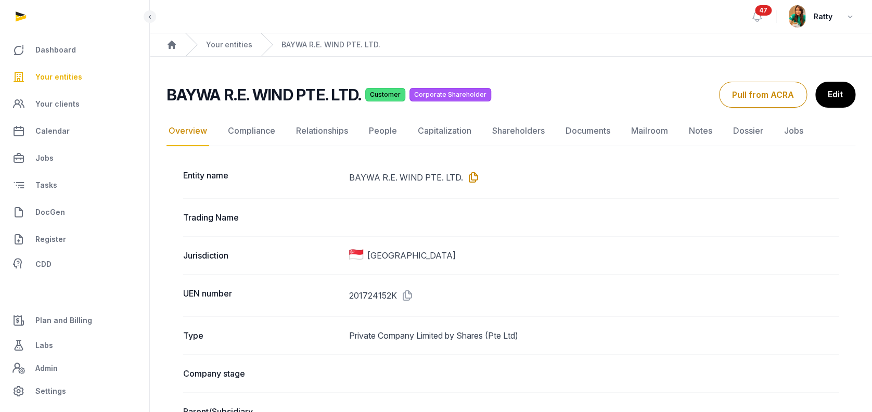
click at [473, 176] on icon at bounding box center [471, 177] width 17 height 17
click at [385, 133] on link "People" at bounding box center [383, 131] width 32 height 30
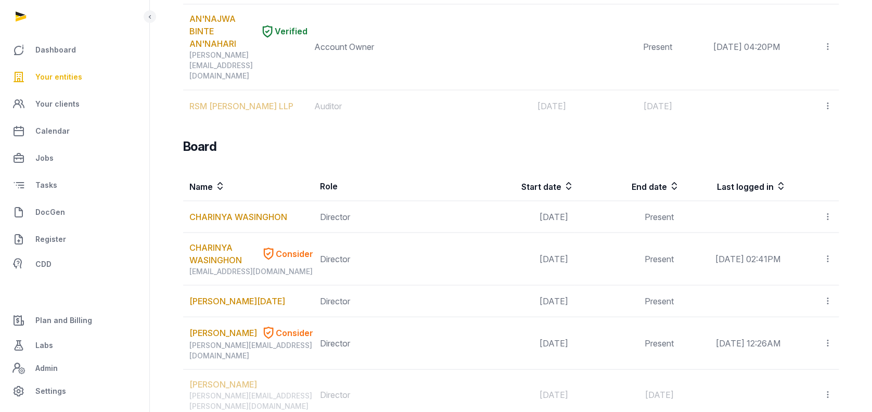
scroll to position [971, 0]
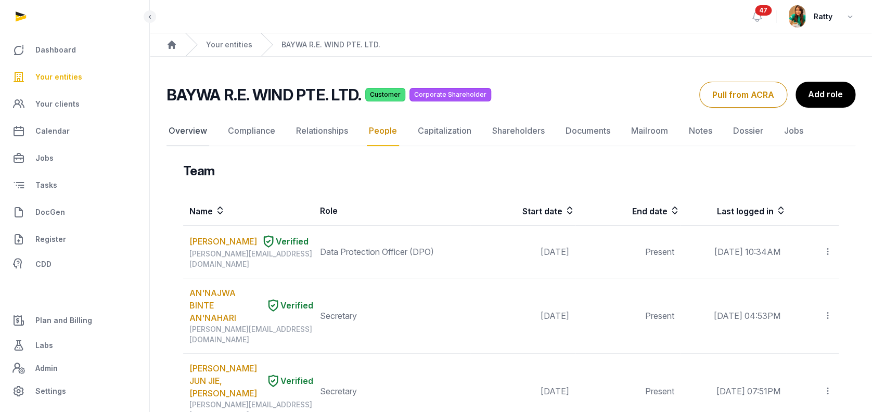
click at [193, 132] on link "Overview" at bounding box center [188, 131] width 43 height 30
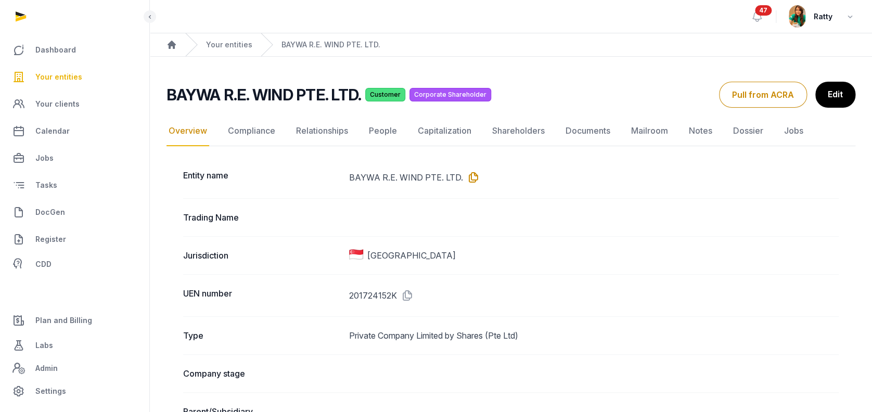
click at [470, 177] on icon at bounding box center [471, 177] width 17 height 17
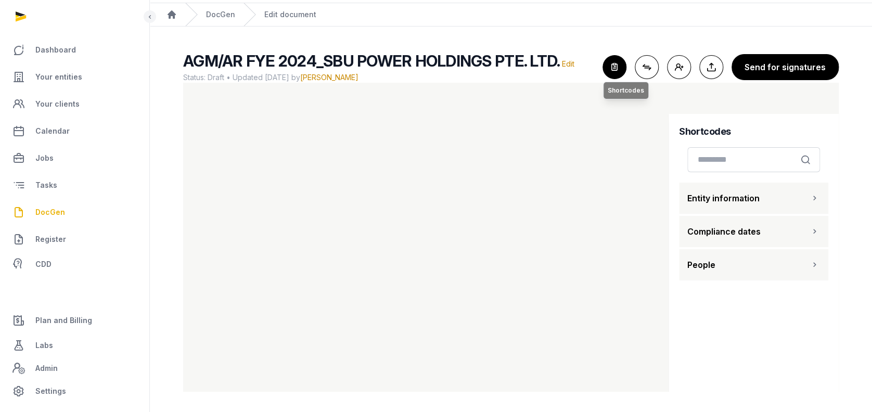
click at [620, 68] on icon "button" at bounding box center [614, 67] width 23 height 23
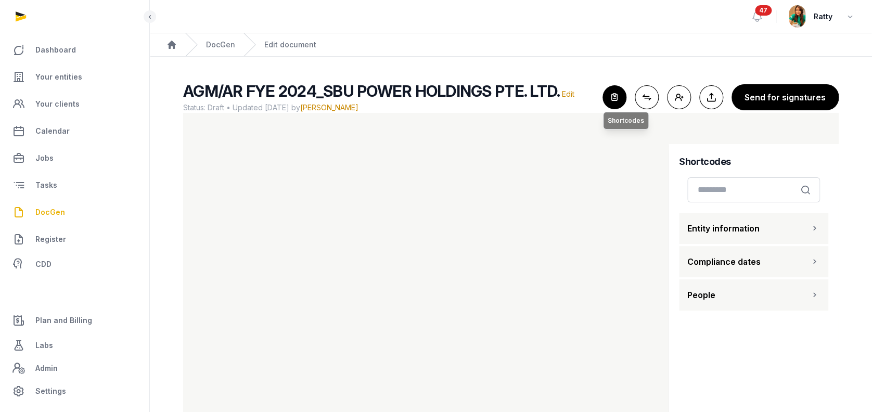
click at [614, 92] on icon "button" at bounding box center [614, 97] width 23 height 23
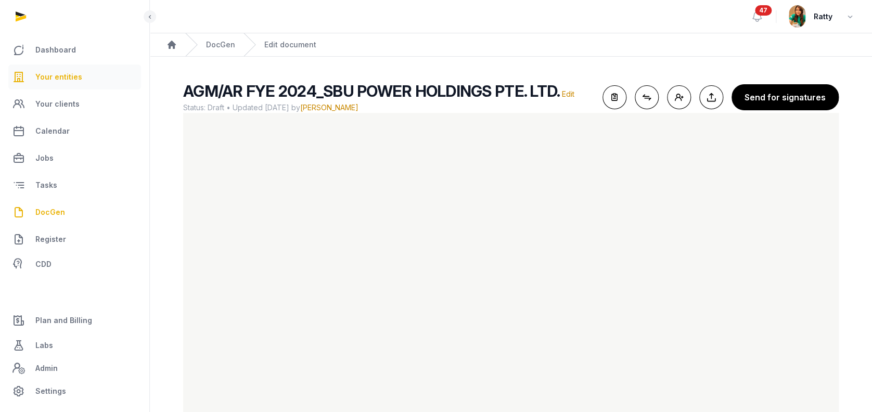
click at [55, 73] on span "Your entities" at bounding box center [58, 77] width 47 height 12
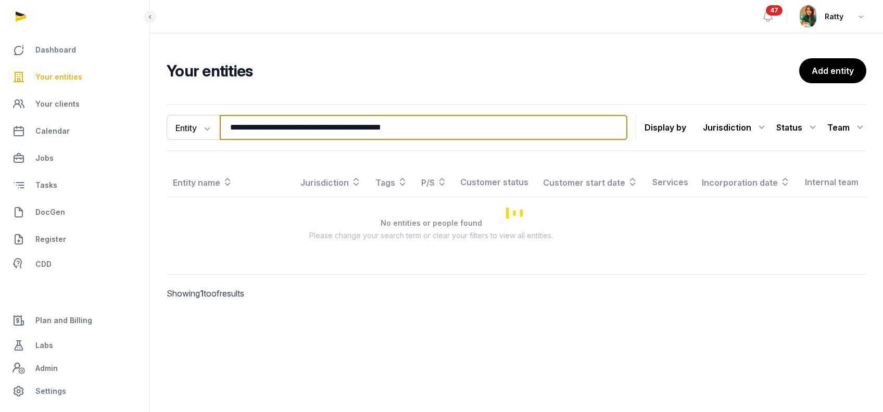
drag, startPoint x: 466, startPoint y: 122, endPoint x: 200, endPoint y: 95, distance: 267.3
click at [291, 119] on input "**********" at bounding box center [423, 127] width 407 height 25
type input "*"
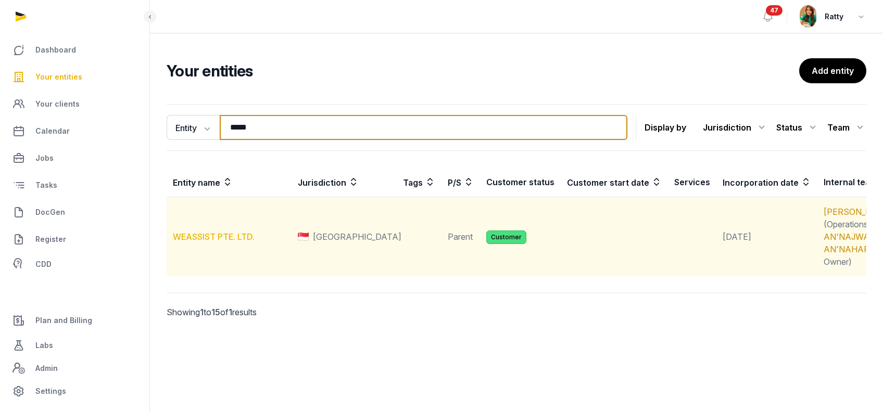
type input "*****"
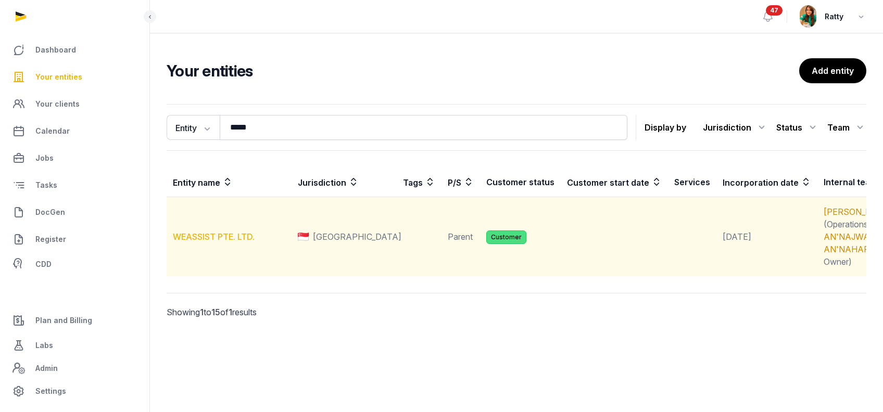
click at [199, 242] on link "WEASSIST PTE. LTD." at bounding box center [214, 237] width 82 height 10
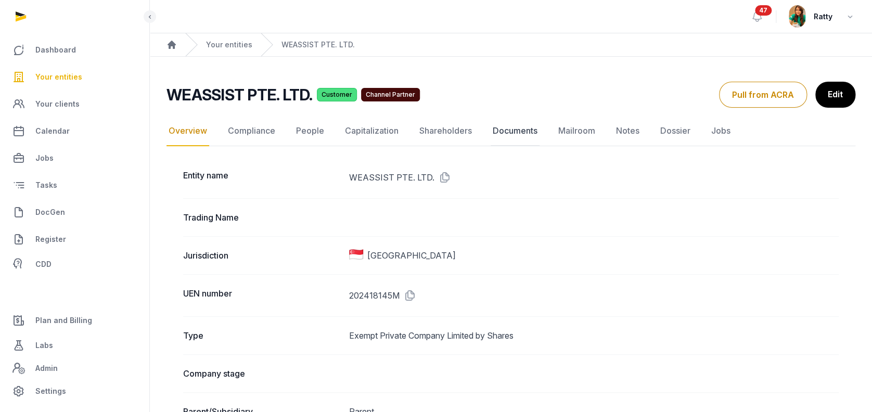
click at [499, 125] on link "Documents" at bounding box center [515, 131] width 49 height 30
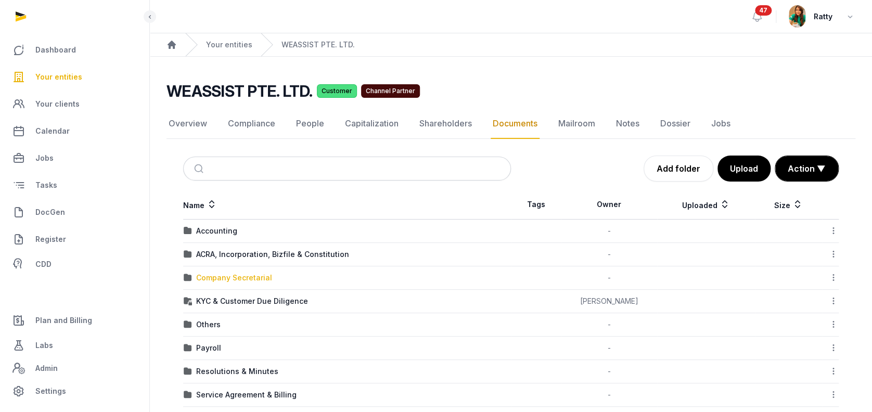
click at [215, 280] on div "Company Secretarial" at bounding box center [234, 278] width 76 height 10
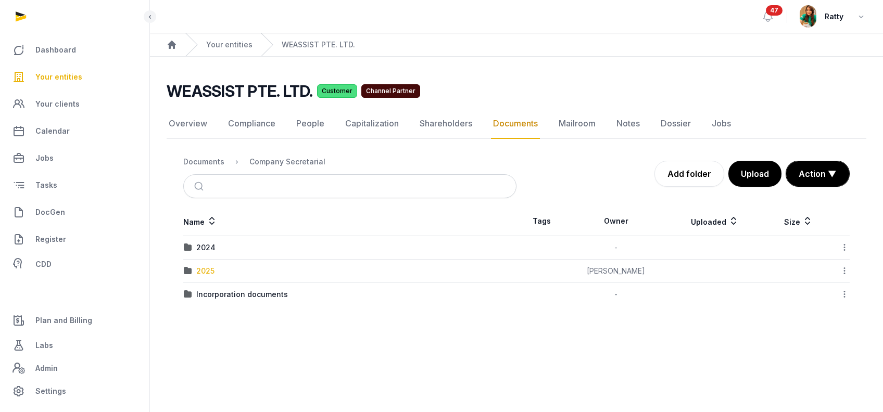
click at [213, 267] on div "2025" at bounding box center [205, 271] width 18 height 10
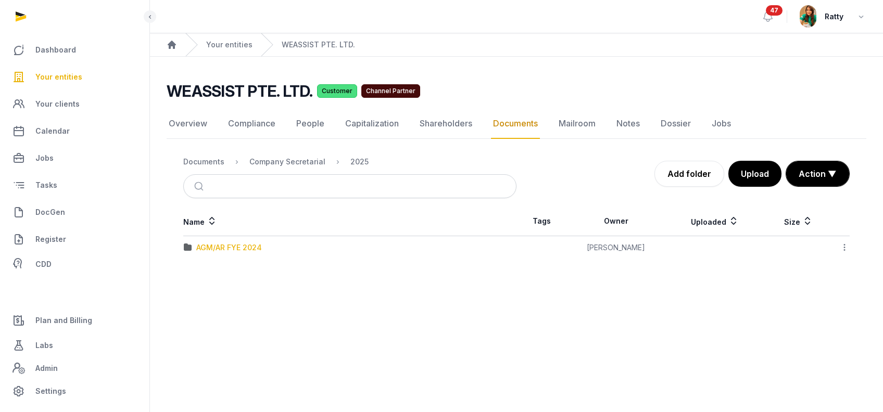
click at [212, 249] on div "AGM/AR FYE 2024" at bounding box center [229, 248] width 66 height 10
click at [198, 245] on div "EOT" at bounding box center [203, 248] width 15 height 10
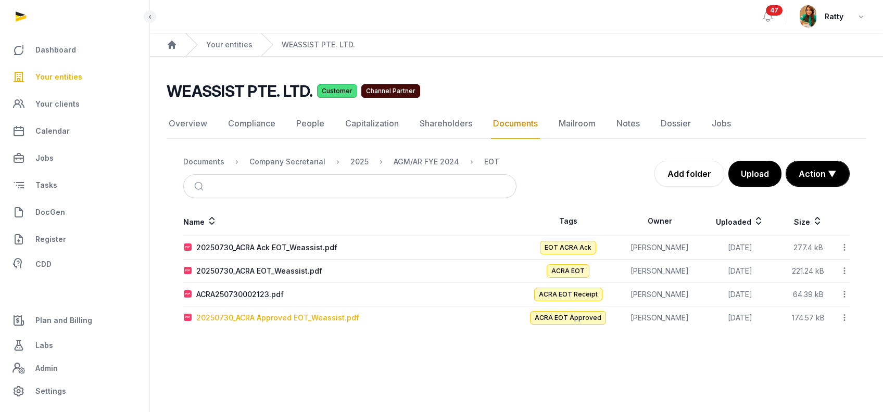
click at [246, 313] on div "20250730_ACRA Approved EOT_Weassist.pdf" at bounding box center [277, 318] width 163 height 10
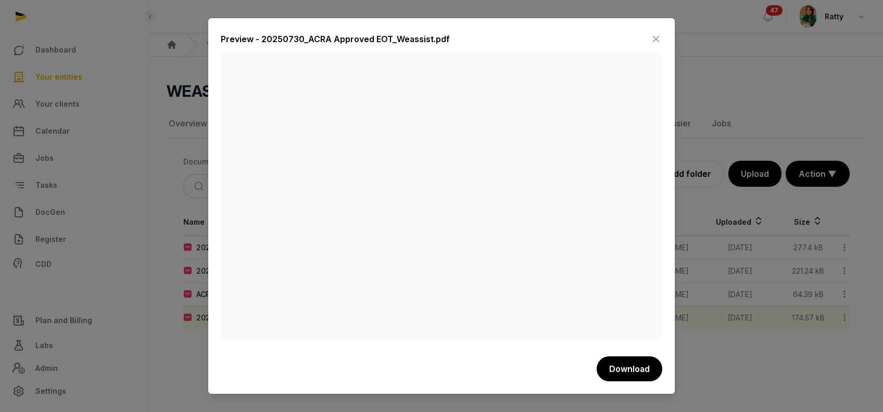
click at [656, 40] on icon at bounding box center [655, 39] width 12 height 17
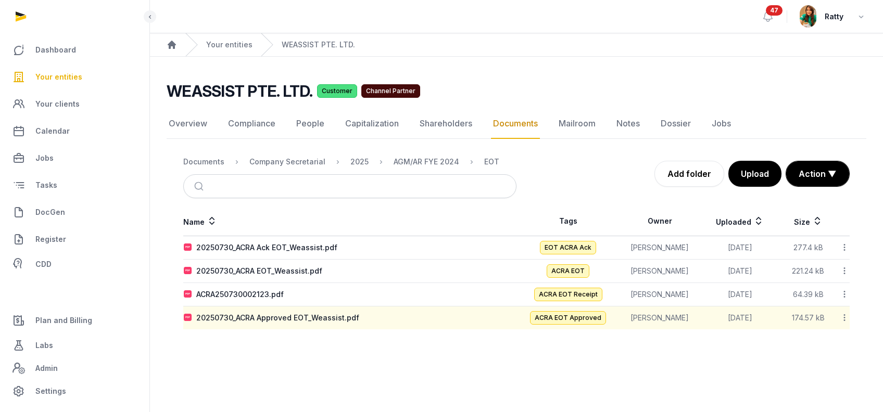
click at [65, 71] on span "Your entities" at bounding box center [58, 77] width 47 height 12
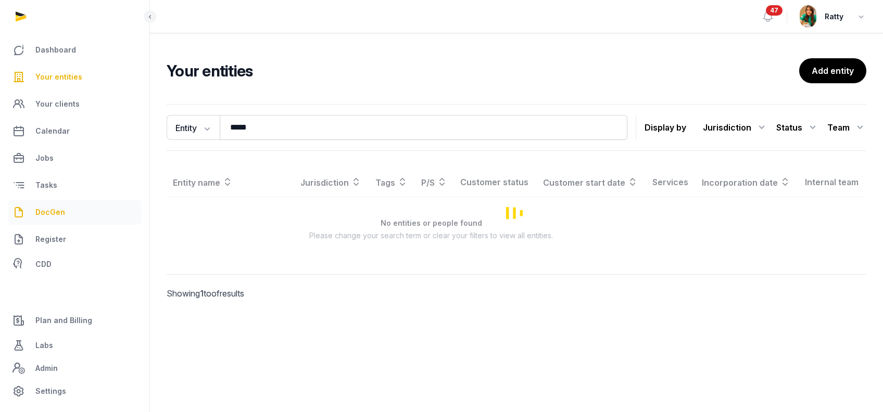
click at [46, 214] on span "DocGen" at bounding box center [50, 212] width 30 height 12
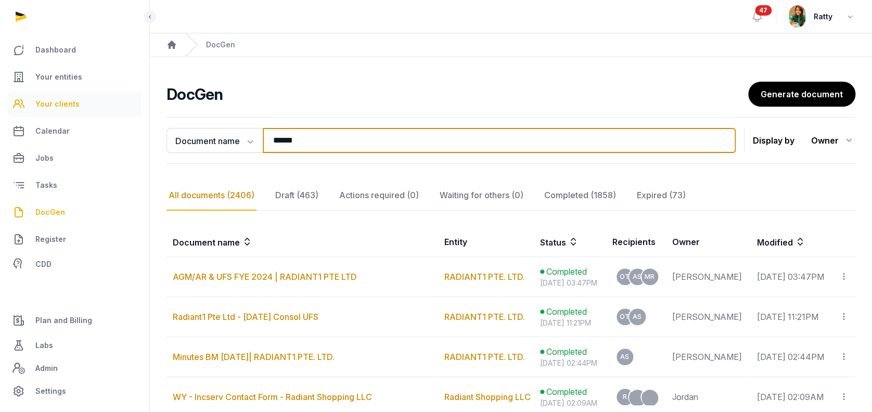
drag, startPoint x: 320, startPoint y: 143, endPoint x: 23, endPoint y: 98, distance: 299.5
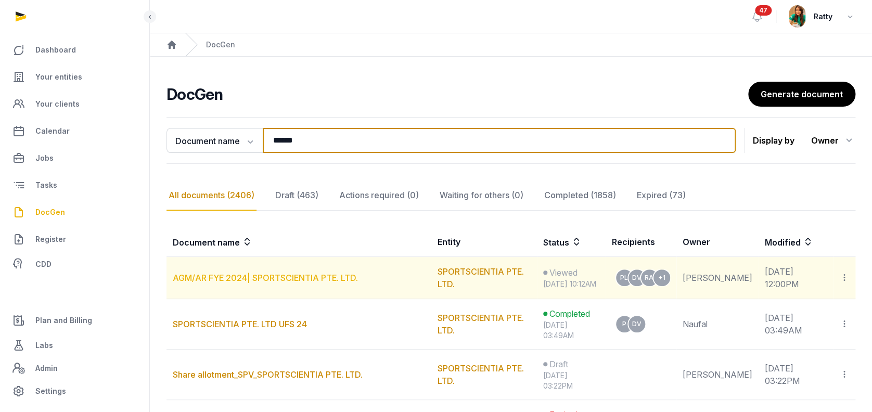
type input "******"
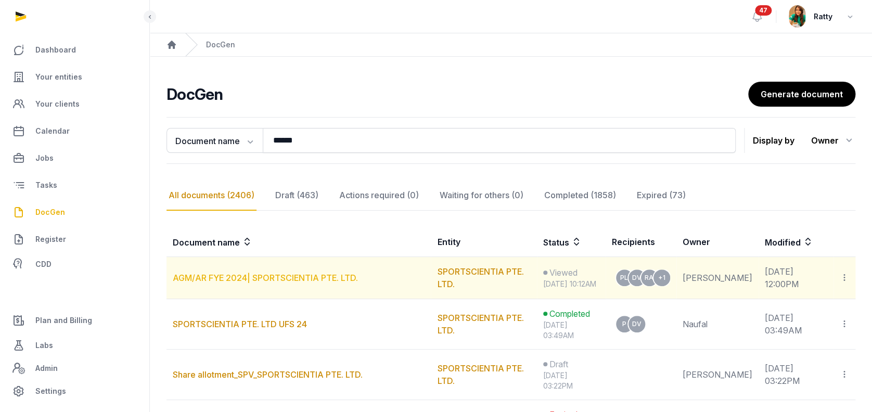
click at [325, 283] on link "AGM/AR FYE 2024| SPORTSCIENTIA PTE. LTD." at bounding box center [265, 278] width 185 height 10
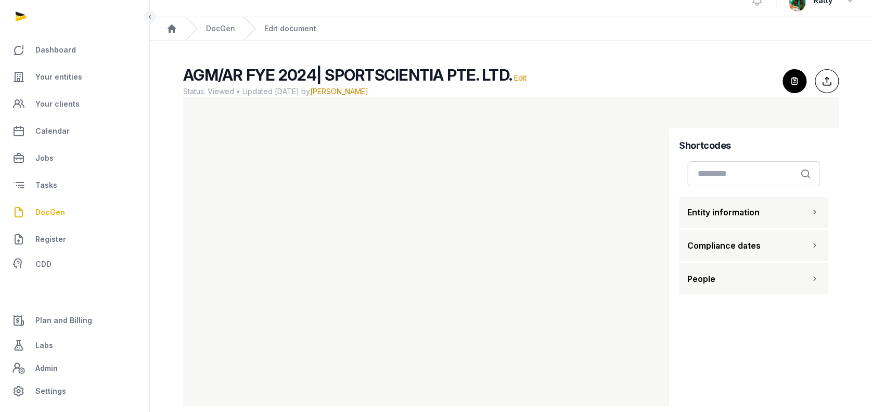
scroll to position [30, 0]
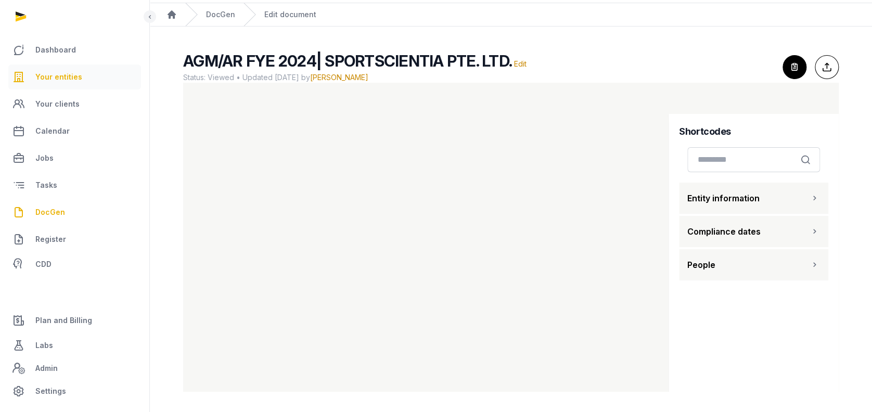
click at [69, 74] on span "Your entities" at bounding box center [58, 77] width 47 height 12
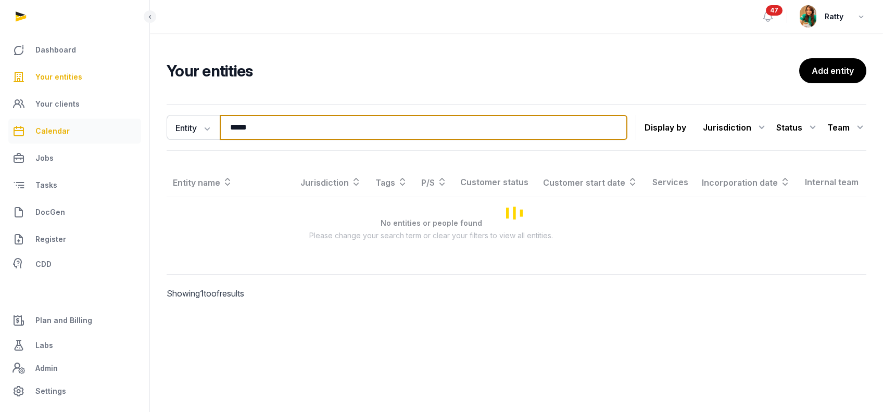
drag, startPoint x: 263, startPoint y: 126, endPoint x: 24, endPoint y: 134, distance: 238.5
click at [24, 134] on div "Dashboard Your entities Your clients Calendar Jobs Tasks DocGen Register CDD Pl…" at bounding box center [441, 206] width 883 height 412
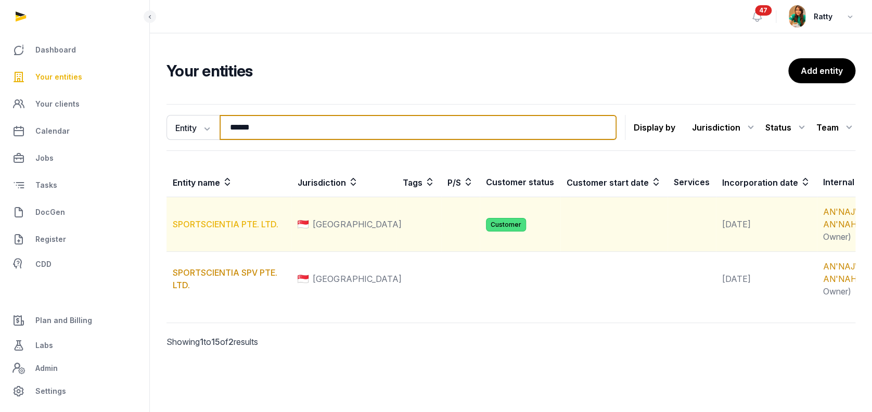
type input "******"
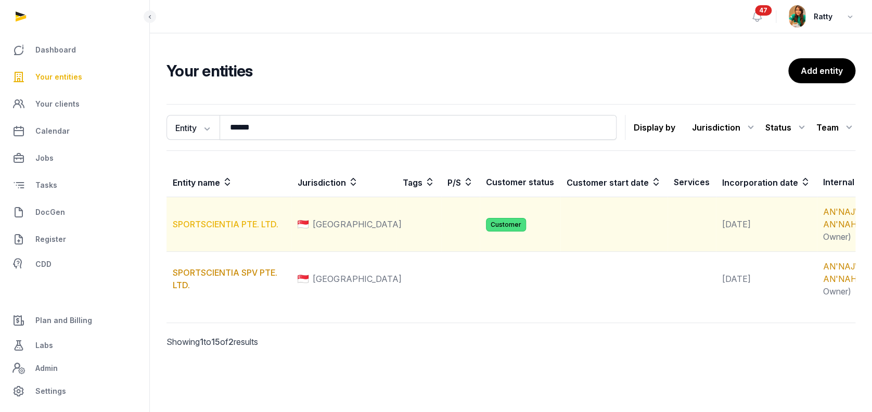
click at [198, 229] on link "SPORTSCIENTIA PTE. LTD." at bounding box center [226, 224] width 106 height 10
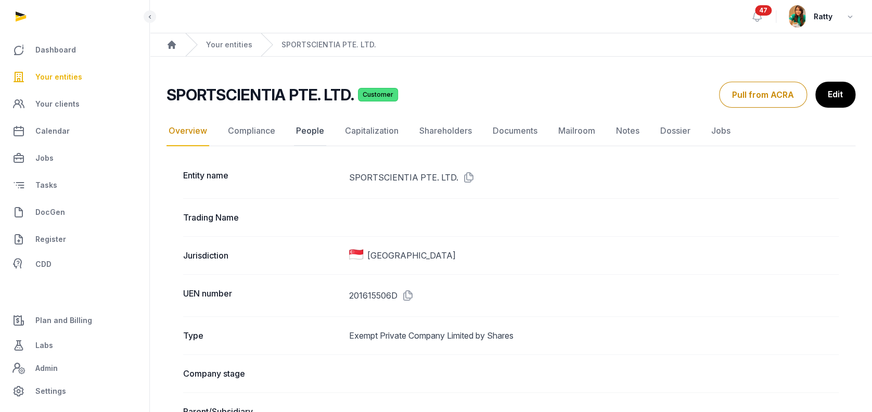
click at [305, 128] on link "People" at bounding box center [310, 131] width 32 height 30
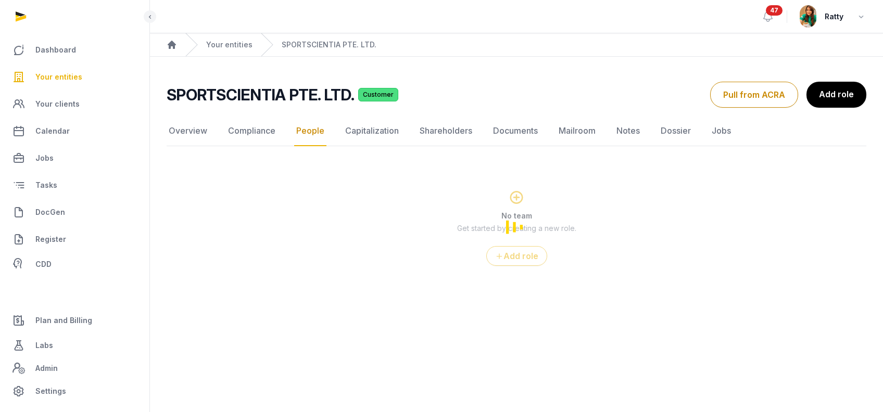
click at [512, 132] on link "Documents" at bounding box center [515, 131] width 49 height 30
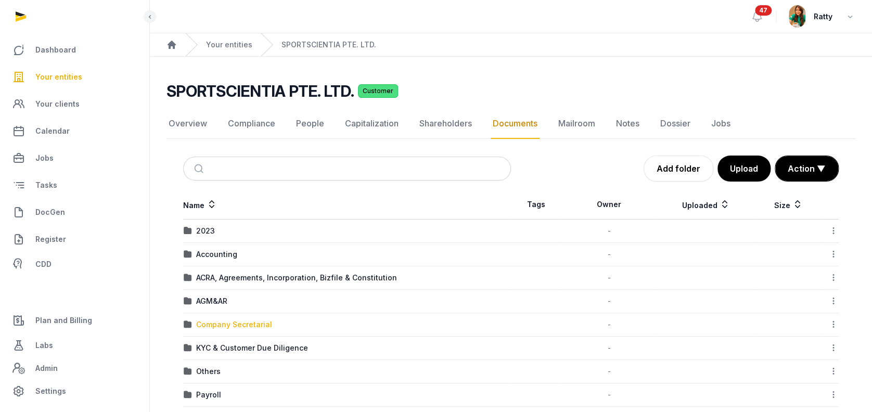
click at [215, 324] on div "Company Secretarial" at bounding box center [234, 325] width 76 height 10
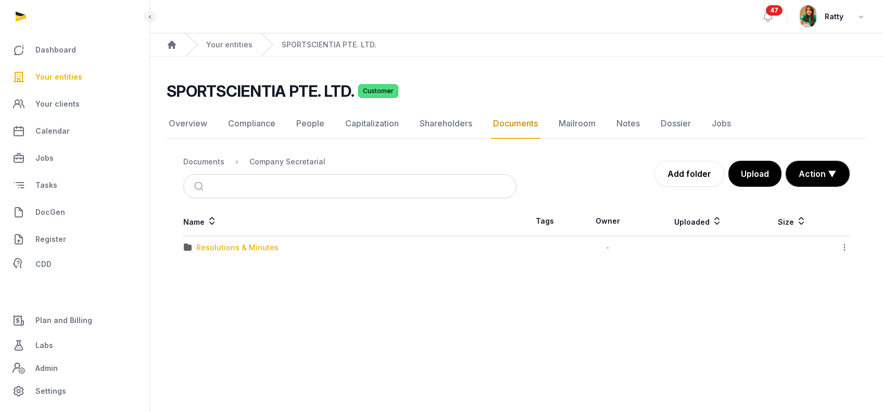
click at [216, 247] on div "Resolutions & Minutes" at bounding box center [237, 248] width 82 height 10
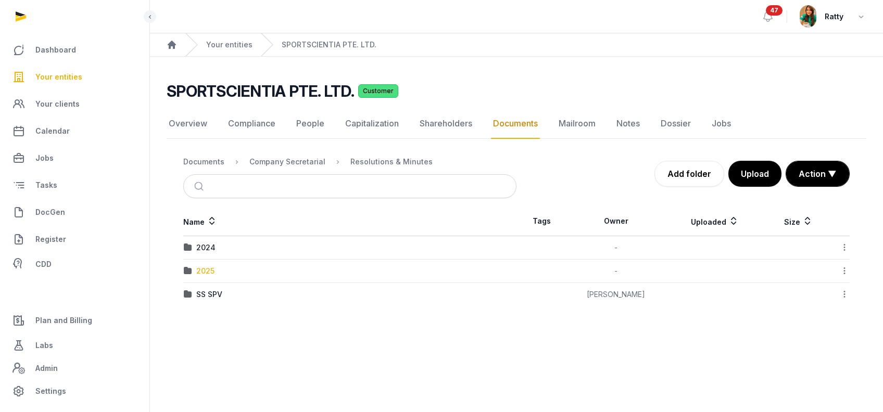
click at [200, 273] on div "2025" at bounding box center [205, 271] width 18 height 10
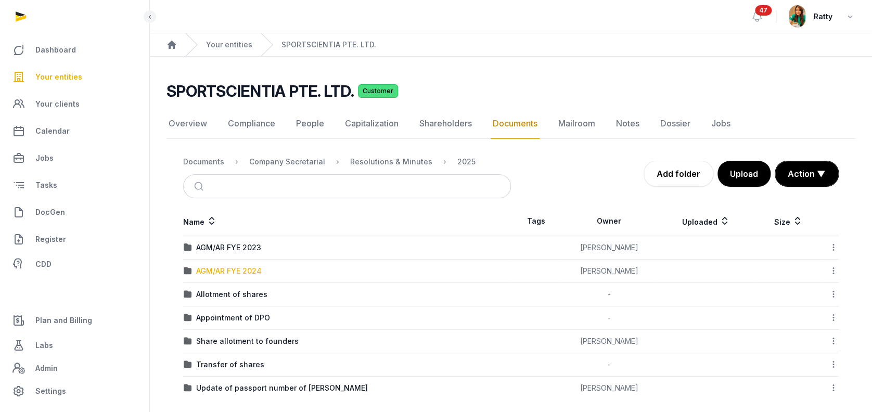
click at [216, 266] on div "AGM/AR FYE 2024" at bounding box center [229, 271] width 66 height 10
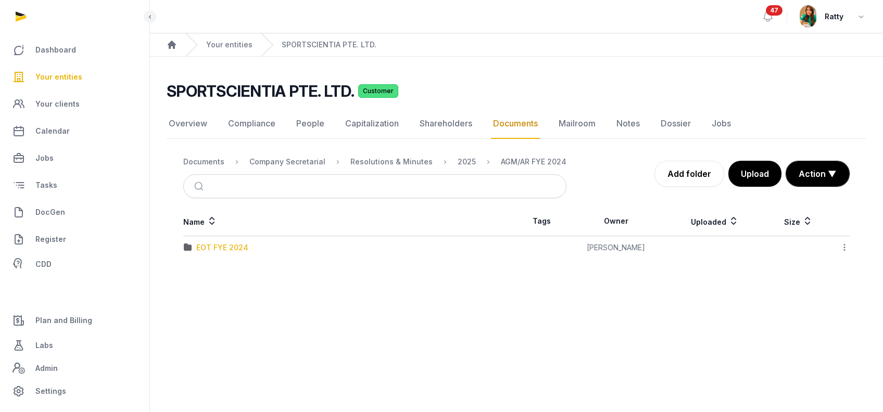
click at [227, 249] on div "EOT FYE 2024" at bounding box center [222, 248] width 52 height 10
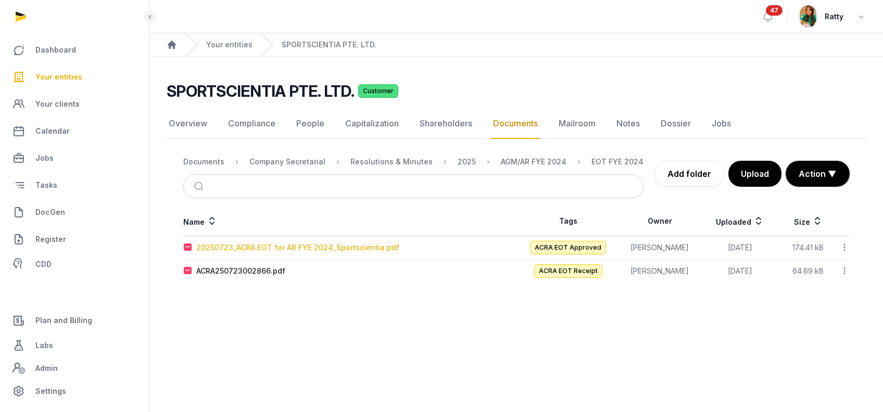
click at [283, 246] on div "20250723_ACRA EOT for AR FYE 2024_Sportscientia.pdf" at bounding box center [297, 248] width 203 height 10
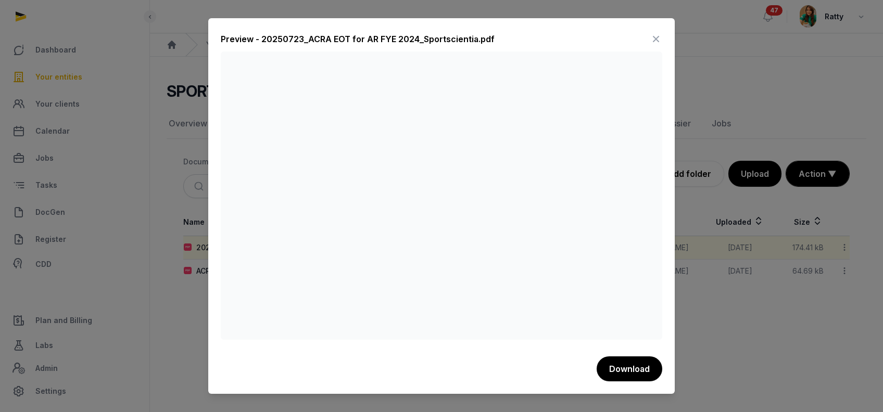
click at [654, 36] on icon at bounding box center [655, 39] width 12 height 17
